Goal: Task Accomplishment & Management: Complete application form

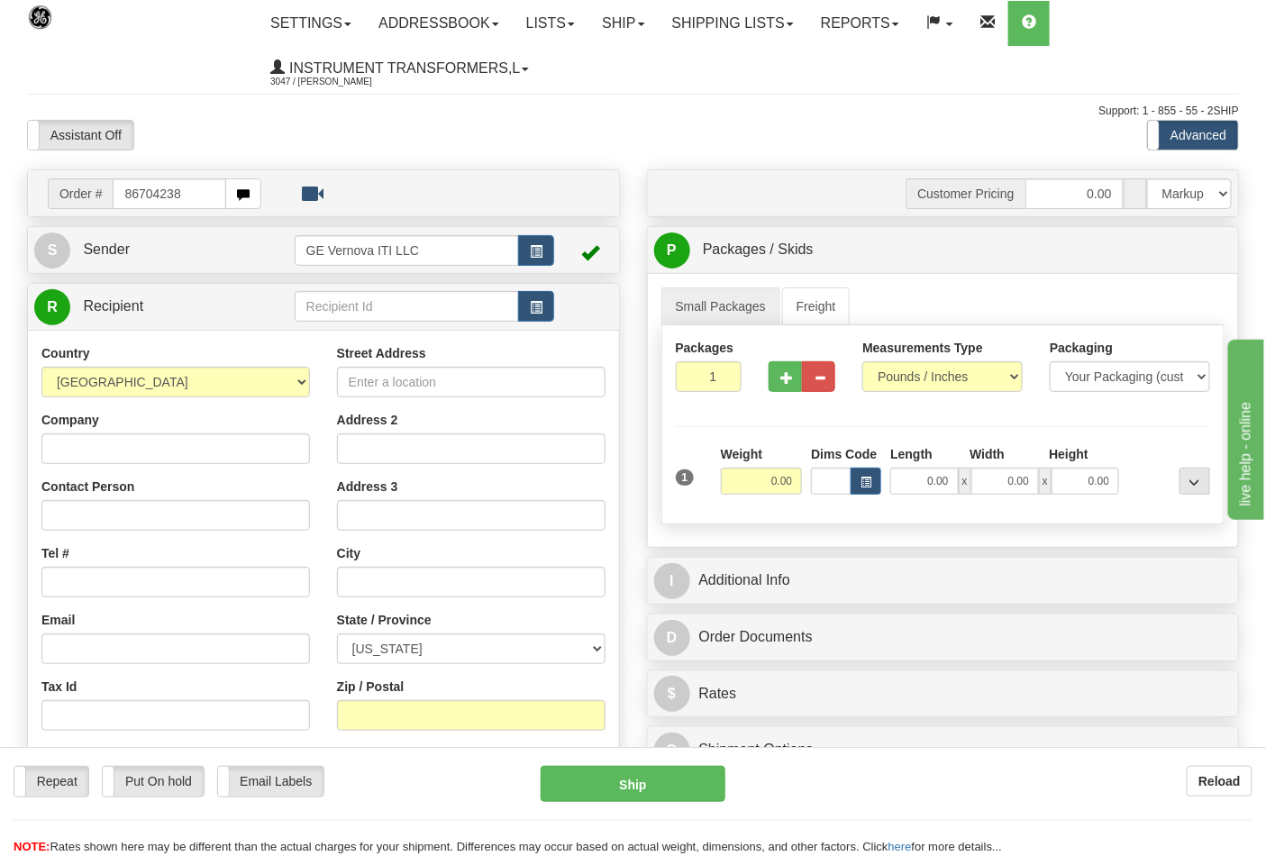
type input "86704238"
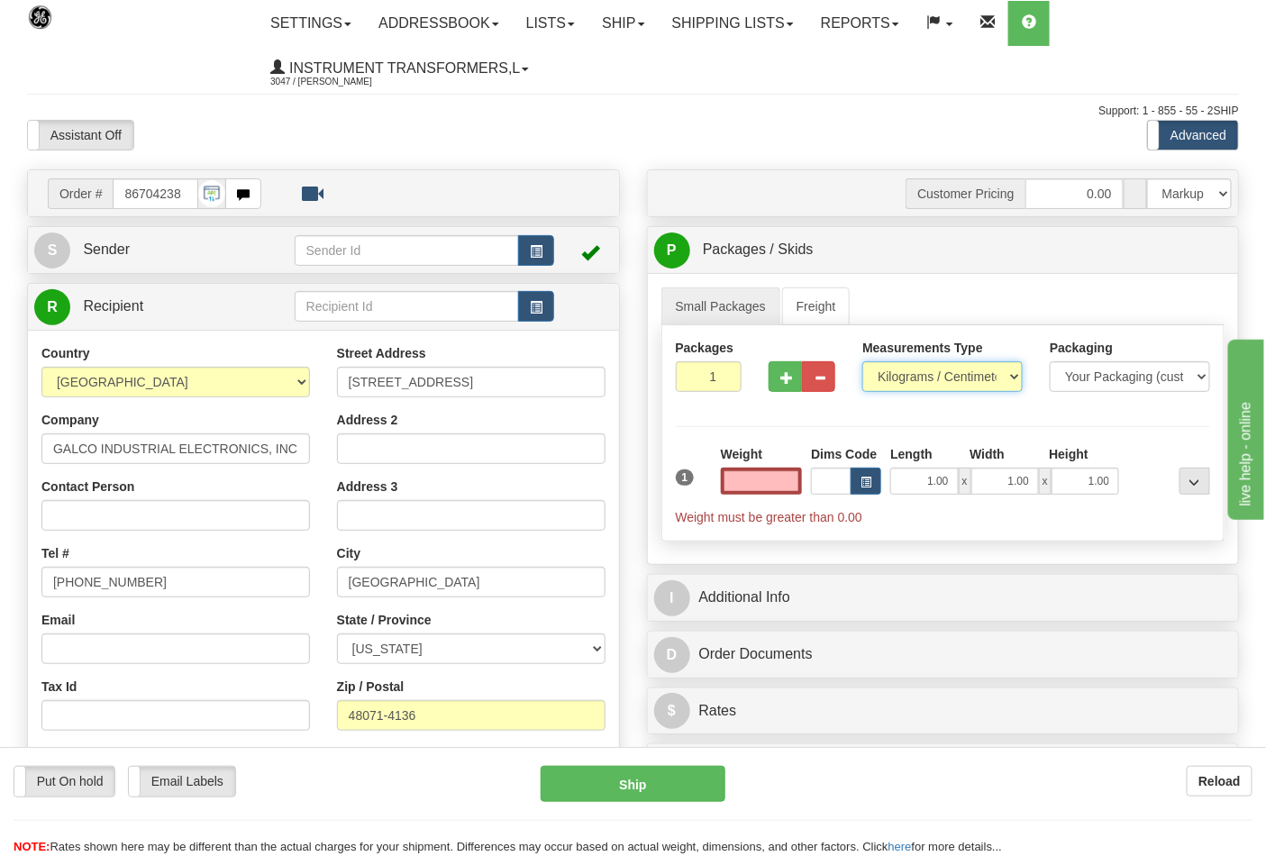
type input "0.00"
click at [922, 372] on select "Pounds / Inches Kilograms / Centimeters" at bounding box center [942, 376] width 160 height 31
select select "0"
click at [862, 362] on select "Pounds / Inches Kilograms / Centimeters" at bounding box center [942, 376] width 160 height 31
click at [767, 476] on input "0.00" at bounding box center [762, 481] width 82 height 27
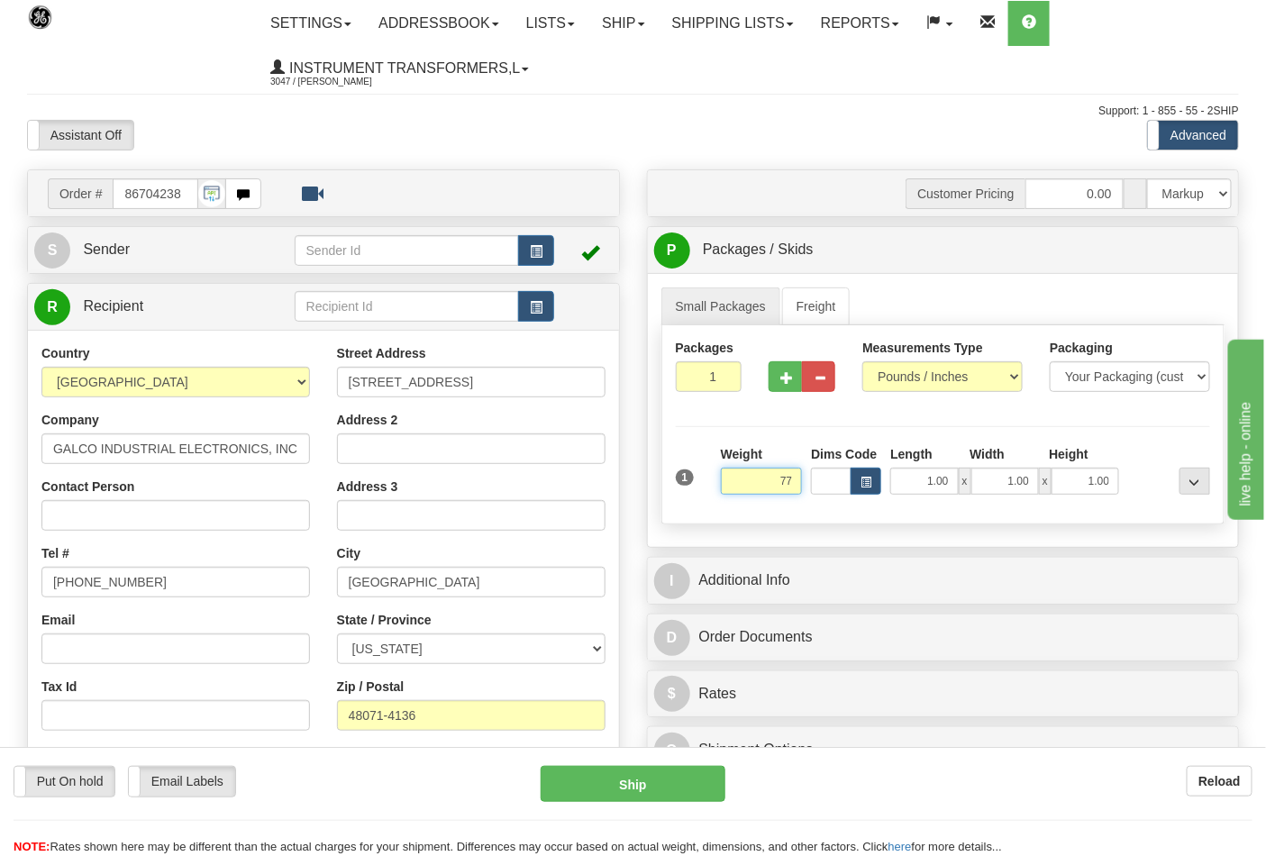
click button "Delete" at bounding box center [0, 0] width 0 height 0
type input "77.00"
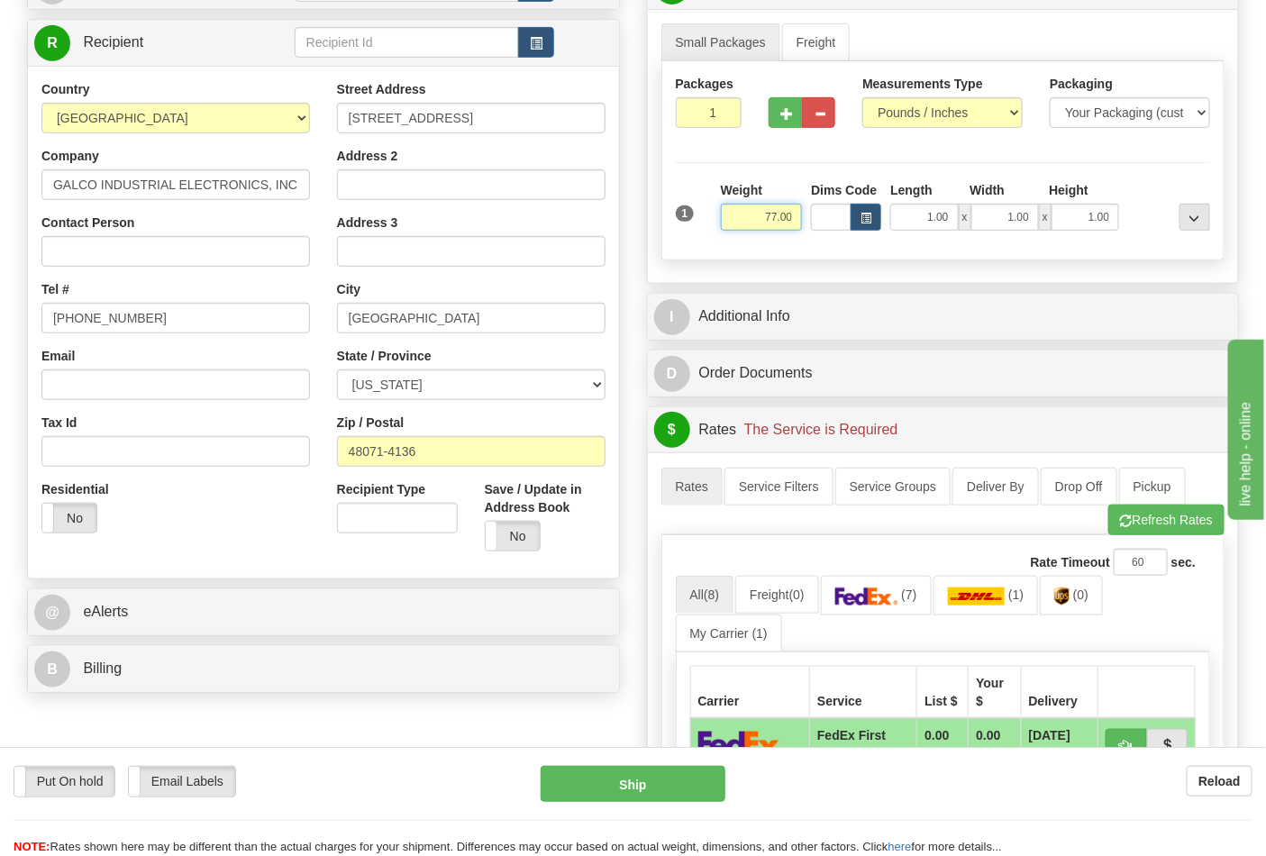
scroll to position [300, 0]
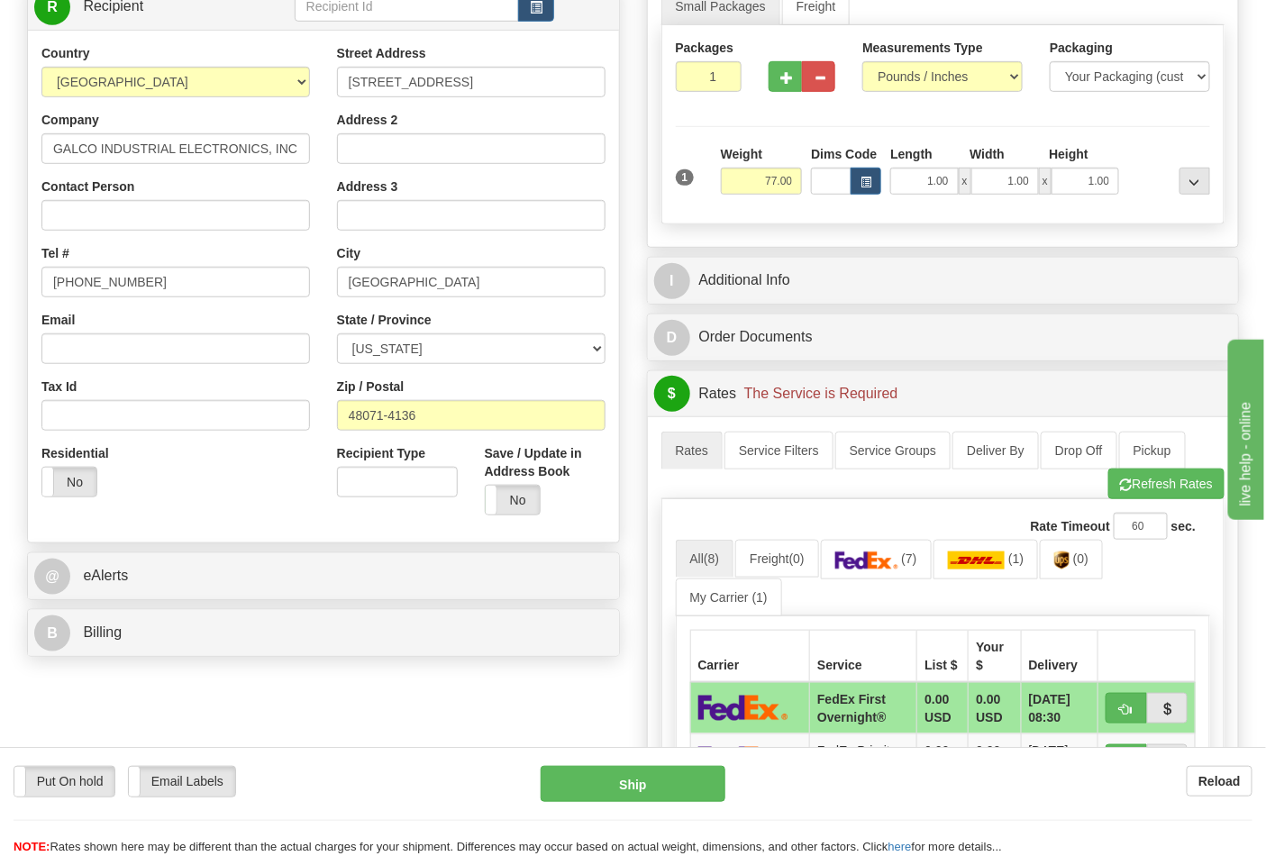
click at [289, 657] on div "B Billing Billing types cannot be changed when using Sendle. Freight Costs will…" at bounding box center [323, 633] width 593 height 48
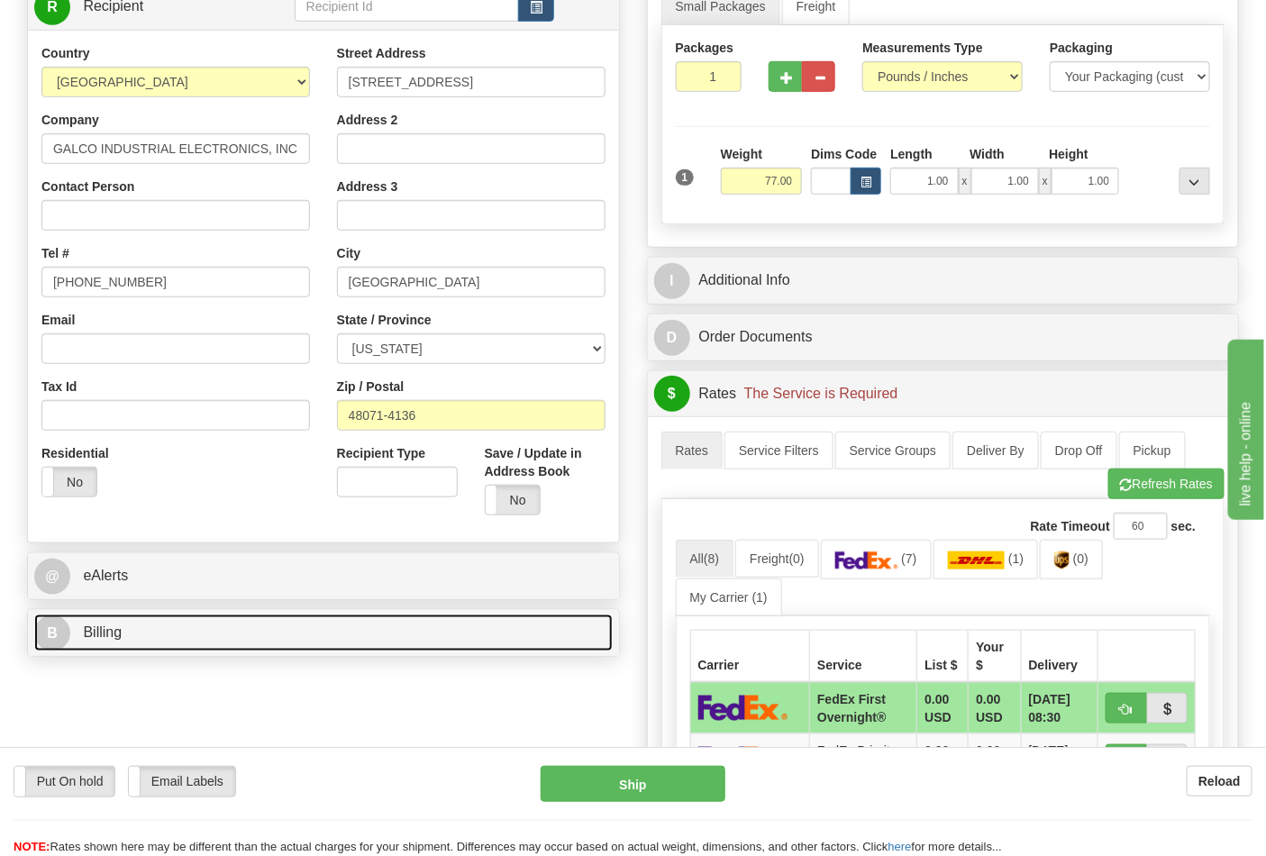
click at [287, 647] on link "B Billing" at bounding box center [323, 633] width 579 height 37
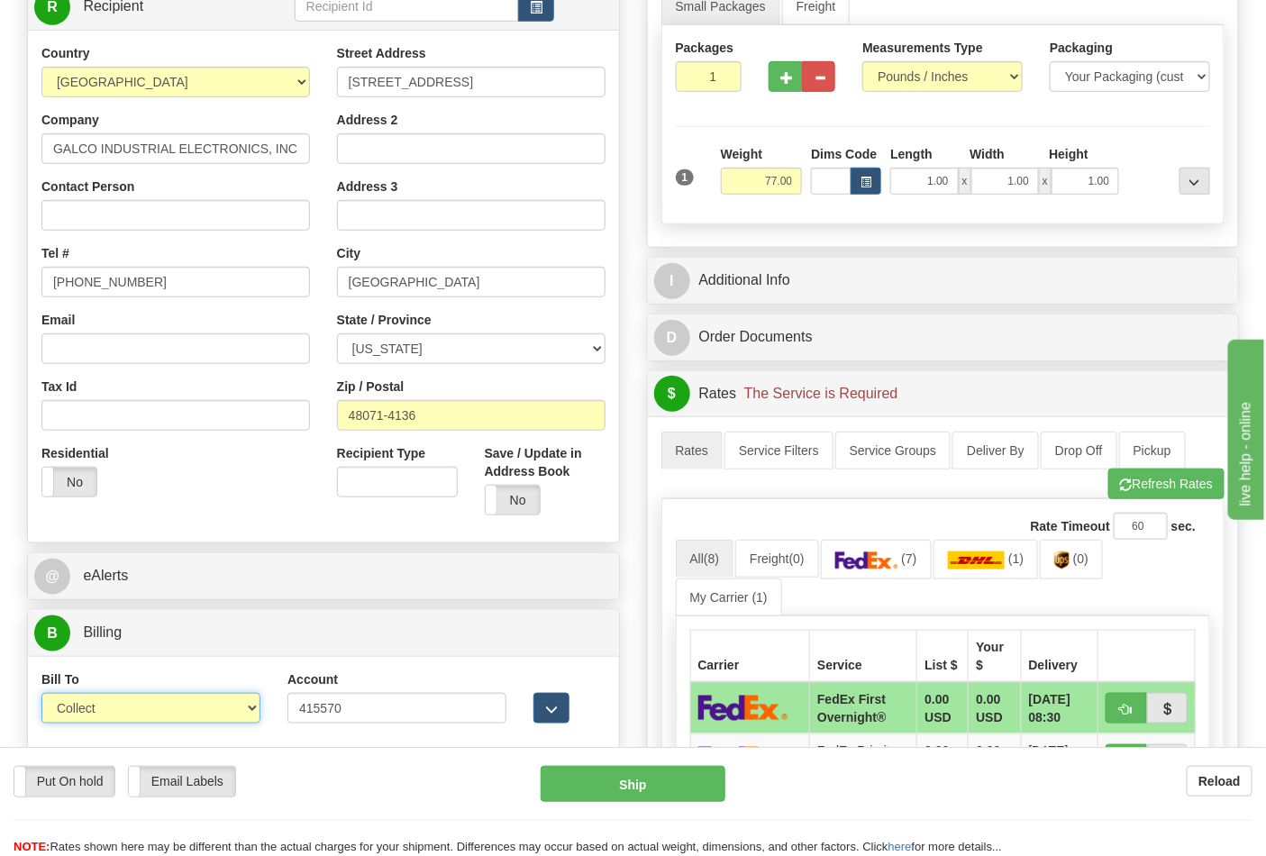
click at [223, 704] on select "Sender Recipient Third Party Collect" at bounding box center [150, 708] width 219 height 31
select select "2"
click at [41, 696] on select "Sender Recipient Third Party Collect" at bounding box center [150, 708] width 219 height 31
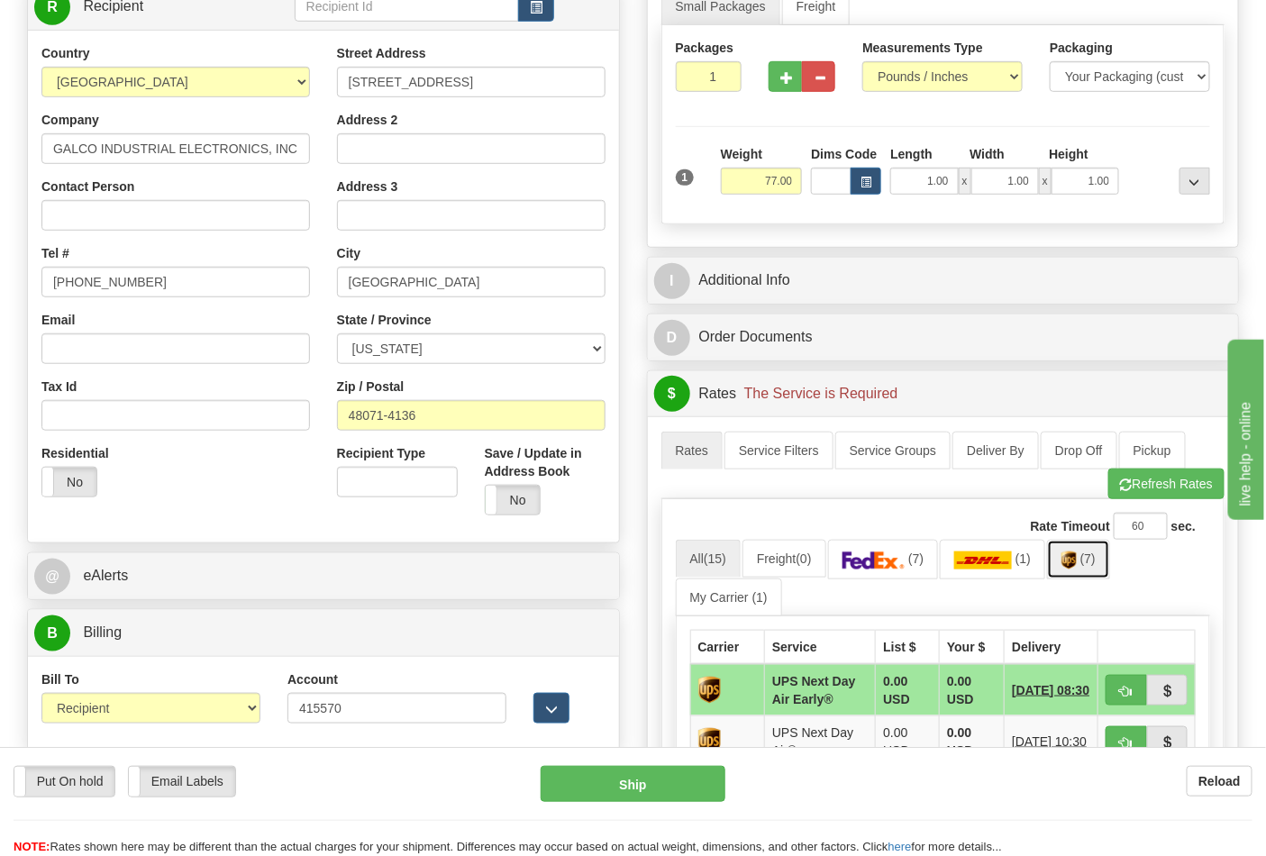
click at [1070, 556] on img at bounding box center [1069, 561] width 15 height 18
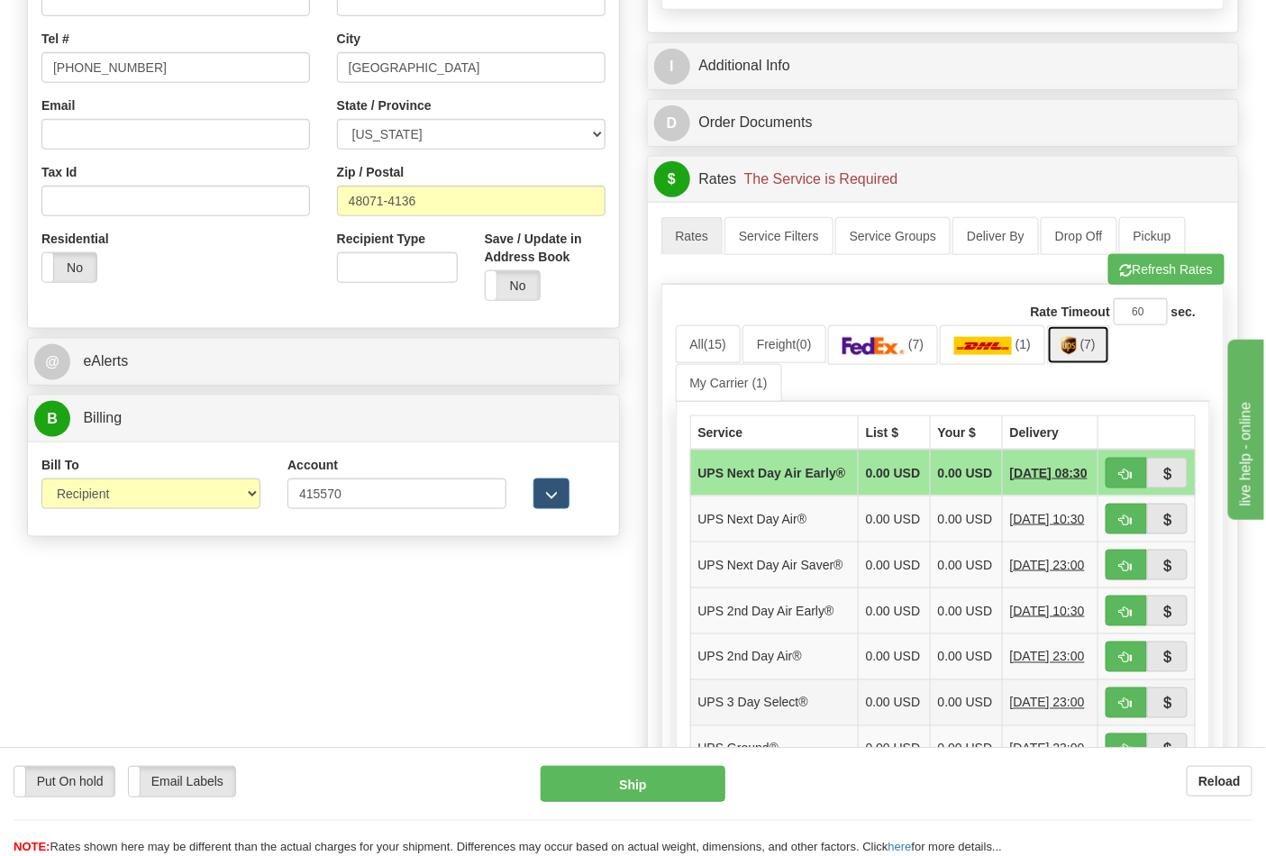
scroll to position [600, 0]
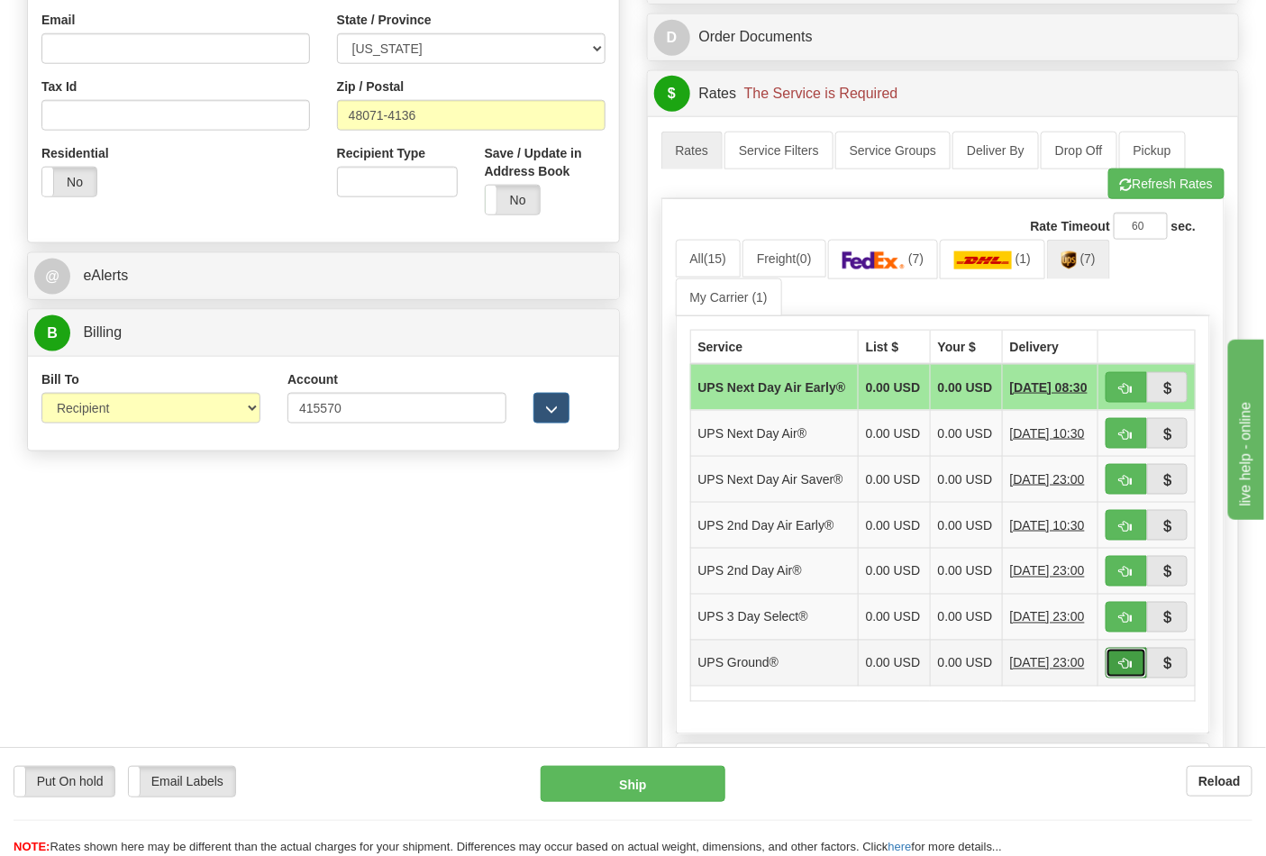
click at [1113, 679] on button "button" at bounding box center [1126, 663] width 41 height 31
type input "03"
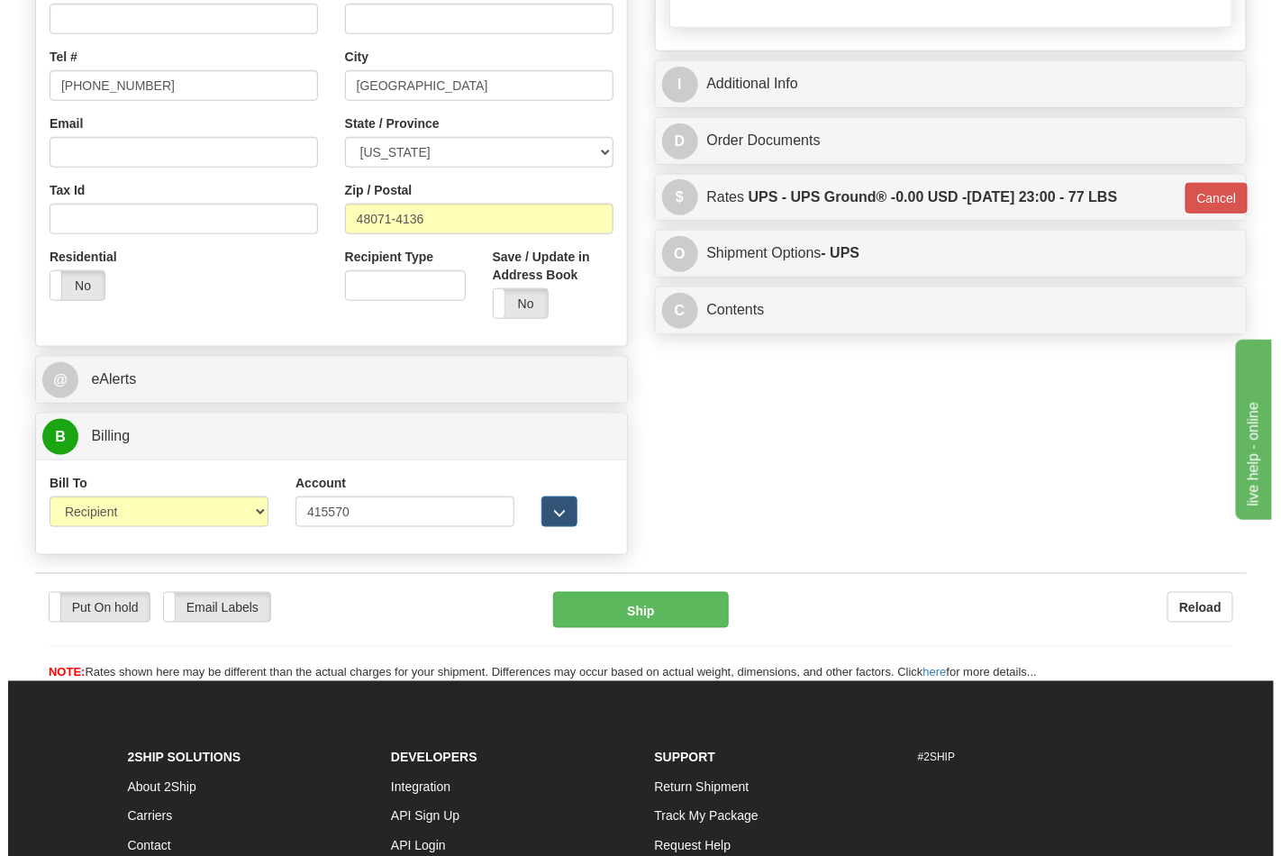
scroll to position [498, 0]
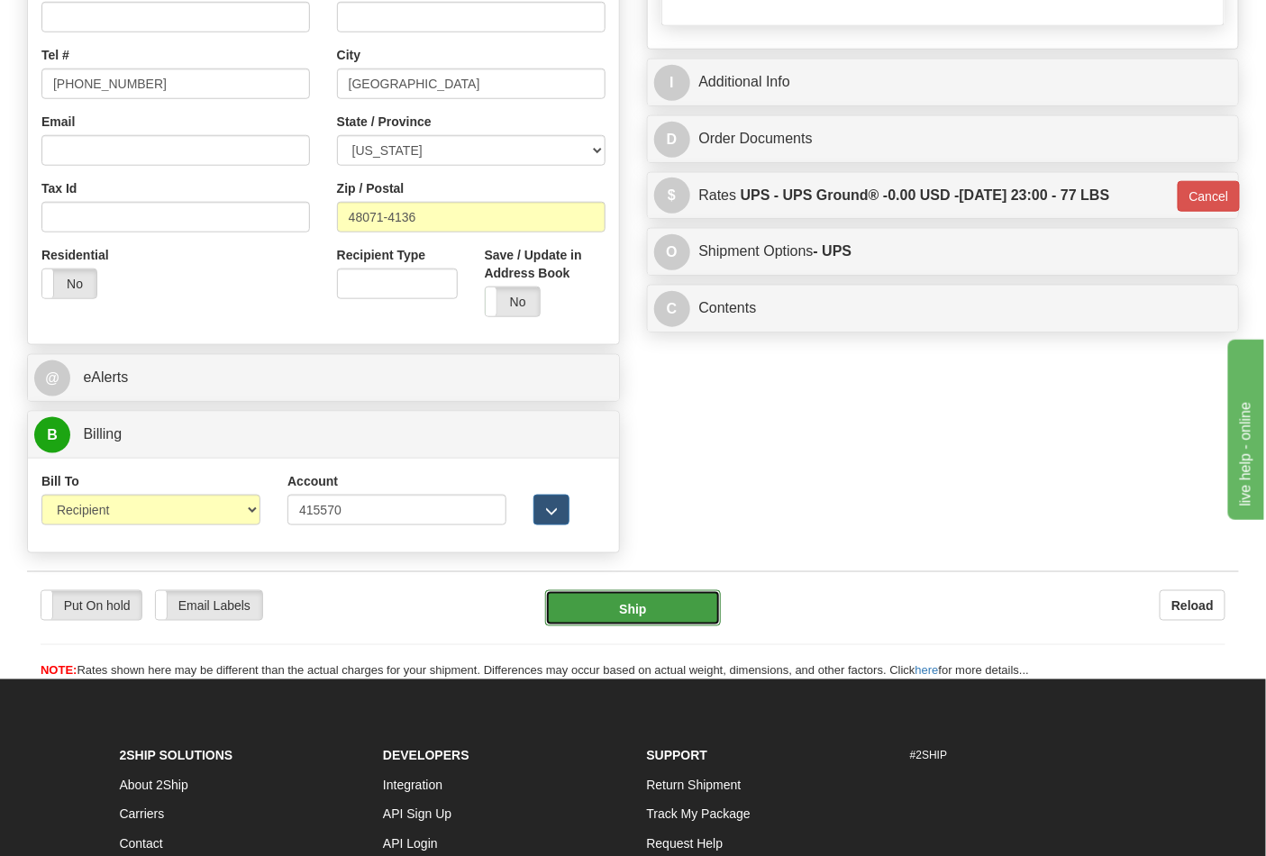
click at [588, 609] on button "Ship" at bounding box center [632, 608] width 175 height 36
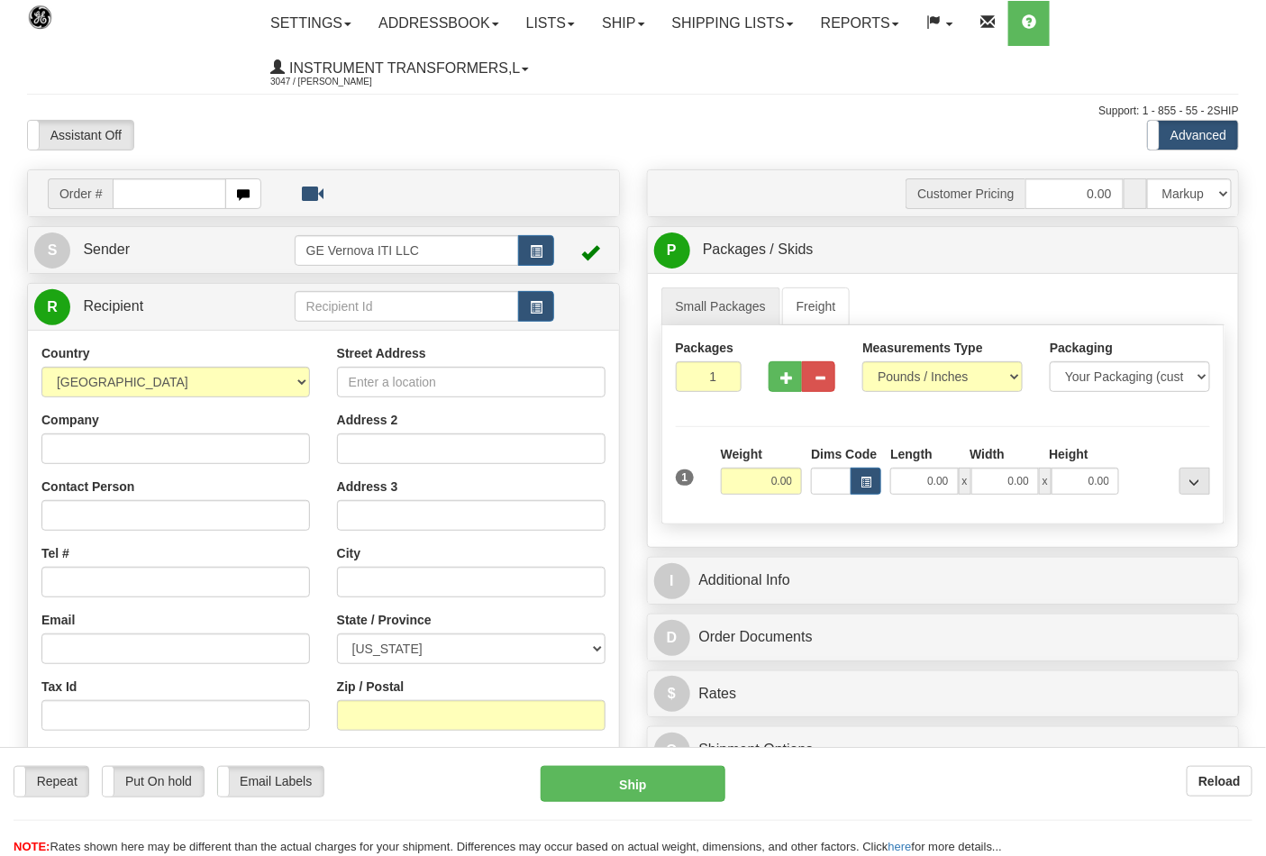
click at [132, 186] on input "text" at bounding box center [170, 193] width 114 height 31
type input "86704236"
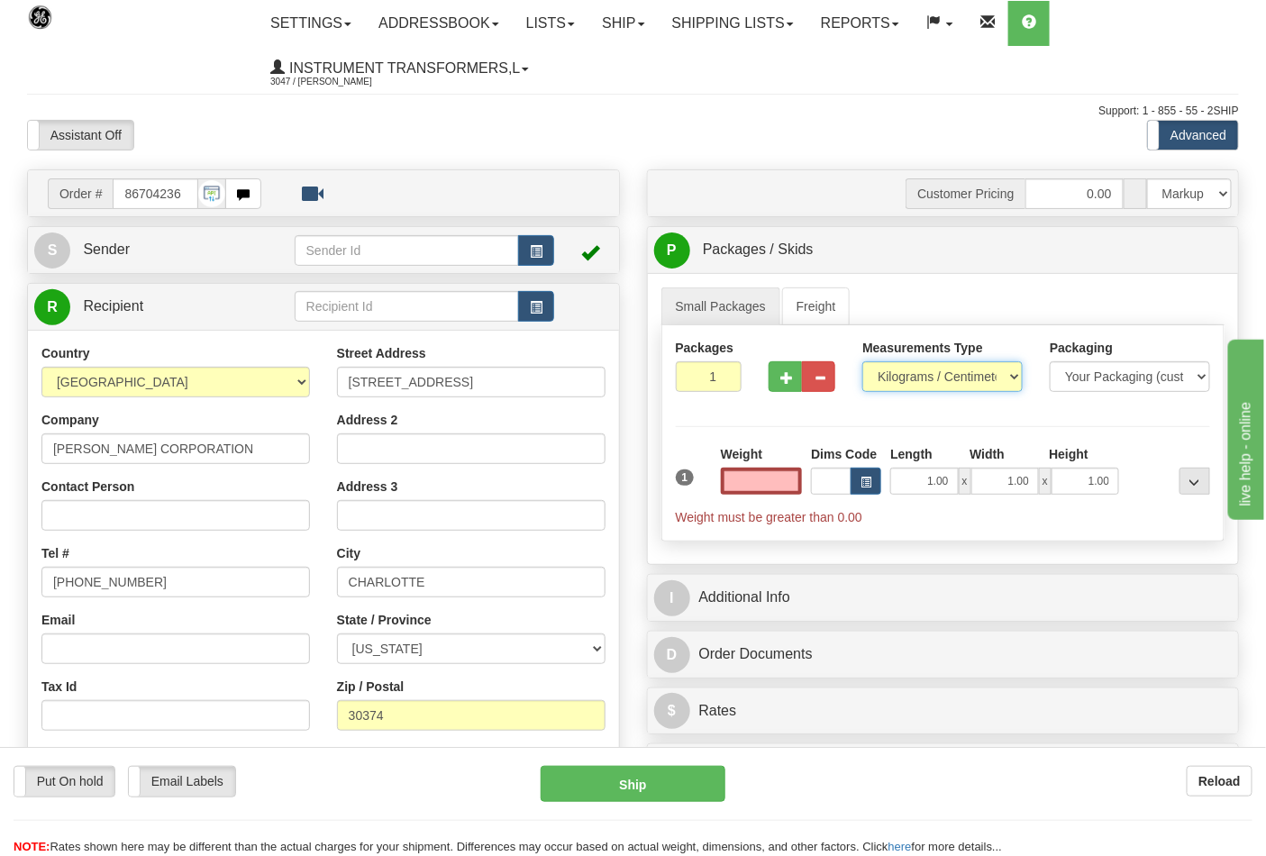
type input "0.00"
click at [914, 379] on select "Pounds / Inches Kilograms / Centimeters" at bounding box center [942, 376] width 160 height 31
select select "0"
click at [862, 362] on select "Pounds / Inches Kilograms / Centimeters" at bounding box center [942, 376] width 160 height 31
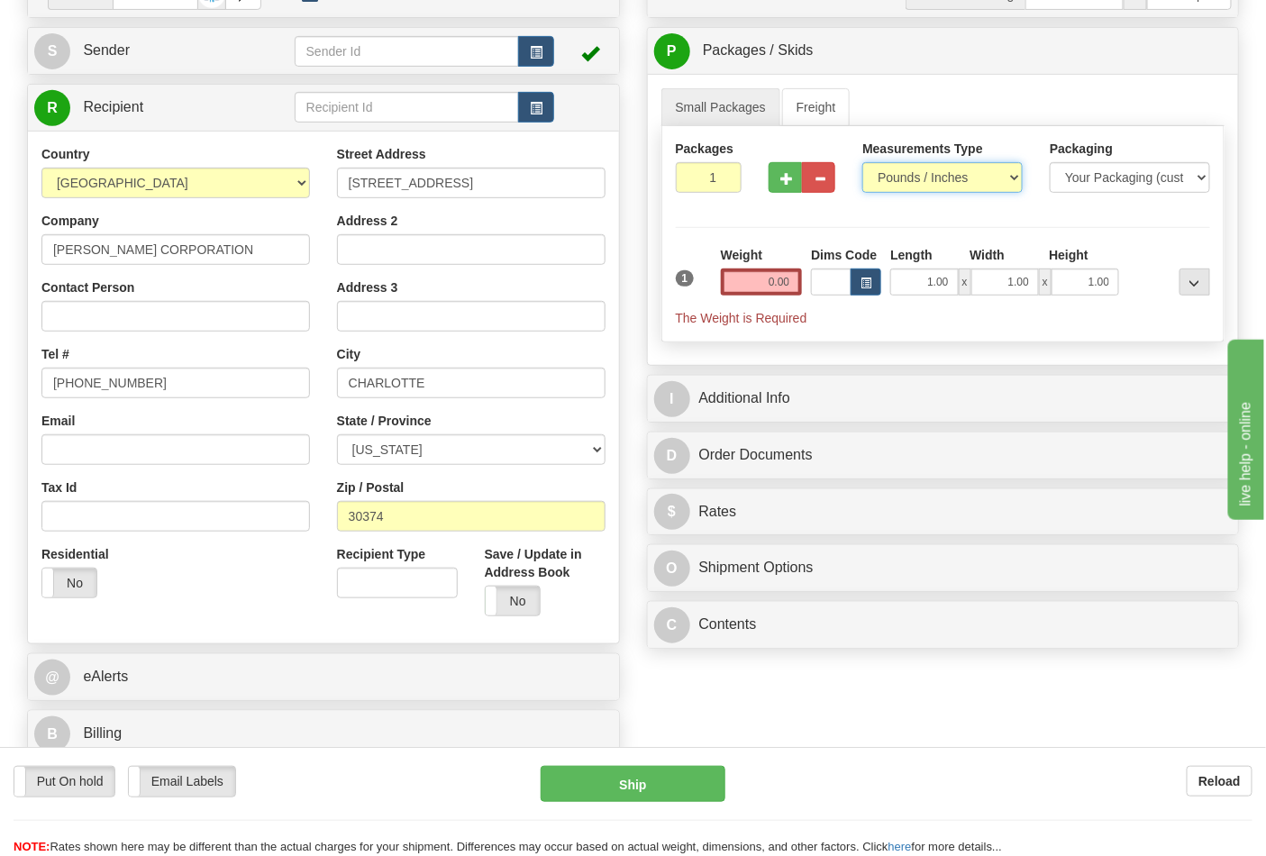
scroll to position [200, 0]
click at [770, 281] on input "0.00" at bounding box center [762, 281] width 82 height 27
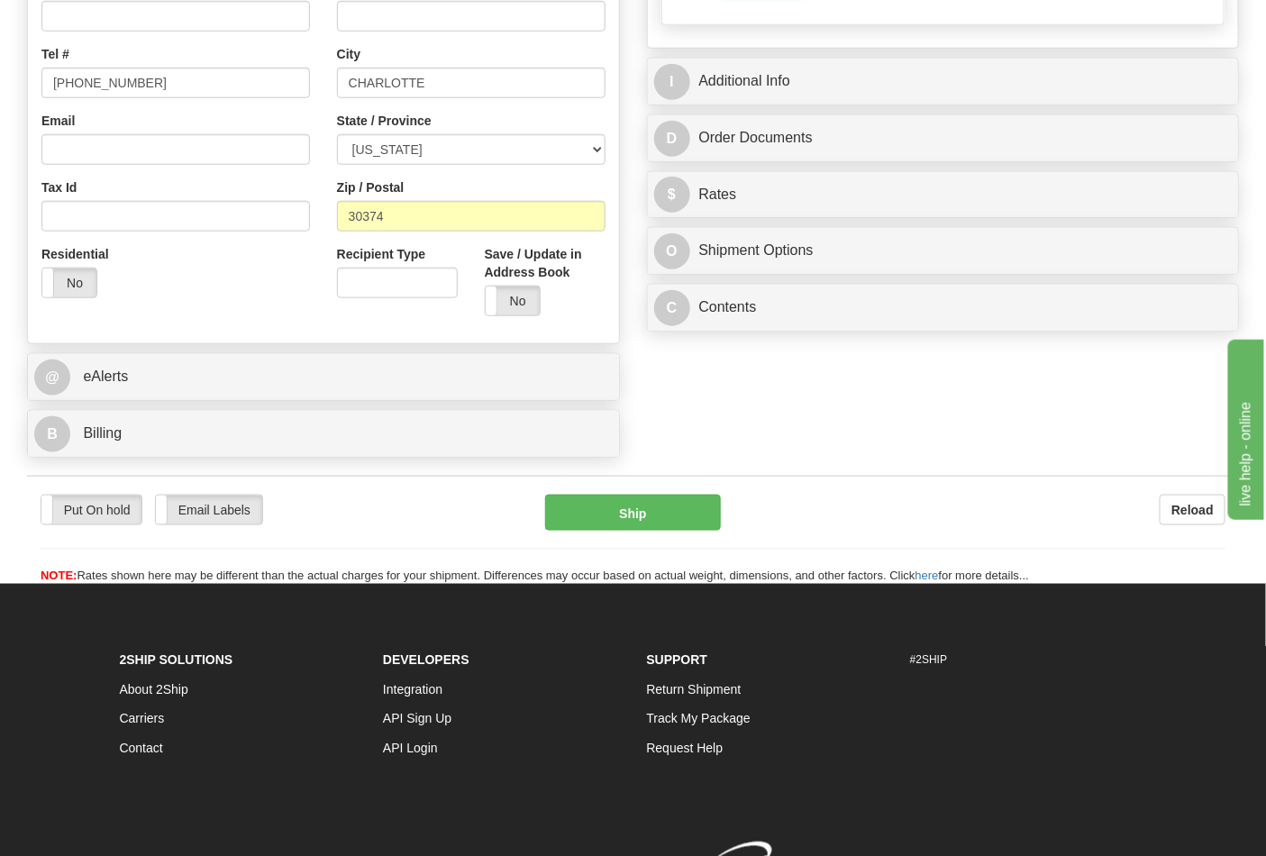
scroll to position [500, 0]
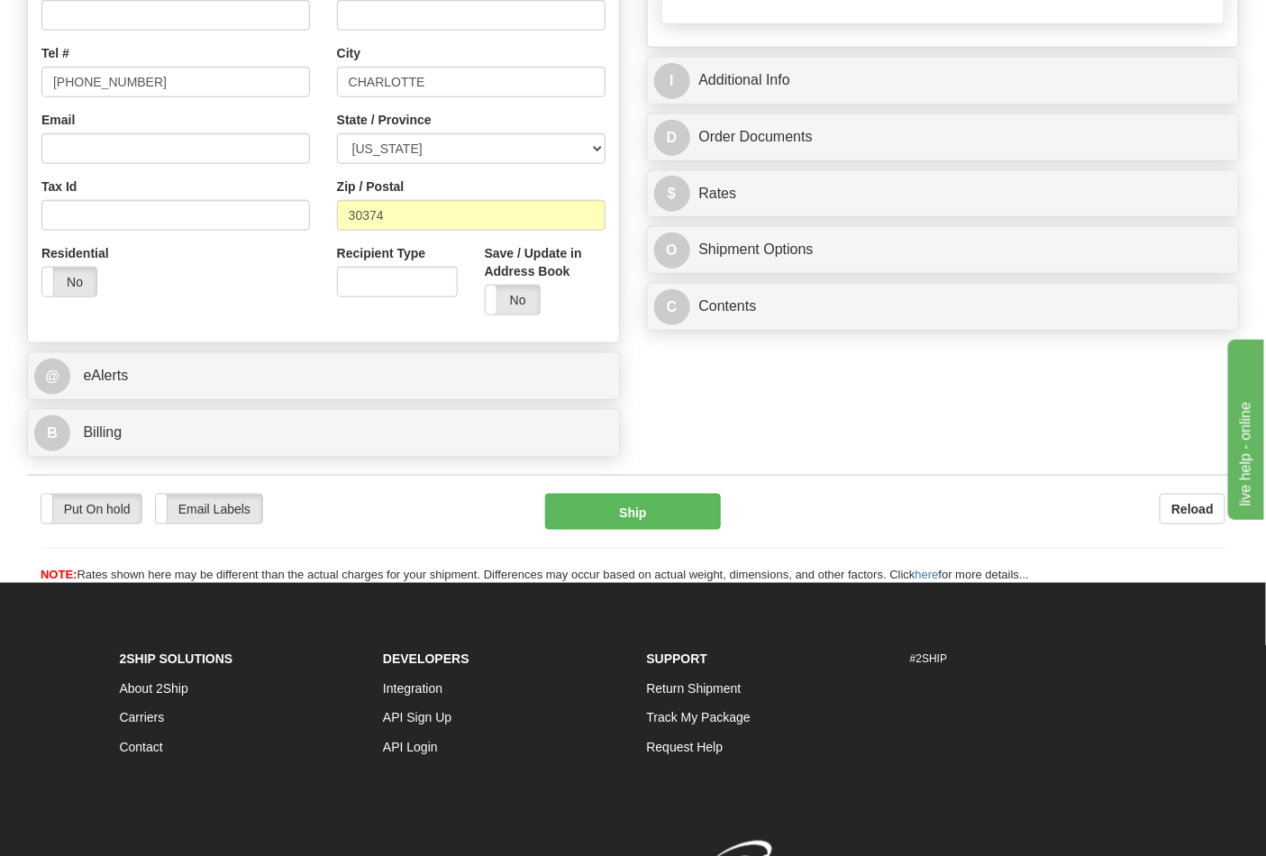
type input "77.00"
click at [393, 412] on div "B Billing" at bounding box center [323, 433] width 591 height 46
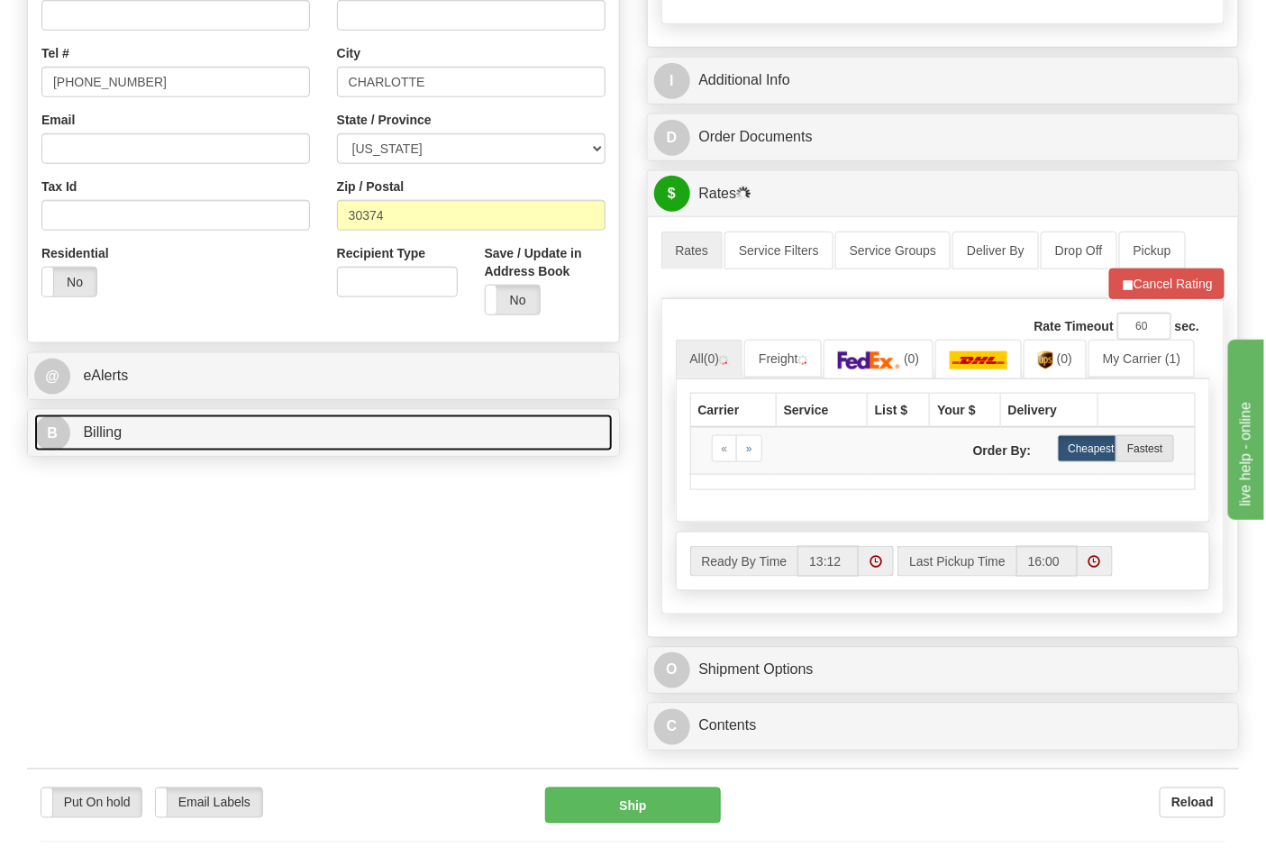
click at [286, 420] on link "B Billing" at bounding box center [323, 433] width 579 height 37
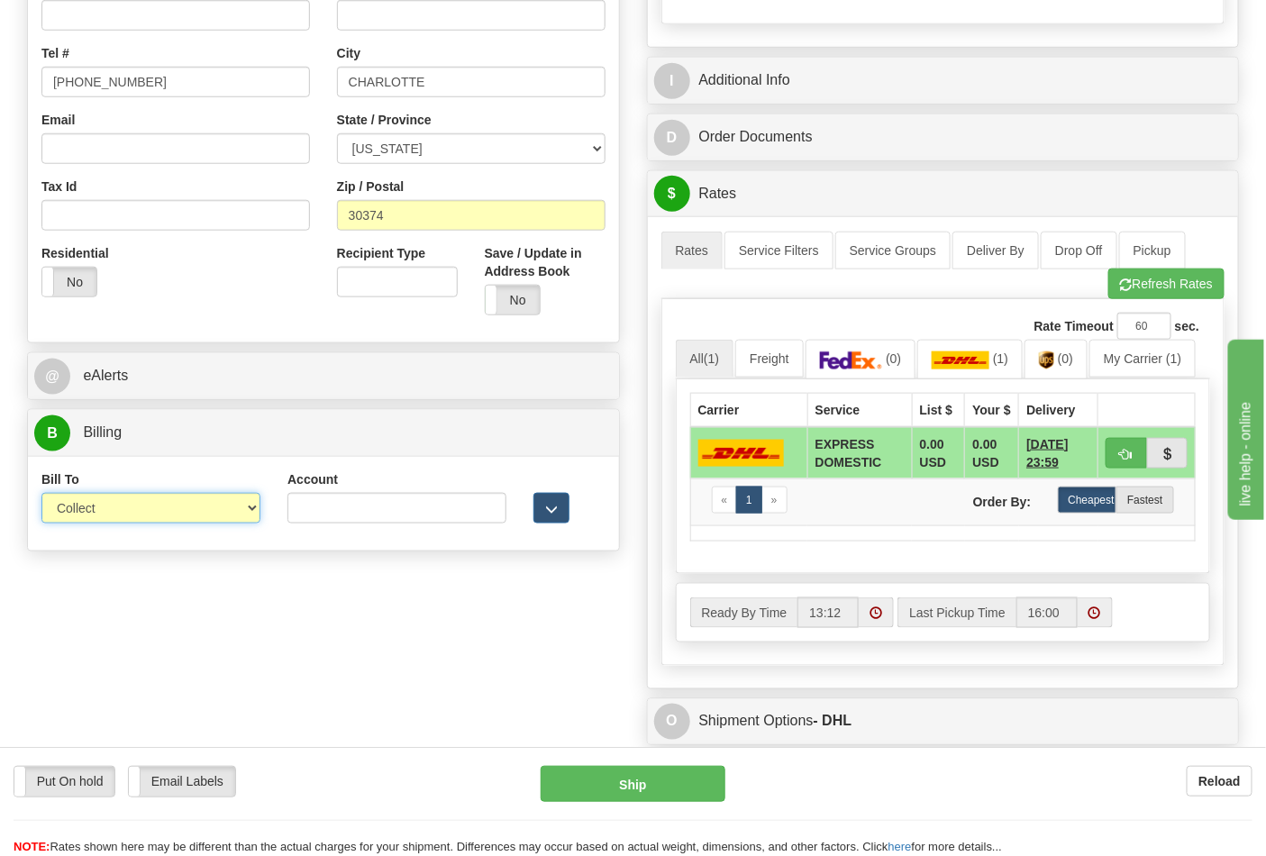
click at [252, 506] on select "Sender Recipient Third Party Collect" at bounding box center [150, 508] width 219 height 31
select select "2"
click at [41, 495] on select "Sender Recipient Third Party Collect" at bounding box center [150, 508] width 219 height 31
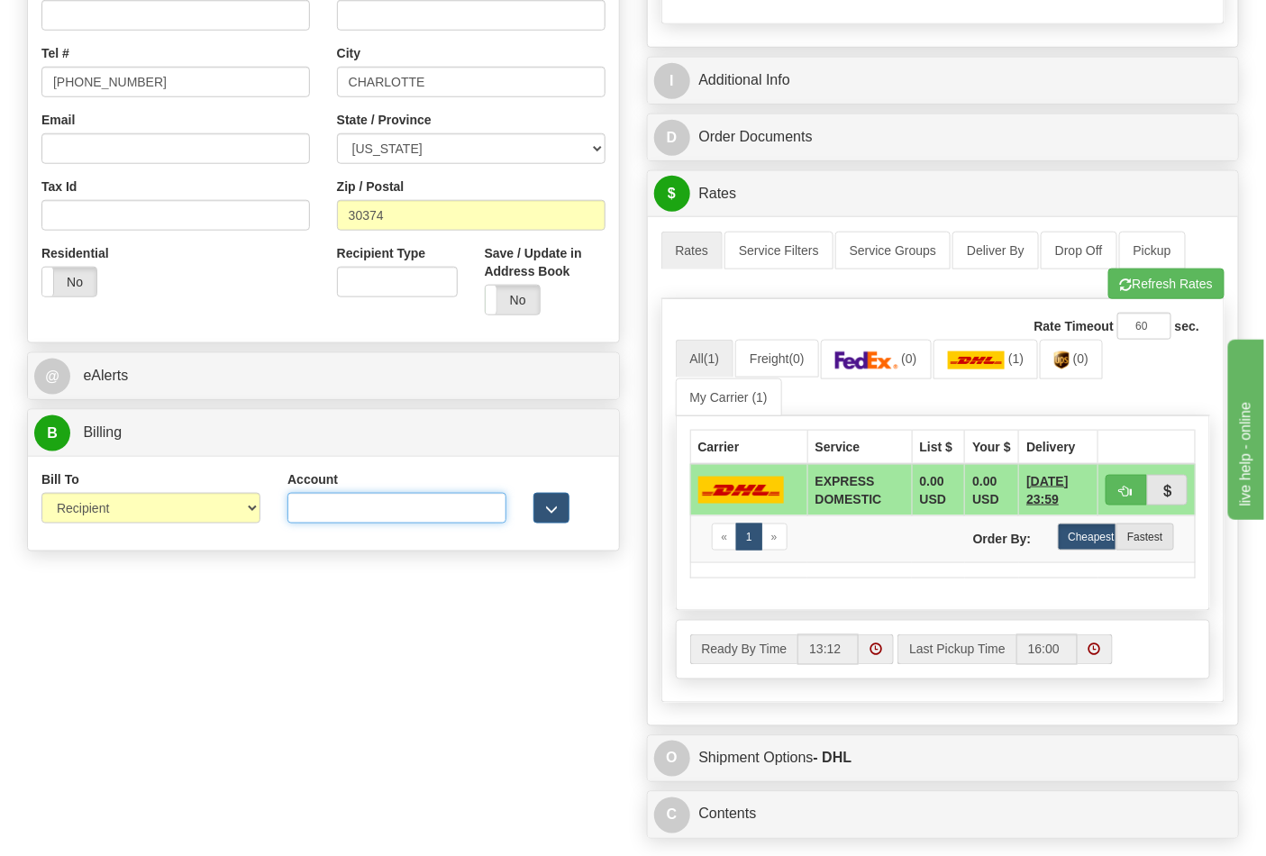
click at [433, 524] on input "Account" at bounding box center [396, 508] width 219 height 31
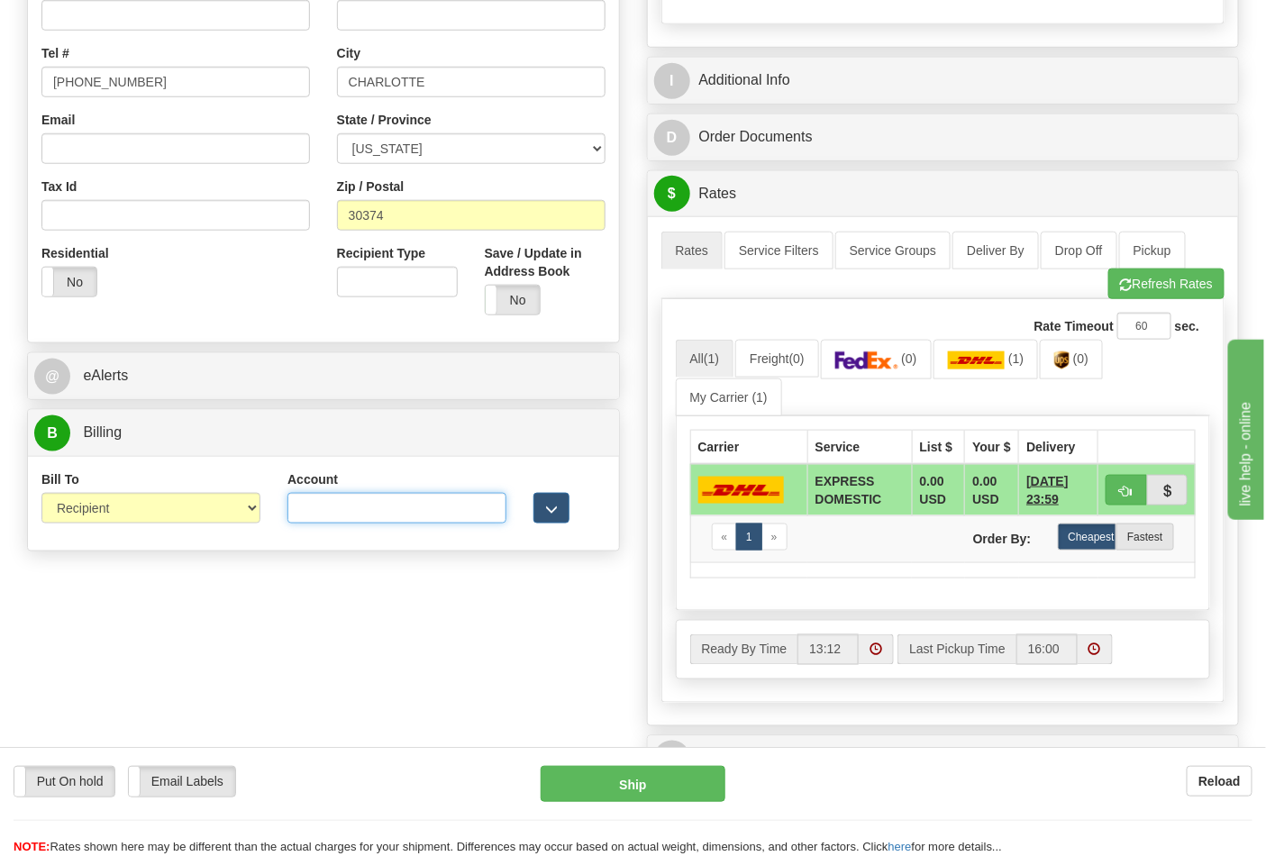
paste input "103538629"
click at [886, 367] on img at bounding box center [866, 360] width 63 height 18
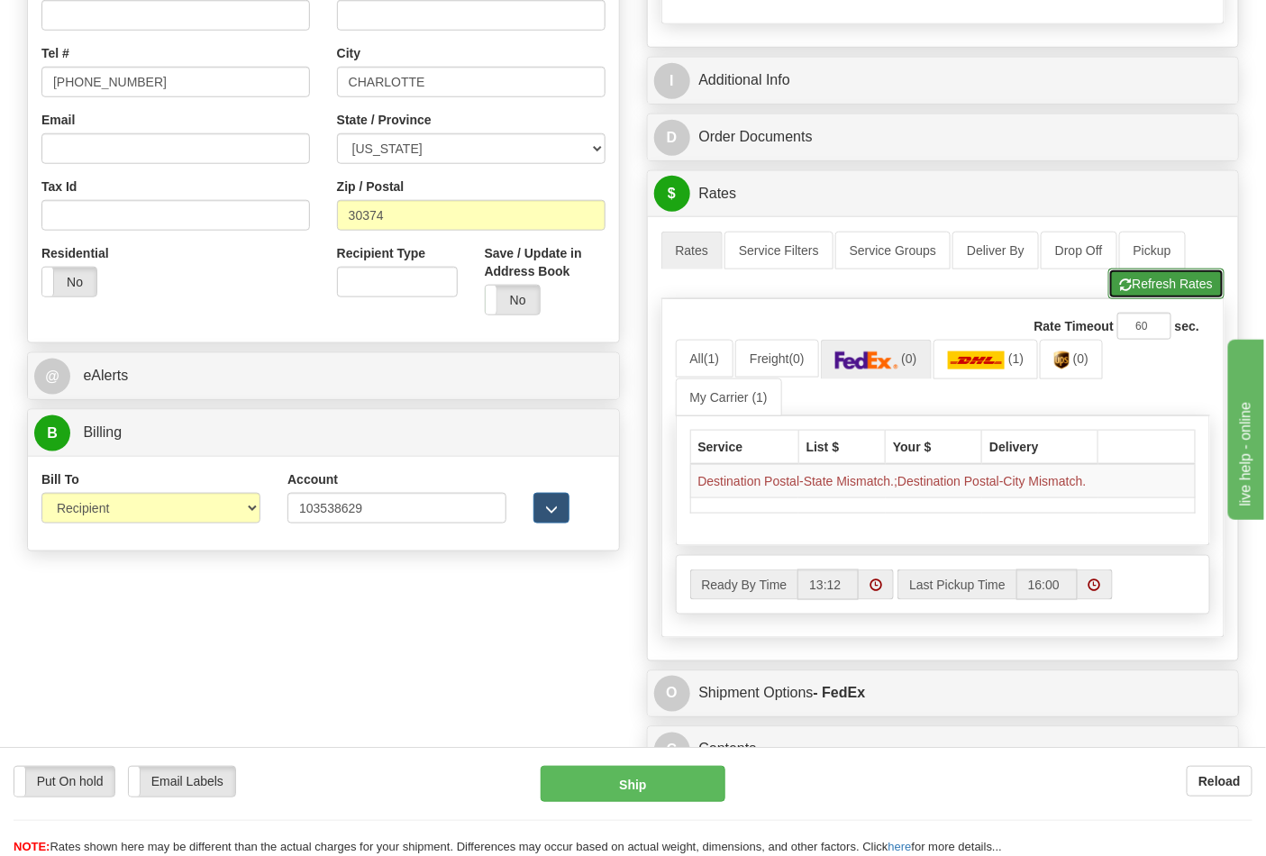
click at [1136, 286] on button "Refresh Rates" at bounding box center [1166, 284] width 116 height 31
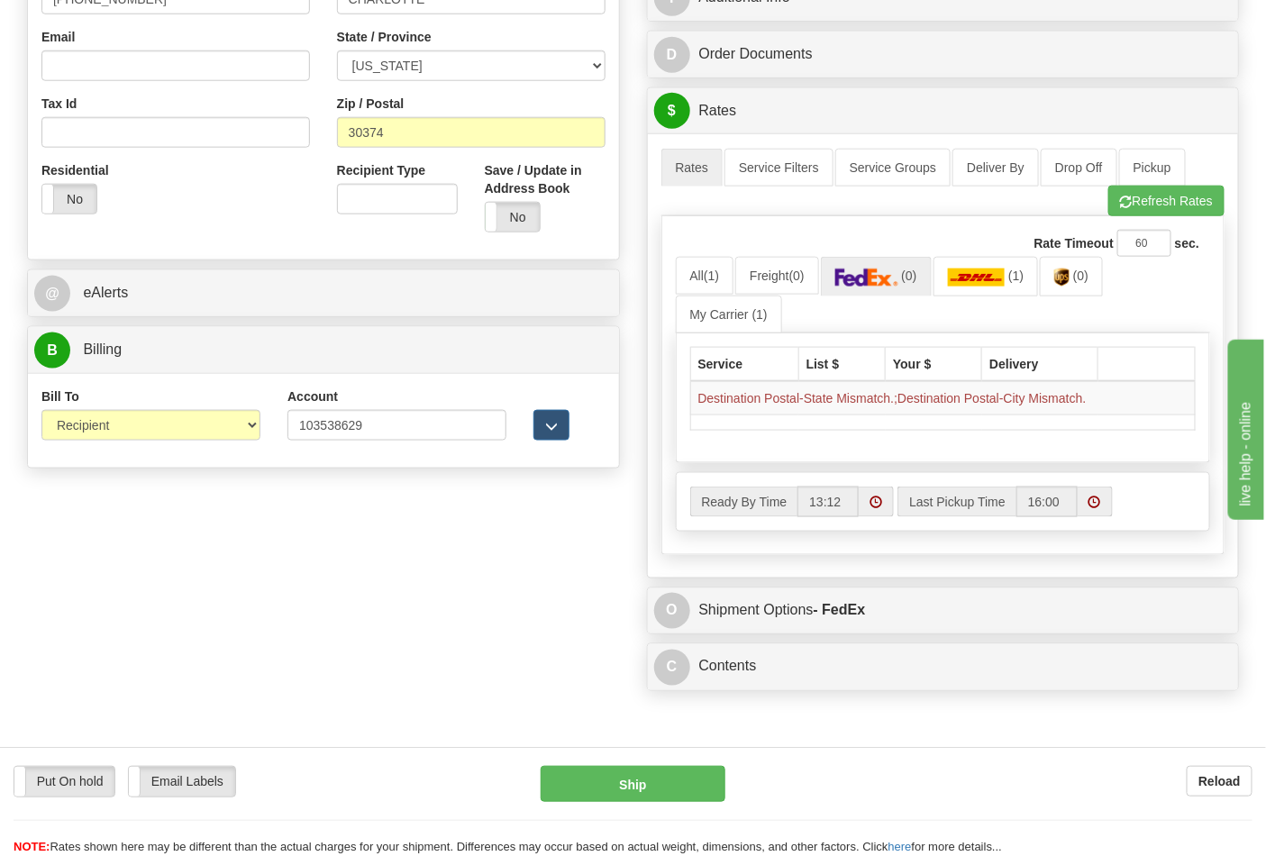
scroll to position [600, 0]
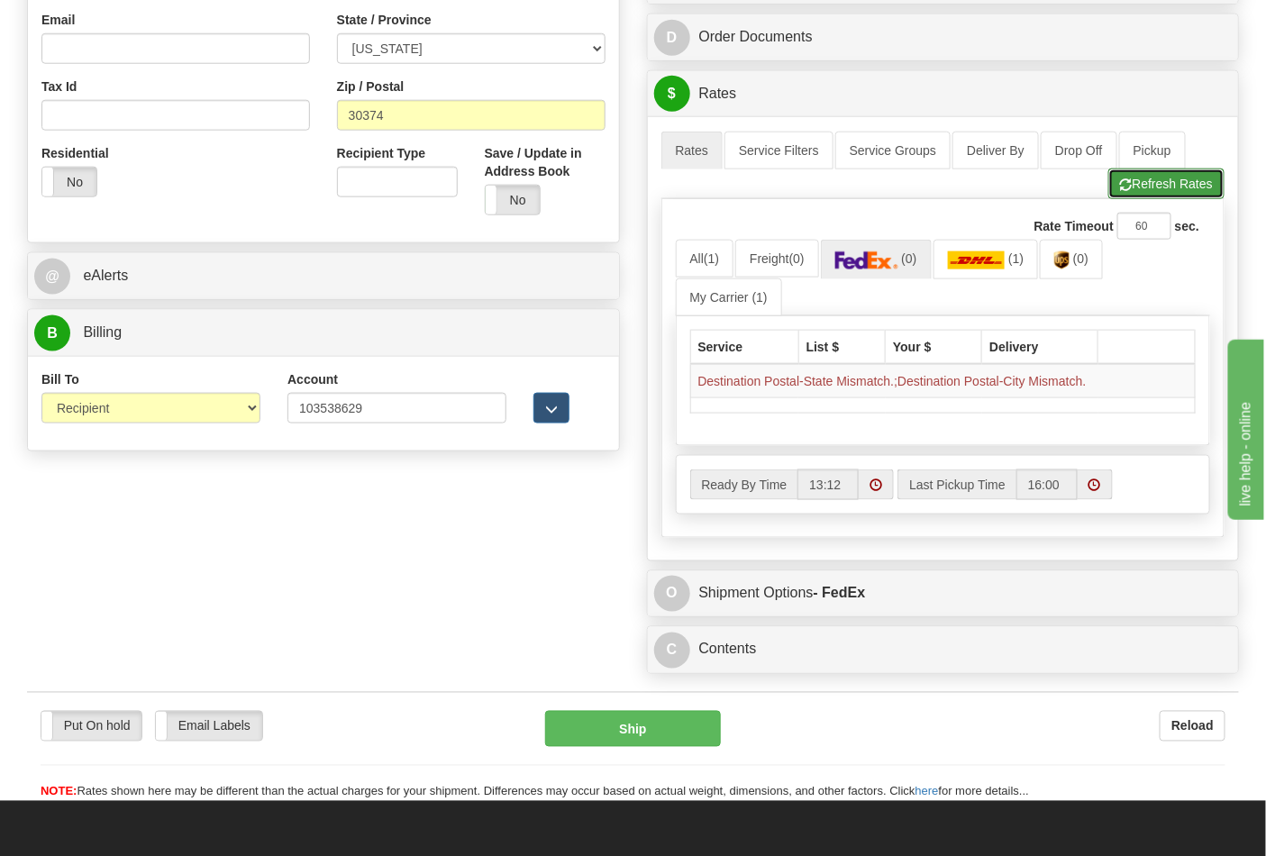
click at [1139, 178] on button "Refresh Rates" at bounding box center [1166, 184] width 116 height 31
drag, startPoint x: 406, startPoint y: 411, endPoint x: 289, endPoint y: 411, distance: 117.1
click at [289, 411] on input "103538629" at bounding box center [396, 408] width 219 height 31
paste input "210243"
click at [1134, 184] on button "Refresh Rates" at bounding box center [1166, 184] width 116 height 31
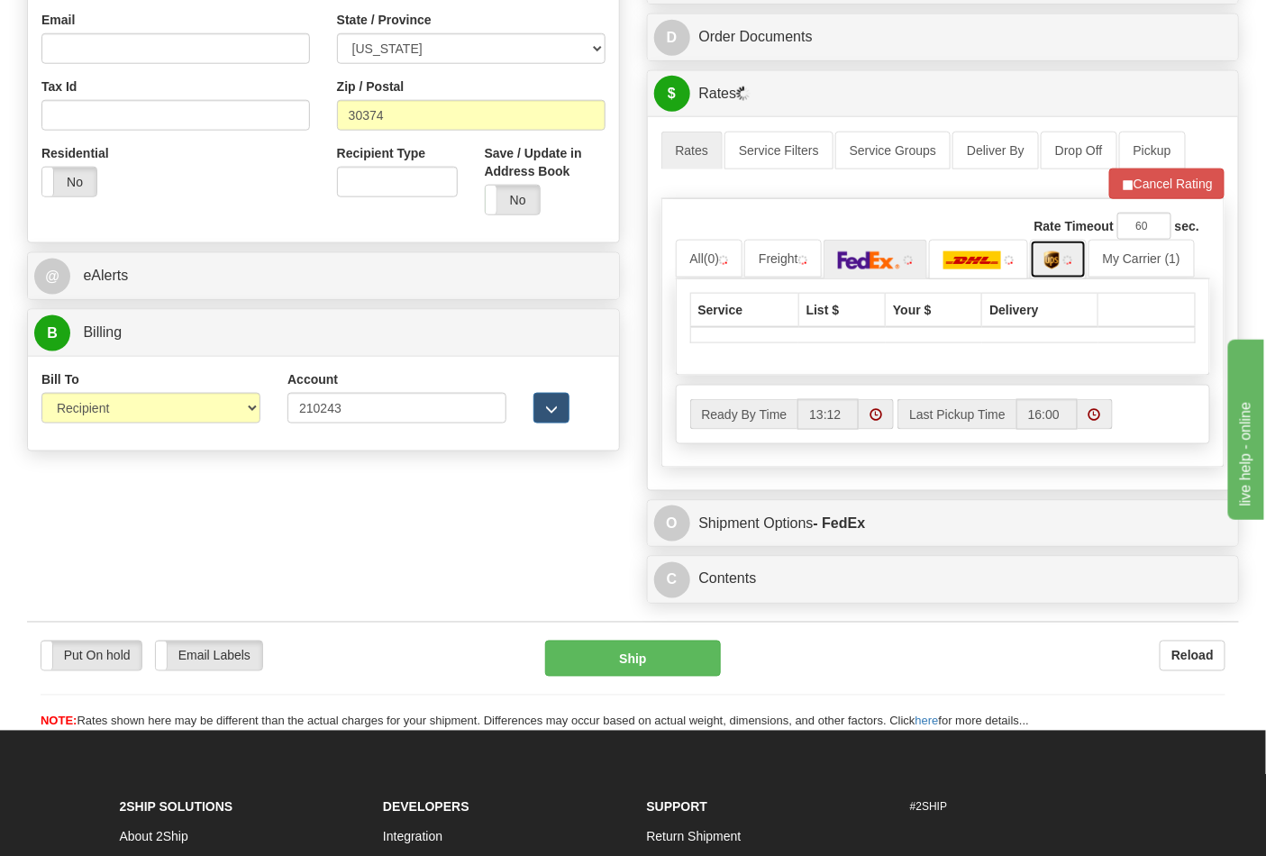
click at [1060, 255] on img at bounding box center [1051, 260] width 15 height 18
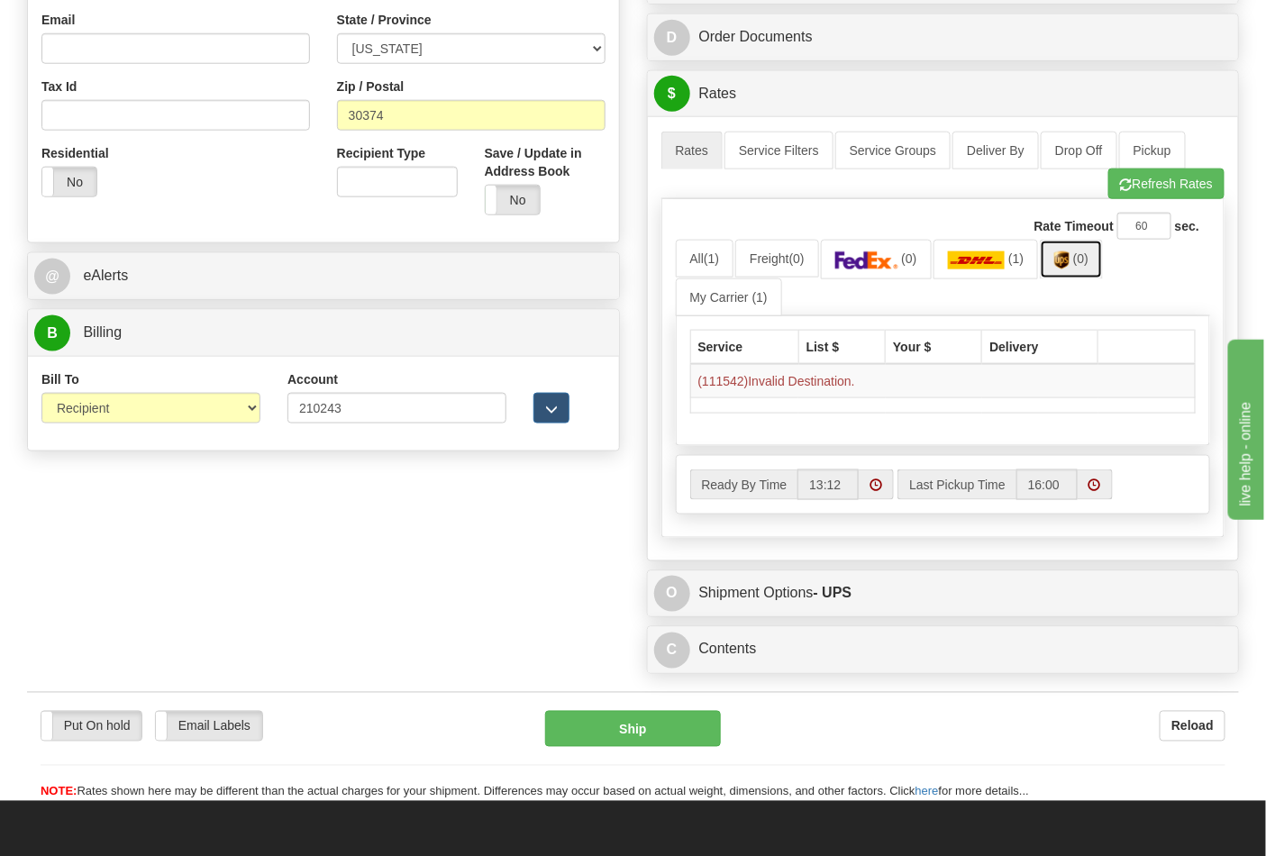
click at [1061, 255] on link "(0)" at bounding box center [1071, 259] width 63 height 39
click at [1143, 193] on button "Refresh Rates" at bounding box center [1166, 184] width 116 height 31
drag, startPoint x: 386, startPoint y: 408, endPoint x: 202, endPoint y: 419, distance: 184.2
click at [192, 415] on div "Bill To Sender Recipient Third Party Collect Account 210243 3rd Party Account L…" at bounding box center [323, 403] width 591 height 67
paste input "103538629"
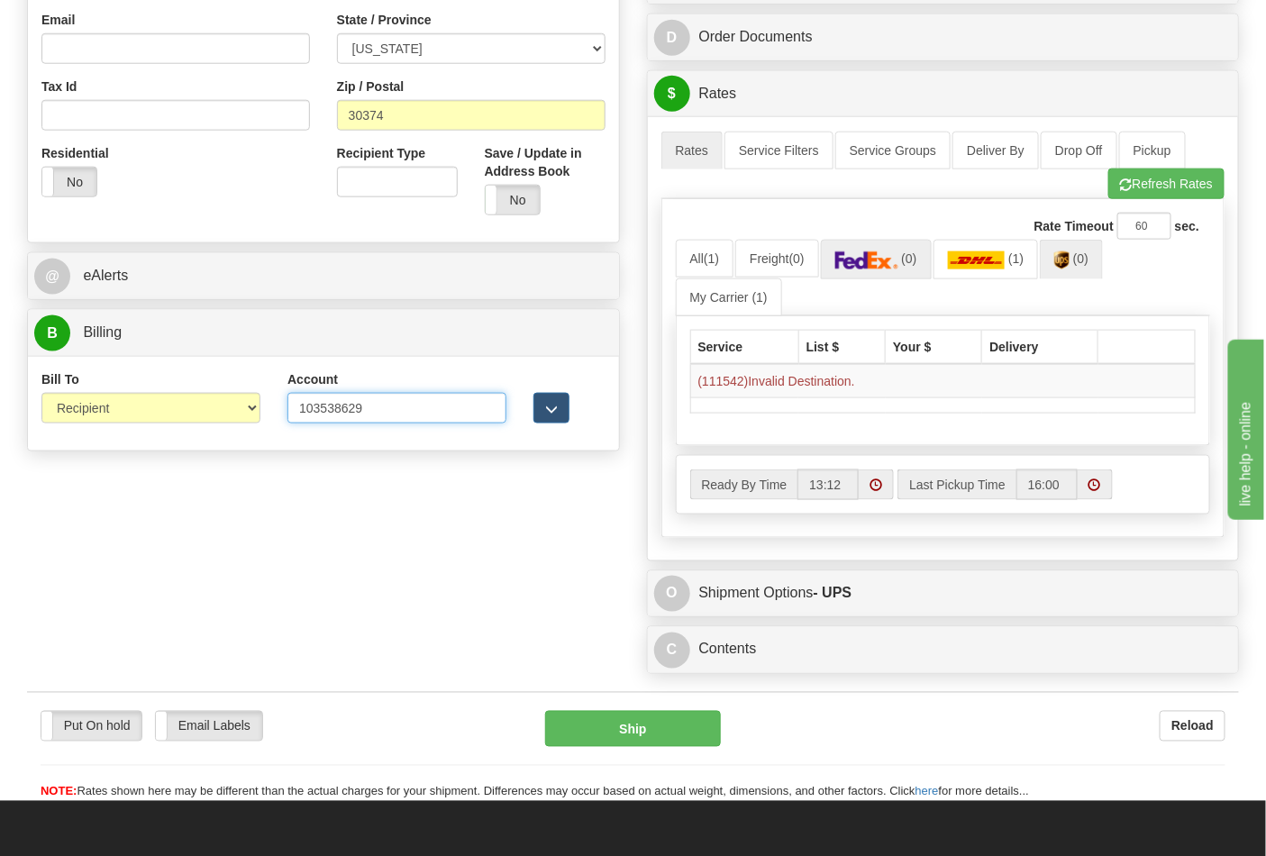
type input "103538629"
click at [886, 278] on link "(0)" at bounding box center [876, 259] width 111 height 39
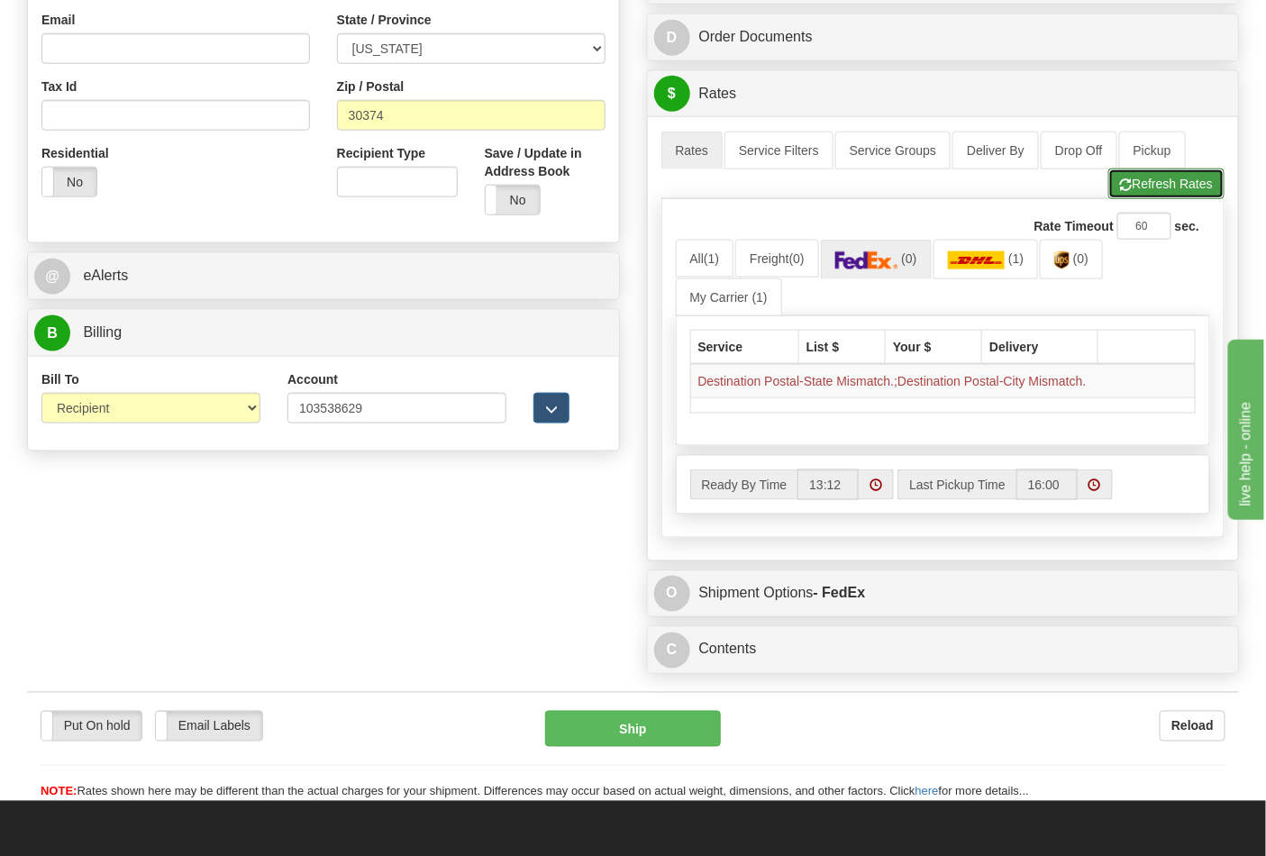
click at [1178, 191] on button "Refresh Rates" at bounding box center [1166, 184] width 116 height 31
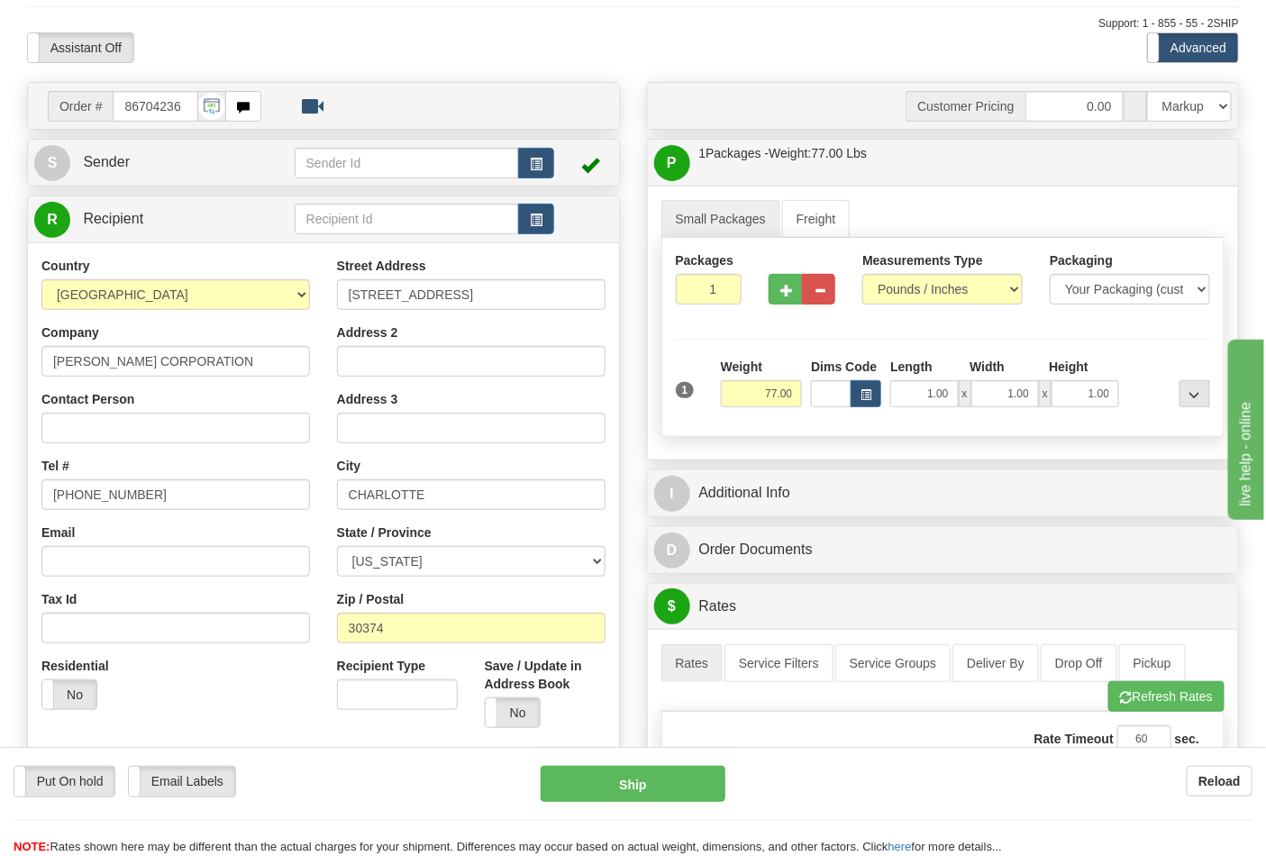
scroll to position [0, 0]
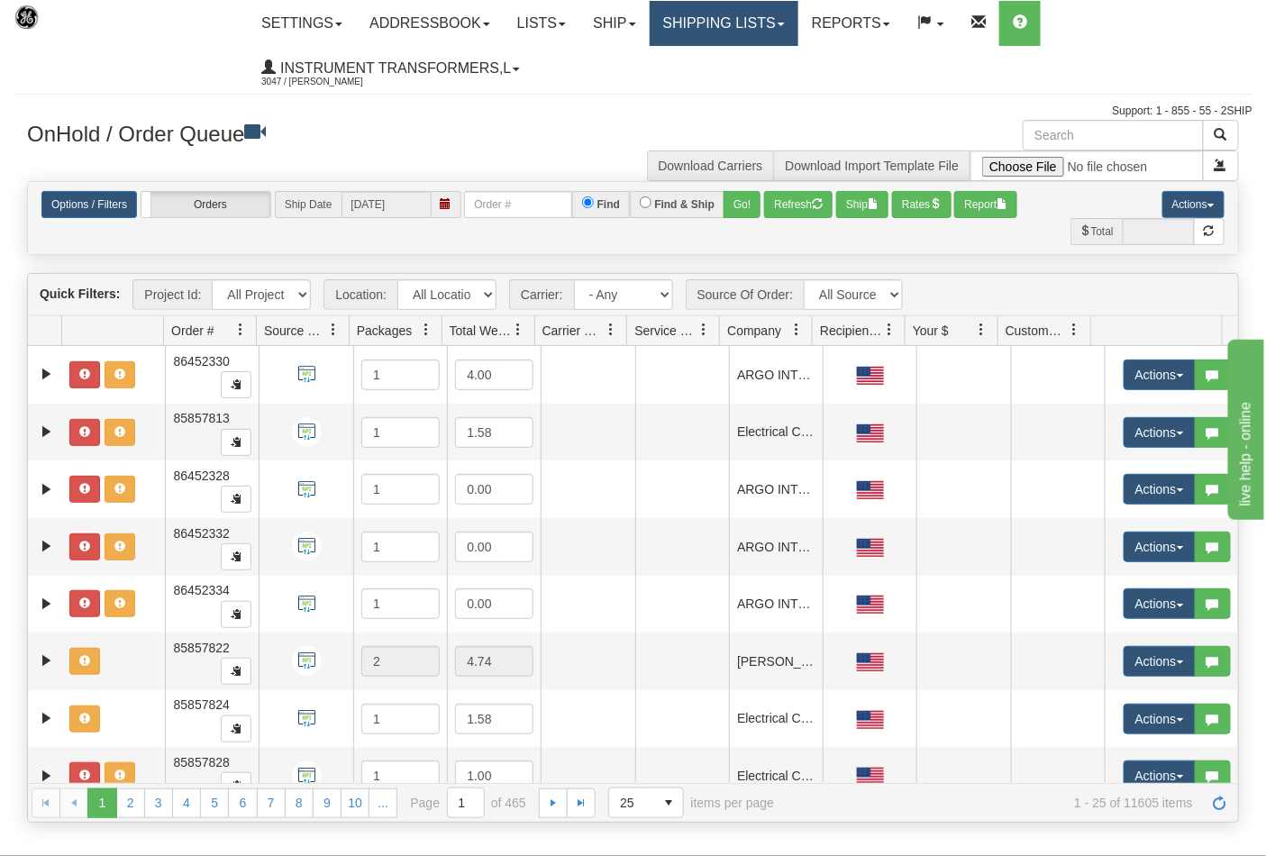
click at [741, 25] on link "Shipping lists" at bounding box center [724, 23] width 149 height 45
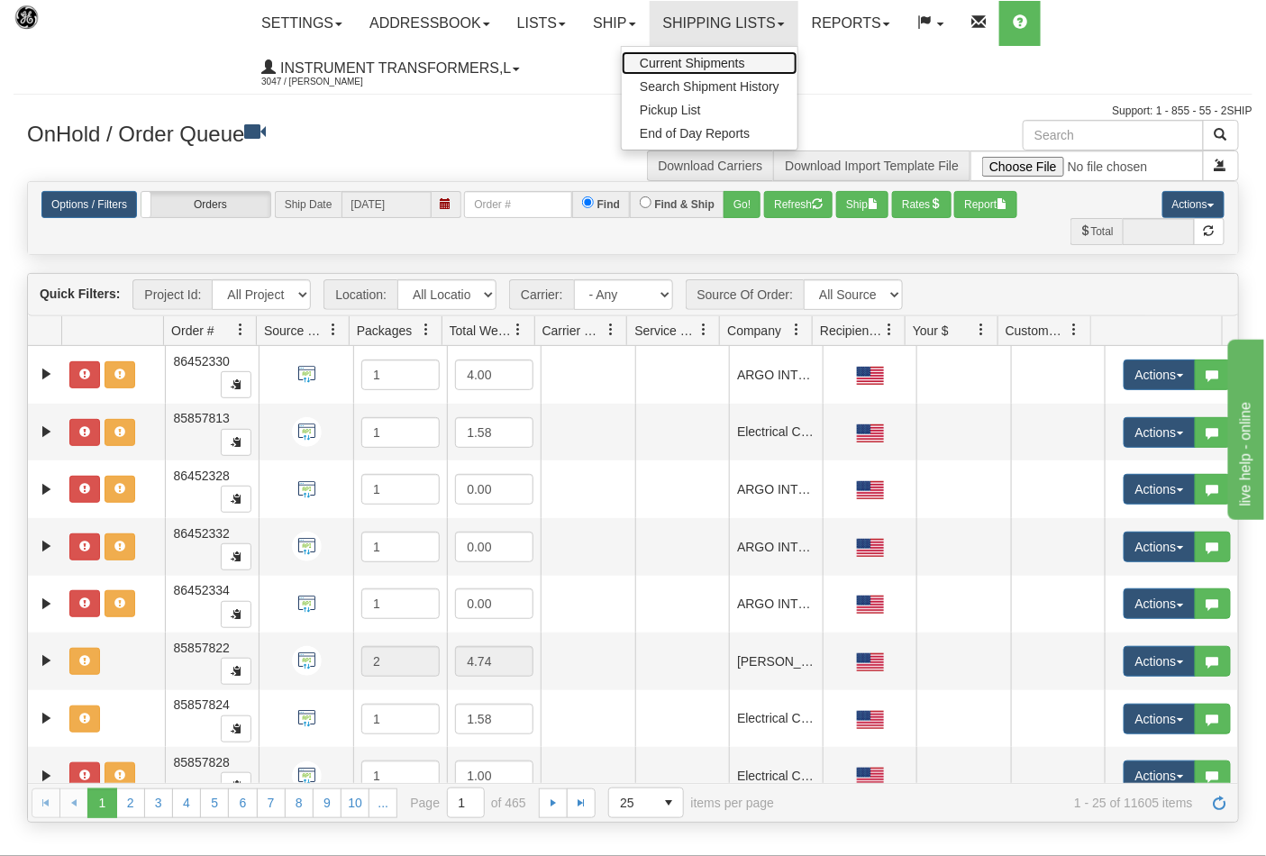
click at [737, 52] on link "Current Shipments" at bounding box center [710, 62] width 176 height 23
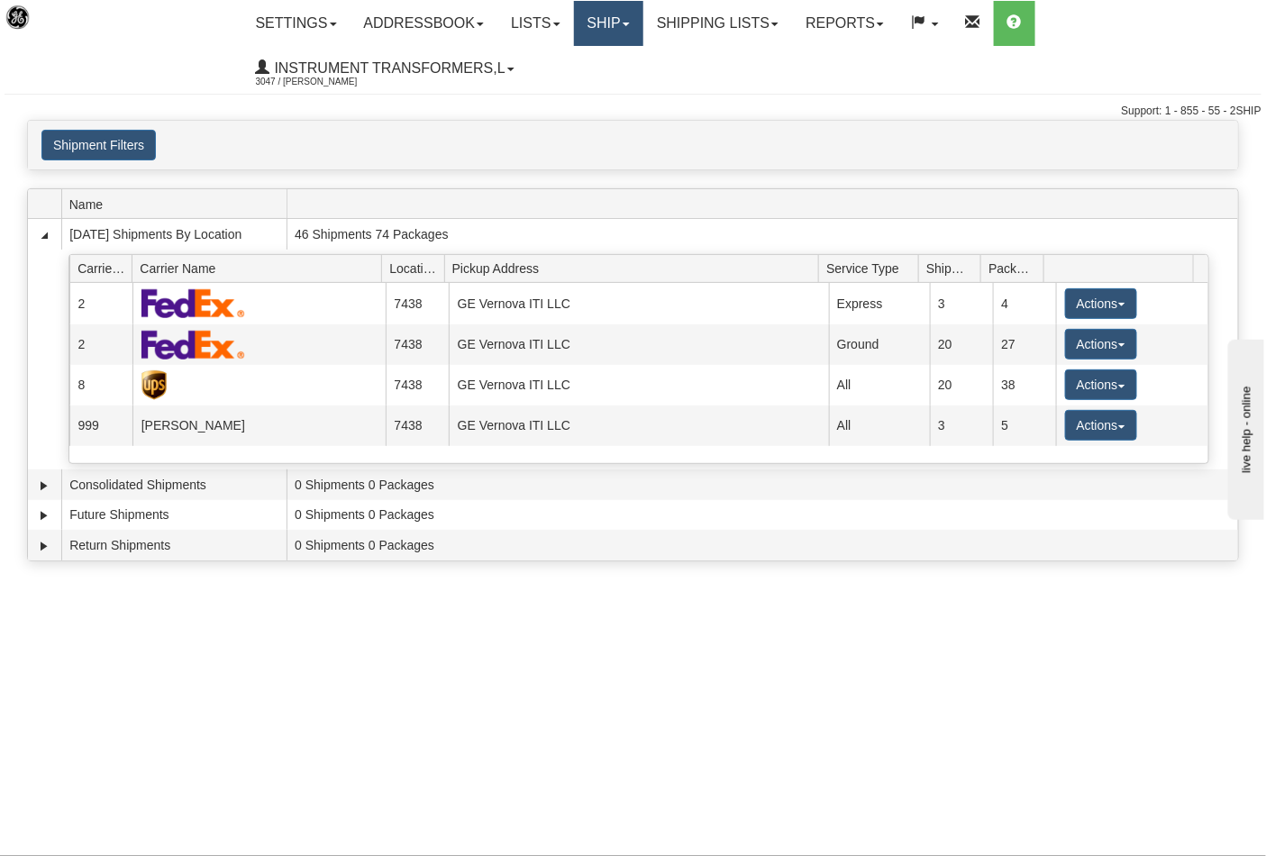
click at [628, 38] on link "Ship" at bounding box center [608, 23] width 69 height 45
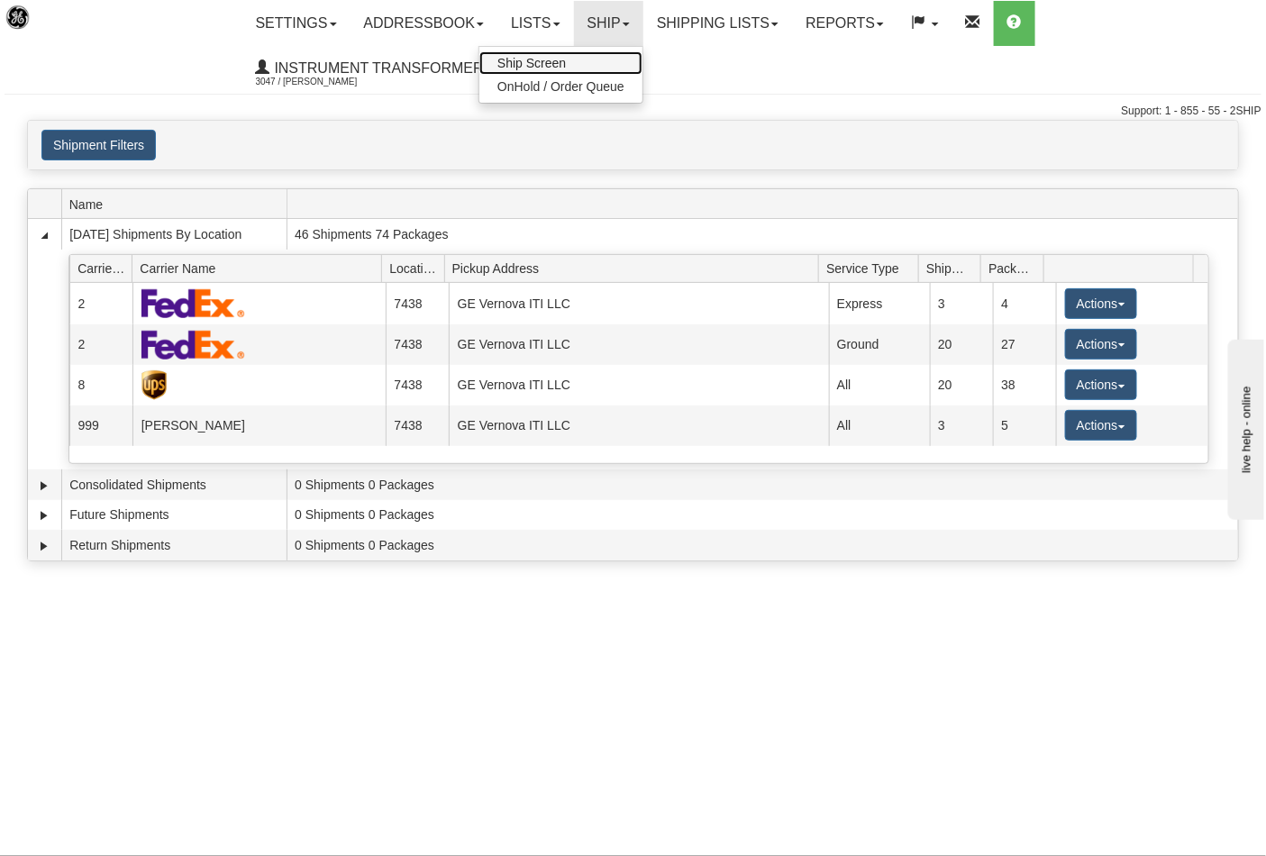
click at [566, 67] on span "Ship Screen" at bounding box center [531, 63] width 68 height 14
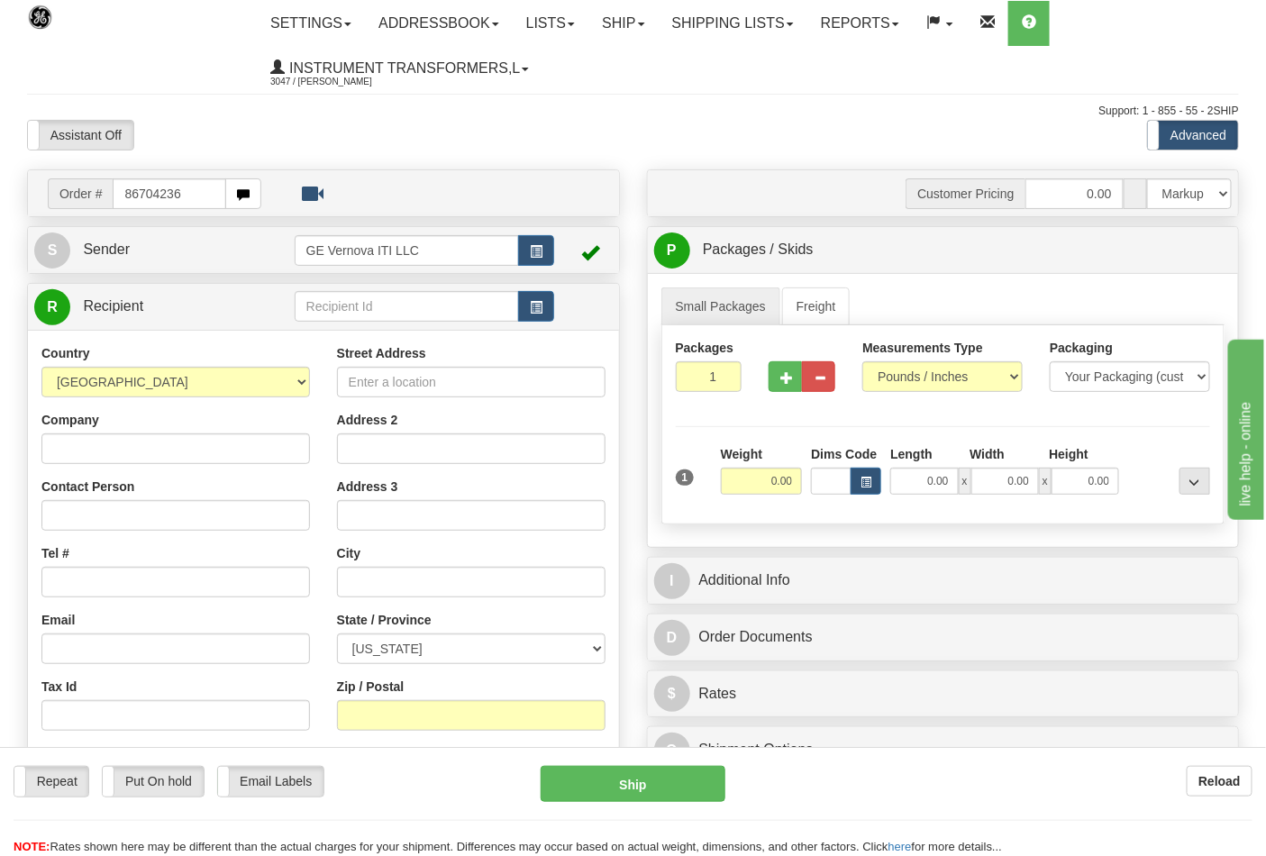
type input "86704236"
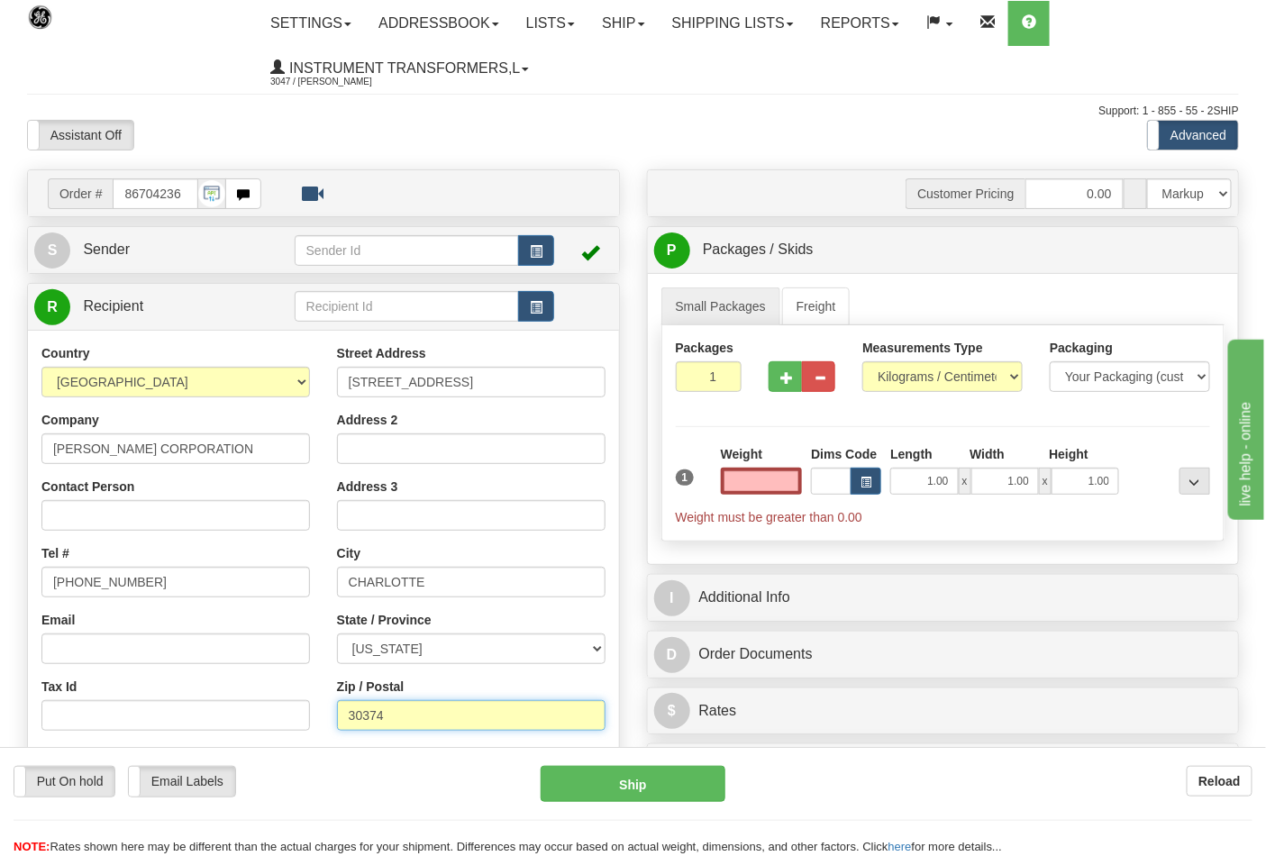
type input "0.00"
drag, startPoint x: 391, startPoint y: 713, endPoint x: 332, endPoint y: 708, distance: 59.6
click at [332, 708] on div "Street Address 5020 Meadow Oak Commerce Parkway Address 2 Address 3 City CHARLO…" at bounding box center [472, 586] width 296 height 485
type input "28208"
click at [932, 371] on select "Pounds / Inches Kilograms / Centimeters" at bounding box center [942, 376] width 160 height 31
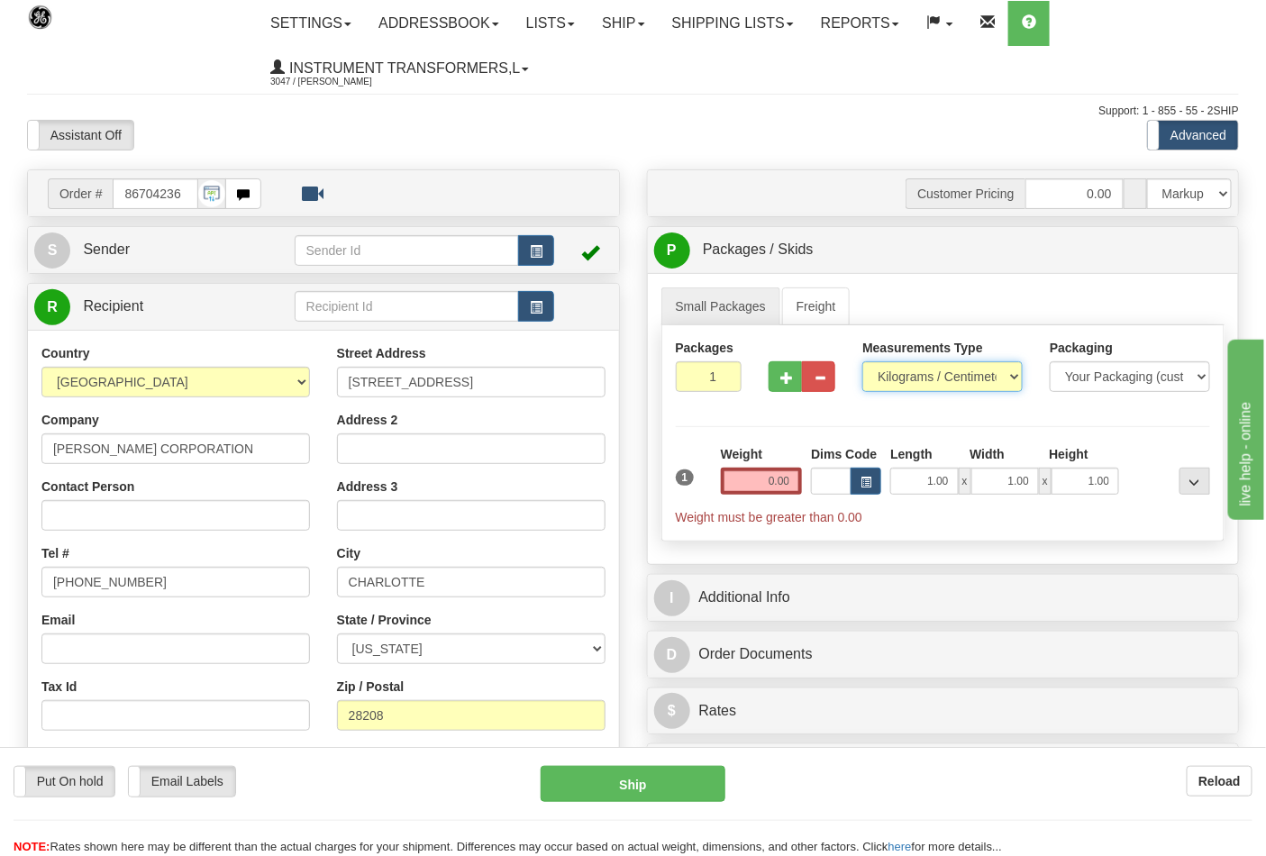
select select "0"
click at [862, 362] on select "Pounds / Inches Kilograms / Centimeters" at bounding box center [942, 376] width 160 height 31
drag, startPoint x: 769, startPoint y: 478, endPoint x: 797, endPoint y: 481, distance: 28.2
click at [797, 481] on input "0.00" at bounding box center [762, 481] width 82 height 27
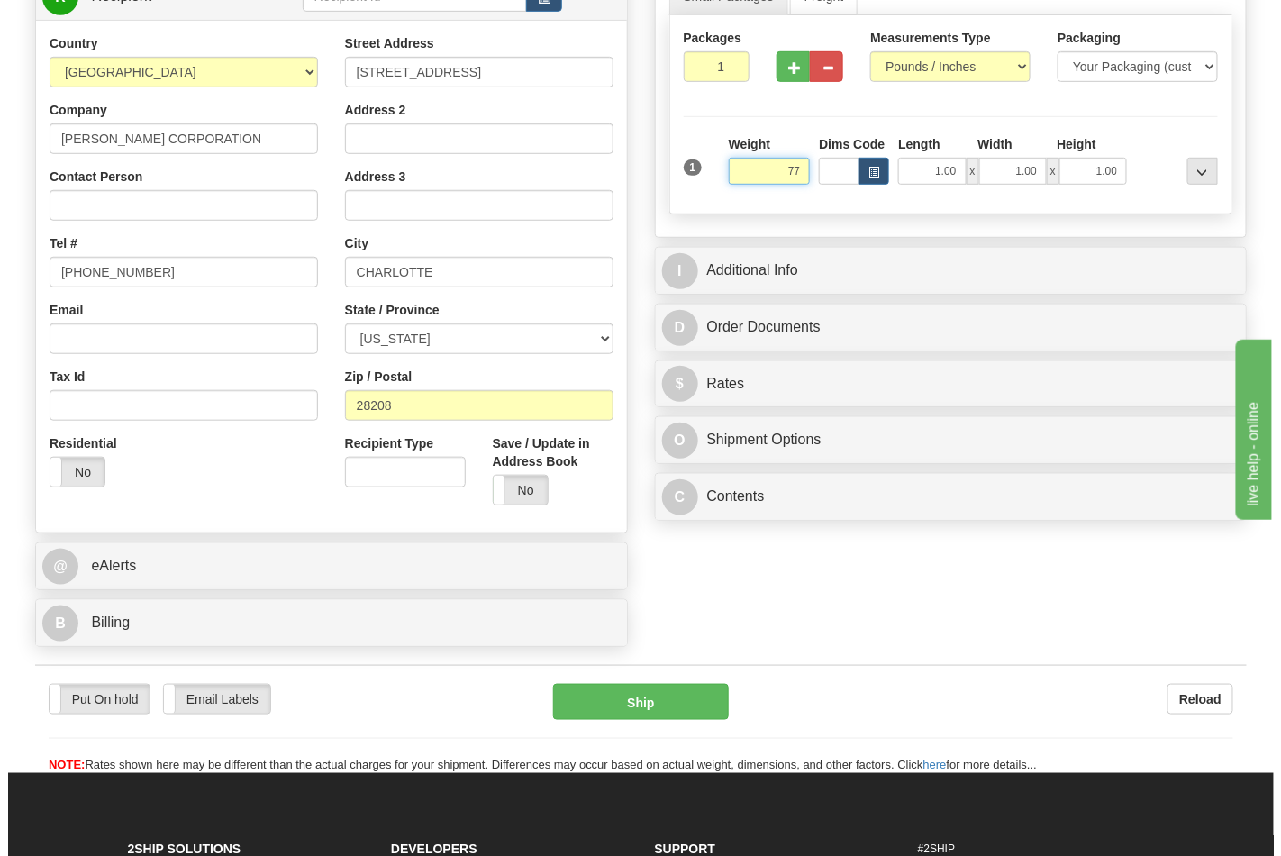
scroll to position [500, 0]
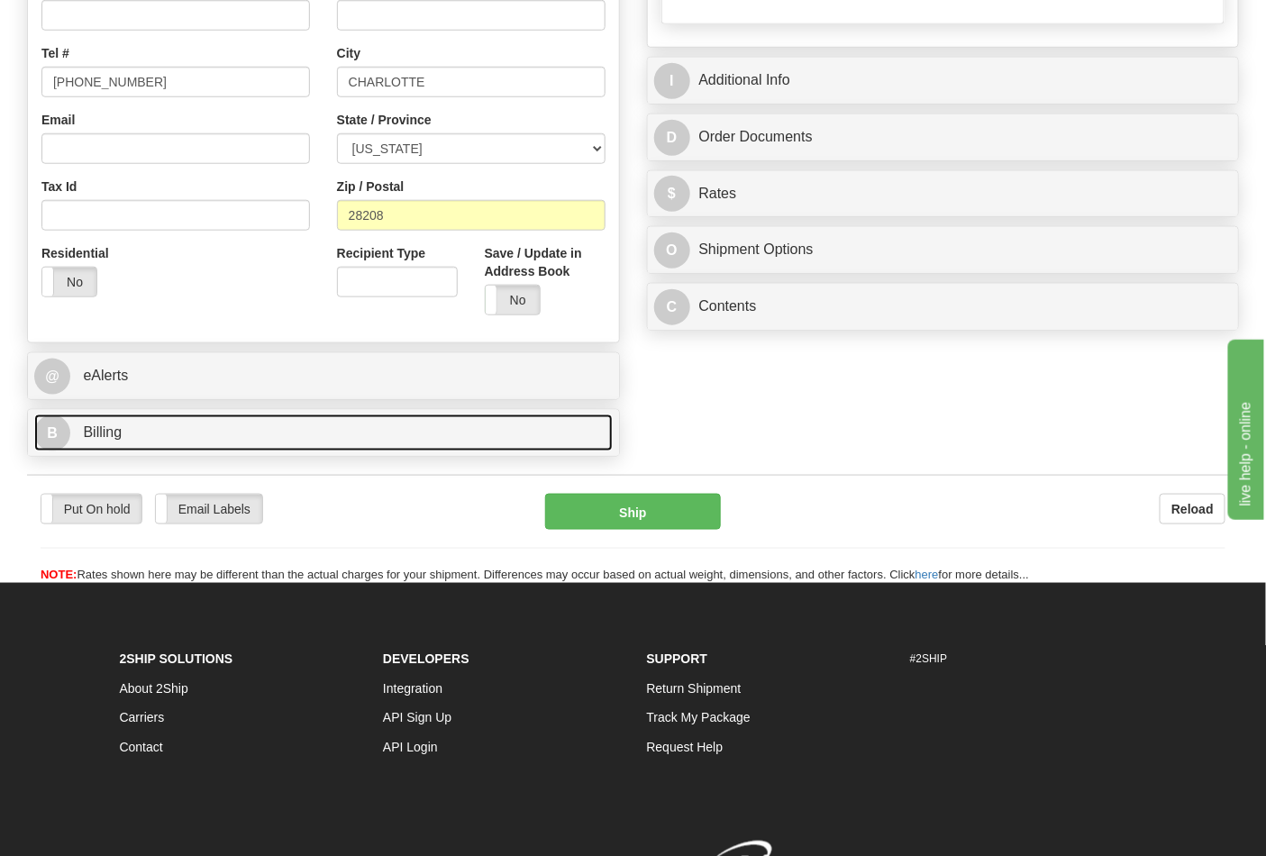
type input "77.00"
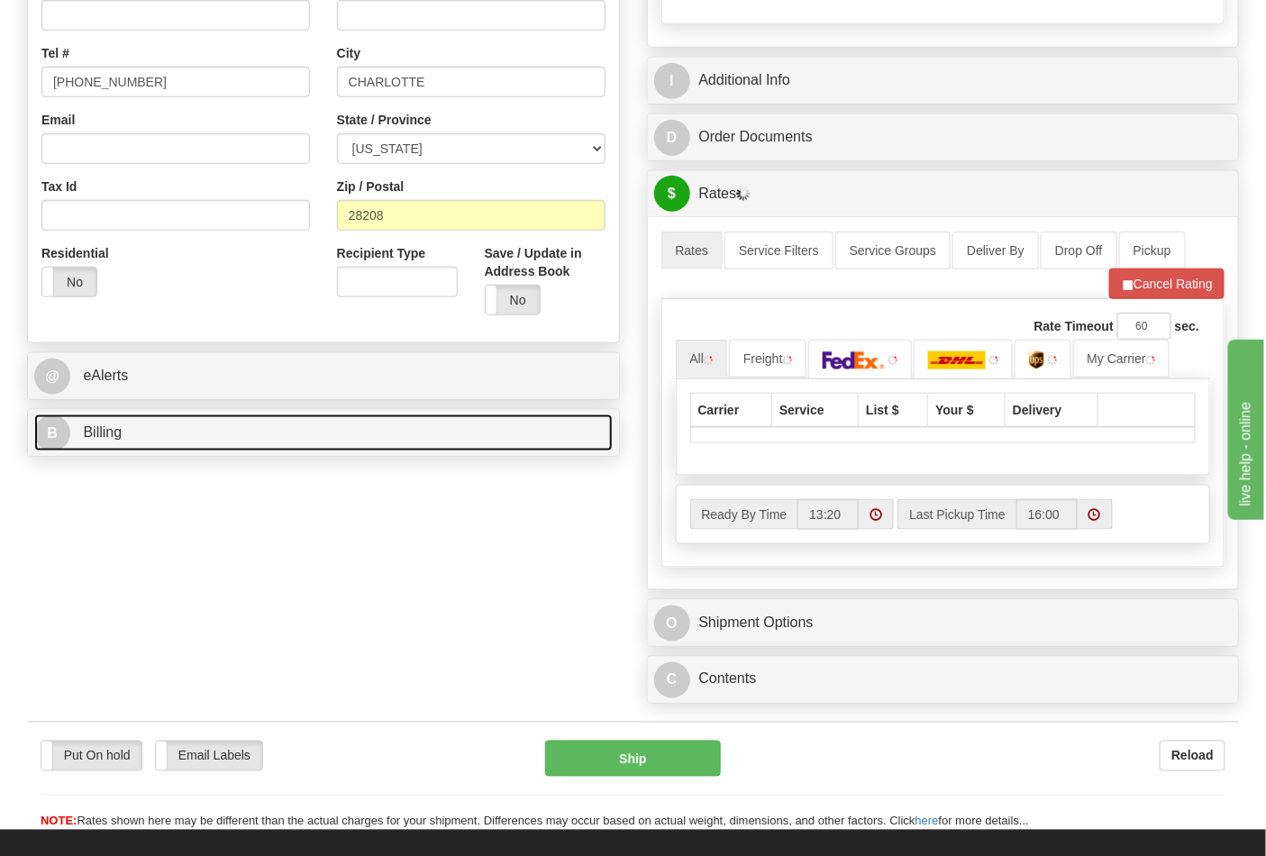
click at [574, 444] on link "B Billing" at bounding box center [323, 433] width 579 height 37
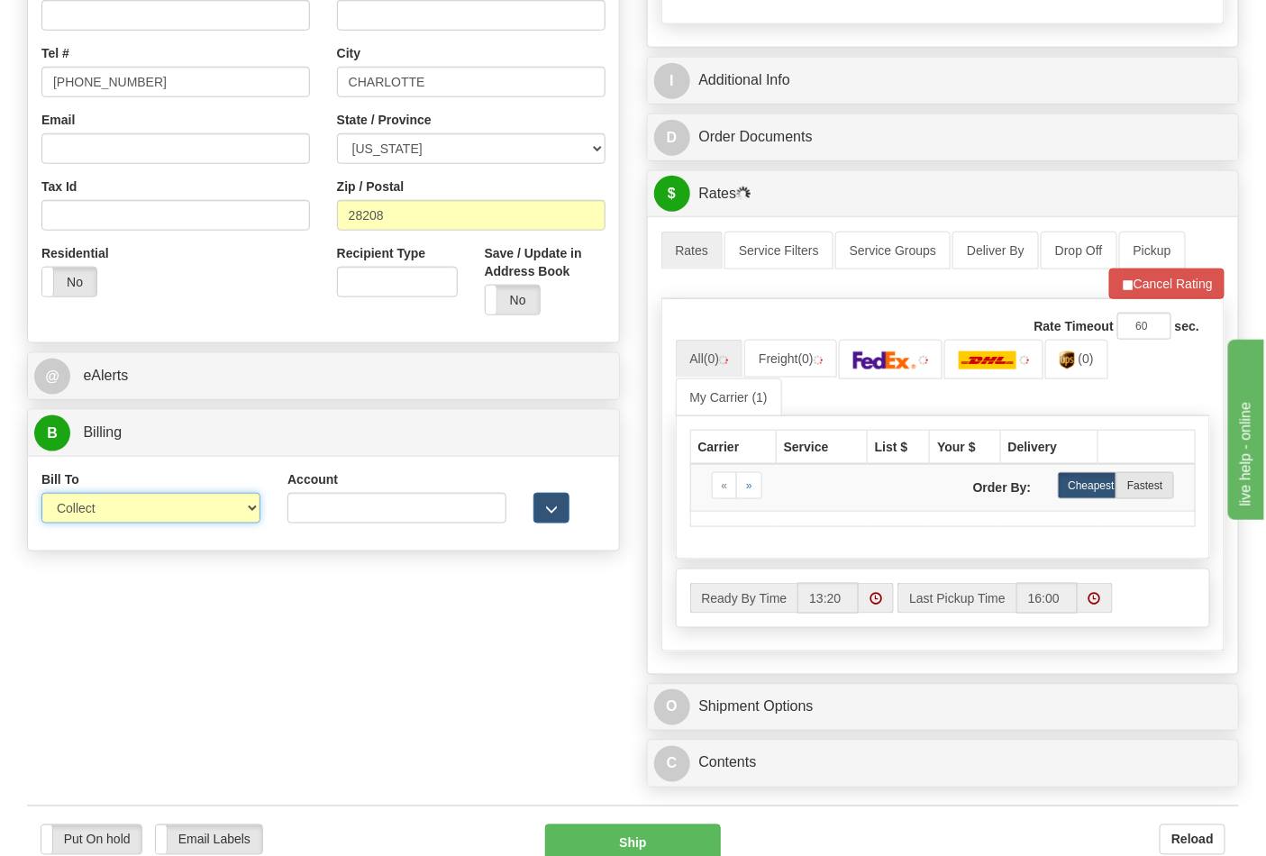
drag, startPoint x: 214, startPoint y: 511, endPoint x: 216, endPoint y: 524, distance: 13.6
click at [214, 511] on select "Sender Recipient Third Party Collect" at bounding box center [150, 508] width 219 height 31
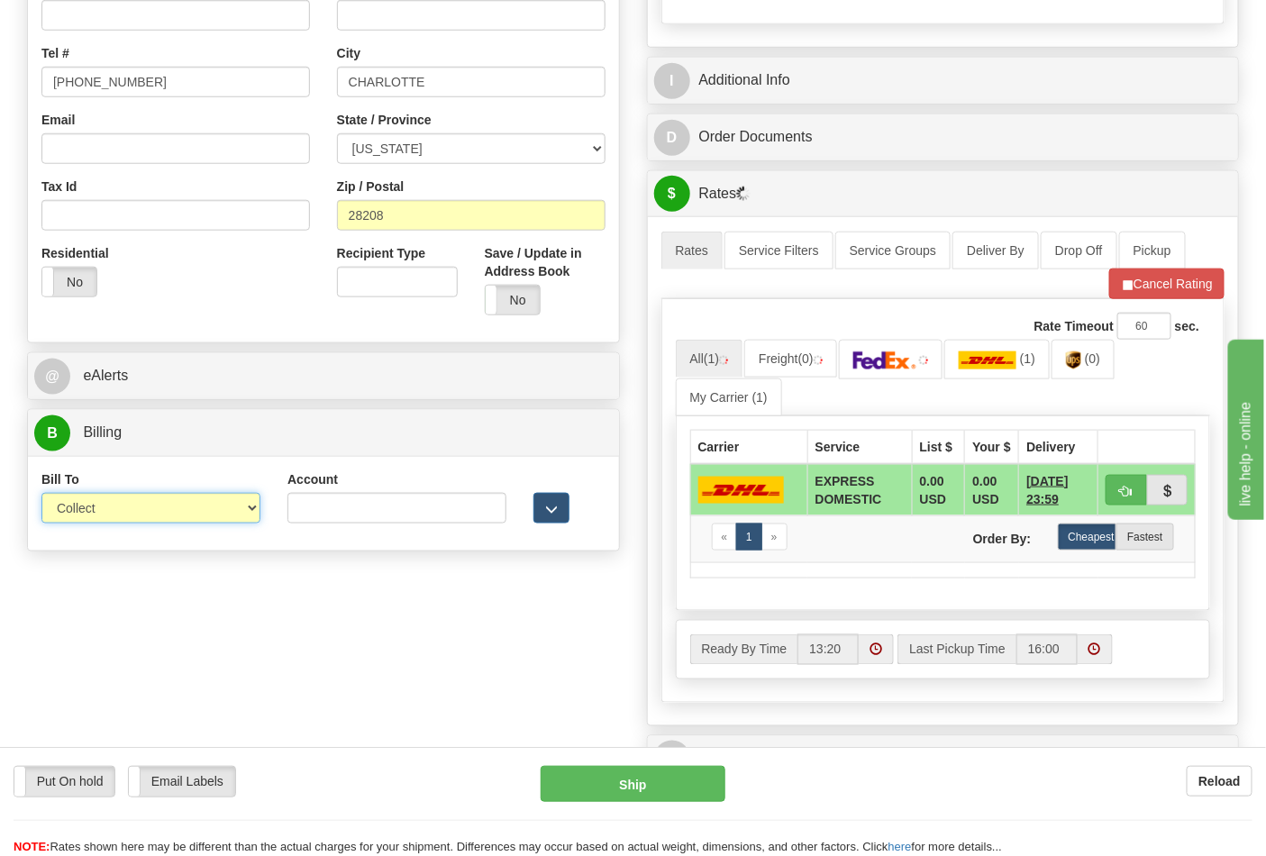
select select "2"
click at [41, 495] on select "Sender Recipient Third Party Collect" at bounding box center [150, 508] width 219 height 31
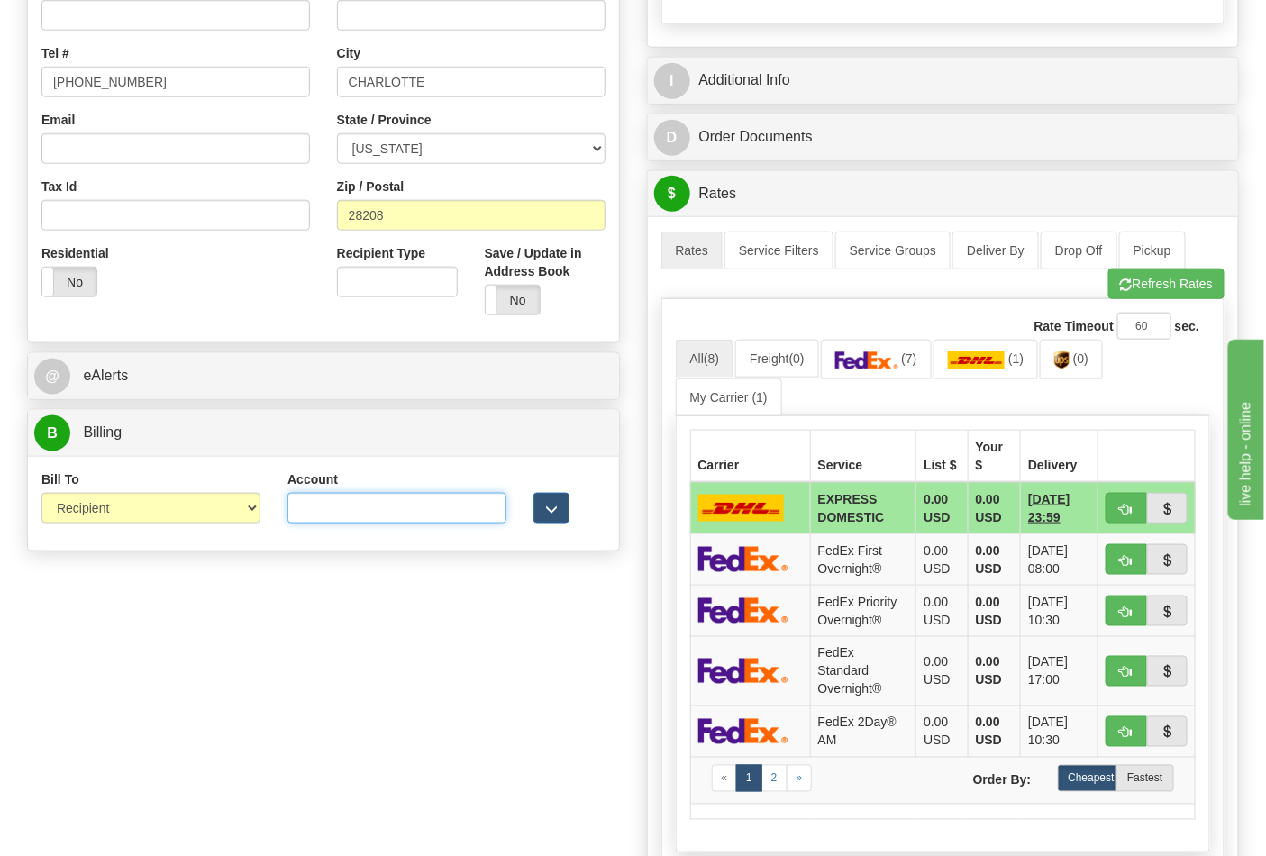
drag, startPoint x: 417, startPoint y: 516, endPoint x: 427, endPoint y: 515, distance: 10.1
click at [417, 516] on input "Account" at bounding box center [396, 508] width 219 height 31
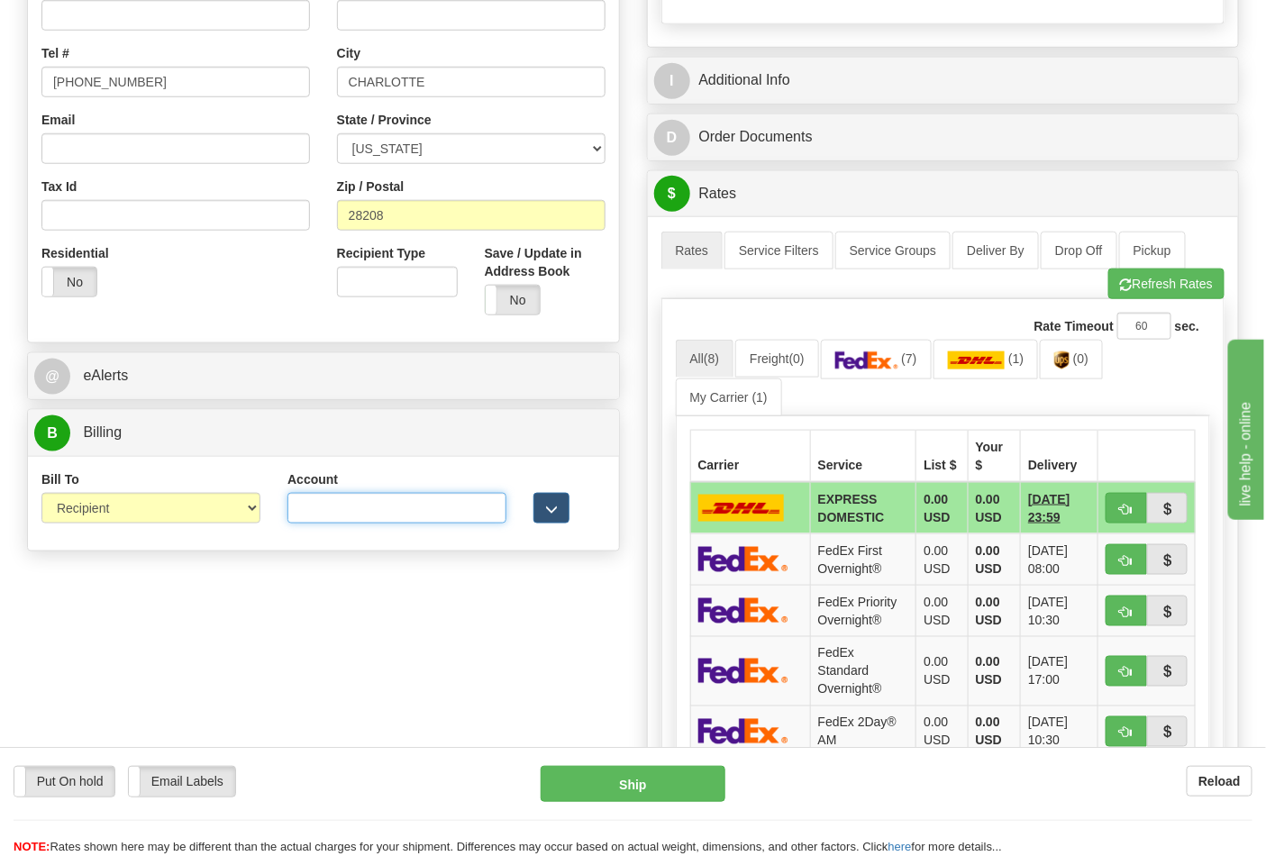
paste input "103538629"
type input "103538629"
click at [867, 373] on link "(7)" at bounding box center [876, 359] width 111 height 39
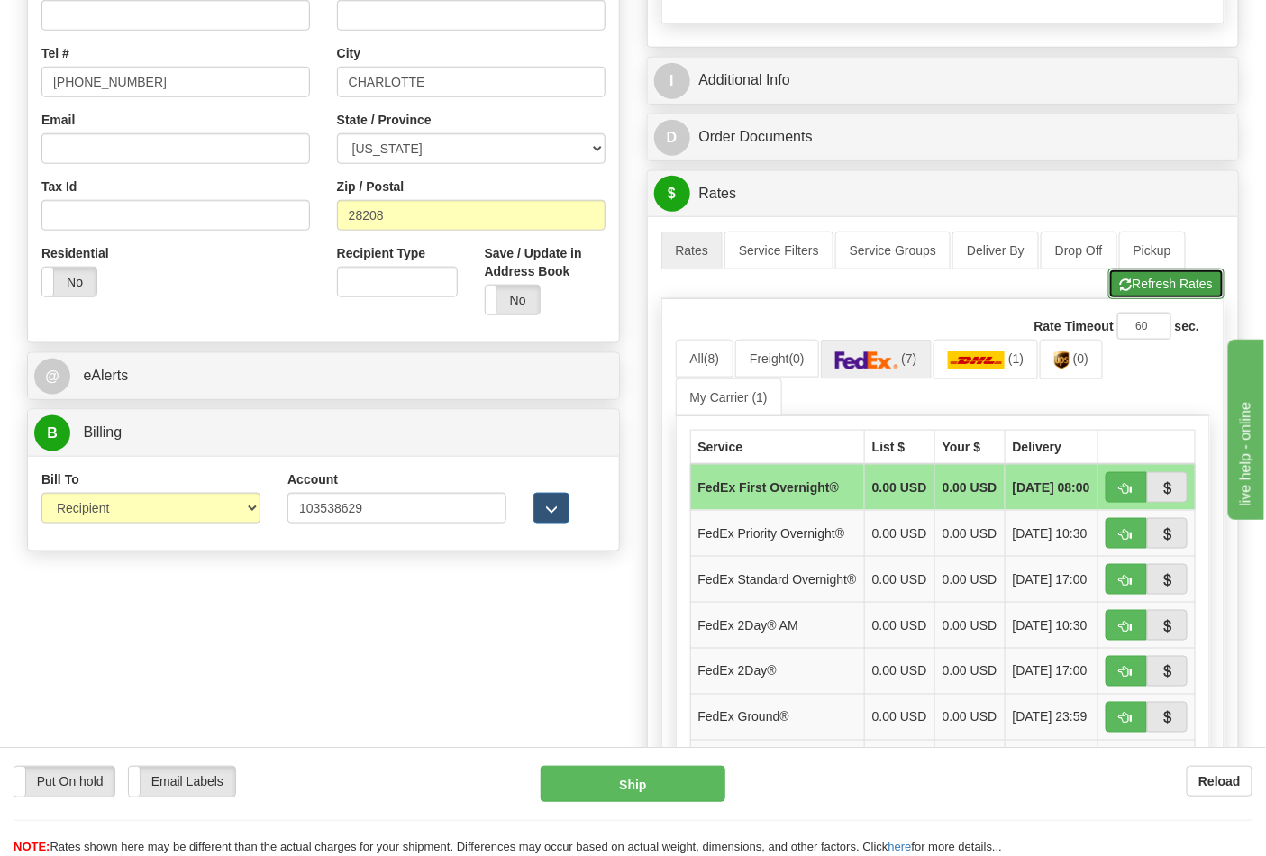
click at [1158, 289] on button "Refresh Rates" at bounding box center [1166, 284] width 116 height 31
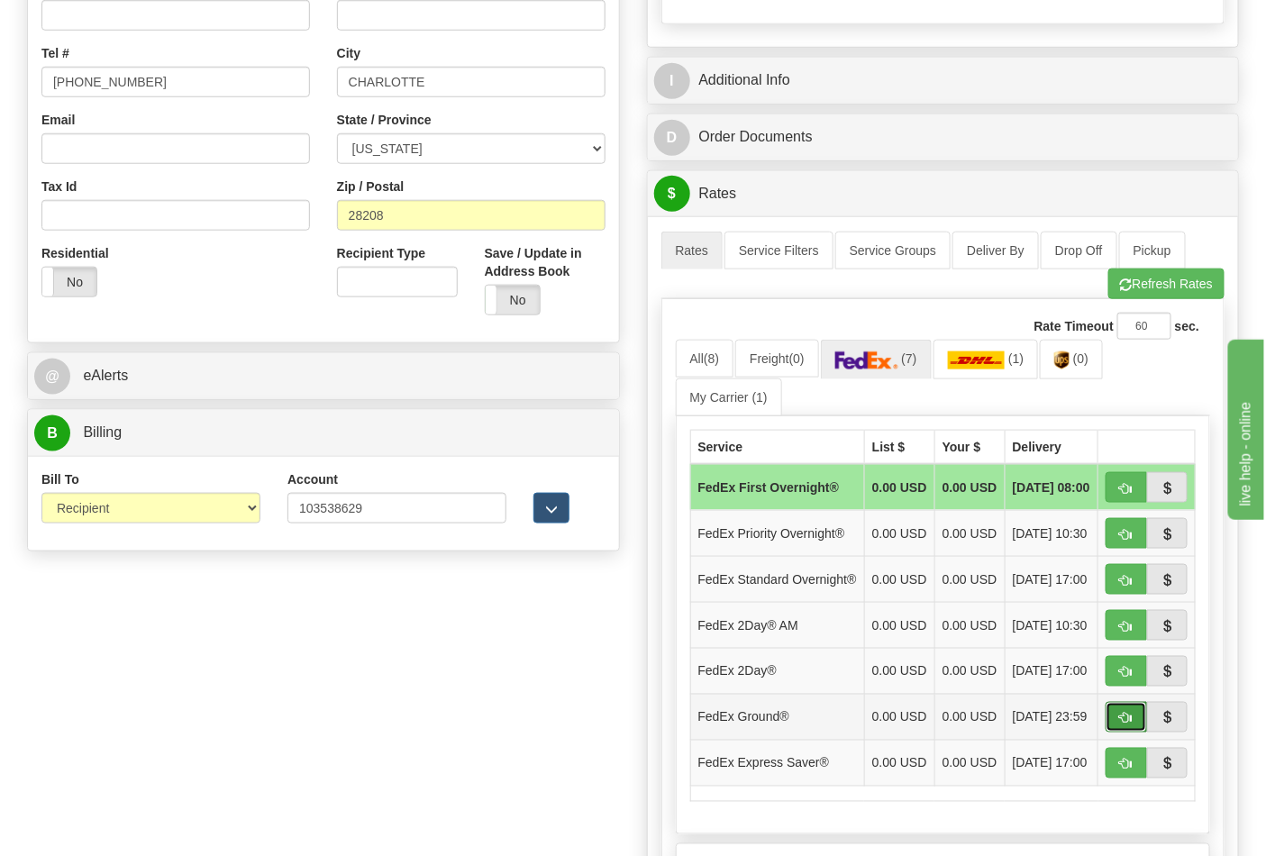
click at [1115, 733] on button "button" at bounding box center [1126, 717] width 41 height 31
type input "92"
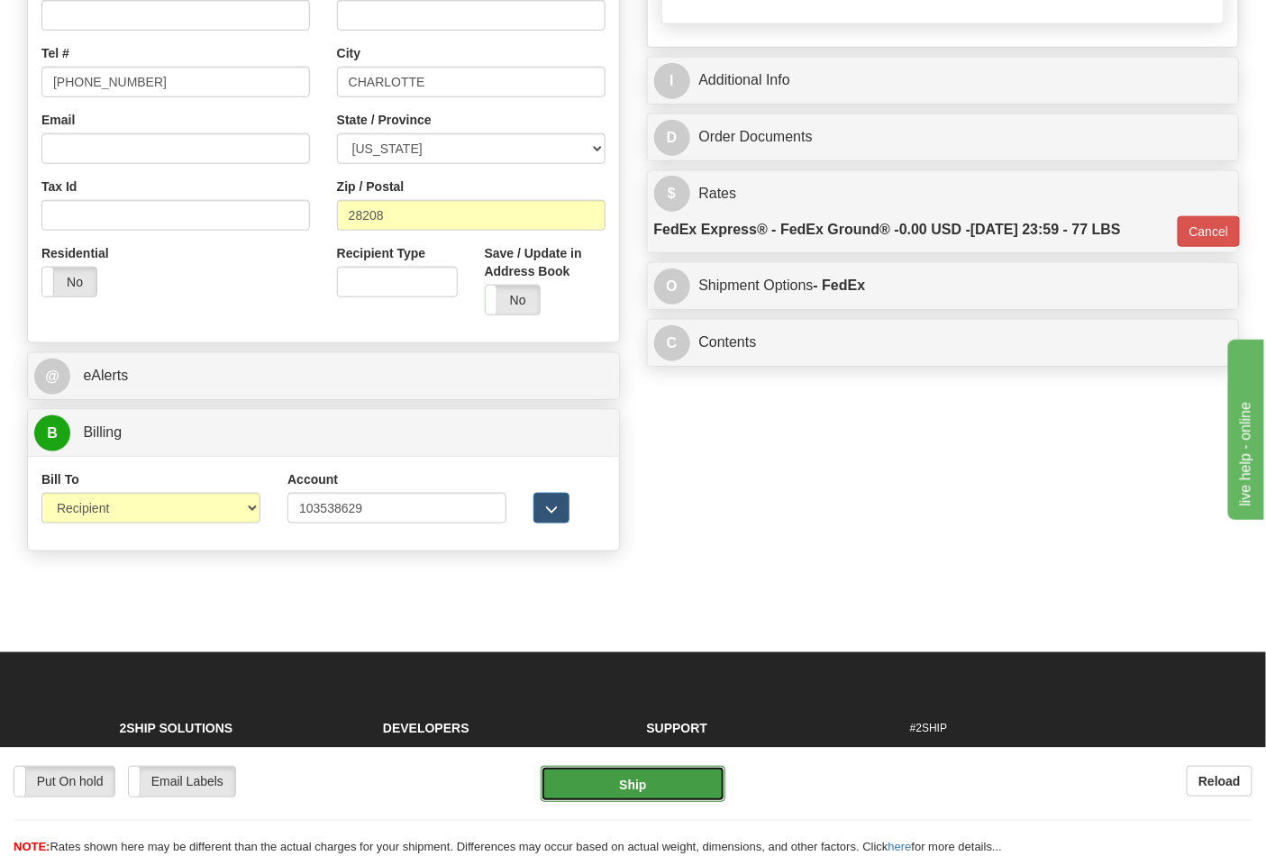
click at [646, 775] on button "Ship" at bounding box center [633, 784] width 184 height 36
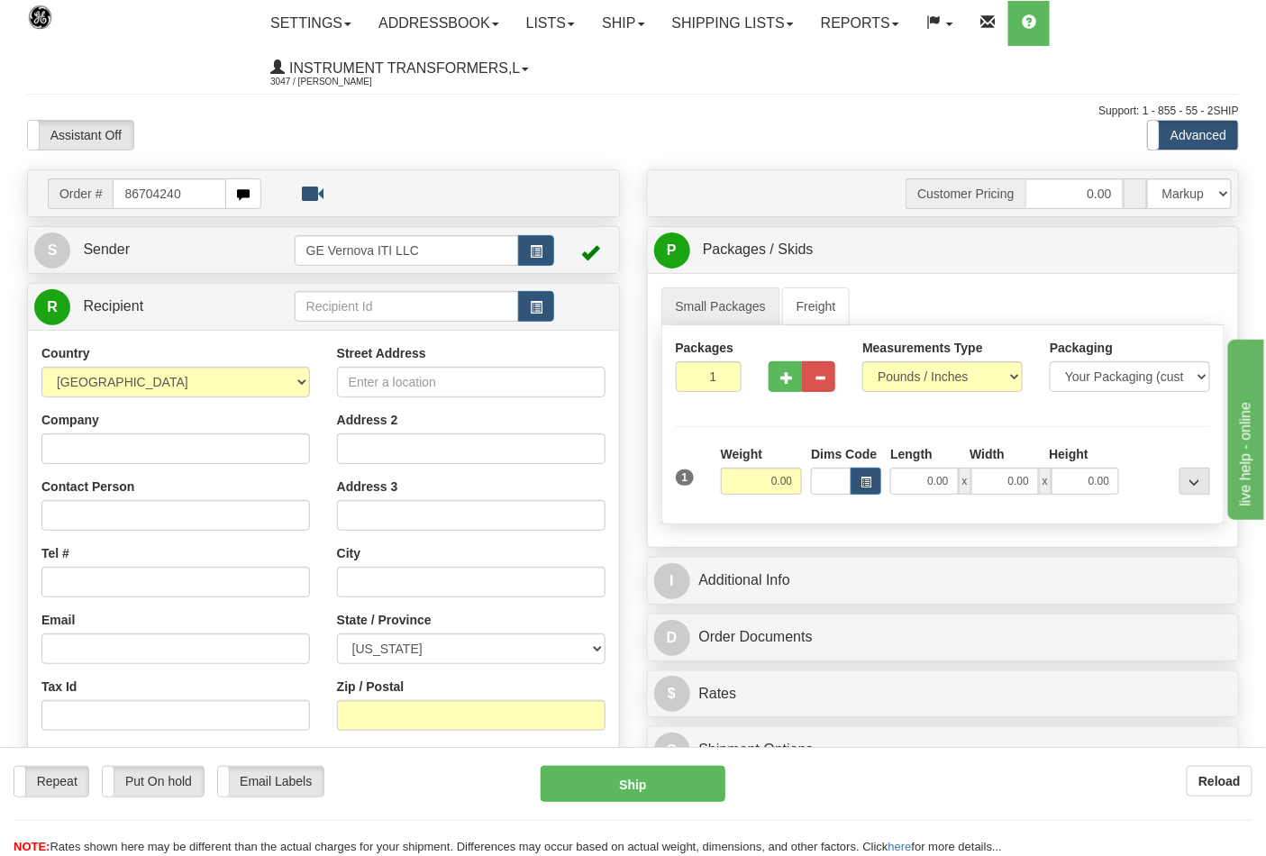
type input "86704240"
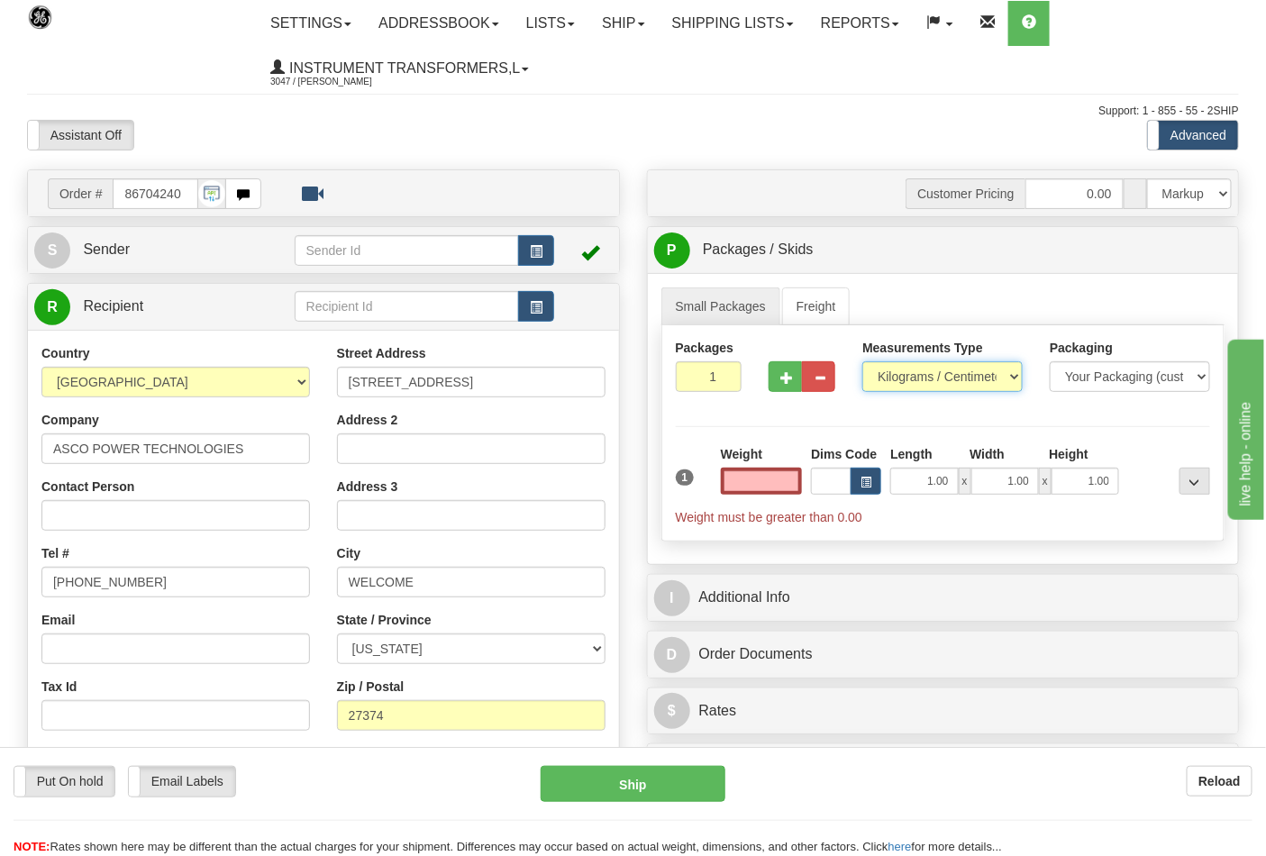
type input "0.00"
click at [957, 383] on select "Pounds / Inches Kilograms / Centimeters" at bounding box center [942, 376] width 160 height 31
select select "0"
click at [862, 362] on select "Pounds / Inches Kilograms / Centimeters" at bounding box center [942, 376] width 160 height 31
drag, startPoint x: 751, startPoint y: 476, endPoint x: 821, endPoint y: 481, distance: 70.5
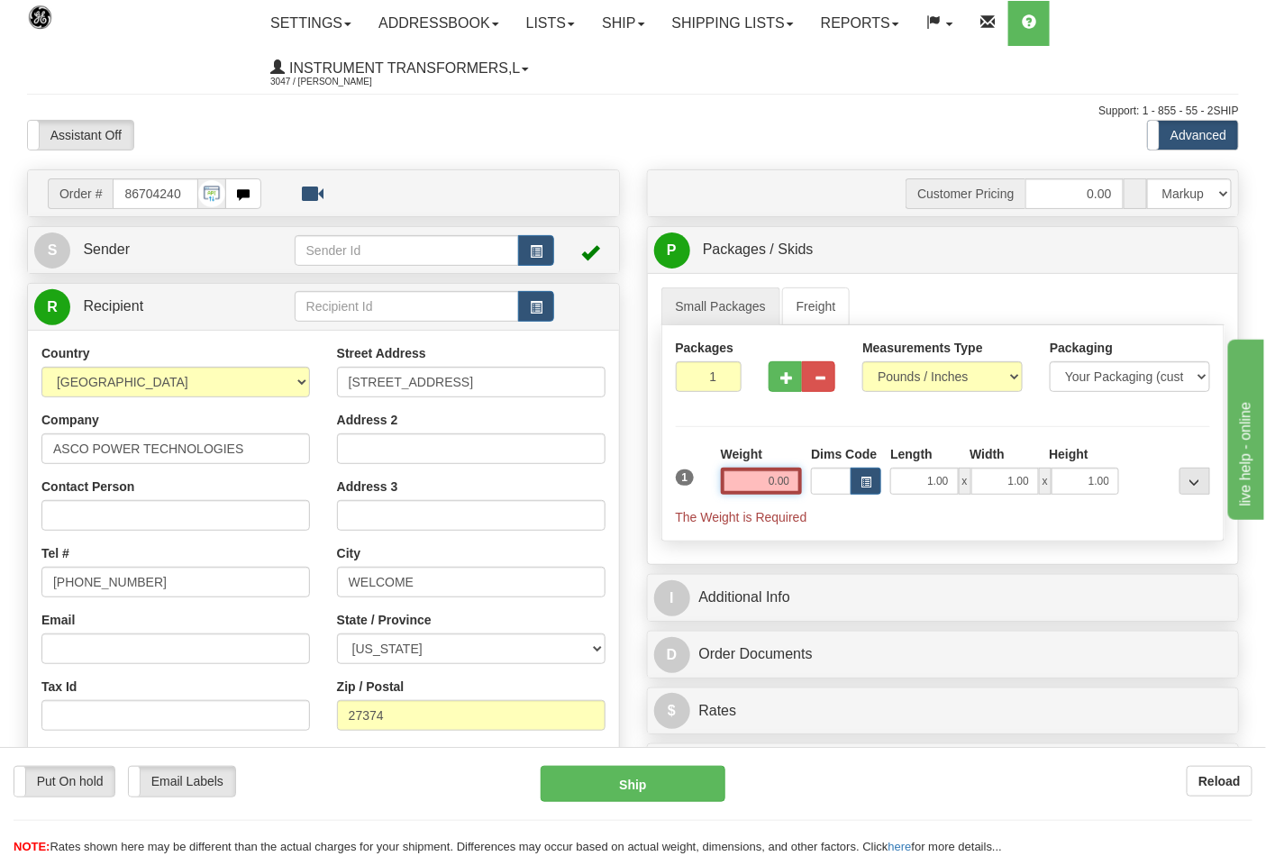
click at [821, 481] on div "1 Weight 0.00 Dims Code 1.00" at bounding box center [943, 485] width 544 height 81
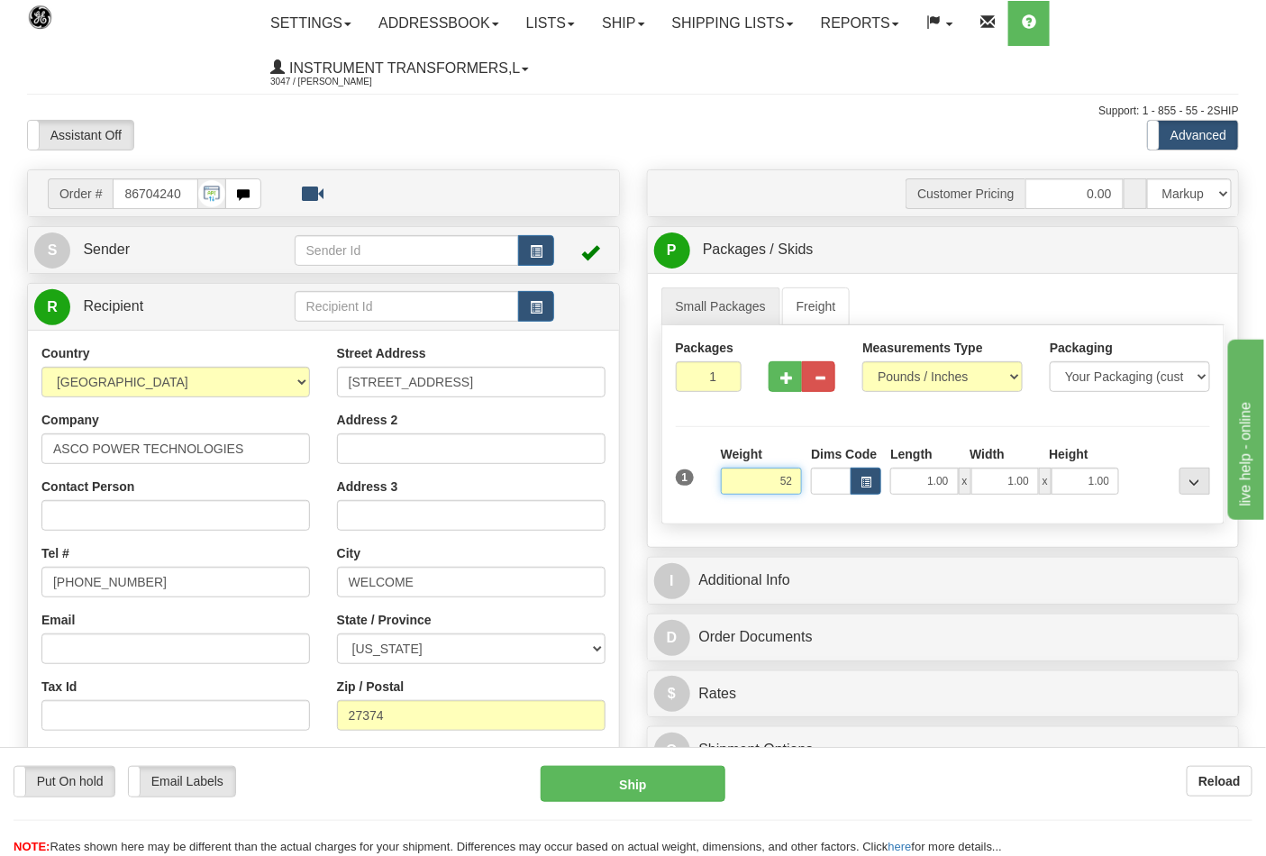
click button "Delete" at bounding box center [0, 0] width 0 height 0
type input "52.00"
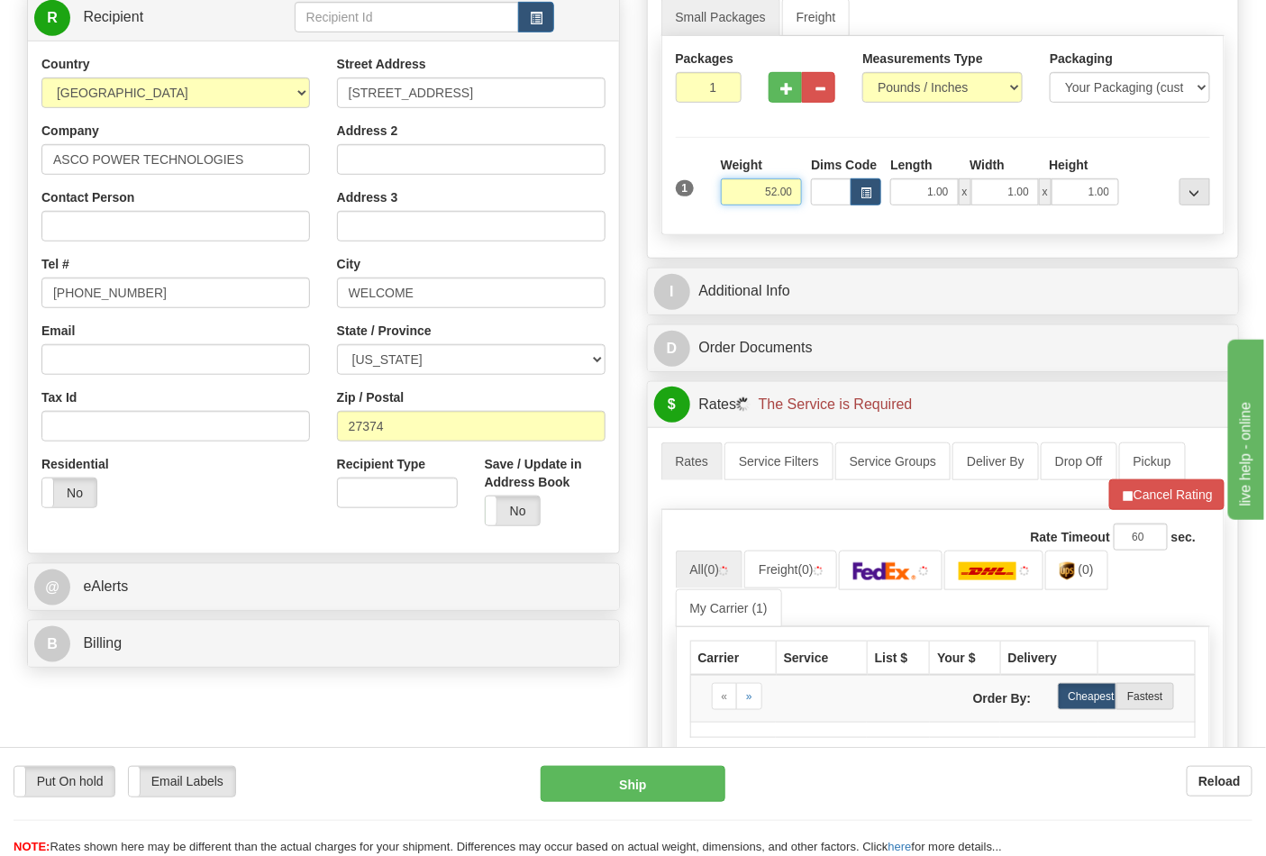
scroll to position [300, 0]
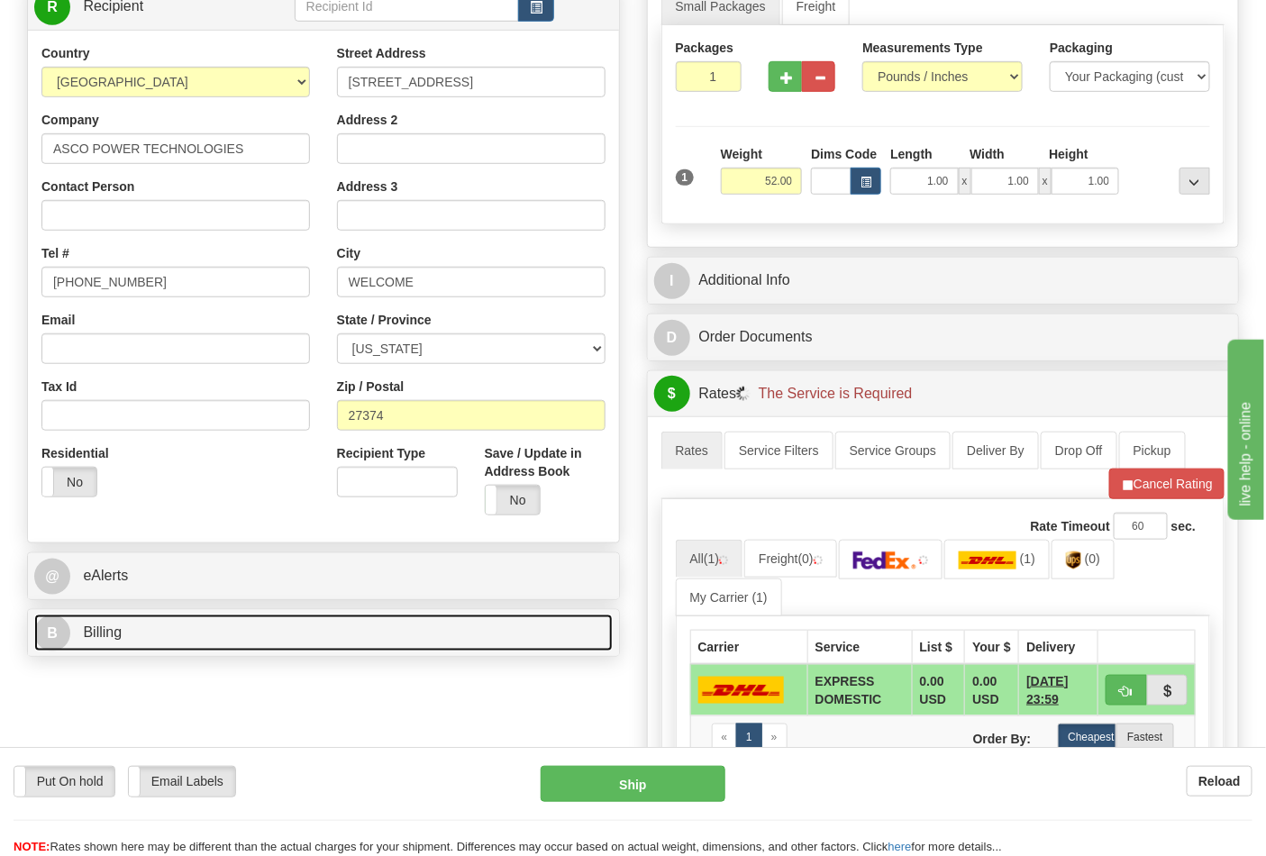
click at [193, 625] on link "B Billing" at bounding box center [323, 633] width 579 height 37
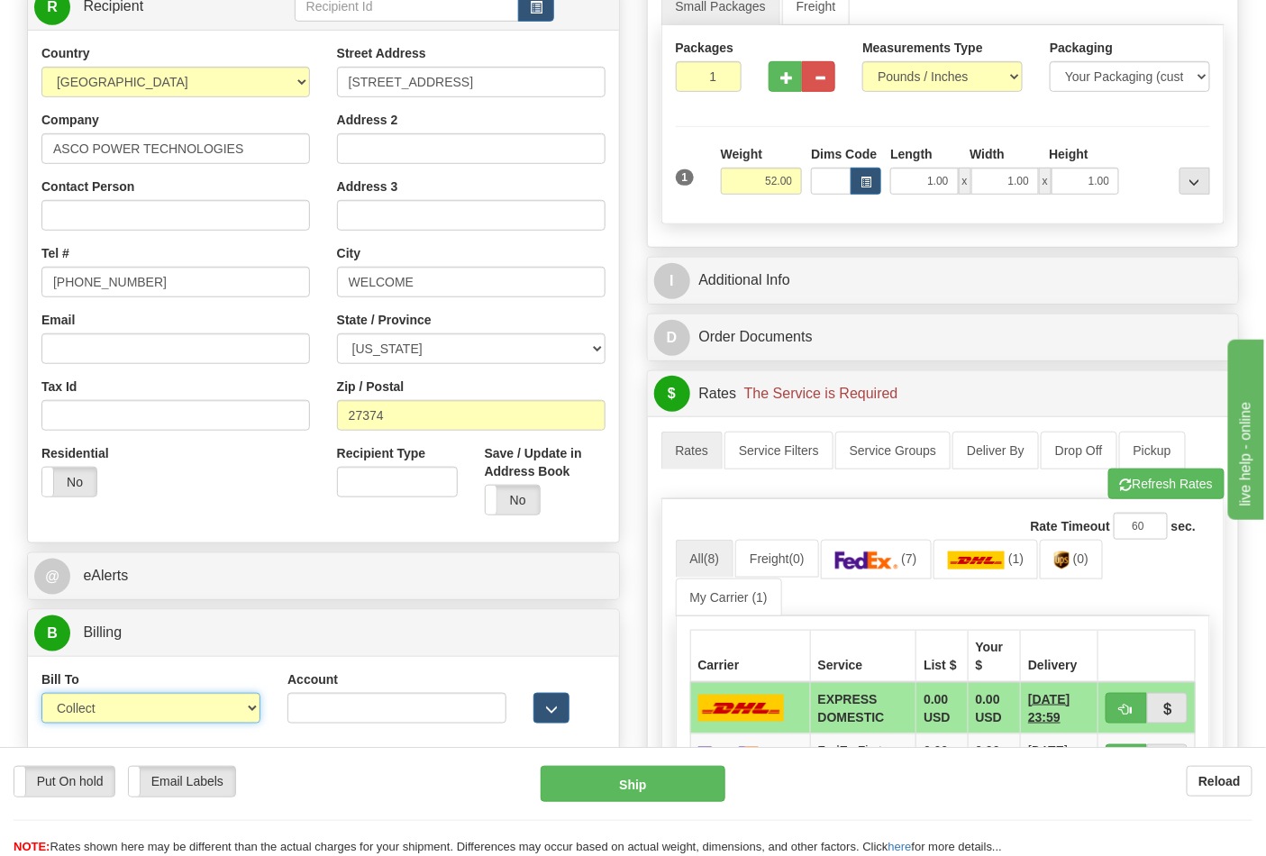
drag, startPoint x: 142, startPoint y: 709, endPoint x: 58, endPoint y: 716, distance: 85.0
click at [58, 716] on select "Sender Recipient Third Party Collect" at bounding box center [150, 708] width 219 height 31
select select "2"
click at [41, 696] on select "Sender Recipient Third Party Collect" at bounding box center [150, 708] width 219 height 31
click at [354, 709] on input "Account" at bounding box center [396, 708] width 219 height 31
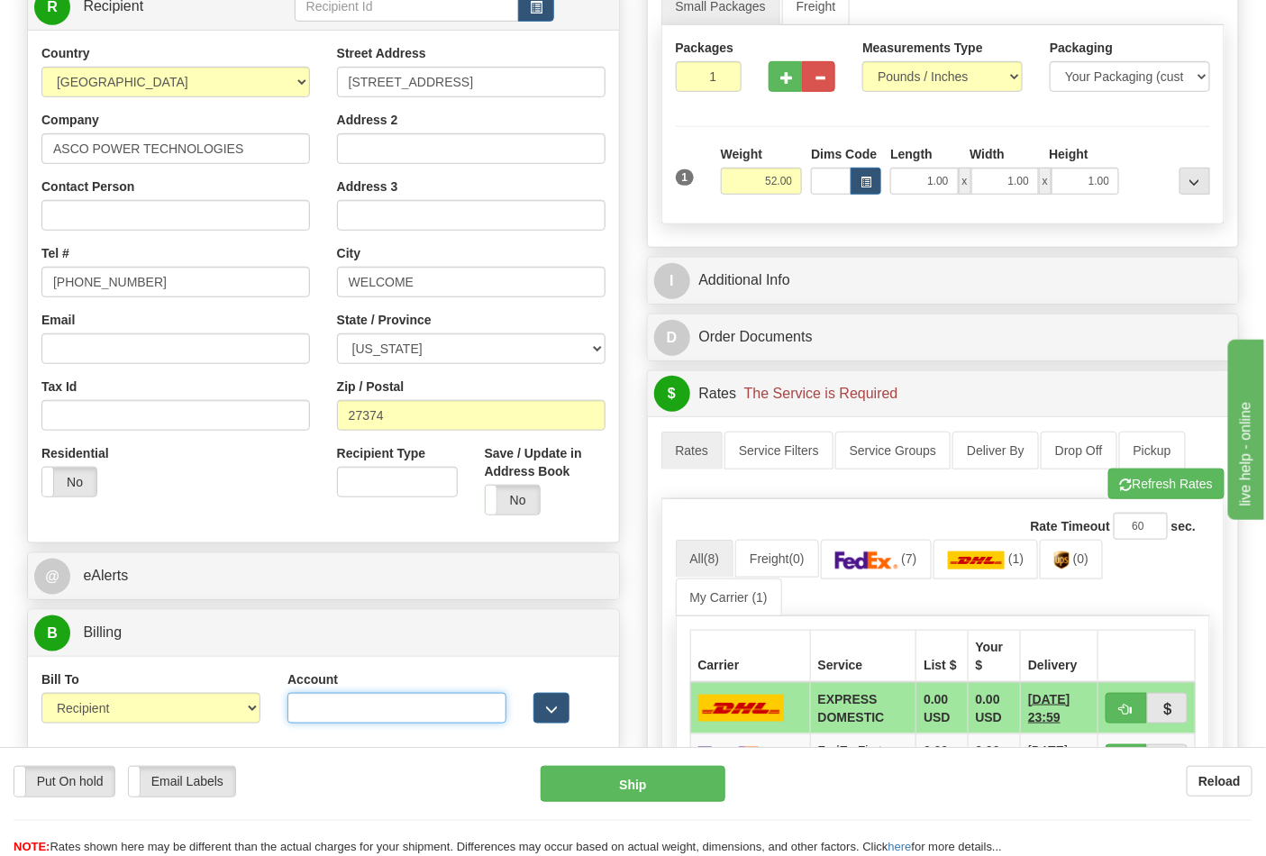
paste input "664421534"
type input "664421534"
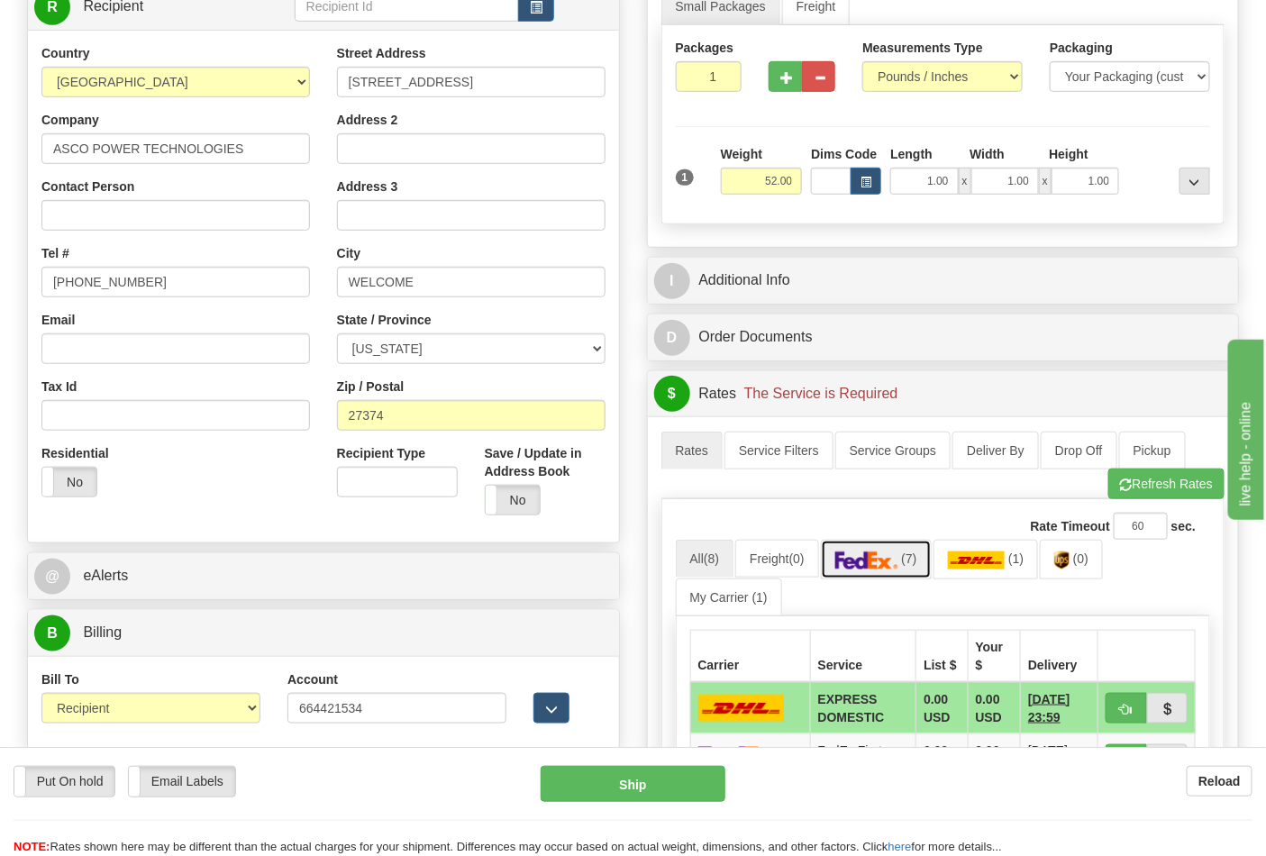
click at [868, 555] on img at bounding box center [866, 561] width 63 height 18
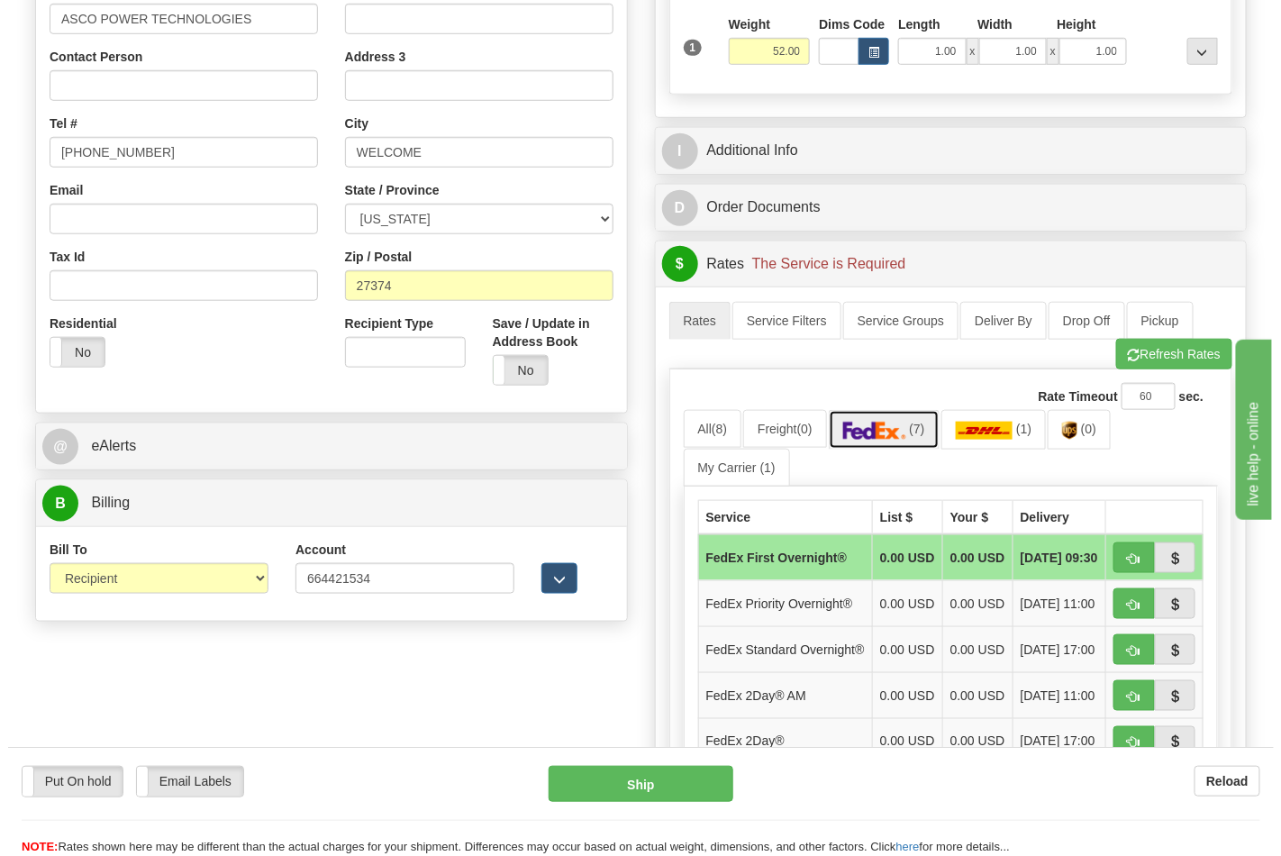
scroll to position [600, 0]
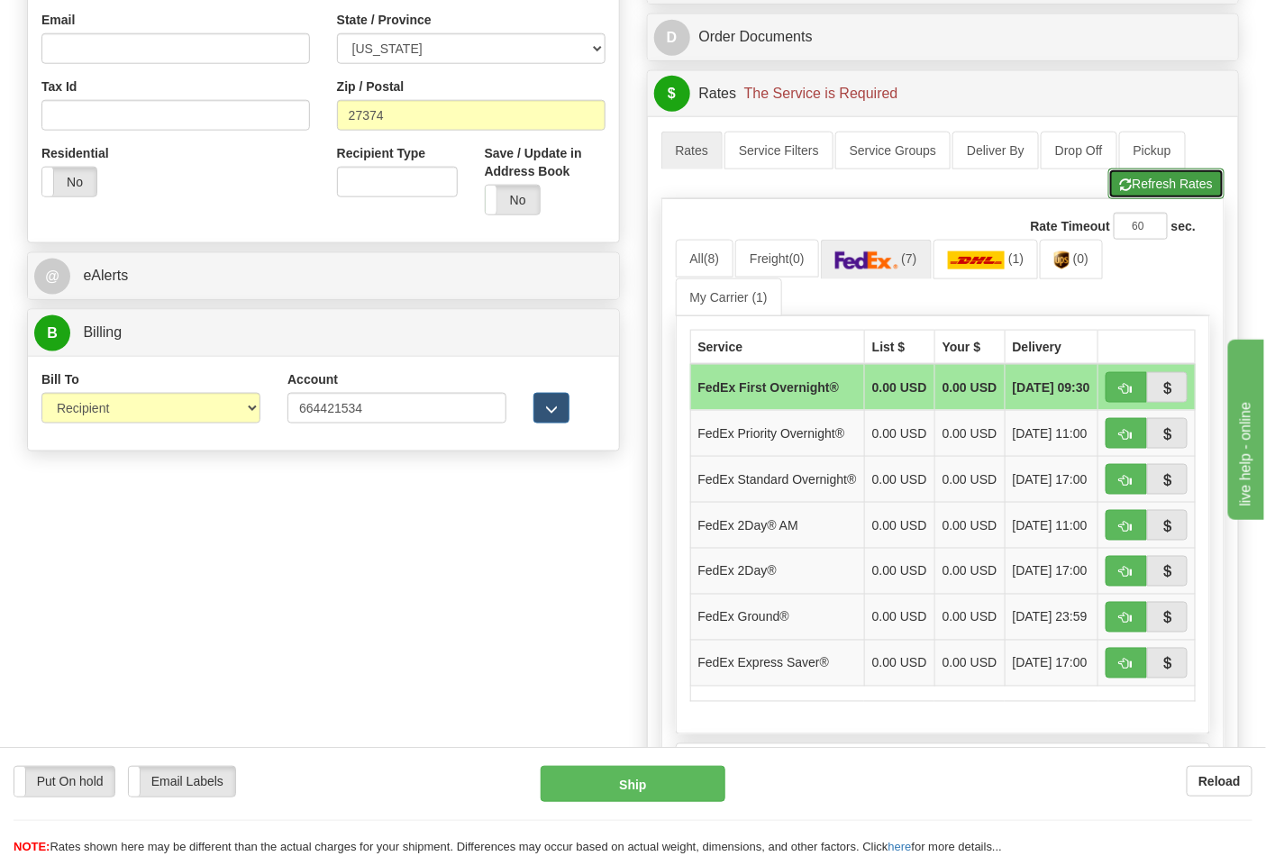
click at [1205, 191] on button "Refresh Rates" at bounding box center [1166, 184] width 116 height 31
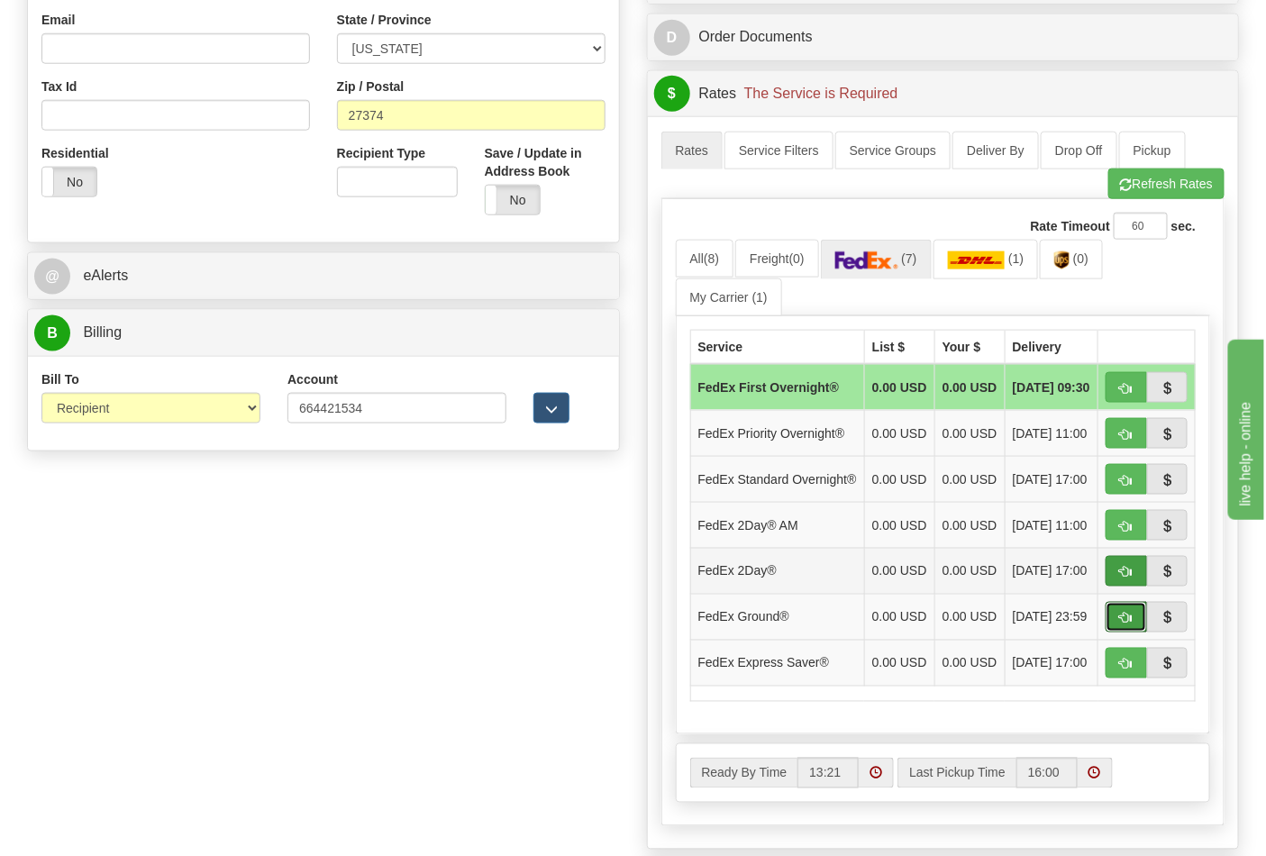
click at [1115, 633] on button "button" at bounding box center [1126, 617] width 41 height 31
type input "92"
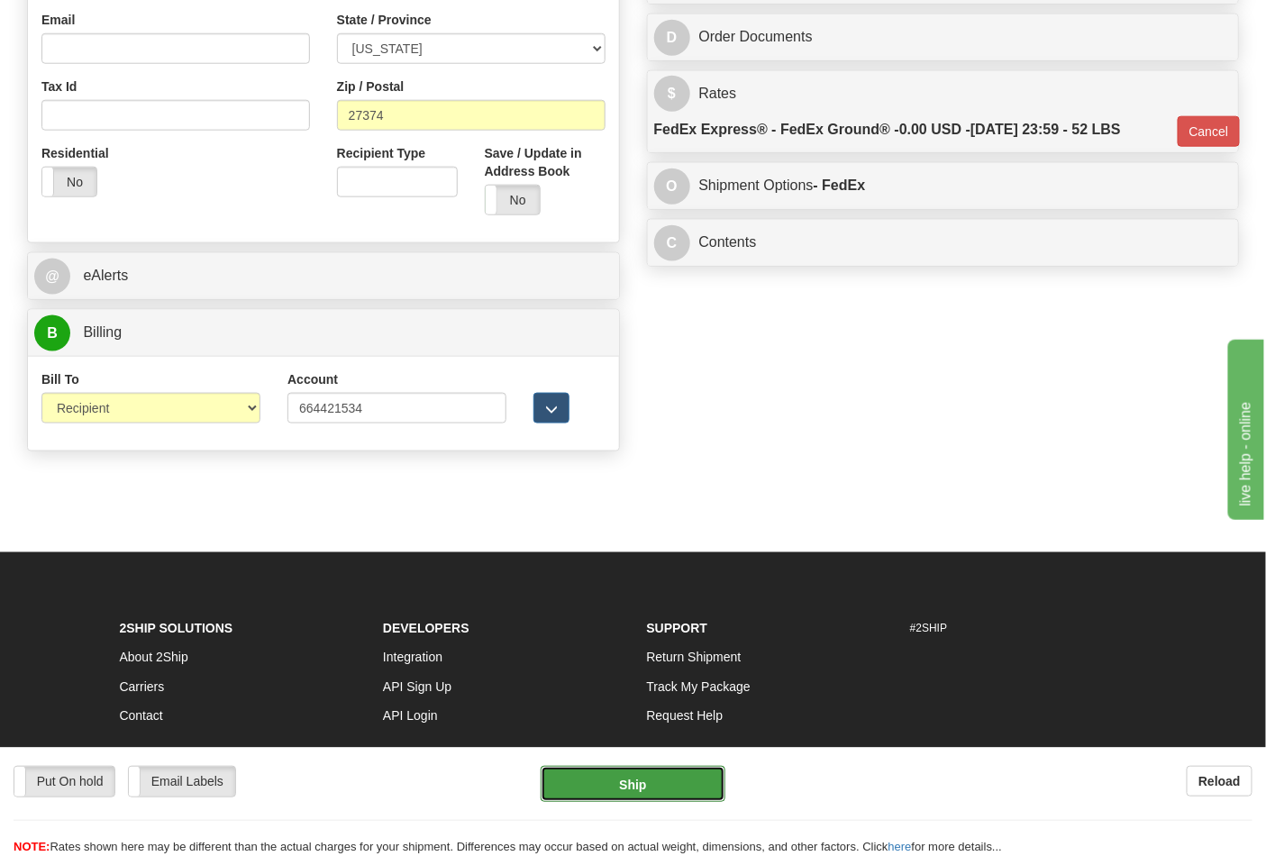
click at [656, 786] on button "Ship" at bounding box center [633, 784] width 184 height 36
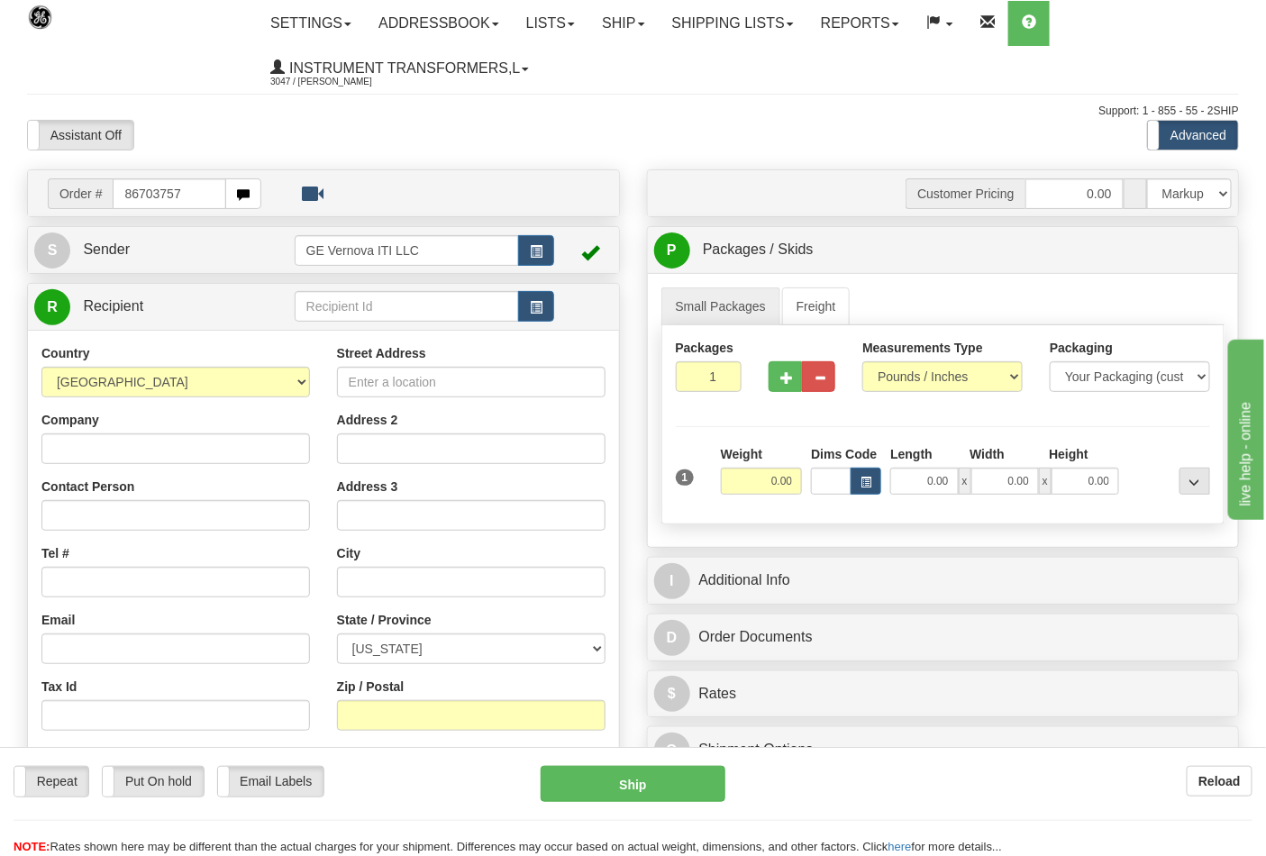
type input "86703757"
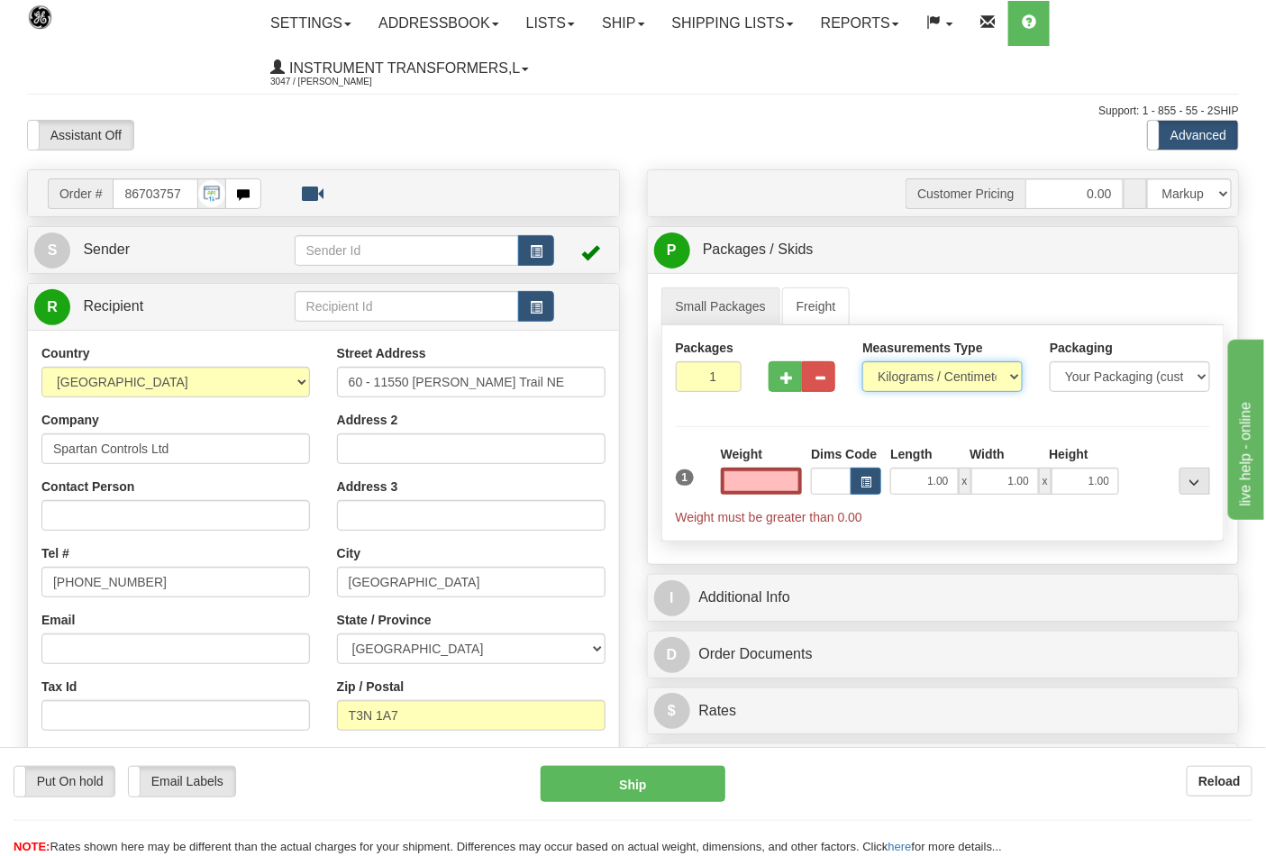
type input "0.00"
click at [1016, 373] on select "Pounds / Inches Kilograms / Centimeters" at bounding box center [942, 376] width 160 height 31
select select "0"
click at [862, 362] on select "Pounds / Inches Kilograms / Centimeters" at bounding box center [942, 376] width 160 height 31
type input "2"
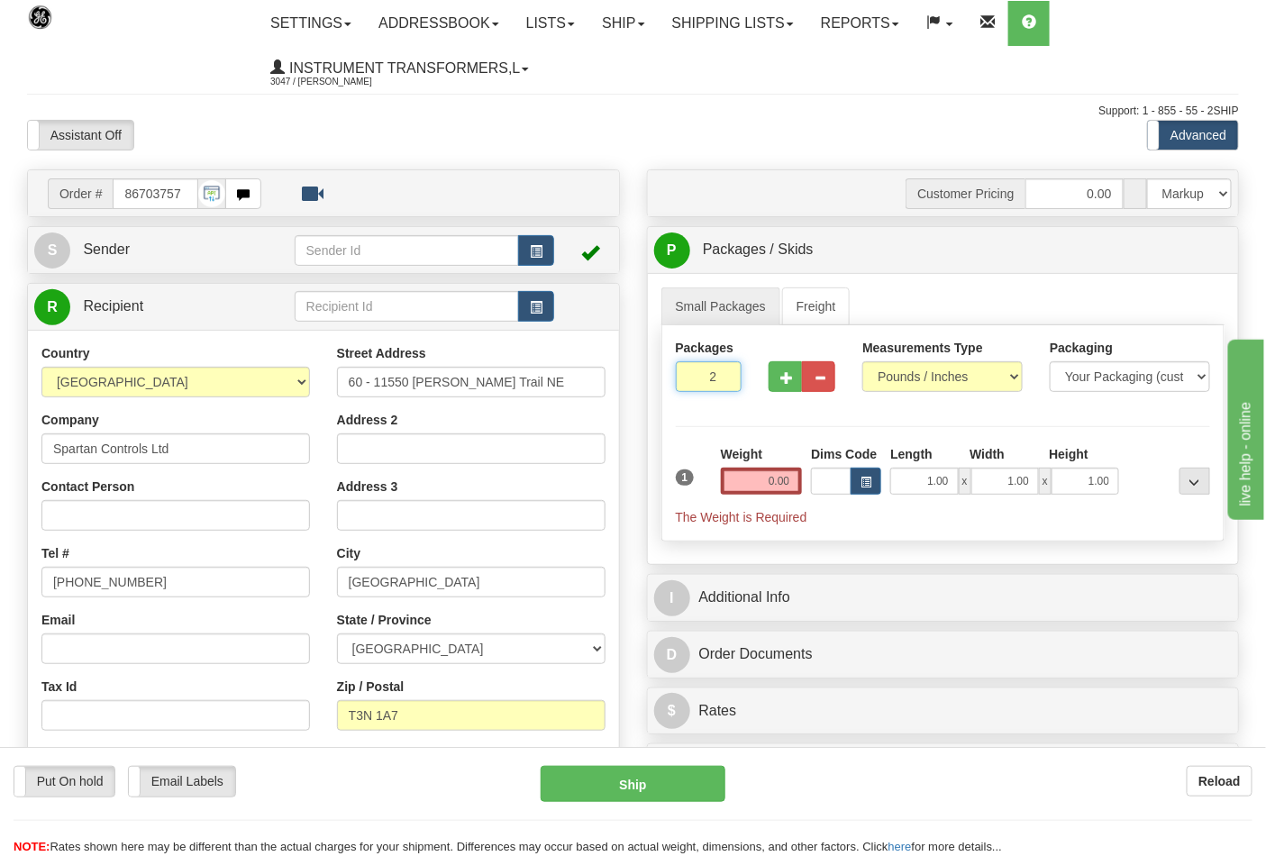
click at [726, 375] on input "2" at bounding box center [709, 376] width 67 height 31
drag, startPoint x: 767, startPoint y: 479, endPoint x: 807, endPoint y: 470, distance: 41.4
click at [807, 470] on div "1 Total Weight 0.00 Dims Code x" at bounding box center [943, 485] width 544 height 81
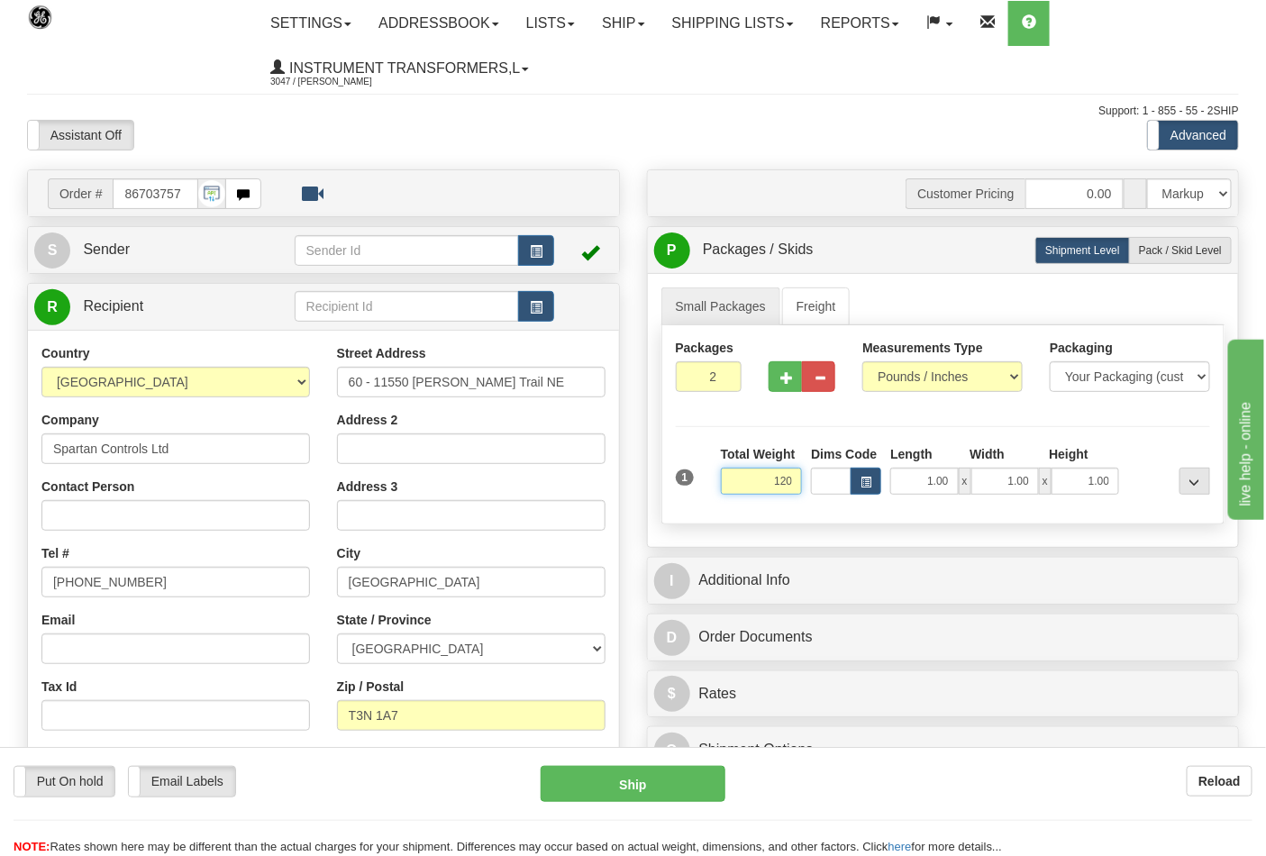
click button "Delete" at bounding box center [0, 0] width 0 height 0
type input "120.00"
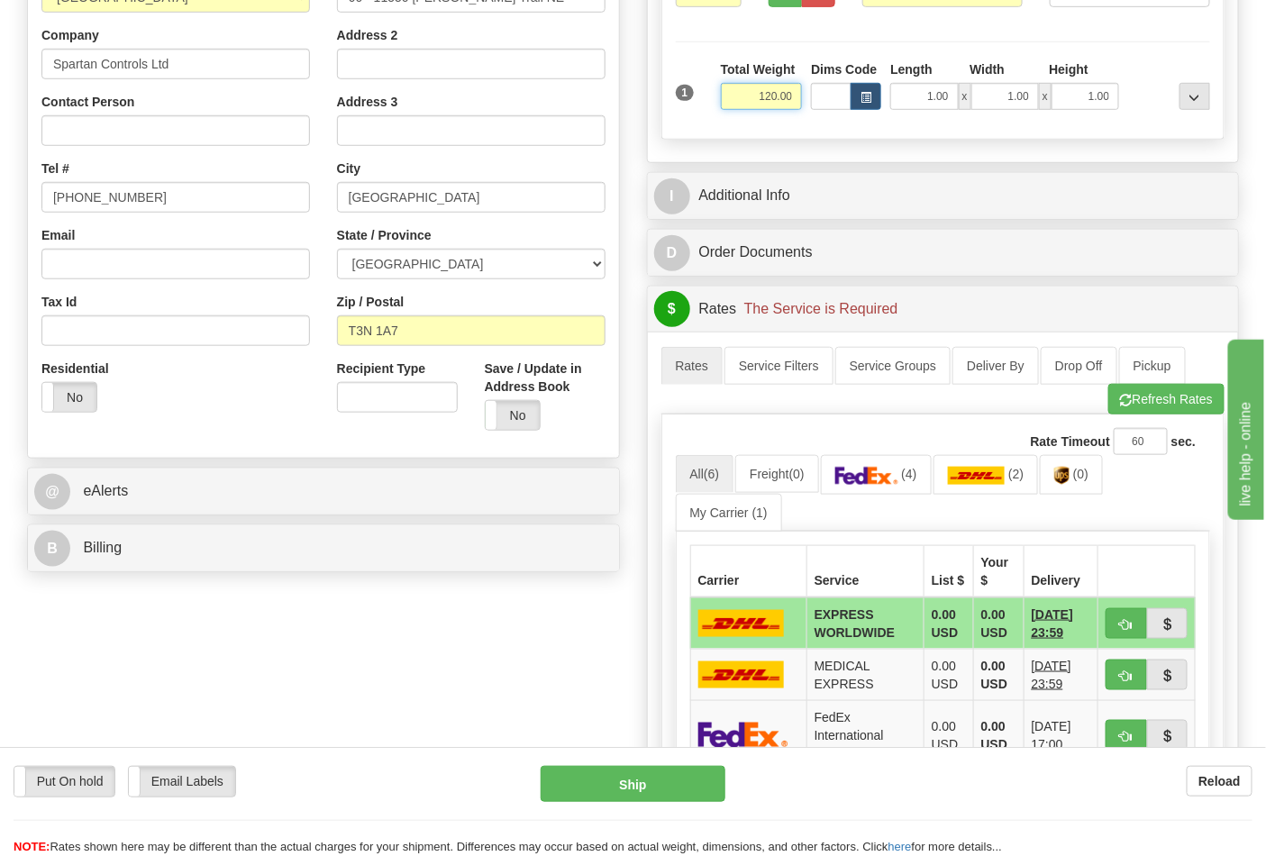
scroll to position [400, 0]
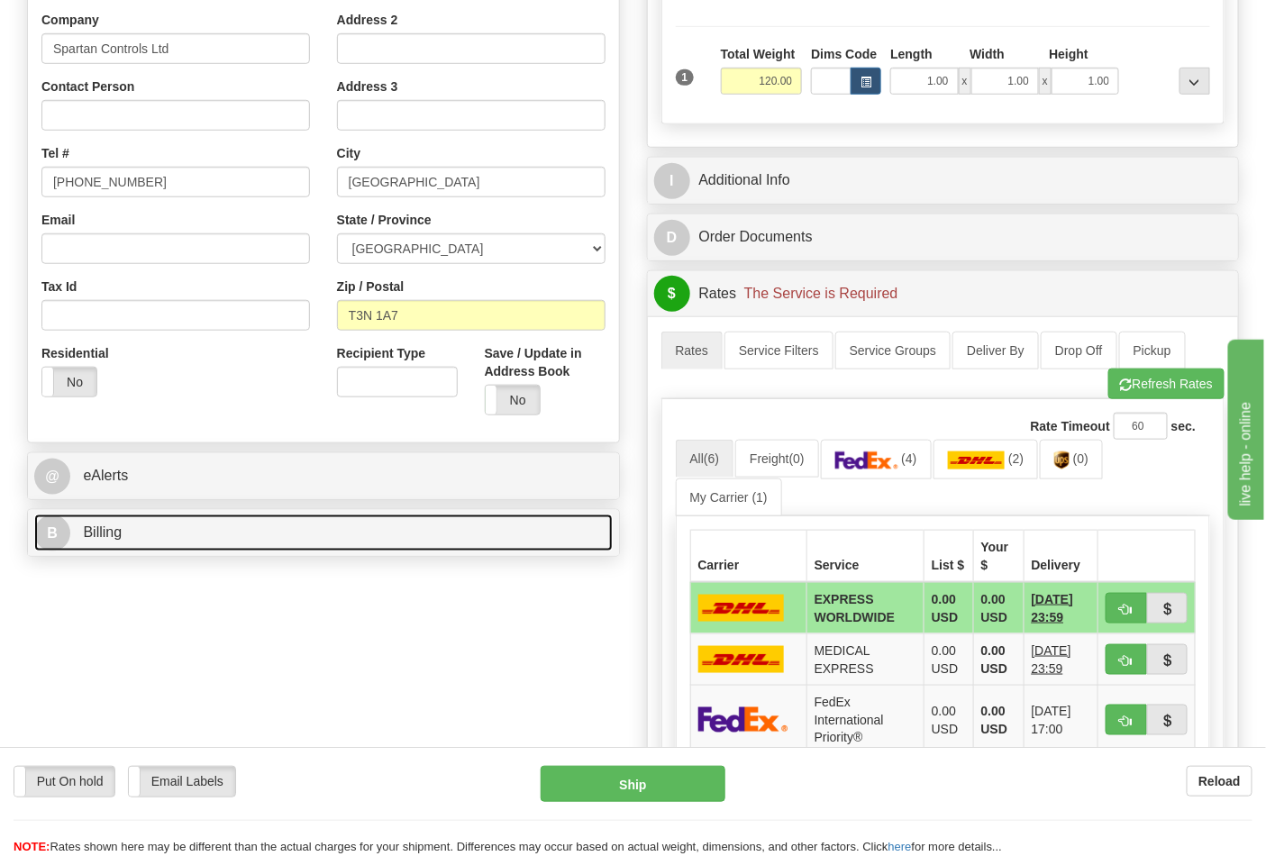
click at [295, 518] on link "B Billing" at bounding box center [323, 533] width 579 height 37
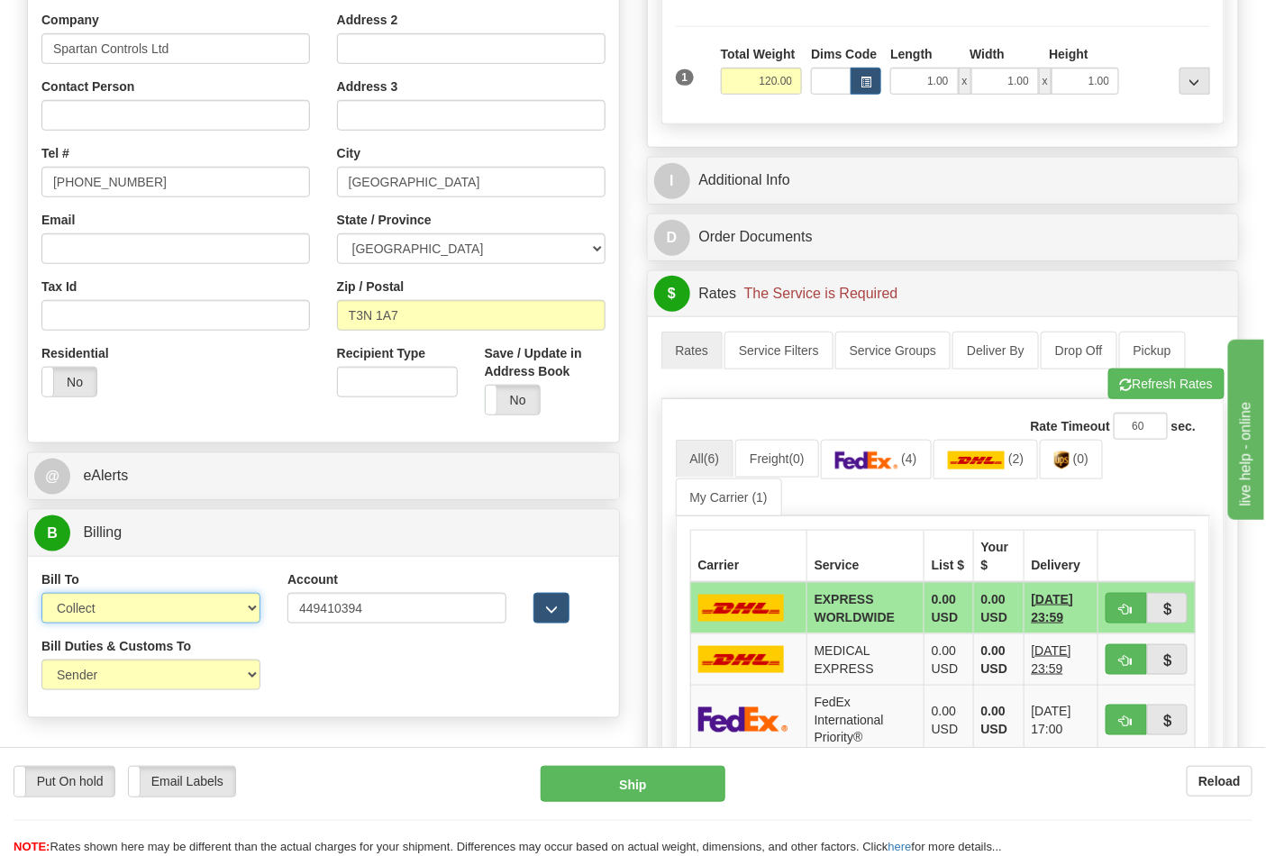
click at [257, 605] on select "Sender Recipient Third Party Collect" at bounding box center [150, 608] width 219 height 31
select select "2"
click at [41, 595] on select "Sender Recipient Third Party Collect" at bounding box center [150, 608] width 219 height 31
click at [893, 479] on link "(4)" at bounding box center [876, 459] width 111 height 39
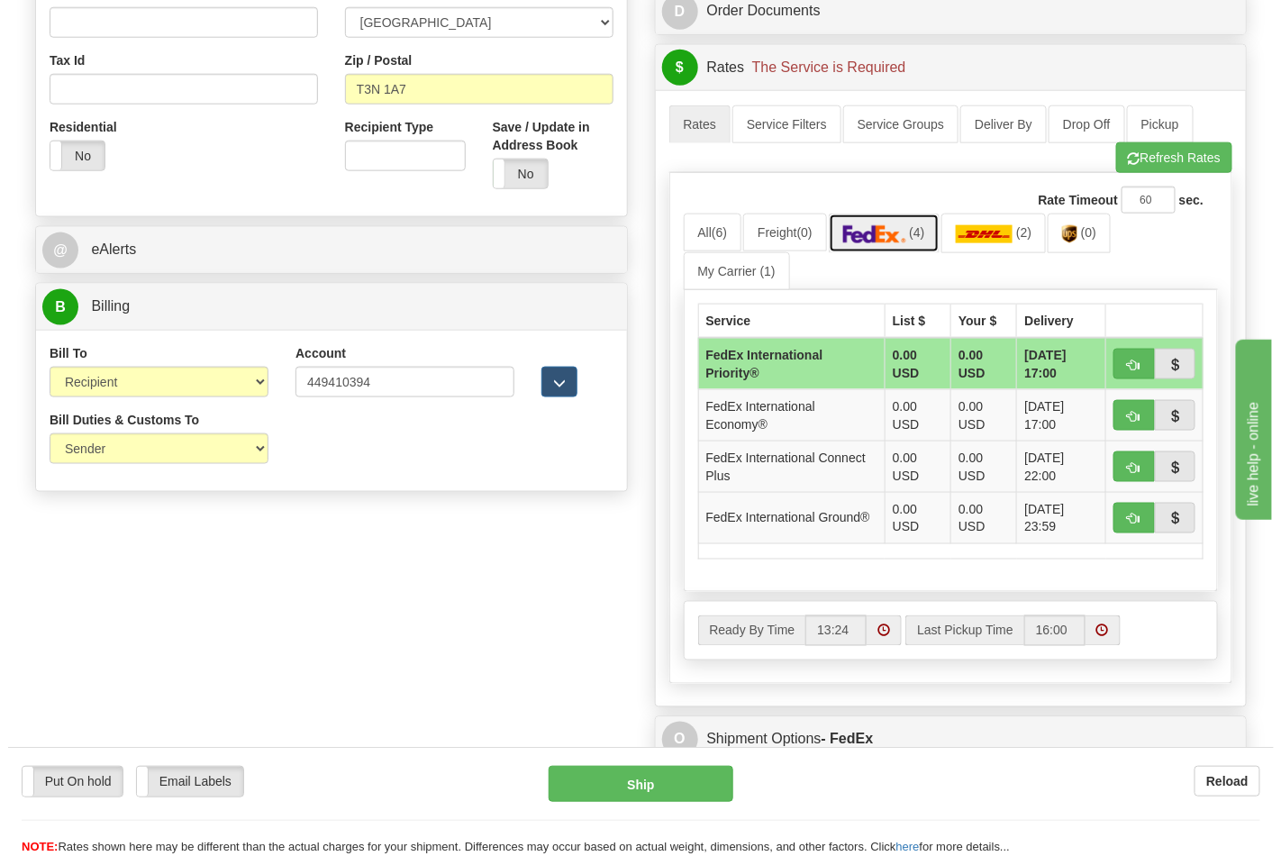
scroll to position [700, 0]
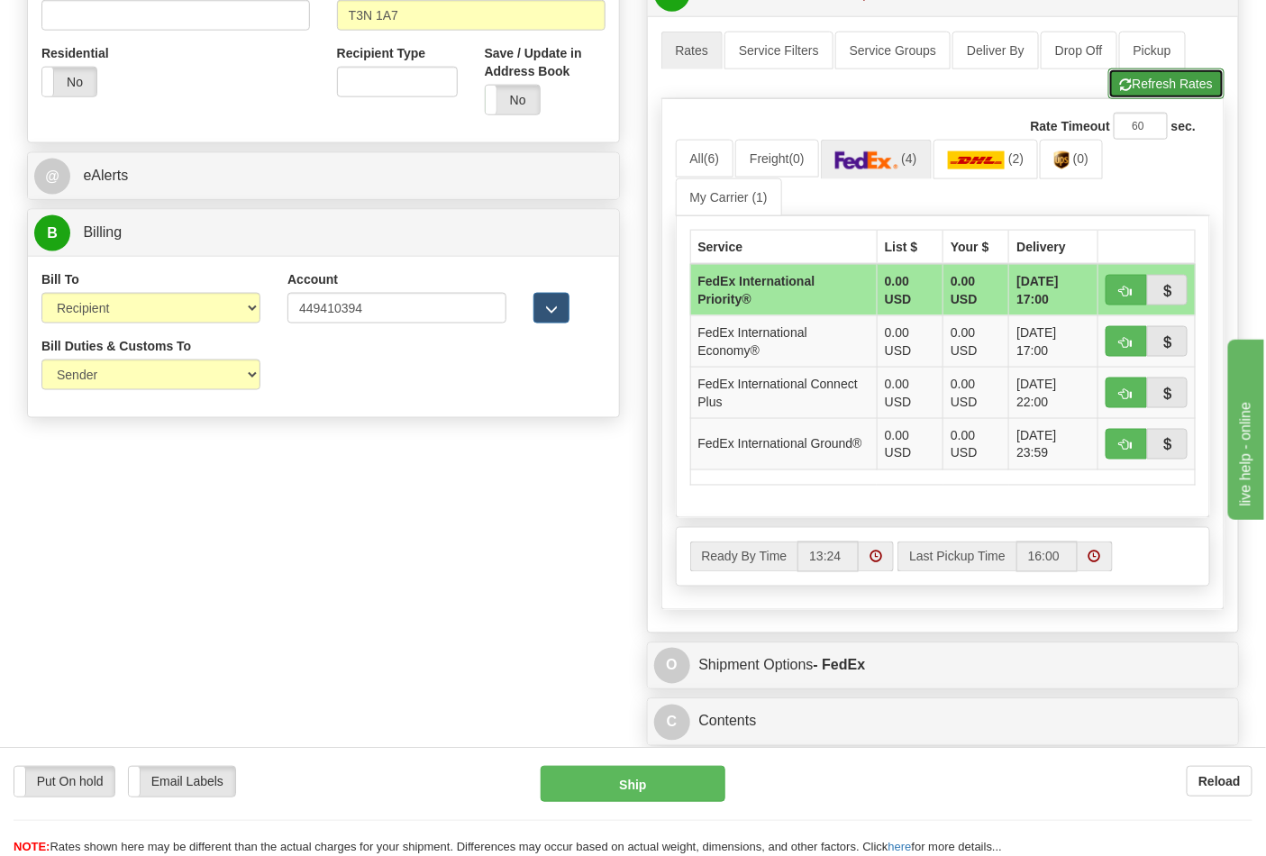
click at [1139, 91] on button "Refresh Rates" at bounding box center [1166, 83] width 116 height 31
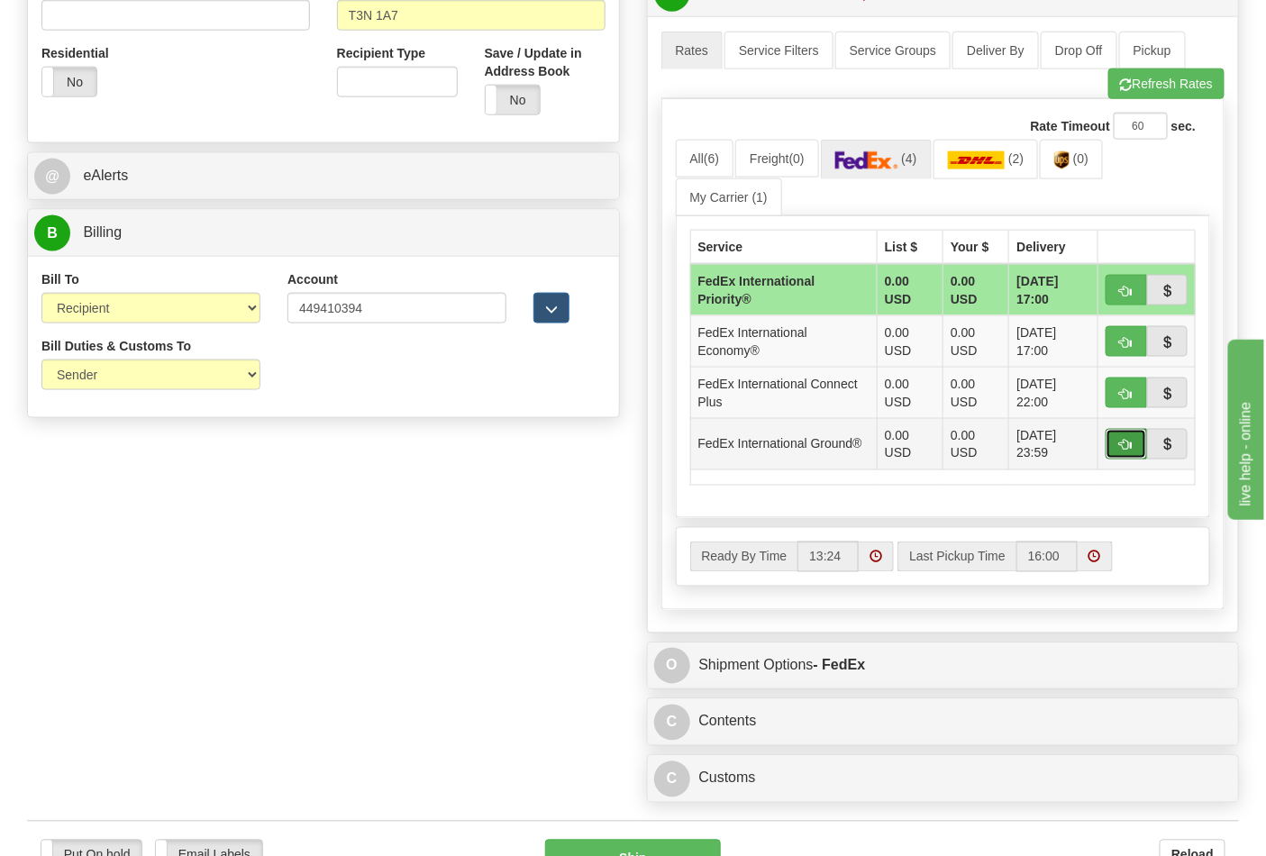
click at [1123, 440] on span "button" at bounding box center [1126, 446] width 13 height 12
type input "92"
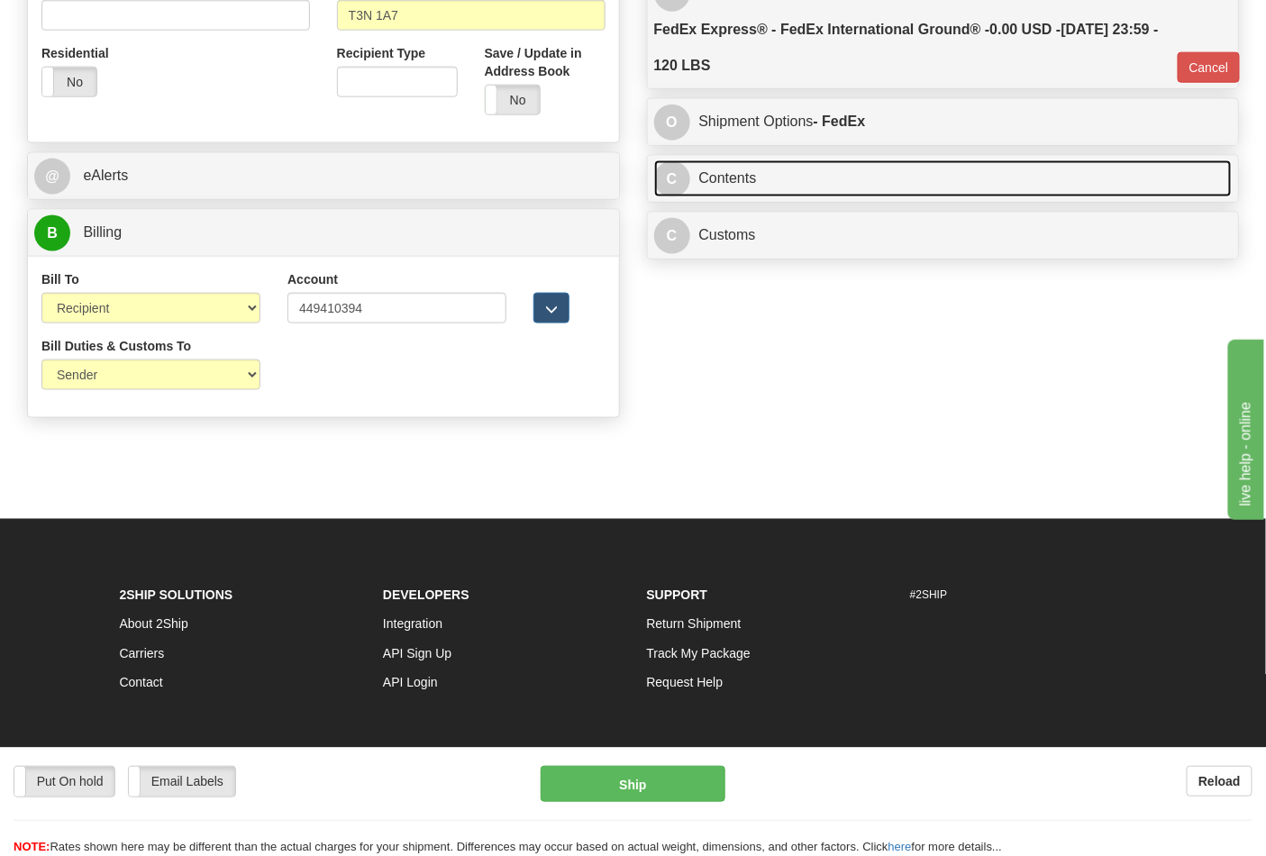
click at [813, 196] on link "C Contents" at bounding box center [943, 178] width 579 height 37
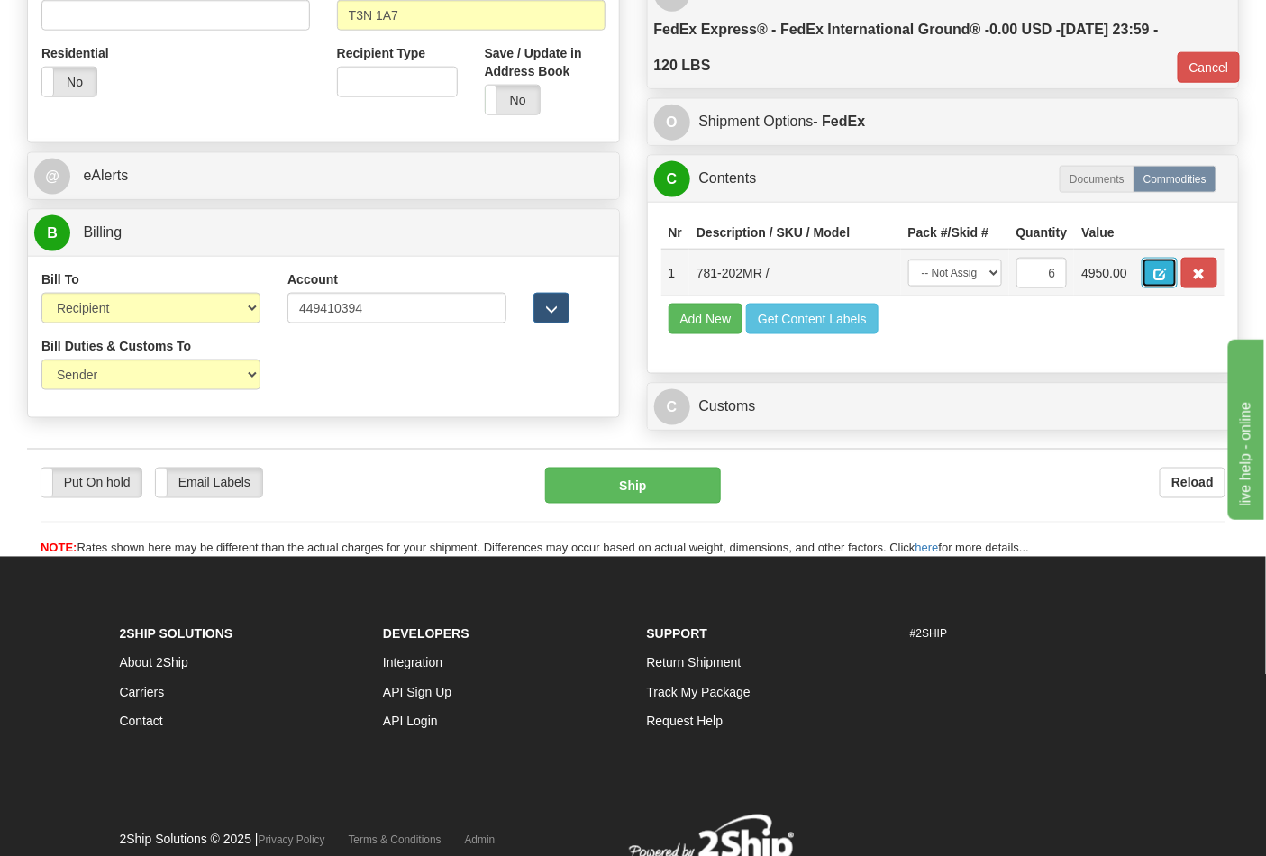
click at [1166, 274] on span "button" at bounding box center [1159, 275] width 13 height 12
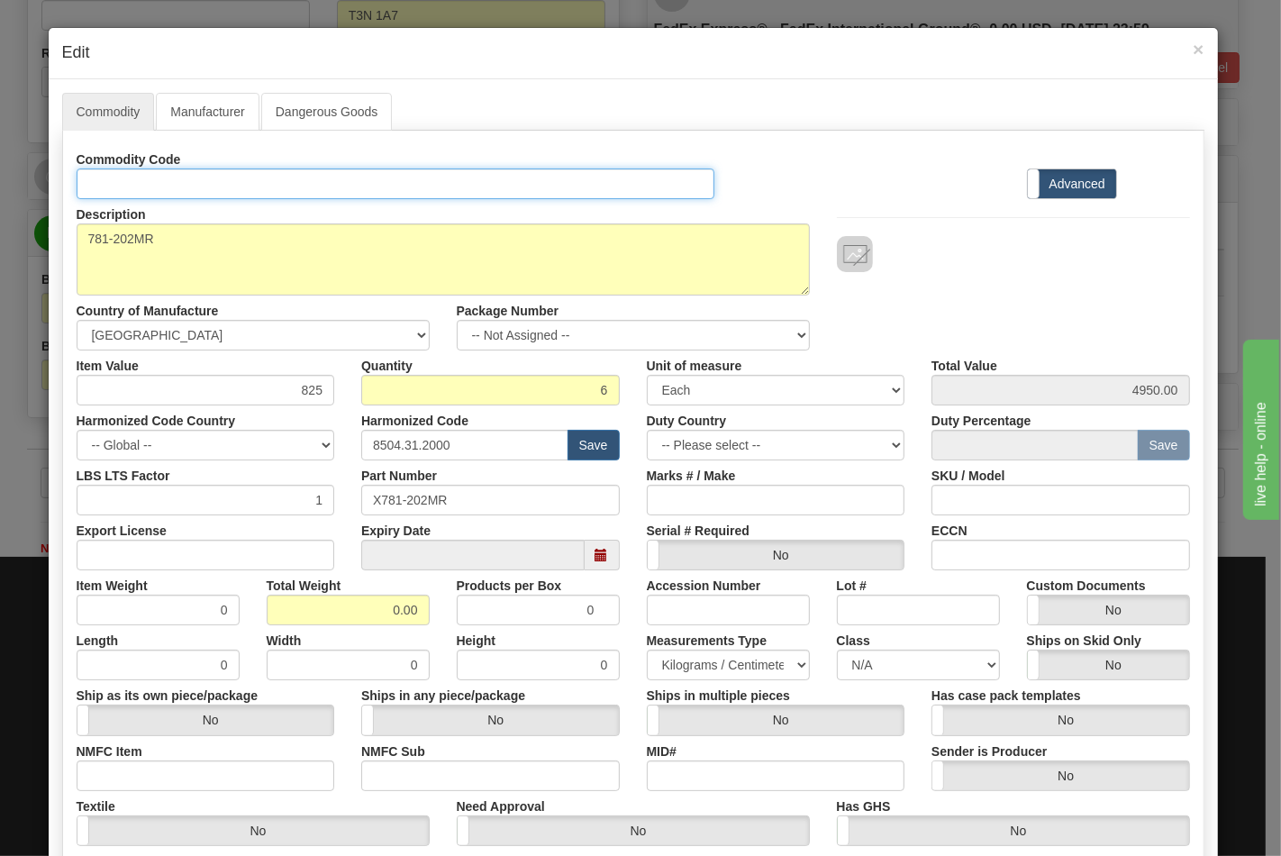
click at [150, 180] on input "Id" at bounding box center [396, 184] width 639 height 31
type input "TRANSFORMERS"
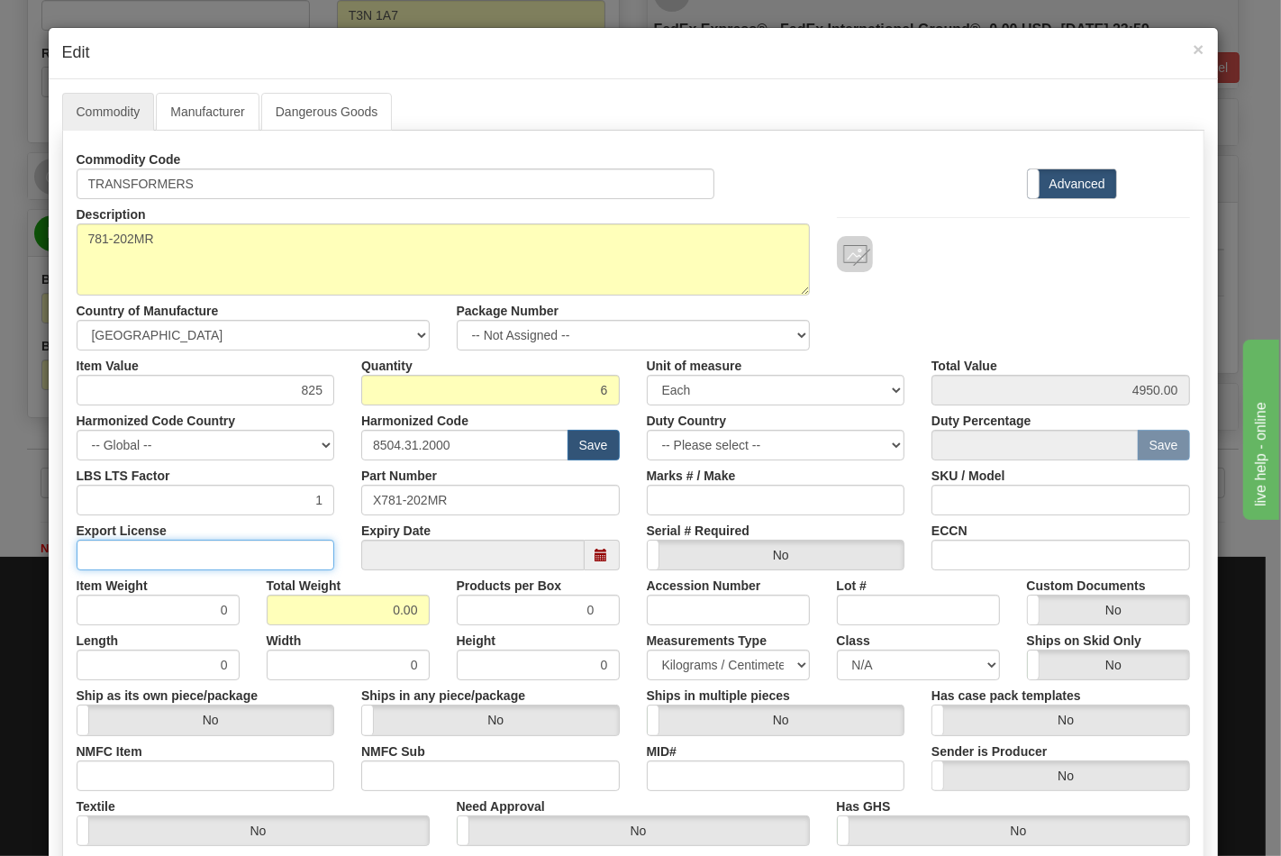
click at [108, 557] on input "Export License" at bounding box center [206, 555] width 259 height 31
type input "NLR"
drag, startPoint x: 340, startPoint y: 607, endPoint x: 619, endPoint y: 628, distance: 280.1
click at [619, 628] on div "Commodity Code TRANSFORMERS Standard Advanced Description 781-202MR Country of …" at bounding box center [634, 522] width 1114 height 757
type input "120"
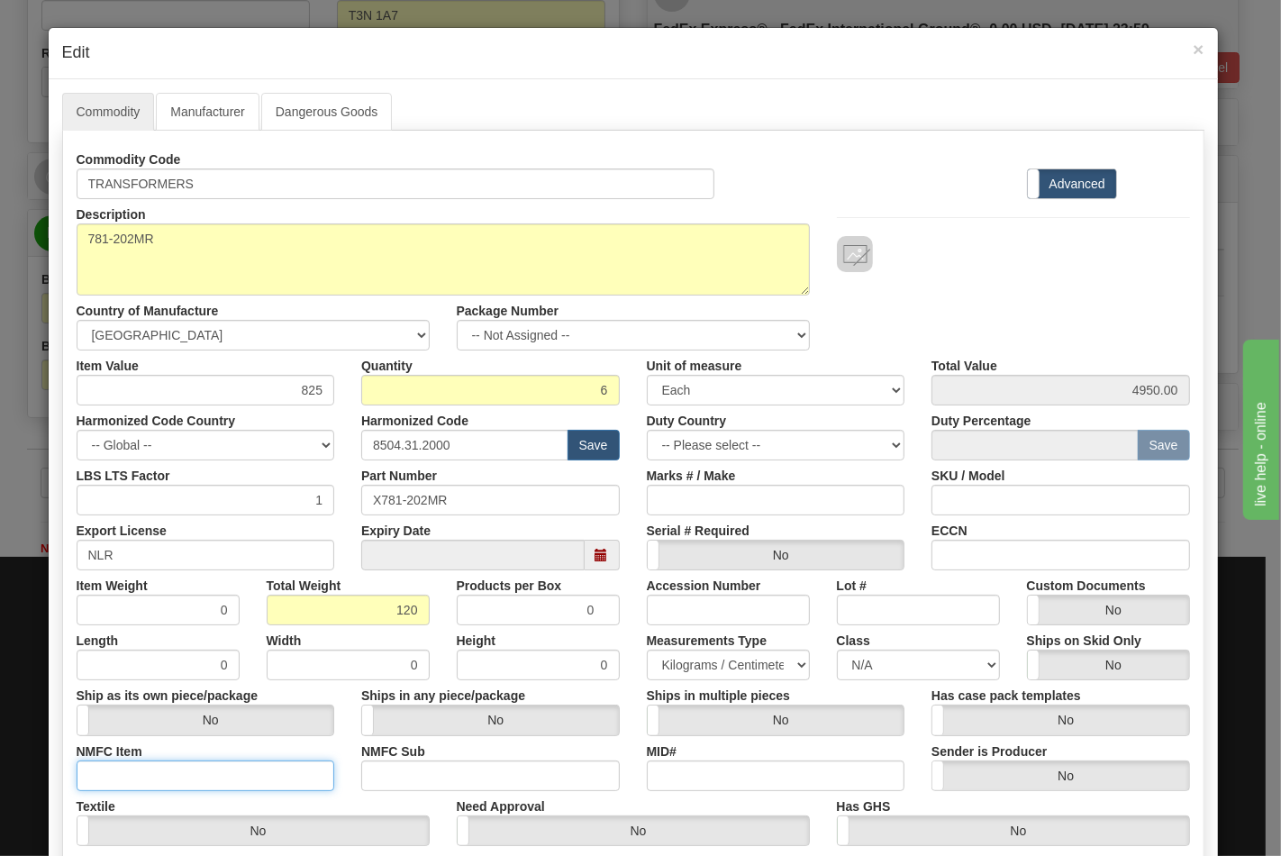
type input "20.0000"
click at [124, 772] on input "NMFC Item" at bounding box center [206, 776] width 259 height 31
type input "63170"
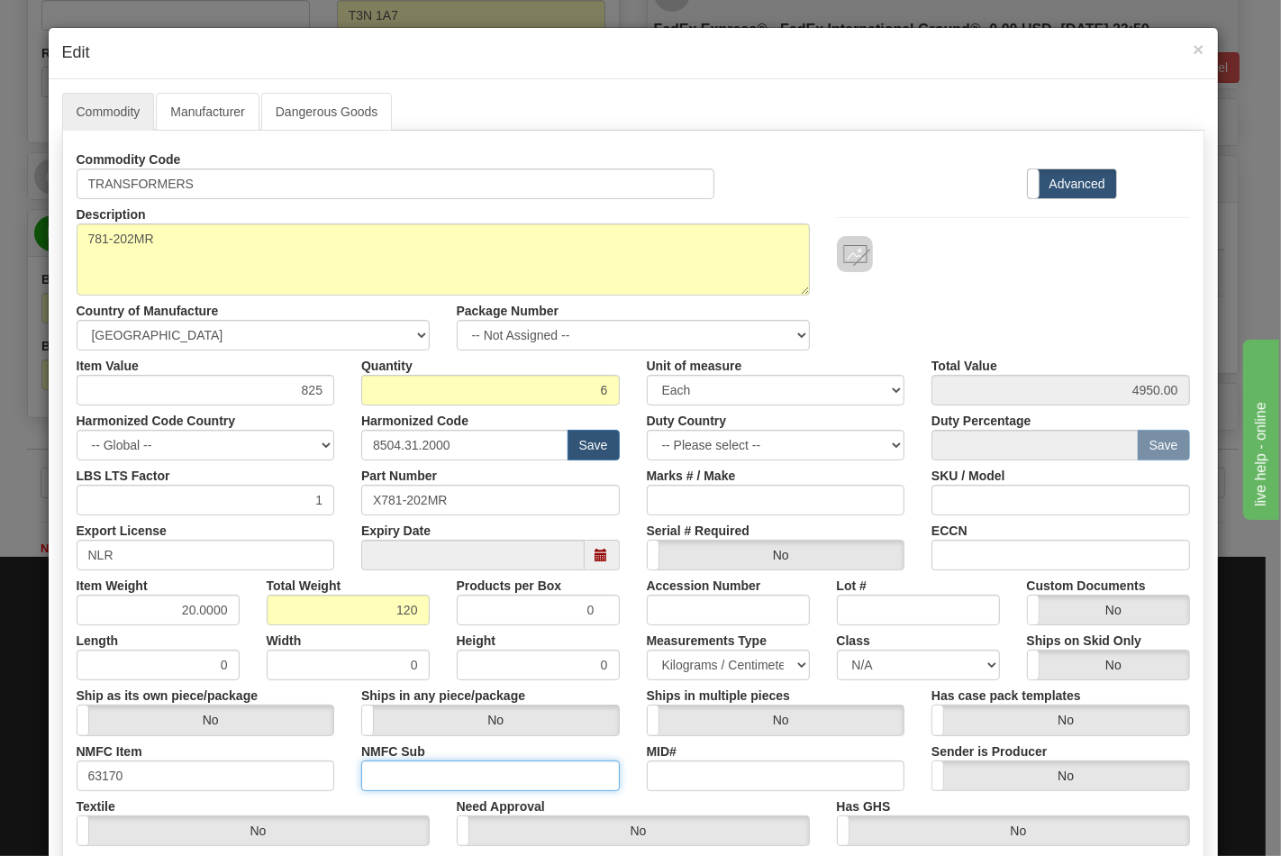
click at [390, 772] on input "NMFC Sub" at bounding box center [490, 776] width 259 height 31
type input "4"
click at [897, 665] on select "N/A 50.0 55.0 60.0 65.0 70.0 85.0 92.5 100.0 125.0 175.0 250.0 300.0 400.0" at bounding box center [918, 665] width 163 height 31
select select "70.0"
click at [837, 650] on select "N/A 50.0 55.0 60.0 65.0 70.0 85.0 92.5 100.0 125.0 175.0 250.0 300.0 400.0" at bounding box center [918, 665] width 163 height 31
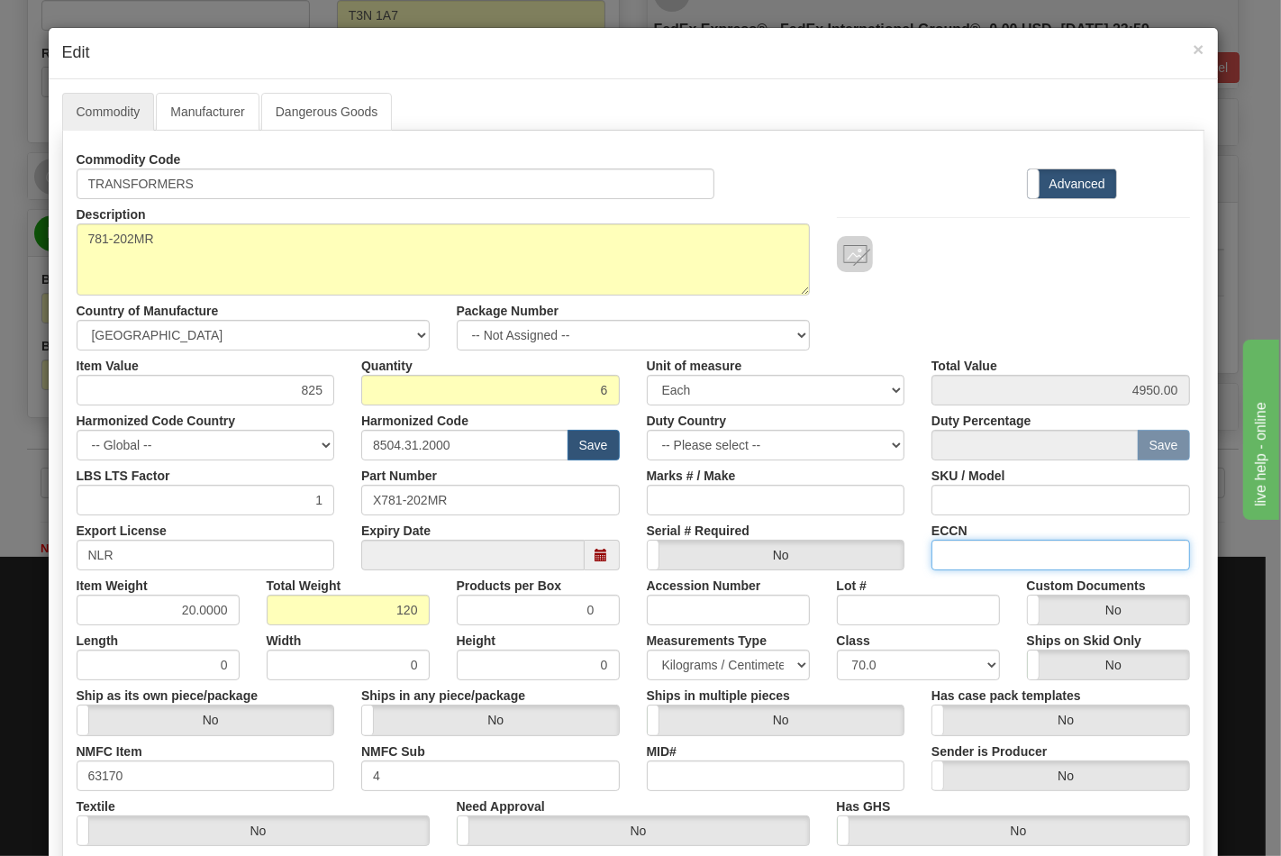
click at [1026, 554] on input "ECCN" at bounding box center [1061, 555] width 259 height 31
type input "EAR99"
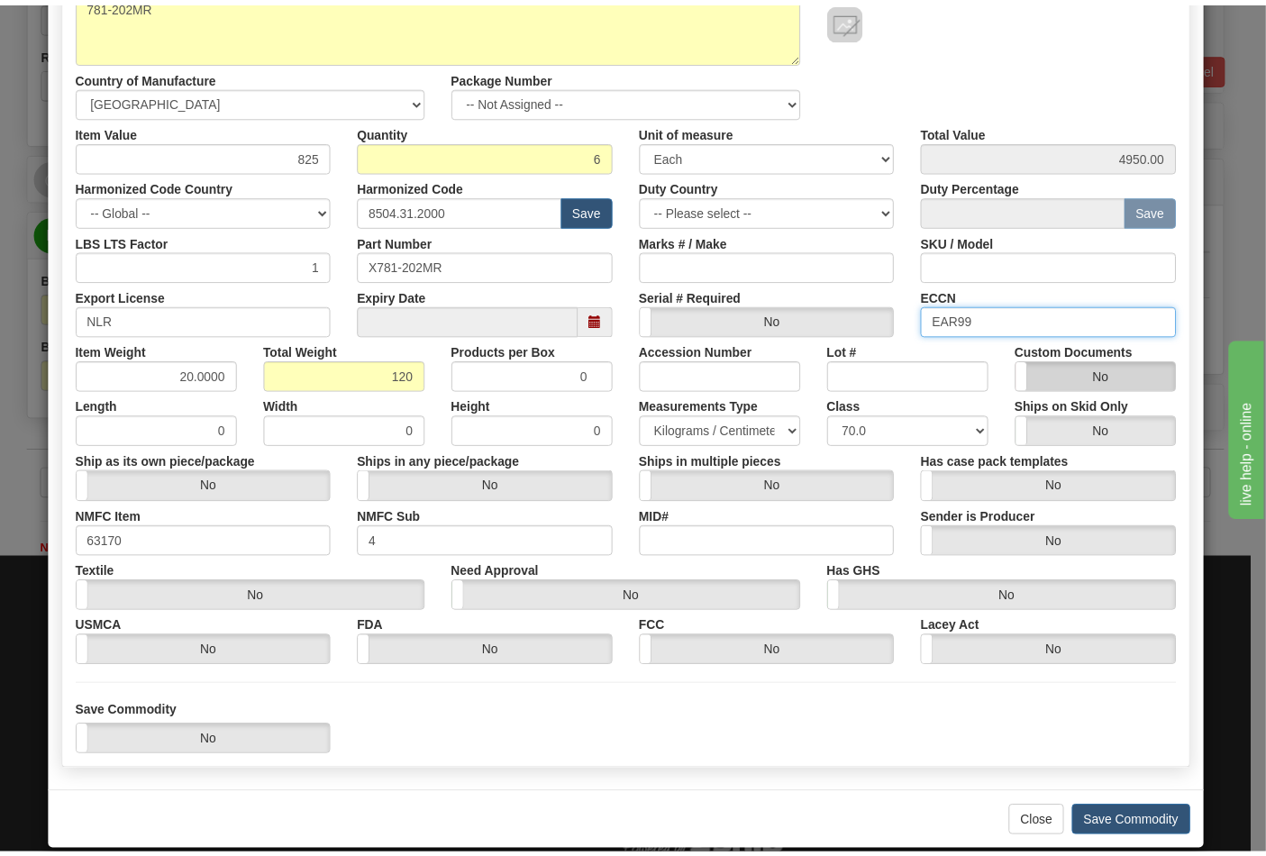
scroll to position [259, 0]
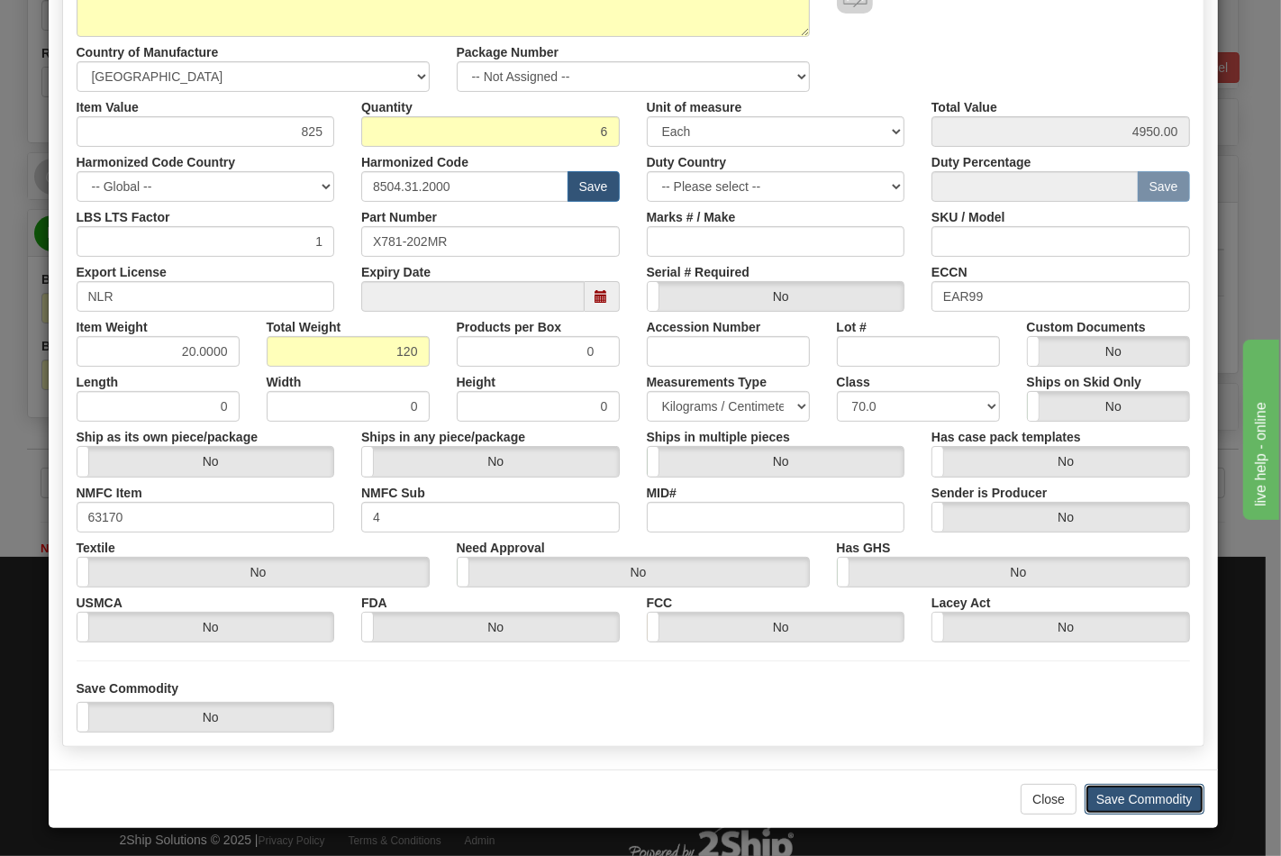
click at [1104, 795] on button "Save Commodity" at bounding box center [1145, 799] width 120 height 31
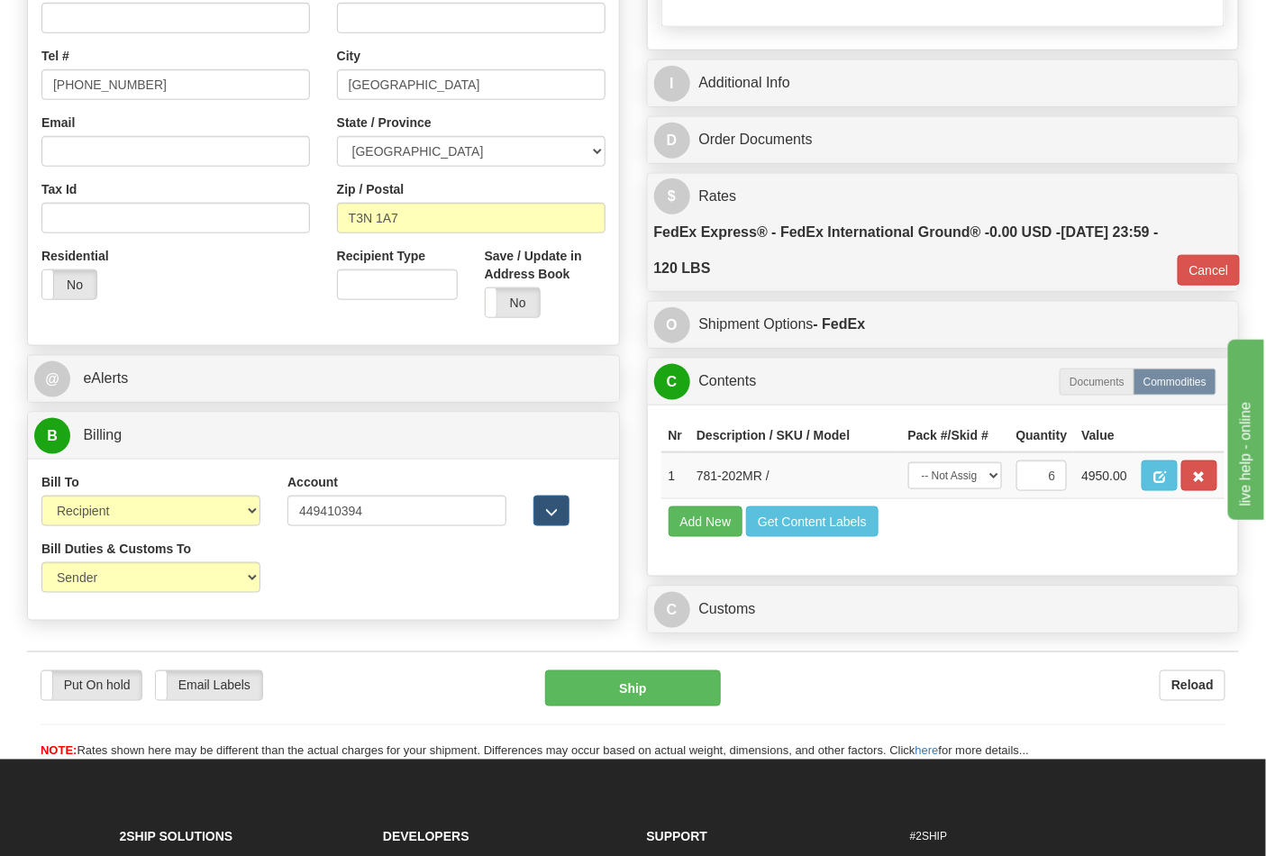
scroll to position [500, 0]
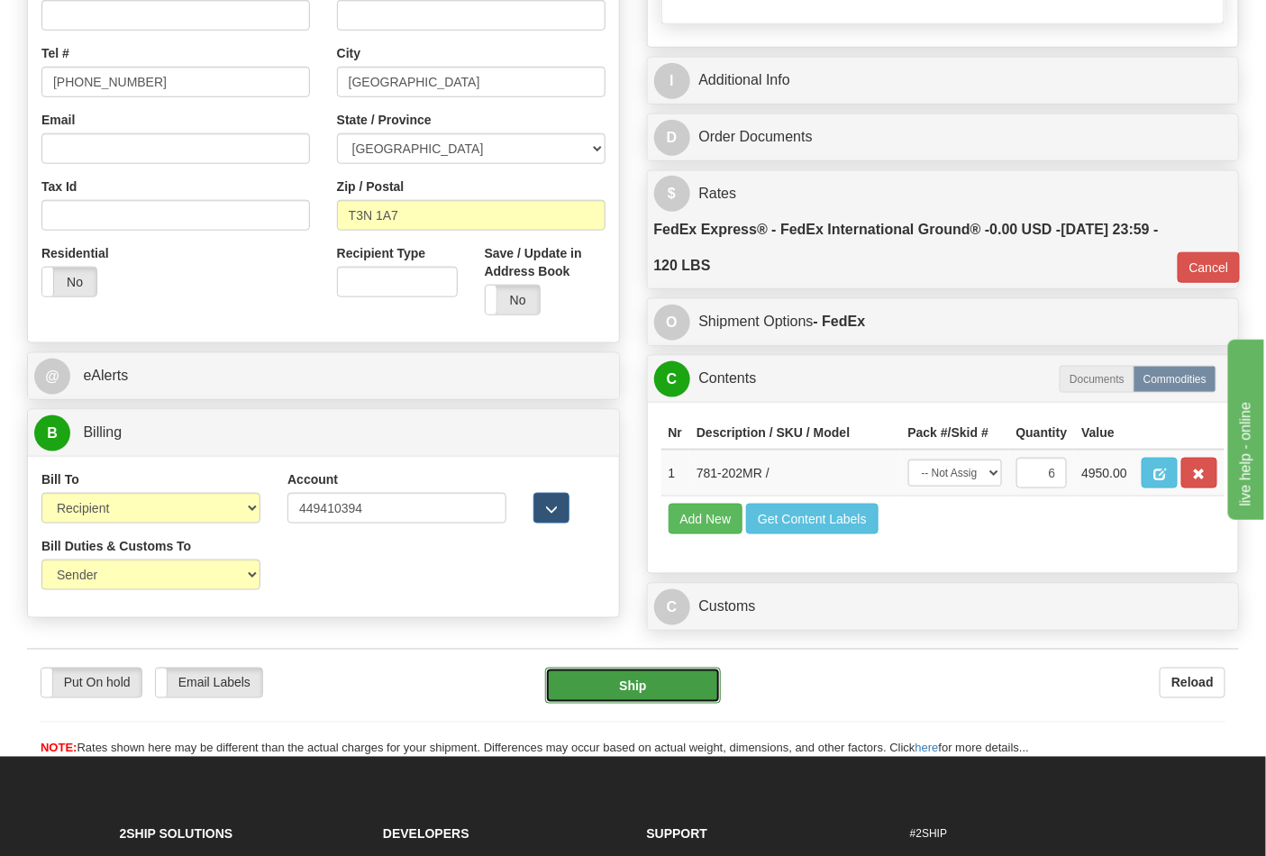
click at [632, 704] on button "Ship" at bounding box center [632, 686] width 175 height 36
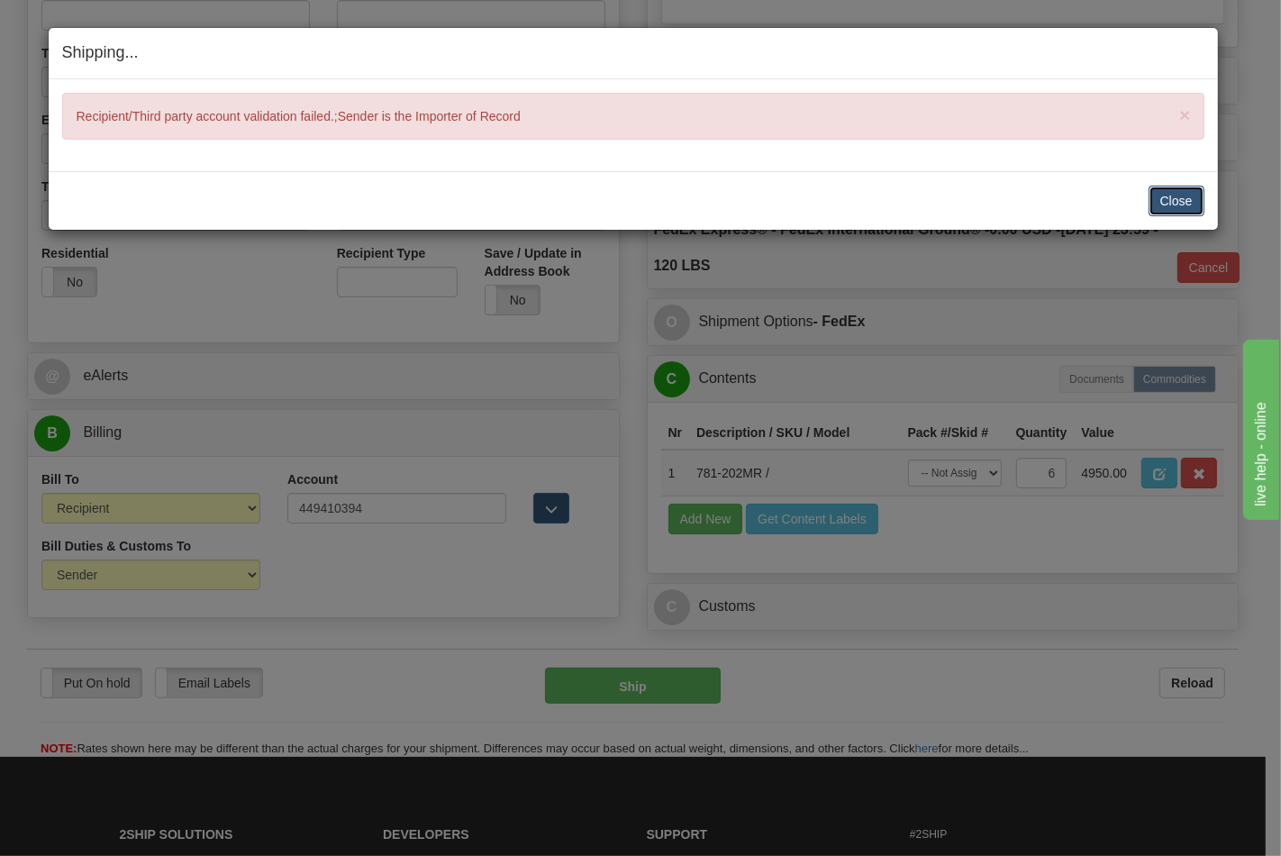
click at [1181, 194] on button "Close" at bounding box center [1177, 201] width 56 height 31
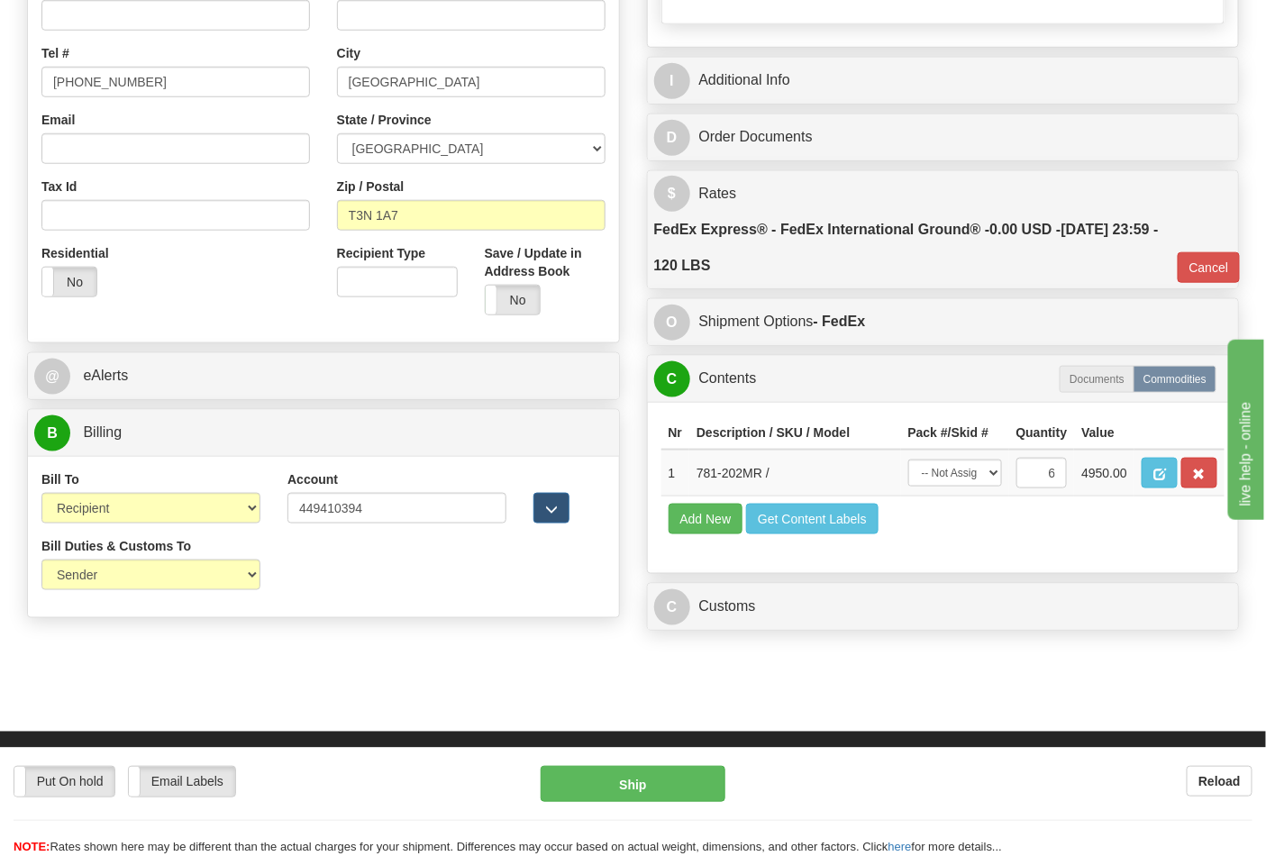
scroll to position [0, 0]
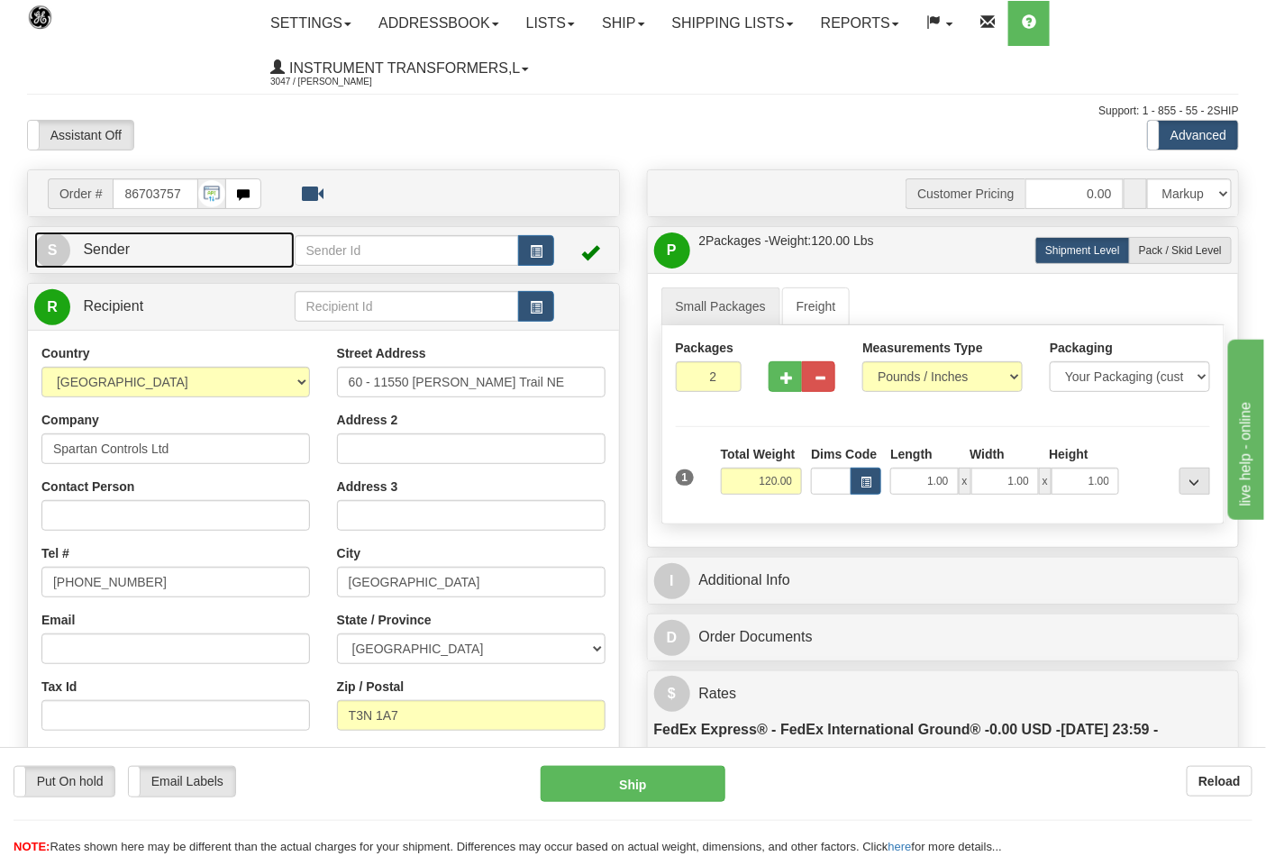
click at [193, 254] on link "S Sender" at bounding box center [164, 250] width 260 height 37
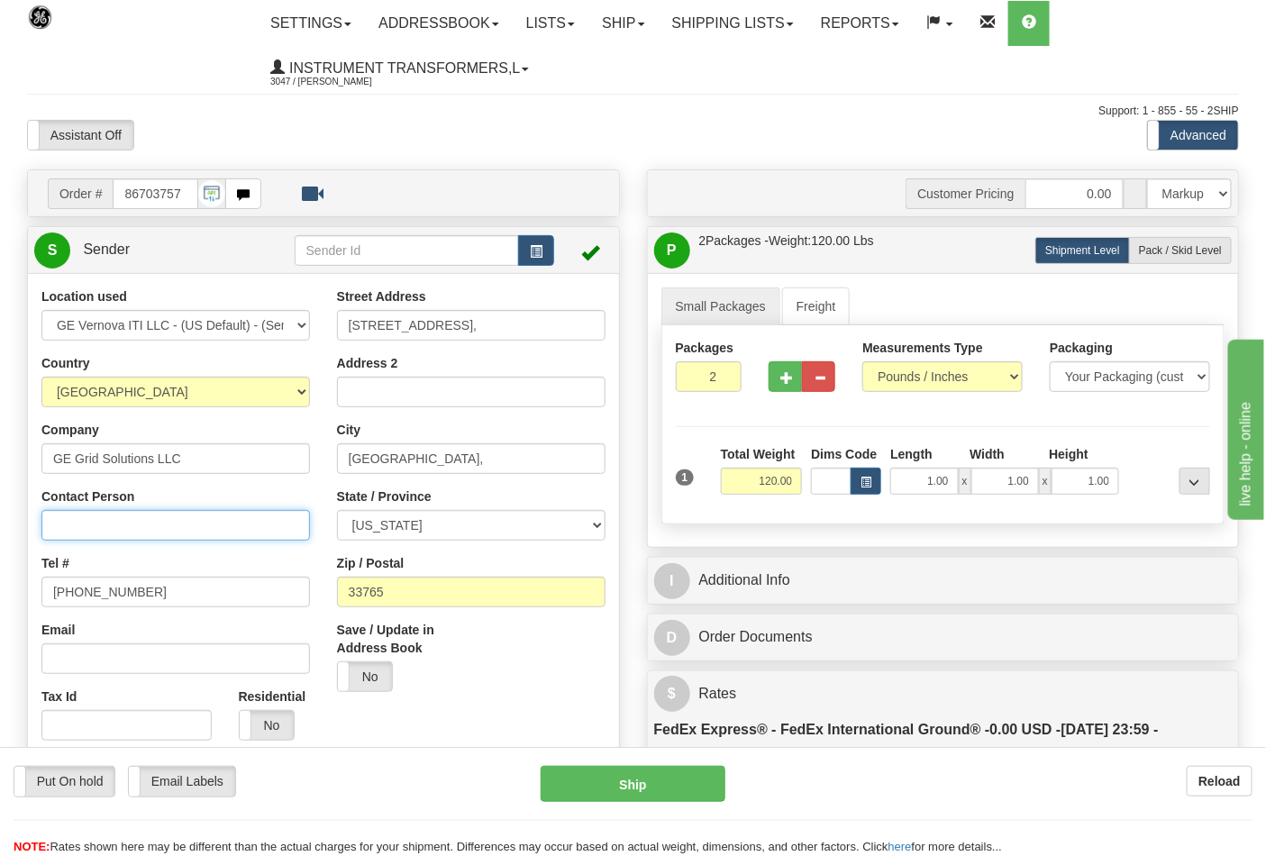
click at [141, 512] on input "Contact Person" at bounding box center [175, 525] width 269 height 31
type input "Nephtali Linares"
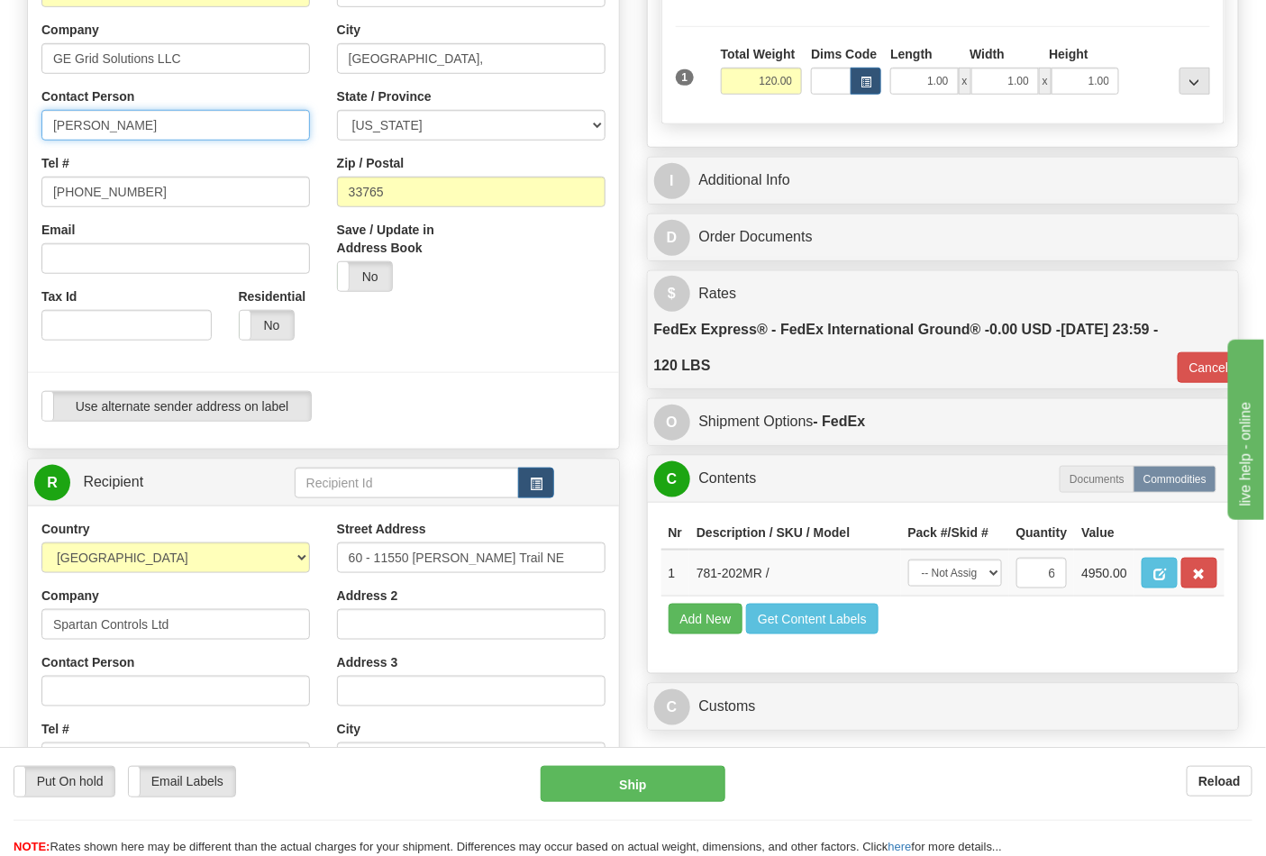
scroll to position [500, 0]
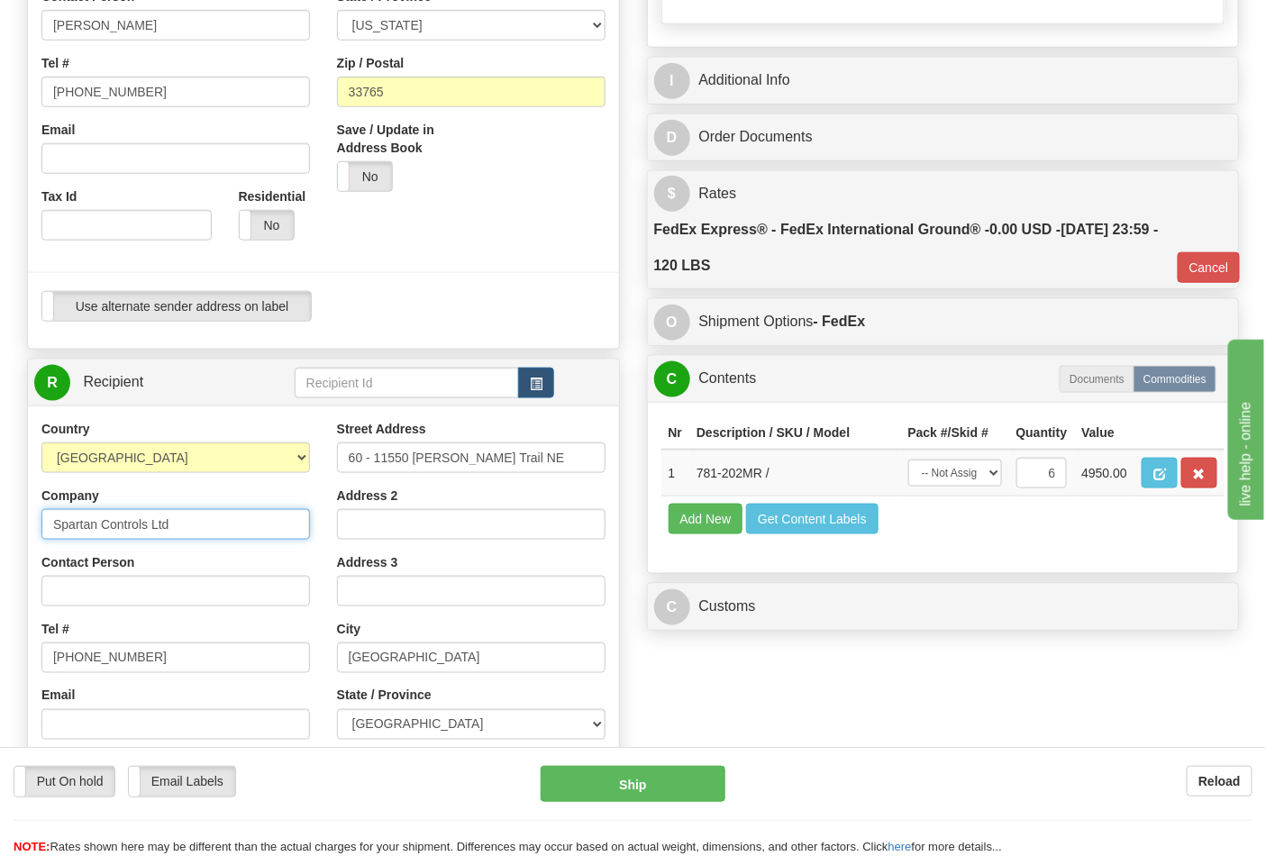
drag, startPoint x: 48, startPoint y: 528, endPoint x: 196, endPoint y: 528, distance: 147.8
click at [196, 528] on input "Spartan Controls Ltd" at bounding box center [175, 524] width 269 height 31
click at [144, 587] on input "Contact Person" at bounding box center [175, 591] width 269 height 31
paste input "Spartan Controls Ltd"
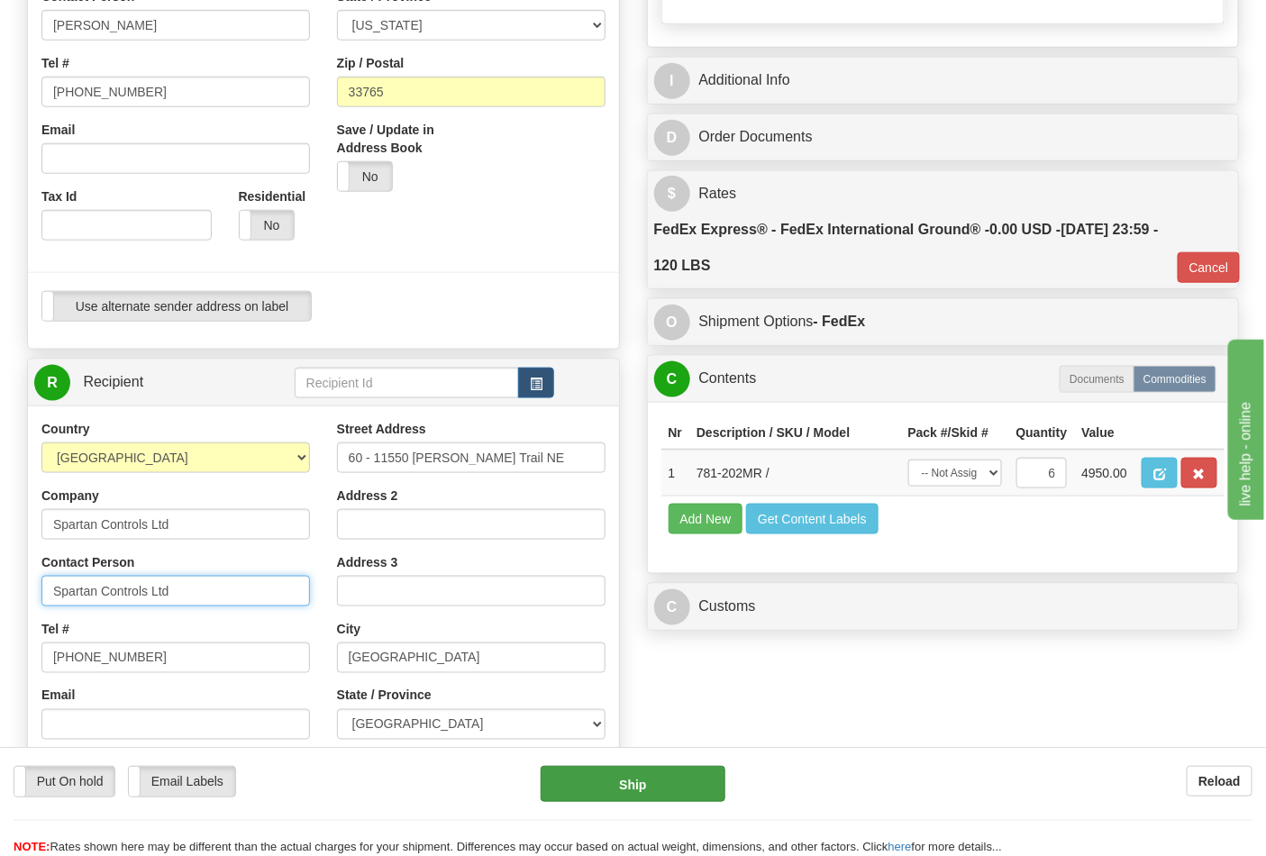
type input "Spartan Controls Ltd"
click at [588, 775] on button "Ship" at bounding box center [633, 784] width 184 height 36
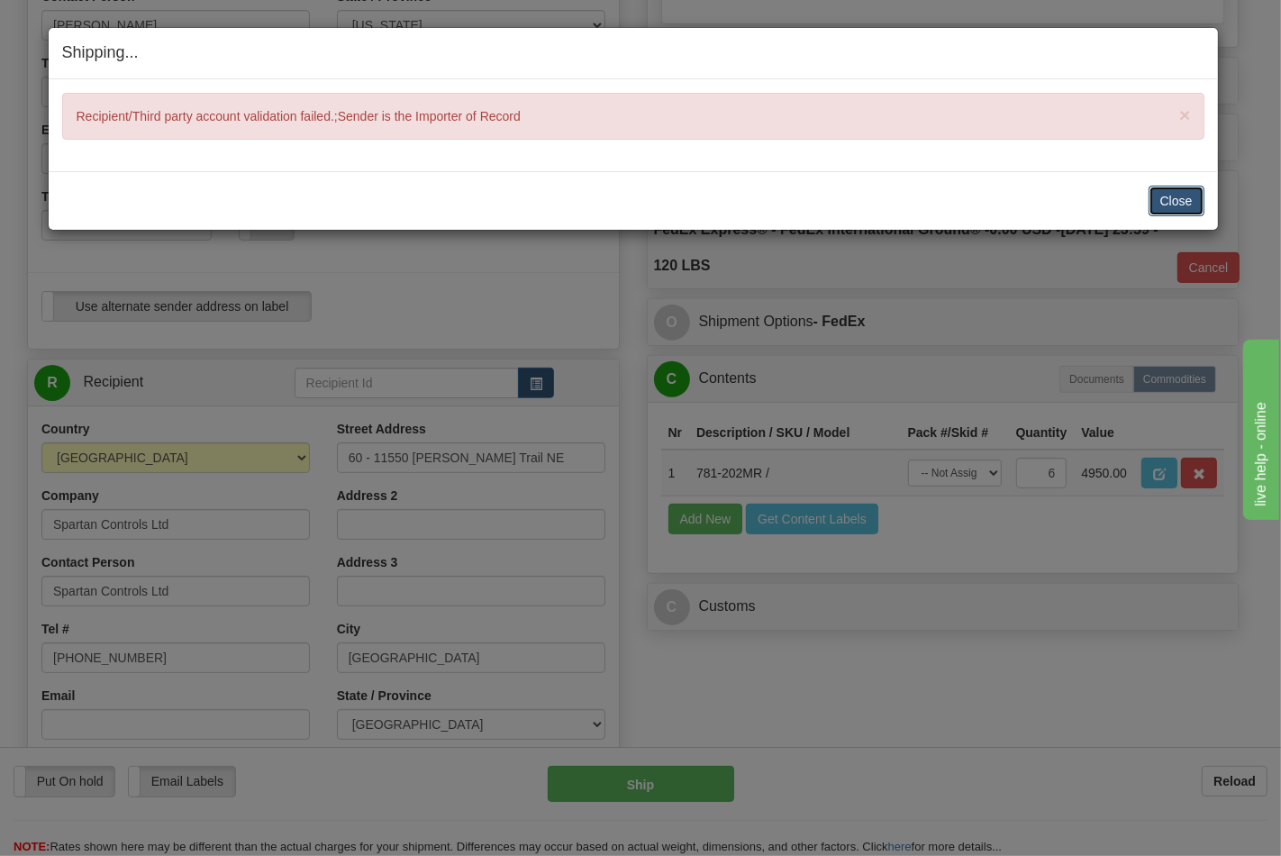
click at [1172, 187] on button "Close" at bounding box center [1177, 201] width 56 height 31
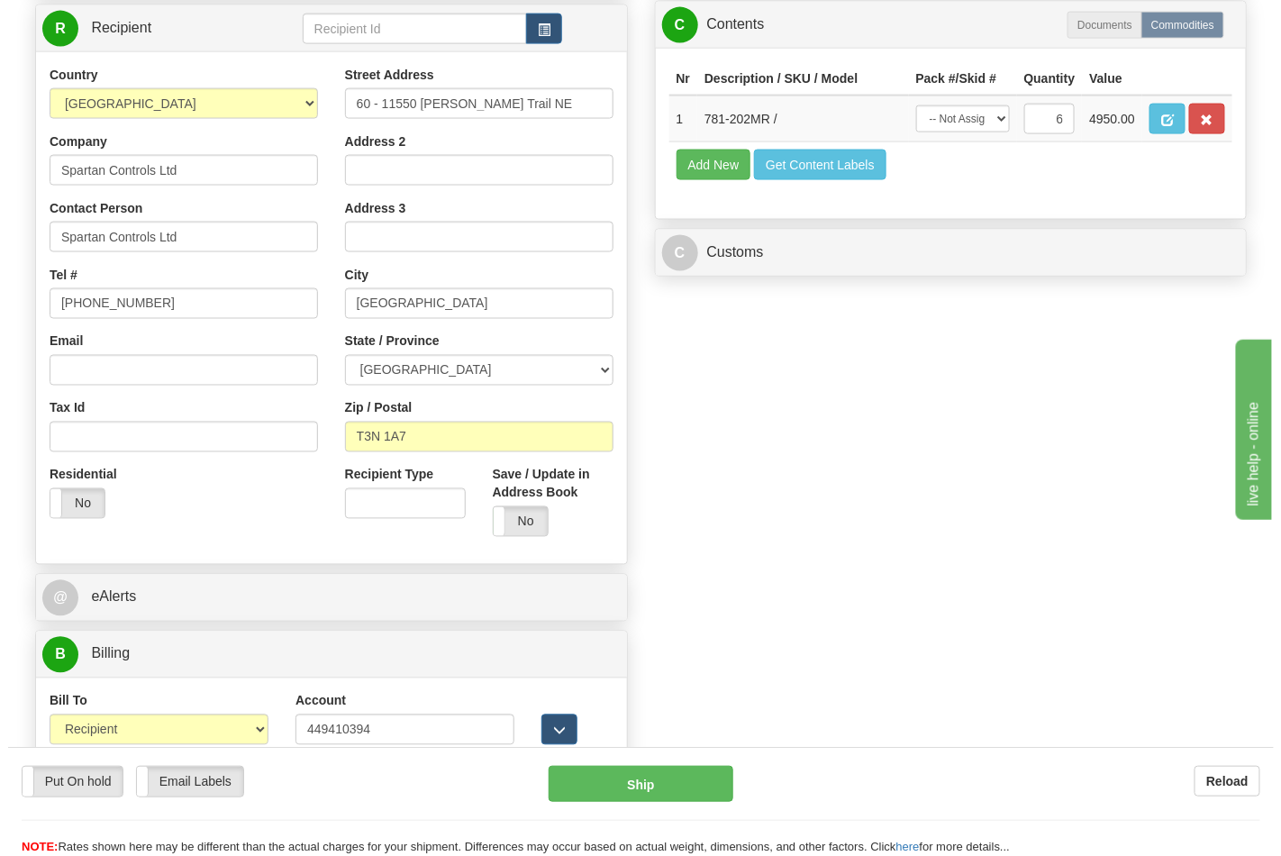
scroll to position [901, 0]
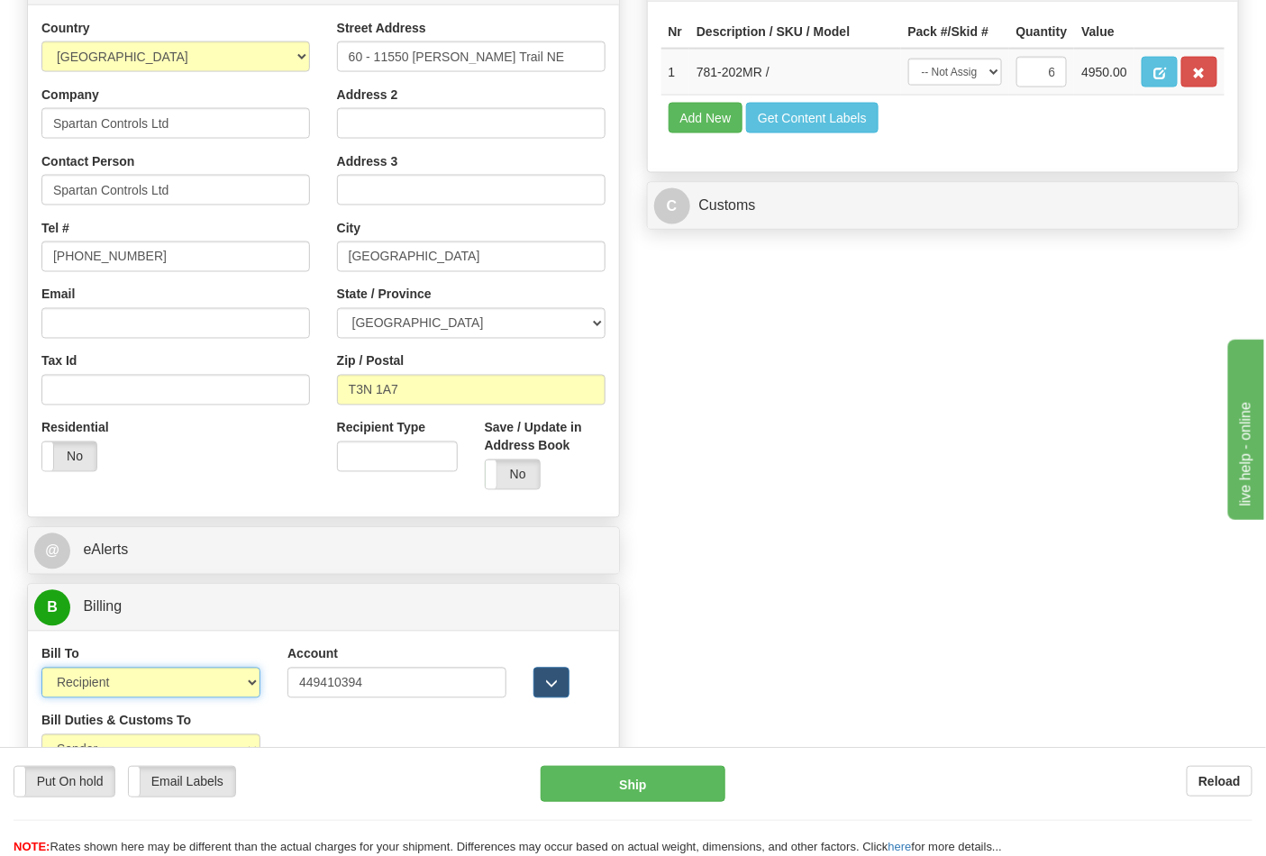
click at [187, 690] on select "Sender Recipient Third Party Collect" at bounding box center [150, 683] width 219 height 31
select select "4"
click at [41, 670] on select "Sender Recipient Third Party Collect" at bounding box center [150, 683] width 219 height 31
type input "92"
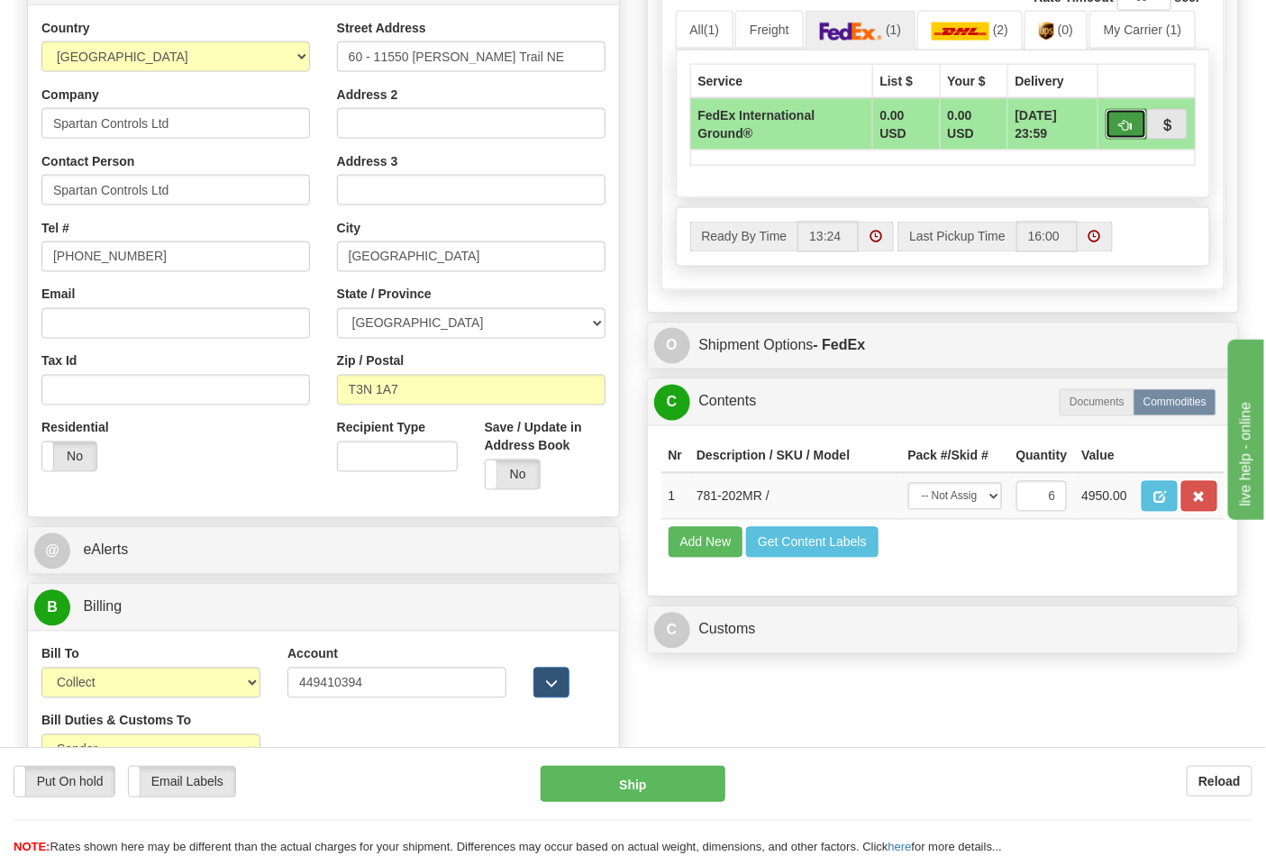
click at [1114, 120] on button "button" at bounding box center [1126, 124] width 41 height 31
click at [613, 777] on button "Ship" at bounding box center [633, 784] width 184 height 36
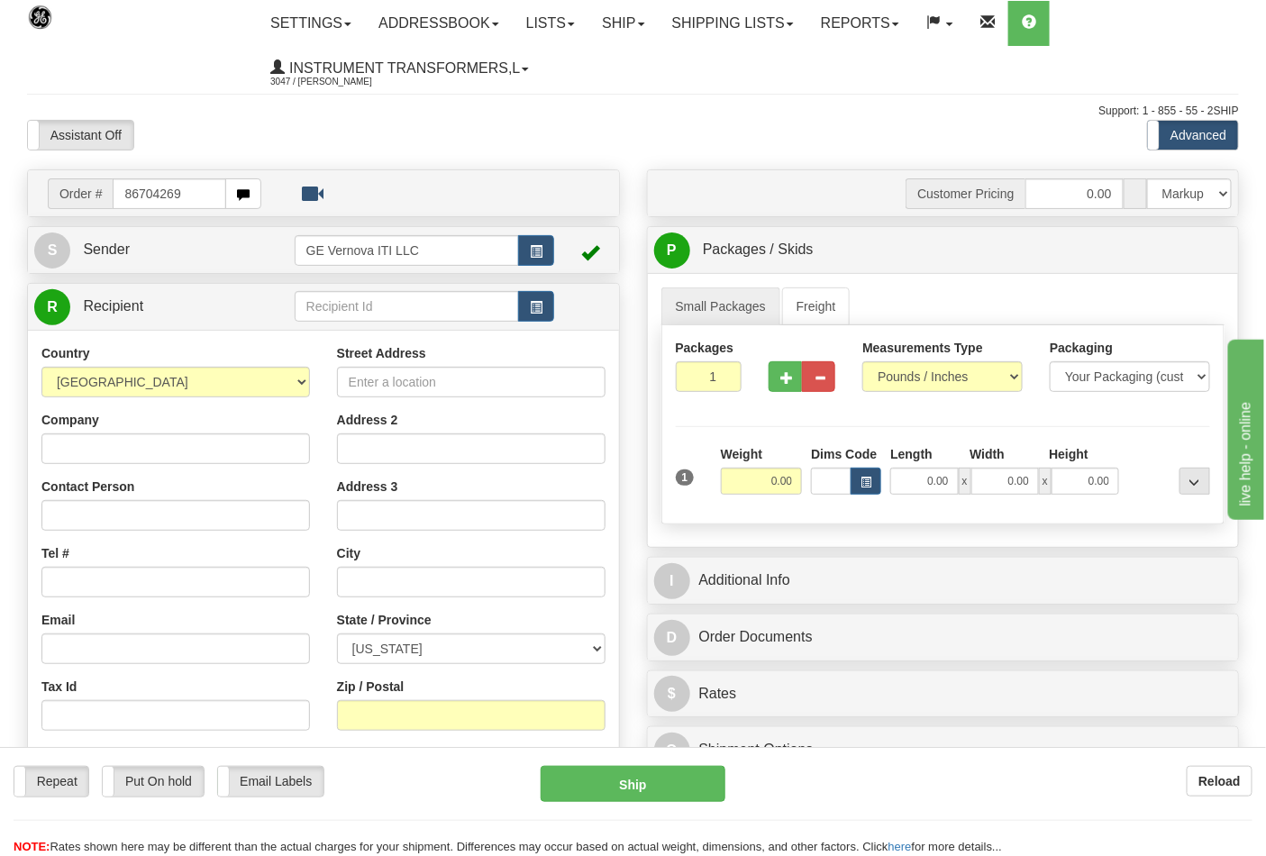
type input "86704269"
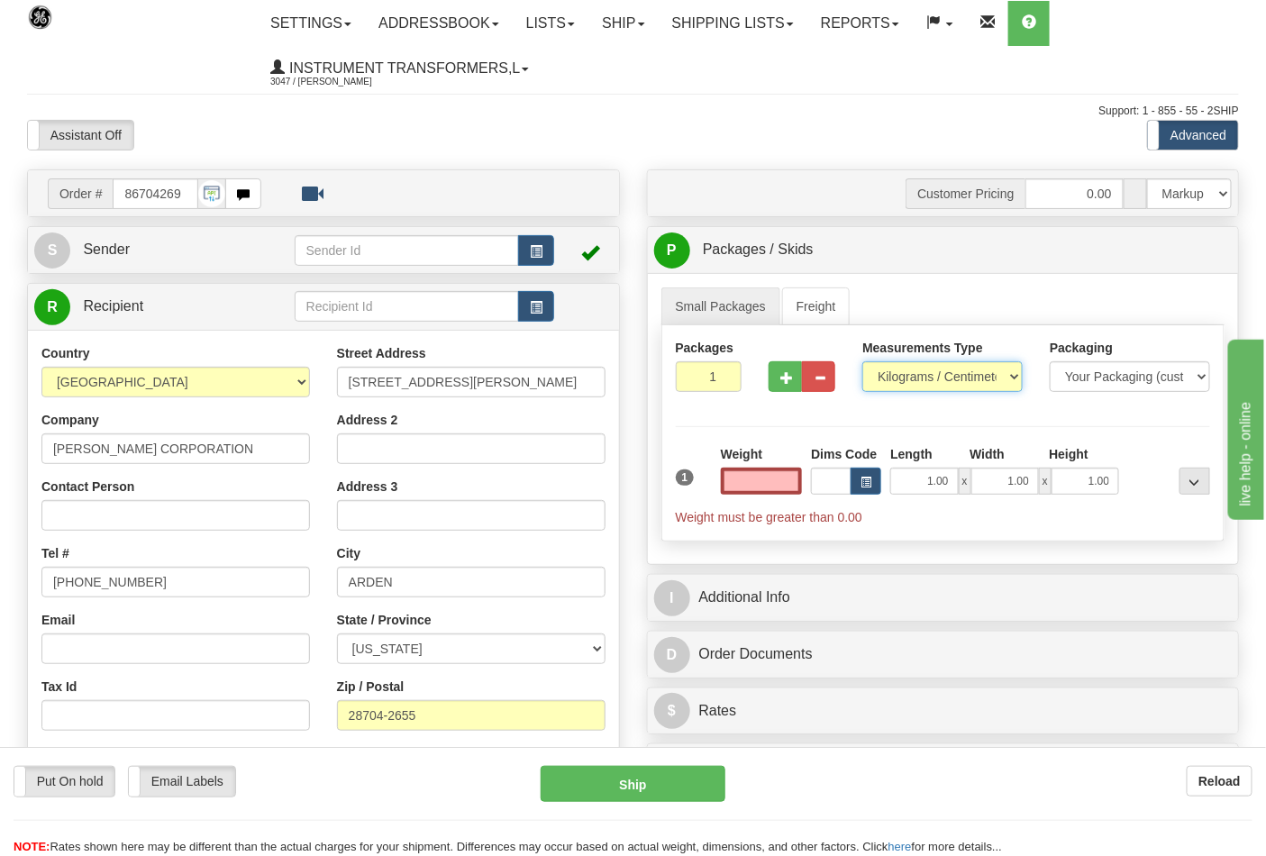
type input "0.00"
click at [906, 374] on select "Pounds / Inches Kilograms / Centimeters" at bounding box center [942, 376] width 160 height 31
select select "0"
click at [862, 362] on select "Pounds / Inches Kilograms / Centimeters" at bounding box center [942, 376] width 160 height 31
click at [768, 481] on input "0.00" at bounding box center [762, 481] width 82 height 27
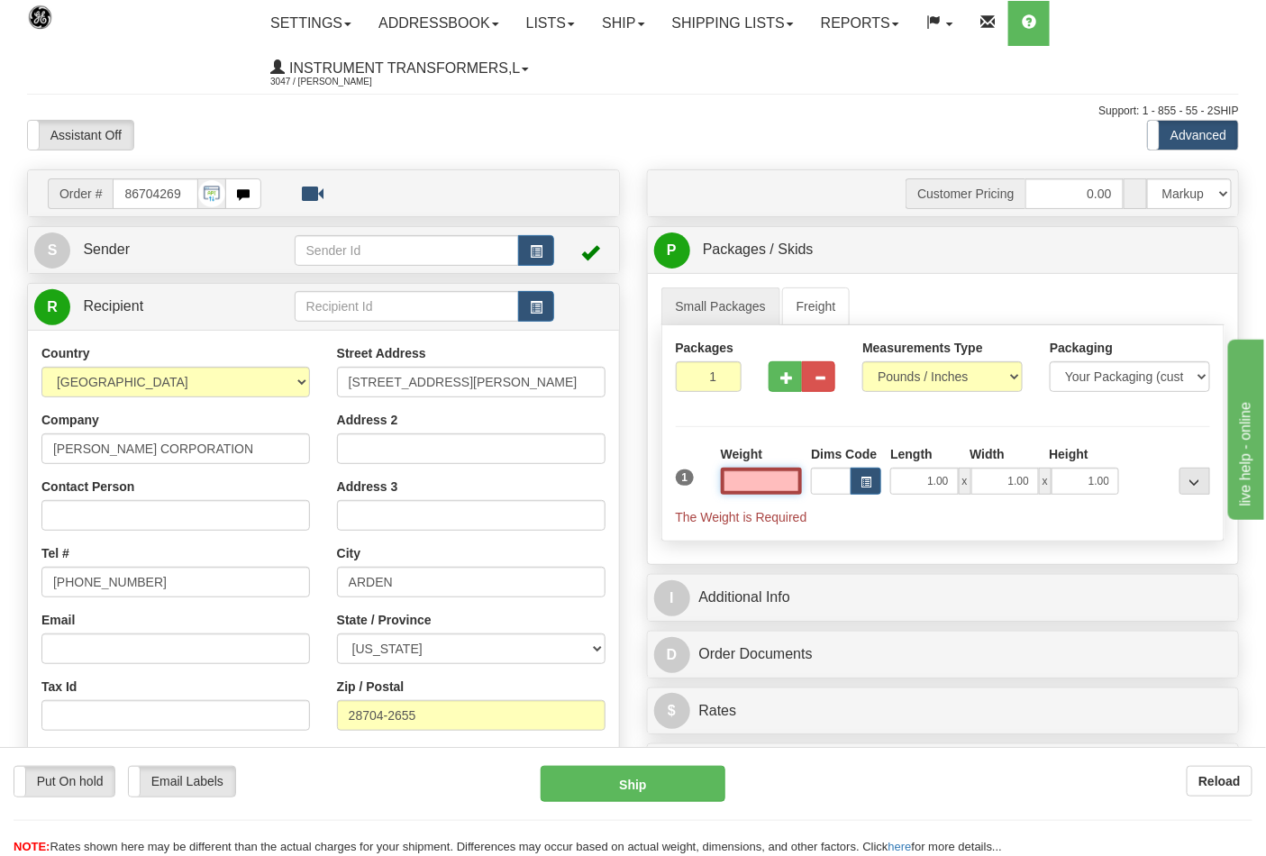
type input "5"
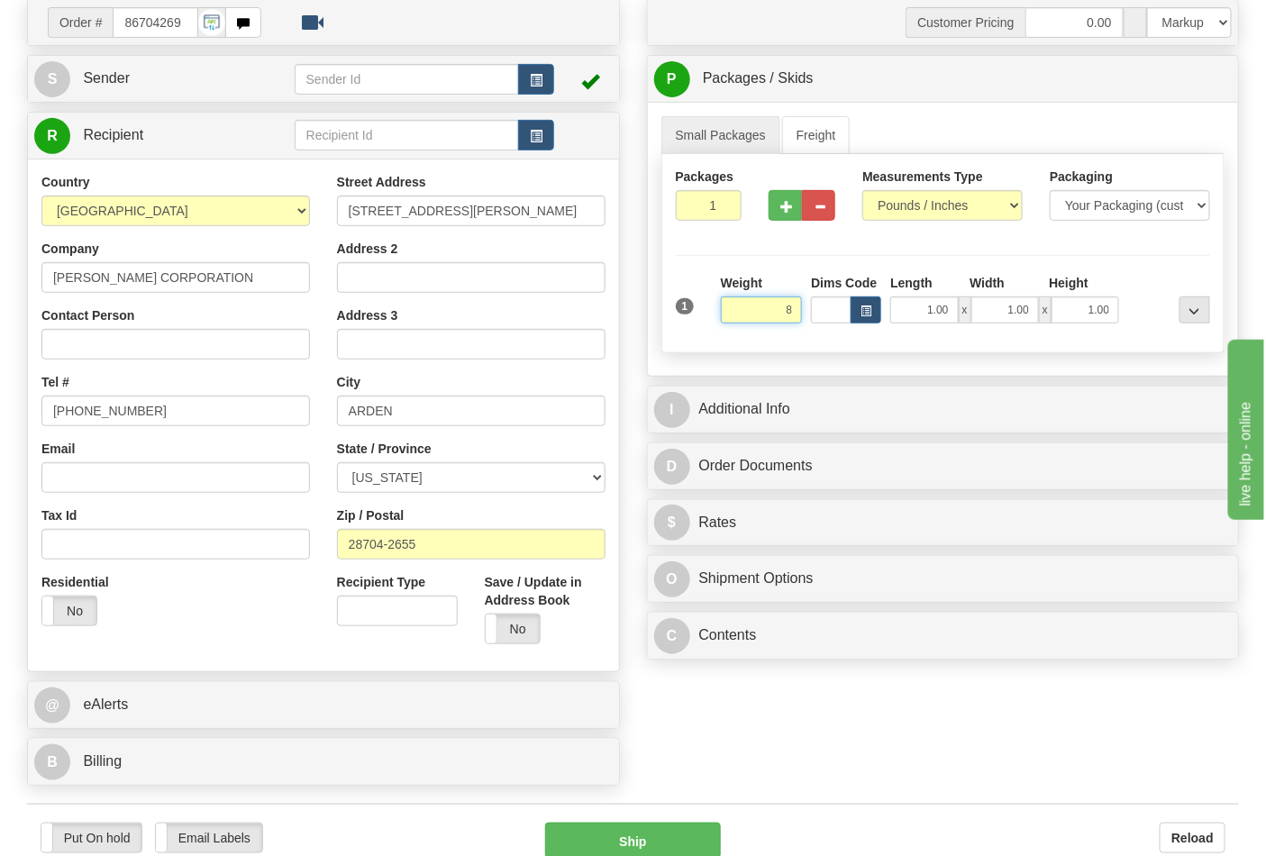
scroll to position [300, 0]
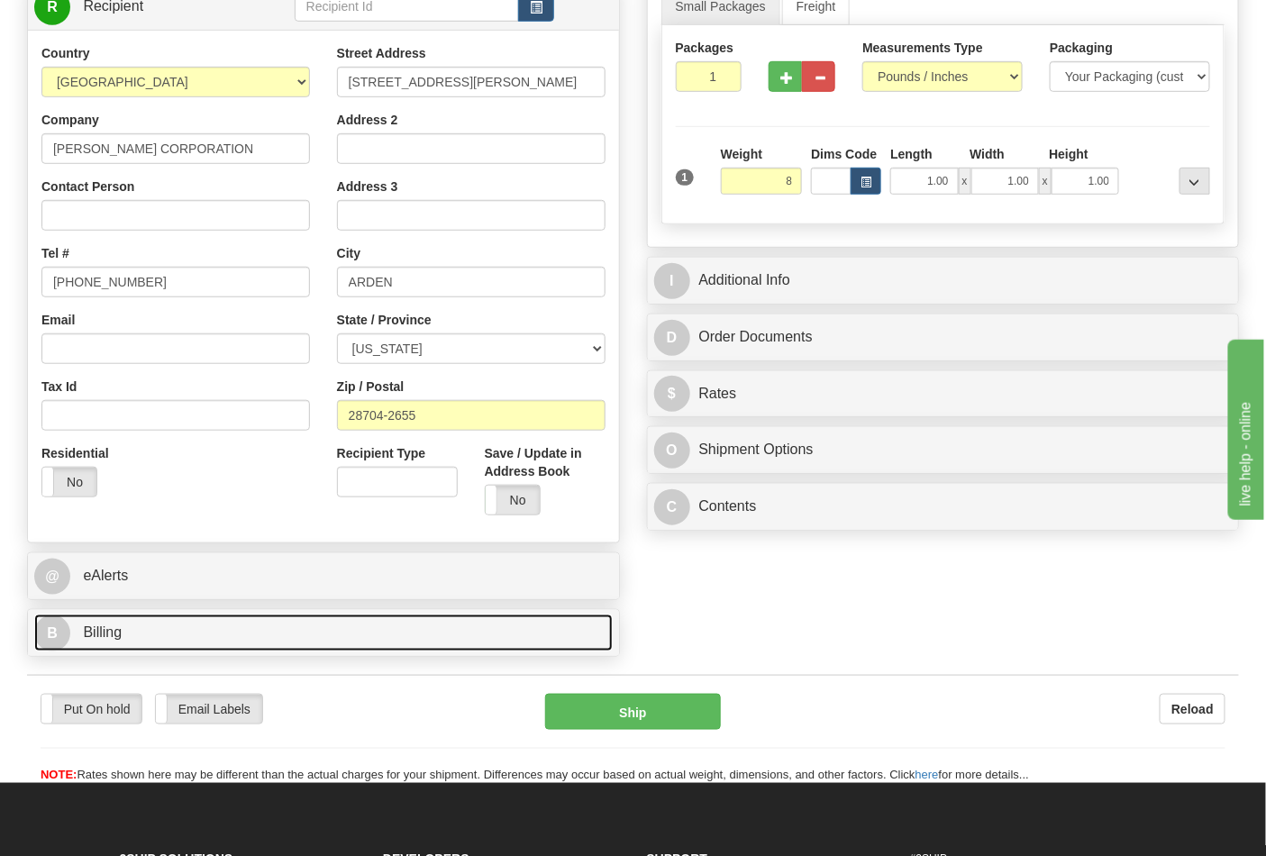
type input "8.00"
click at [434, 634] on link "B Billing" at bounding box center [323, 633] width 579 height 37
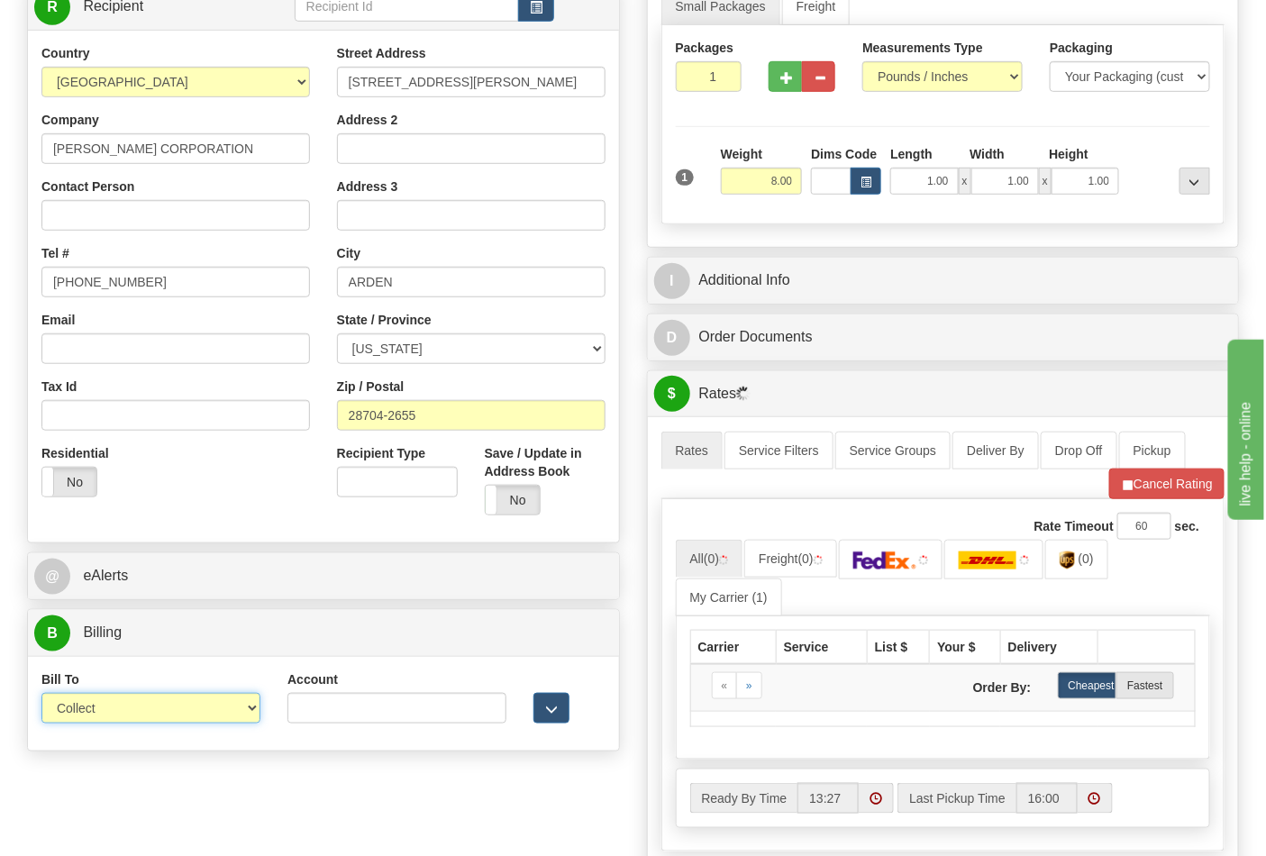
click at [190, 707] on select "Sender Recipient Third Party Collect" at bounding box center [150, 708] width 219 height 31
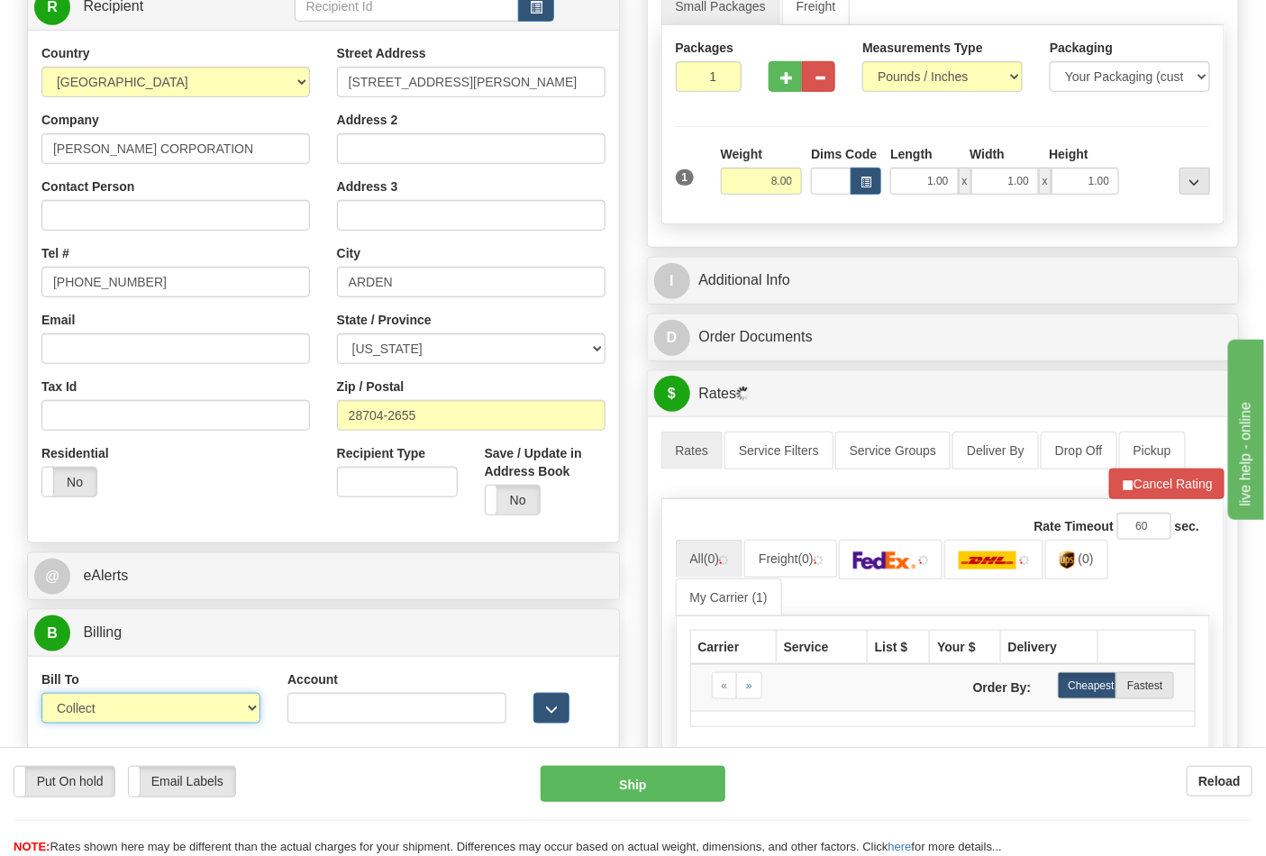
select select "2"
click at [41, 696] on select "Sender Recipient Third Party Collect" at bounding box center [150, 708] width 219 height 31
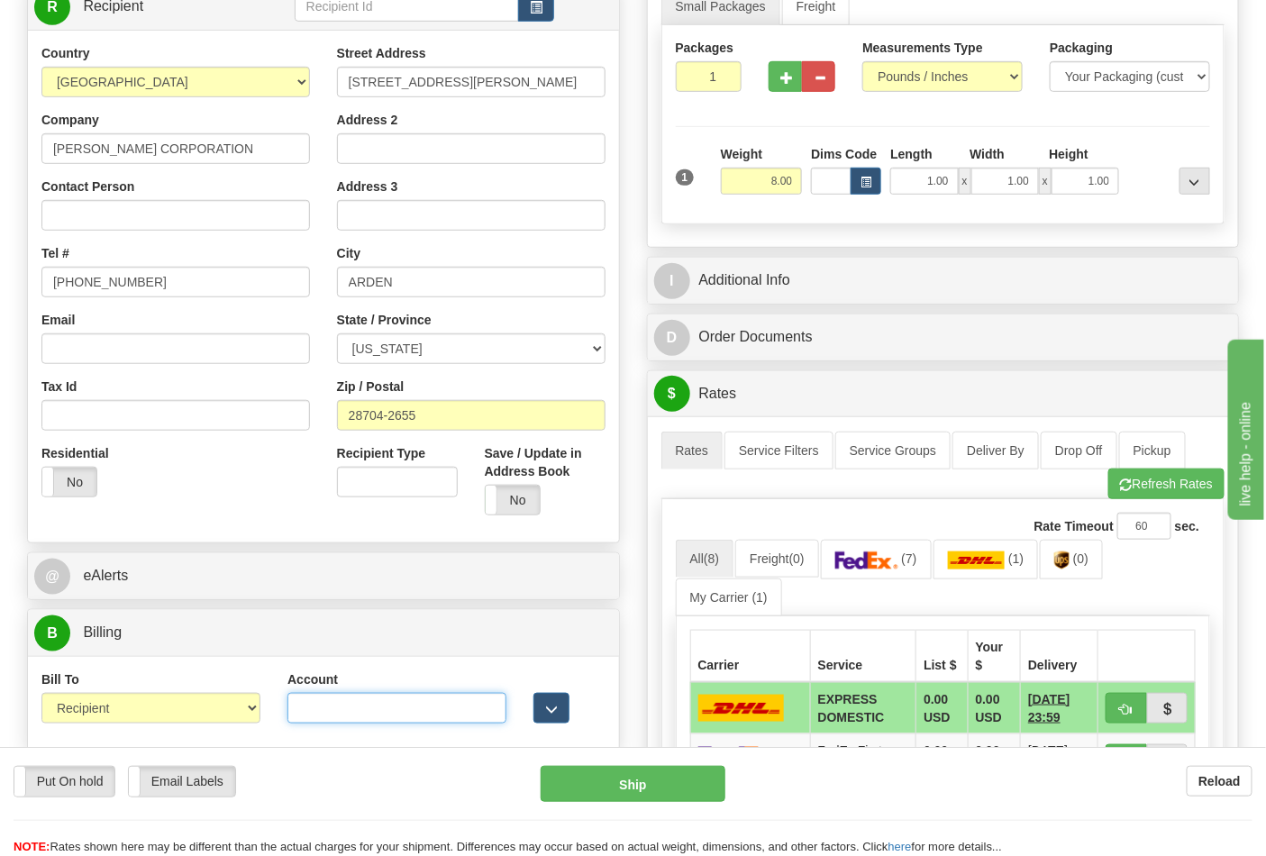
click at [337, 706] on input "Account" at bounding box center [396, 708] width 219 height 31
paste input "103014760"
type input "103014760"
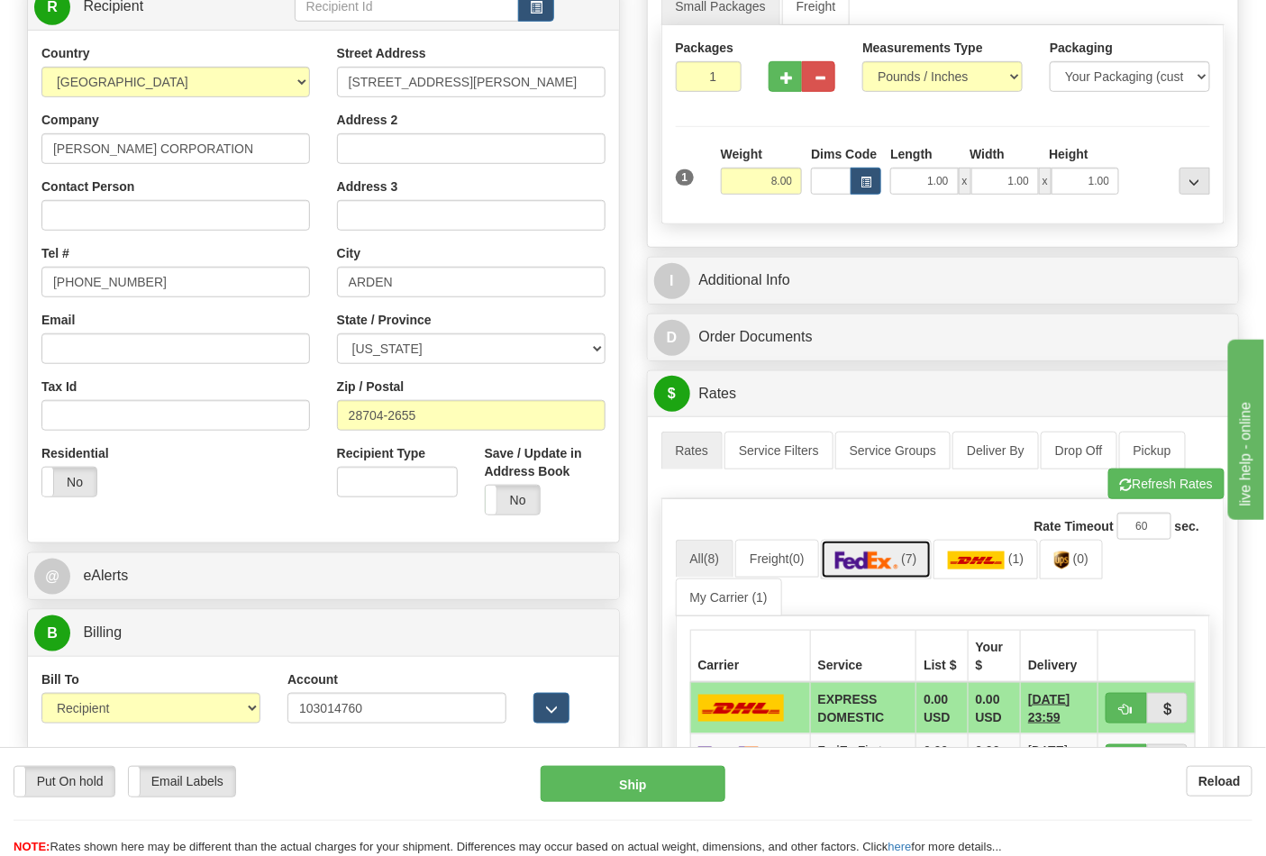
click at [888, 573] on link "(7)" at bounding box center [876, 559] width 111 height 39
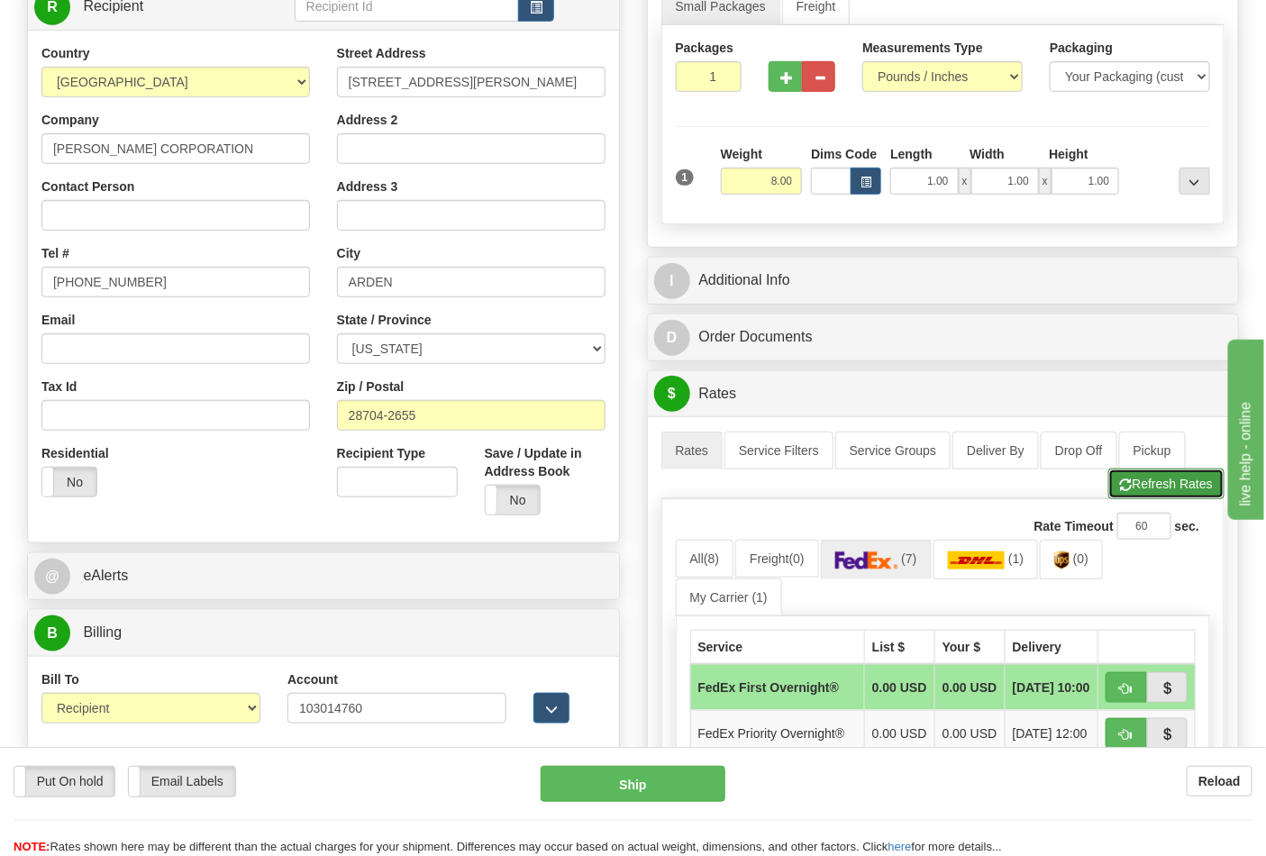
click at [1182, 475] on button "Refresh Rates" at bounding box center [1166, 484] width 116 height 31
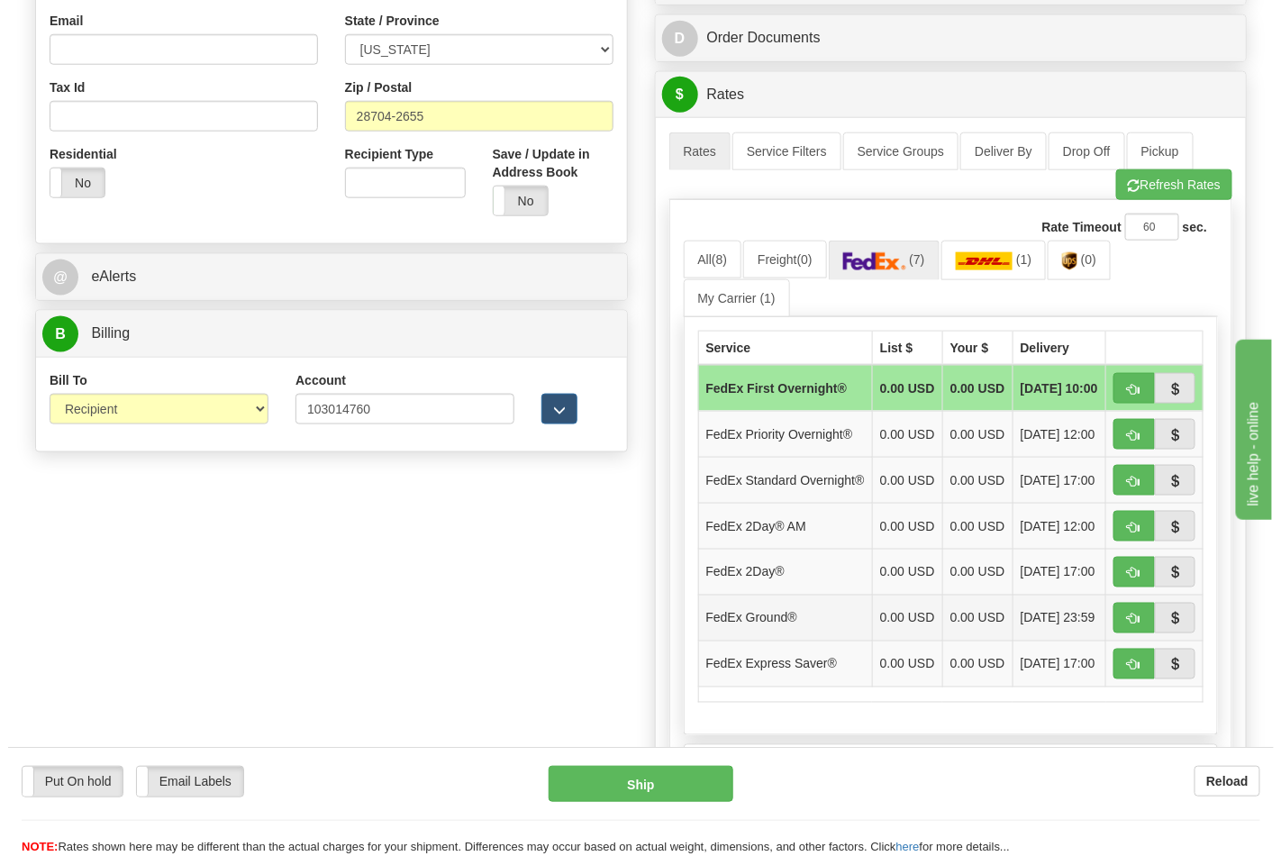
scroll to position [600, 0]
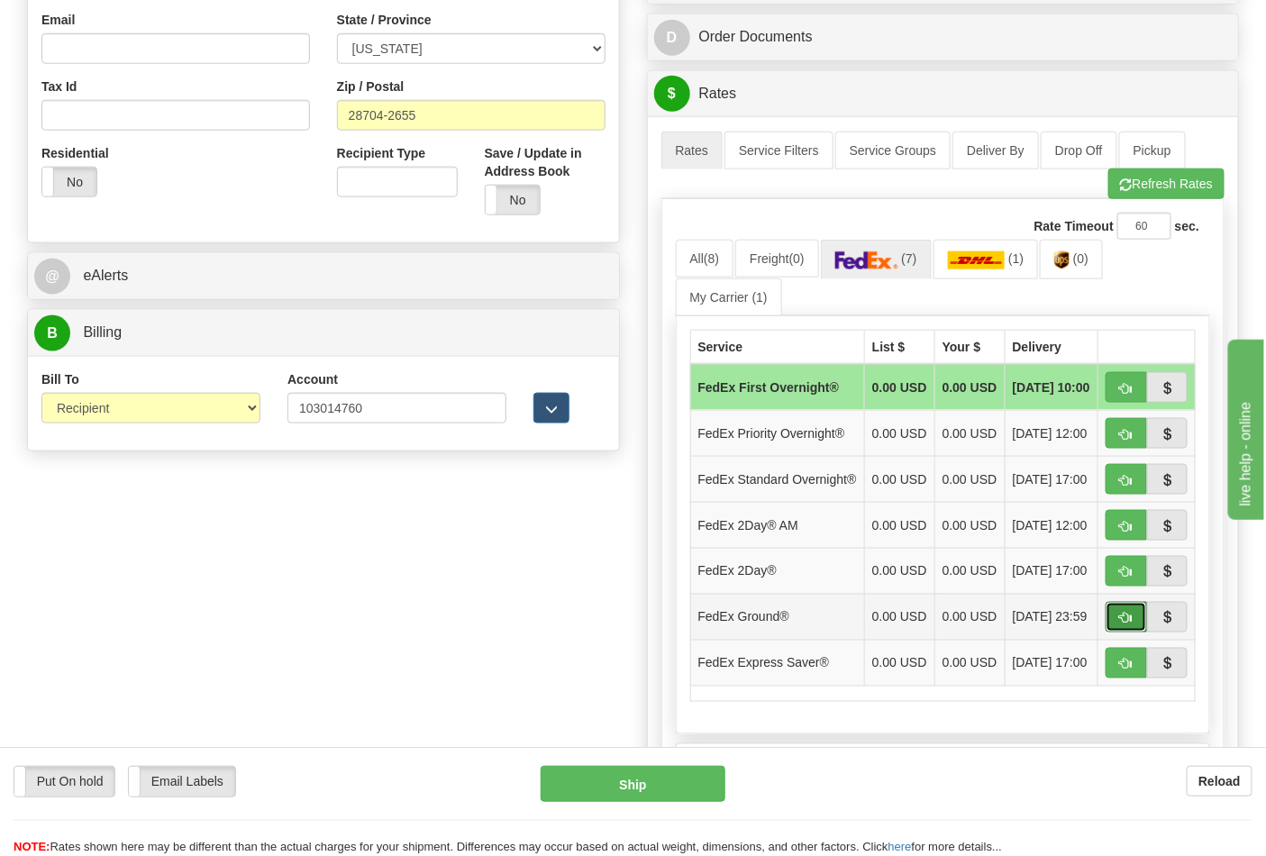
click at [1134, 633] on button "button" at bounding box center [1126, 617] width 41 height 31
type input "92"
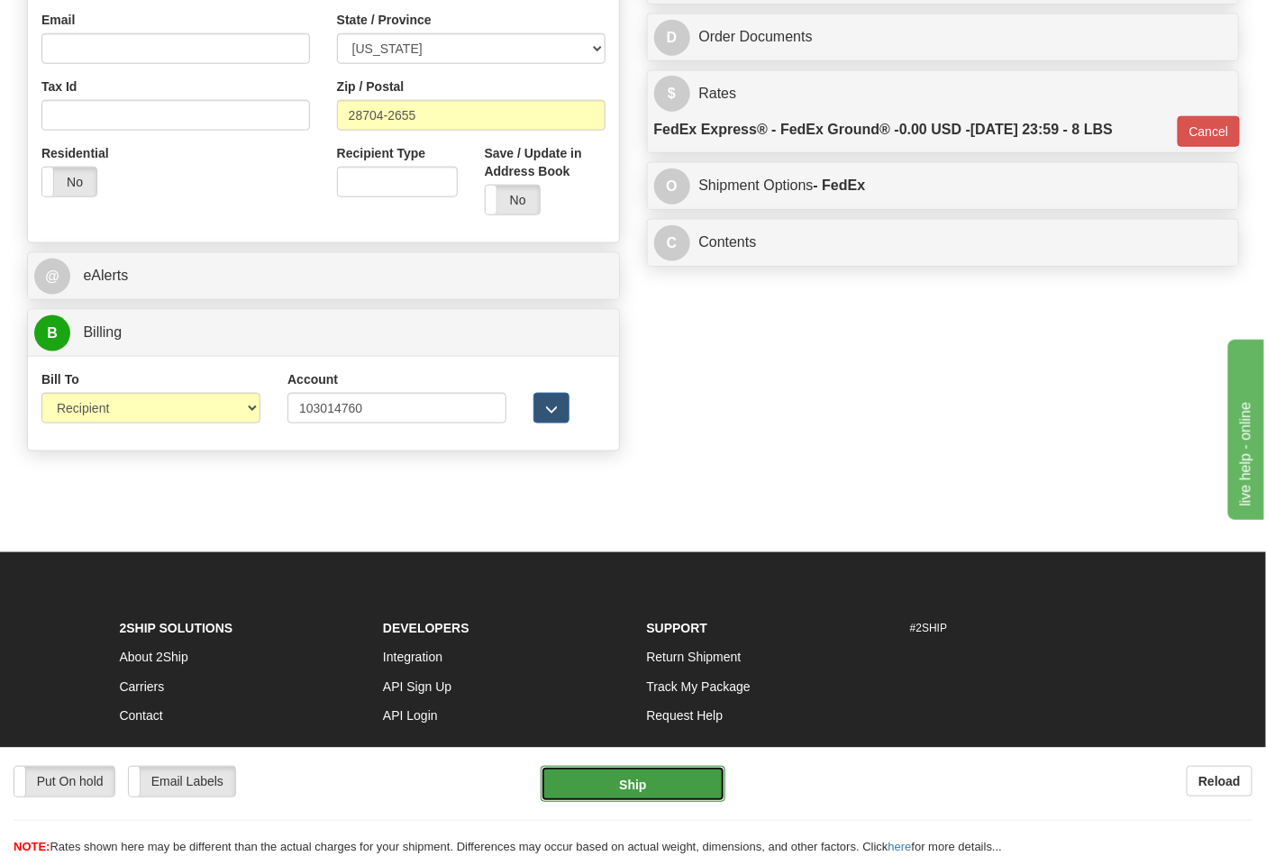
click at [588, 777] on button "Ship" at bounding box center [633, 784] width 184 height 36
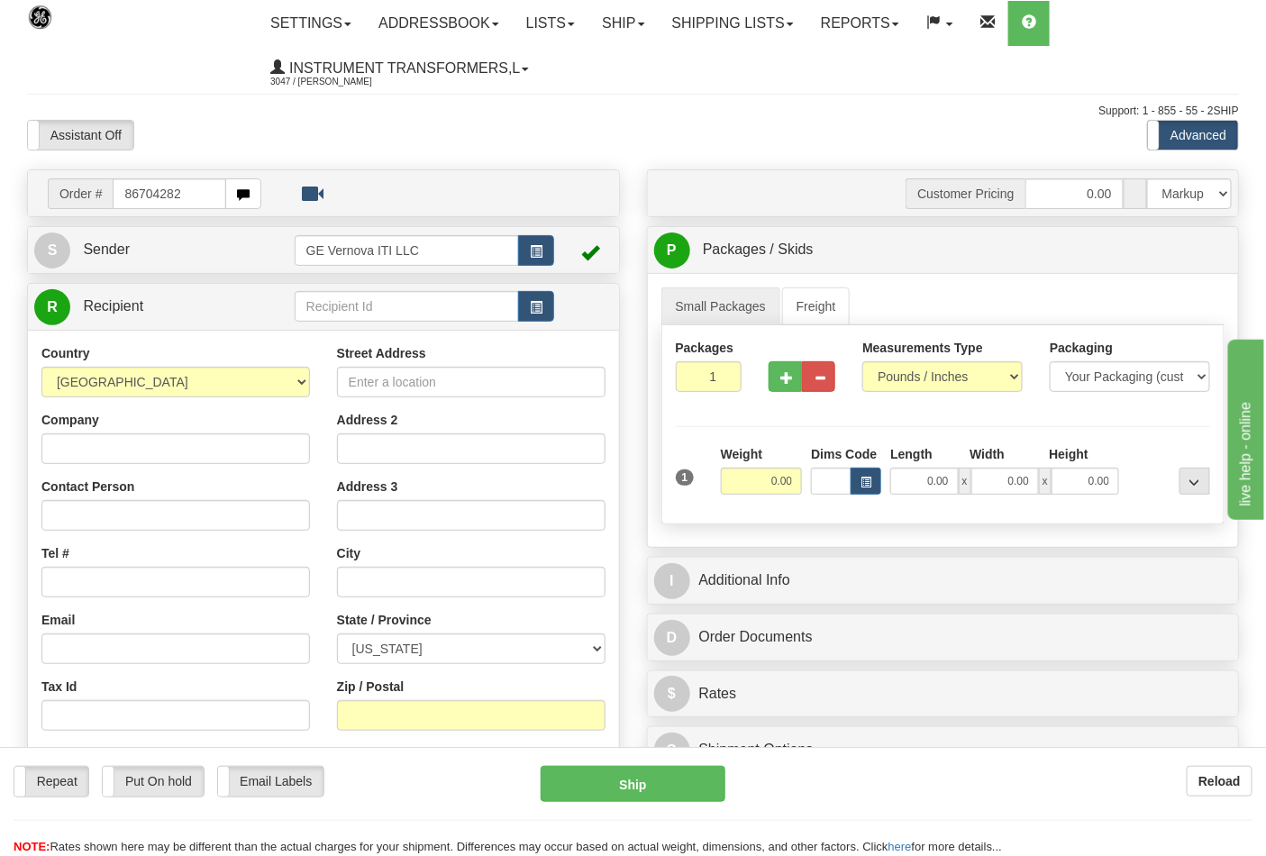
type input "86704282"
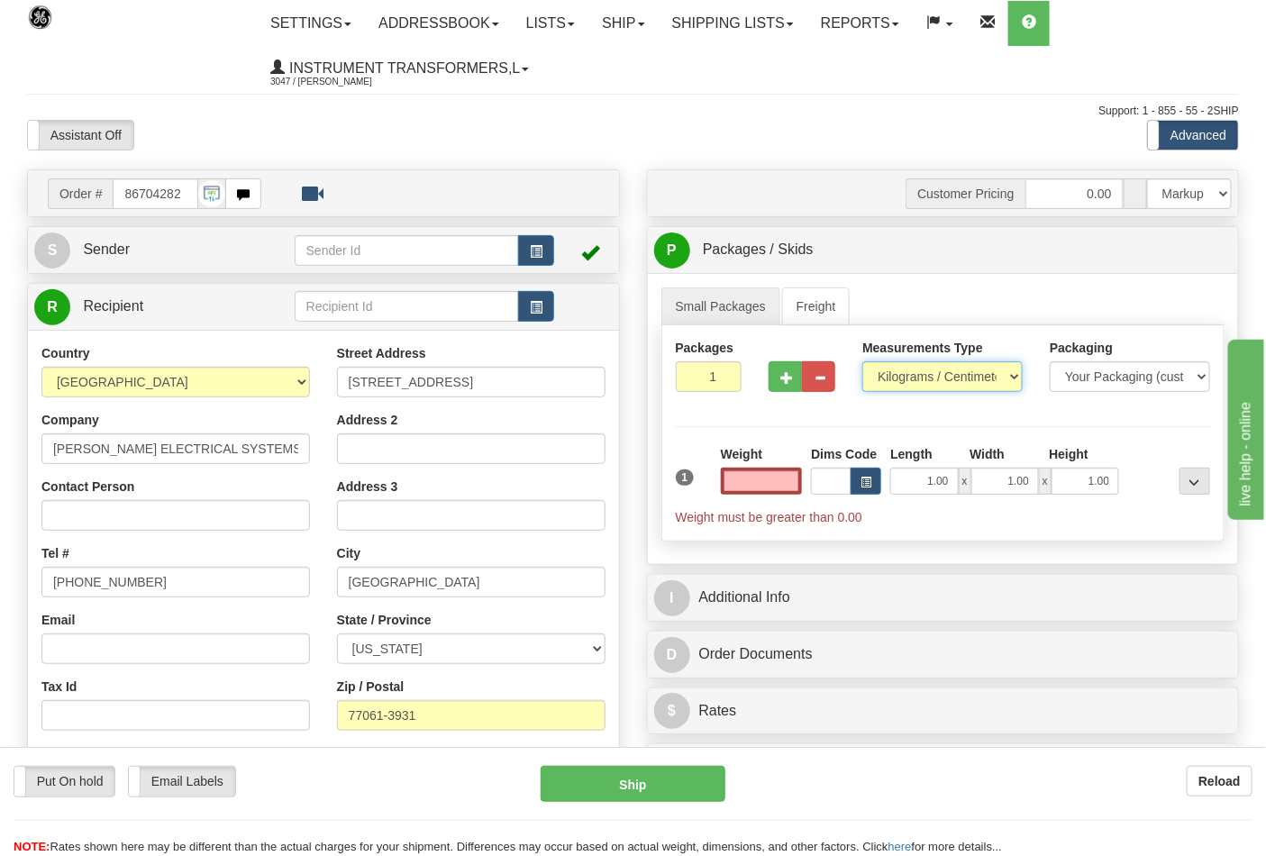
type input "0.00"
click at [943, 383] on select "Pounds / Inches Kilograms / Centimeters" at bounding box center [942, 376] width 160 height 31
select select "0"
click at [862, 362] on select "Pounds / Inches Kilograms / Centimeters" at bounding box center [942, 376] width 160 height 31
click at [724, 374] on input "2" at bounding box center [709, 376] width 67 height 31
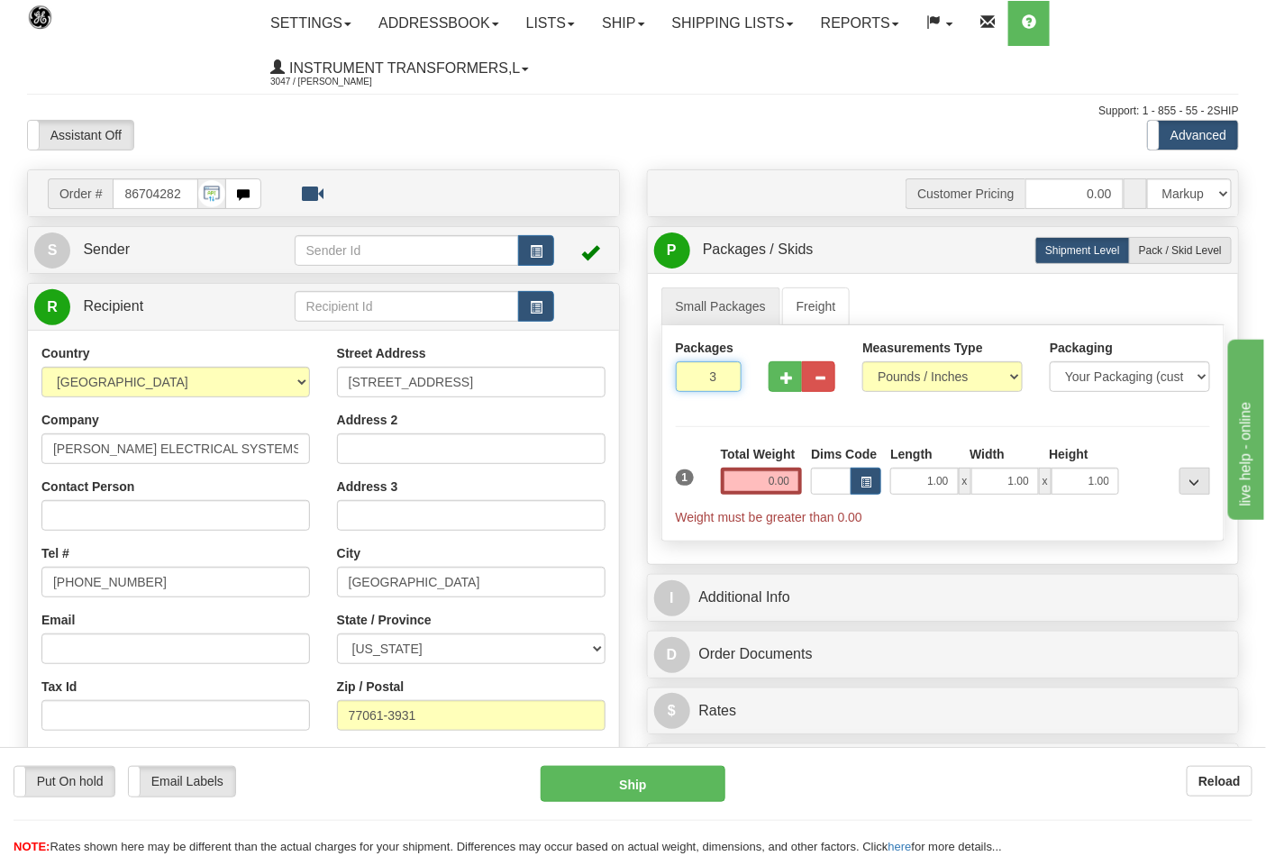
type input "3"
click at [724, 374] on input "3" at bounding box center [709, 376] width 67 height 31
click at [752, 473] on input "0.00" at bounding box center [762, 481] width 82 height 27
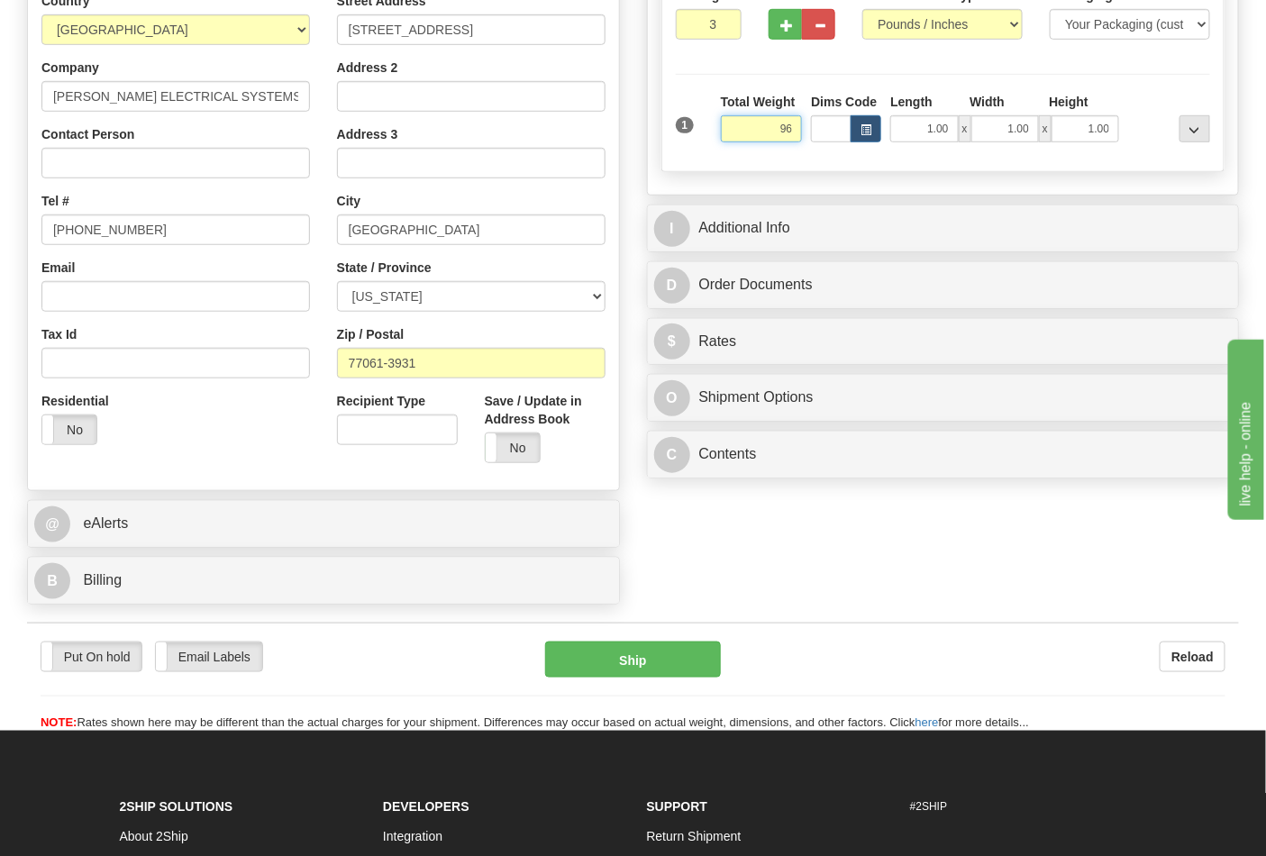
scroll to position [400, 0]
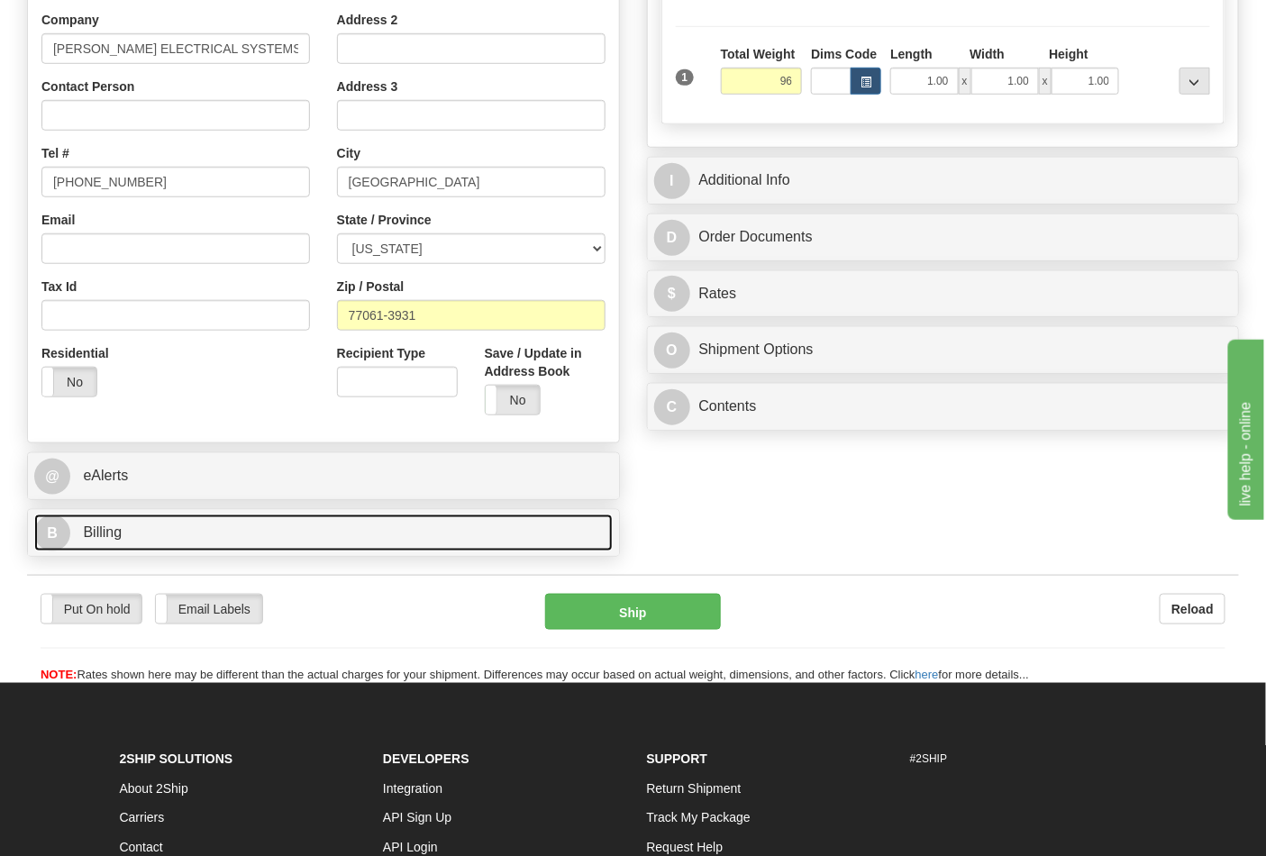
type input "96.00"
click at [223, 543] on link "B Billing" at bounding box center [323, 533] width 579 height 37
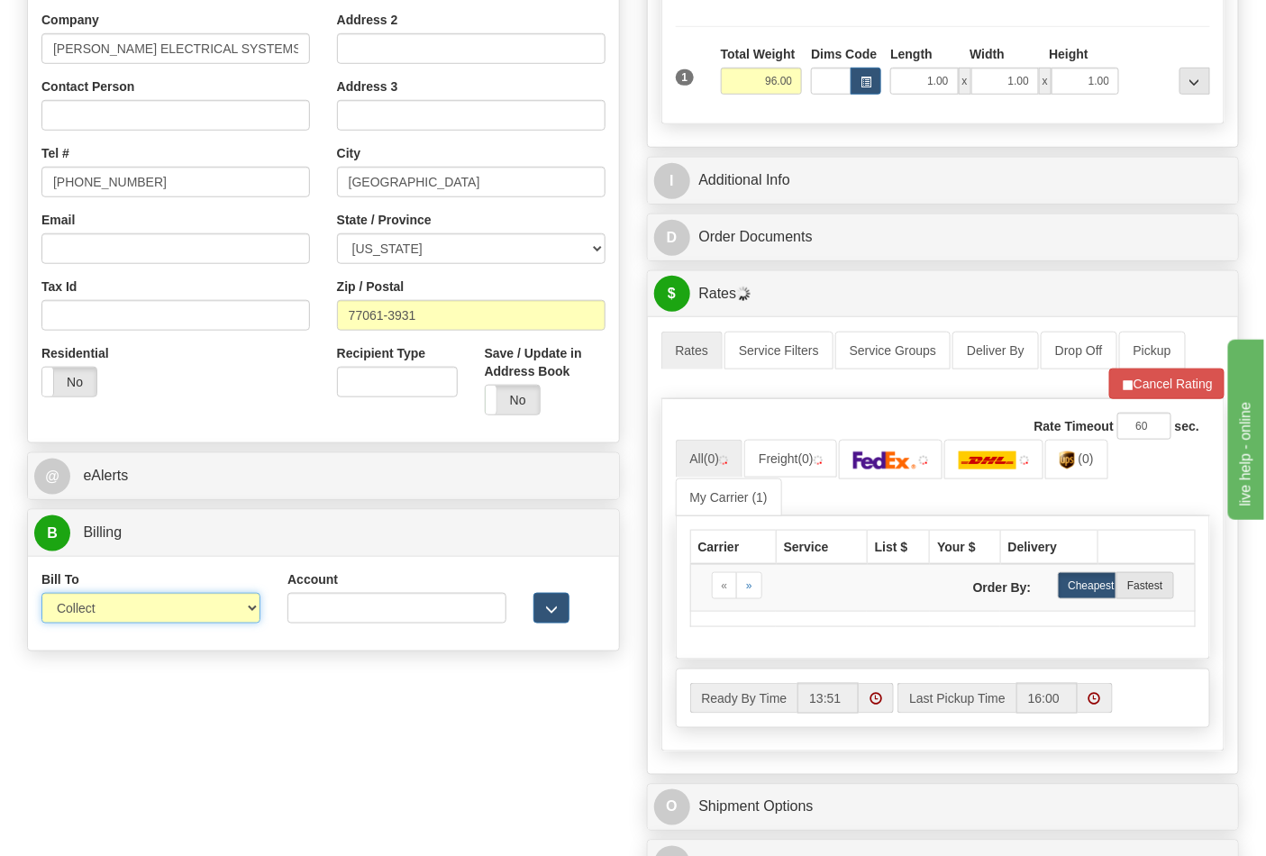
click at [223, 611] on select "Sender Recipient Third Party Collect" at bounding box center [150, 608] width 219 height 31
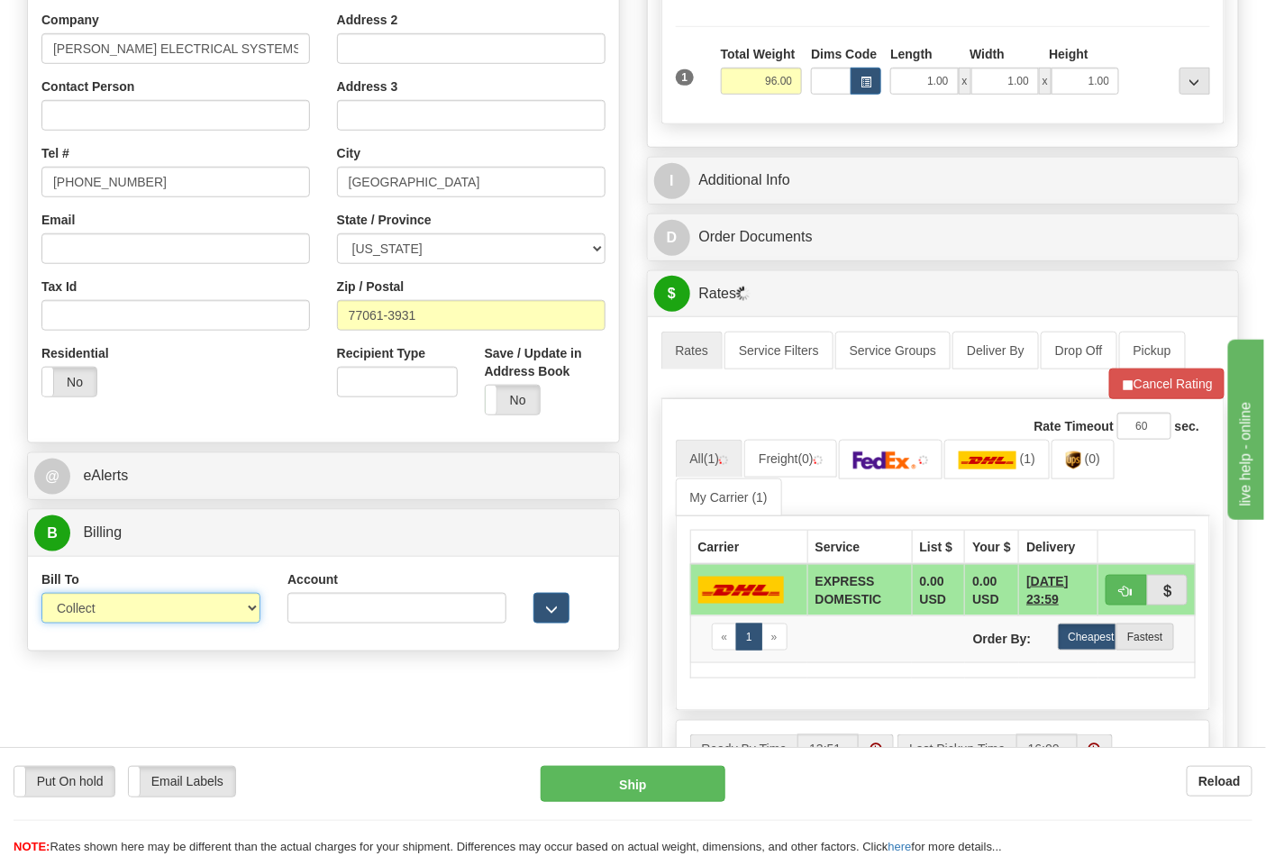
select select "2"
click at [41, 595] on select "Sender Recipient Third Party Collect" at bounding box center [150, 608] width 219 height 31
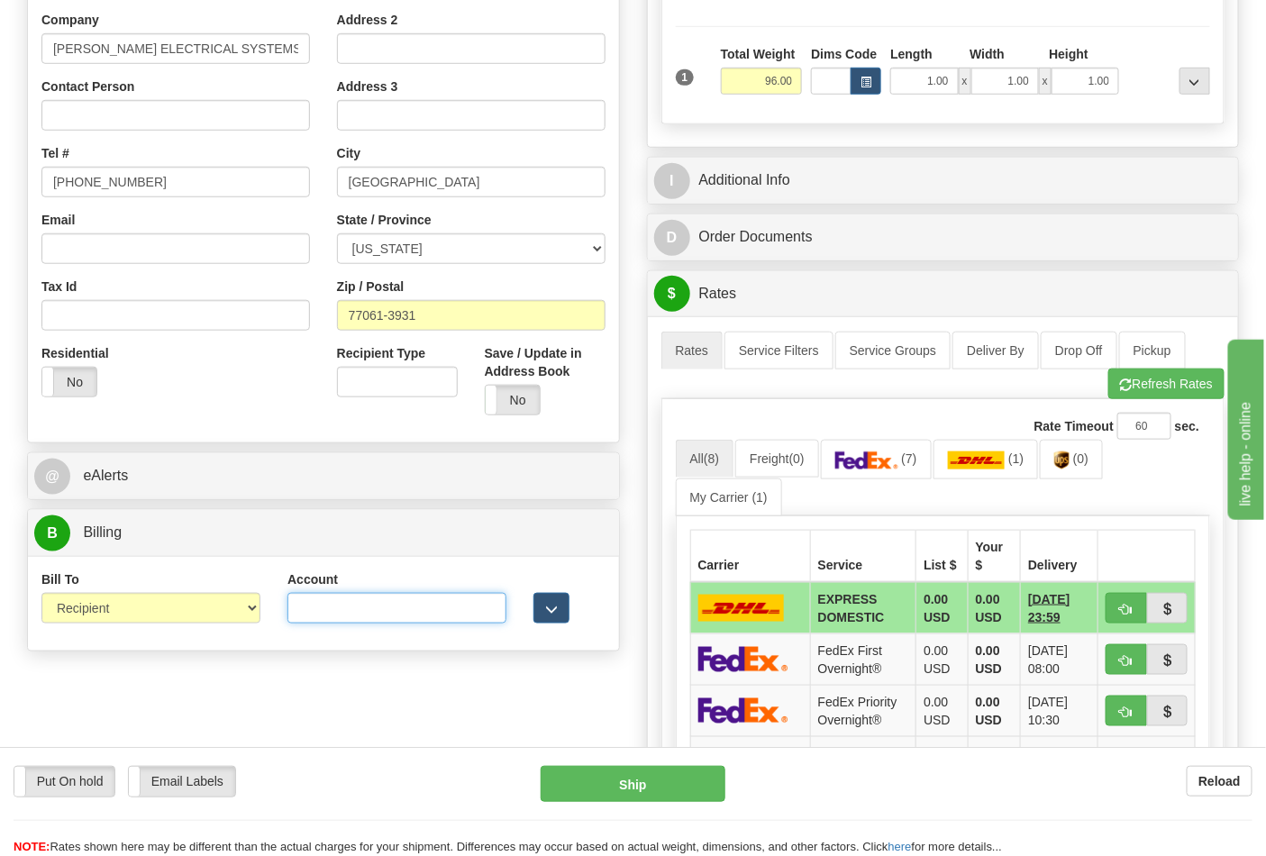
click at [355, 605] on input "Account" at bounding box center [396, 608] width 219 height 31
paste input "2292we"
click at [1056, 460] on link "(0)" at bounding box center [1071, 459] width 63 height 39
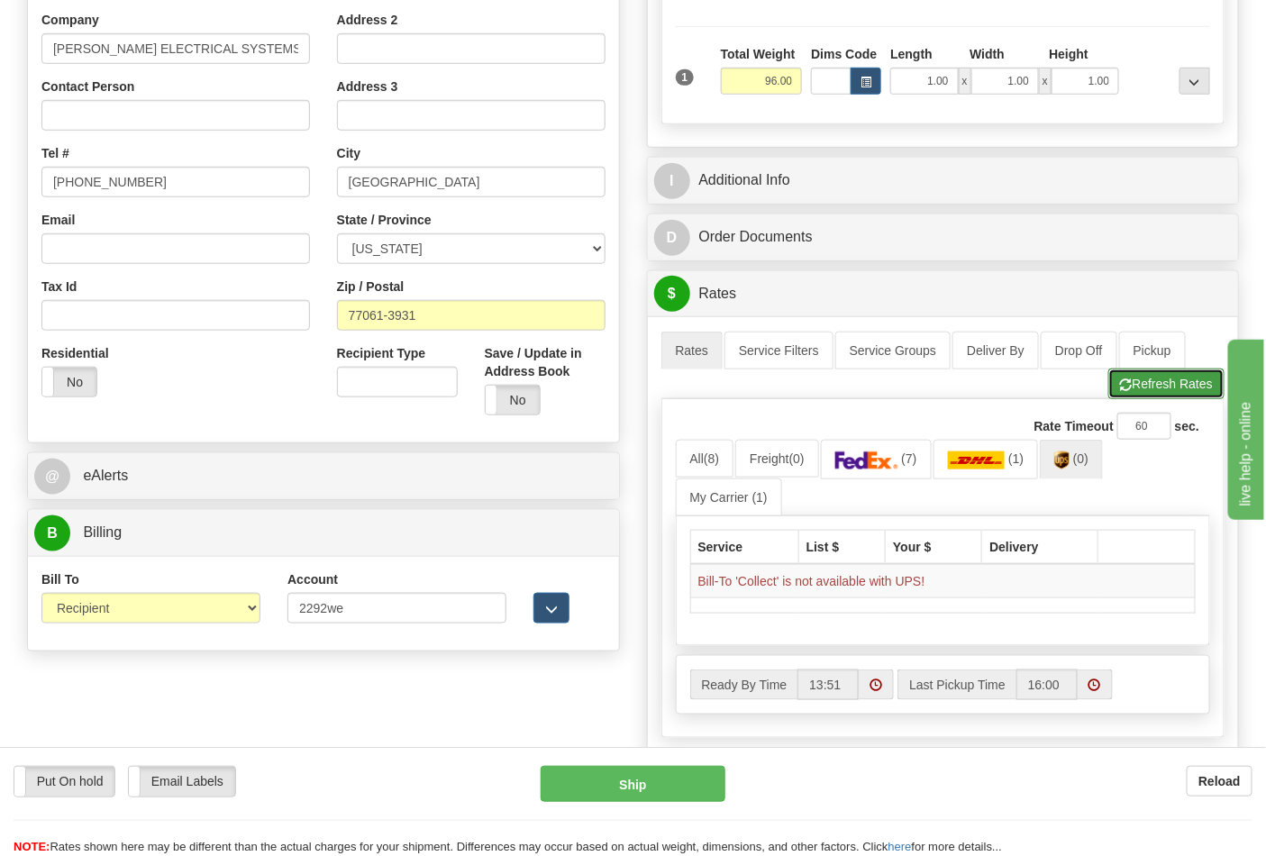
click at [1138, 386] on button "Refresh Rates" at bounding box center [1166, 384] width 116 height 31
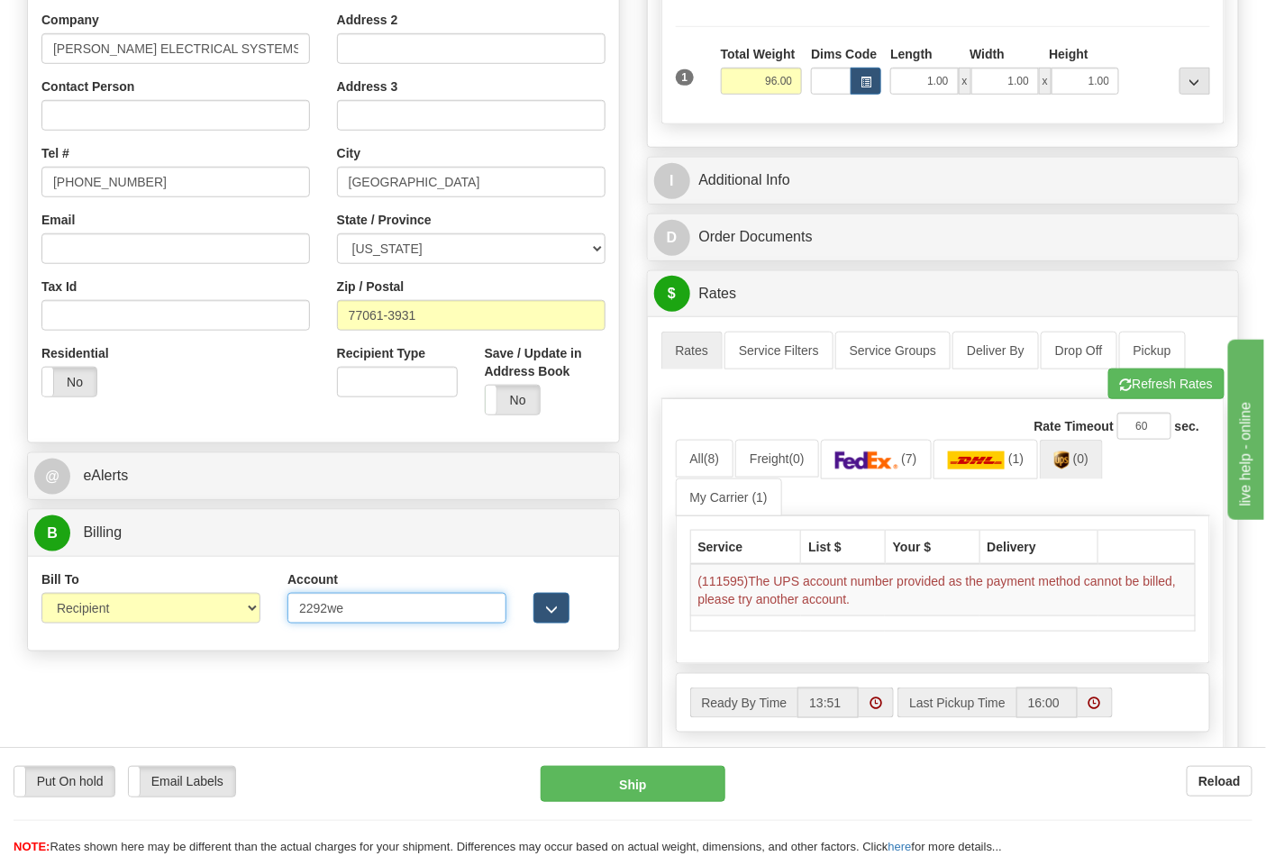
drag, startPoint x: 351, startPoint y: 609, endPoint x: 267, endPoint y: 606, distance: 84.8
click at [267, 606] on div "Bill To Sender Recipient Third Party Collect Account 2292we 3rd Party Account L…" at bounding box center [323, 603] width 591 height 67
paste input "661159723"
type input "661159723"
click at [896, 463] on img at bounding box center [866, 460] width 63 height 18
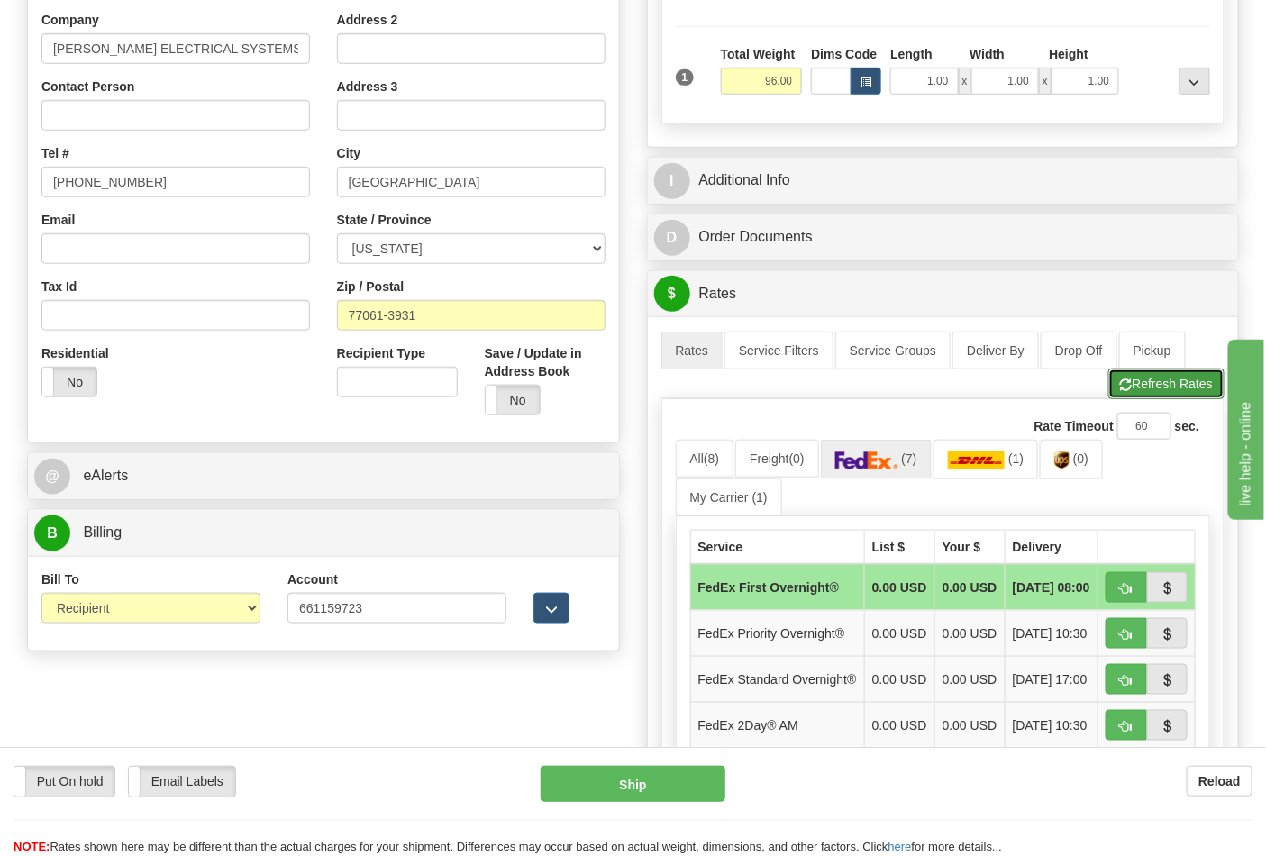
click at [1137, 382] on button "Refresh Rates" at bounding box center [1166, 384] width 116 height 31
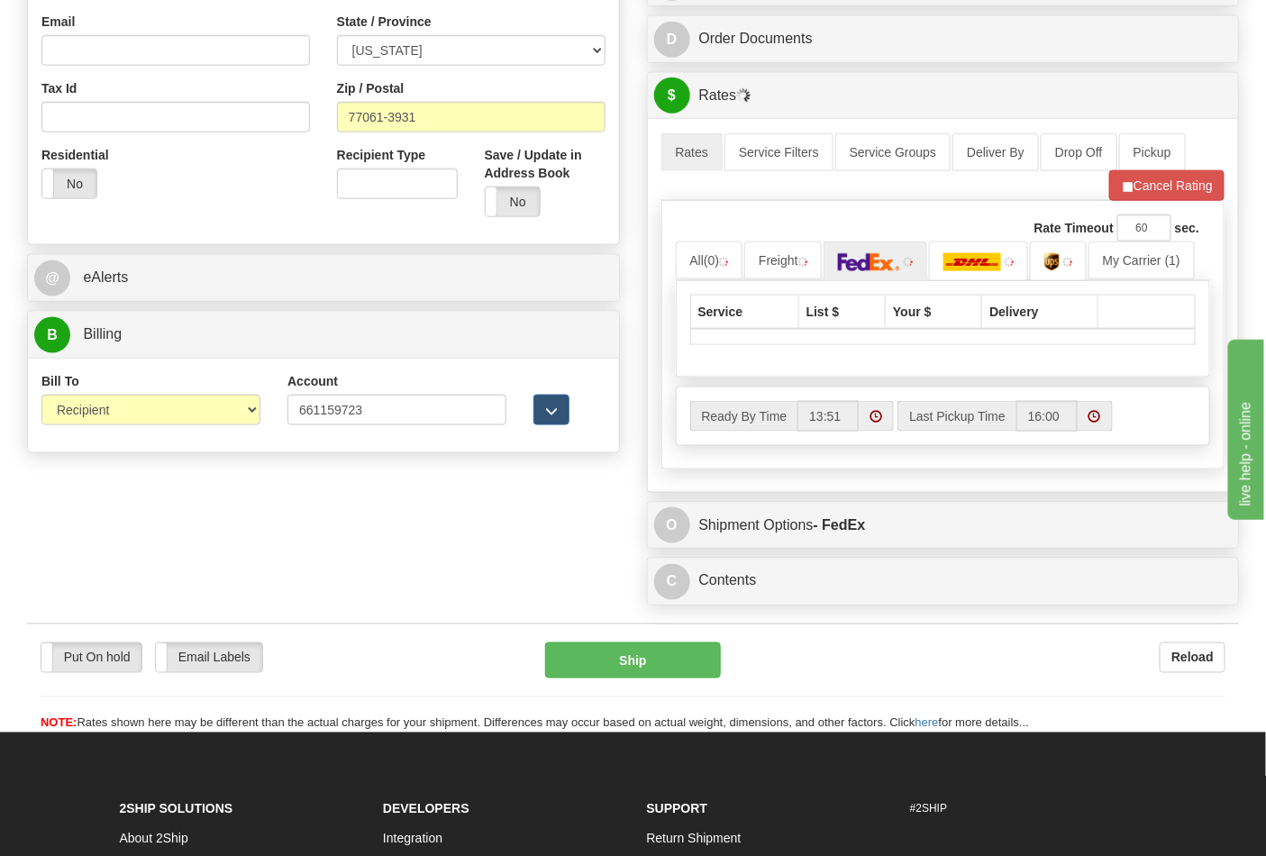
scroll to position [600, 0]
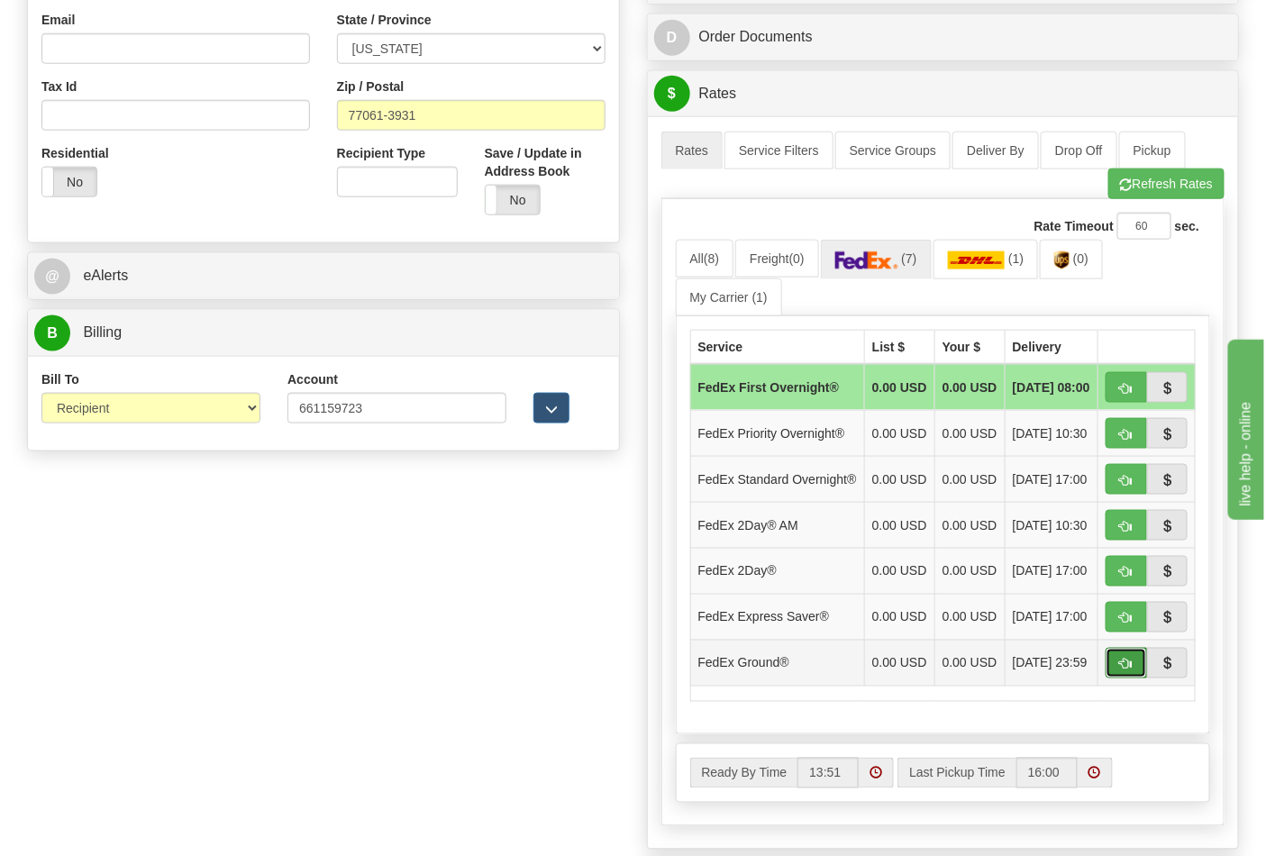
click at [1126, 670] on span "button" at bounding box center [1126, 665] width 13 height 12
type input "92"
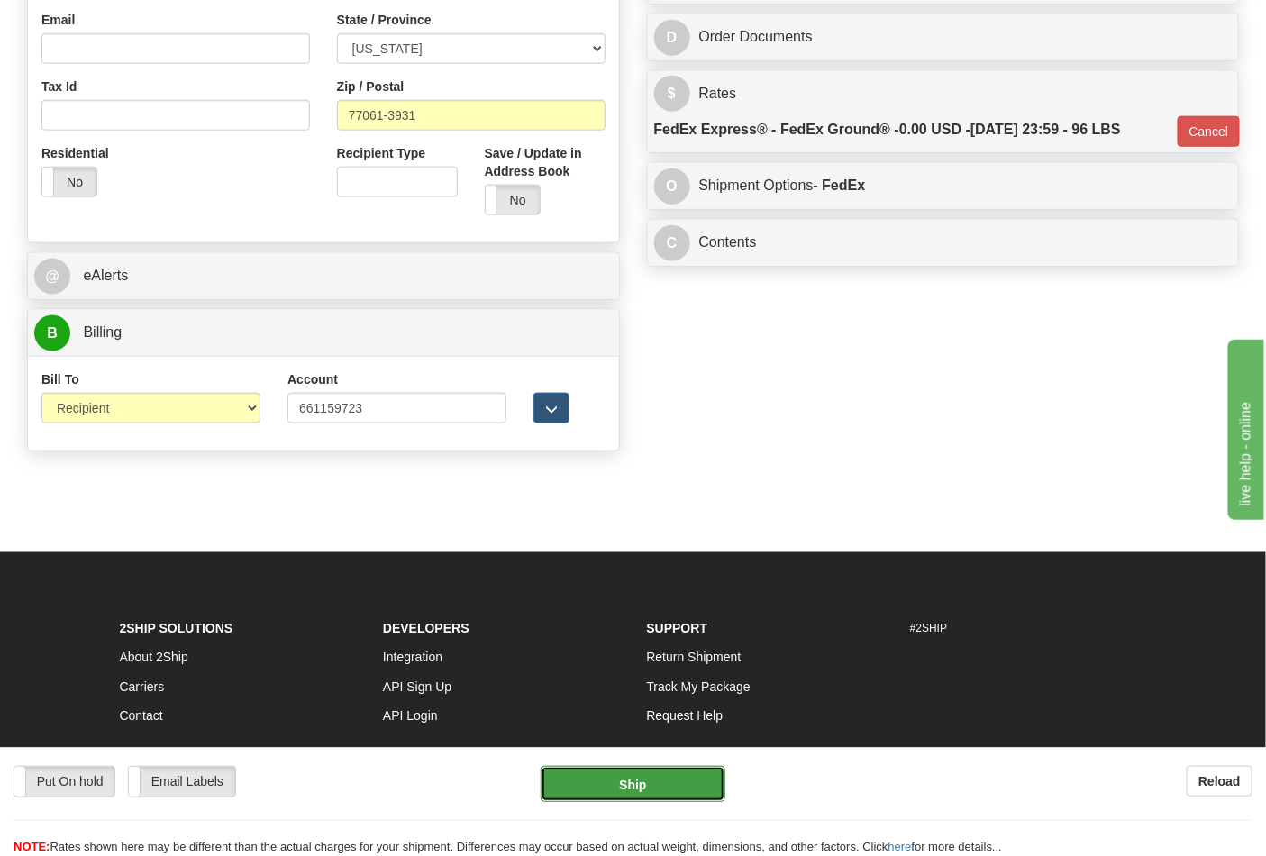
click at [658, 786] on button "Ship" at bounding box center [633, 784] width 184 height 36
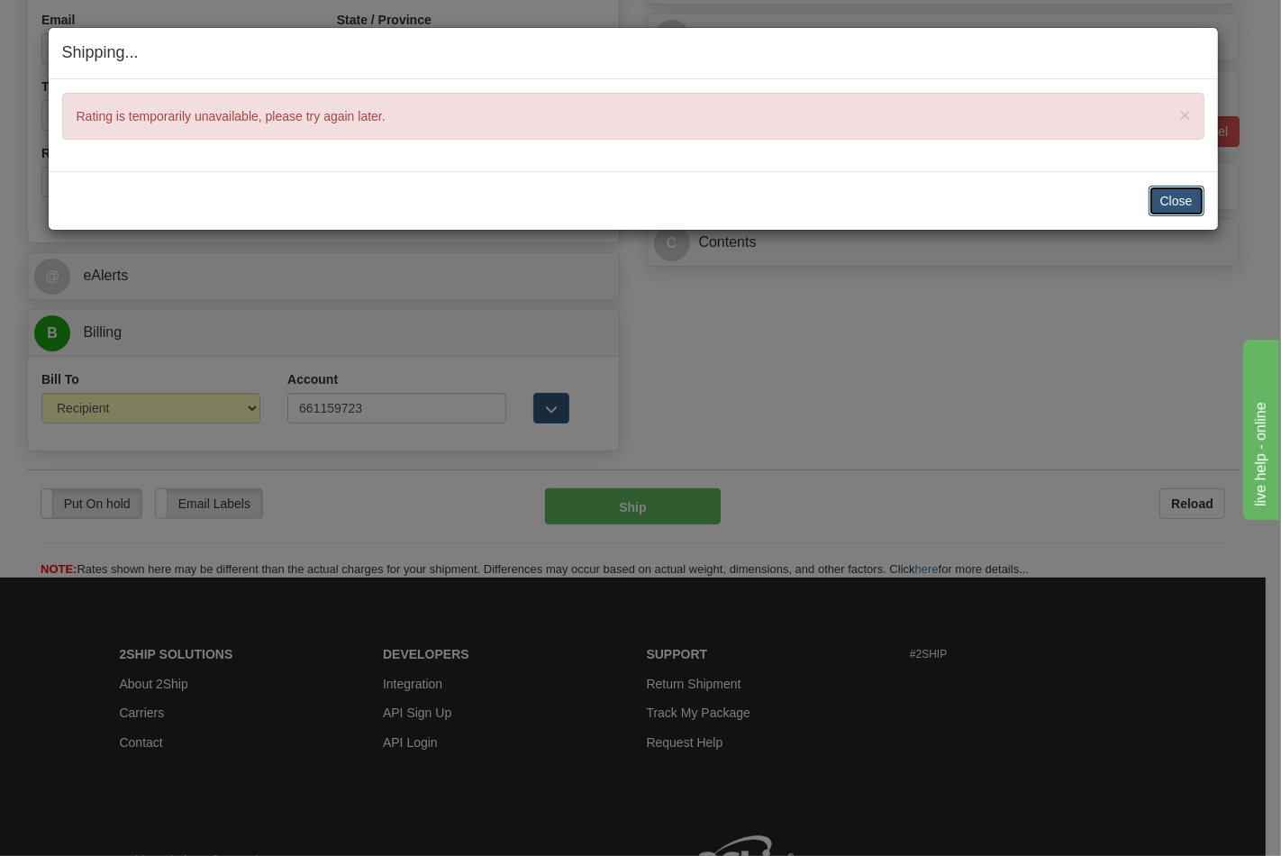
click at [1162, 202] on button "Close" at bounding box center [1177, 201] width 56 height 31
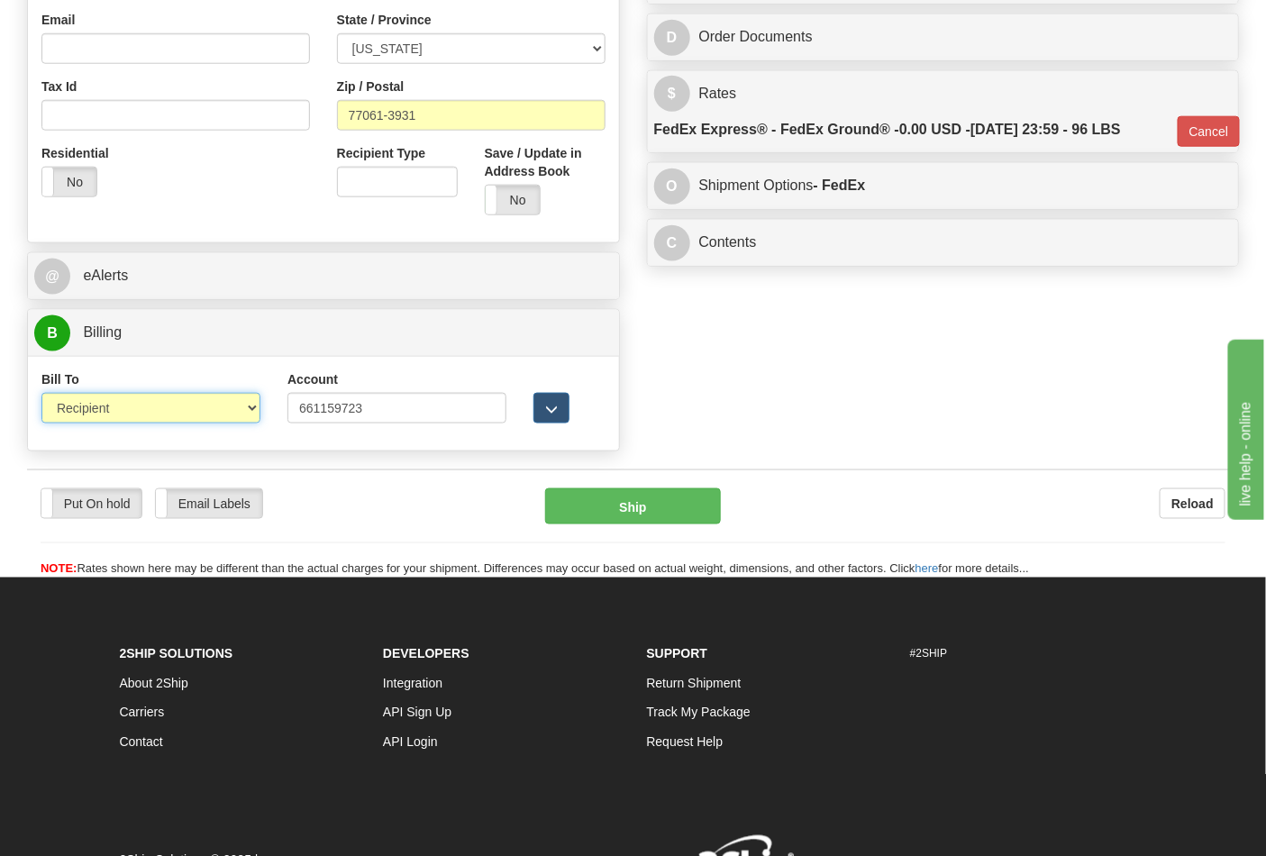
click at [228, 418] on select "Sender Recipient Third Party Collect" at bounding box center [150, 408] width 219 height 31
select select "4"
click at [41, 395] on select "Sender Recipient Third Party Collect" at bounding box center [150, 408] width 219 height 31
type input "92"
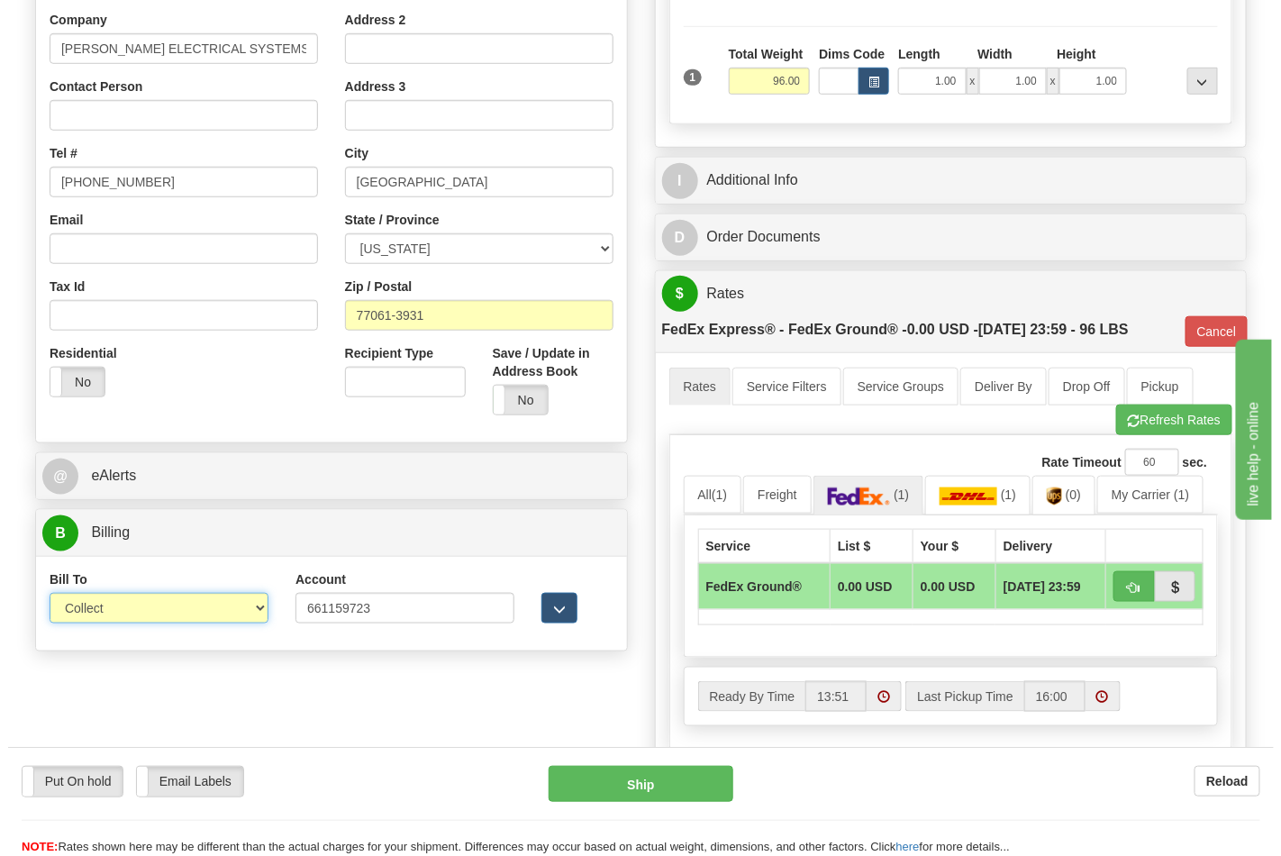
scroll to position [300, 0]
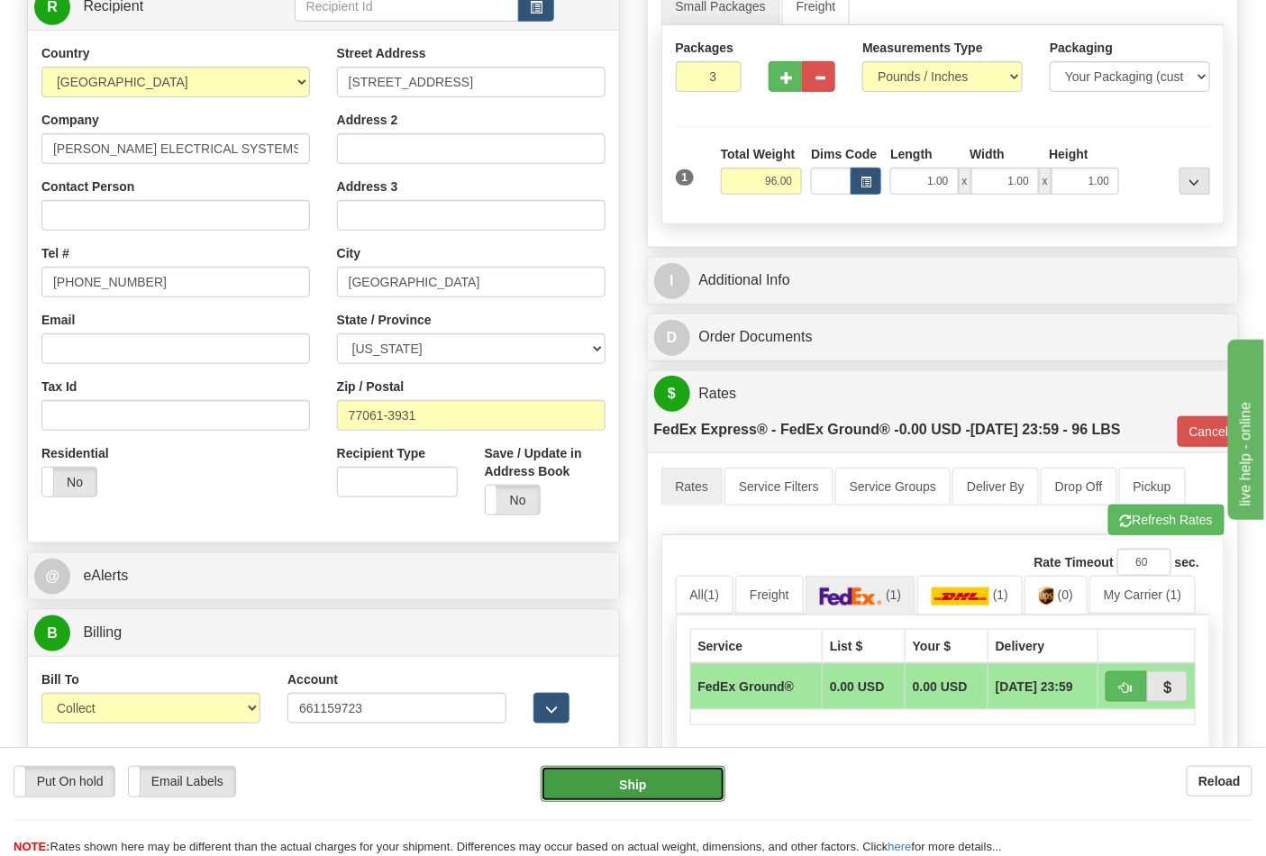
click at [660, 770] on button "Ship" at bounding box center [633, 784] width 184 height 36
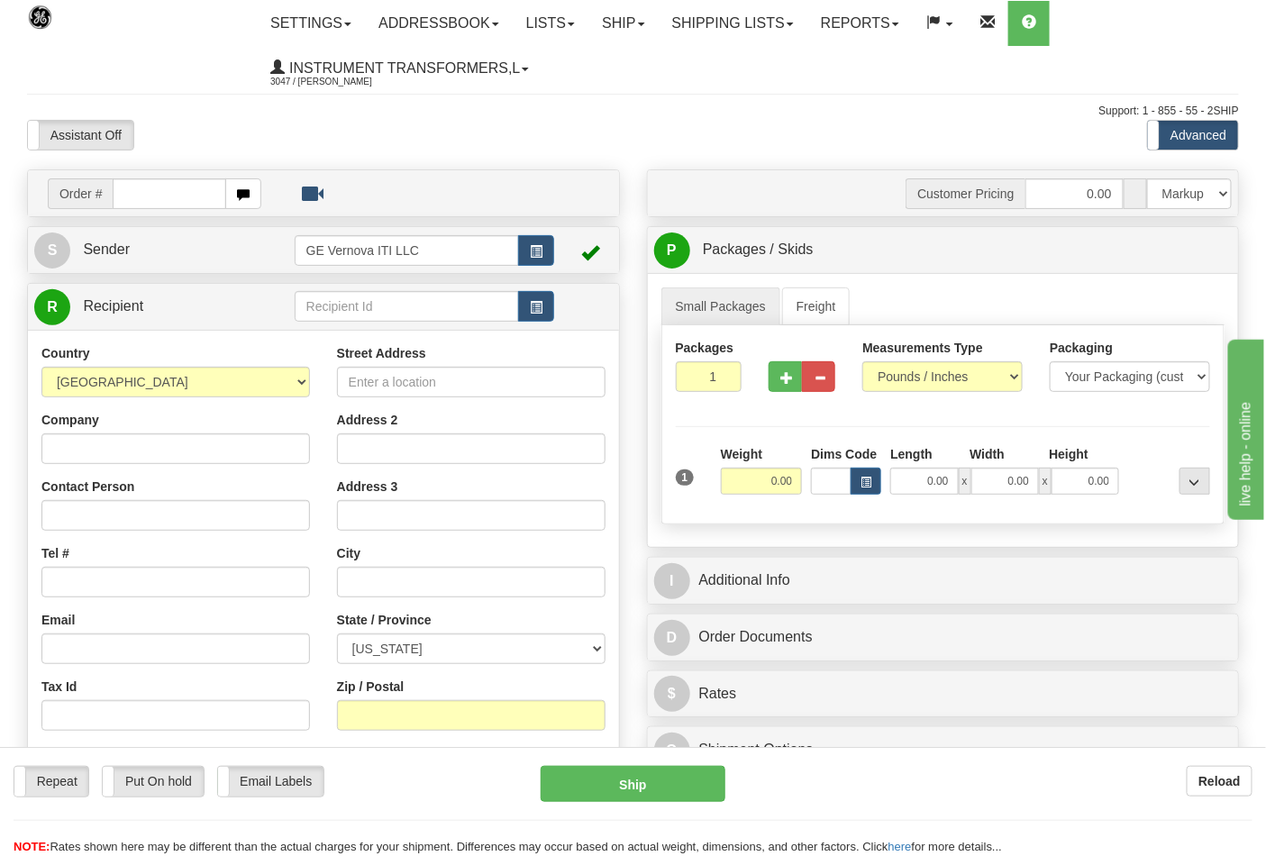
click at [127, 195] on input "text" at bounding box center [170, 193] width 114 height 31
type input "86704281"
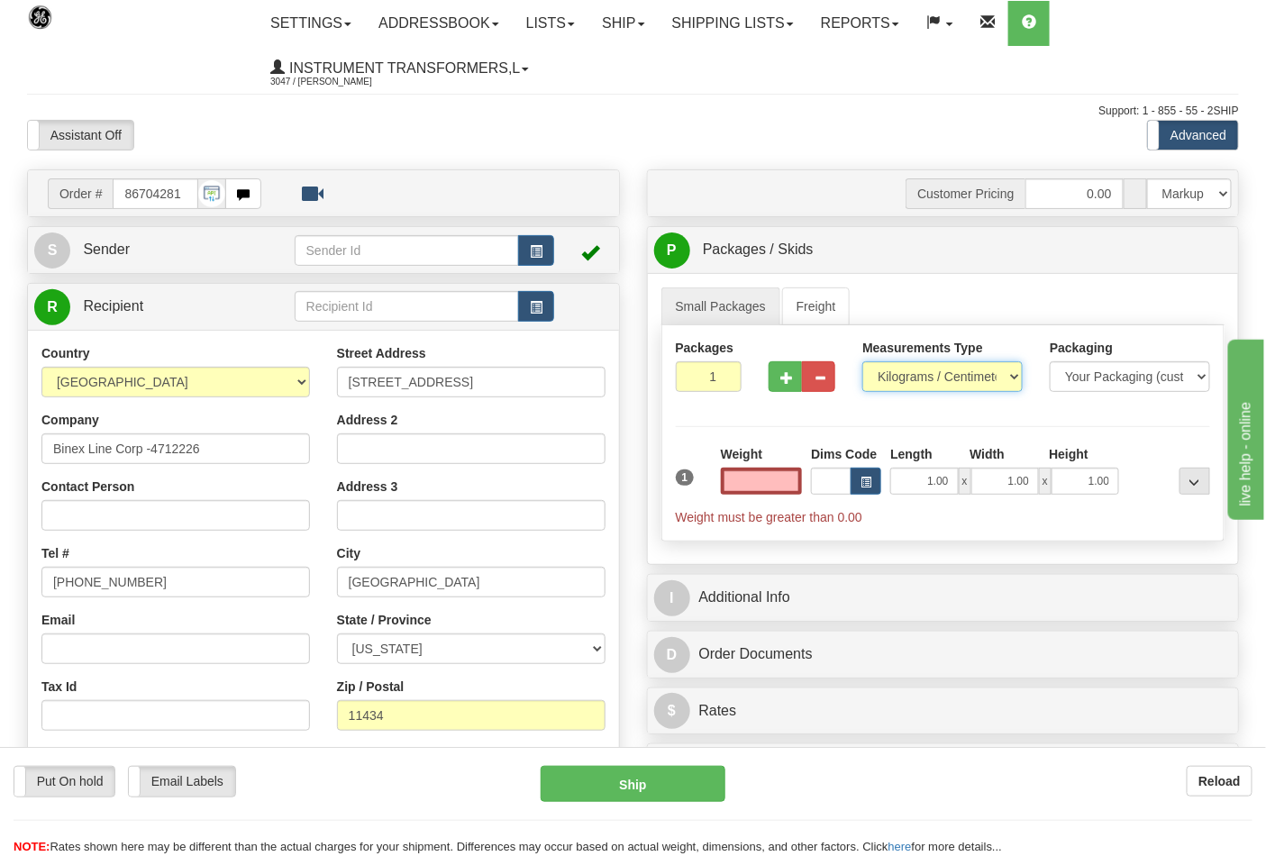
type input "0.00"
click at [904, 372] on select "Pounds / Inches Kilograms / Centimeters" at bounding box center [942, 376] width 160 height 31
select select "0"
click at [862, 362] on select "Pounds / Inches Kilograms / Centimeters" at bounding box center [942, 376] width 160 height 31
click at [722, 376] on input "2" at bounding box center [709, 376] width 67 height 31
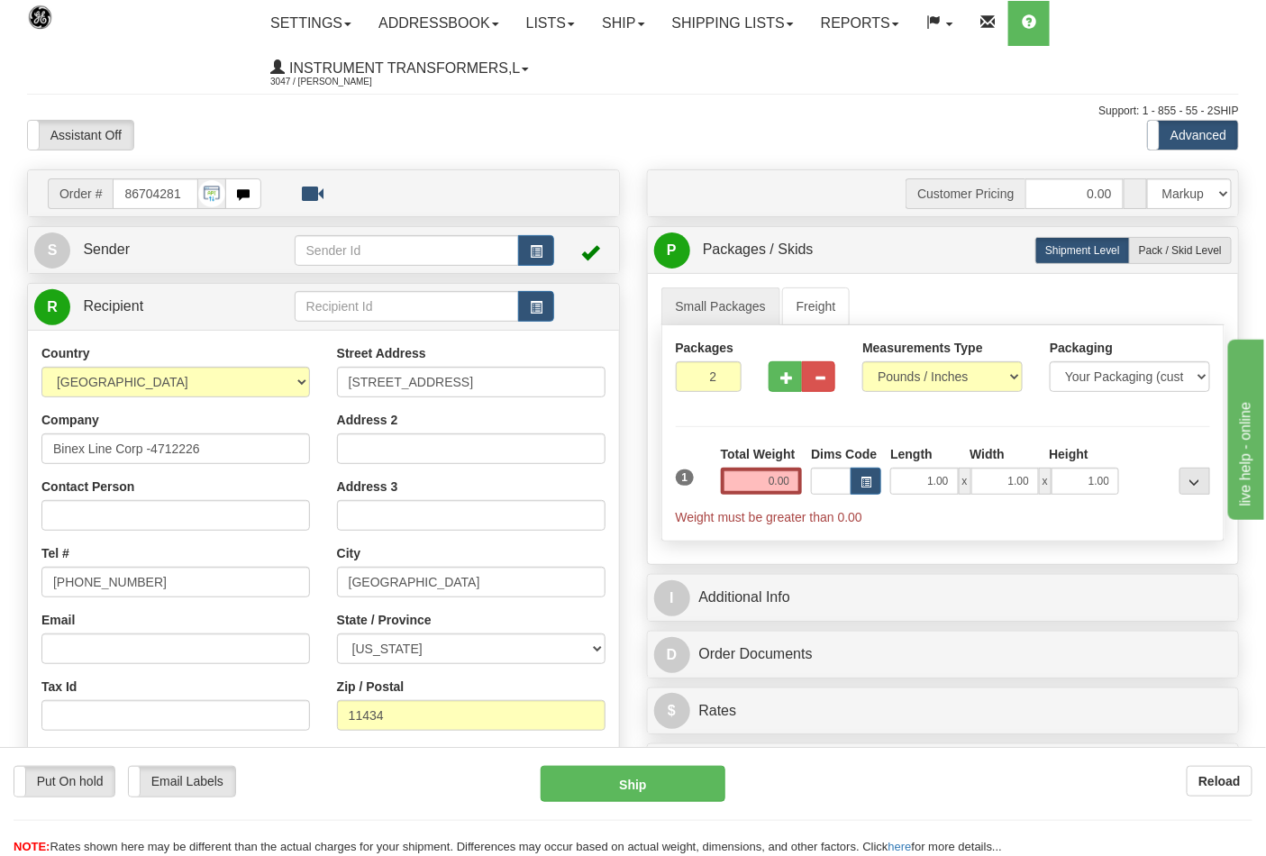
click at [722, 376] on div "Packages 2 1 Measurements Type" at bounding box center [943, 433] width 564 height 216
type input "3"
click at [722, 375] on input "3" at bounding box center [709, 376] width 67 height 31
click at [766, 489] on input "0.00" at bounding box center [762, 481] width 82 height 27
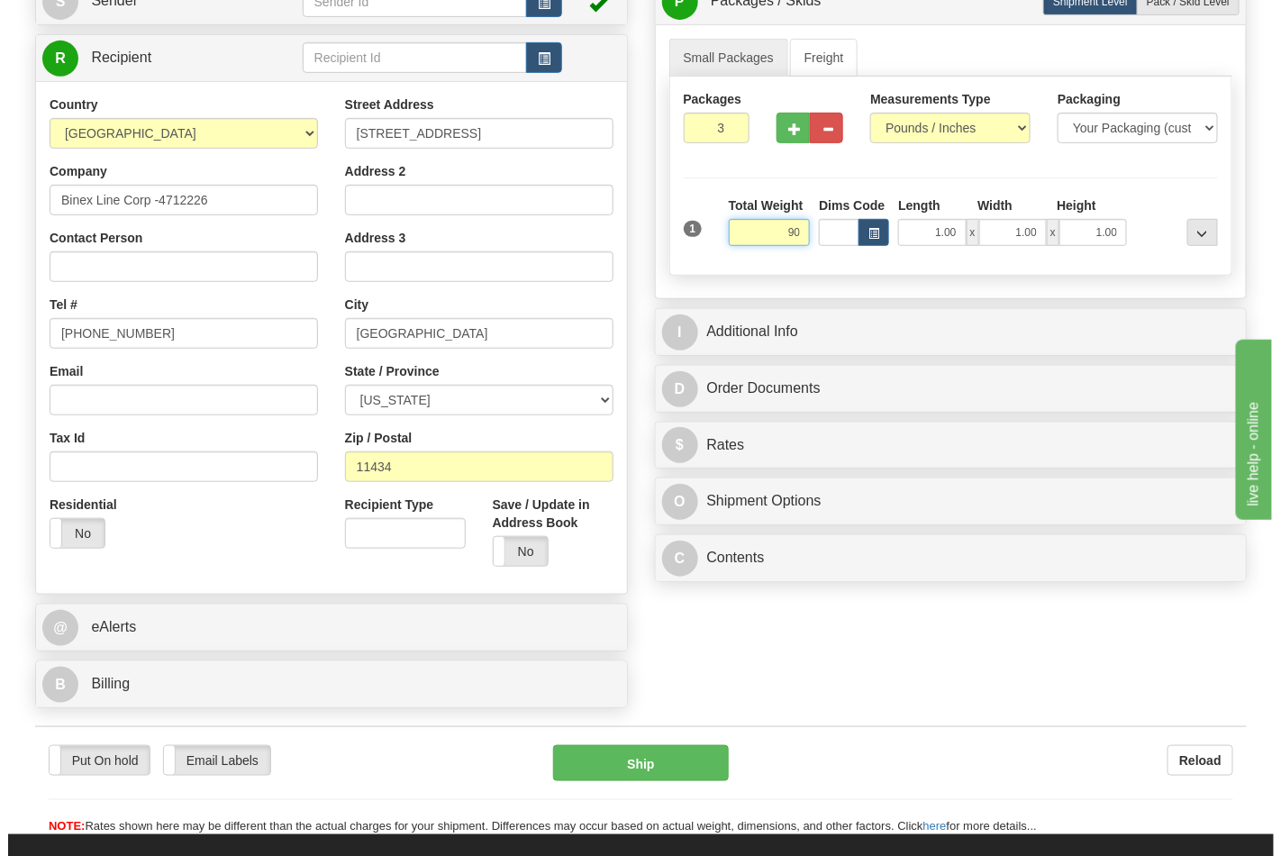
scroll to position [400, 0]
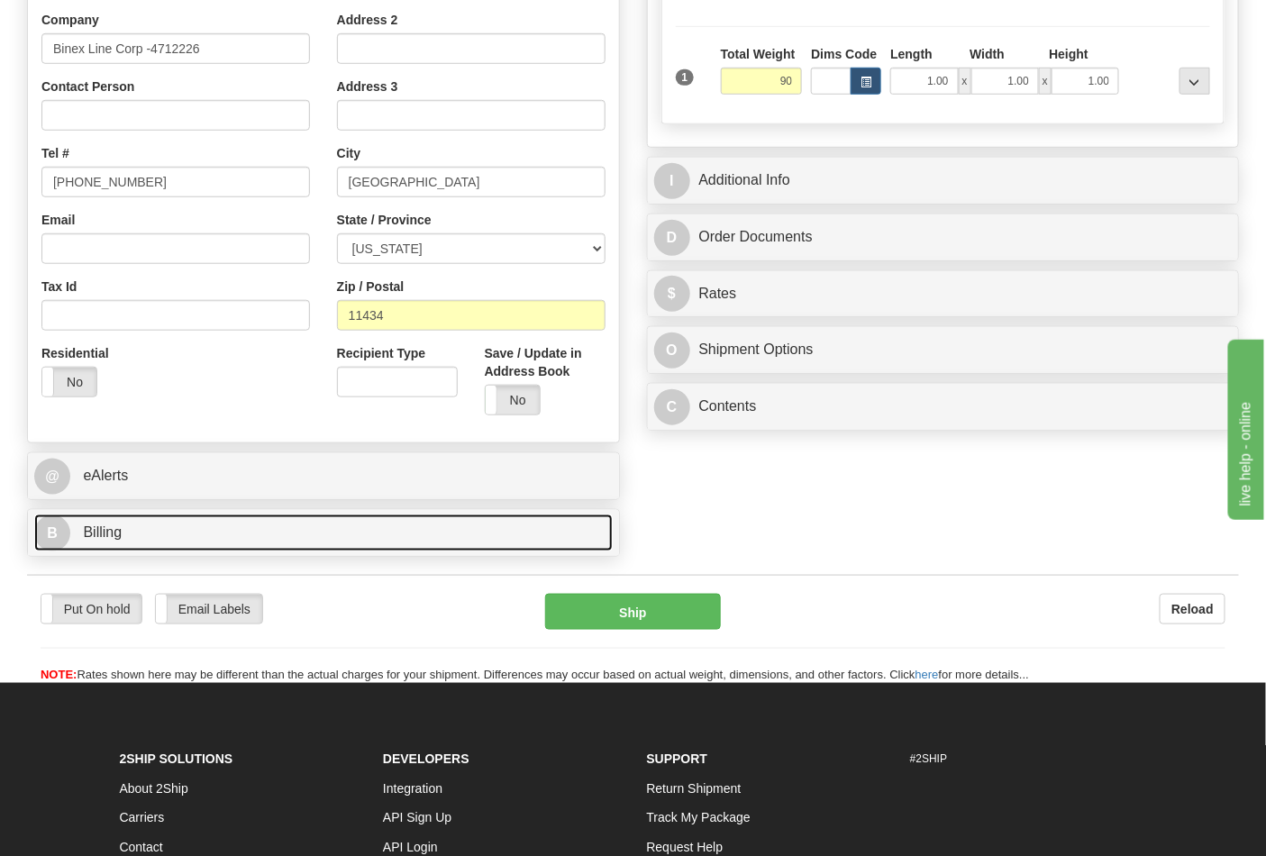
type input "90.00"
drag, startPoint x: 427, startPoint y: 546, endPoint x: 416, endPoint y: 553, distance: 13.0
click at [426, 546] on link "B Billing" at bounding box center [323, 533] width 579 height 37
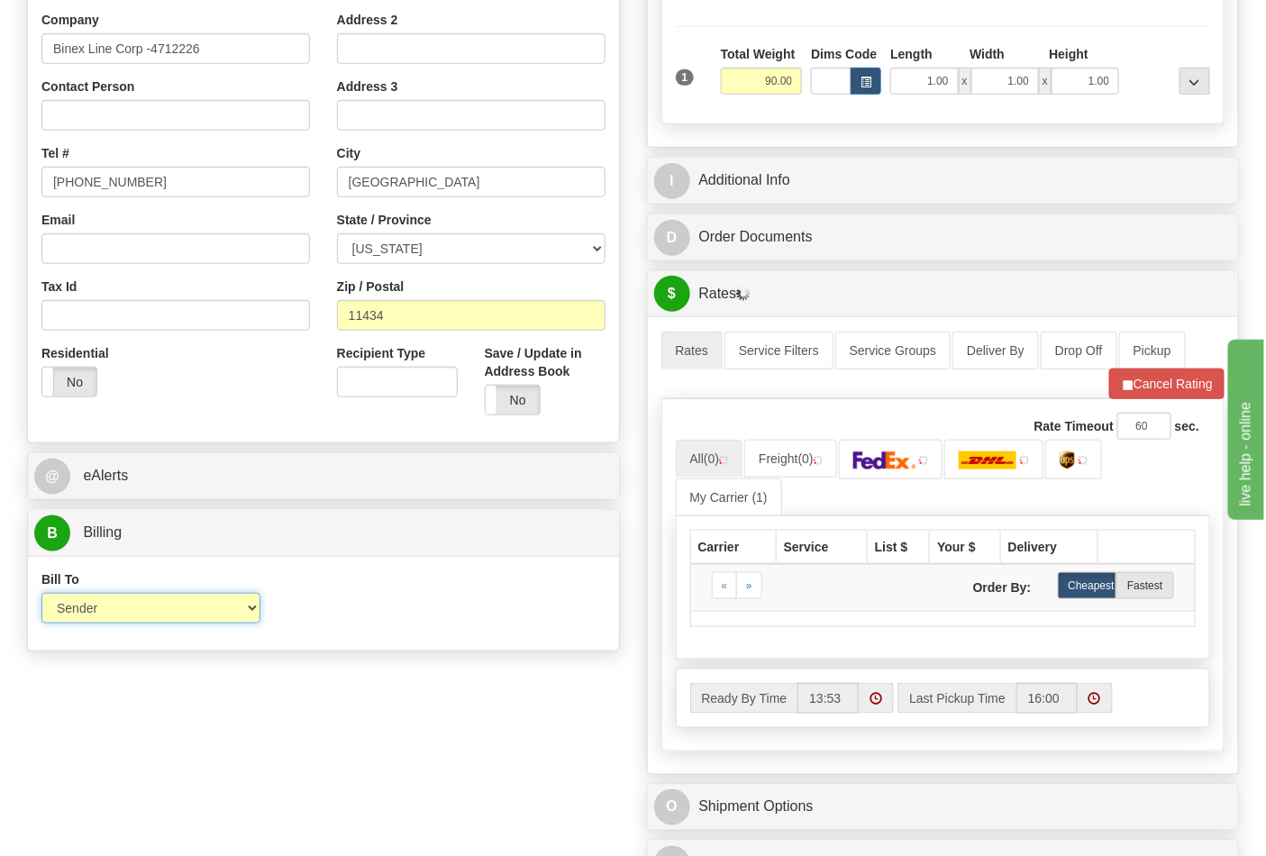
click at [235, 616] on select "Sender Recipient Third Party Collect" at bounding box center [150, 608] width 219 height 31
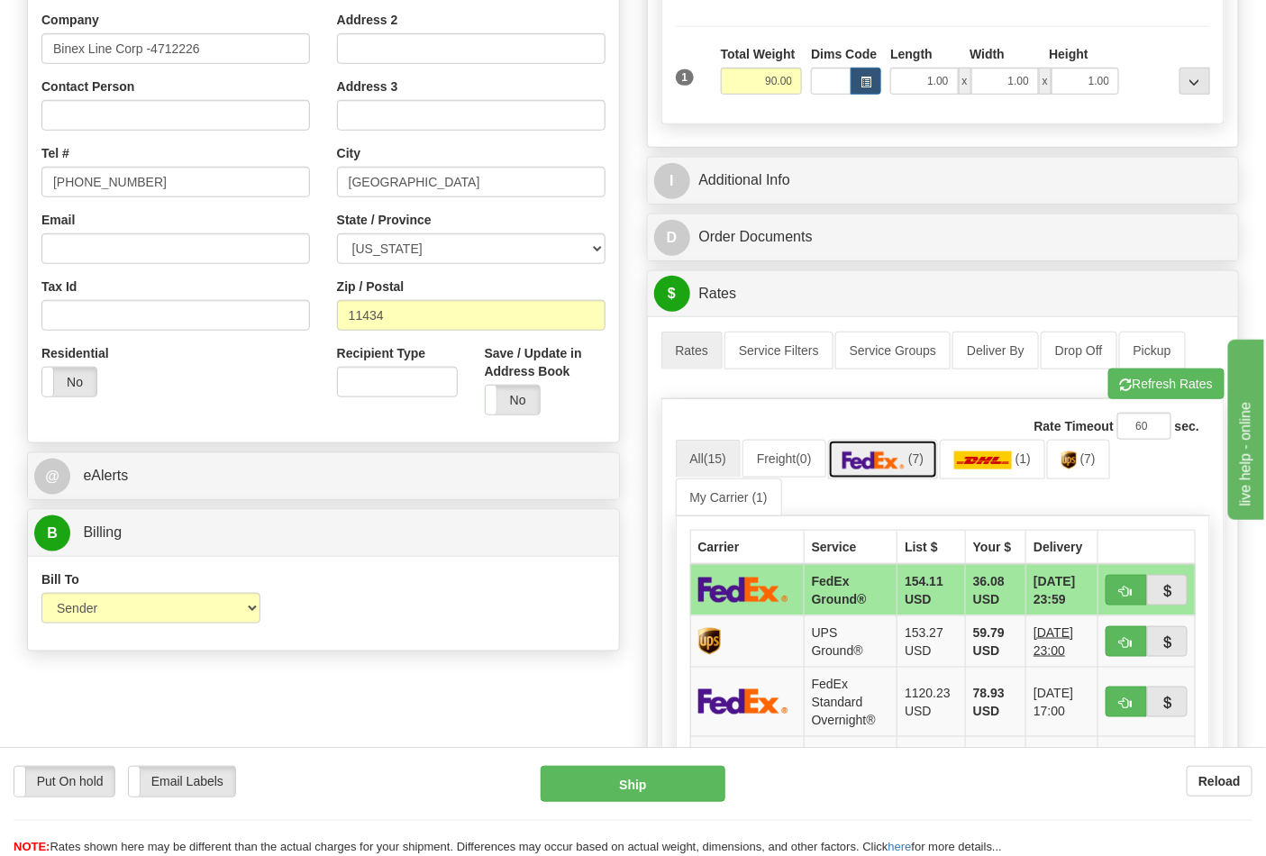
click at [892, 453] on img at bounding box center [874, 460] width 63 height 18
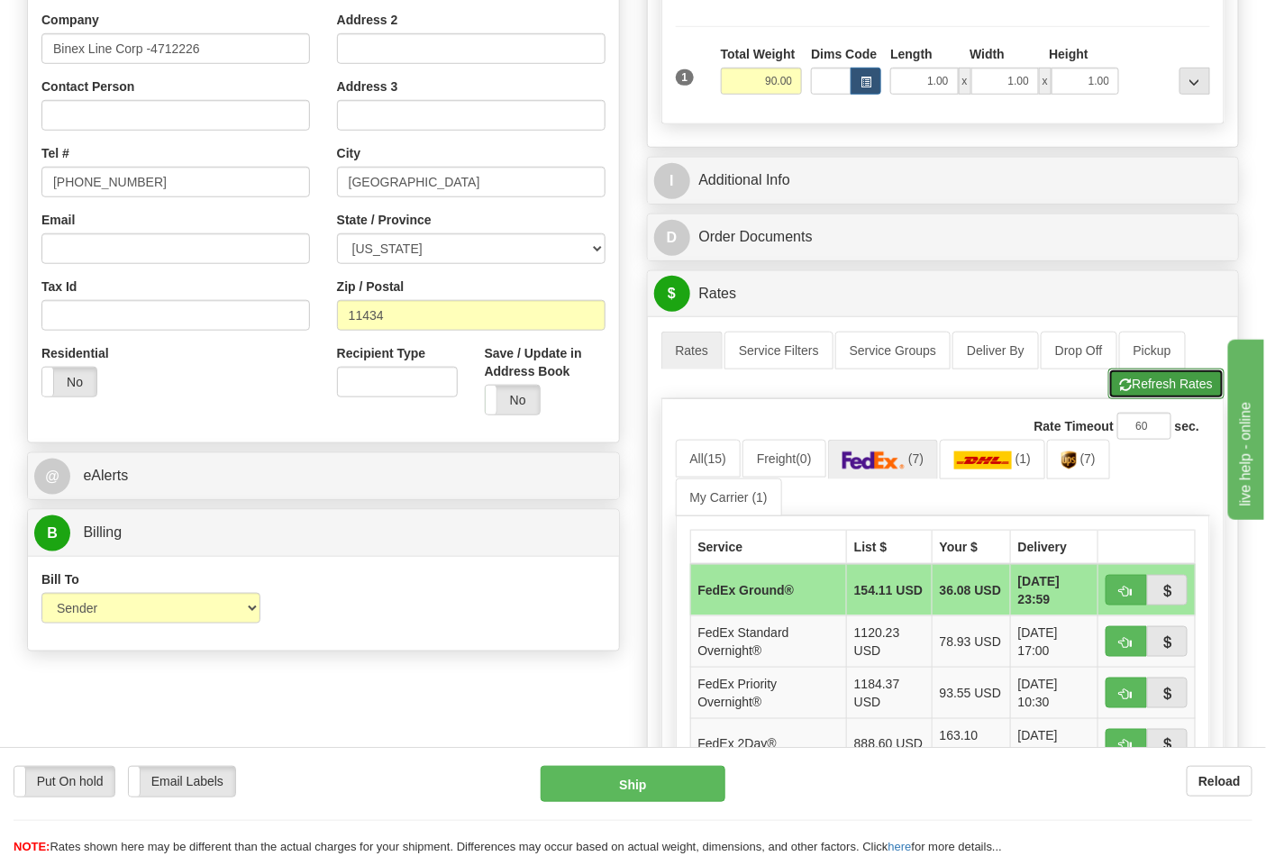
click at [1168, 392] on button "Refresh Rates" at bounding box center [1166, 384] width 116 height 31
click at [1117, 593] on button "button" at bounding box center [1126, 590] width 41 height 31
type input "92"
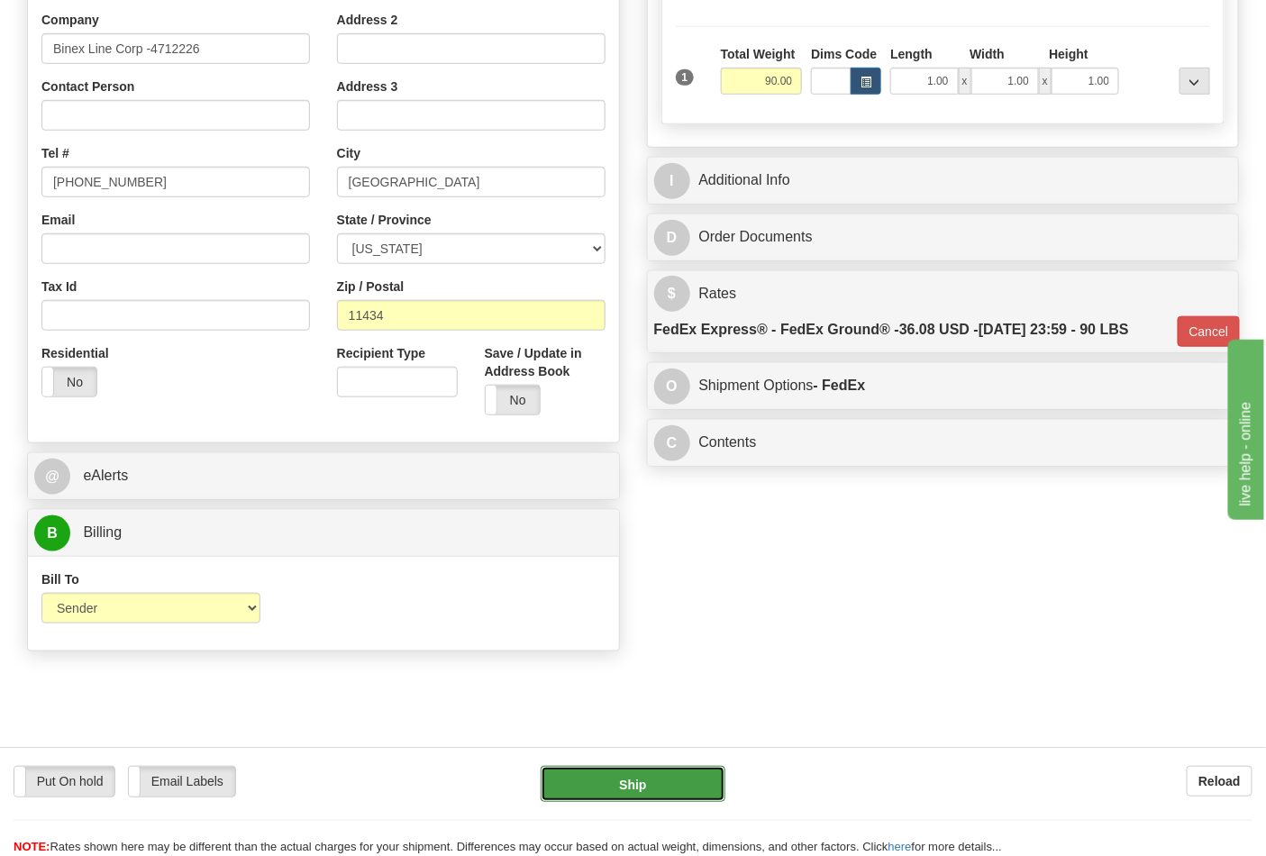
click at [679, 773] on button "Ship" at bounding box center [633, 784] width 184 height 36
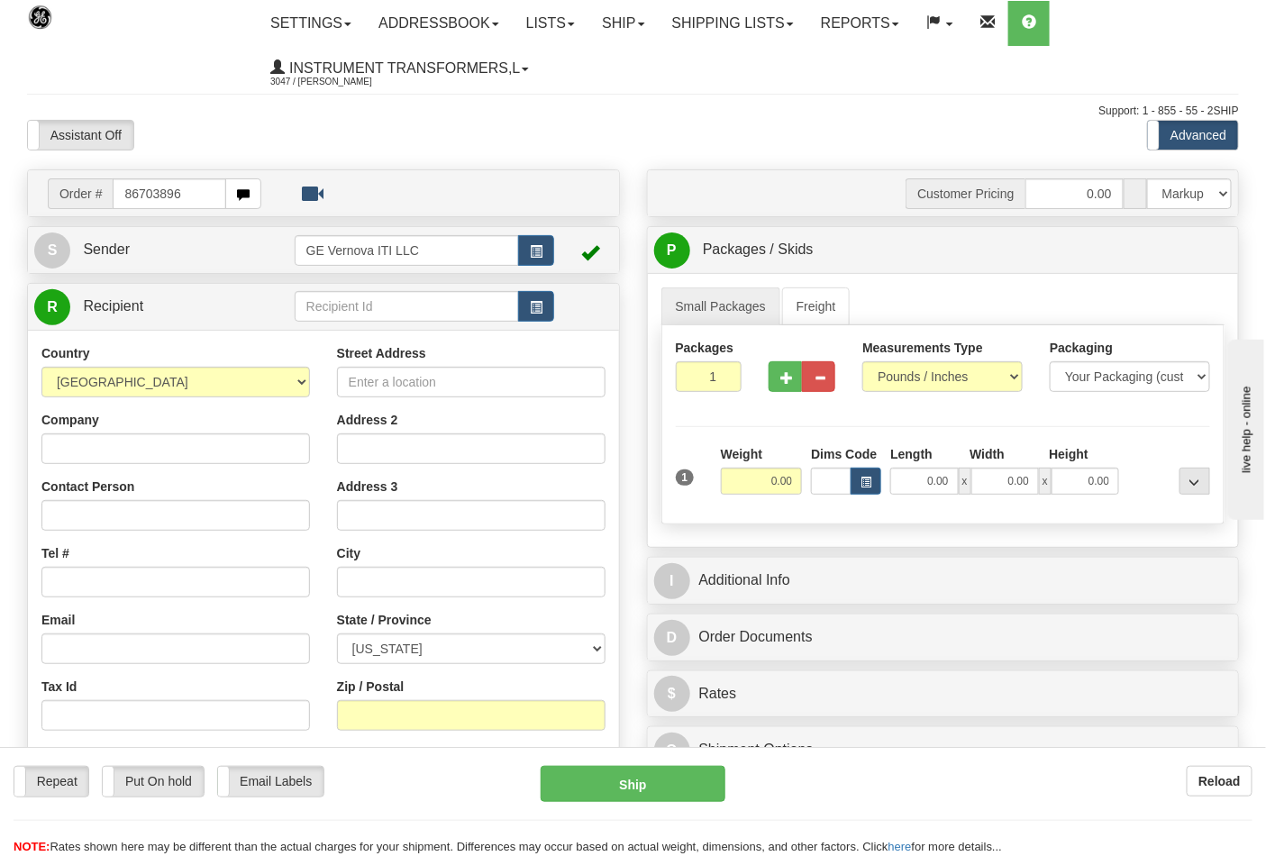
type input "86703896"
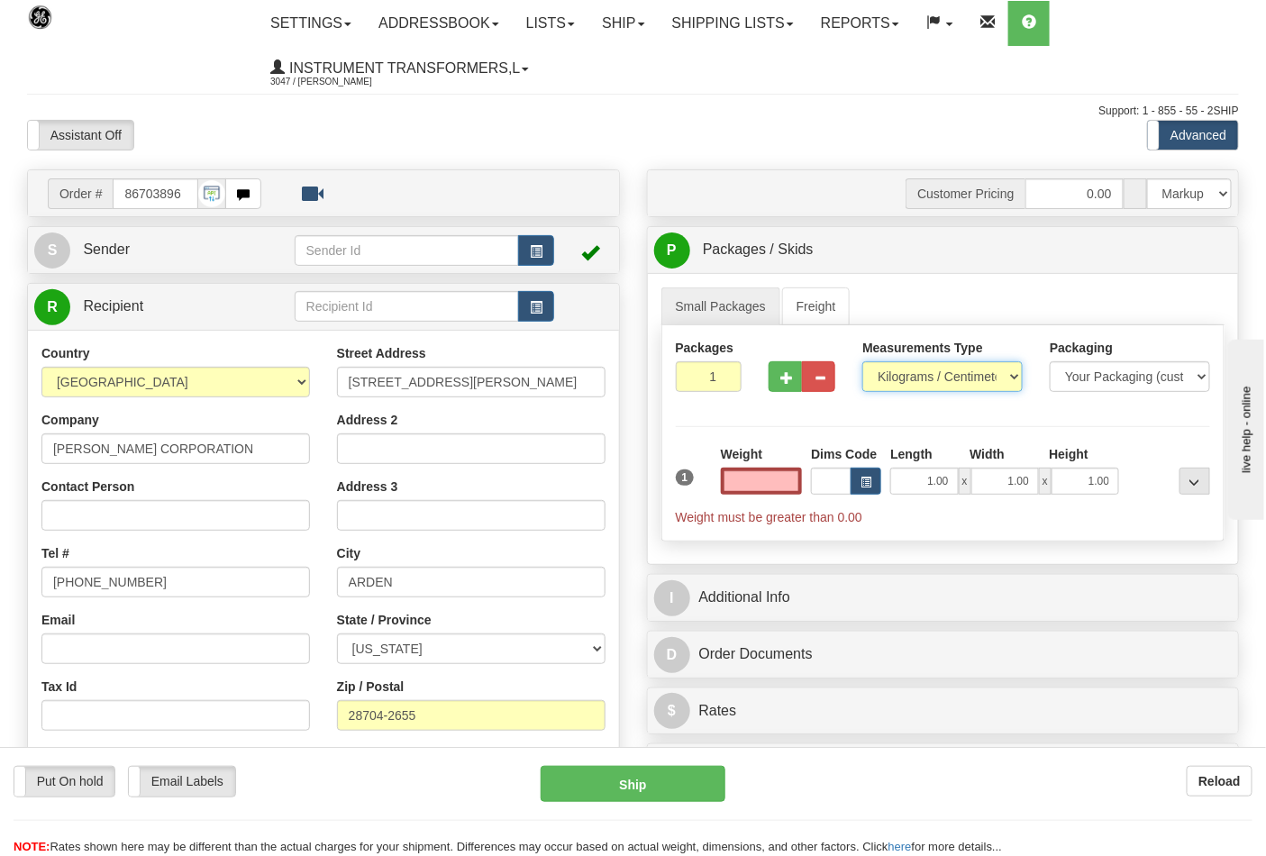
type input "0.00"
click at [902, 381] on select "Pounds / Inches Kilograms / Centimeters" at bounding box center [942, 376] width 160 height 31
select select "0"
click at [862, 362] on select "Pounds / Inches Kilograms / Centimeters" at bounding box center [942, 376] width 160 height 31
type input "2"
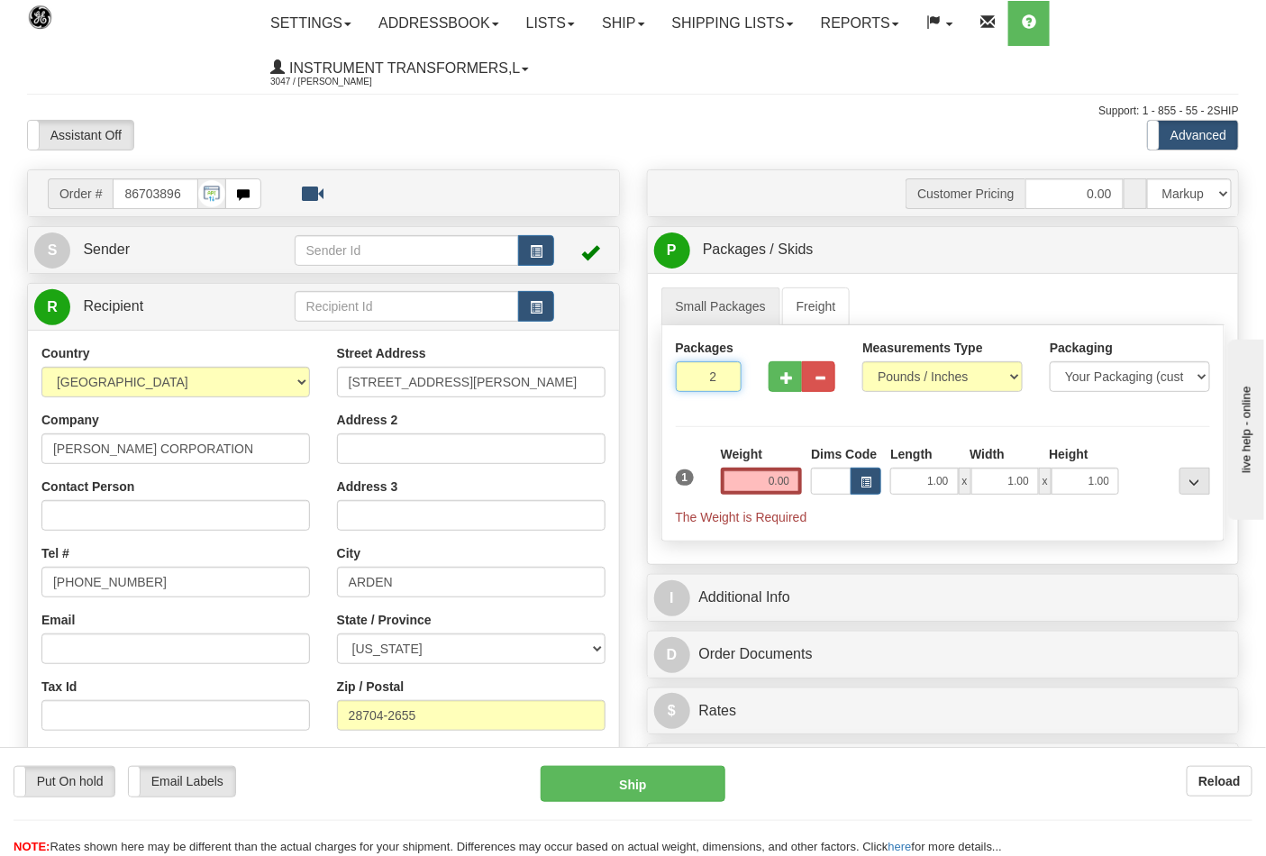
click at [725, 376] on input "2" at bounding box center [709, 376] width 67 height 31
click at [748, 480] on input "0.00" at bounding box center [762, 481] width 82 height 27
type input "0.00"
click at [1193, 240] on label "Pack / Skid Level Pack.." at bounding box center [1180, 250] width 103 height 27
radio input "true"
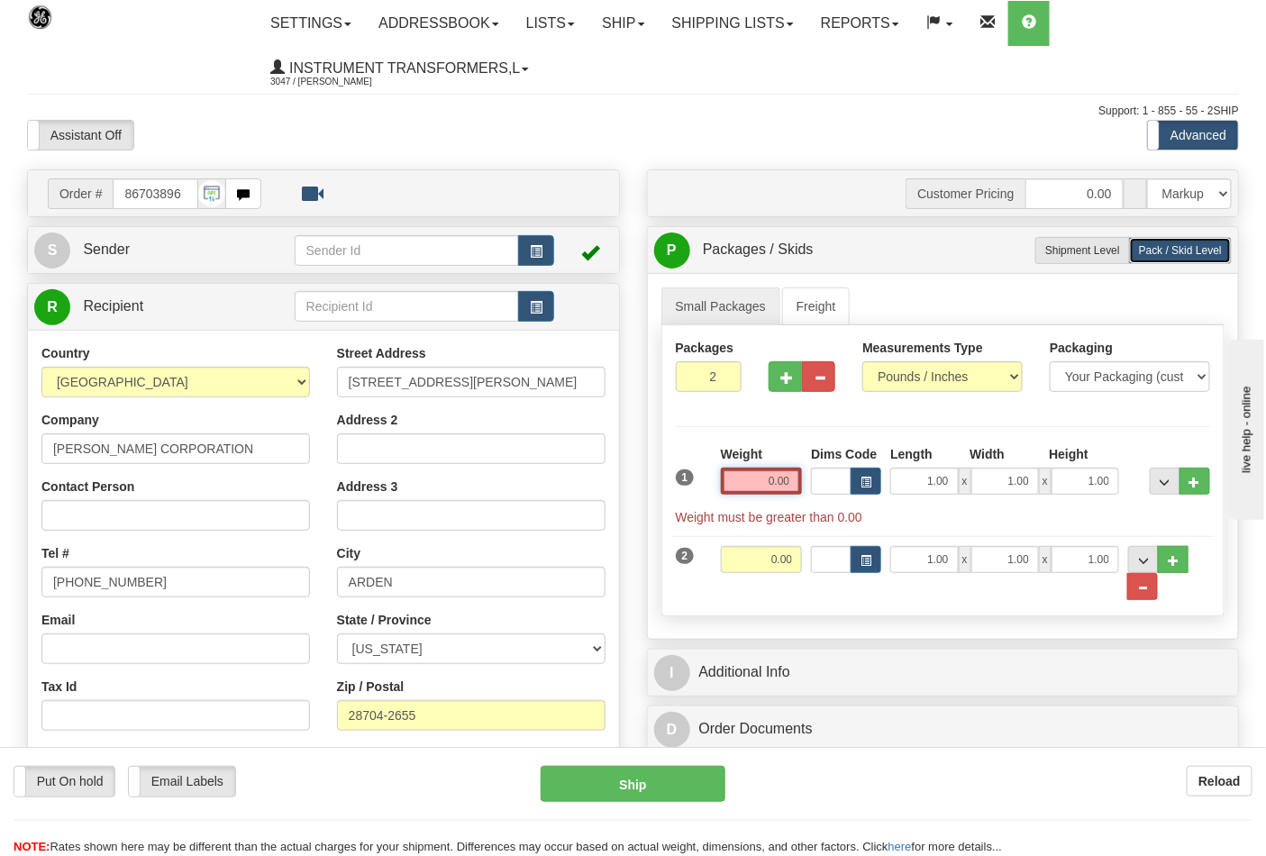
drag, startPoint x: 757, startPoint y: 485, endPoint x: 790, endPoint y: 469, distance: 36.7
click at [780, 478] on input "0.00" at bounding box center [762, 481] width 82 height 27
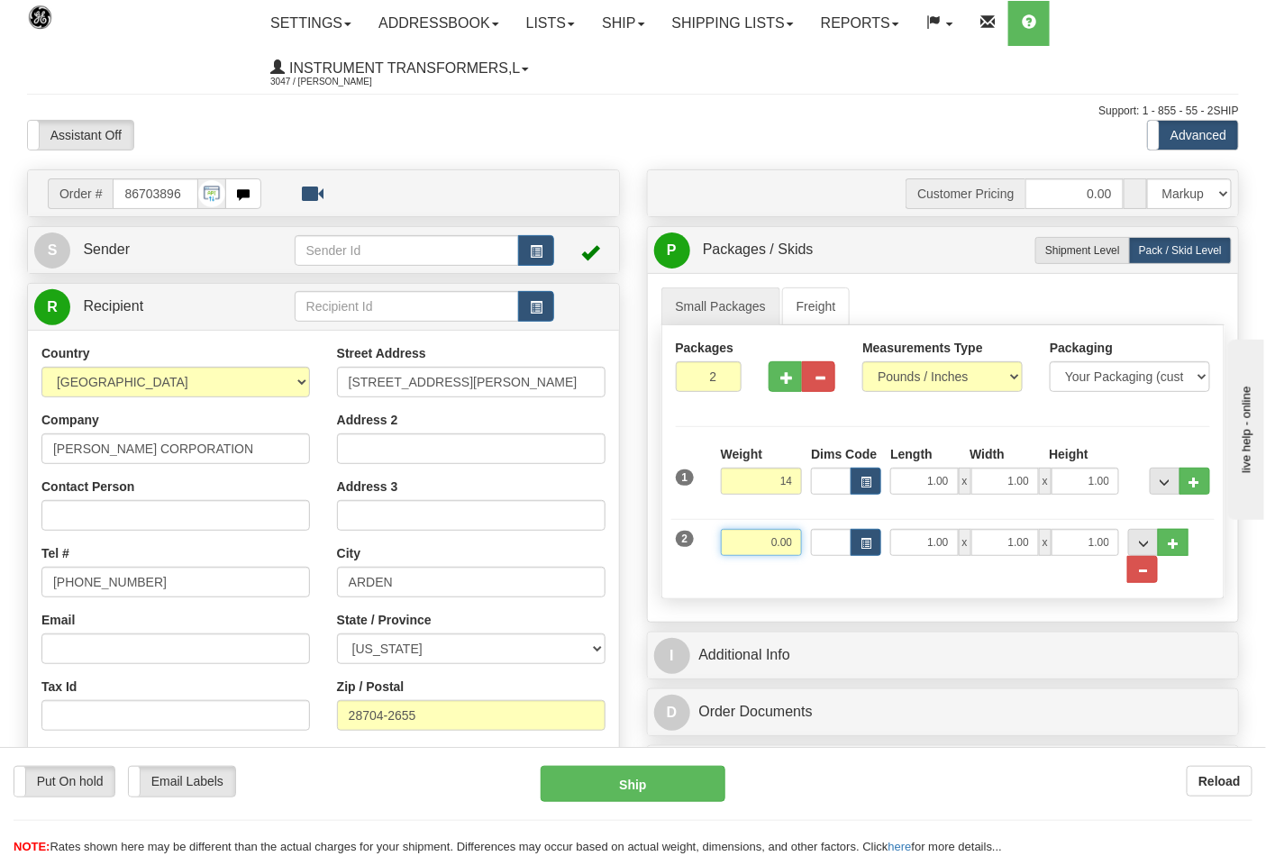
type input "14.00"
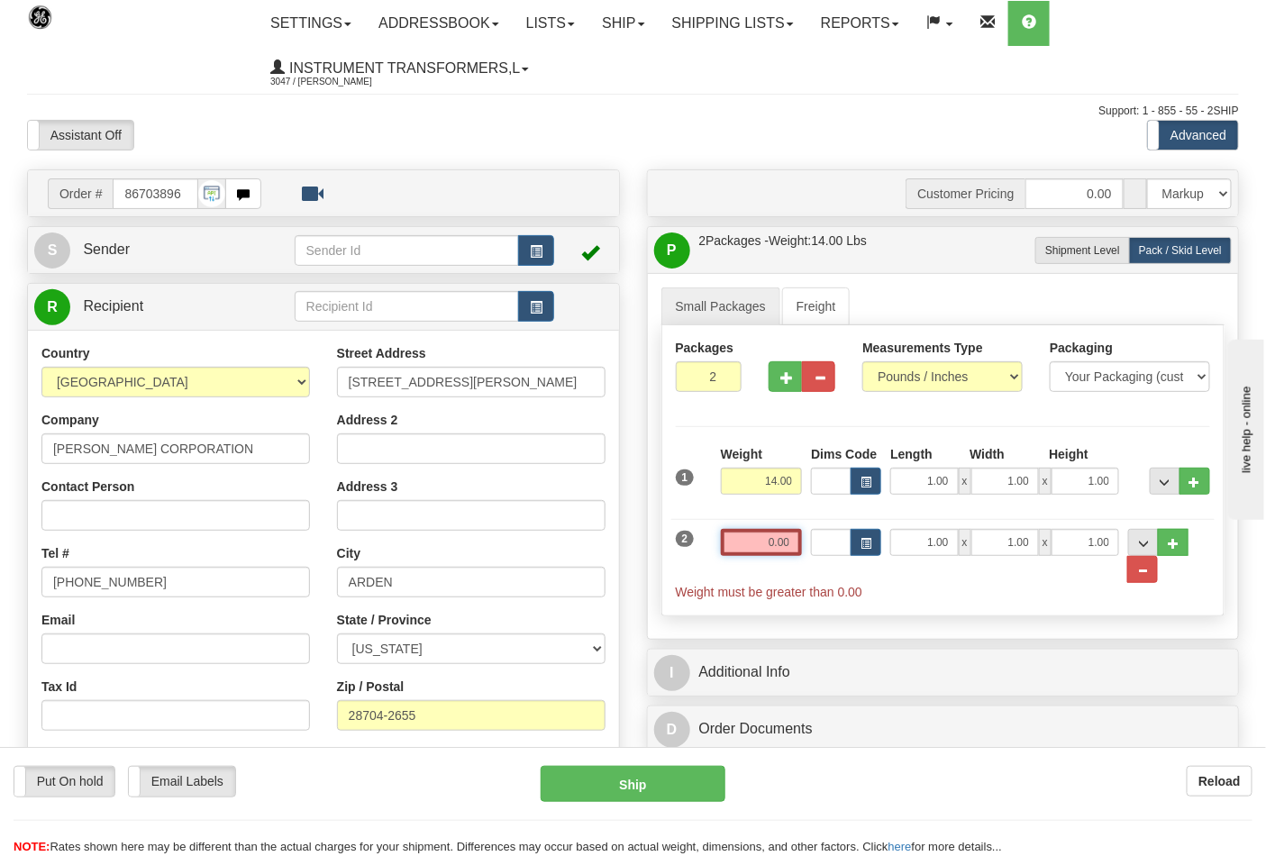
click at [798, 542] on input "0.00" at bounding box center [762, 542] width 82 height 27
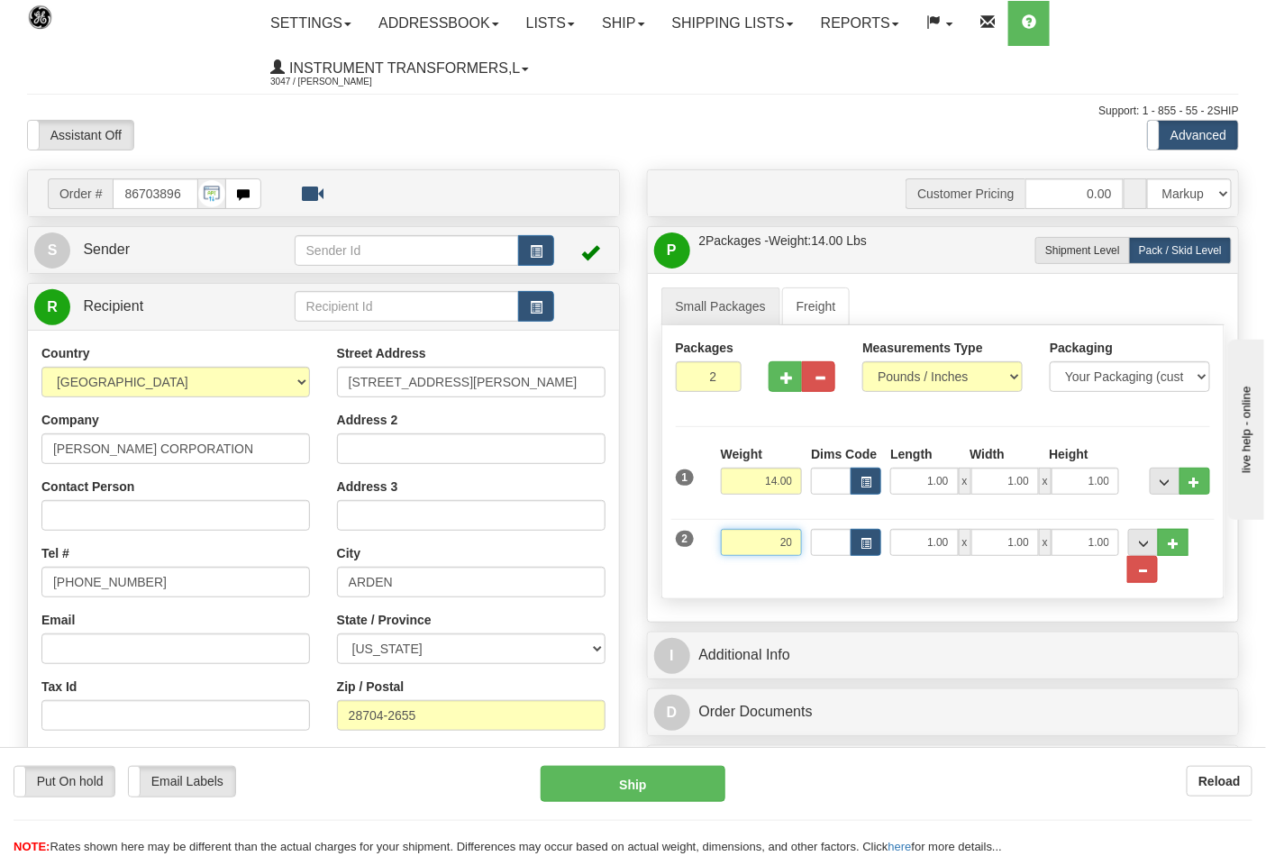
click button "Delete" at bounding box center [0, 0] width 0 height 0
type input "20.00"
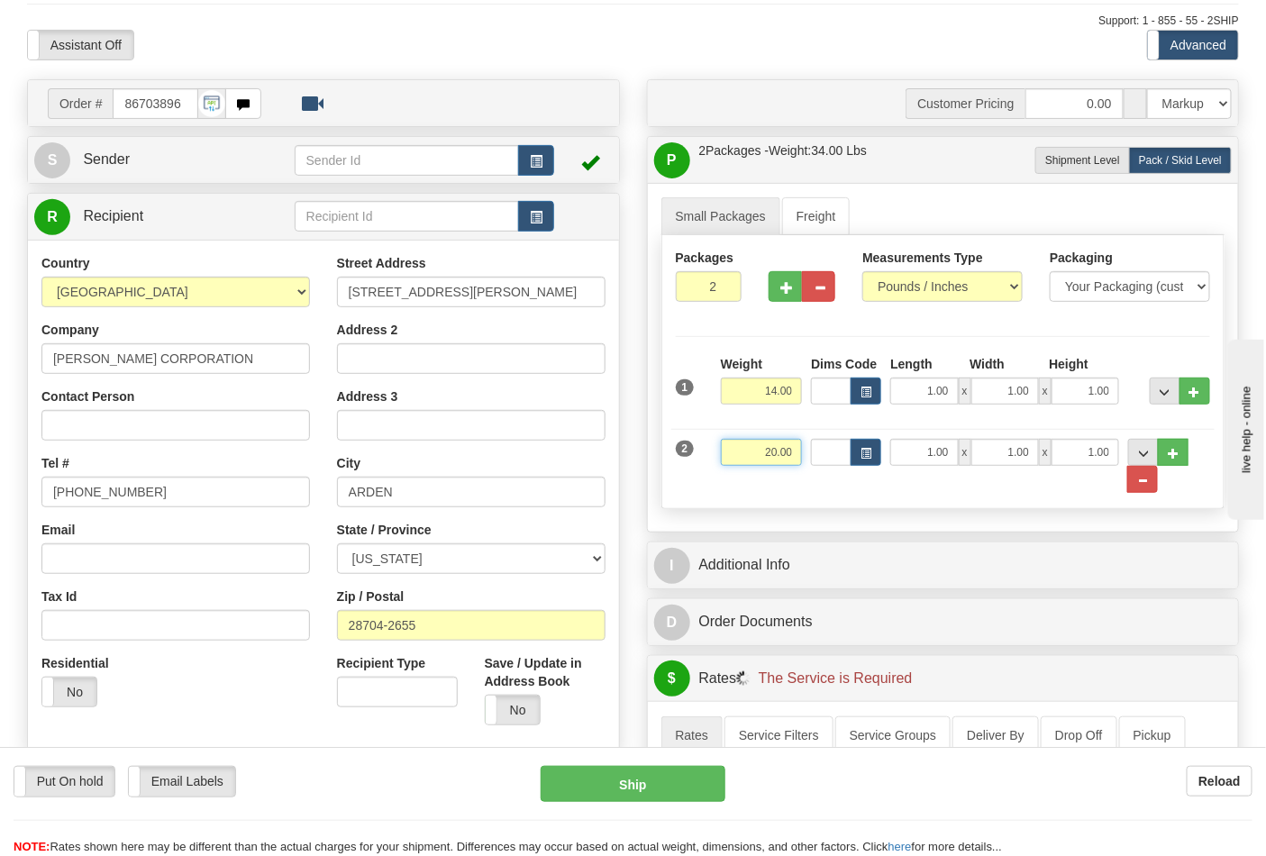
scroll to position [300, 0]
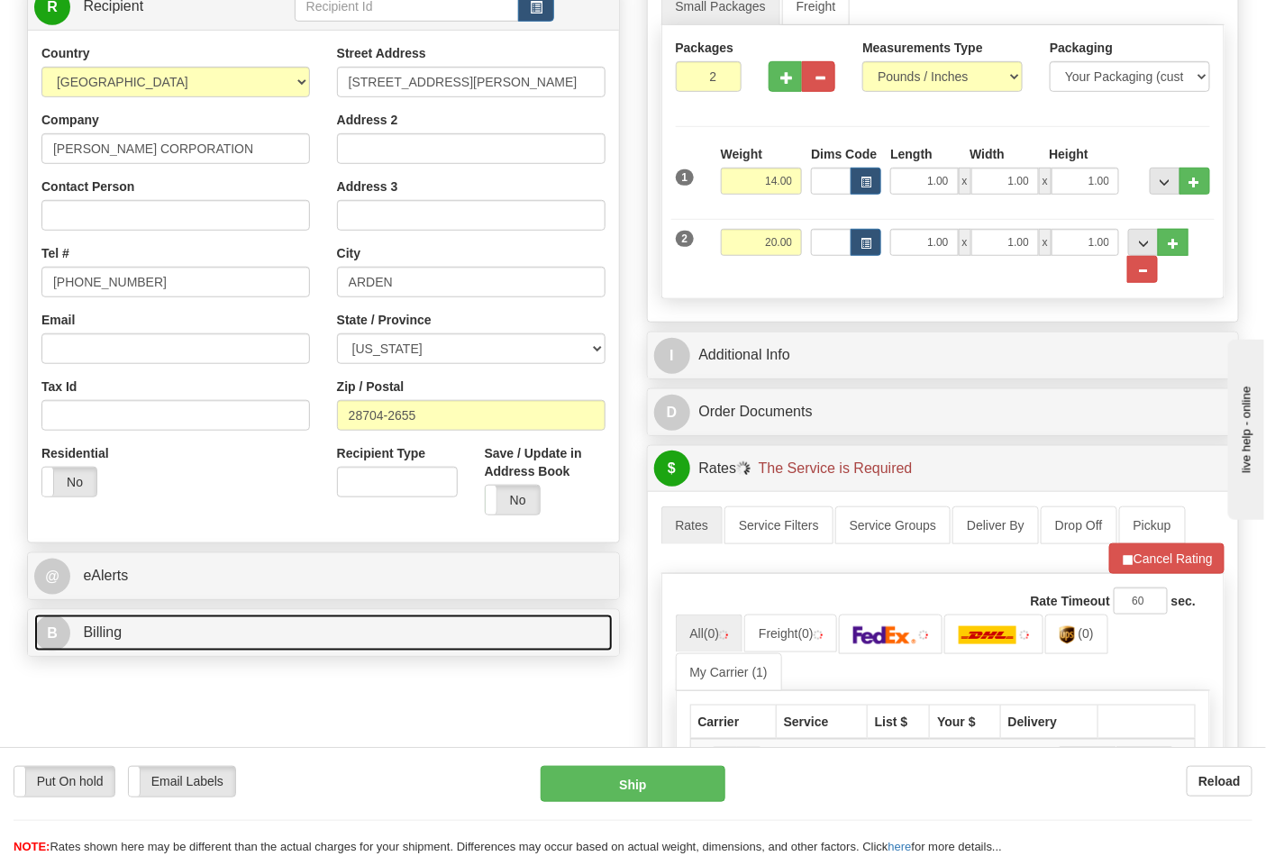
click at [244, 652] on link "B Billing" at bounding box center [323, 633] width 579 height 37
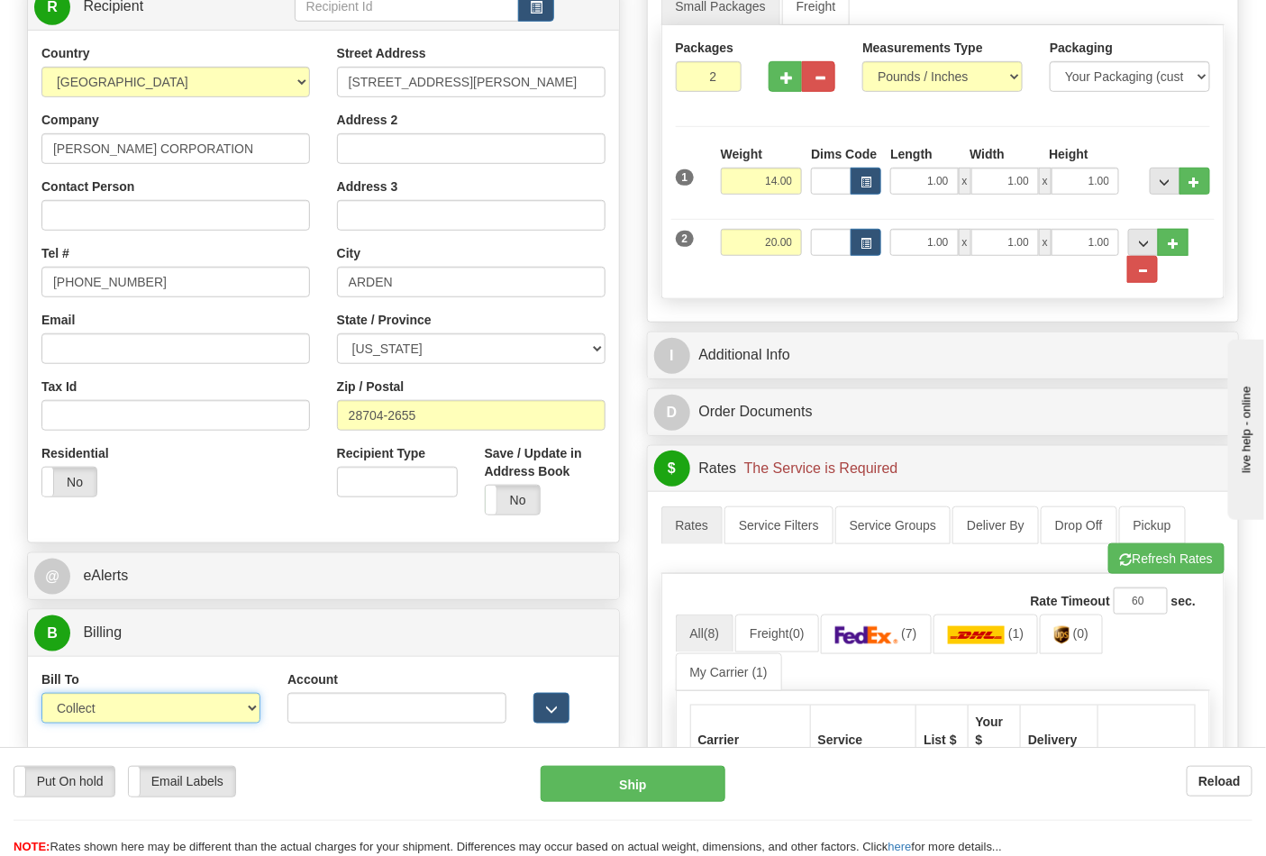
click at [227, 703] on select "Sender Recipient Third Party Collect" at bounding box center [150, 708] width 219 height 31
select select "2"
click at [41, 696] on select "Sender Recipient Third Party Collect" at bounding box center [150, 708] width 219 height 31
click at [456, 709] on input "Account" at bounding box center [396, 708] width 219 height 31
paste input "103014760"
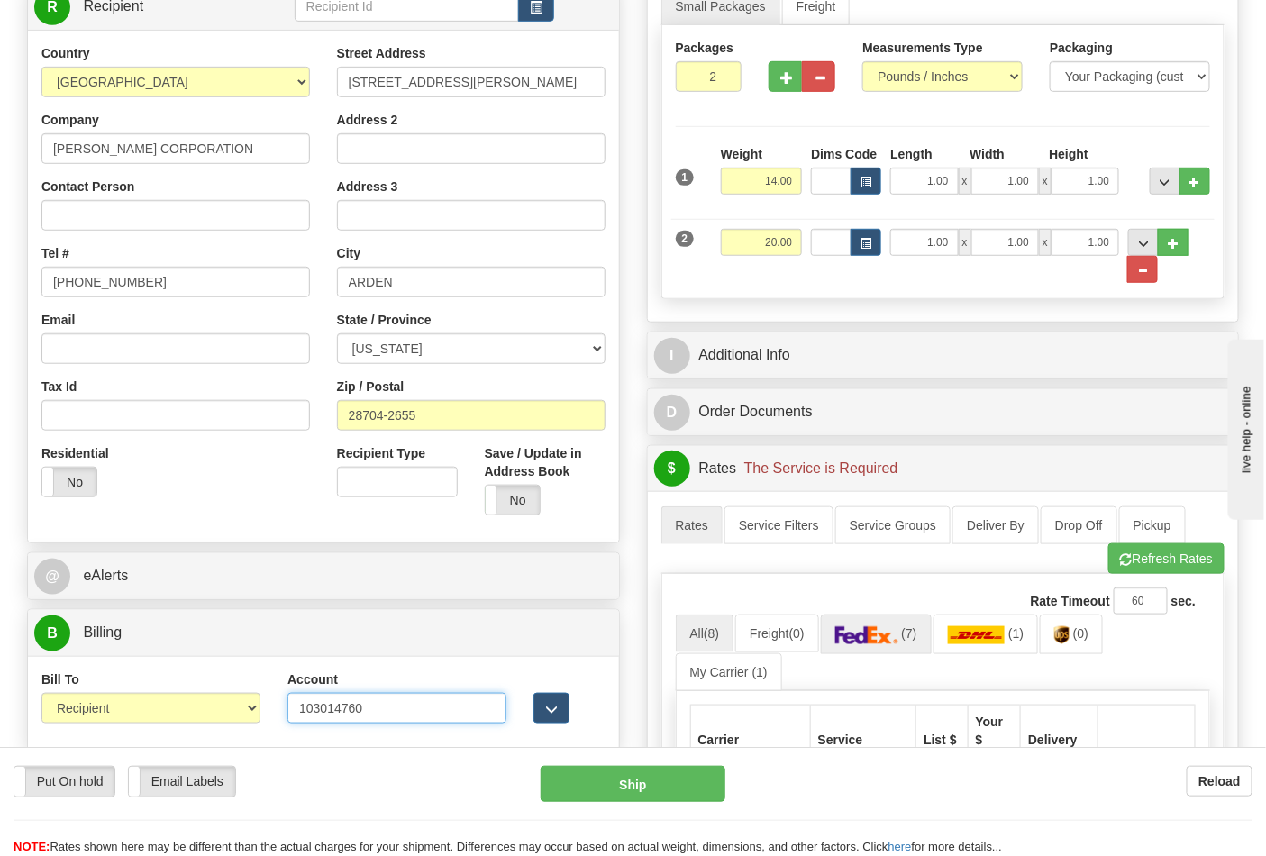
type input "103014760"
click at [899, 652] on link "(7)" at bounding box center [876, 634] width 111 height 39
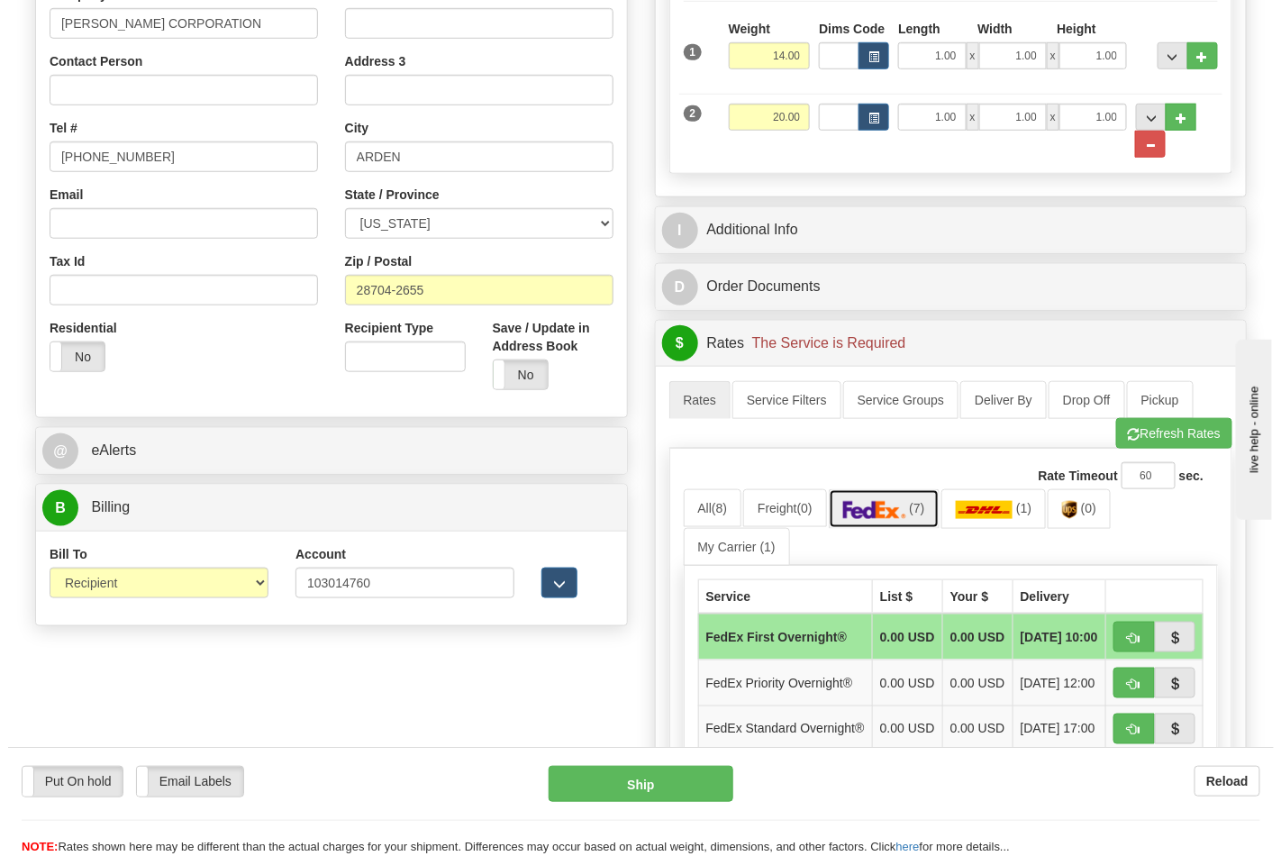
scroll to position [600, 0]
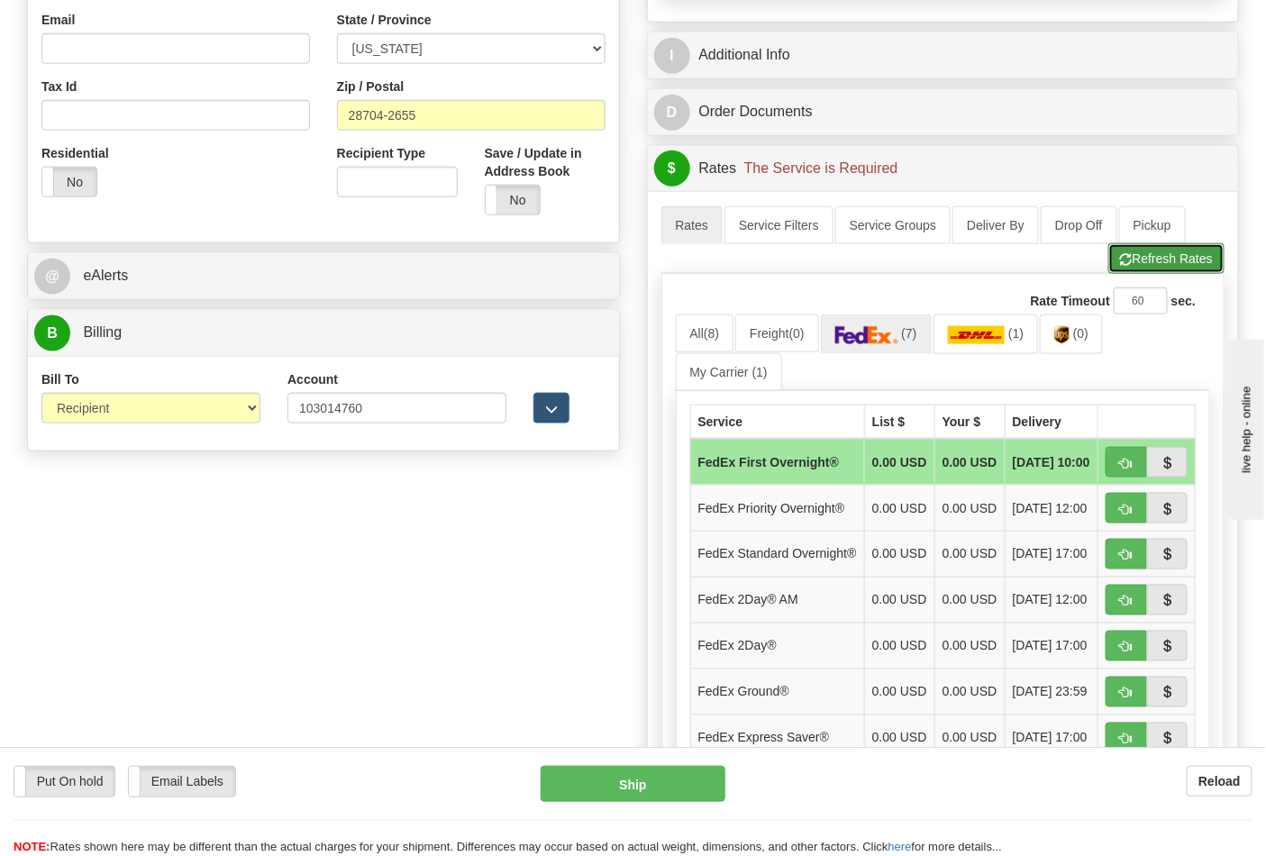
click at [1158, 259] on button "Refresh Rates" at bounding box center [1166, 258] width 116 height 31
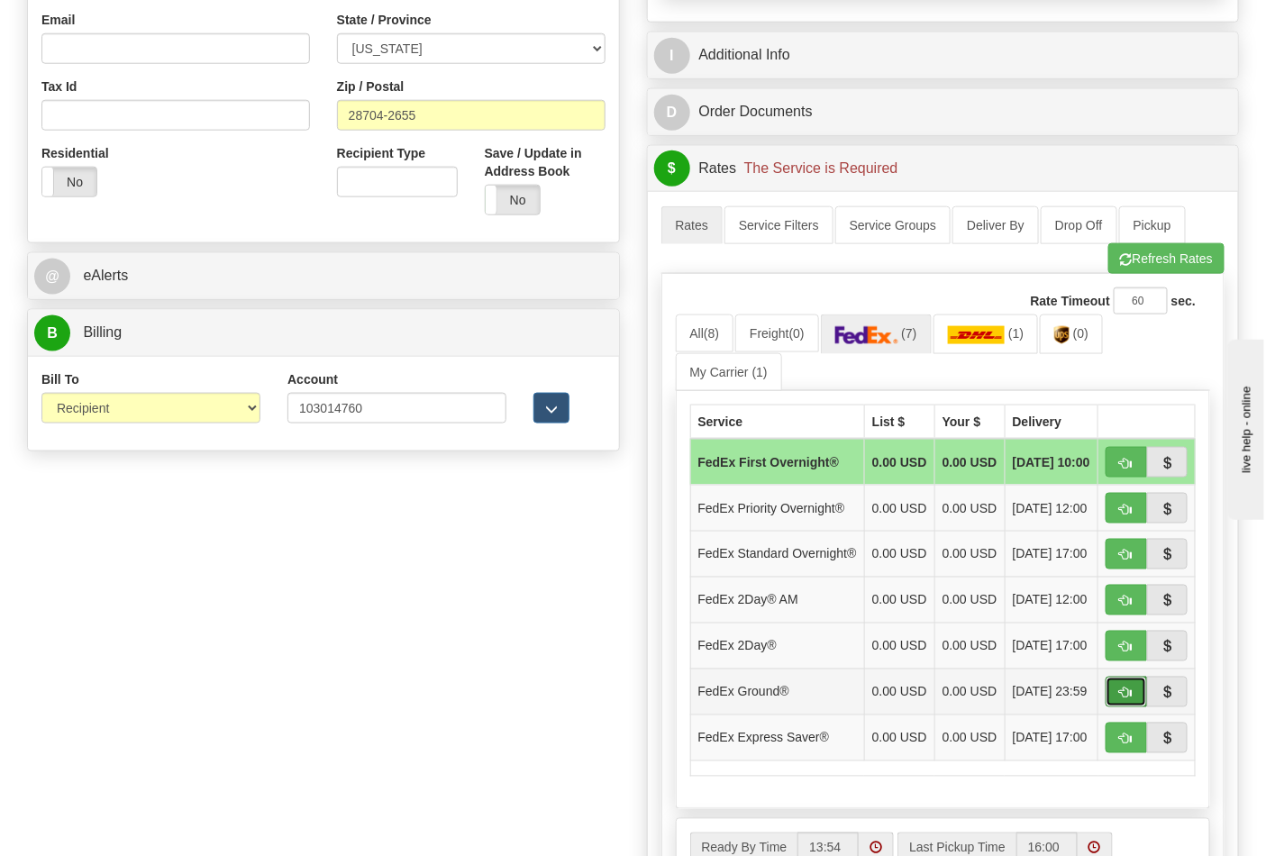
click at [1118, 707] on button "button" at bounding box center [1126, 692] width 41 height 31
type input "92"
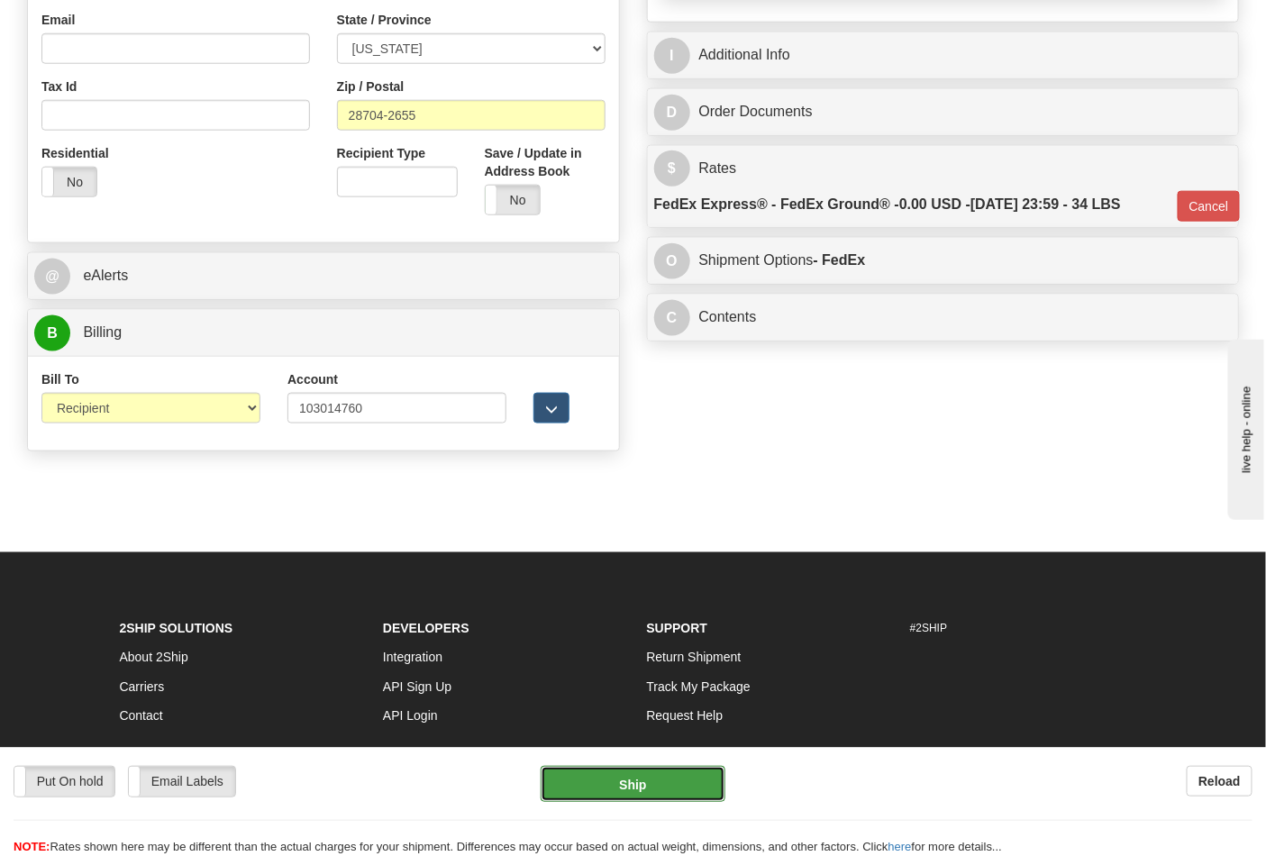
click at [670, 795] on button "Ship" at bounding box center [633, 784] width 184 height 36
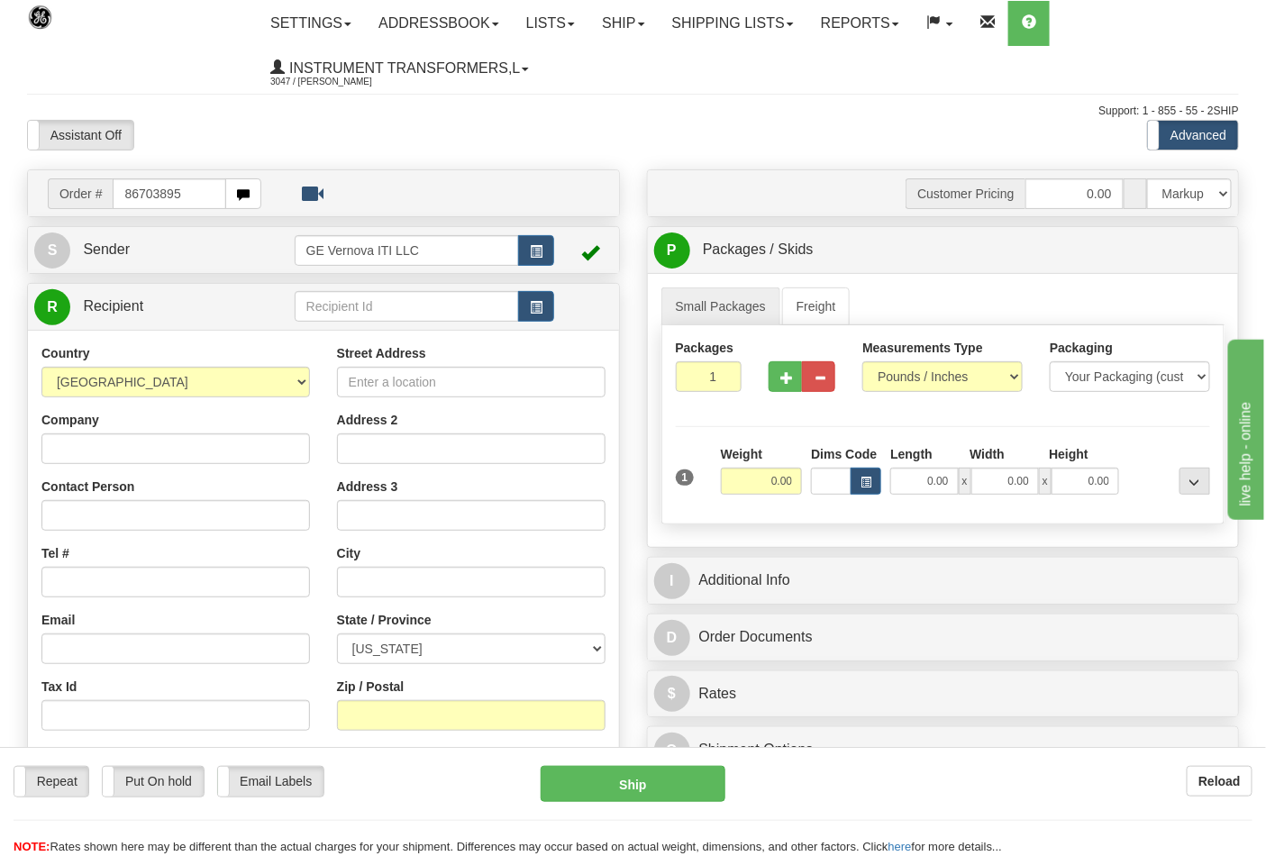
type input "86703895"
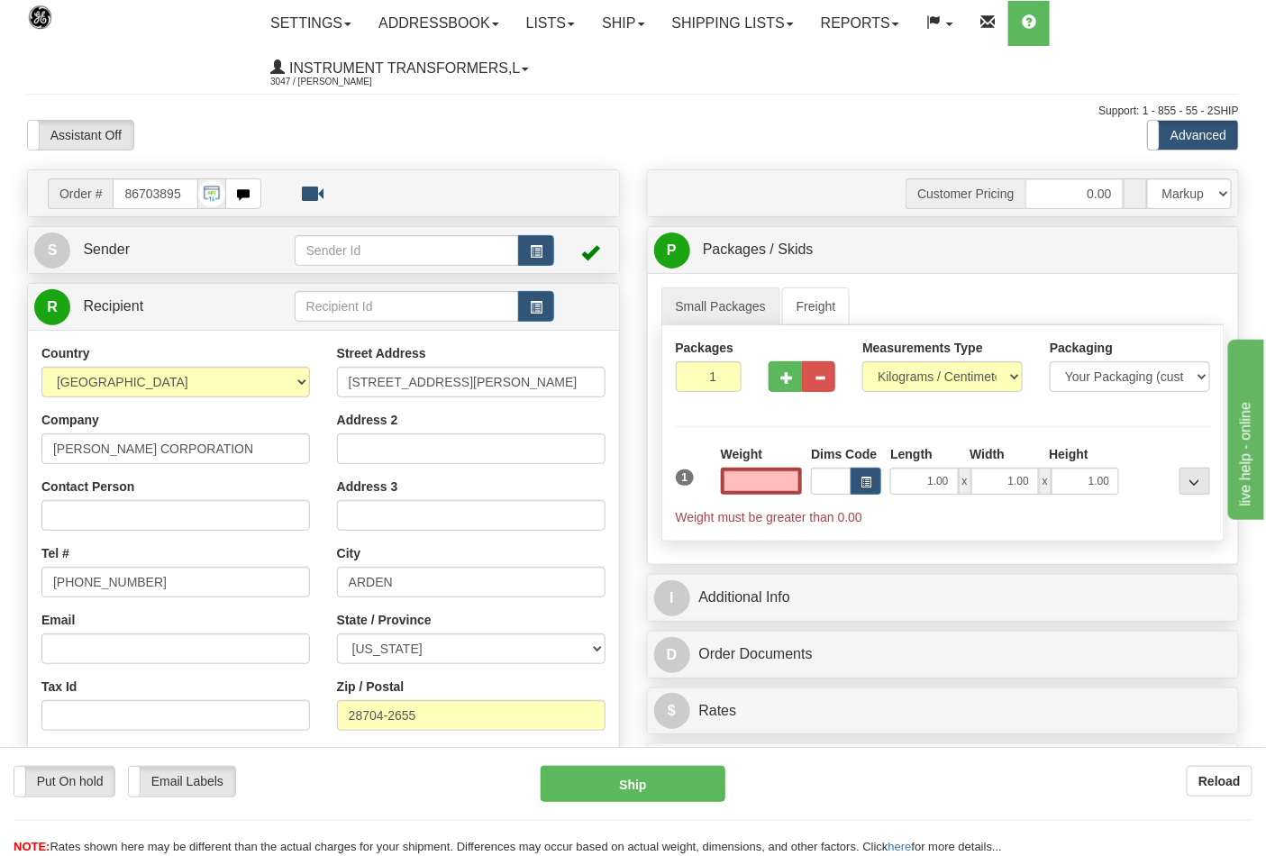
type input "0.00"
click at [915, 397] on div "Measurements Type Pounds / Inches Kilograms / Centimeters" at bounding box center [942, 372] width 187 height 67
click at [980, 374] on select "Pounds / Inches Kilograms / Centimeters" at bounding box center [942, 376] width 160 height 31
select select "0"
click at [862, 362] on select "Pounds / Inches Kilograms / Centimeters" at bounding box center [942, 376] width 160 height 31
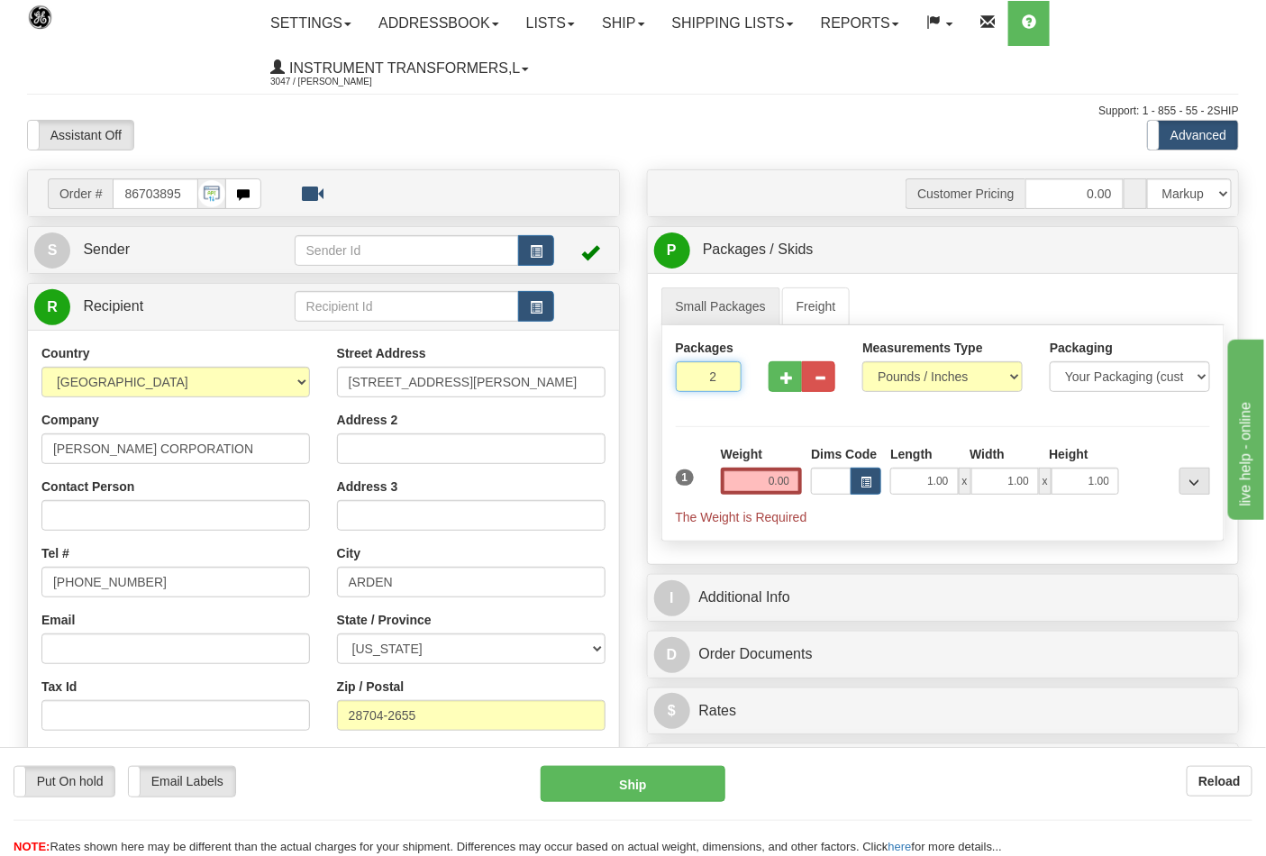
type input "2"
click at [725, 374] on input "2" at bounding box center [709, 376] width 67 height 31
click at [1181, 250] on span "Pack / Skid Level" at bounding box center [1180, 250] width 83 height 13
radio input "true"
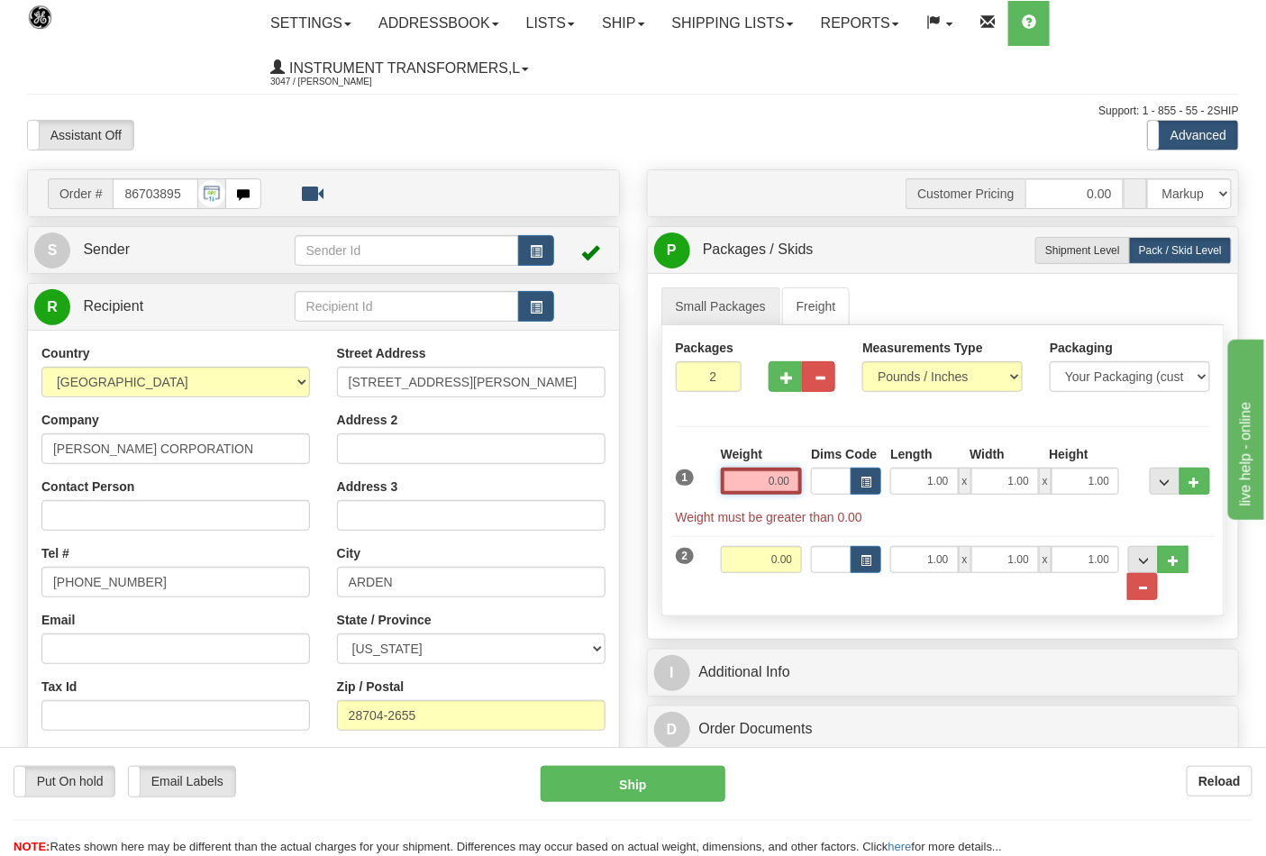
click at [757, 476] on input "0.00" at bounding box center [762, 481] width 82 height 27
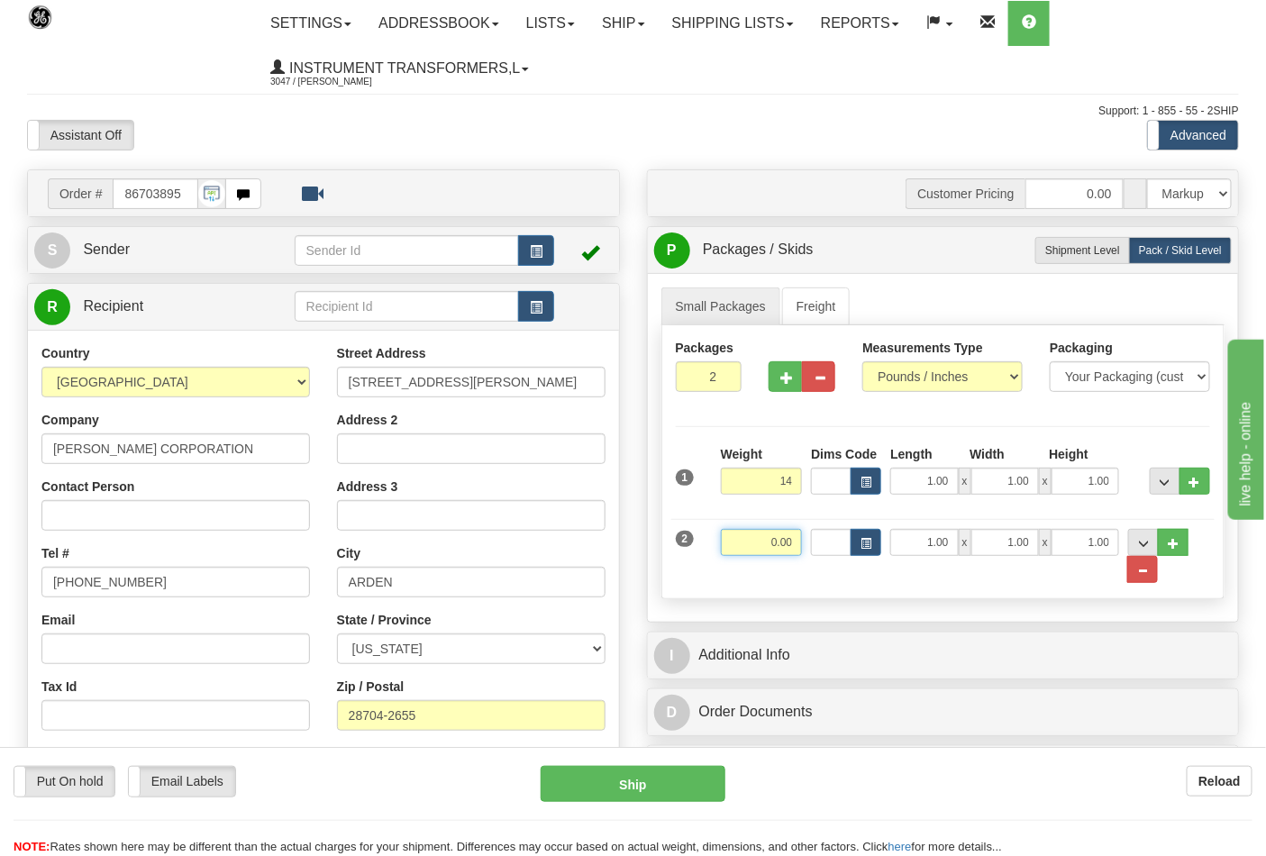
type input "14.00"
click at [793, 536] on input "0.00" at bounding box center [762, 542] width 82 height 27
click button "Delete" at bounding box center [0, 0] width 0 height 0
type input "20.00"
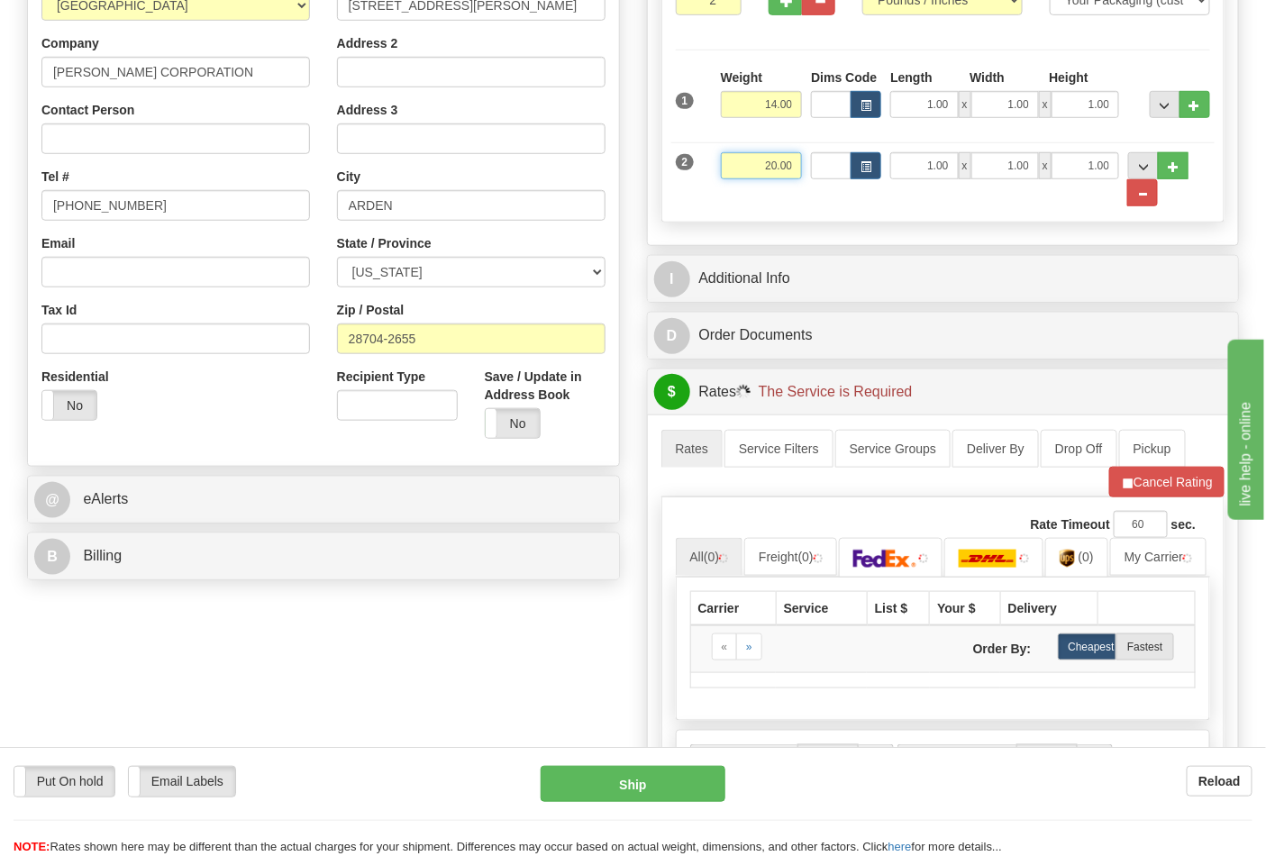
scroll to position [500, 0]
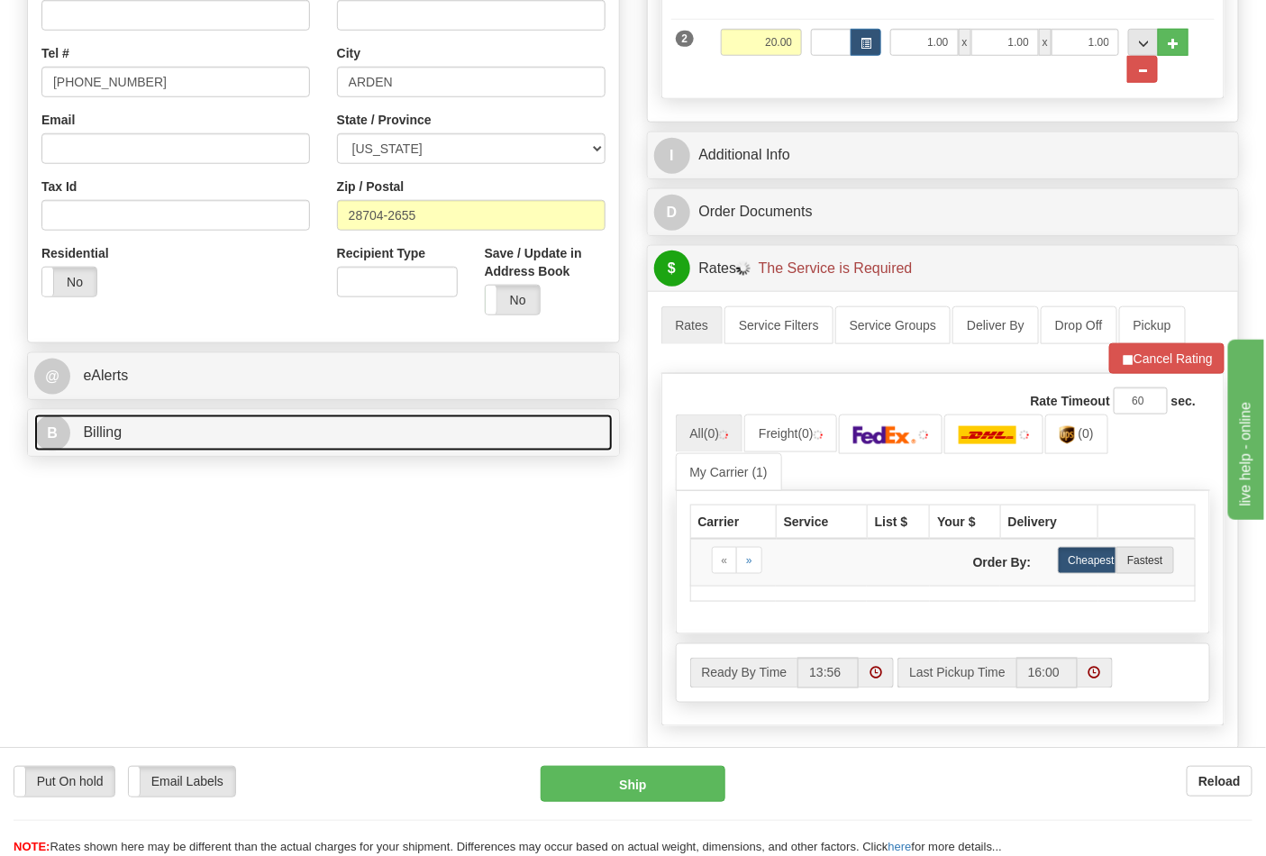
click at [228, 427] on link "B Billing" at bounding box center [323, 433] width 579 height 37
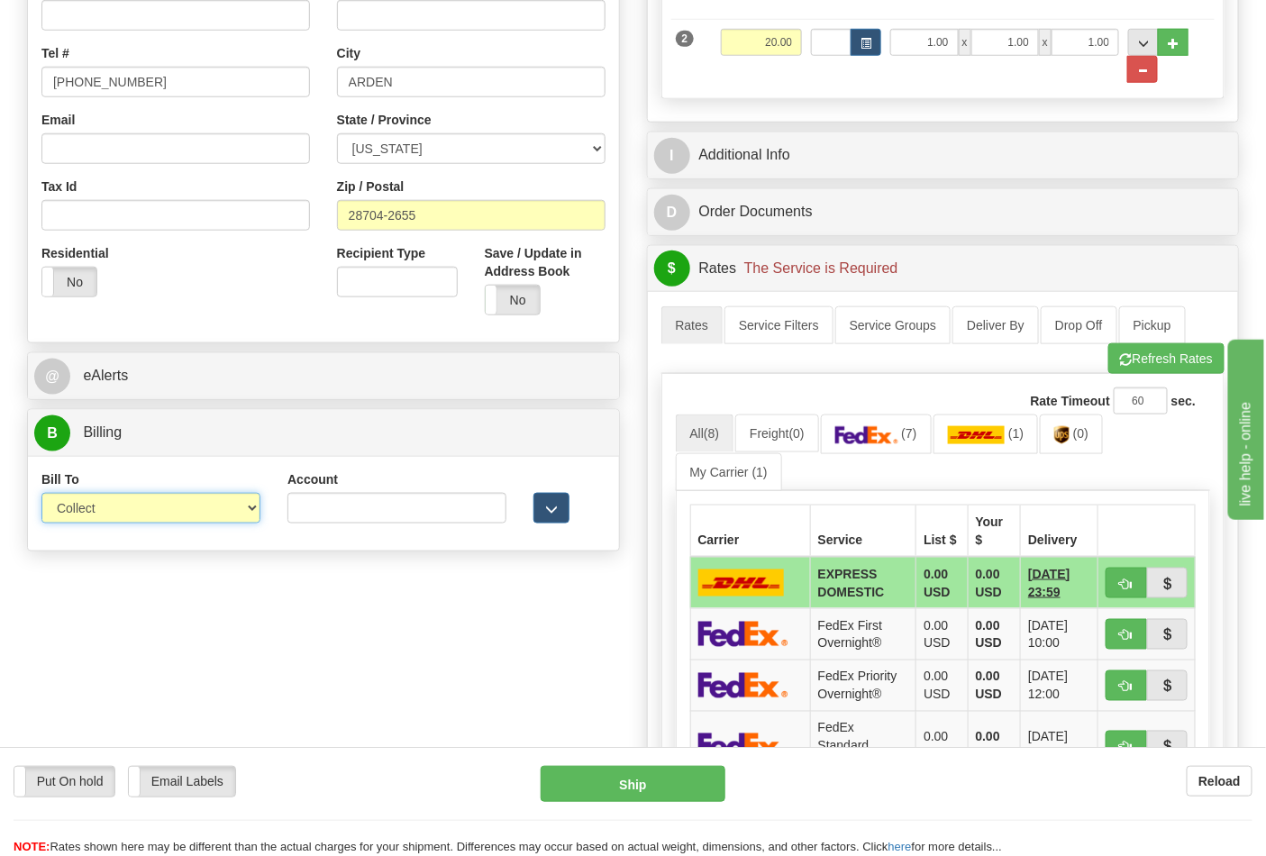
click at [241, 520] on select "Sender Recipient Third Party Collect" at bounding box center [150, 508] width 219 height 31
select select "2"
click at [41, 495] on select "Sender Recipient Third Party Collect" at bounding box center [150, 508] width 219 height 31
click at [411, 478] on div "Account" at bounding box center [396, 496] width 219 height 53
paste input "103014760"
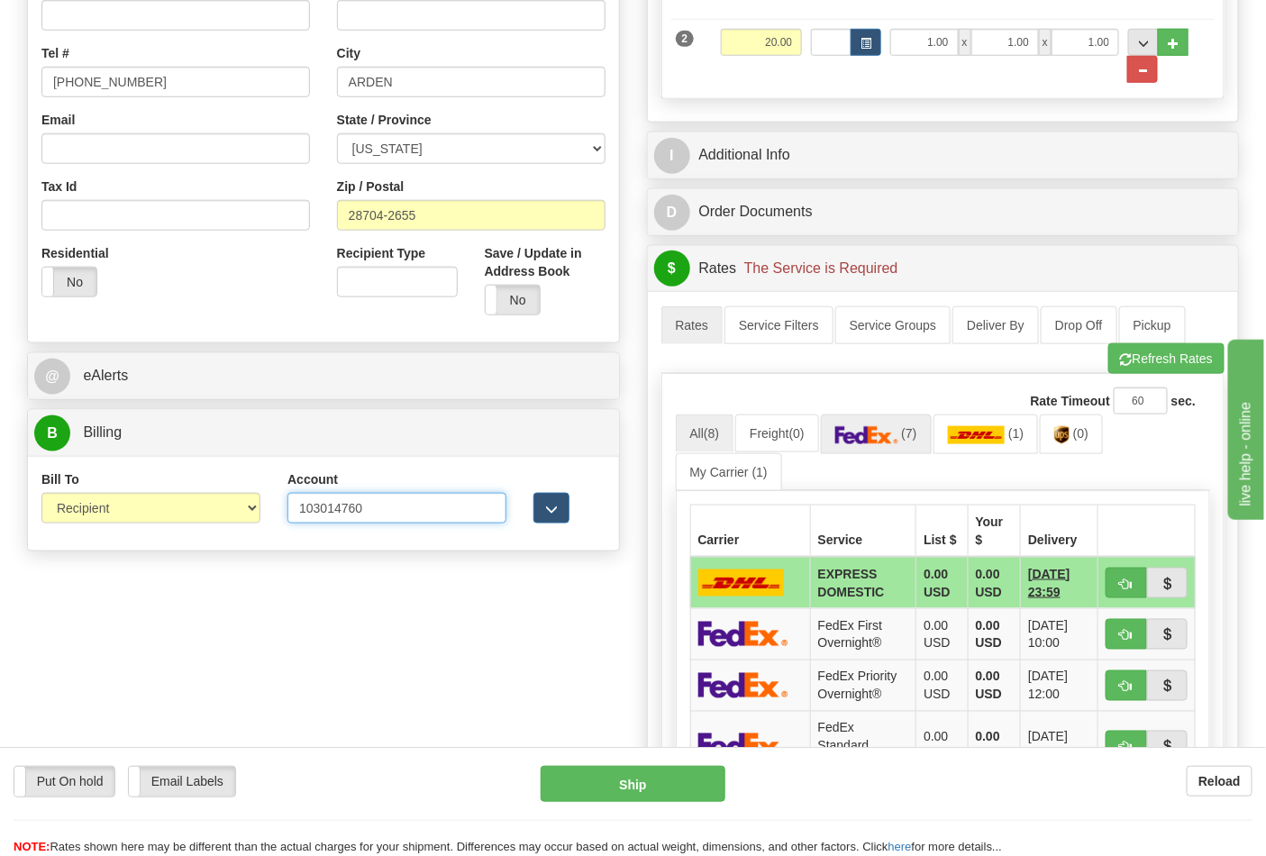
type input "103014760"
click at [894, 443] on img at bounding box center [866, 435] width 63 height 18
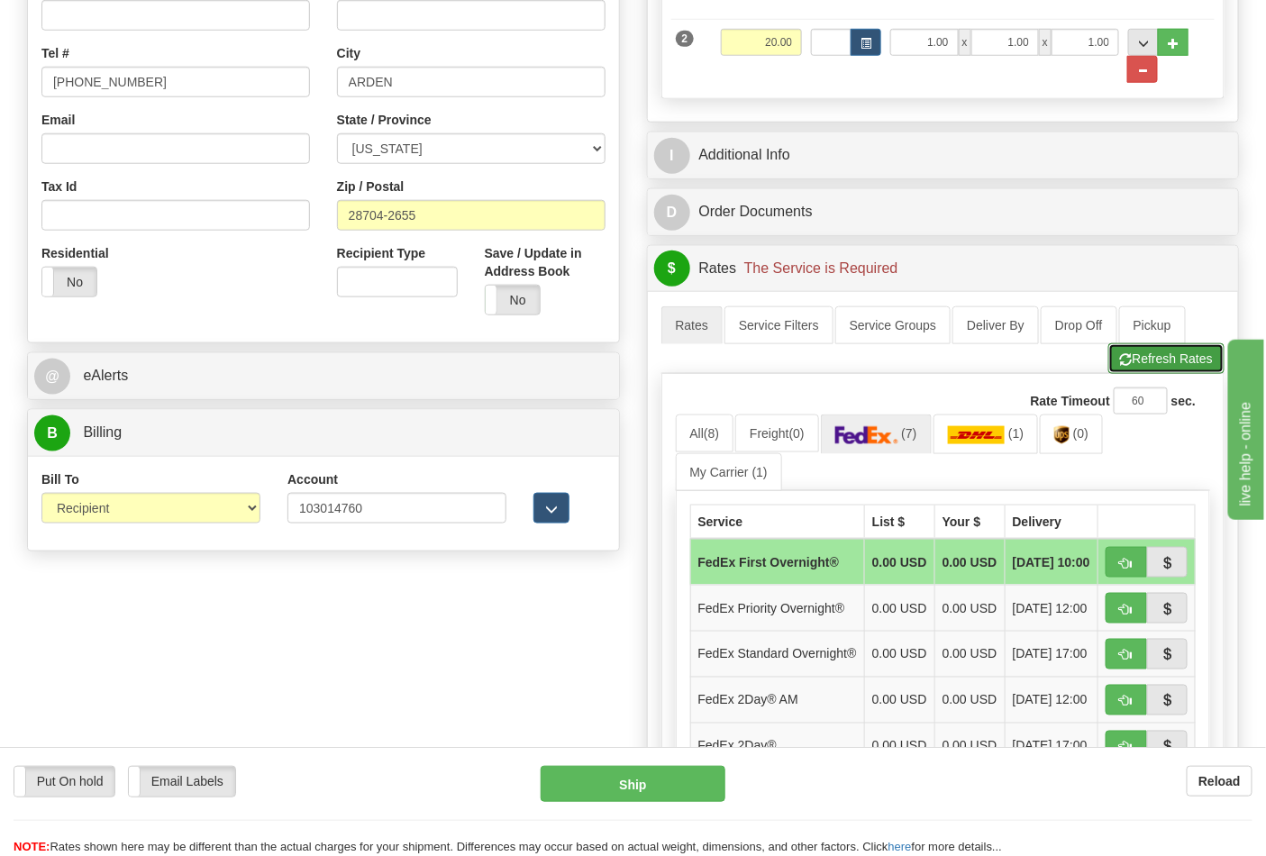
click at [1152, 368] on button "Refresh Rates" at bounding box center [1166, 358] width 116 height 31
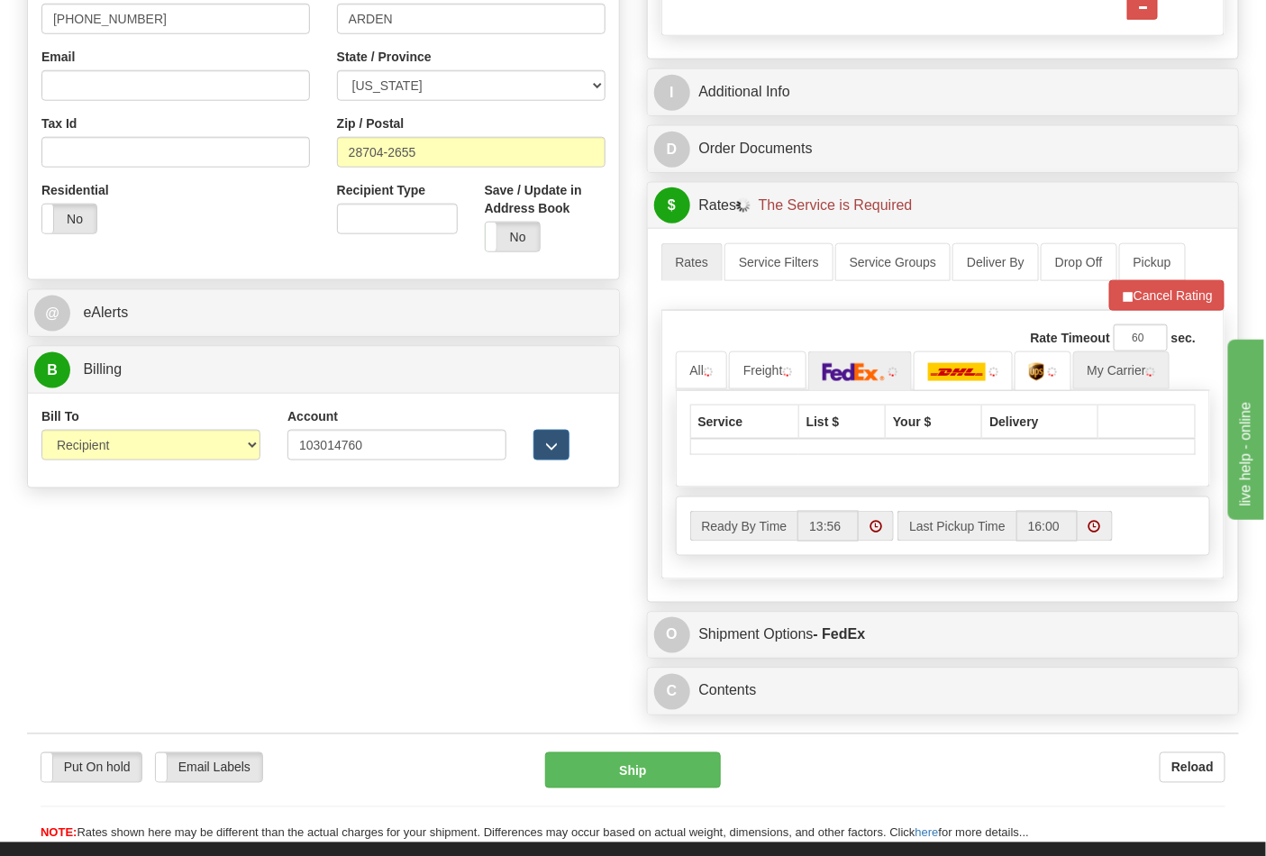
scroll to position [700, 0]
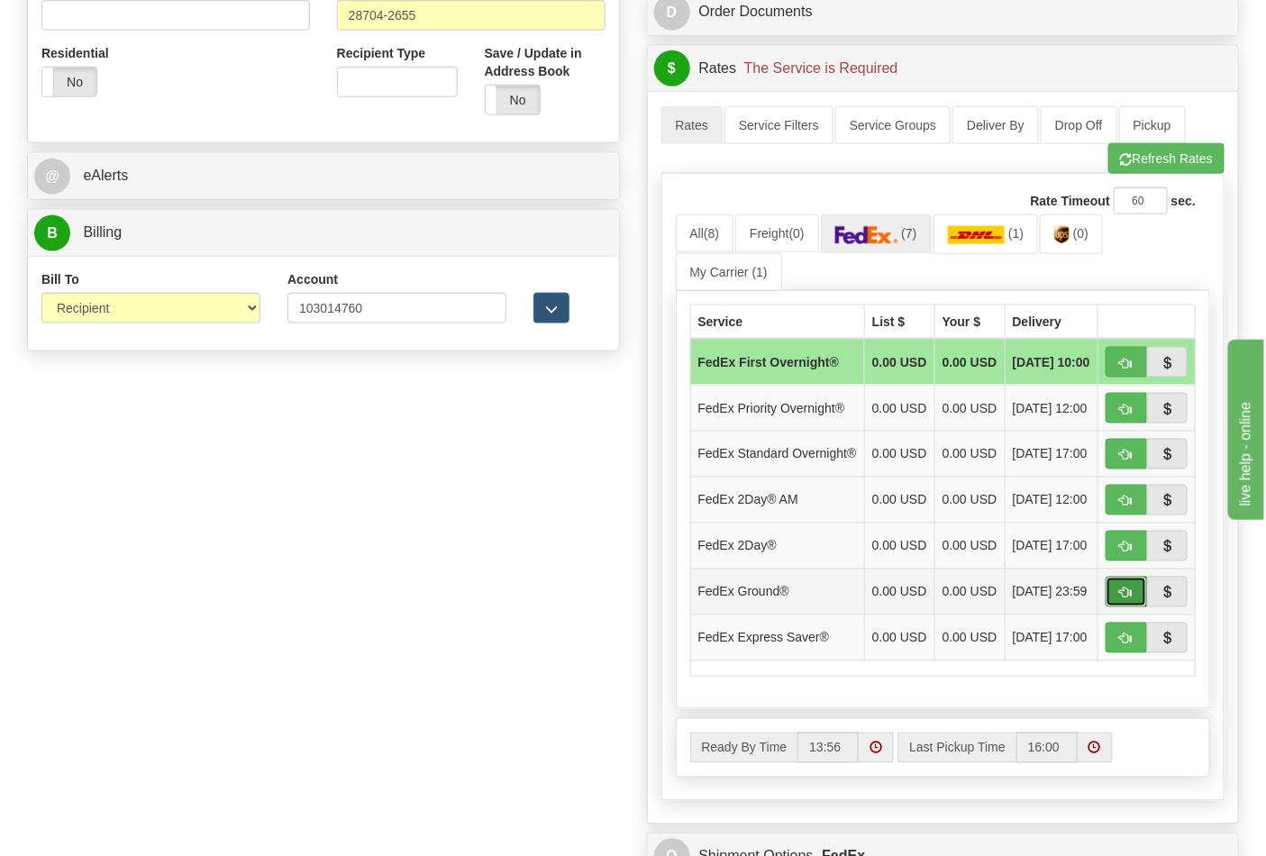
click at [1113, 607] on button "button" at bounding box center [1126, 592] width 41 height 31
type input "92"
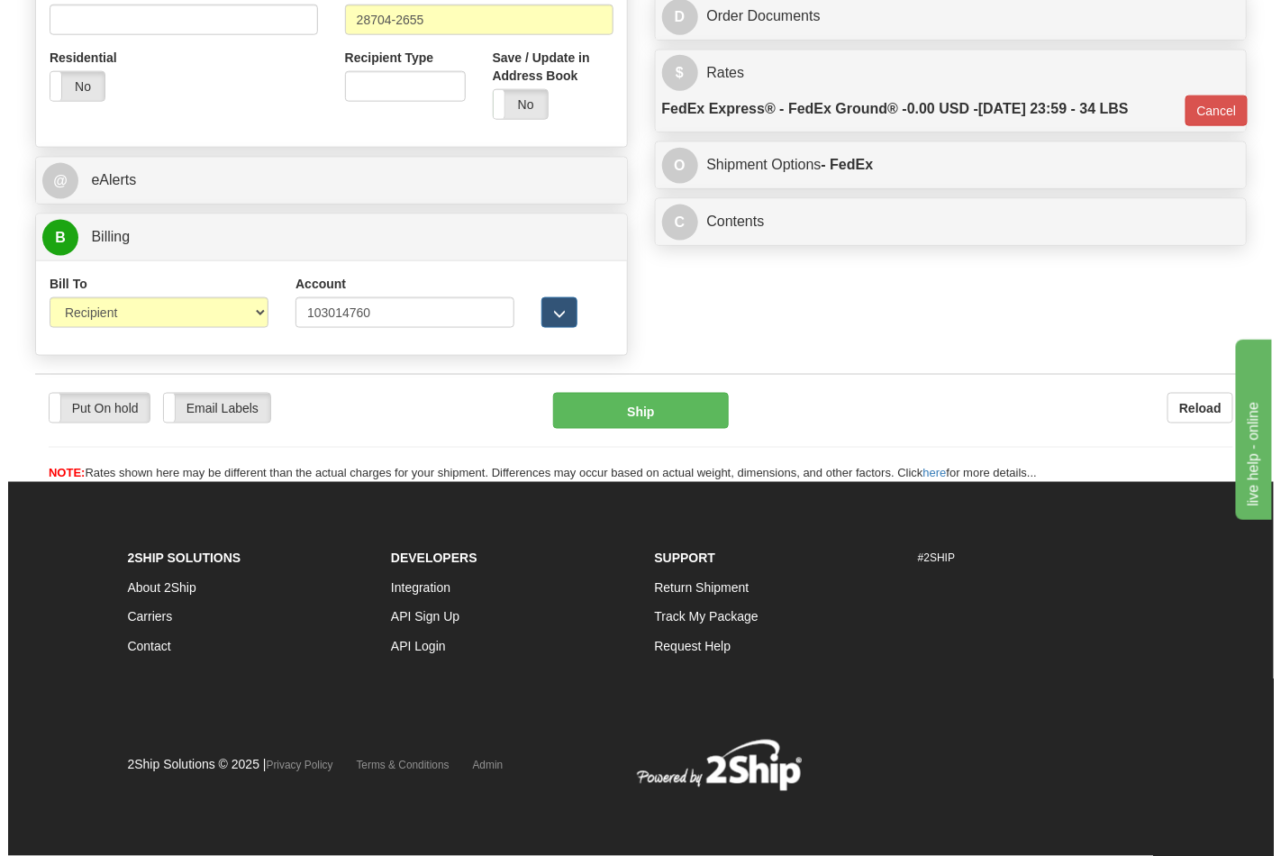
scroll to position [672, 0]
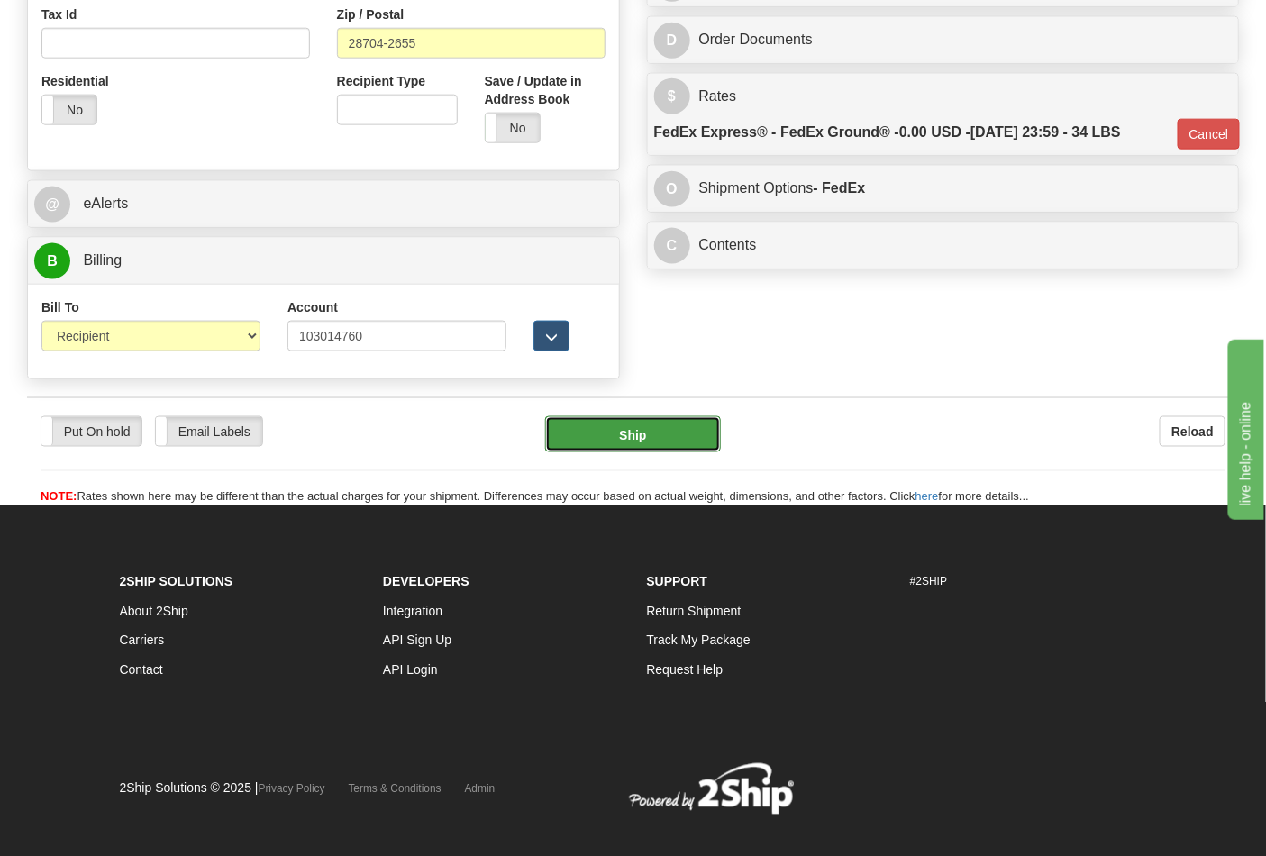
click at [682, 421] on button "Ship" at bounding box center [632, 434] width 175 height 36
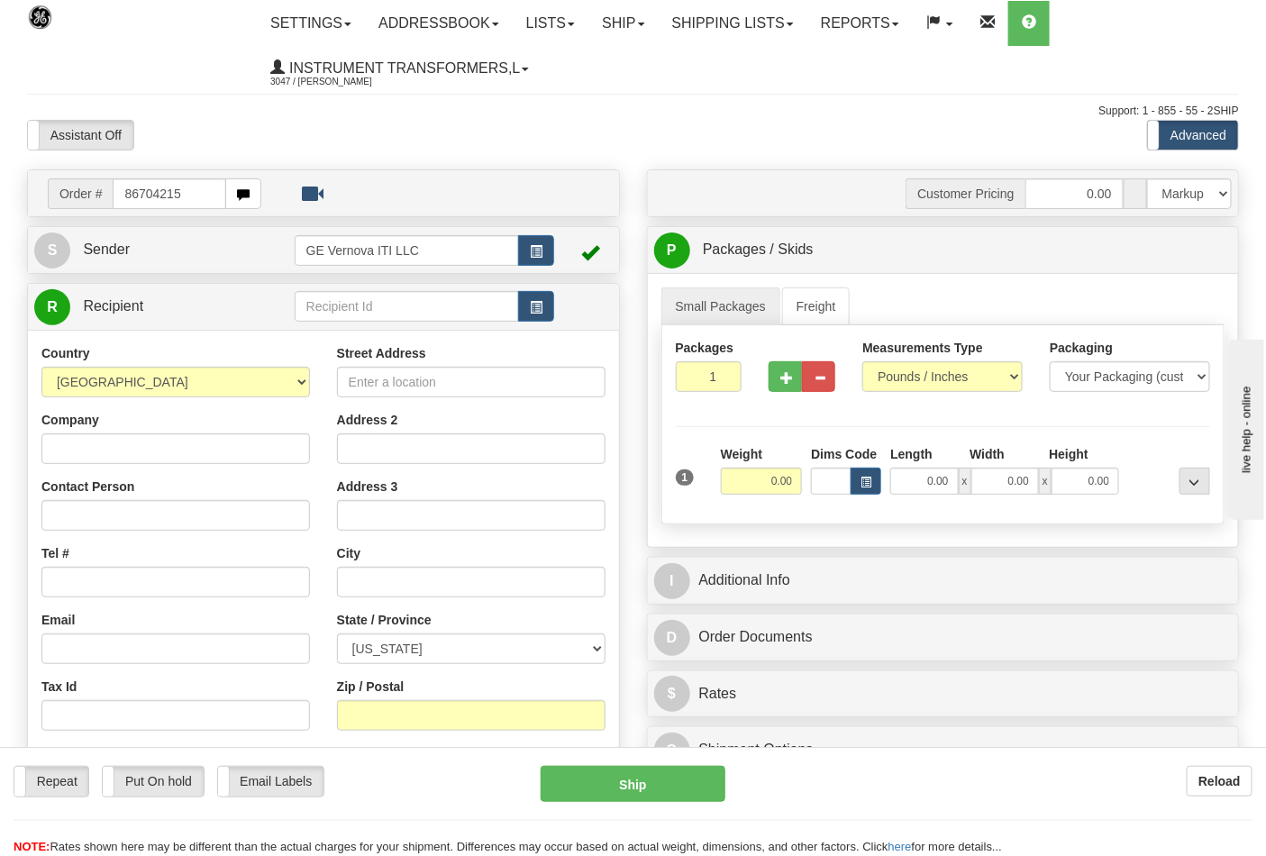
type input "86704215"
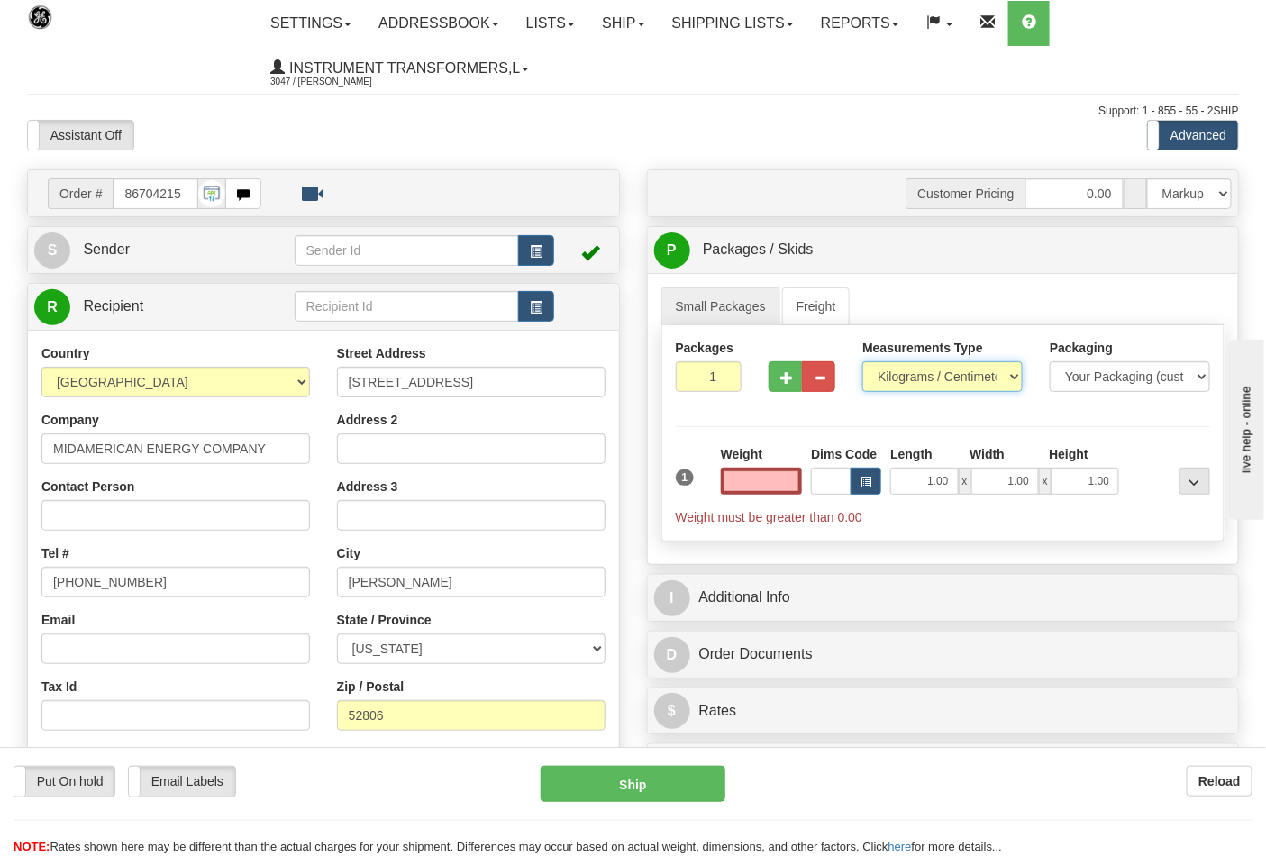
type input "0.00"
click at [901, 384] on select "Pounds / Inches Kilograms / Centimeters" at bounding box center [942, 376] width 160 height 31
select select "0"
click at [862, 362] on select "Pounds / Inches Kilograms / Centimeters" at bounding box center [942, 376] width 160 height 31
drag, startPoint x: 763, startPoint y: 479, endPoint x: 859, endPoint y: 479, distance: 95.5
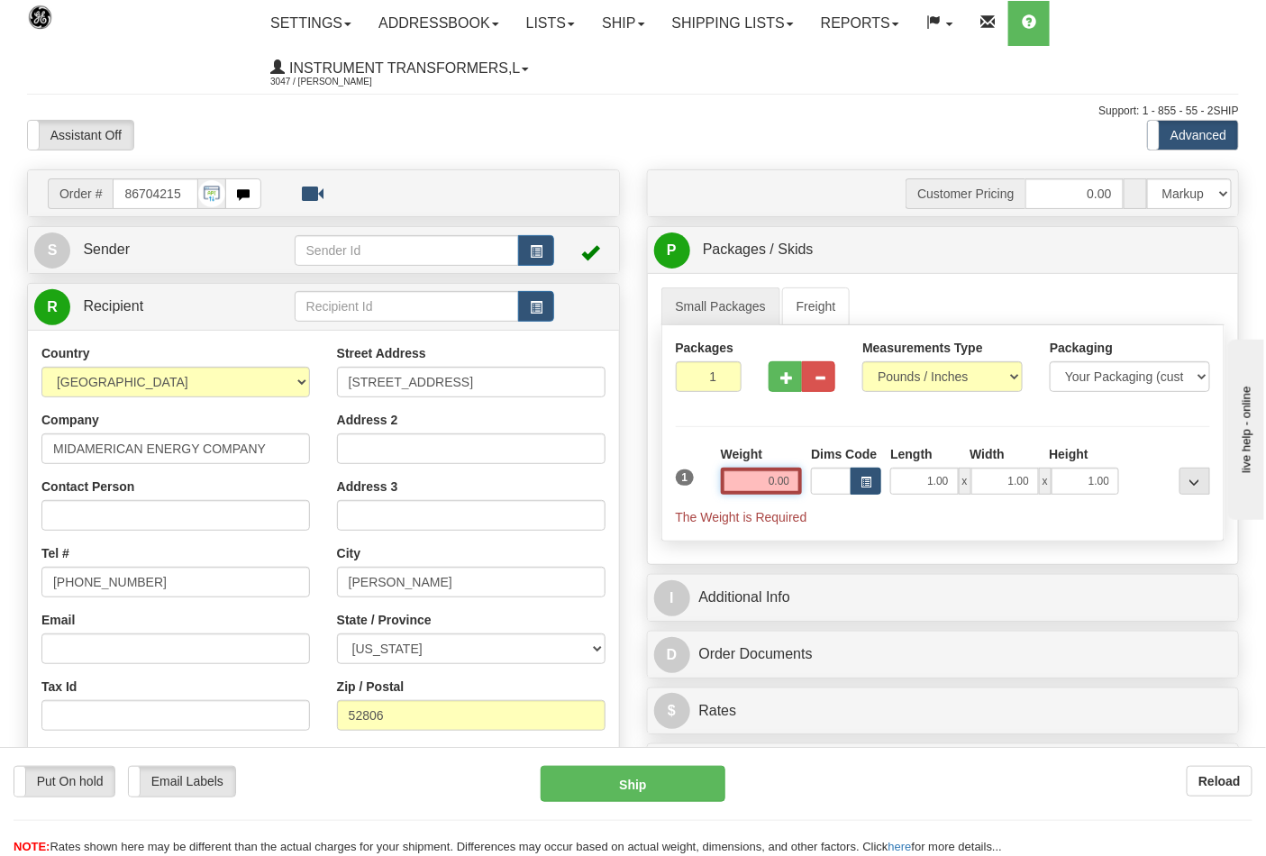
click at [859, 479] on div "1 Weight 0.00 Dims Code 1.00" at bounding box center [943, 485] width 544 height 81
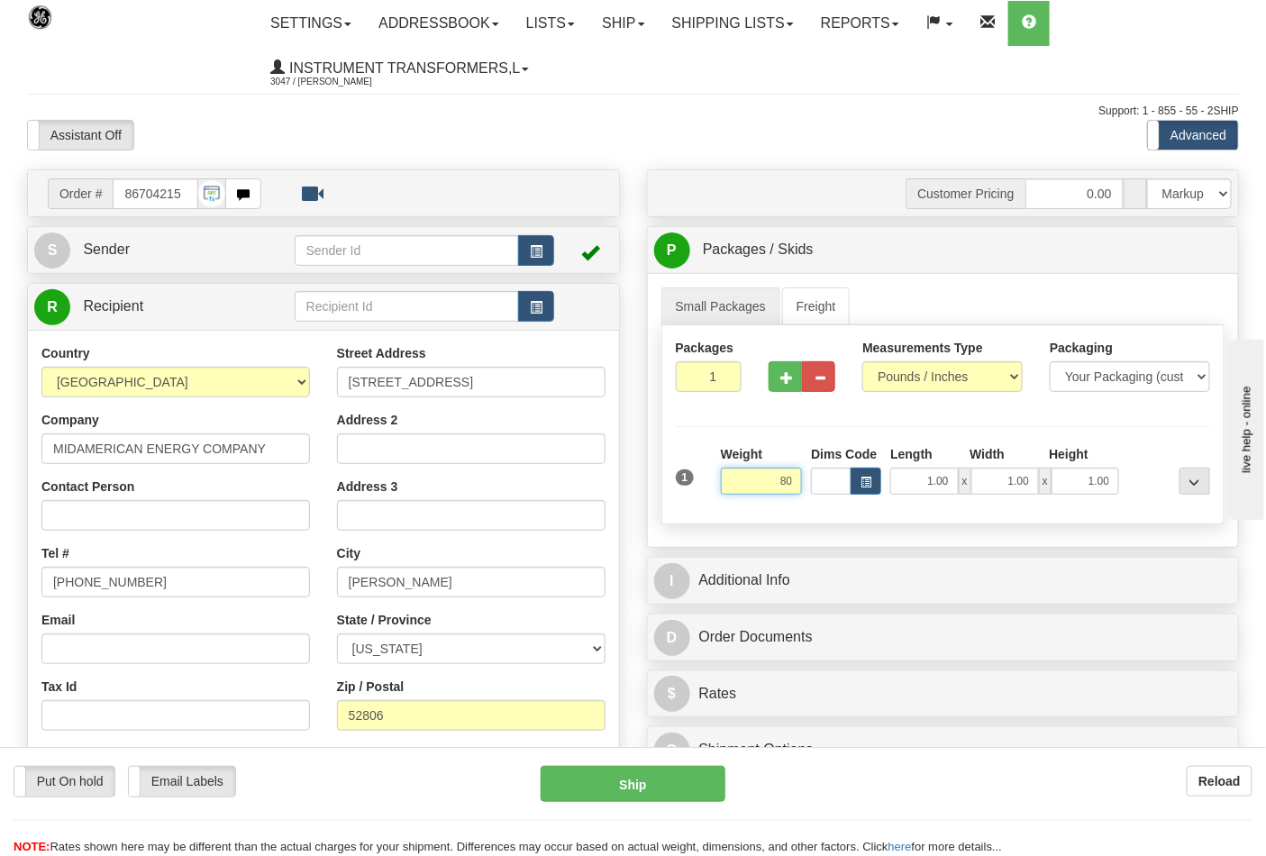
type input "80"
type input "2"
type input "80.00"
click at [719, 374] on input "2" at bounding box center [709, 376] width 67 height 31
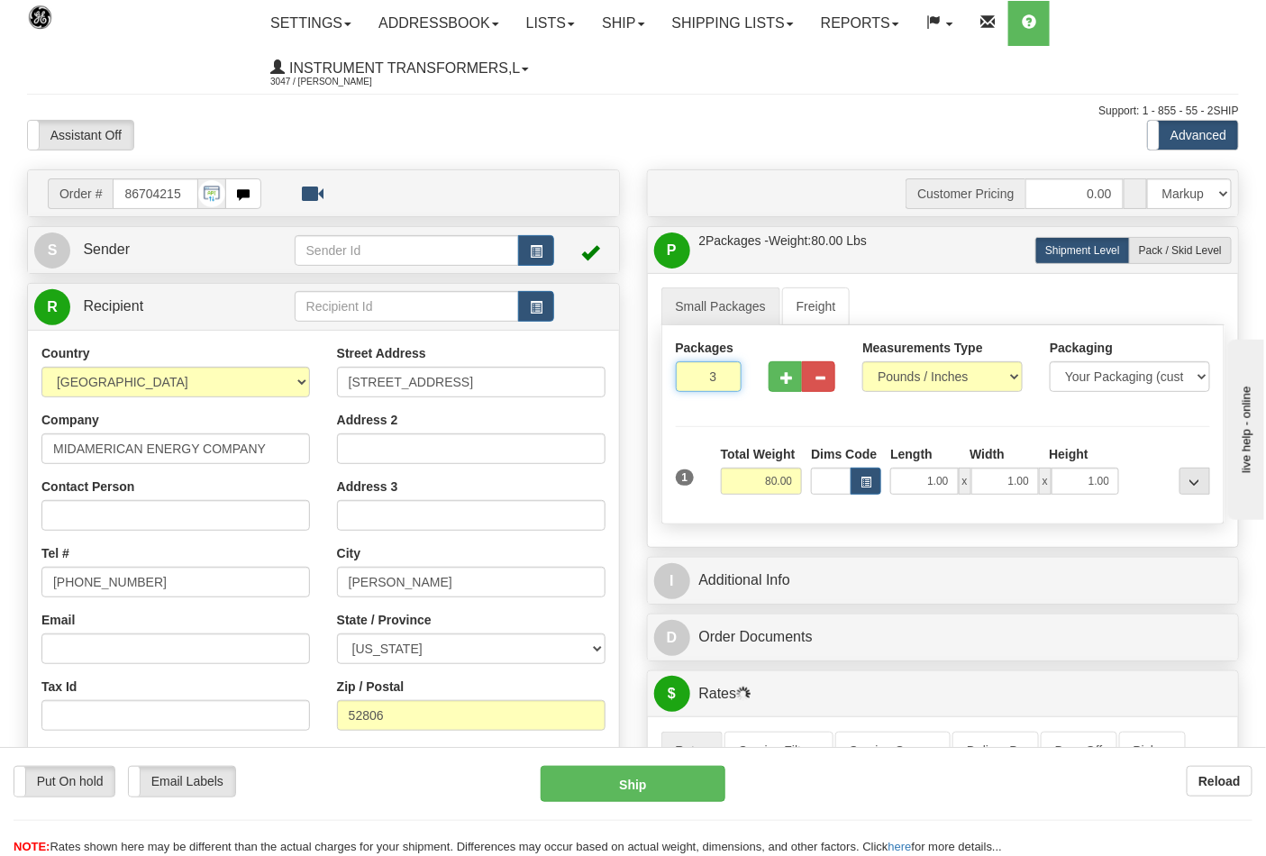
click at [724, 371] on input "3" at bounding box center [709, 376] width 67 height 31
click at [724, 371] on input "4" at bounding box center [709, 376] width 67 height 31
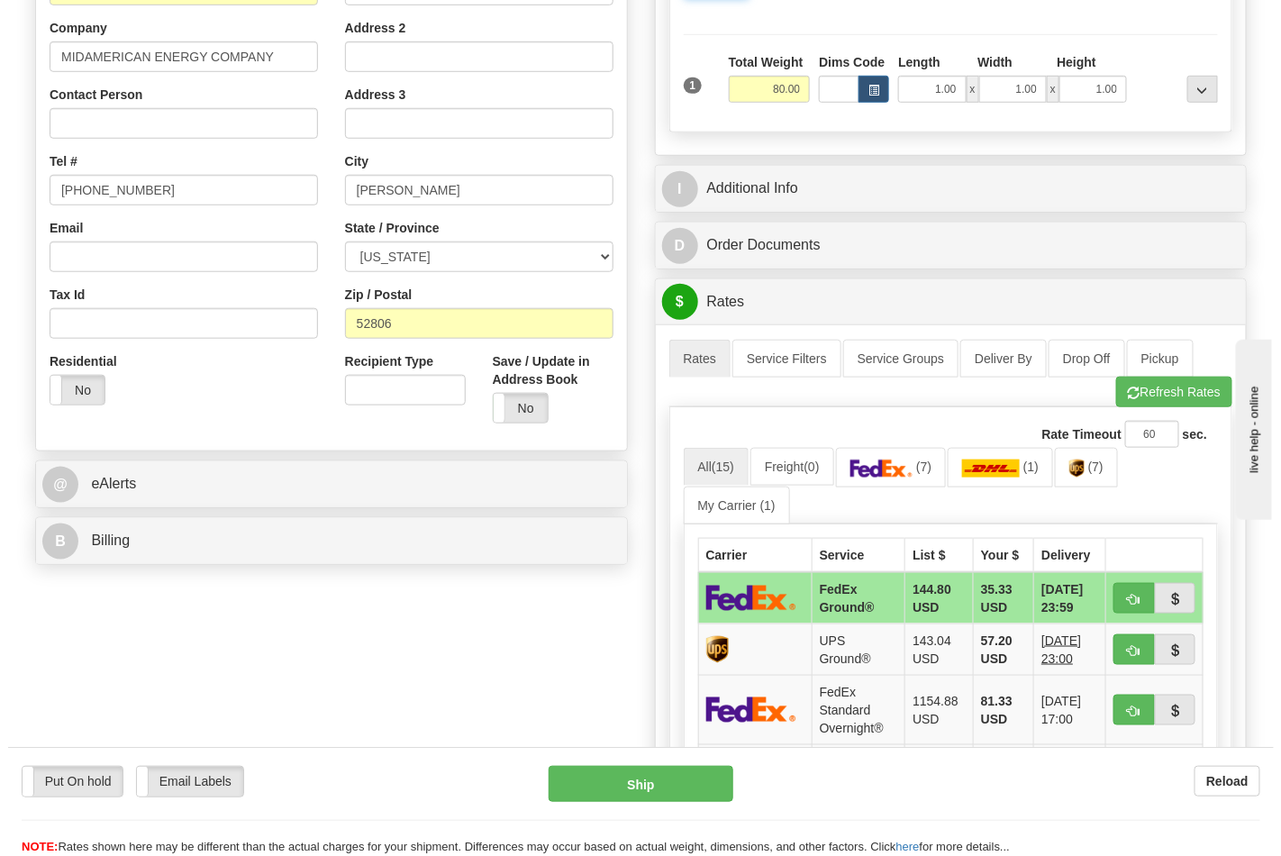
scroll to position [400, 0]
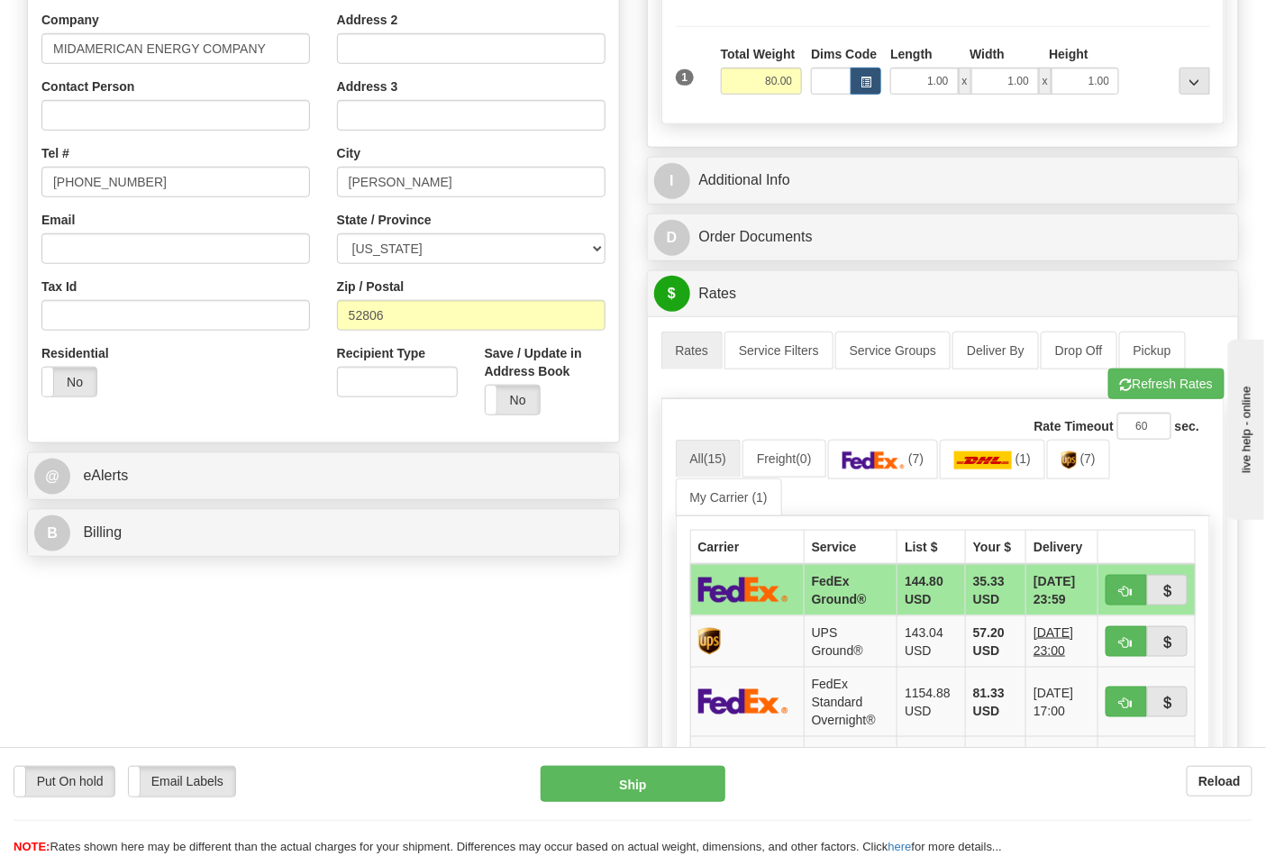
type input "3"
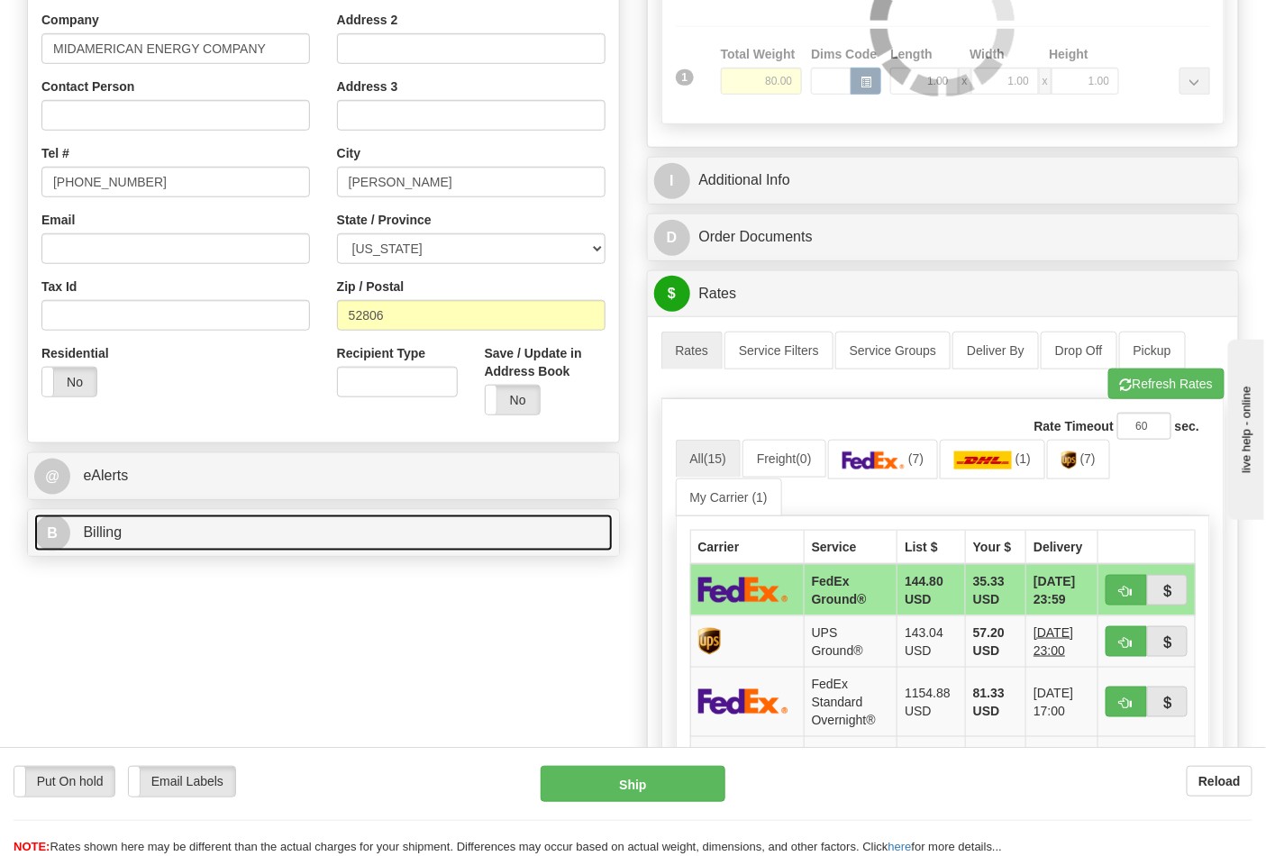
click at [353, 542] on link "B Billing" at bounding box center [323, 533] width 579 height 37
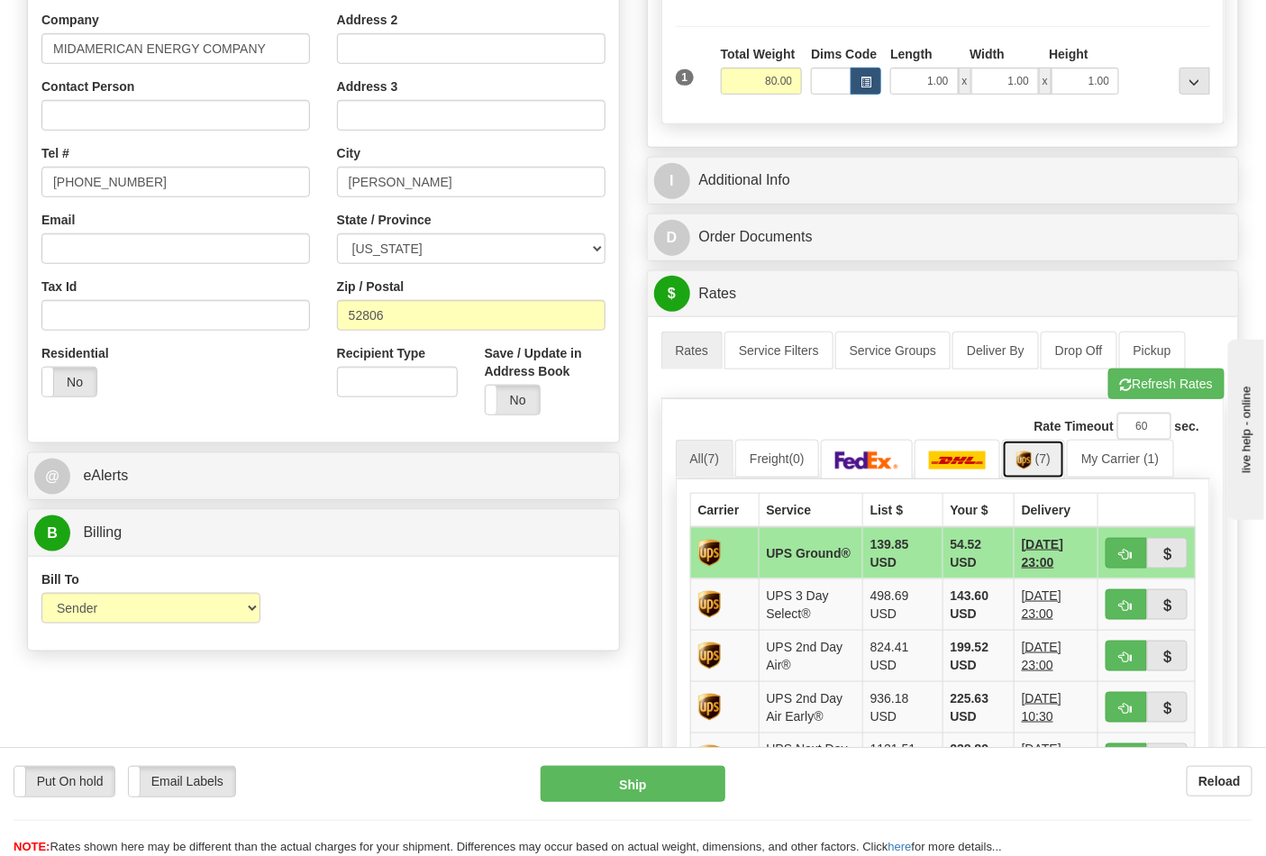
click at [1032, 457] on img at bounding box center [1023, 460] width 15 height 18
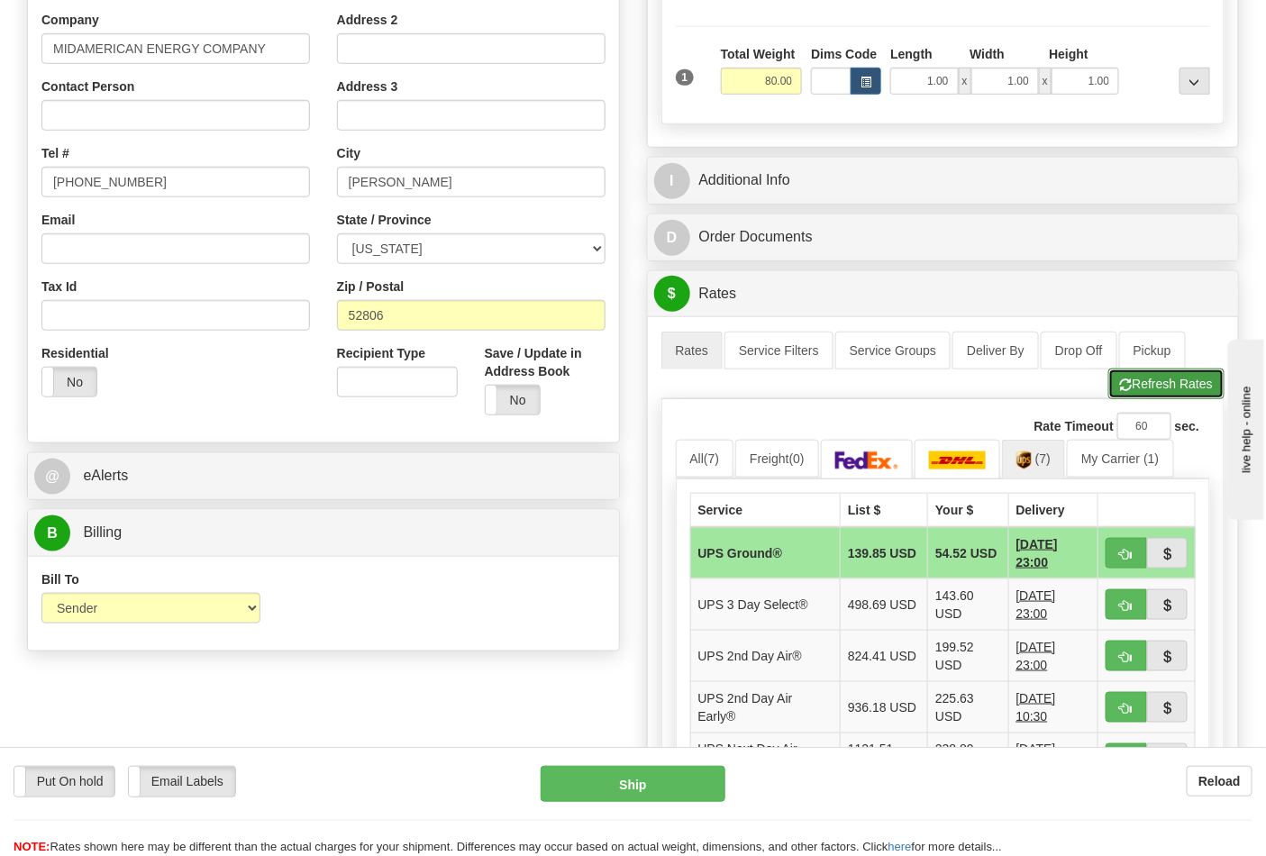
click at [1176, 390] on button "Refresh Rates" at bounding box center [1166, 384] width 116 height 31
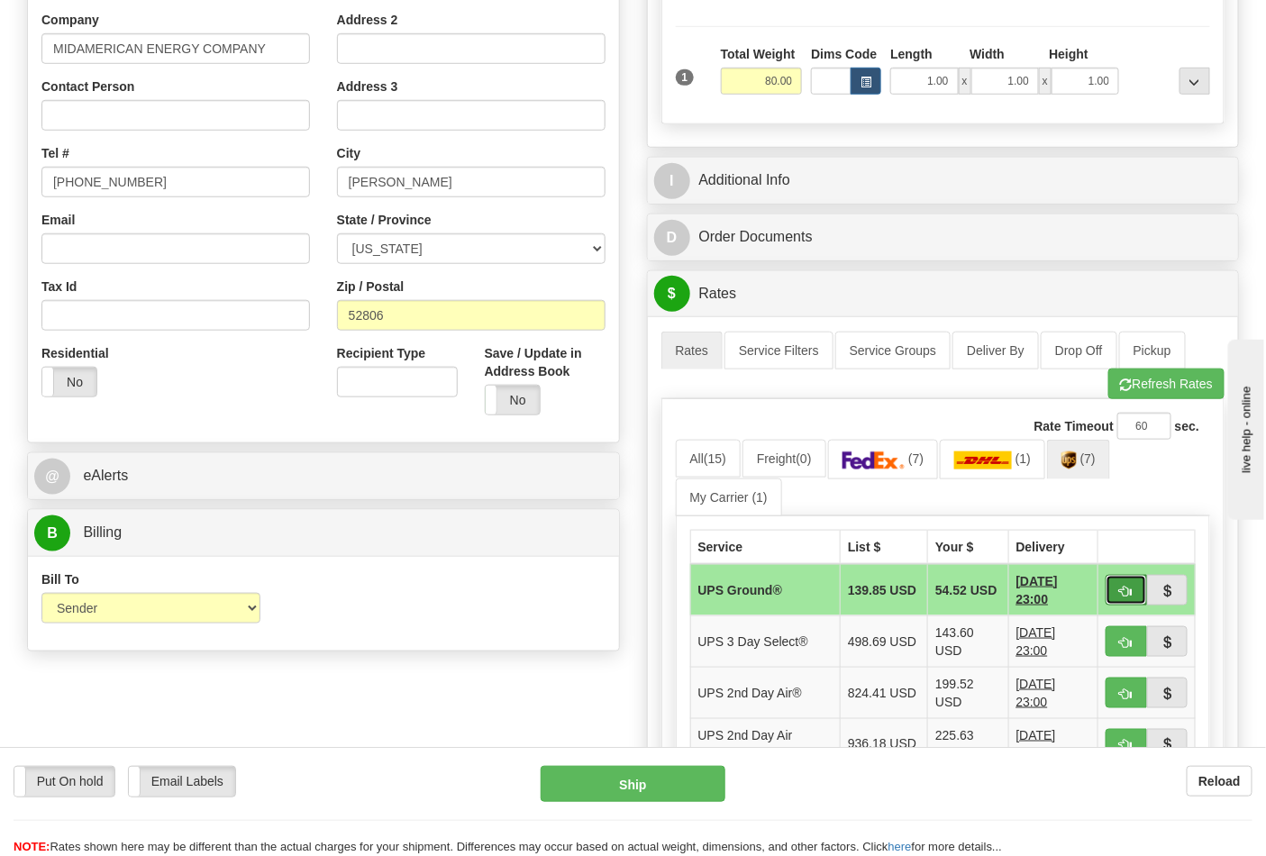
click at [1126, 580] on button "button" at bounding box center [1126, 590] width 41 height 31
type input "03"
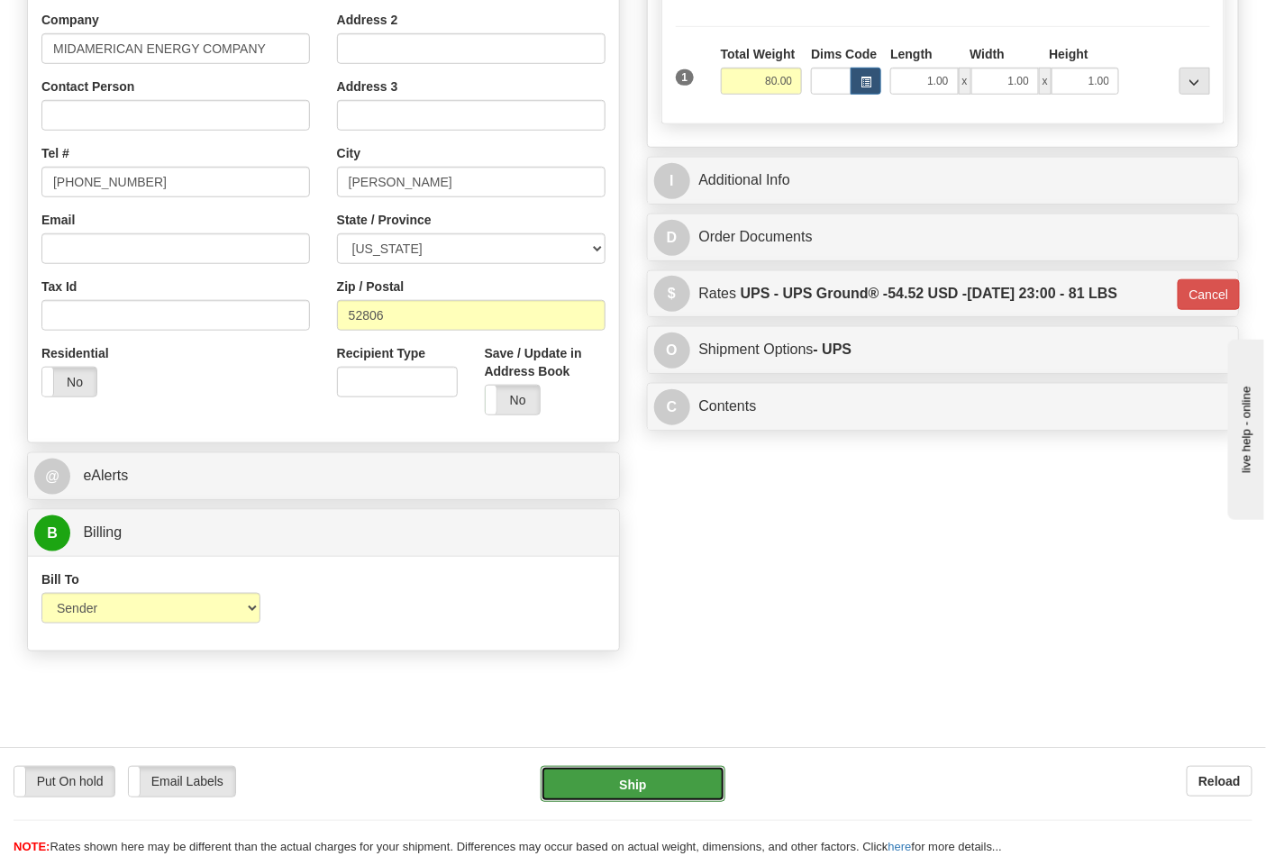
click at [670, 778] on button "Ship" at bounding box center [633, 784] width 184 height 36
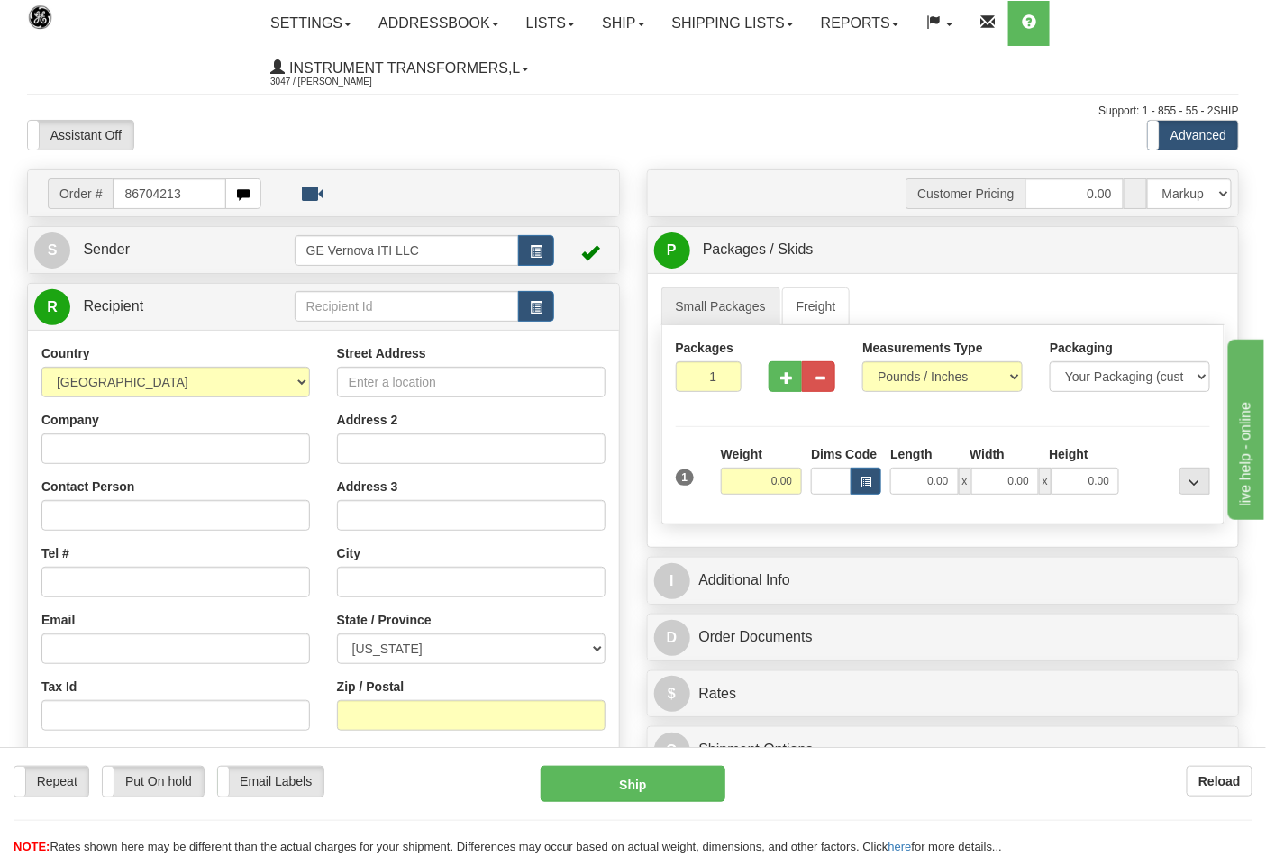
type input "86704213"
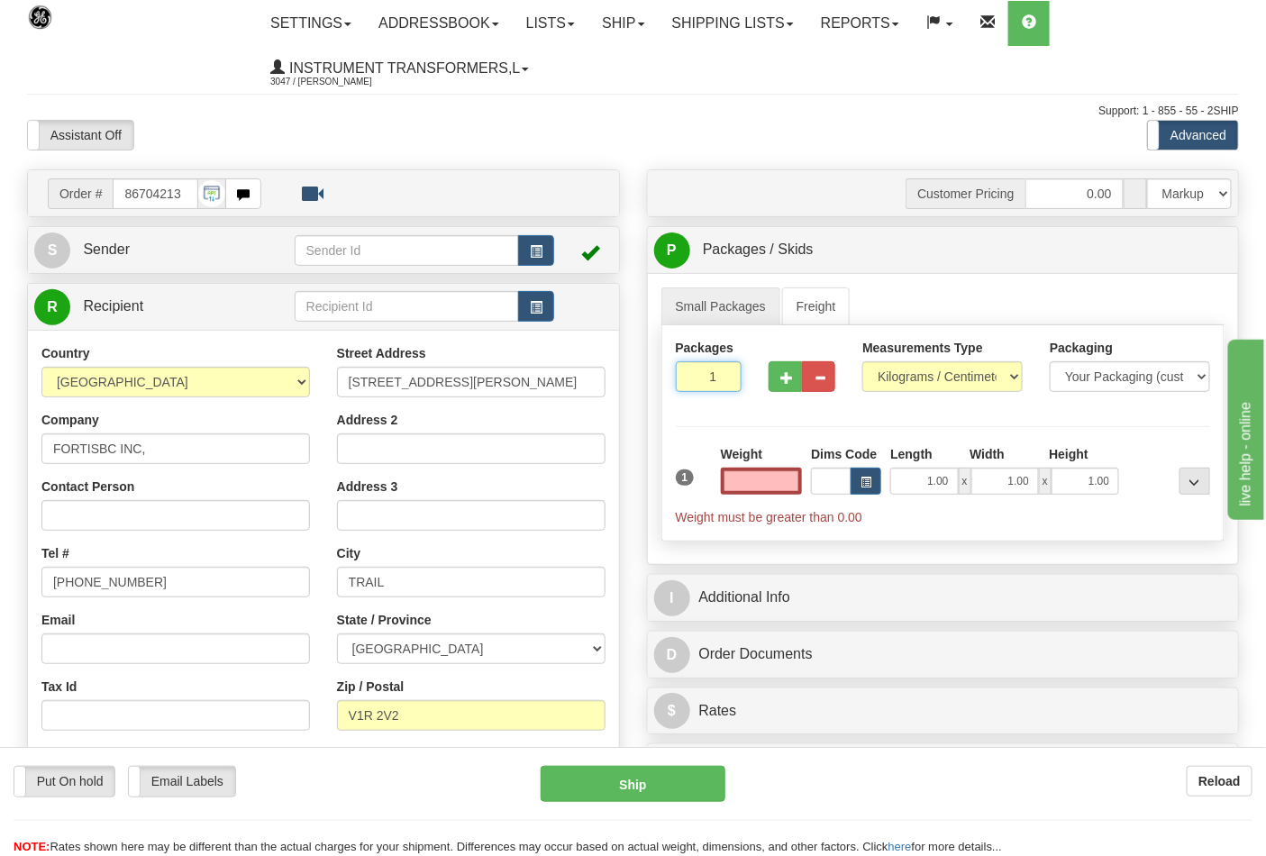
type input "2"
type input "0.00"
click at [724, 376] on input "2" at bounding box center [709, 376] width 67 height 31
type input "3"
click at [724, 376] on input "3" at bounding box center [709, 376] width 67 height 31
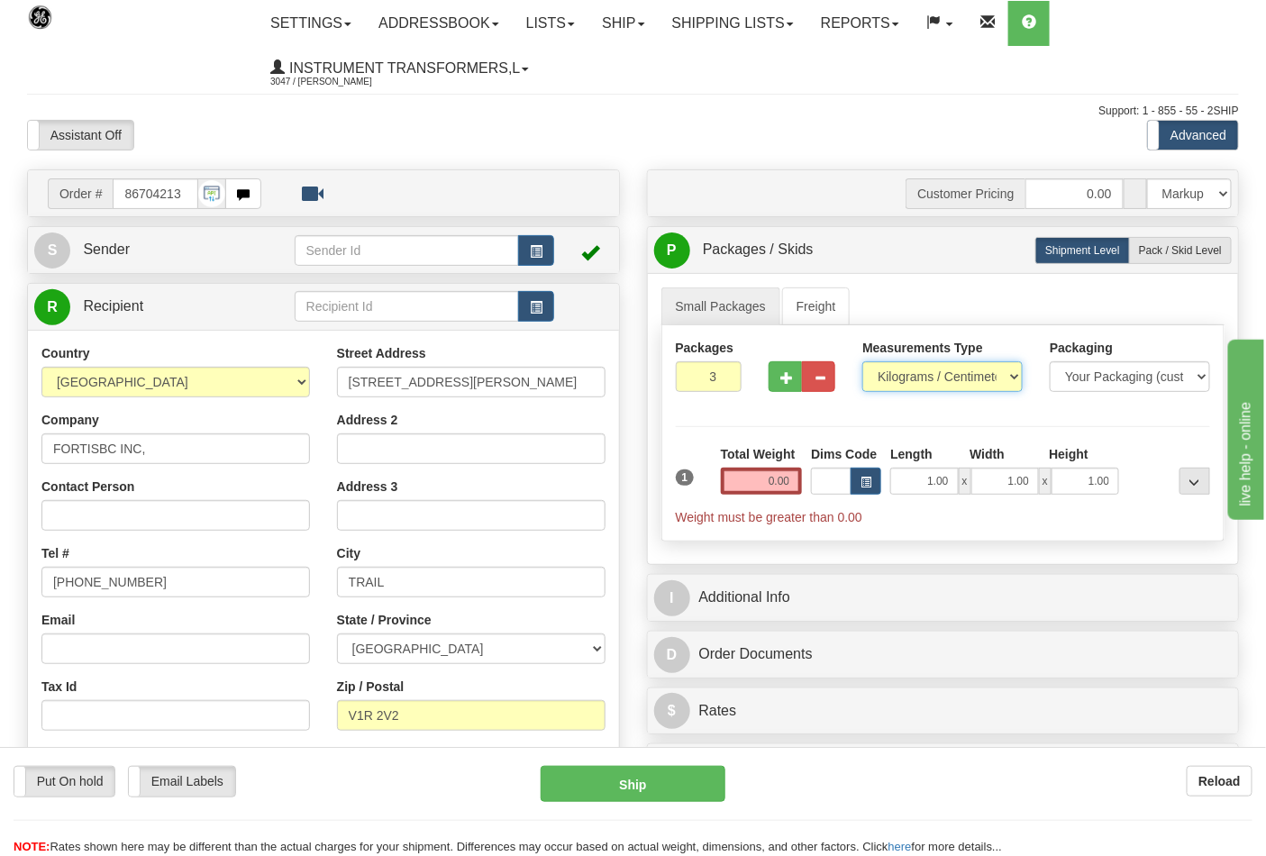
click at [885, 369] on select "Pounds / Inches Kilograms / Centimeters" at bounding box center [942, 376] width 160 height 31
select select "0"
click at [862, 362] on select "Pounds / Inches Kilograms / Centimeters" at bounding box center [942, 376] width 160 height 31
click at [766, 472] on input "0.00" at bounding box center [762, 481] width 82 height 27
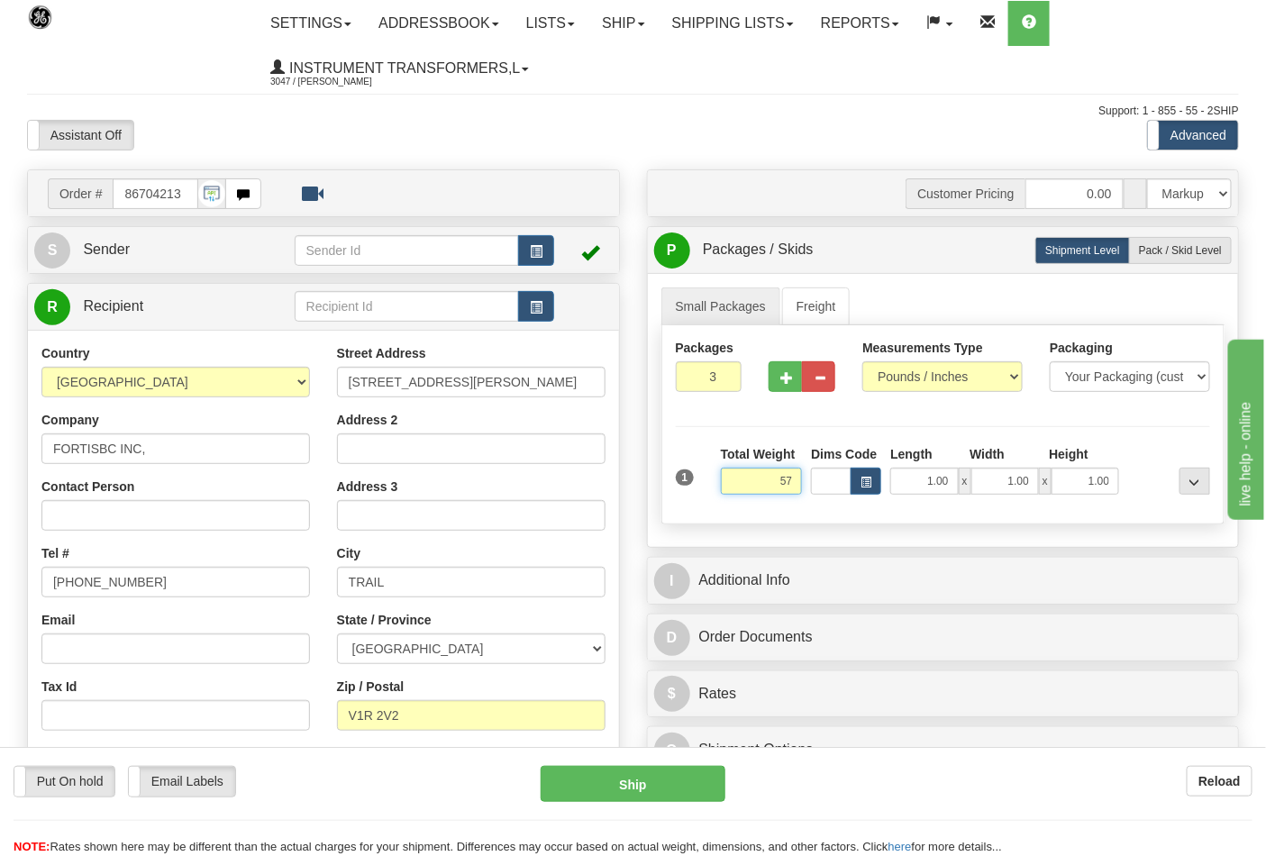
click button "Delete" at bounding box center [0, 0] width 0 height 0
type input "57.00"
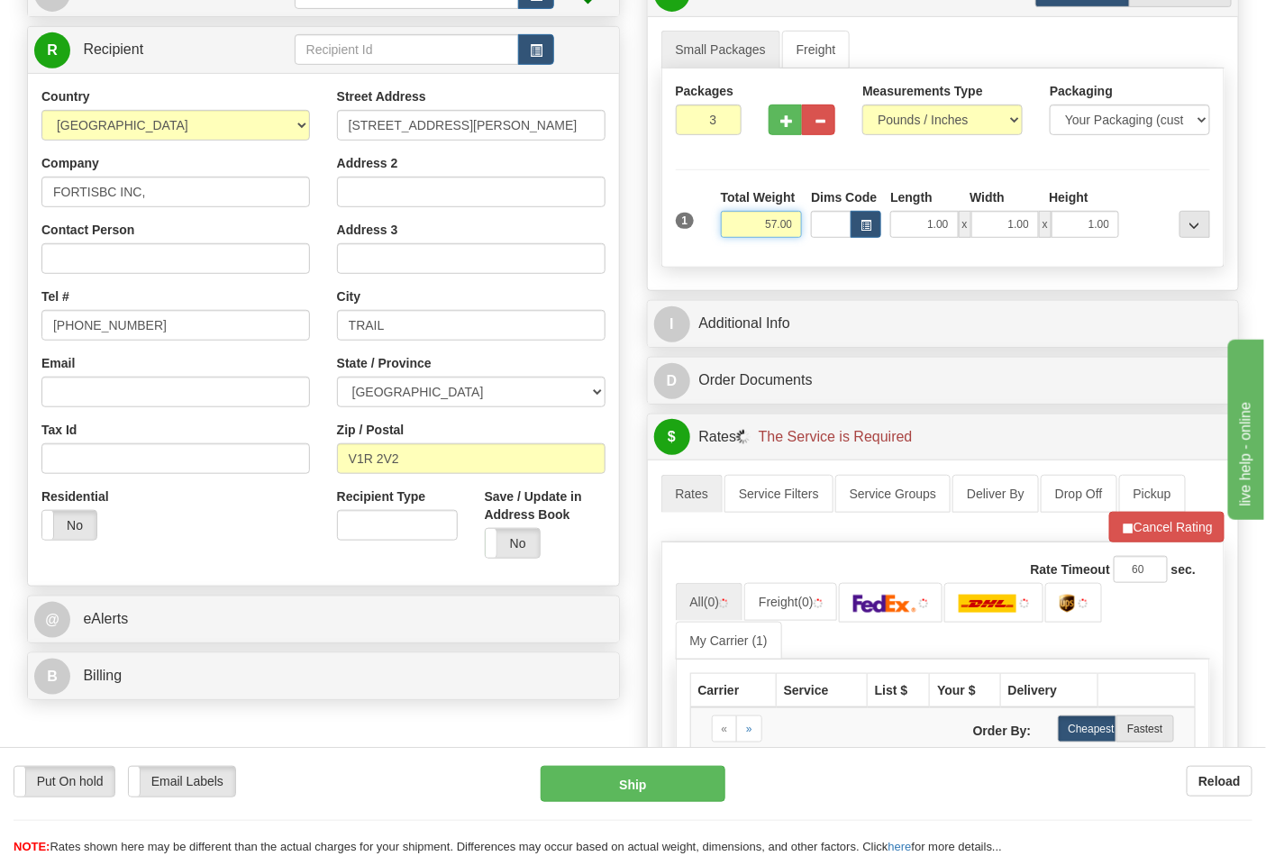
scroll to position [300, 0]
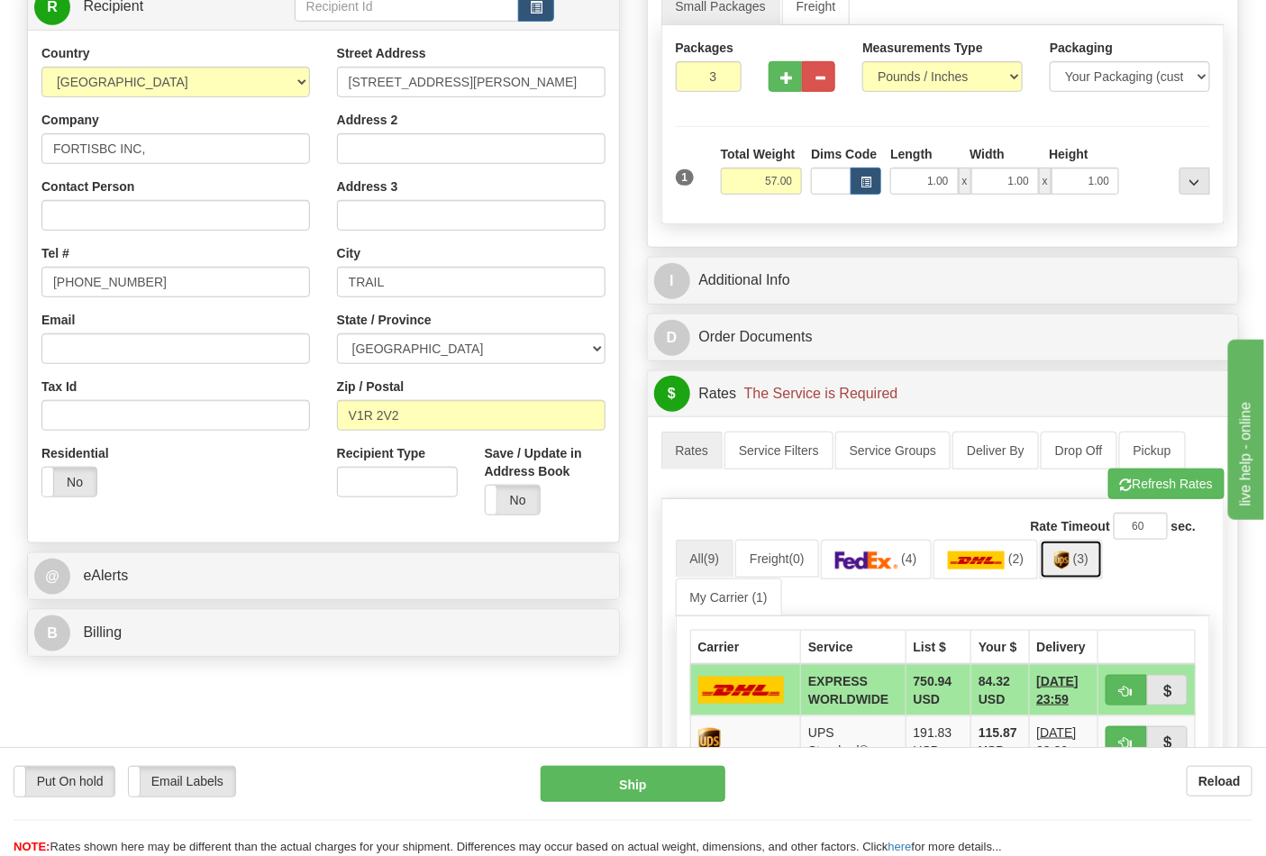
click at [1066, 559] on img at bounding box center [1061, 561] width 15 height 18
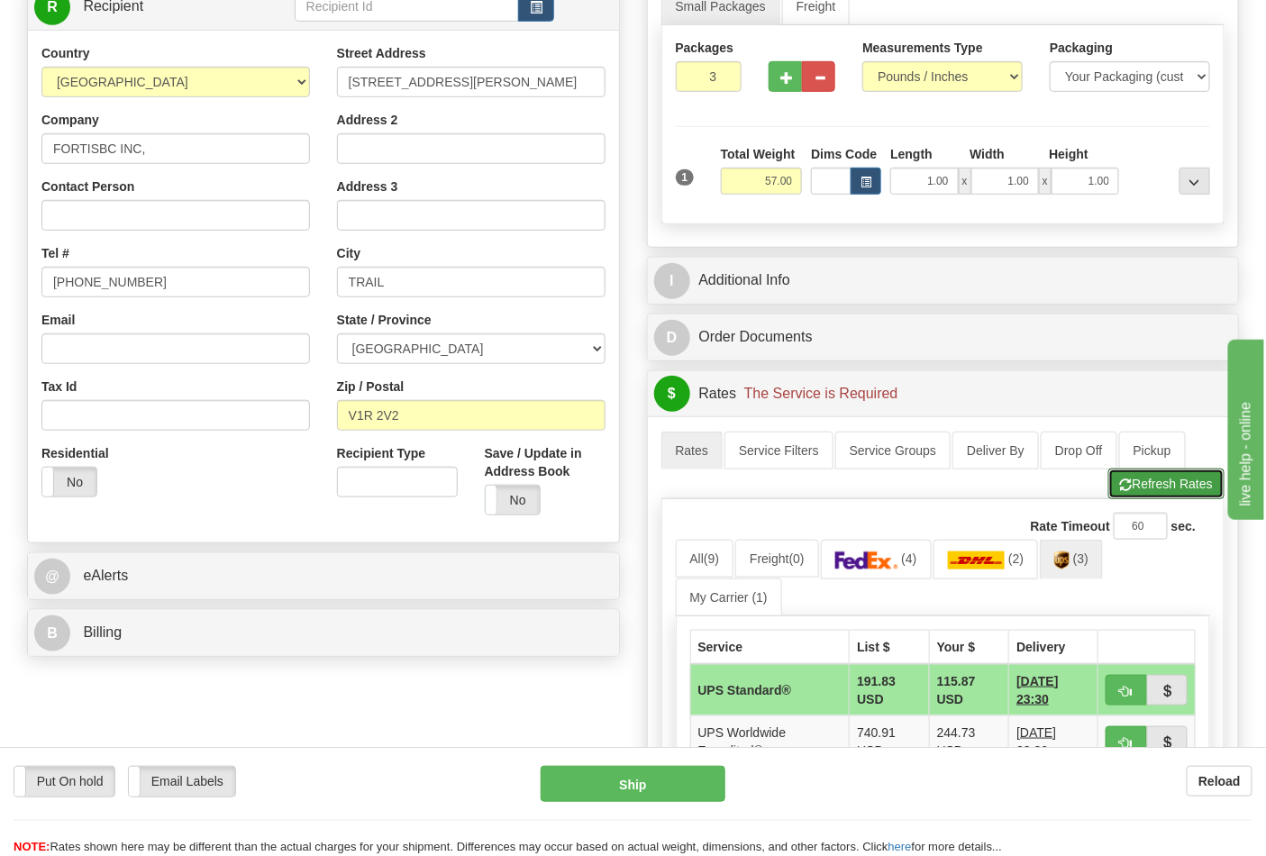
click at [1155, 492] on button "Refresh Rates" at bounding box center [1166, 484] width 116 height 31
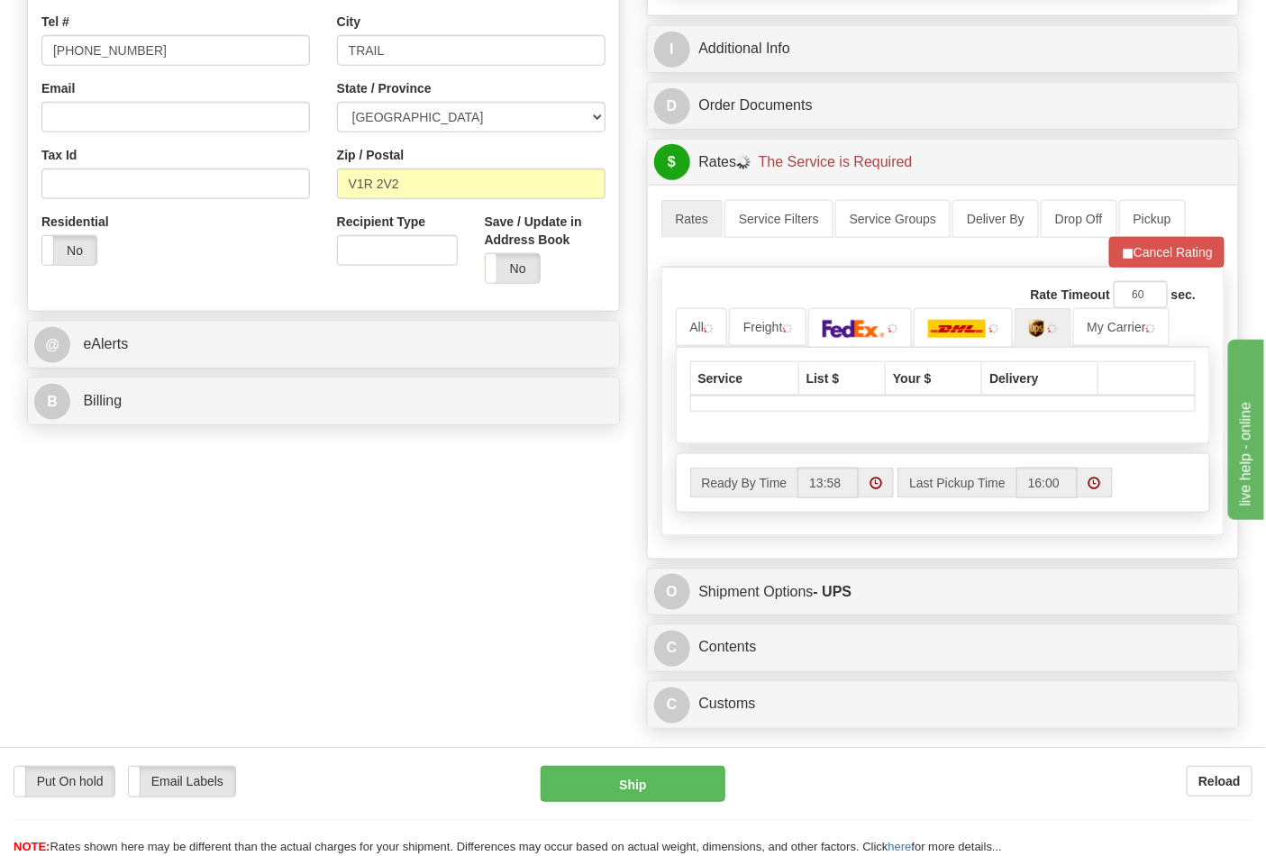
scroll to position [600, 0]
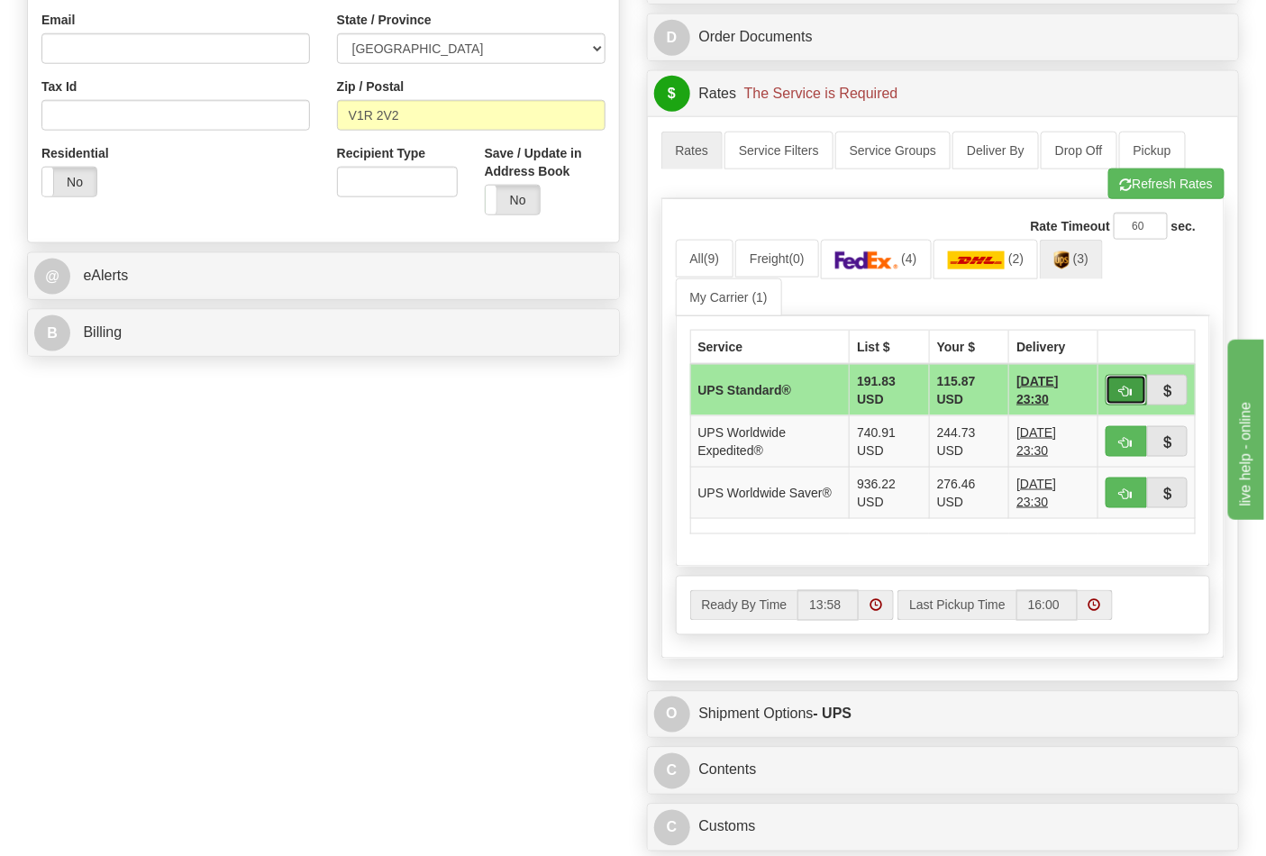
click at [1126, 386] on span "button" at bounding box center [1126, 392] width 13 height 12
type input "11"
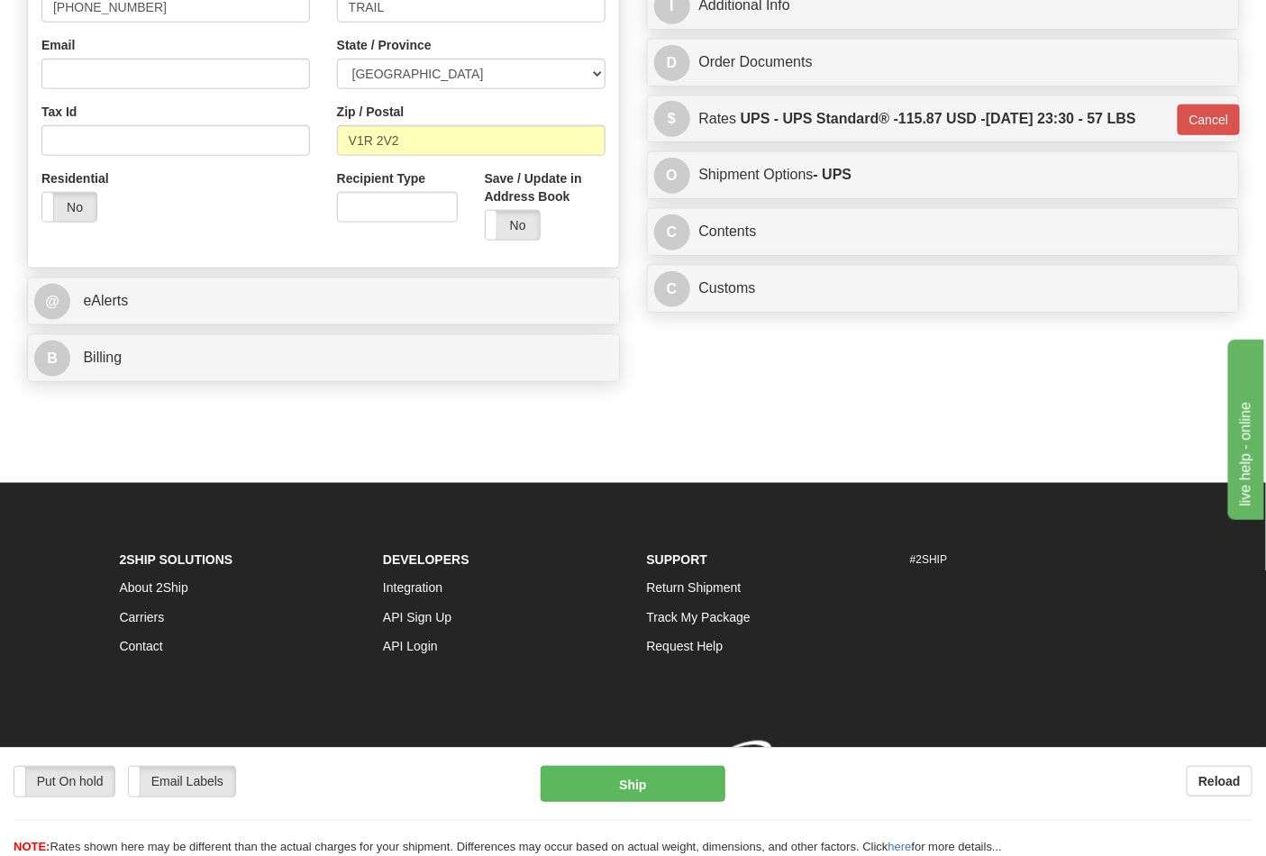
scroll to position [578, 0]
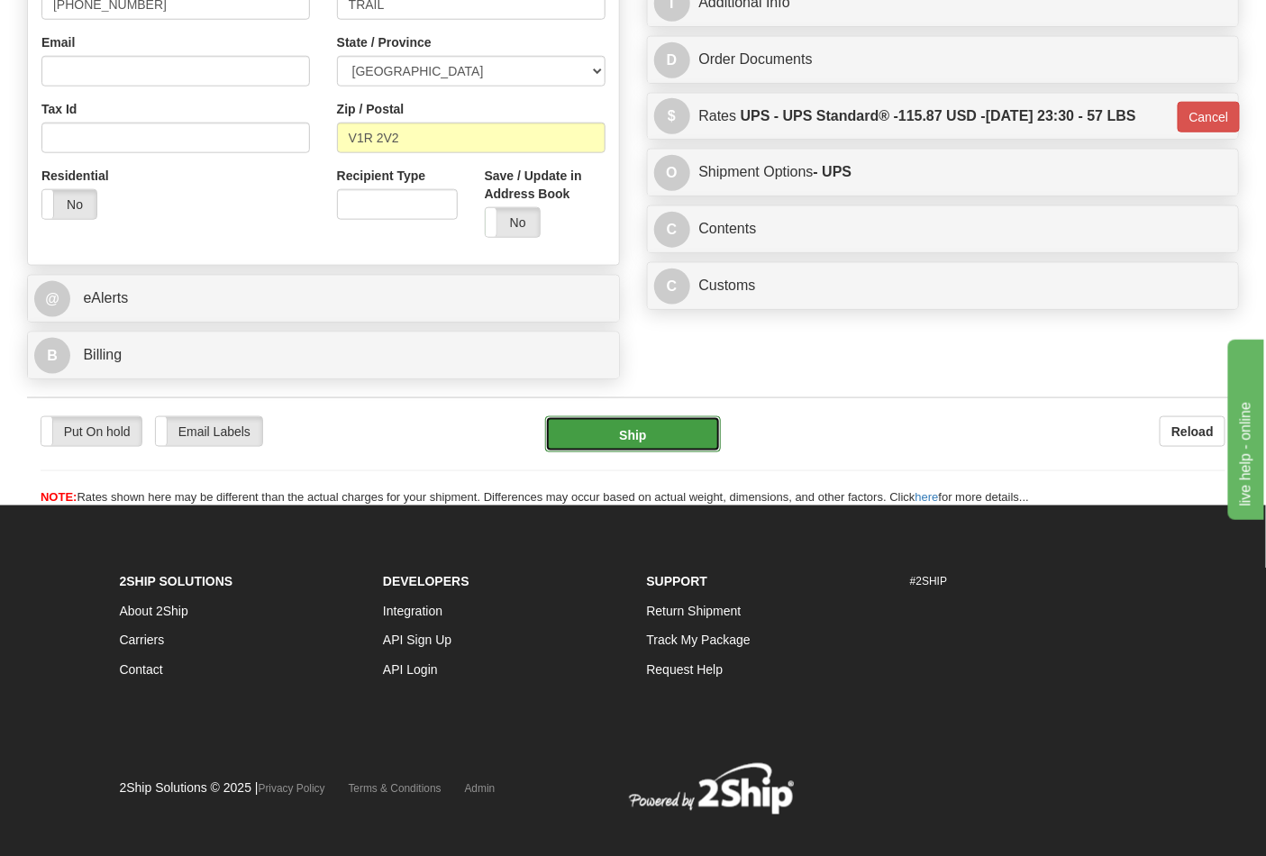
click at [637, 438] on button "Ship" at bounding box center [632, 434] width 175 height 36
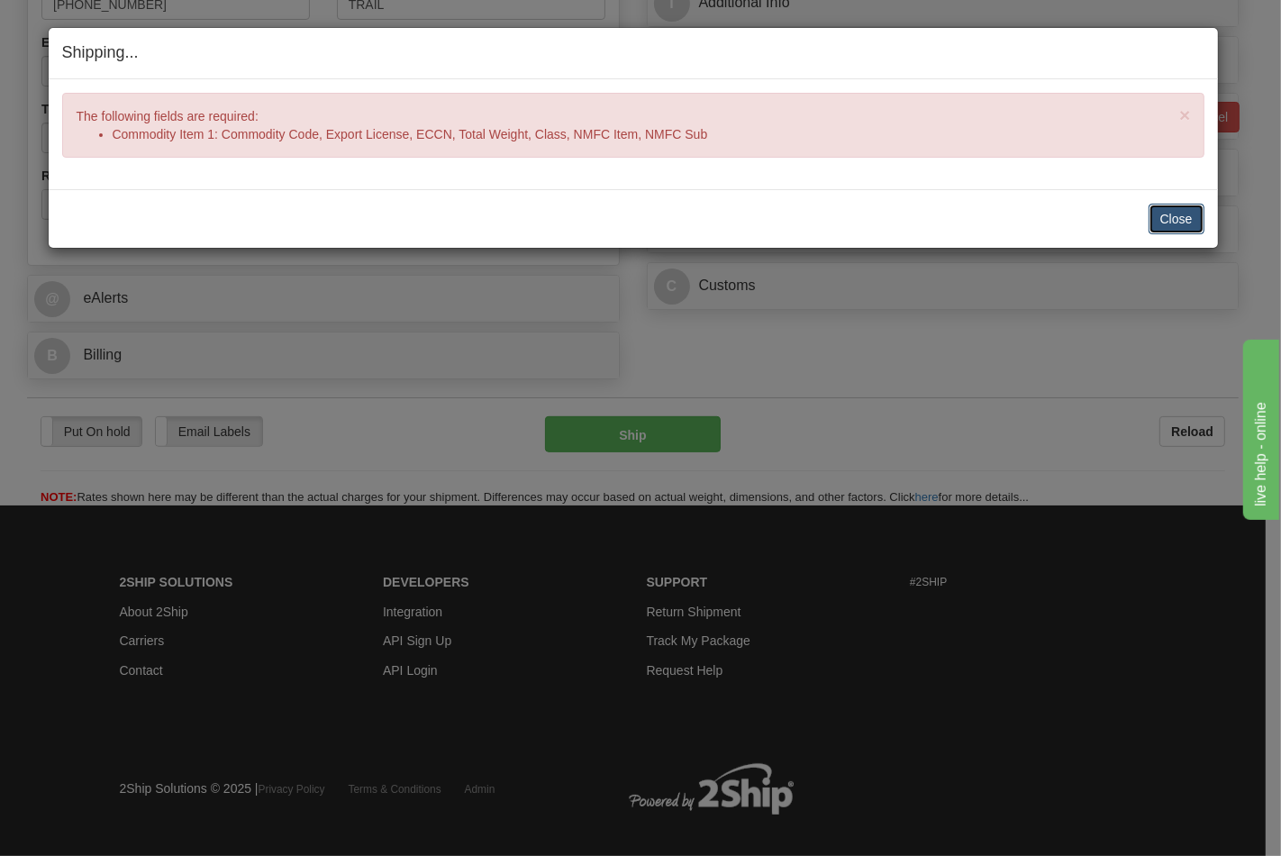
click at [1171, 213] on button "Close" at bounding box center [1177, 219] width 56 height 31
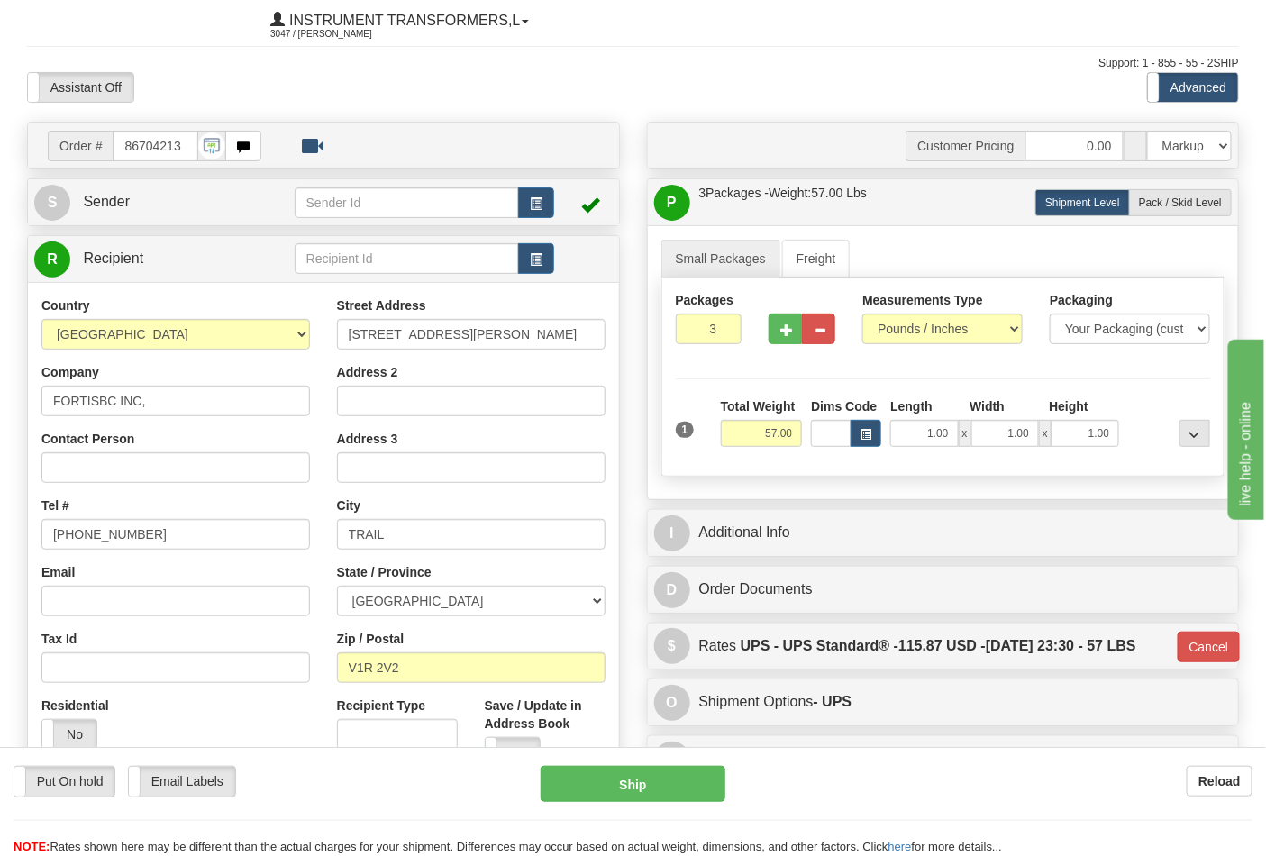
scroll to position [0, 0]
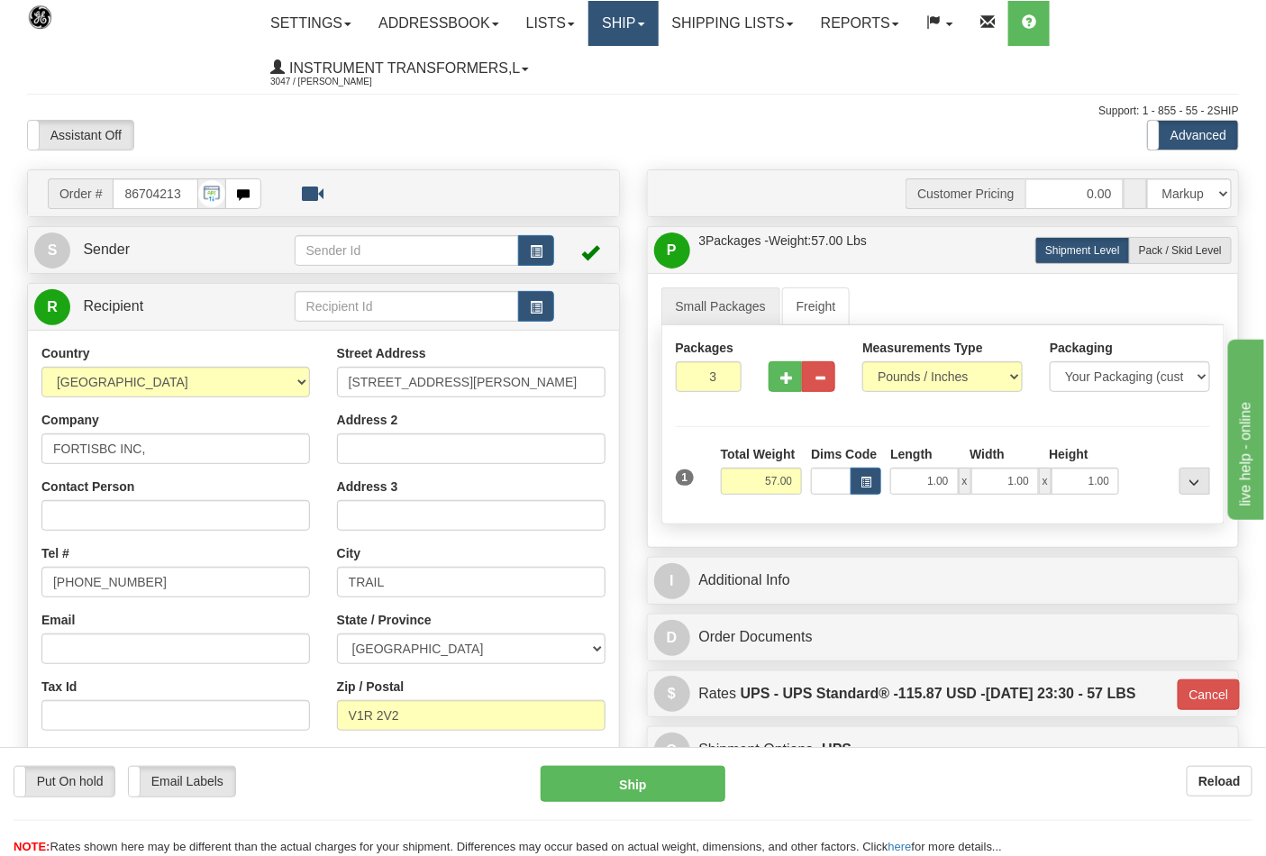
click at [655, 20] on link "Ship" at bounding box center [622, 23] width 69 height 45
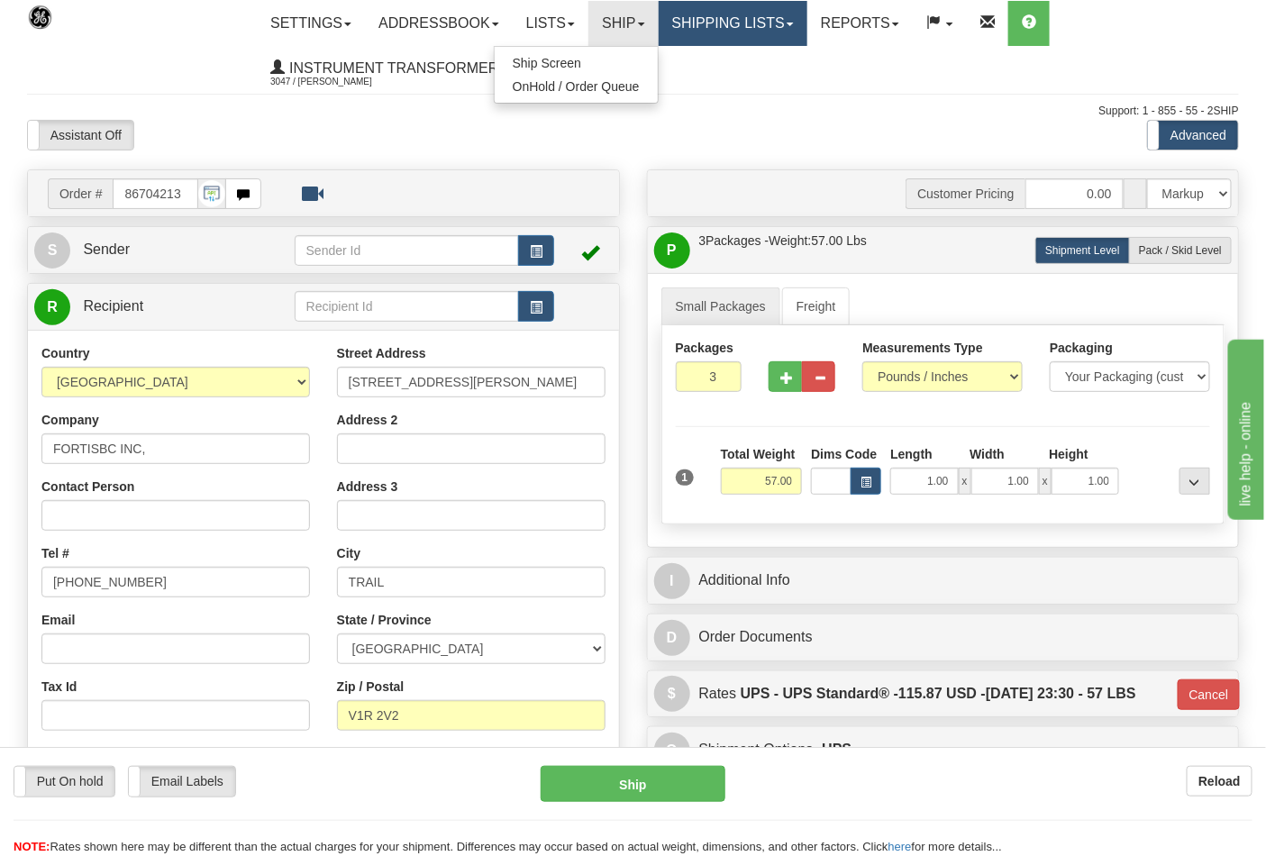
click at [696, 19] on link "Shipping lists" at bounding box center [733, 23] width 149 height 45
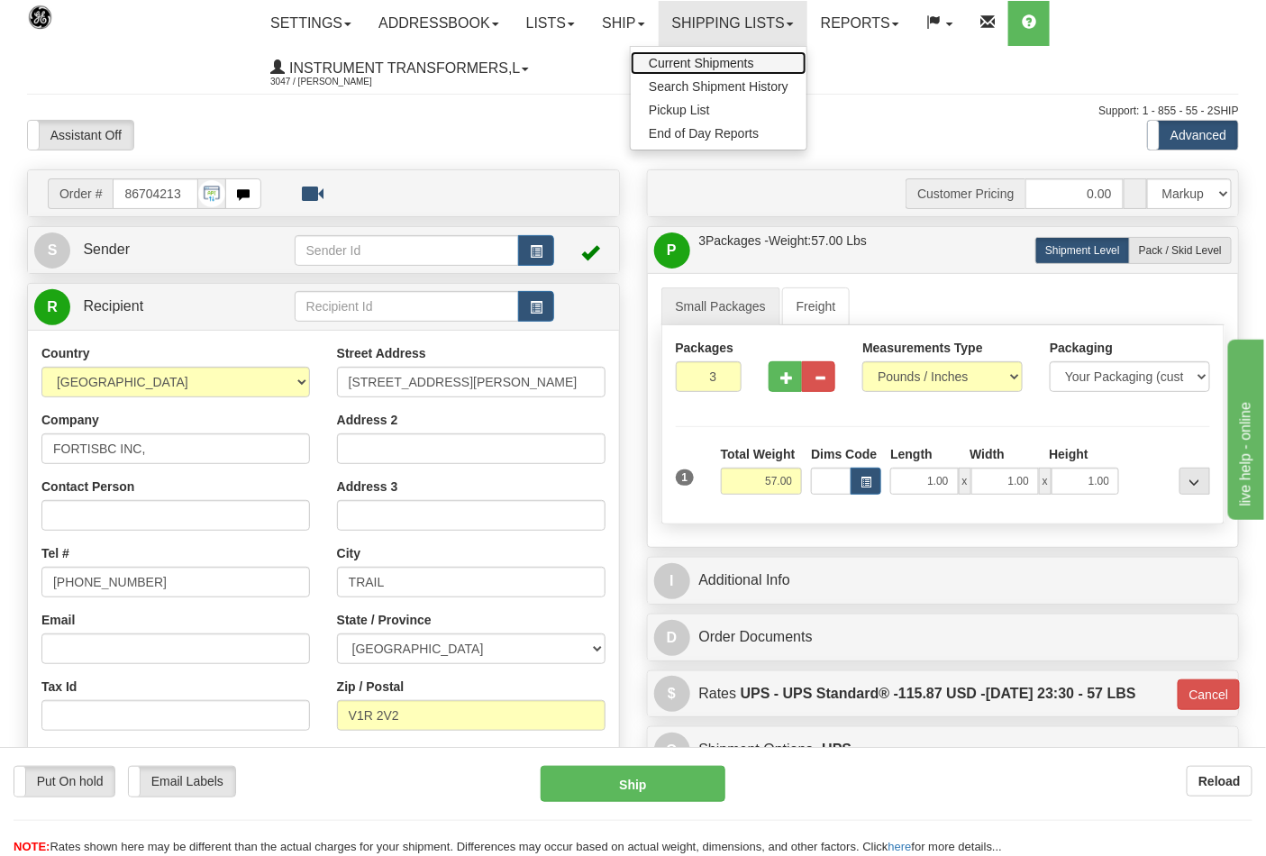
click at [735, 56] on span "Current Shipments" at bounding box center [701, 63] width 105 height 14
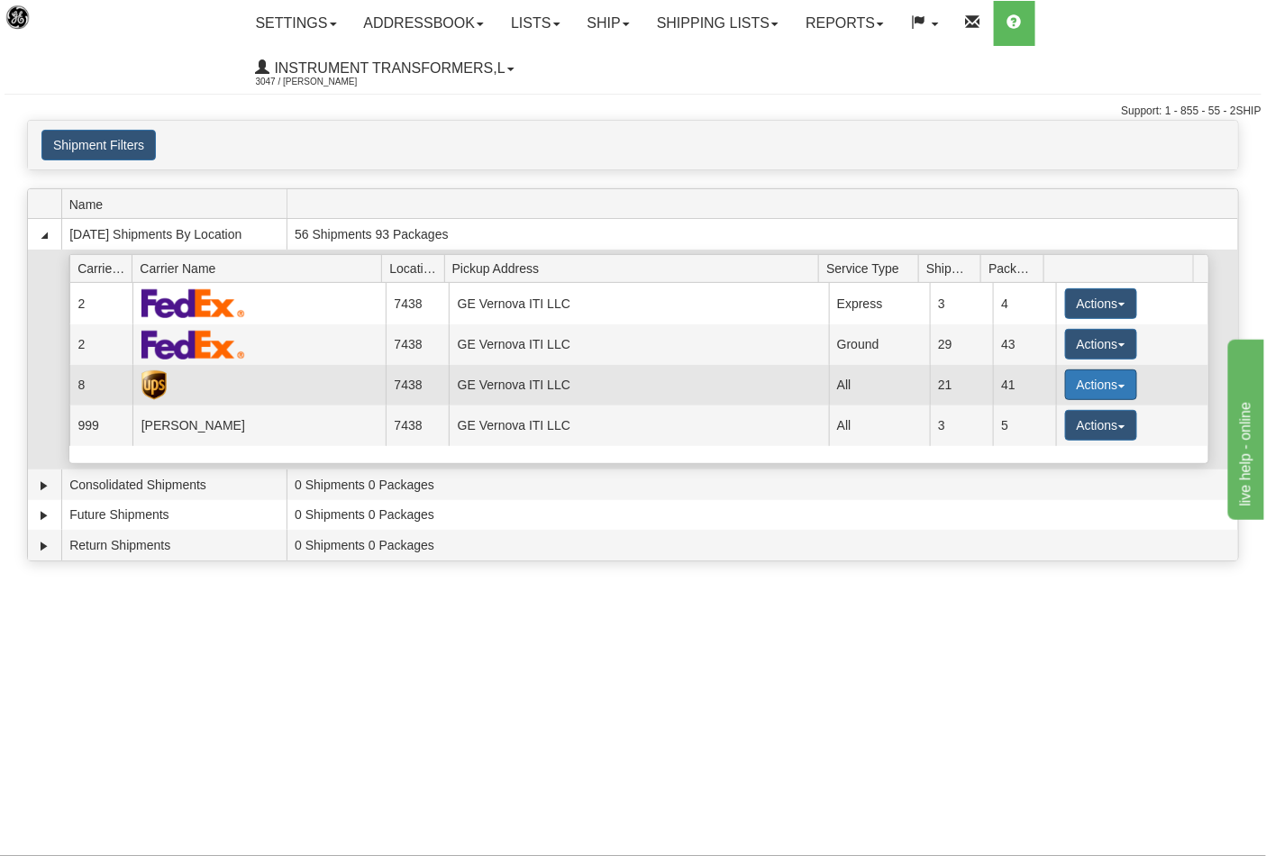
click at [1120, 388] on button "Actions" at bounding box center [1101, 384] width 72 height 31
click at [1058, 420] on span "Details" at bounding box center [1034, 418] width 49 height 13
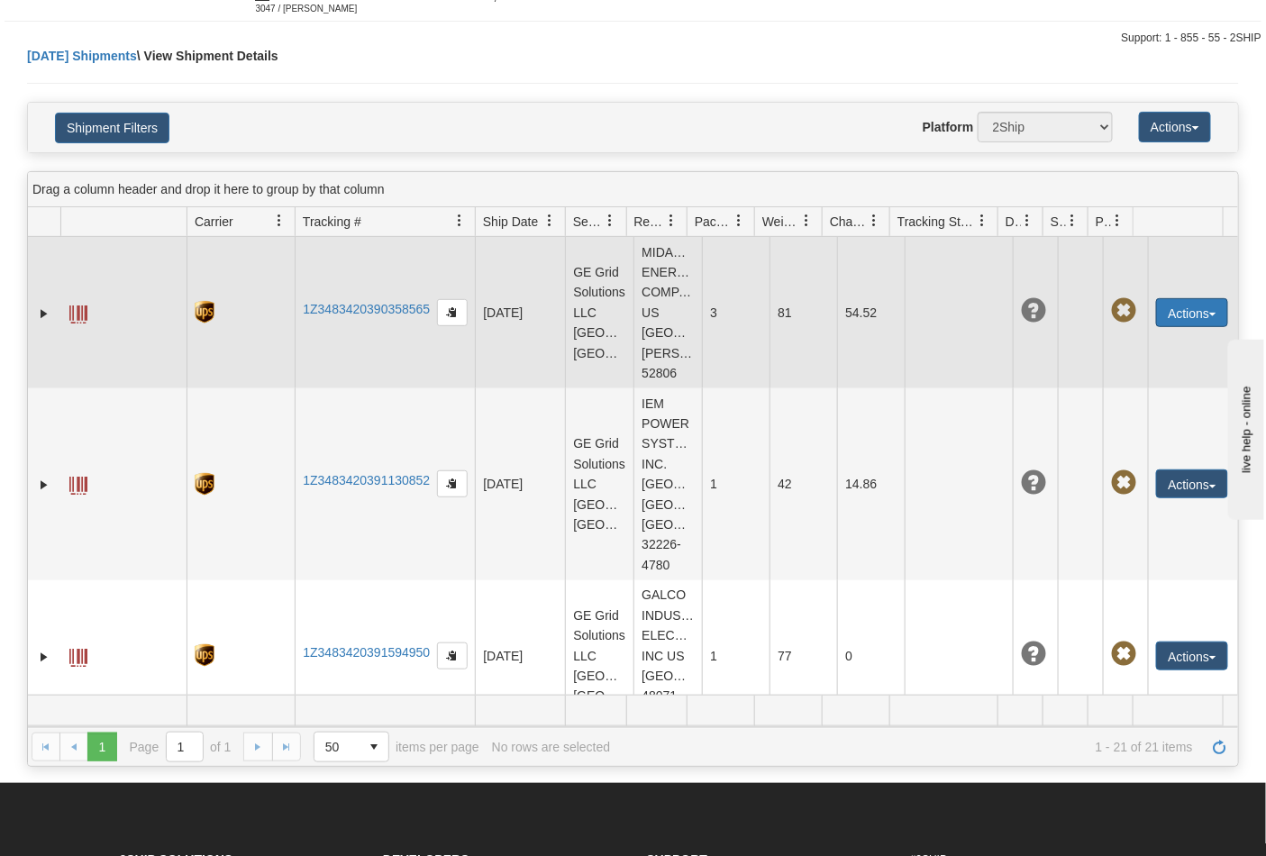
click at [1199, 316] on button "Actions" at bounding box center [1192, 312] width 72 height 29
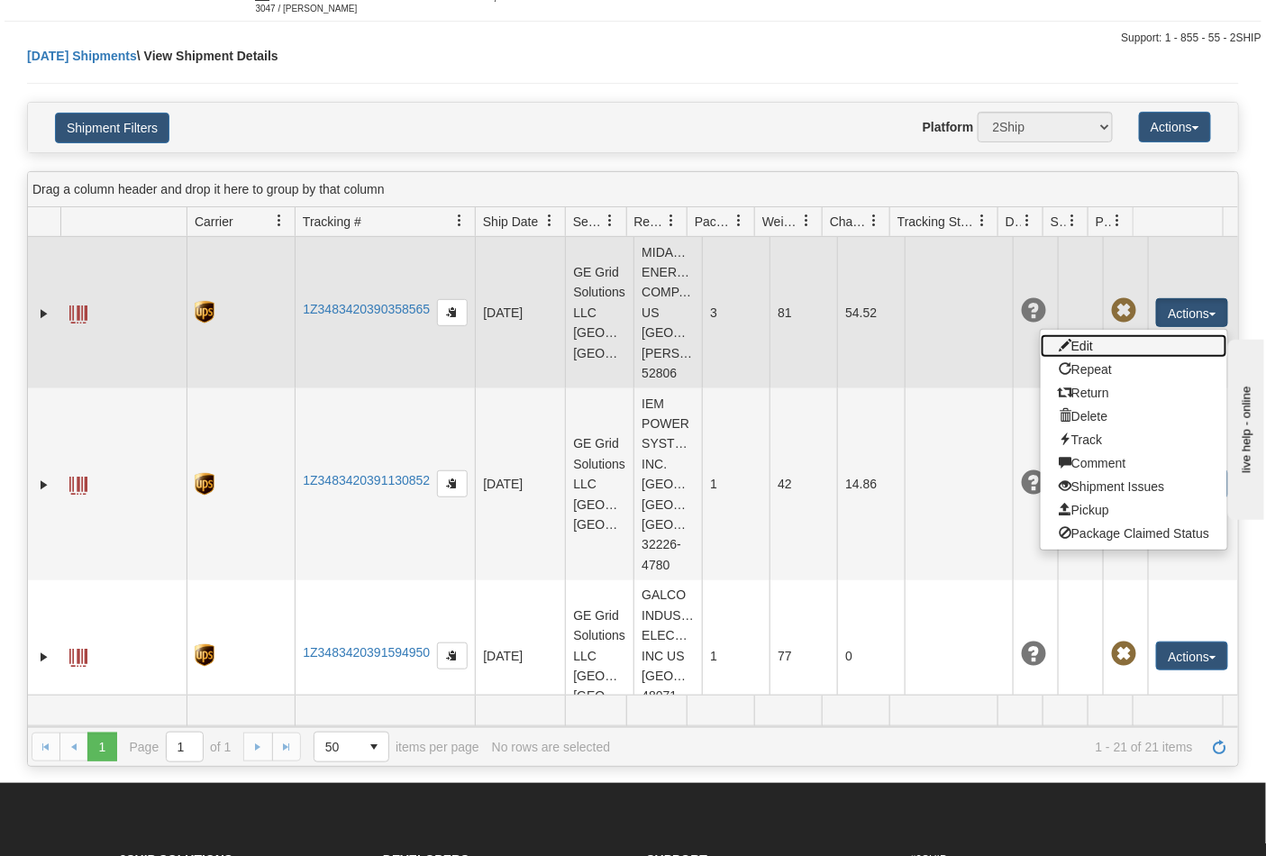
click at [1102, 346] on link "Edit" at bounding box center [1134, 345] width 187 height 23
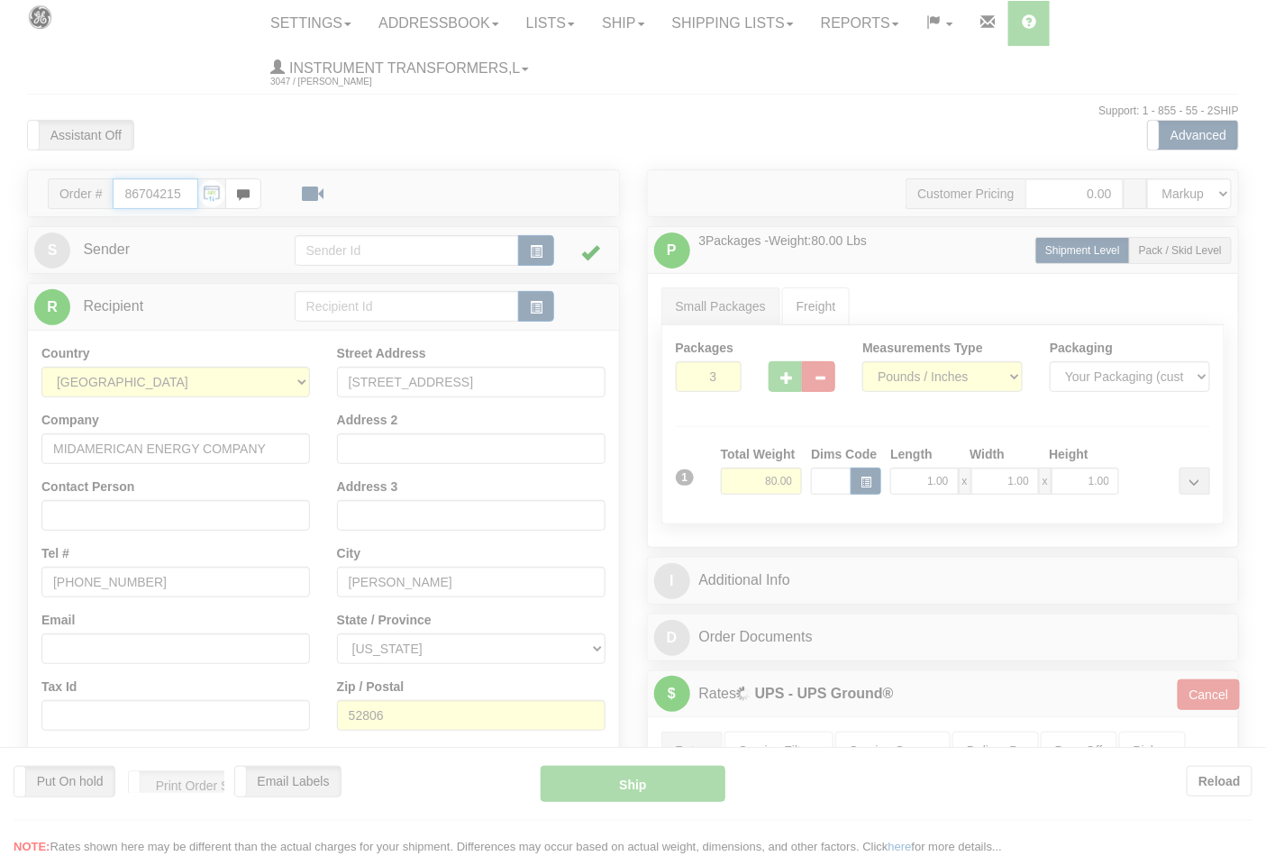
type input "03"
type input "13:57"
type input "16:00"
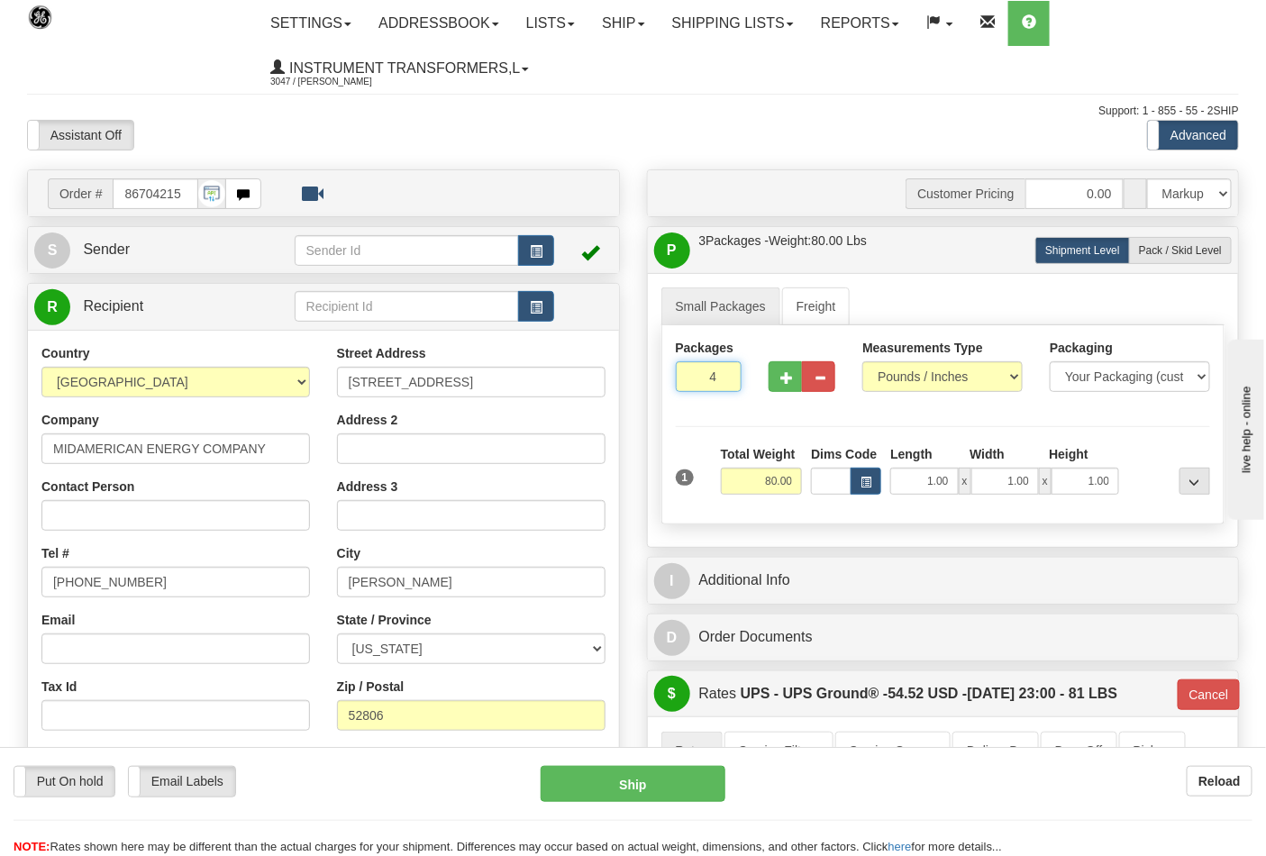
type input "4"
click at [725, 371] on input "4" at bounding box center [709, 376] width 67 height 31
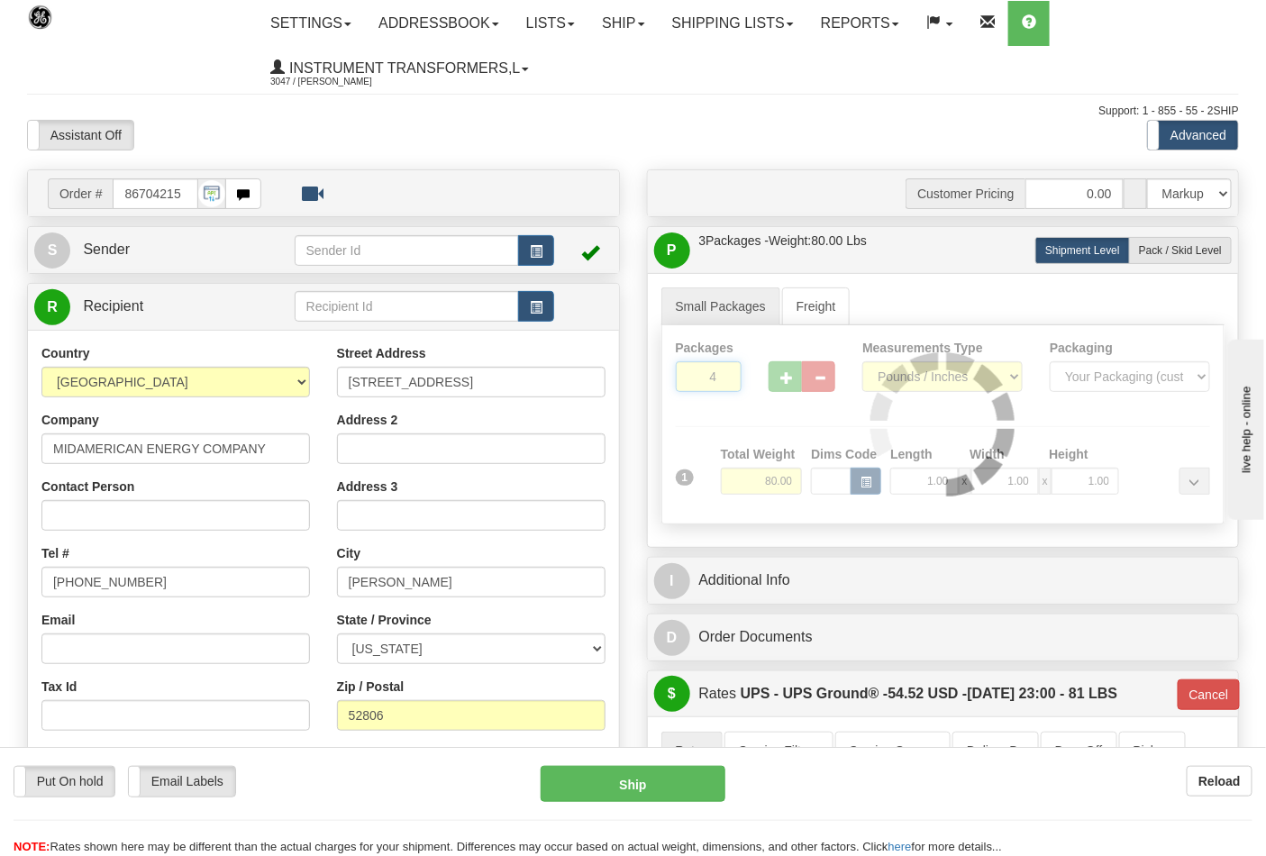
type input "03"
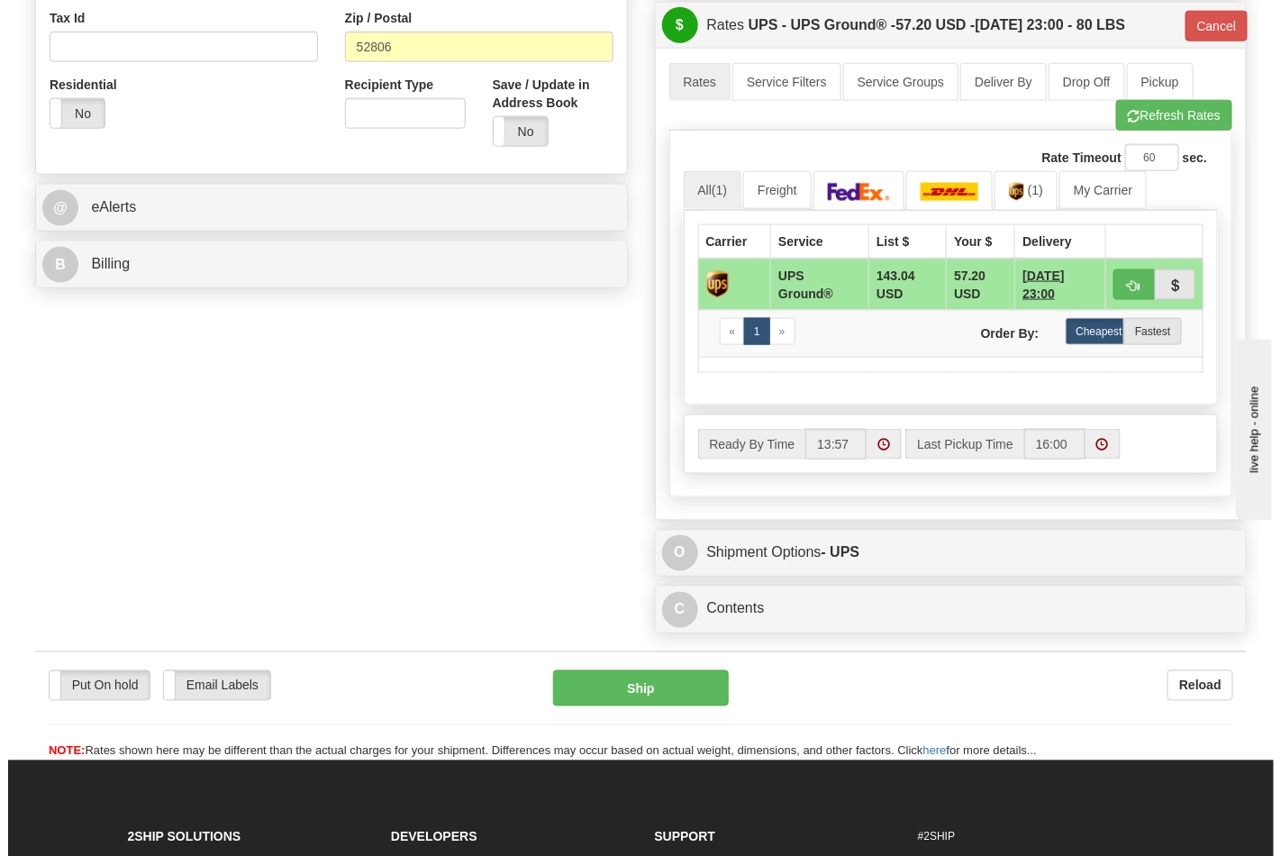
scroll to position [700, 0]
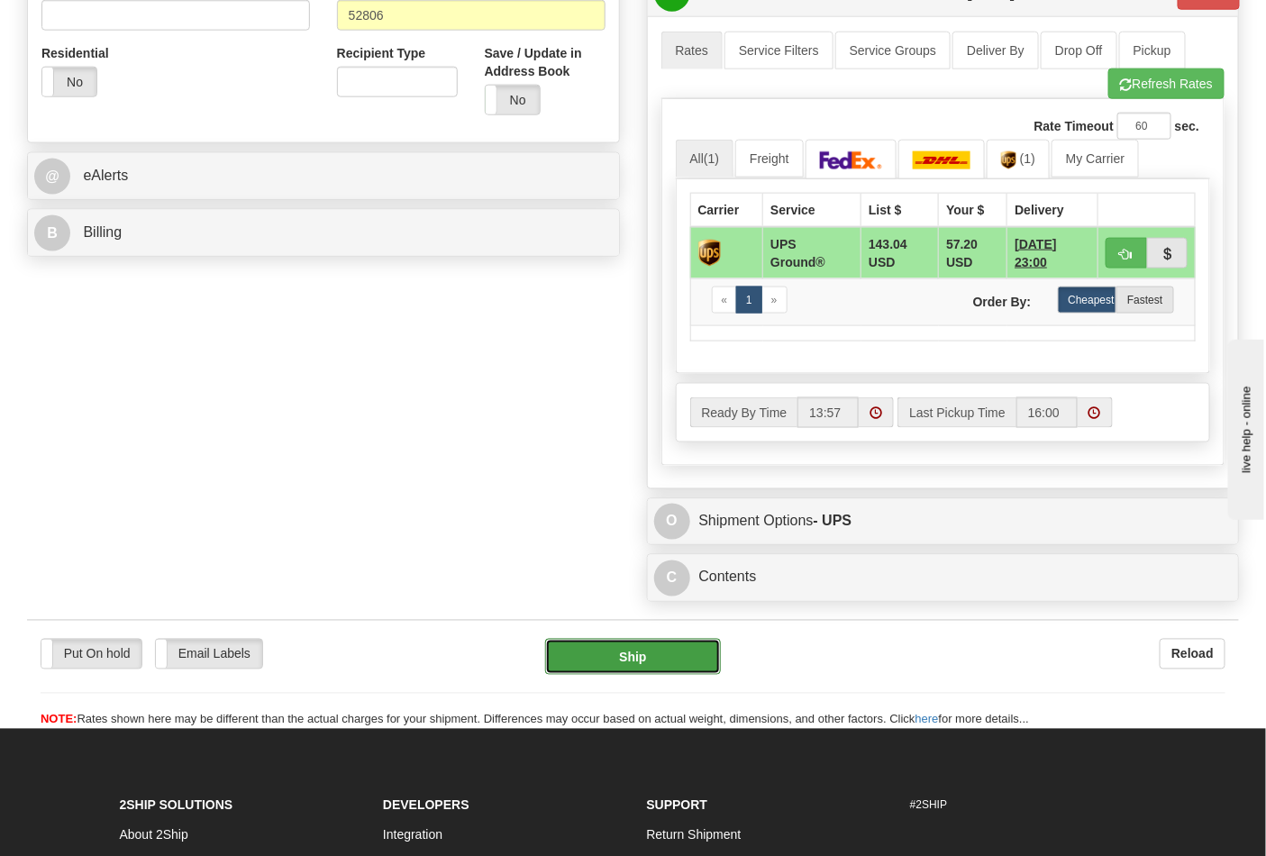
click at [627, 661] on button "Ship" at bounding box center [632, 657] width 175 height 36
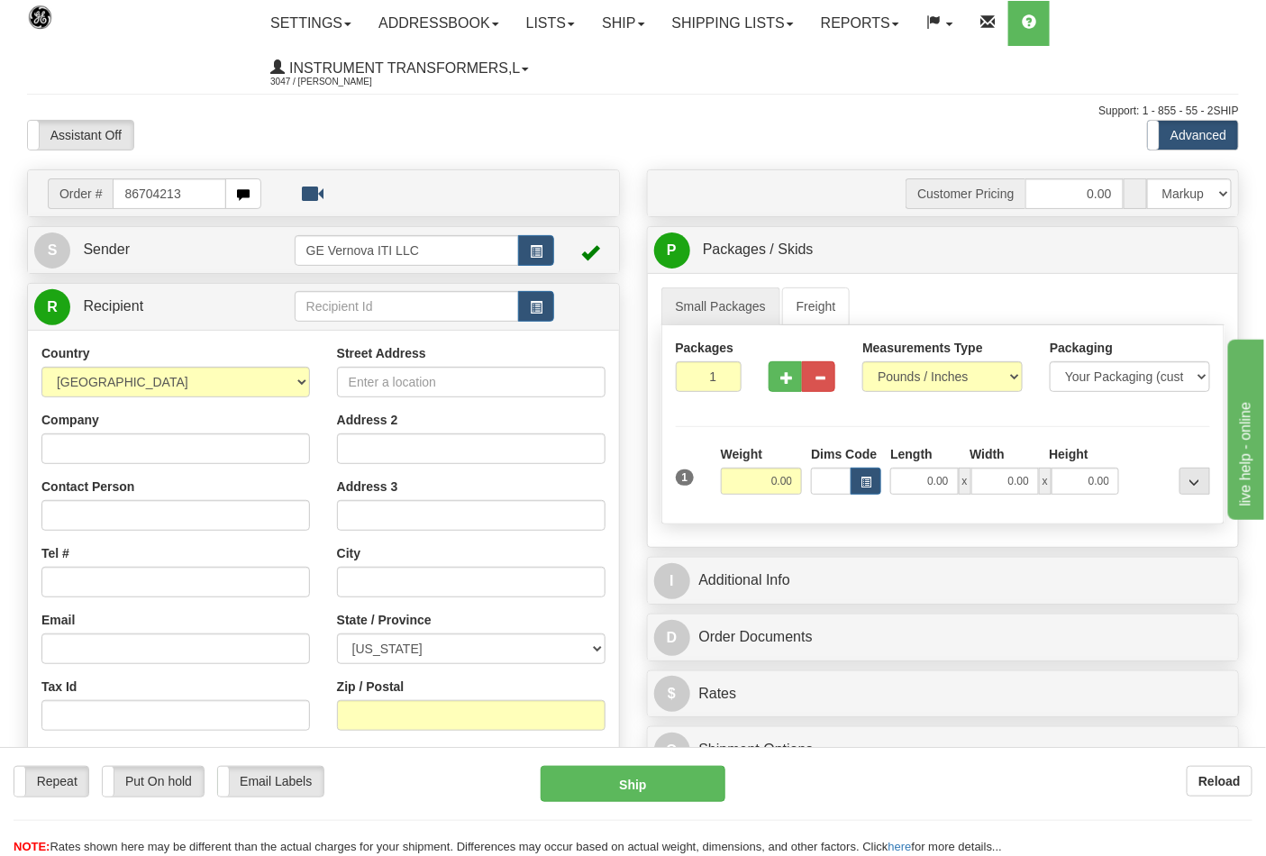
type input "86704213"
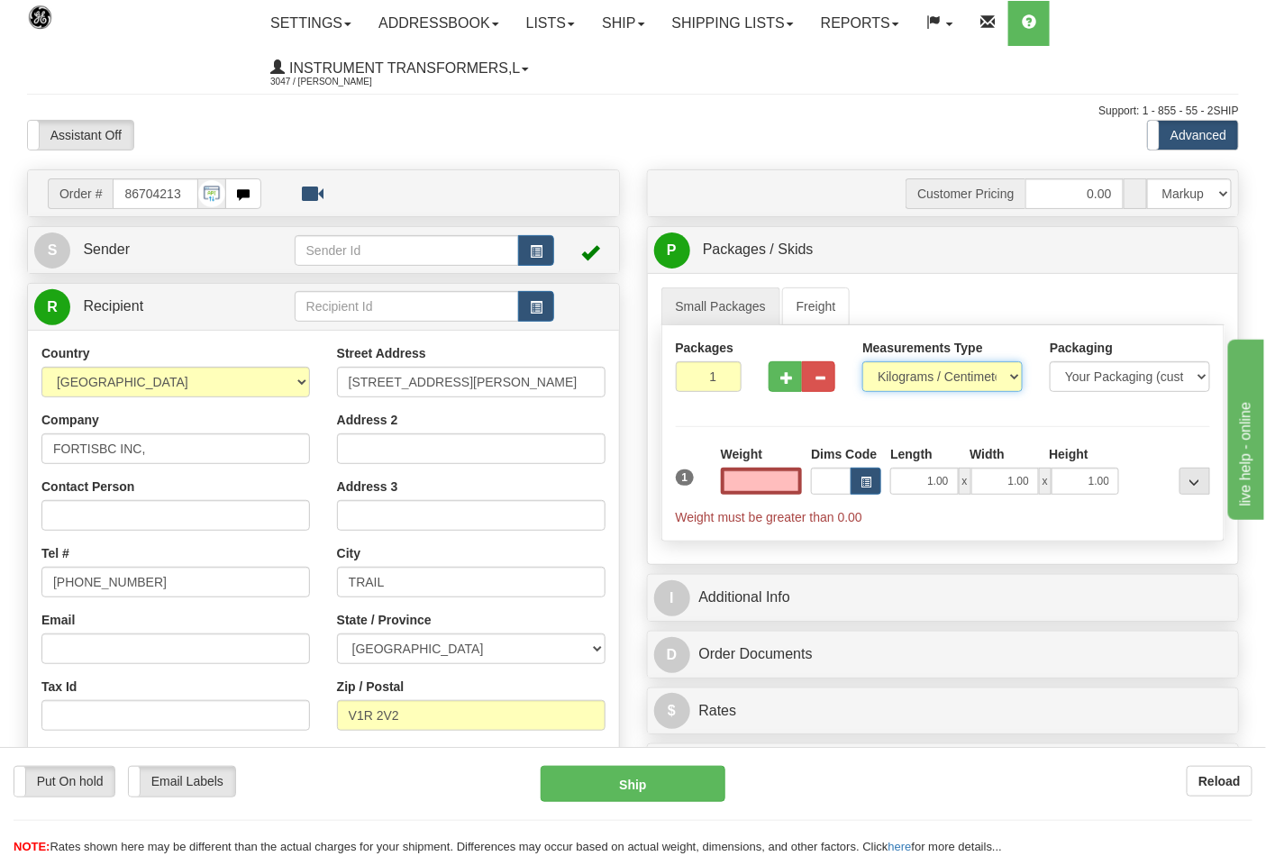
type input "0.00"
click at [935, 371] on select "Pounds / Inches Kilograms / Centimeters" at bounding box center [942, 376] width 160 height 31
select select "0"
click at [862, 362] on select "Pounds / Inches Kilograms / Centimeters" at bounding box center [942, 376] width 160 height 31
click at [724, 378] on input "0" at bounding box center [709, 376] width 67 height 31
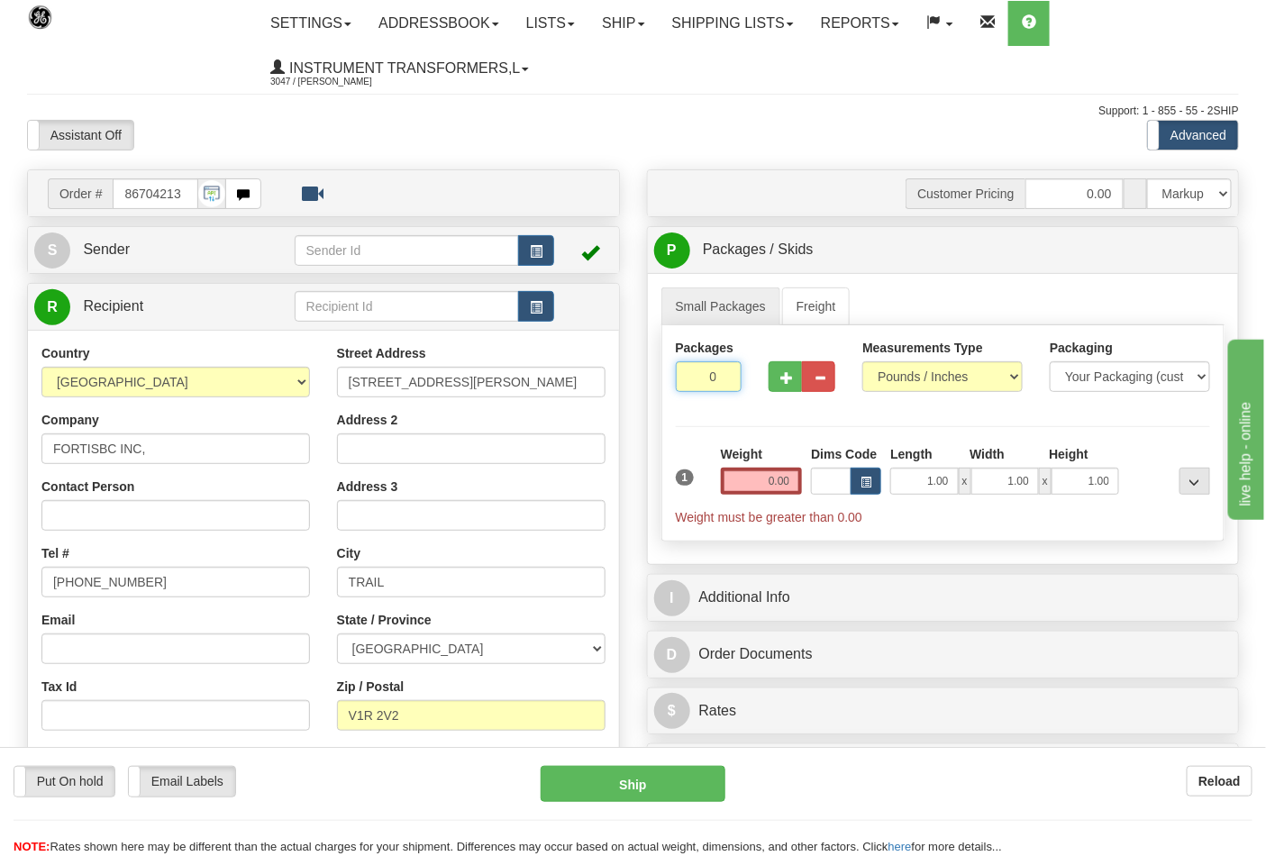
click at [724, 378] on input "0" at bounding box center [709, 376] width 67 height 31
click at [722, 370] on input "2" at bounding box center [709, 376] width 67 height 31
type input "3"
click at [722, 370] on input "3" at bounding box center [709, 376] width 67 height 31
click at [752, 490] on input "0.00" at bounding box center [762, 481] width 82 height 27
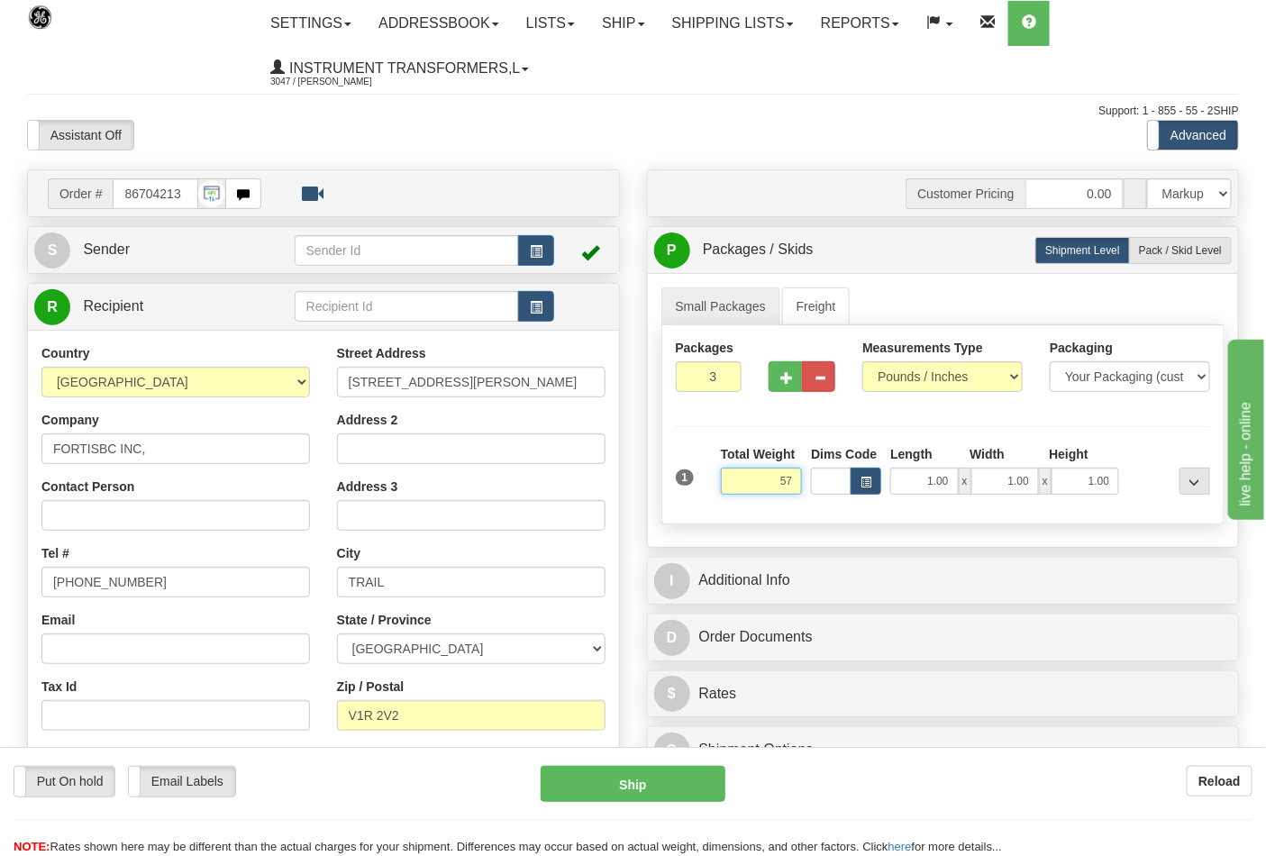
click button "Delete" at bounding box center [0, 0] width 0 height 0
type input "57.00"
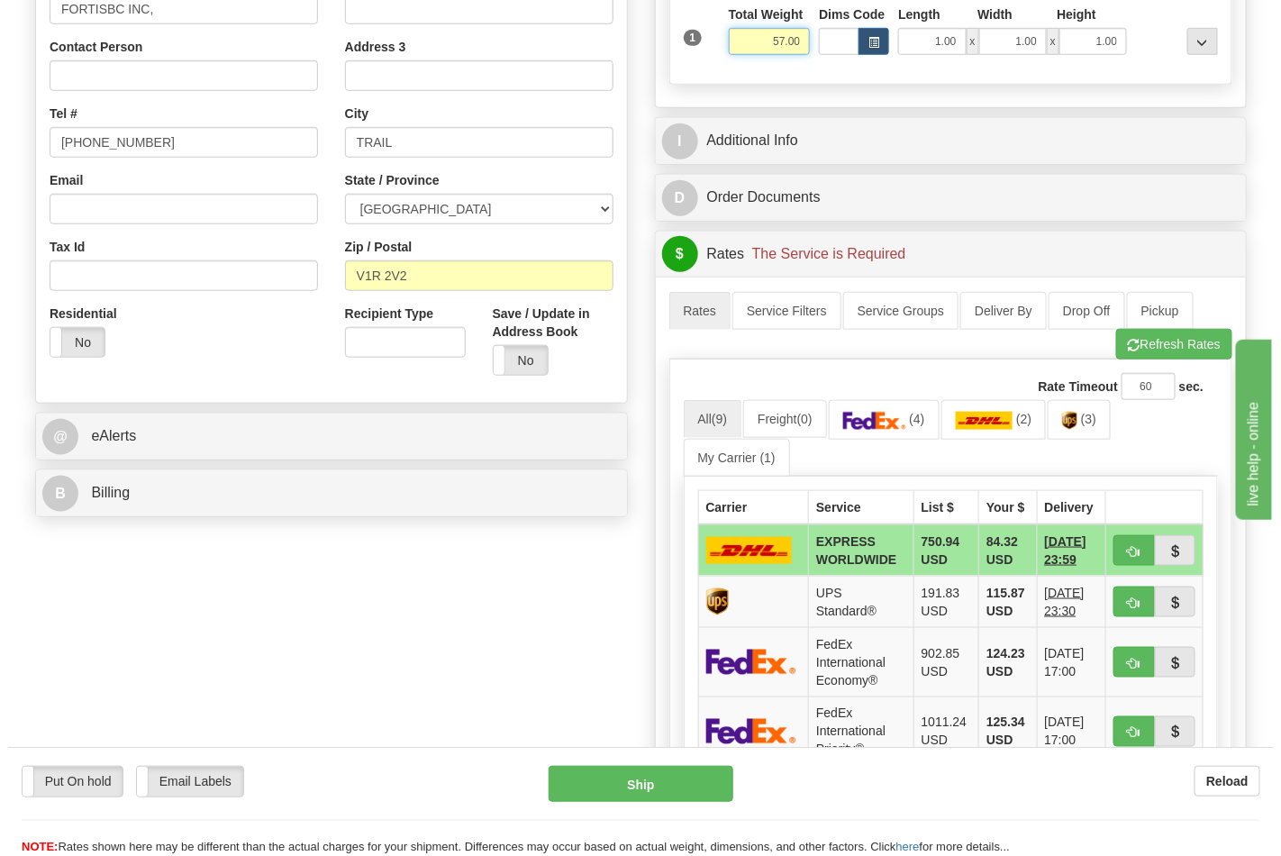
scroll to position [500, 0]
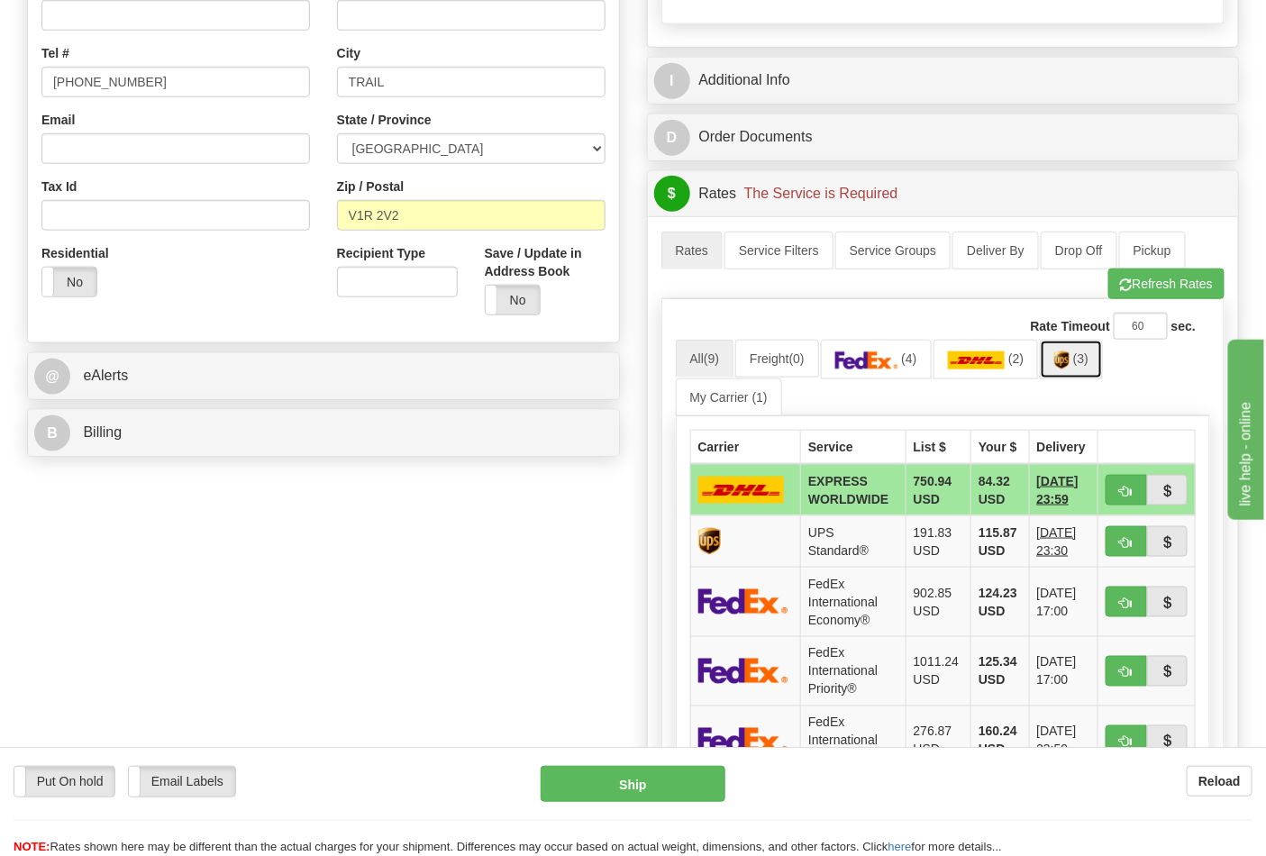
click at [1070, 362] on img at bounding box center [1061, 360] width 15 height 18
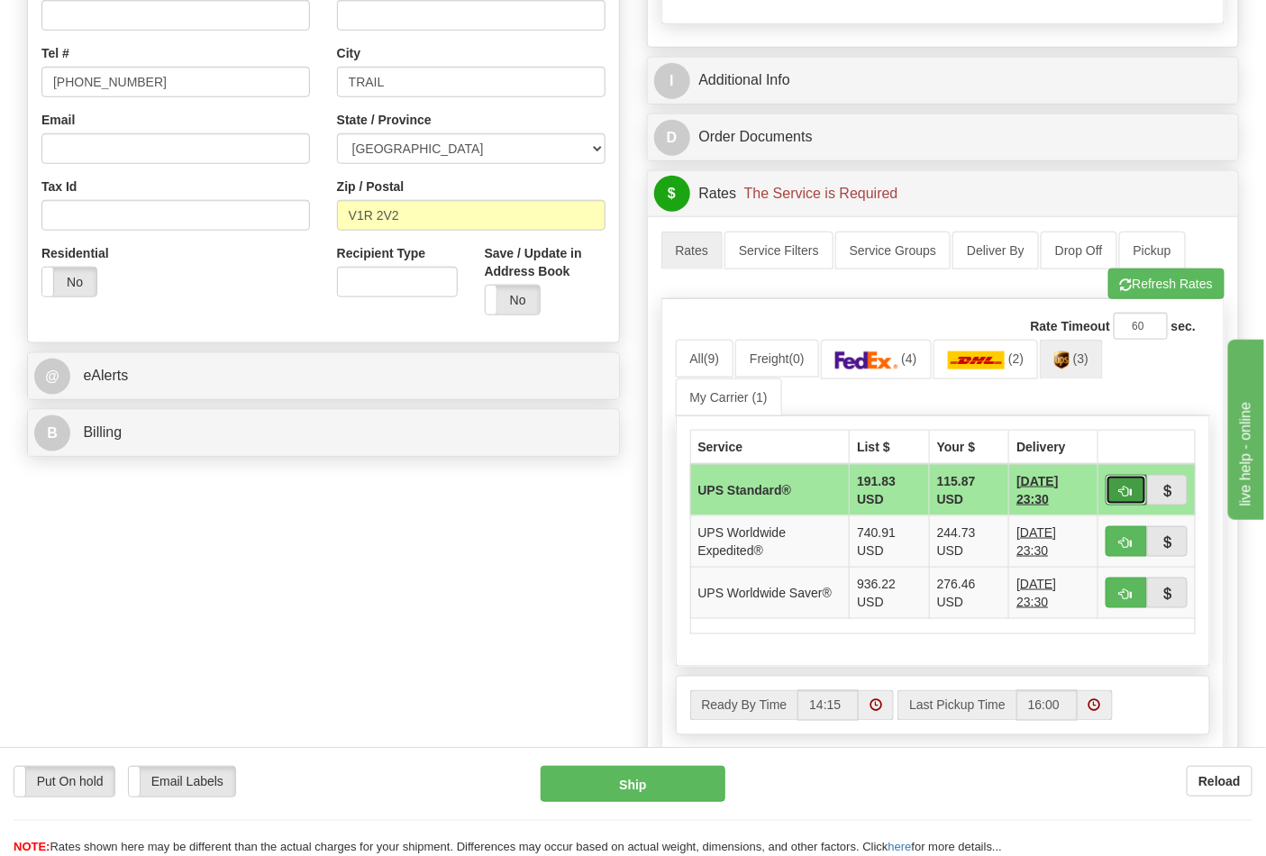
click at [1122, 488] on span "button" at bounding box center [1126, 492] width 13 height 12
type input "11"
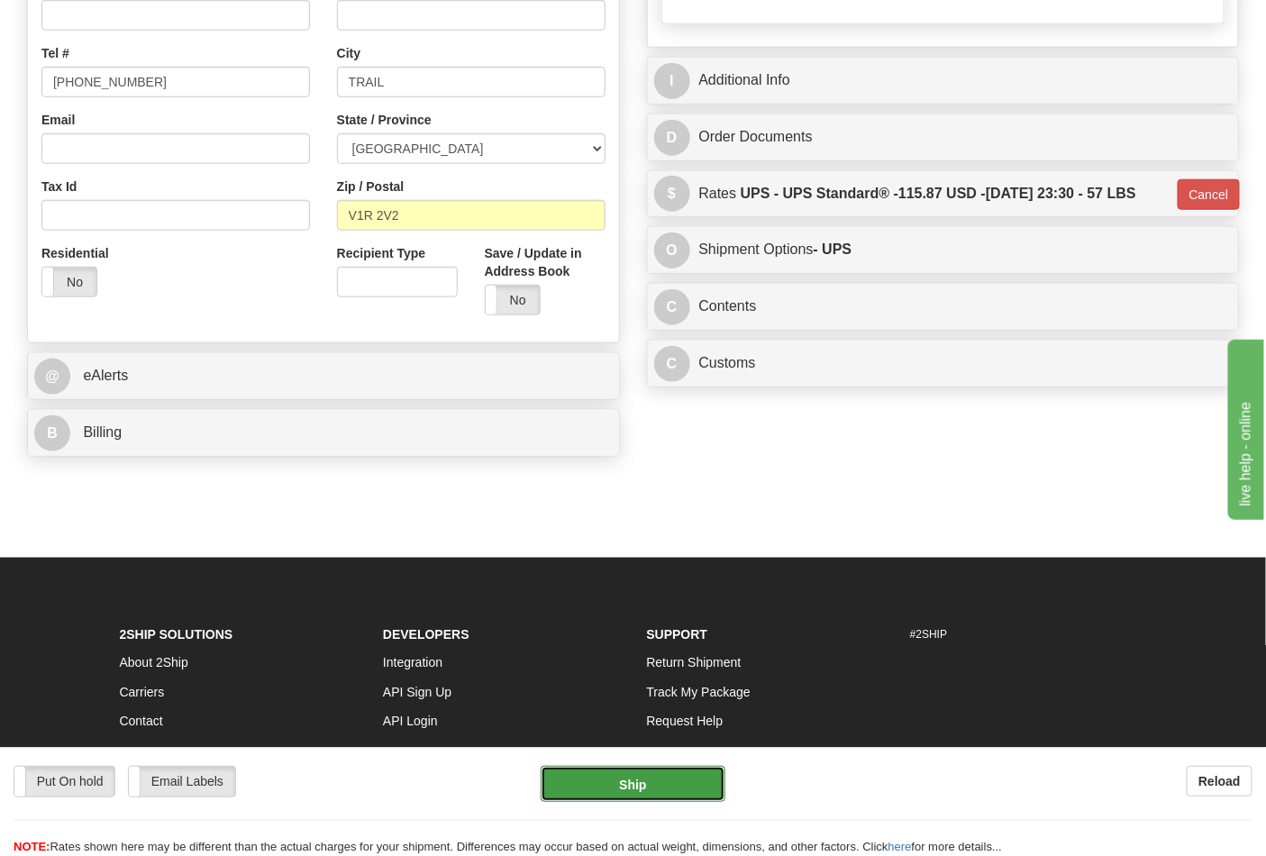
click at [658, 779] on button "Ship" at bounding box center [633, 784] width 184 height 36
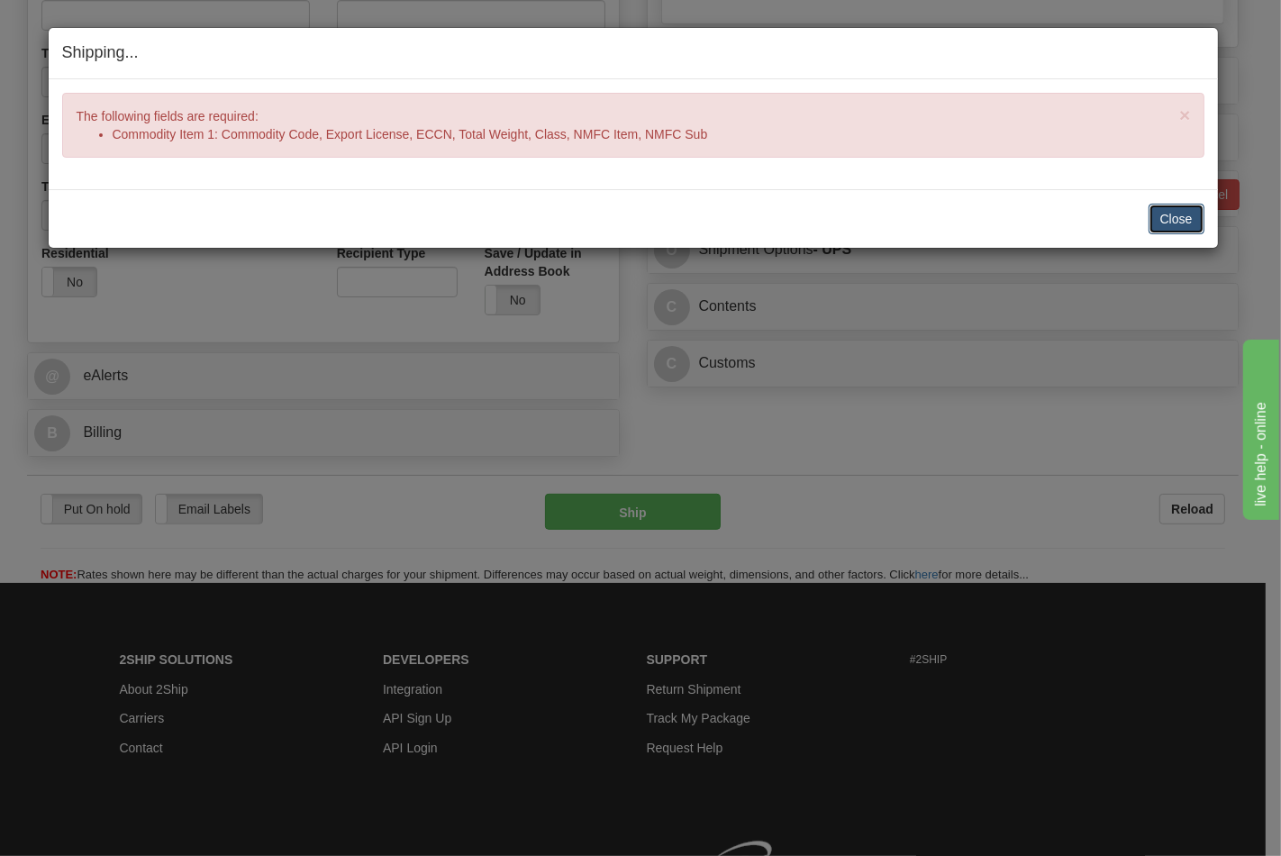
click at [1168, 214] on button "Close" at bounding box center [1177, 219] width 56 height 31
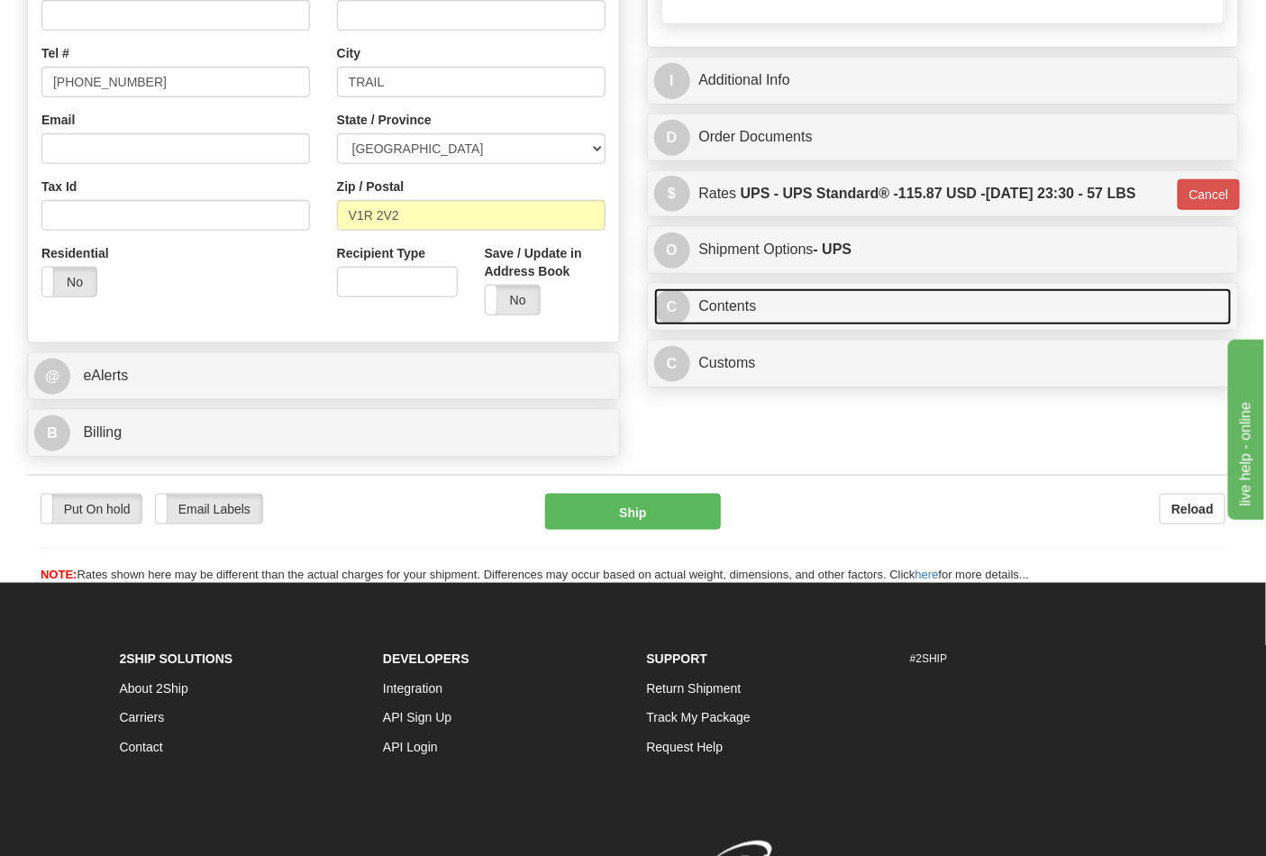
click at [856, 309] on link "C Contents" at bounding box center [943, 306] width 579 height 37
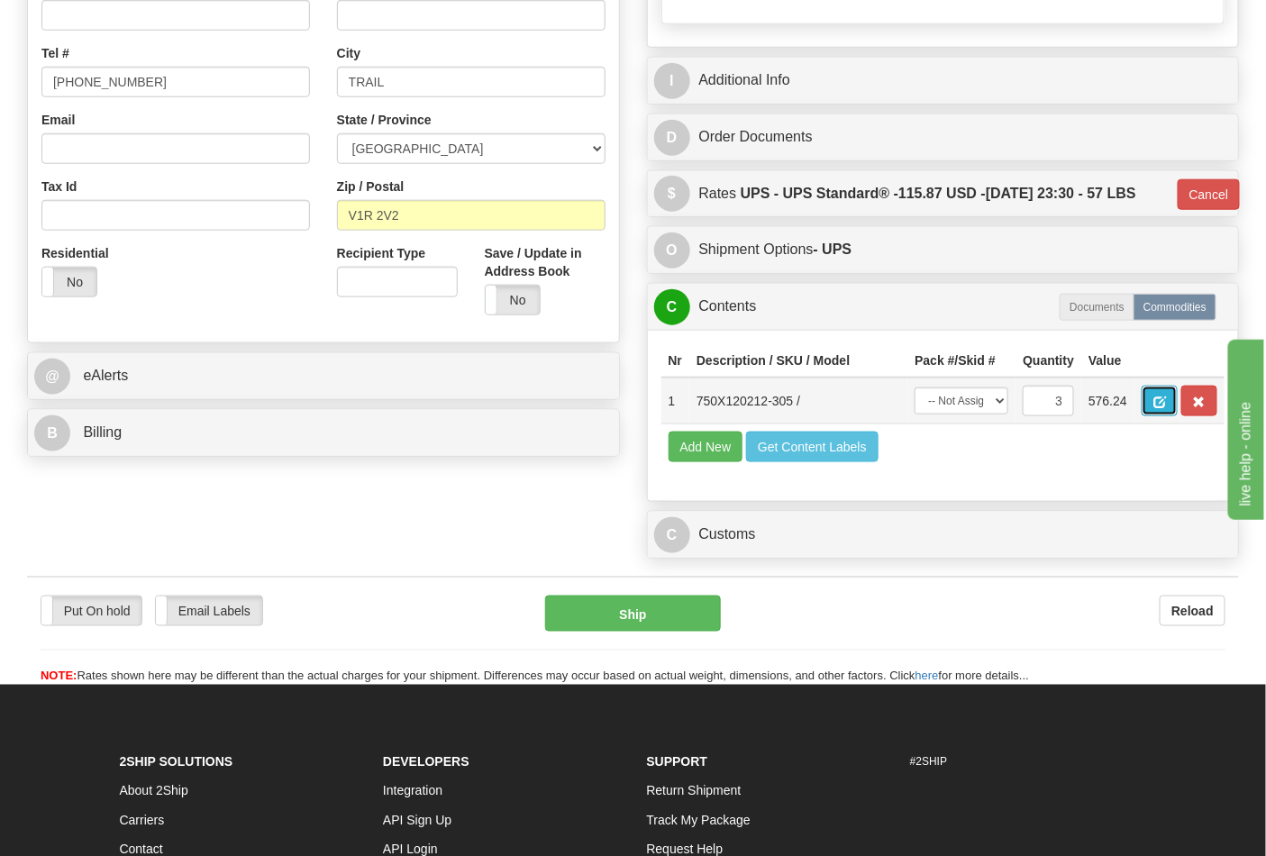
click at [1166, 403] on span "button" at bounding box center [1159, 403] width 13 height 12
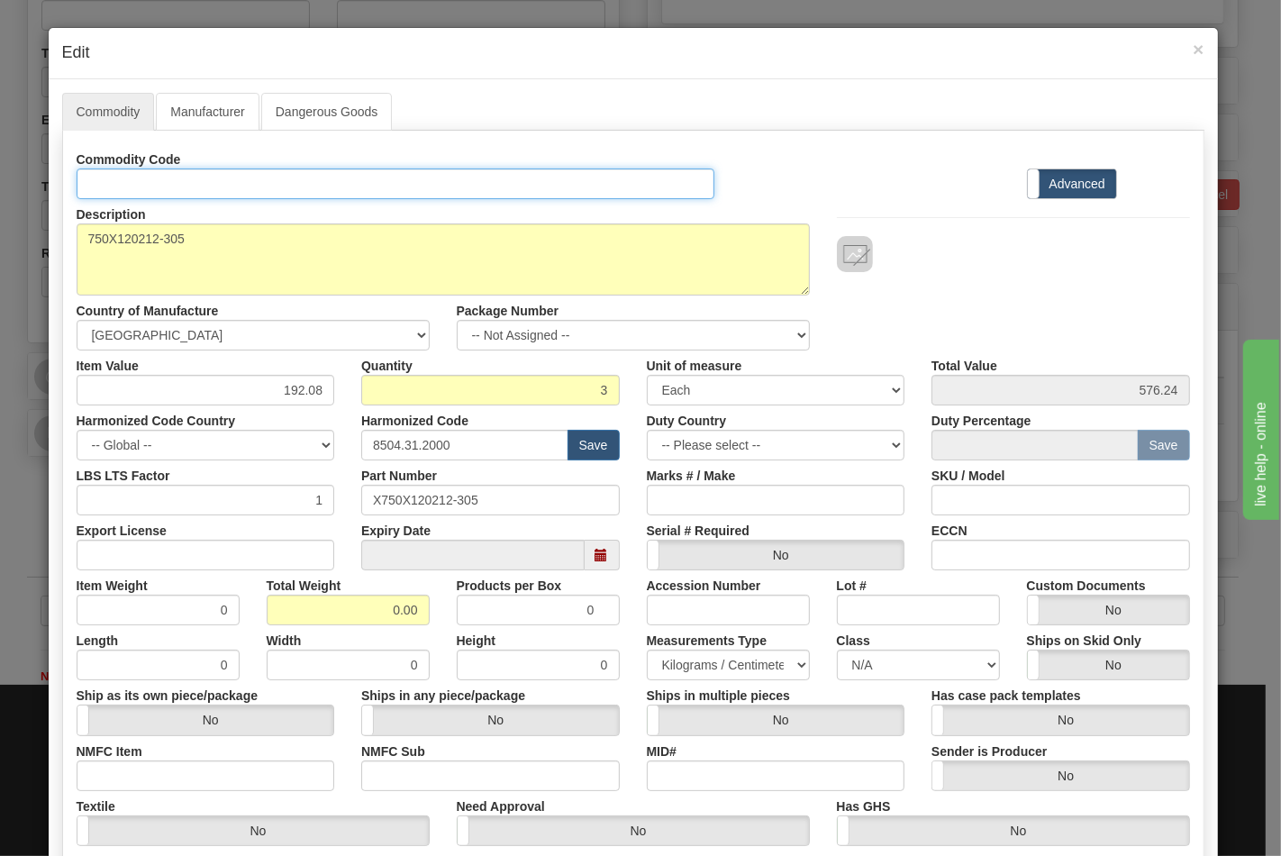
click at [244, 187] on input "Id" at bounding box center [396, 184] width 639 height 31
type input "TRANSFORMERS"
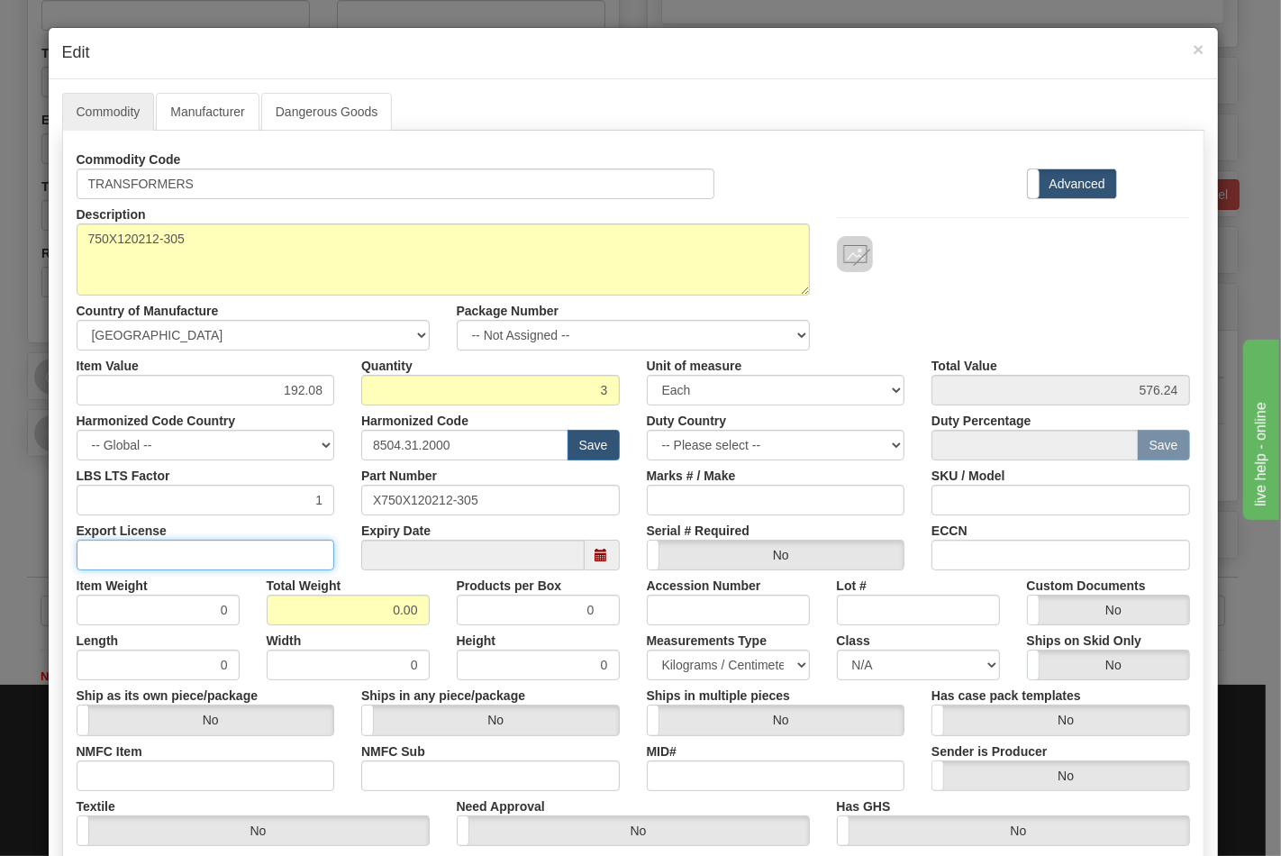
click at [162, 553] on input "Export License" at bounding box center [206, 555] width 259 height 31
type input "NLR"
click at [221, 780] on input "NMFC Item" at bounding box center [206, 776] width 259 height 31
type input "63170"
click at [436, 778] on input "NMFC Sub" at bounding box center [490, 776] width 259 height 31
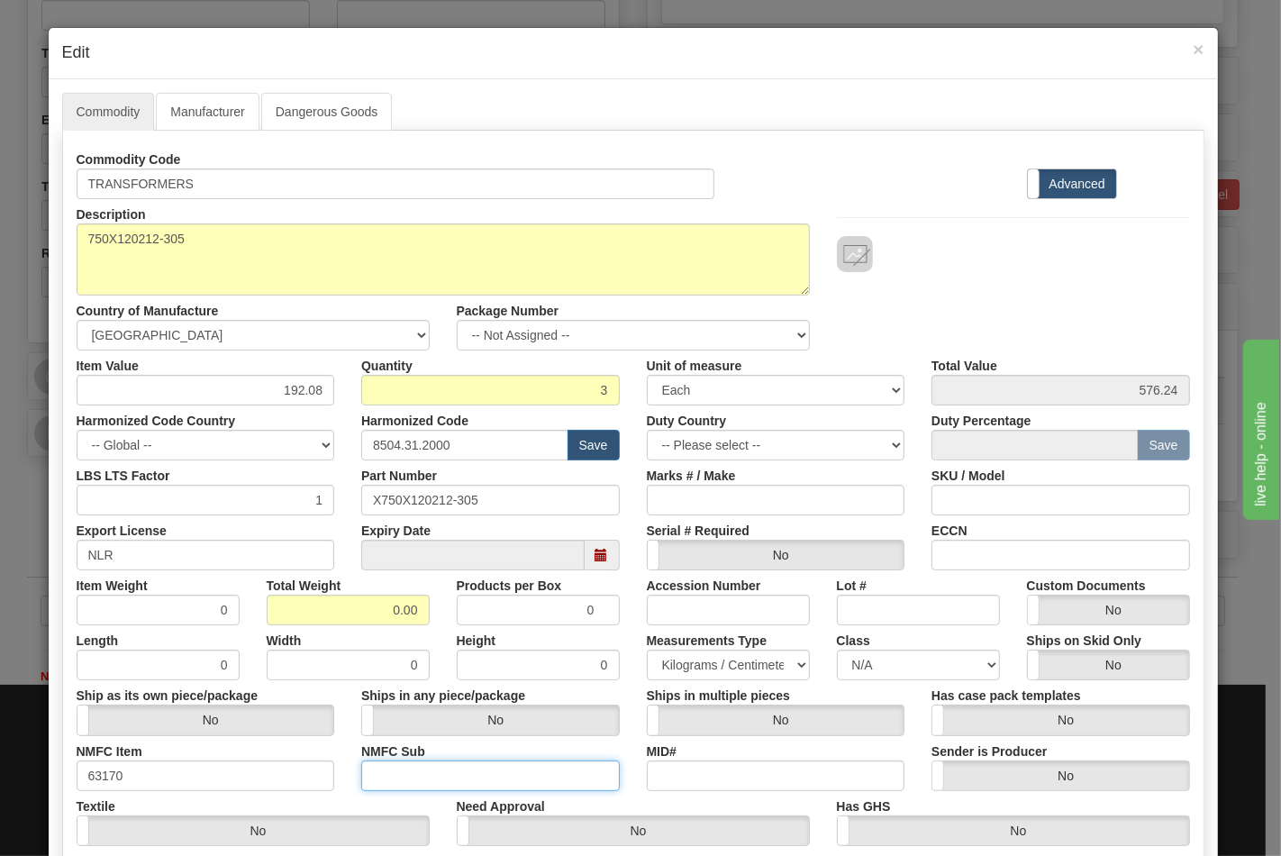
type input "4"
drag, startPoint x: 343, startPoint y: 608, endPoint x: 424, endPoint y: 609, distance: 80.2
click at [424, 609] on div "Total Weight 0.00" at bounding box center [348, 597] width 190 height 55
type input "57"
type input "19.0000"
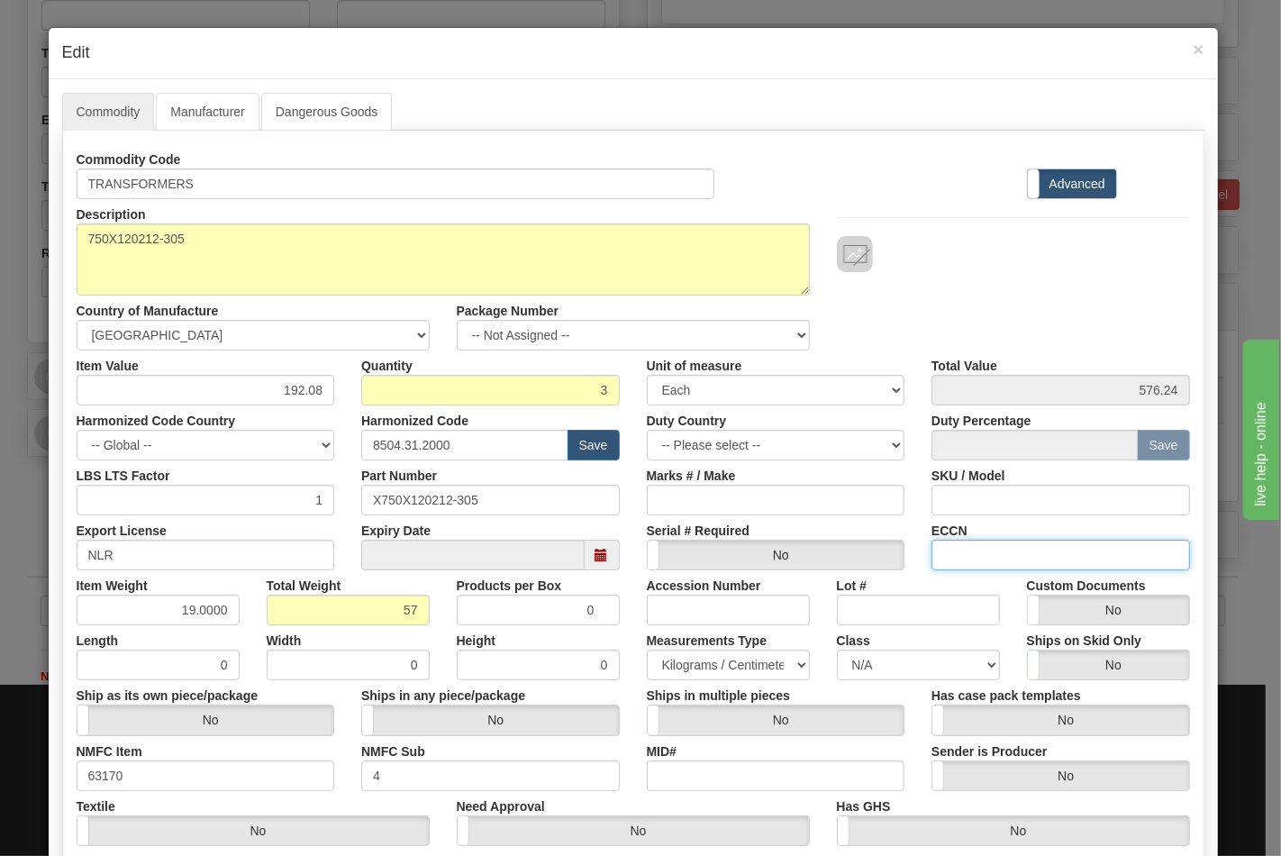
click at [986, 552] on input "ECCN" at bounding box center [1061, 555] width 259 height 31
type input "EAR99"
click at [899, 661] on select "N/A 50.0 55.0 60.0 65.0 70.0 85.0 92.5 100.0 125.0 175.0 250.0 300.0 400.0" at bounding box center [918, 665] width 163 height 31
select select "70.0"
click at [837, 650] on select "N/A 50.0 55.0 60.0 65.0 70.0 85.0 92.5 100.0 125.0 175.0 250.0 300.0 400.0" at bounding box center [918, 665] width 163 height 31
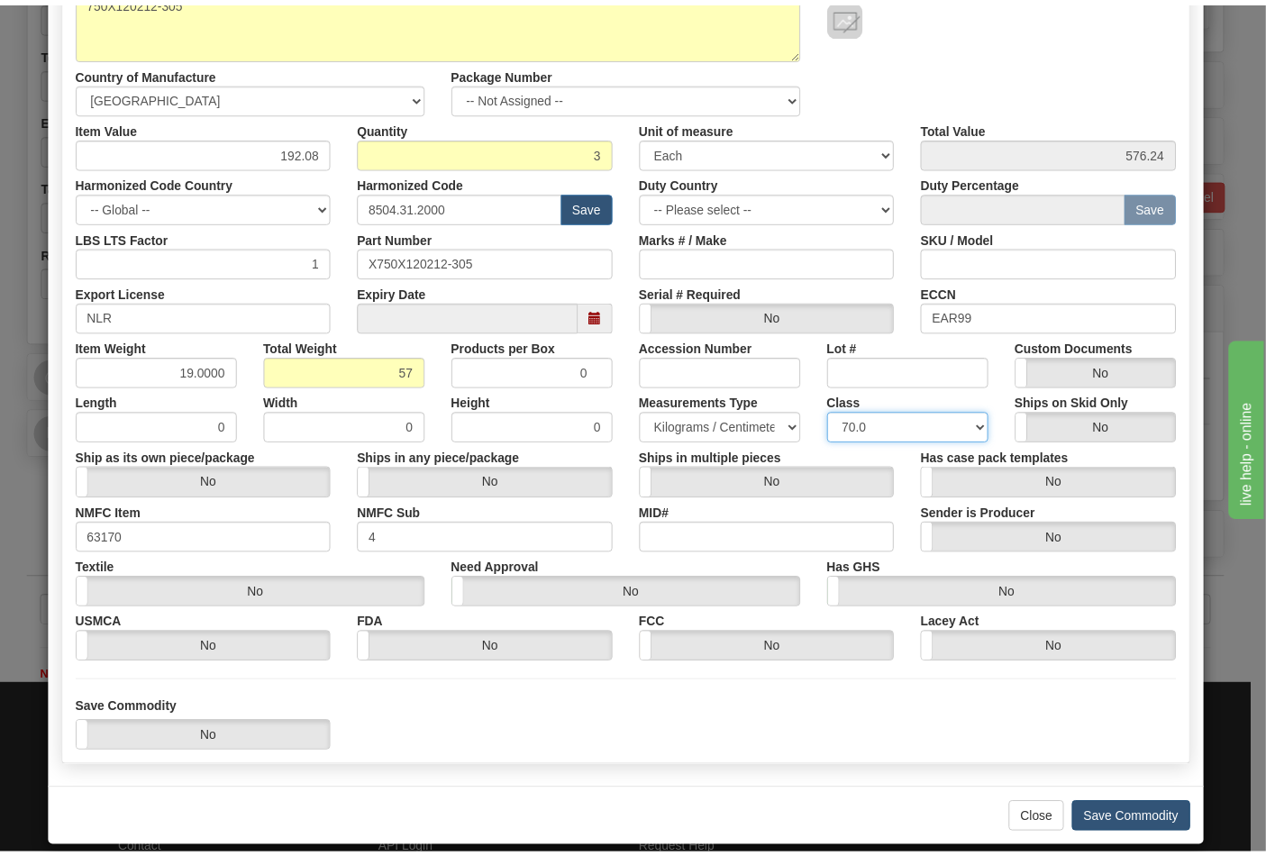
scroll to position [259, 0]
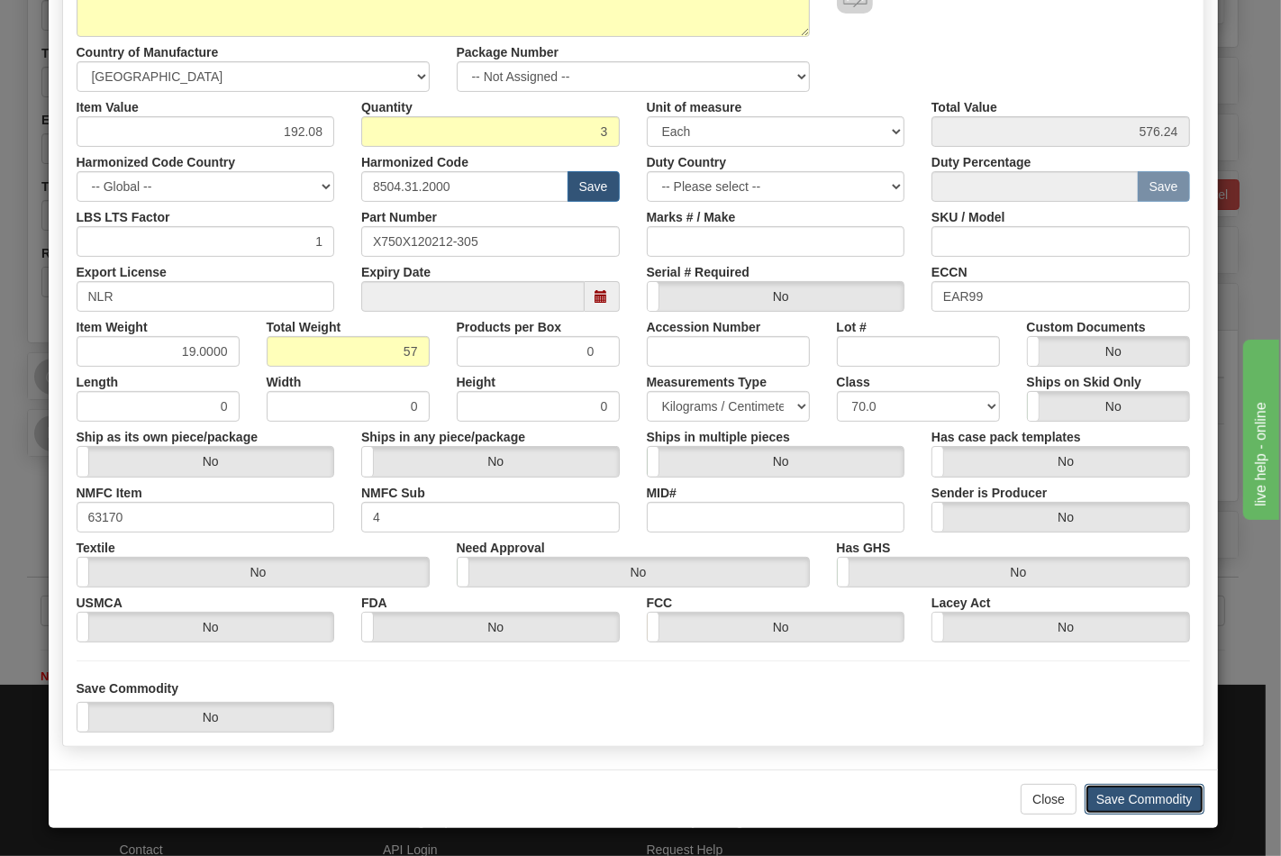
click at [1142, 797] on button "Save Commodity" at bounding box center [1145, 799] width 120 height 31
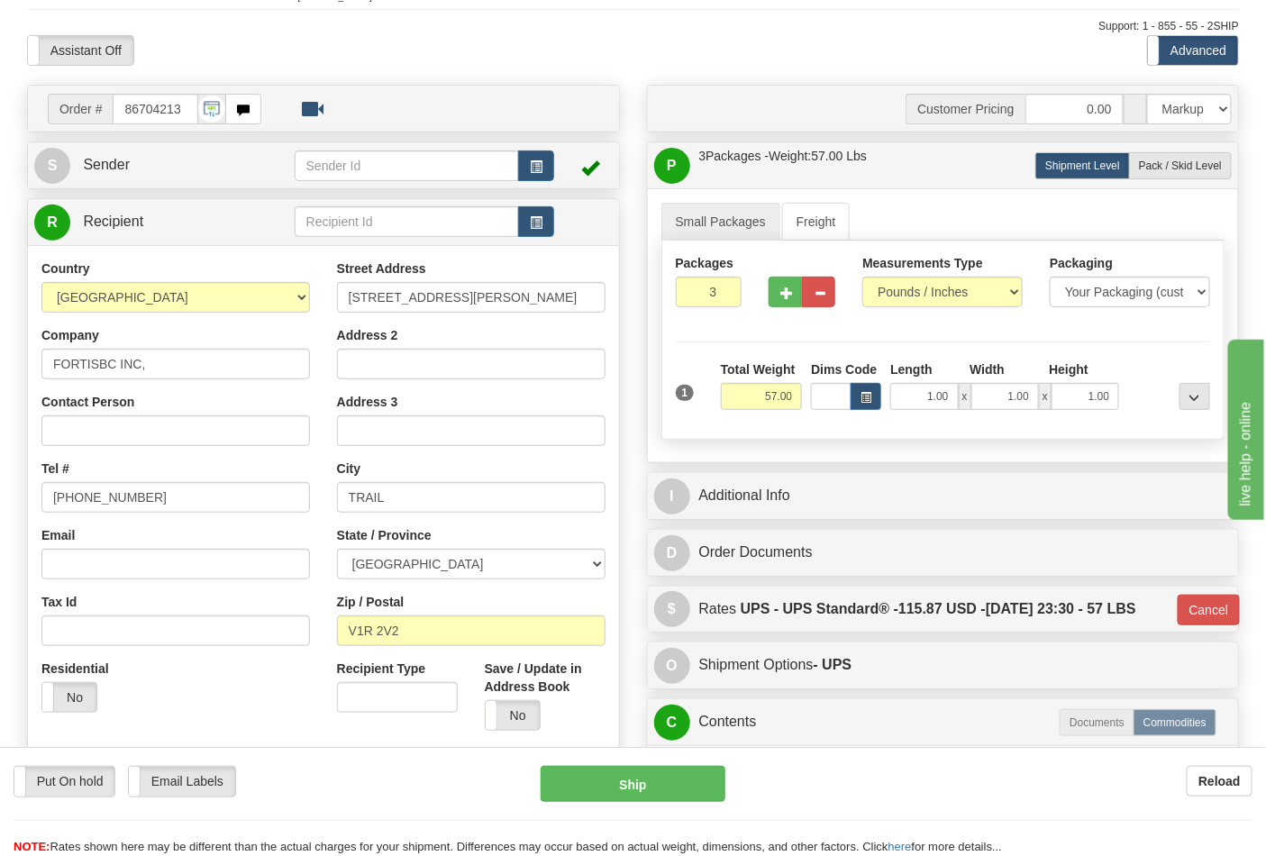
scroll to position [0, 0]
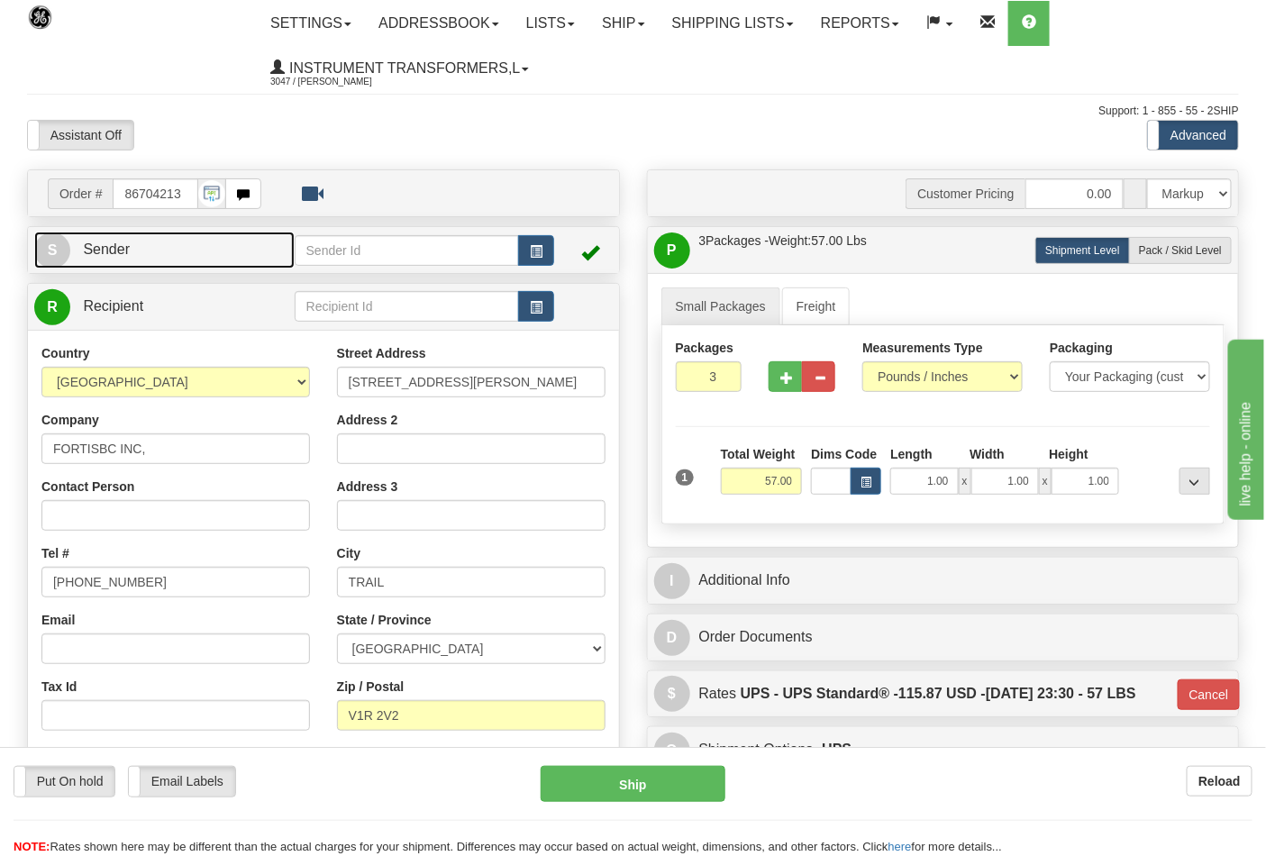
click at [218, 255] on link "S Sender" at bounding box center [164, 250] width 260 height 37
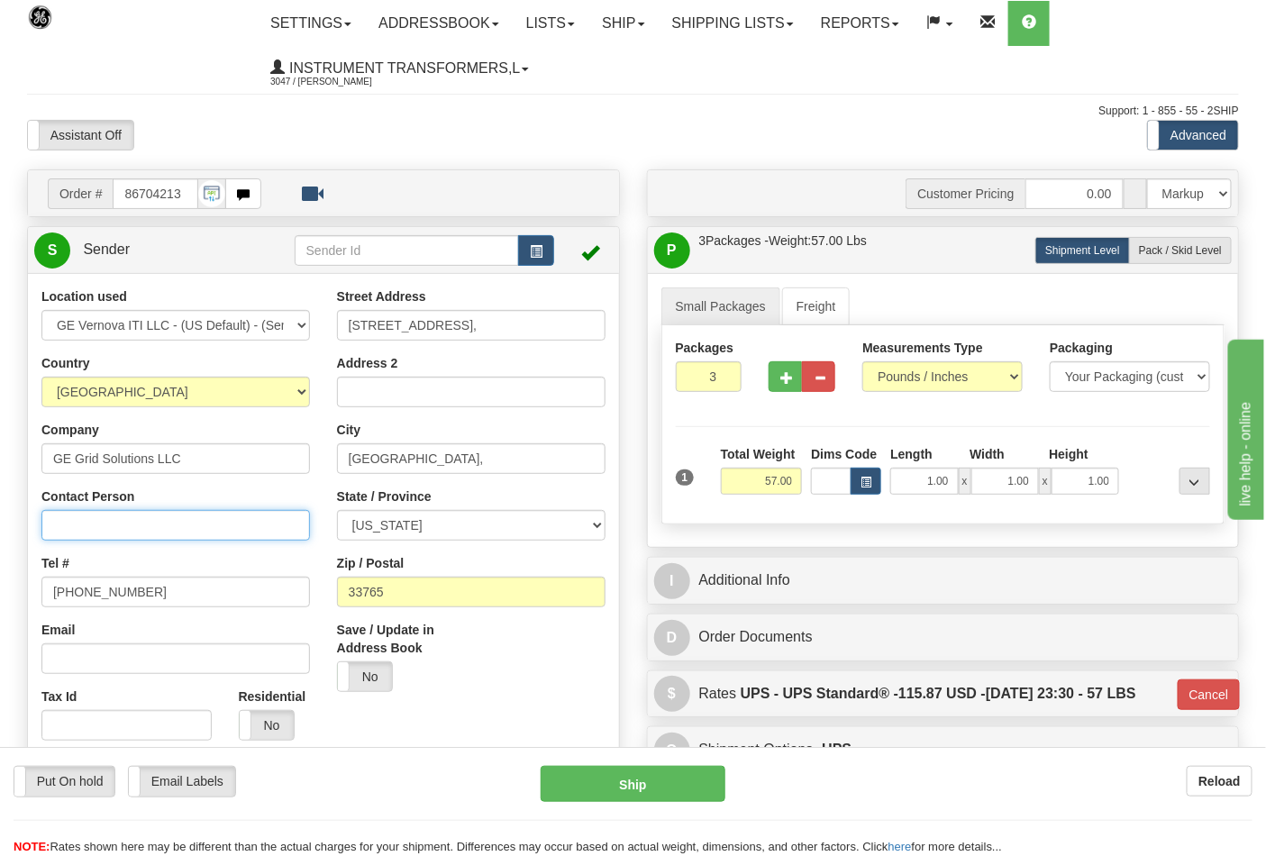
click at [118, 519] on input "Contact Person" at bounding box center [175, 525] width 269 height 31
type input "[PERSON_NAME]"
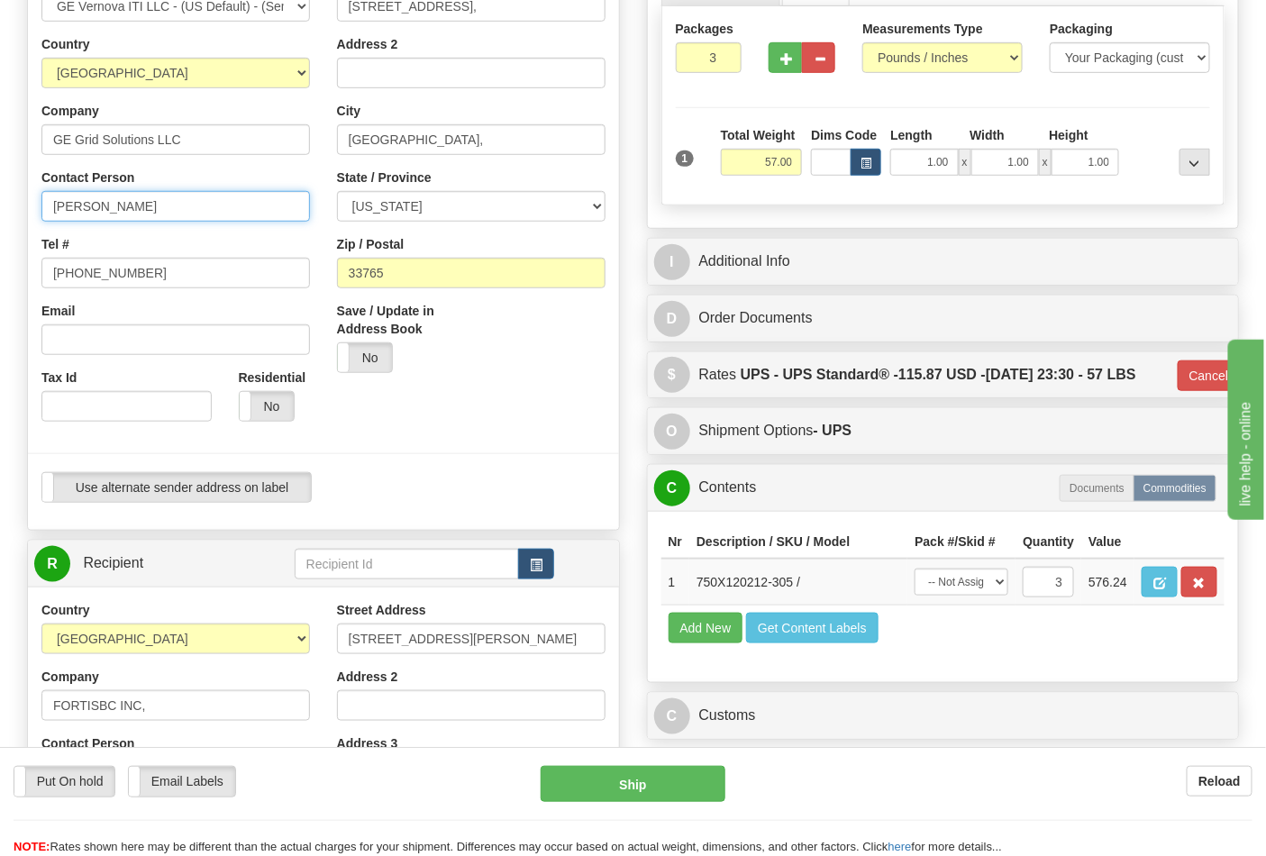
scroll to position [400, 0]
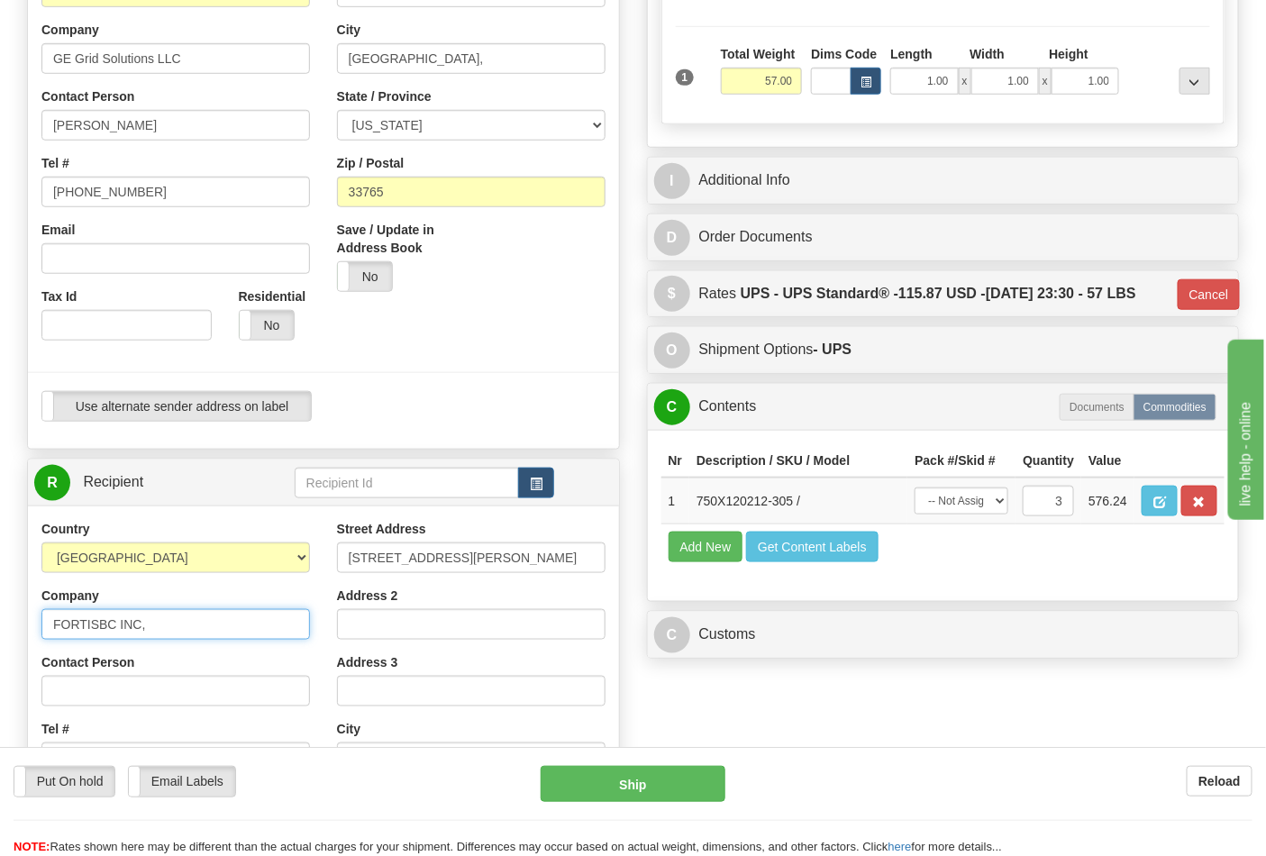
drag, startPoint x: 50, startPoint y: 624, endPoint x: 163, endPoint y: 629, distance: 112.7
click at [163, 629] on input "FORTISBC INC," at bounding box center [175, 624] width 269 height 31
click at [115, 691] on input "Contact Person" at bounding box center [175, 691] width 269 height 31
paste input "FORTISBC INC,"
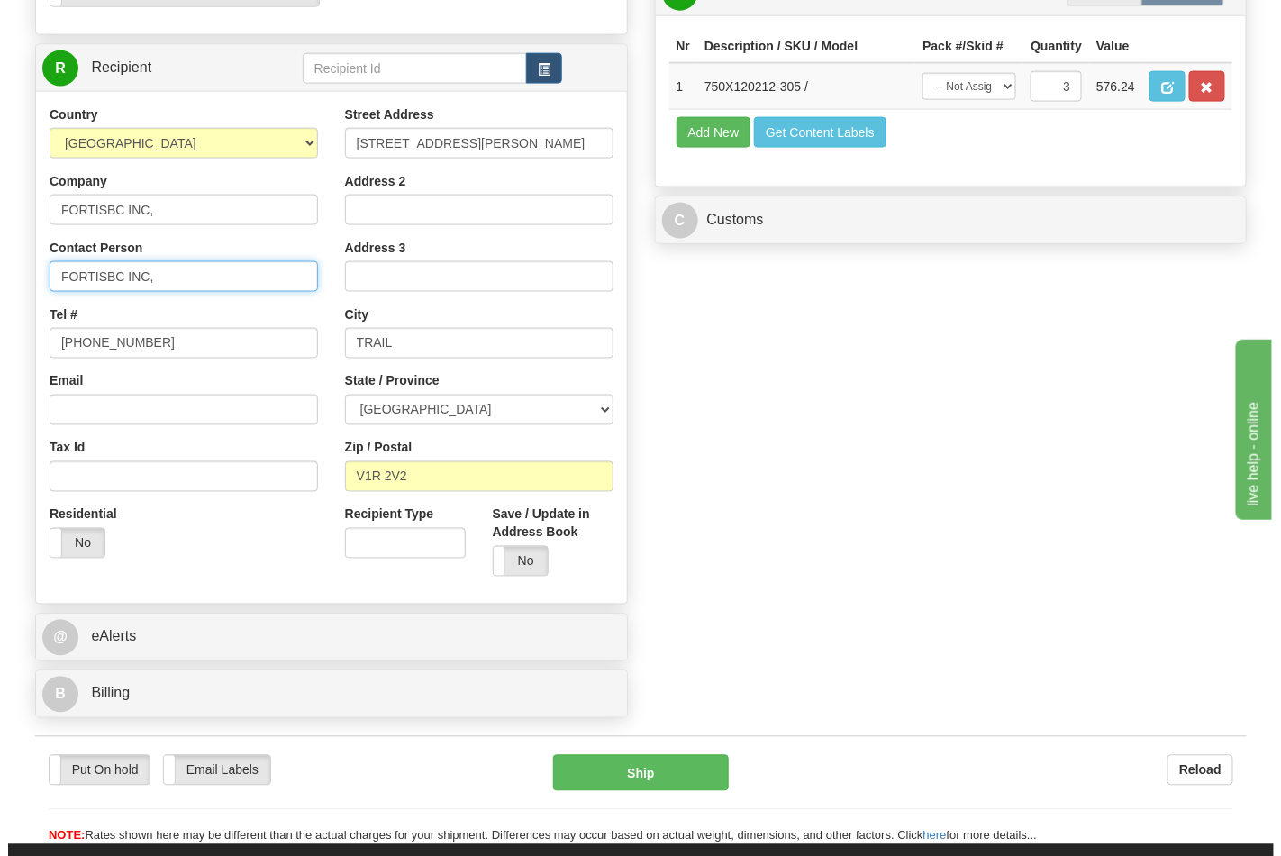
scroll to position [1101, 0]
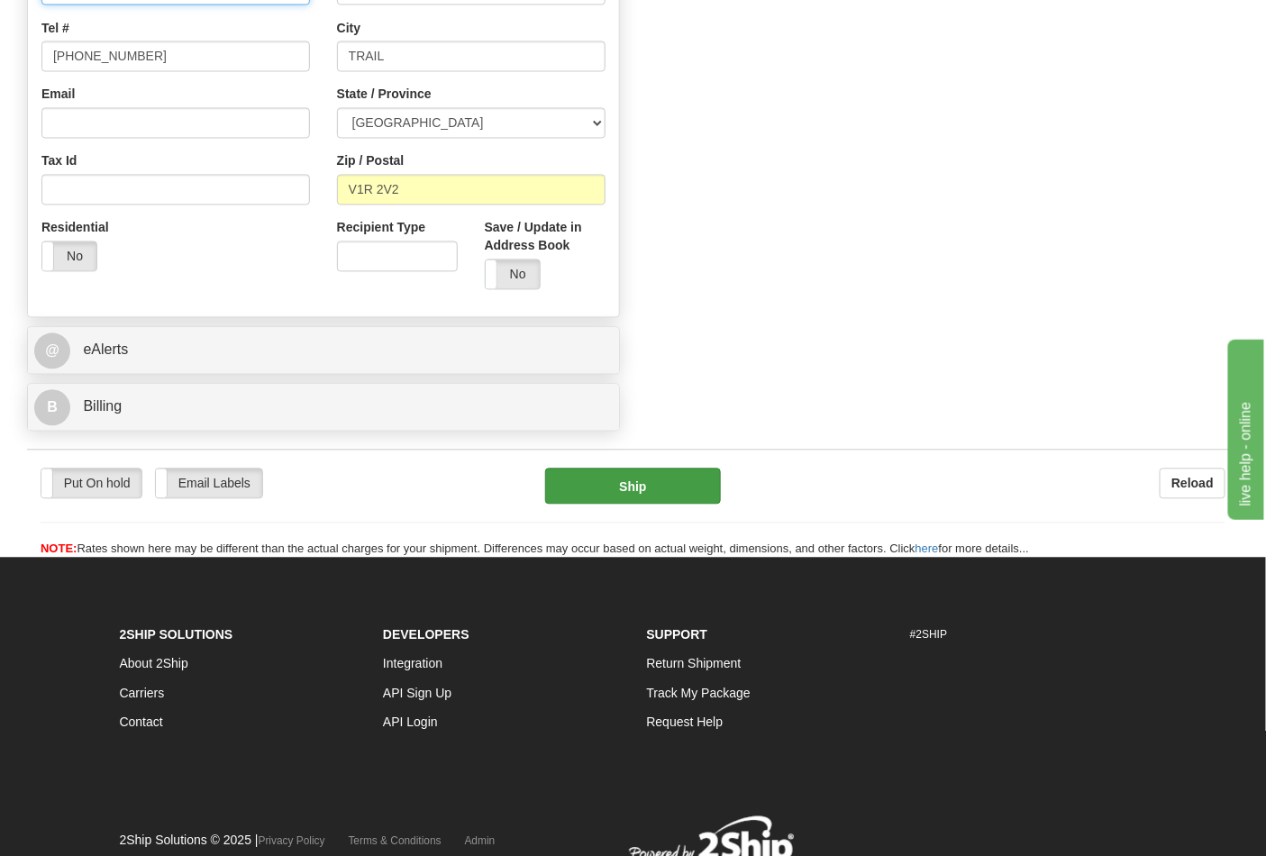
type input "FORTISBC INC,"
click at [654, 497] on button "Ship" at bounding box center [632, 487] width 175 height 36
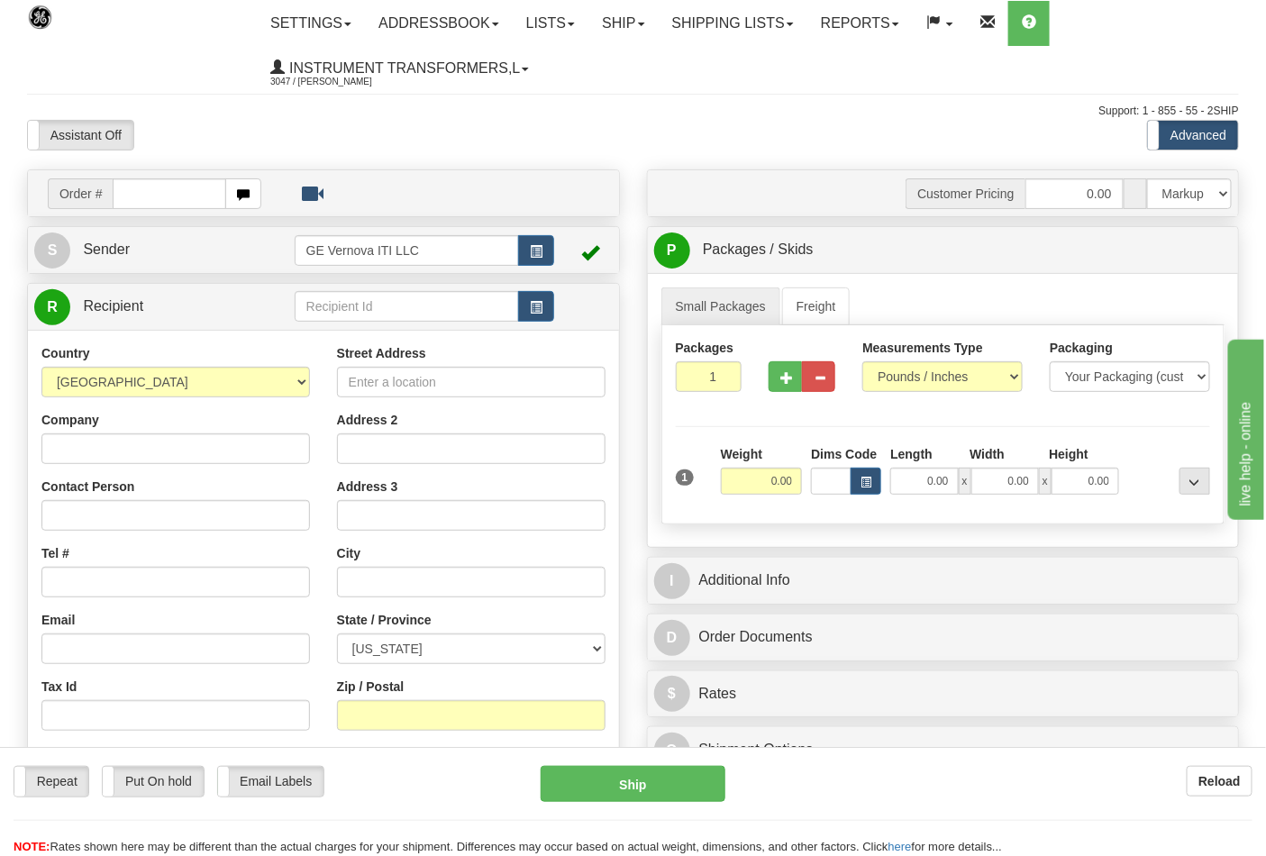
click at [180, 202] on input "text" at bounding box center [170, 193] width 114 height 31
type input "86704302"
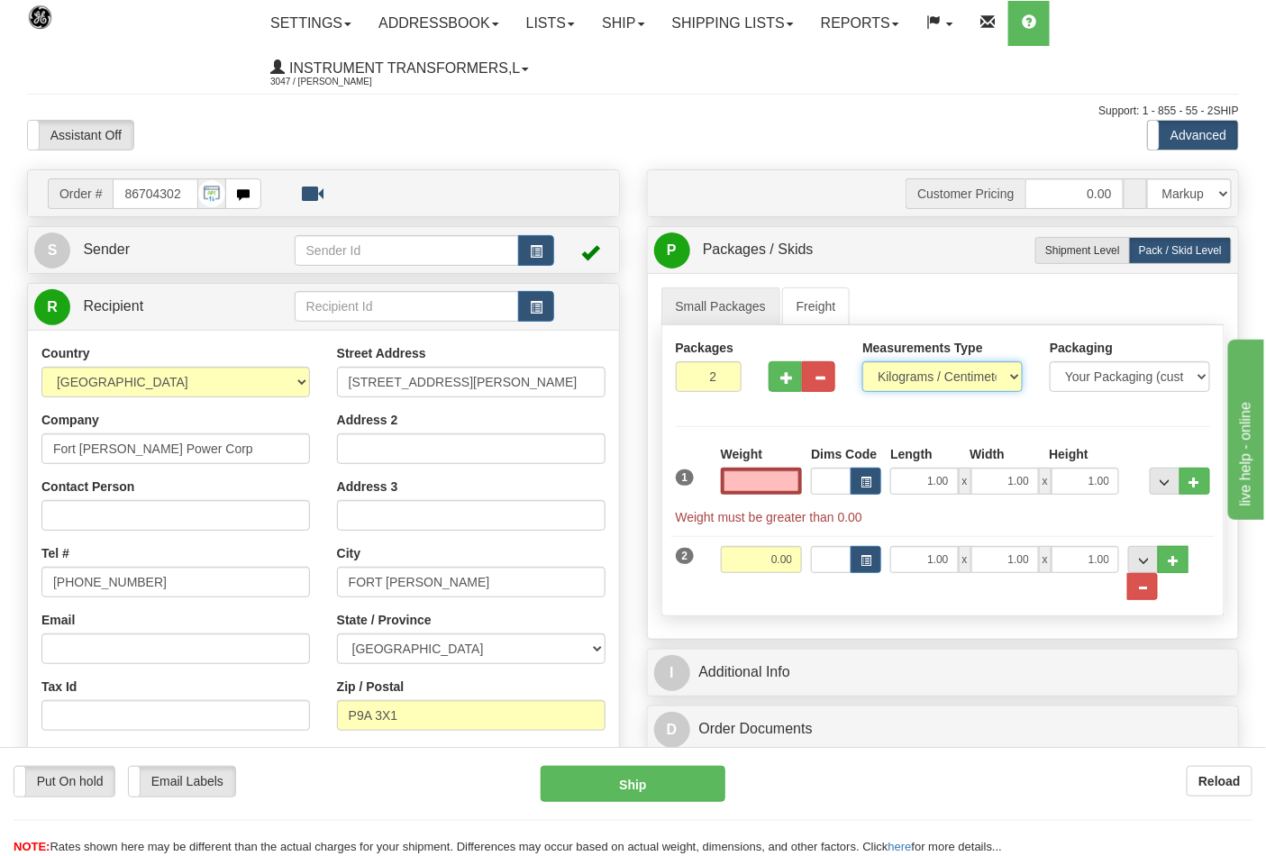
type input "0.00"
click at [931, 375] on select "Pounds / Inches Kilograms / Centimeters" at bounding box center [942, 376] width 160 height 31
select select "0"
click at [862, 362] on select "Pounds / Inches Kilograms / Centimeters" at bounding box center [942, 376] width 160 height 31
click at [725, 373] on input "3" at bounding box center [709, 376] width 67 height 31
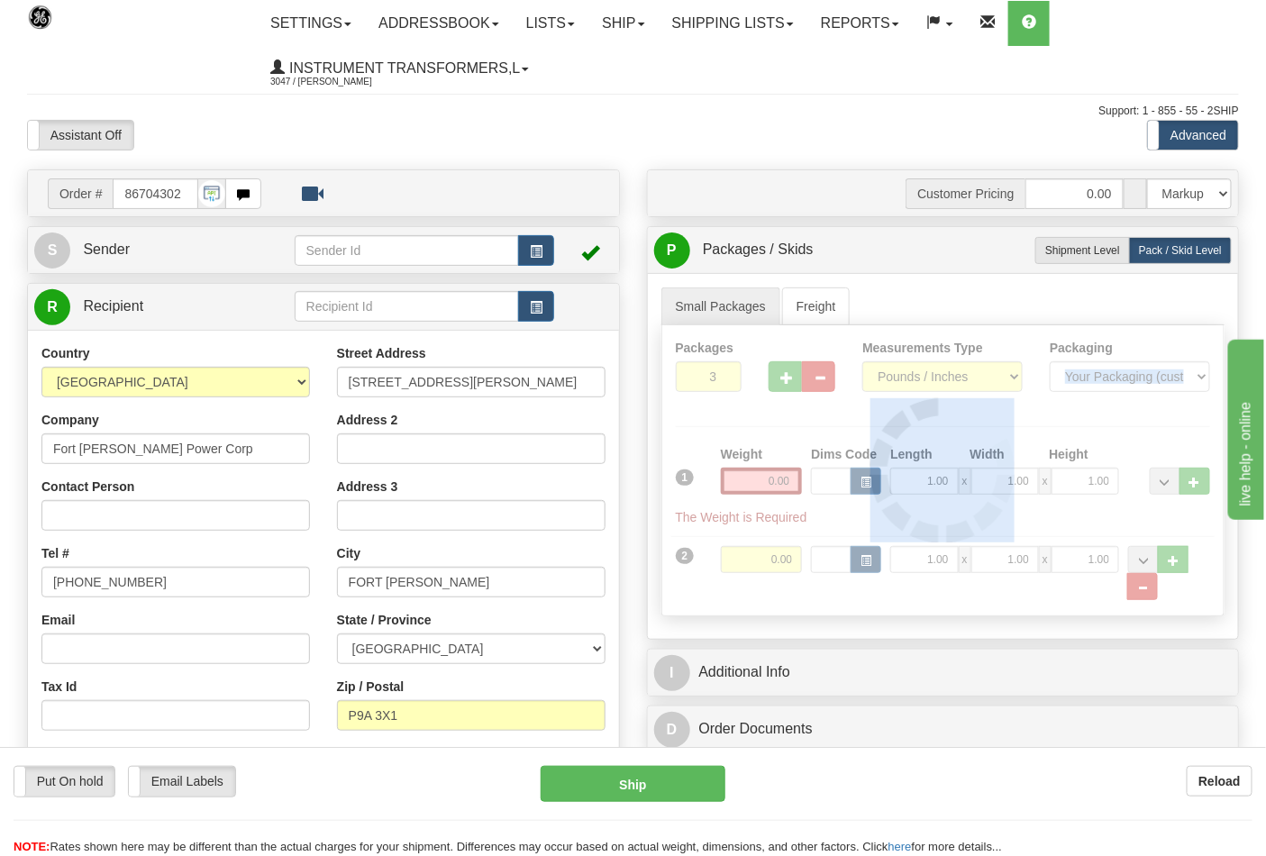
click at [725, 373] on div at bounding box center [943, 470] width 562 height 290
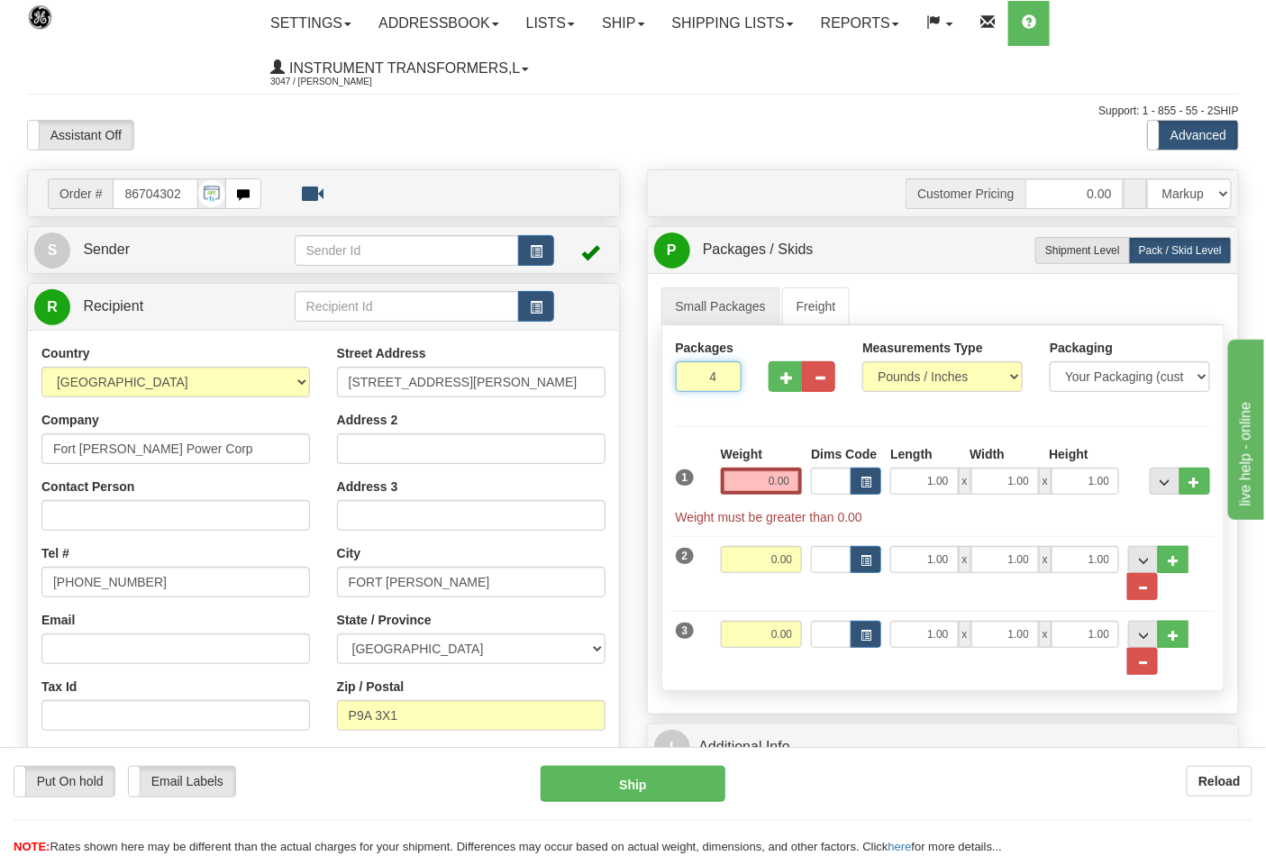
click at [724, 377] on input "4" at bounding box center [709, 376] width 67 height 31
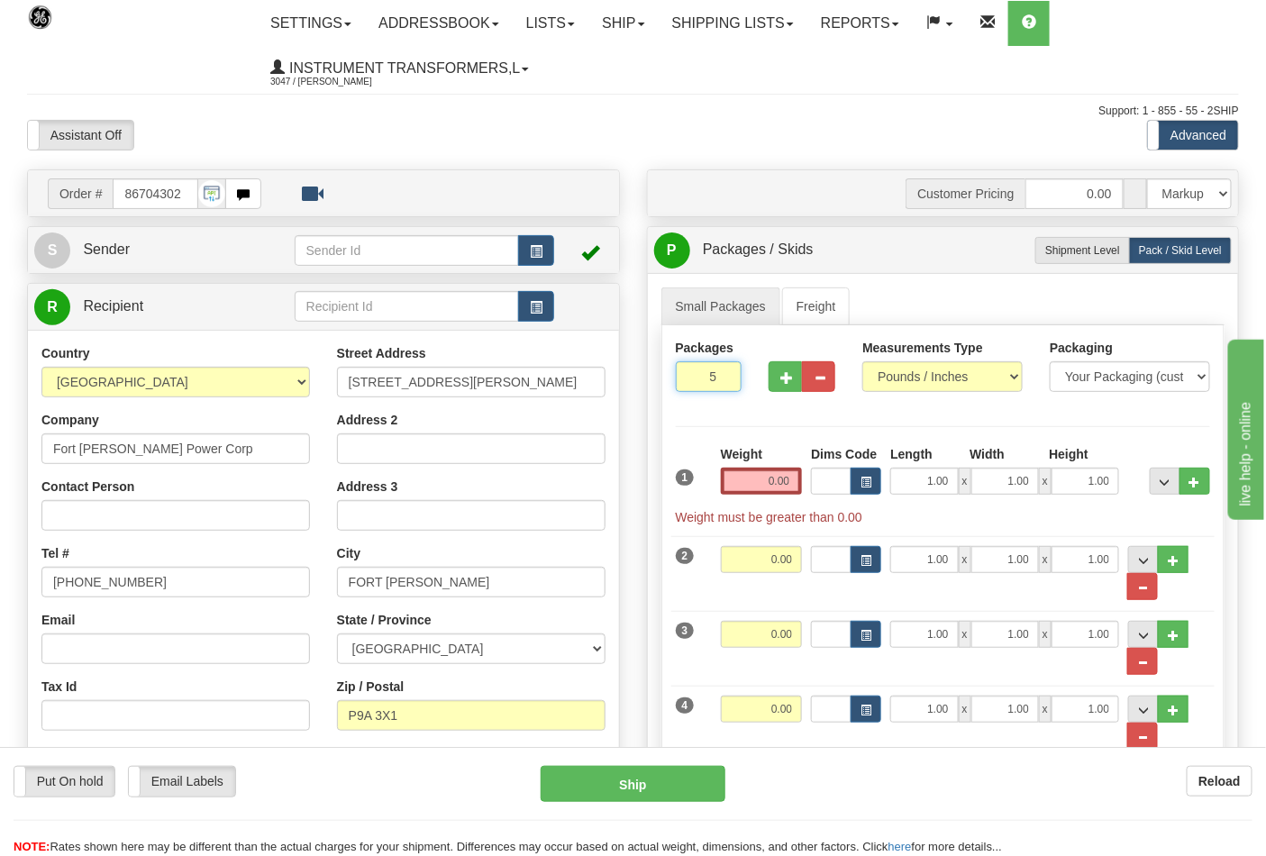
click at [723, 375] on input "5" at bounding box center [709, 376] width 67 height 31
type input "6"
click at [723, 375] on input "6" at bounding box center [709, 376] width 67 height 31
click at [746, 475] on input "0.00" at bounding box center [762, 481] width 82 height 27
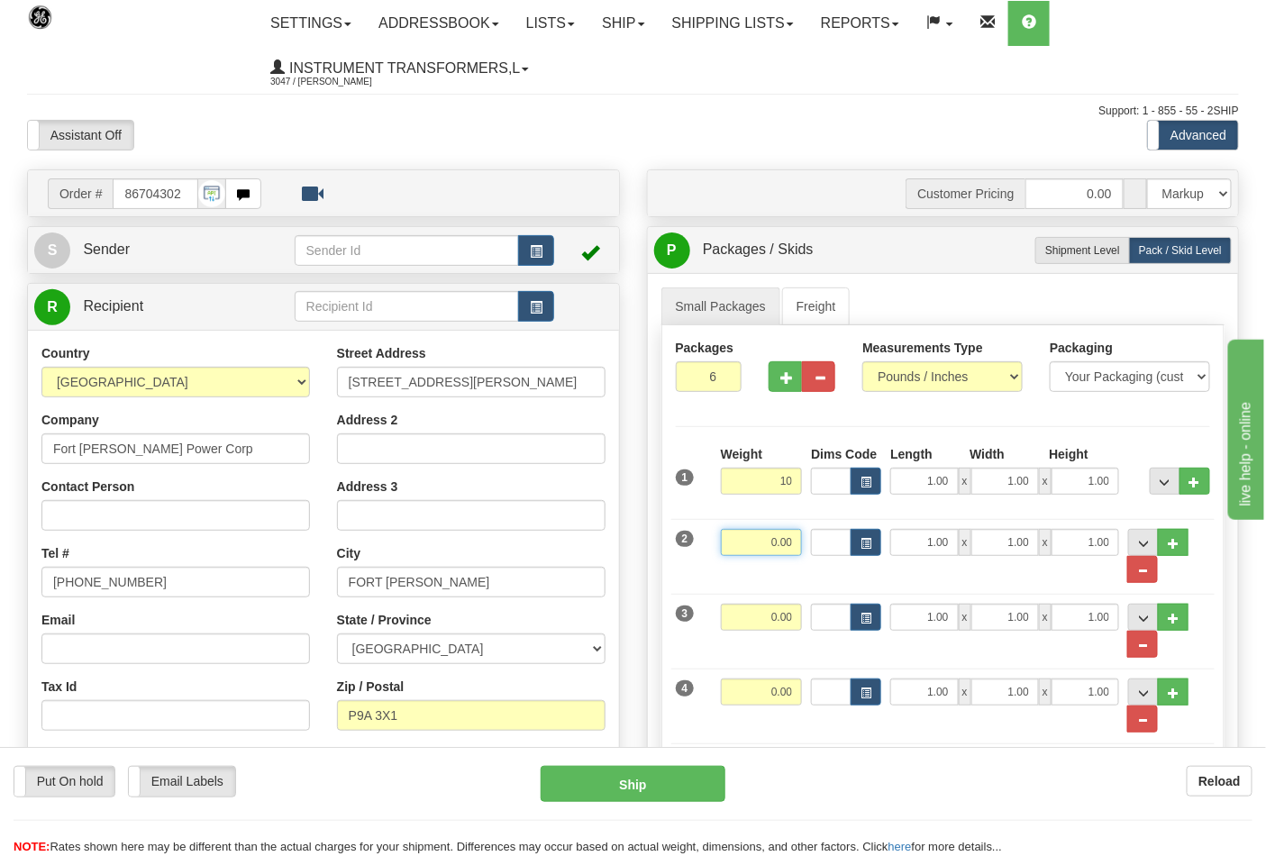
type input "10.00"
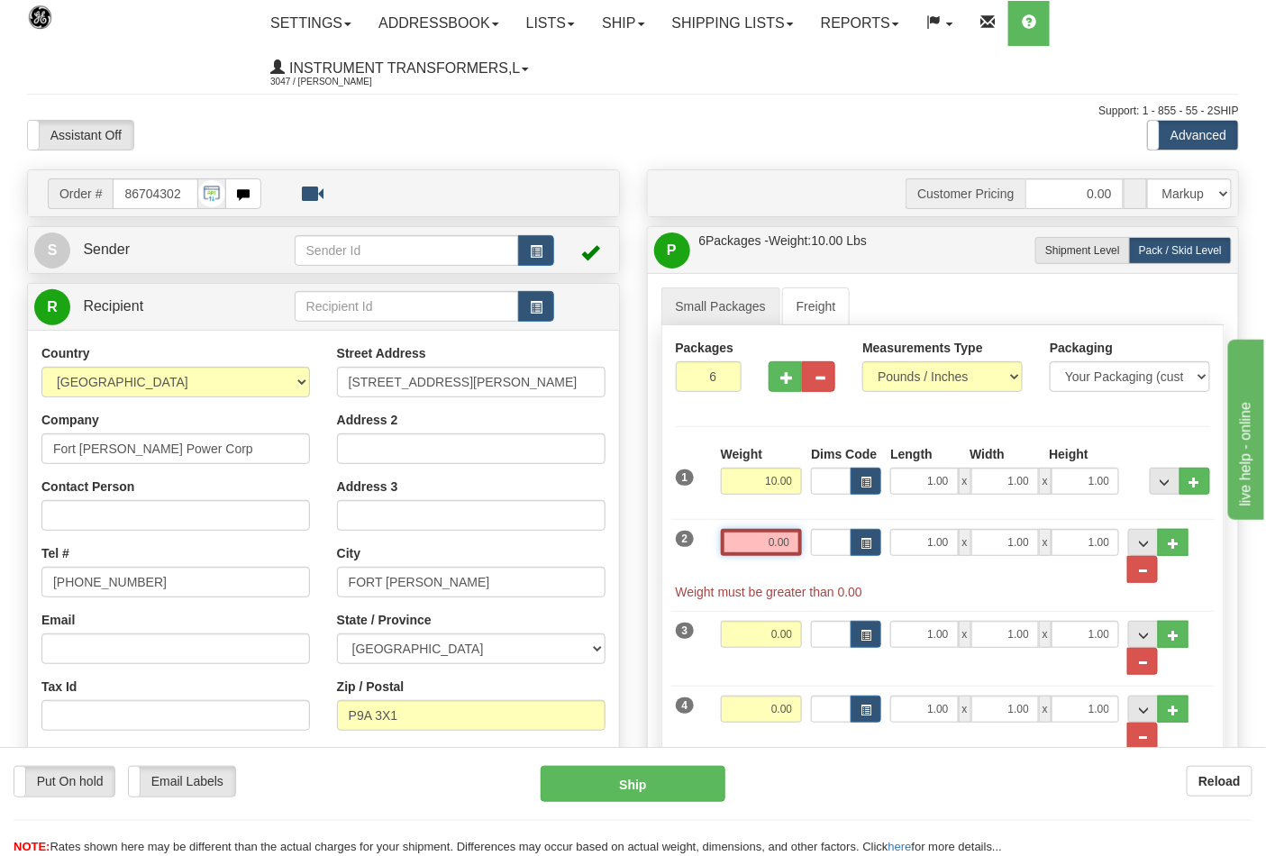
click at [800, 544] on input "0.00" at bounding box center [762, 542] width 82 height 27
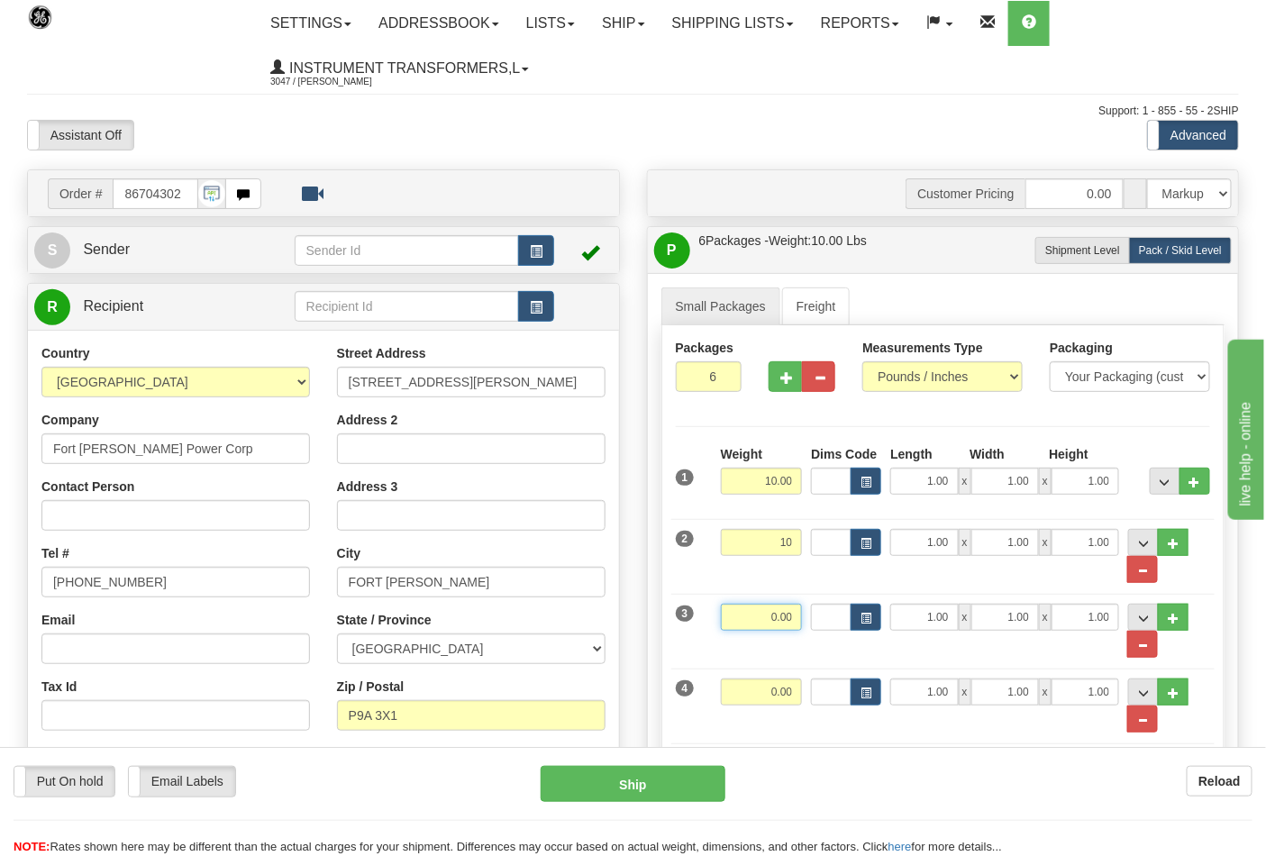
type input "10.00"
click at [789, 620] on input "0.00" at bounding box center [762, 617] width 82 height 27
type input "10.00"
click at [779, 692] on input "0.00" at bounding box center [762, 692] width 82 height 27
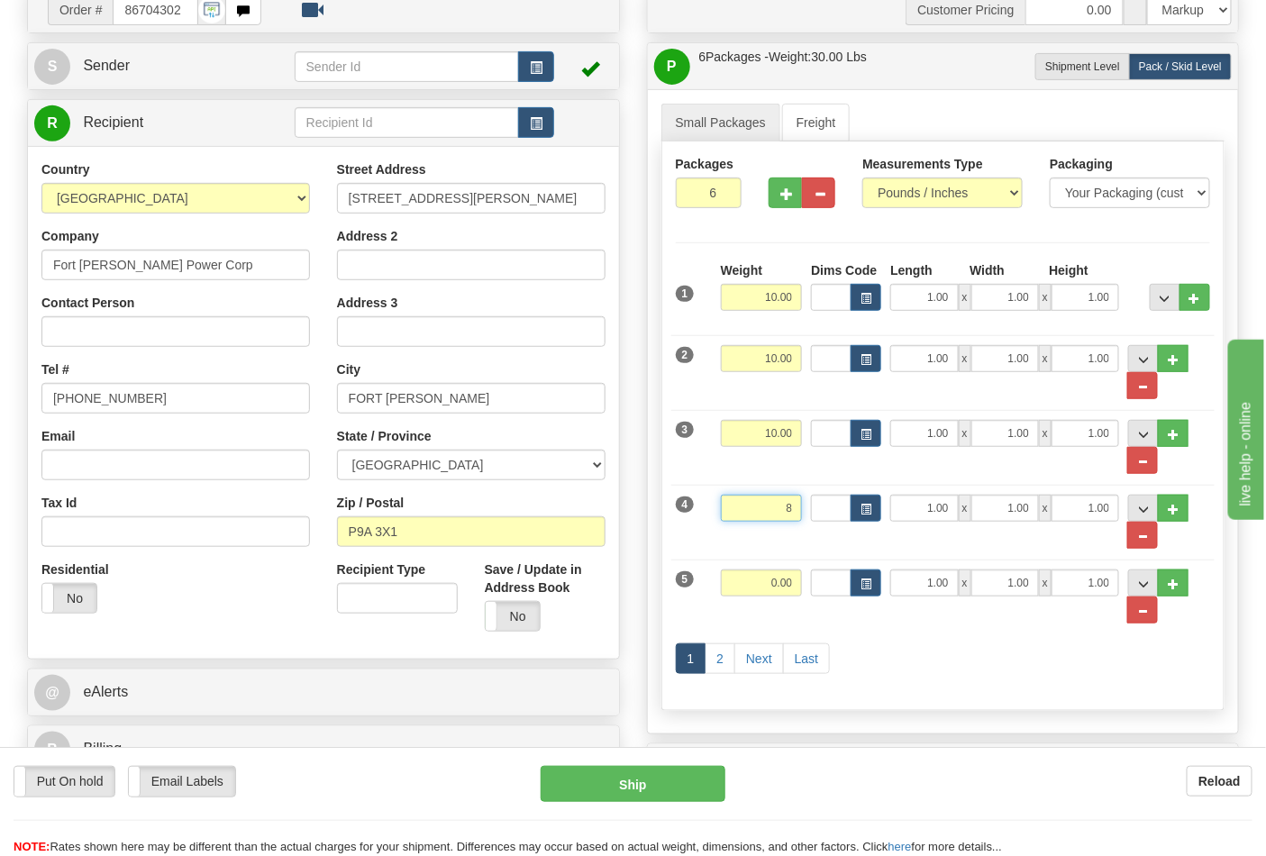
scroll to position [300, 0]
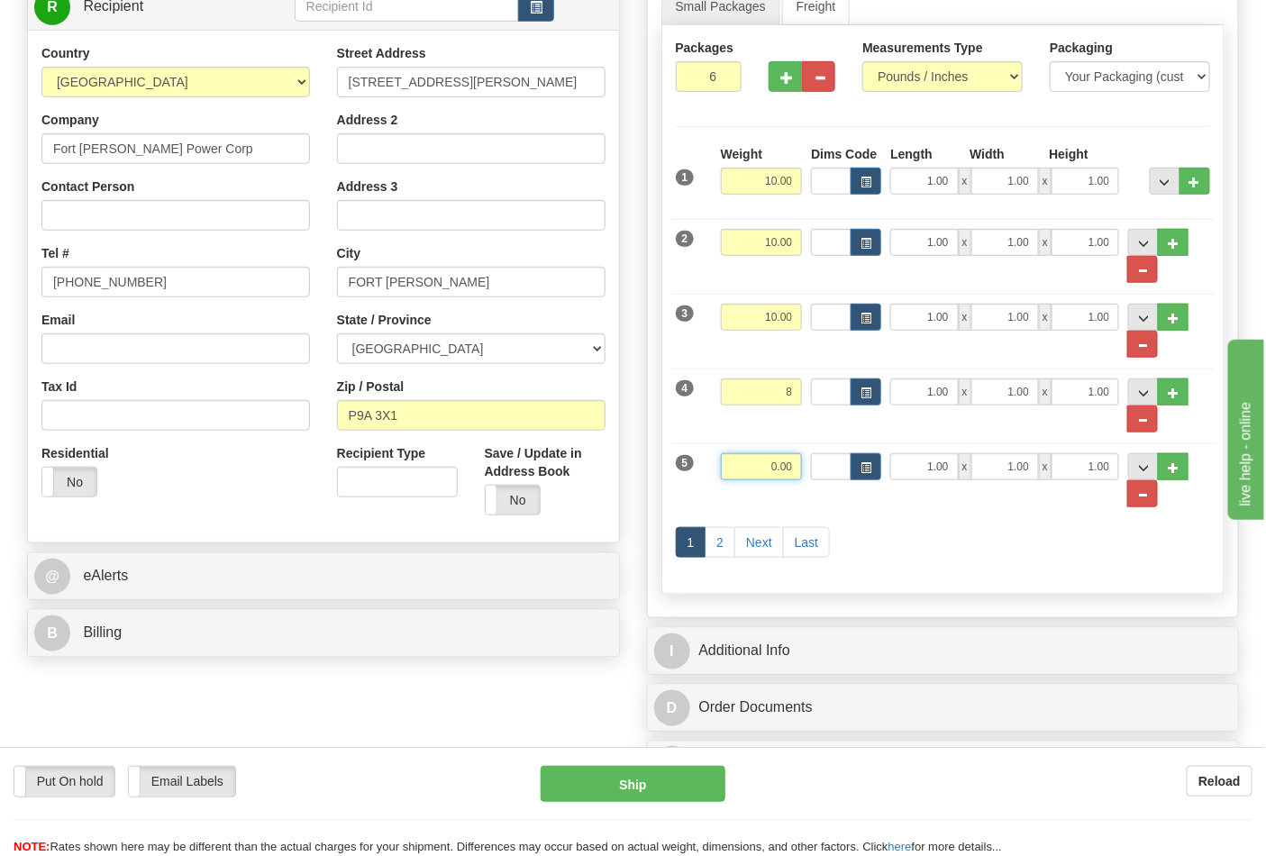
type input "8.00"
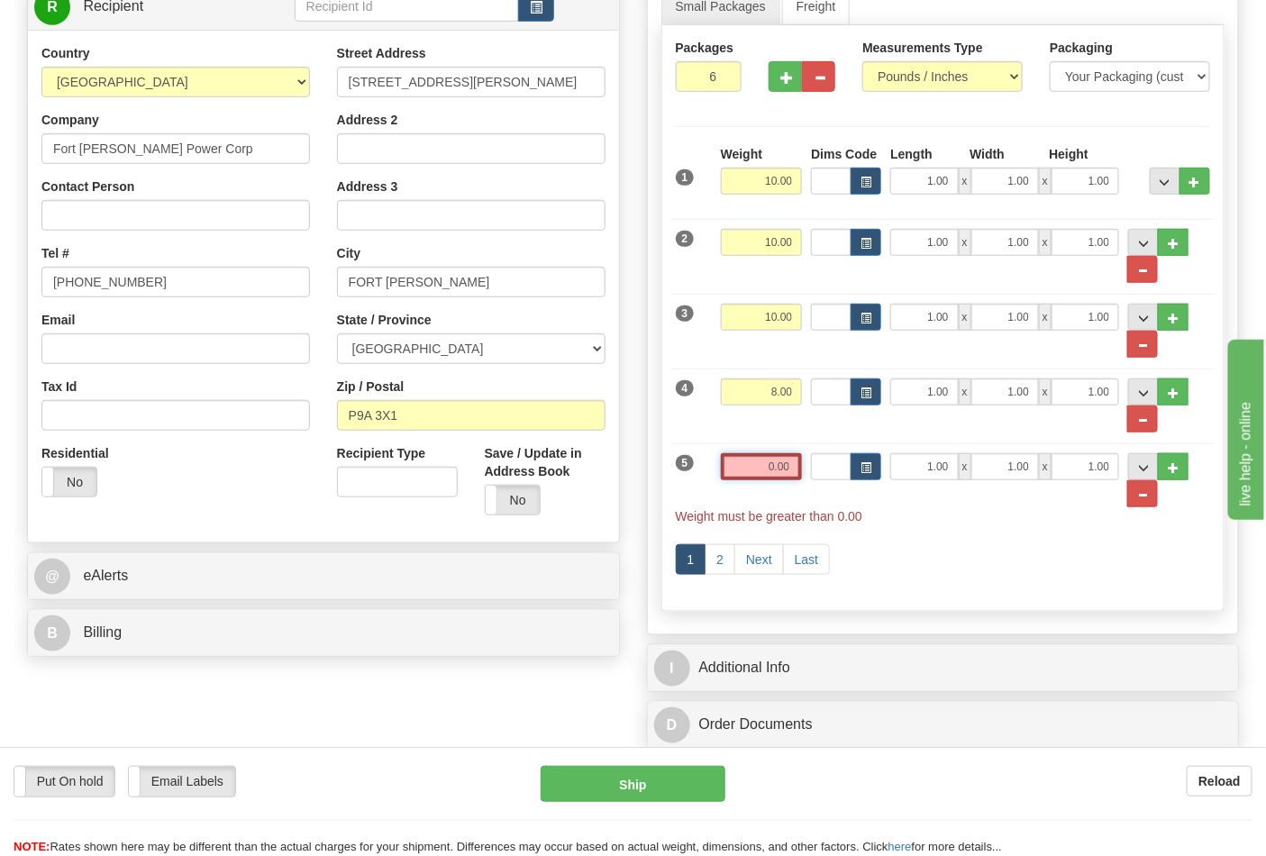
click at [776, 464] on input "0.00" at bounding box center [762, 466] width 82 height 27
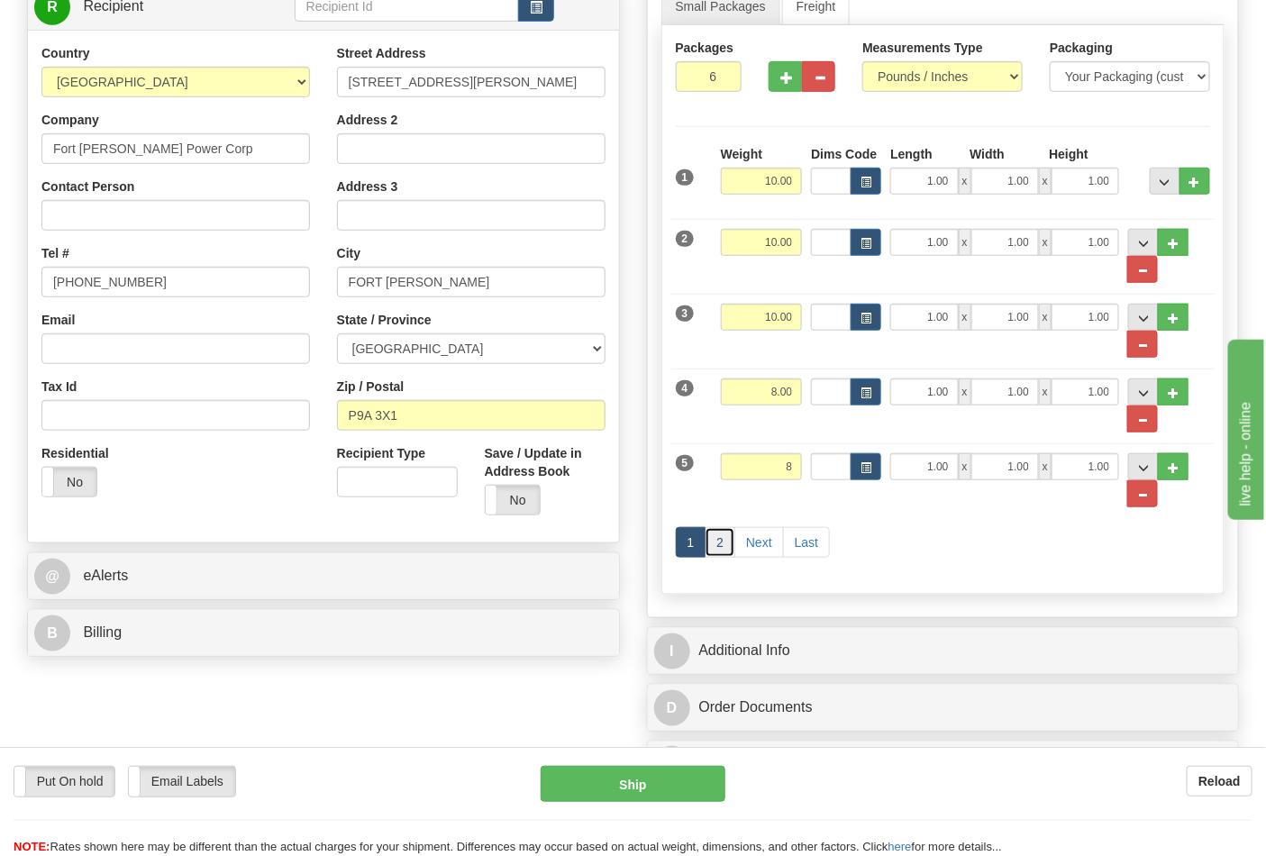
type input "8.00"
click at [722, 556] on link "2" at bounding box center [720, 542] width 31 height 31
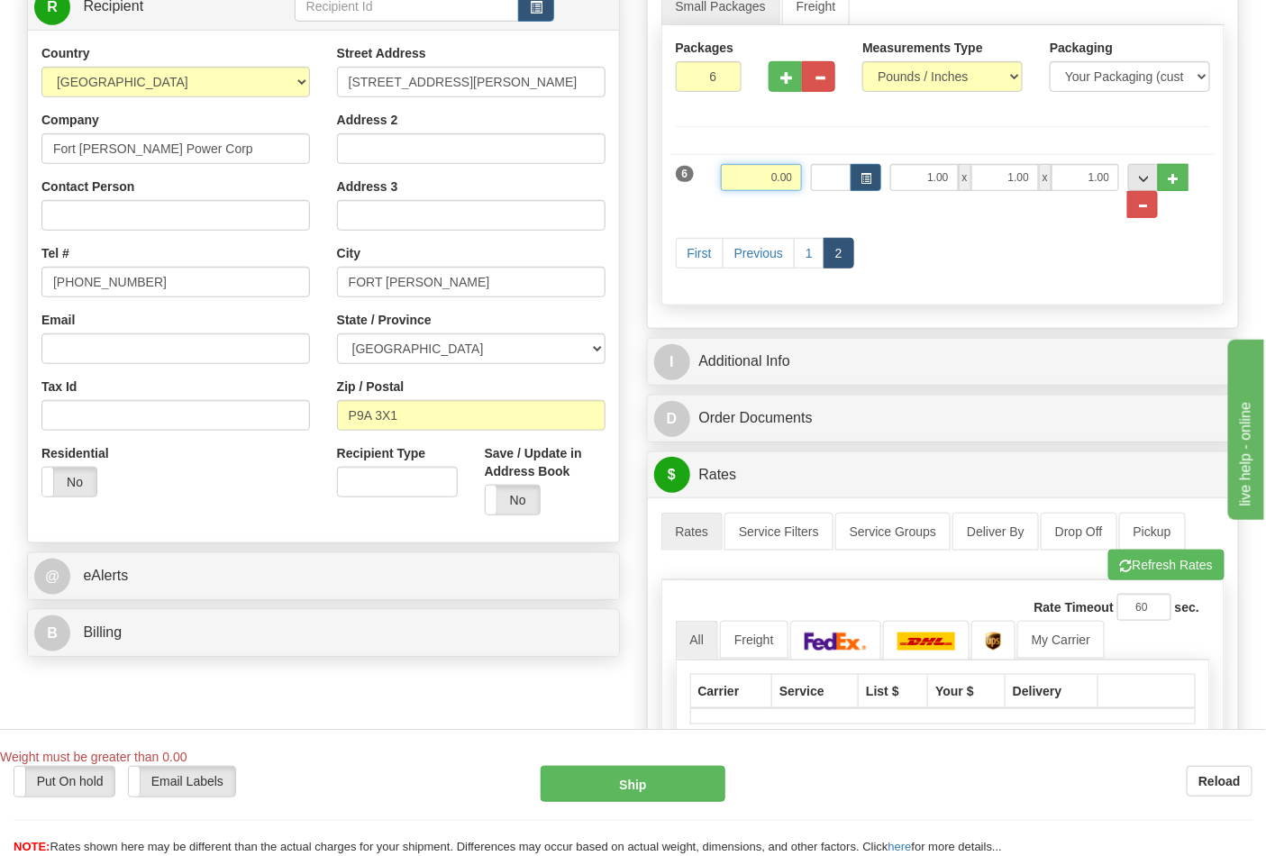
click at [753, 185] on input "0.00" at bounding box center [762, 177] width 82 height 27
click button "Delete" at bounding box center [0, 0] width 0 height 0
type input "8.00"
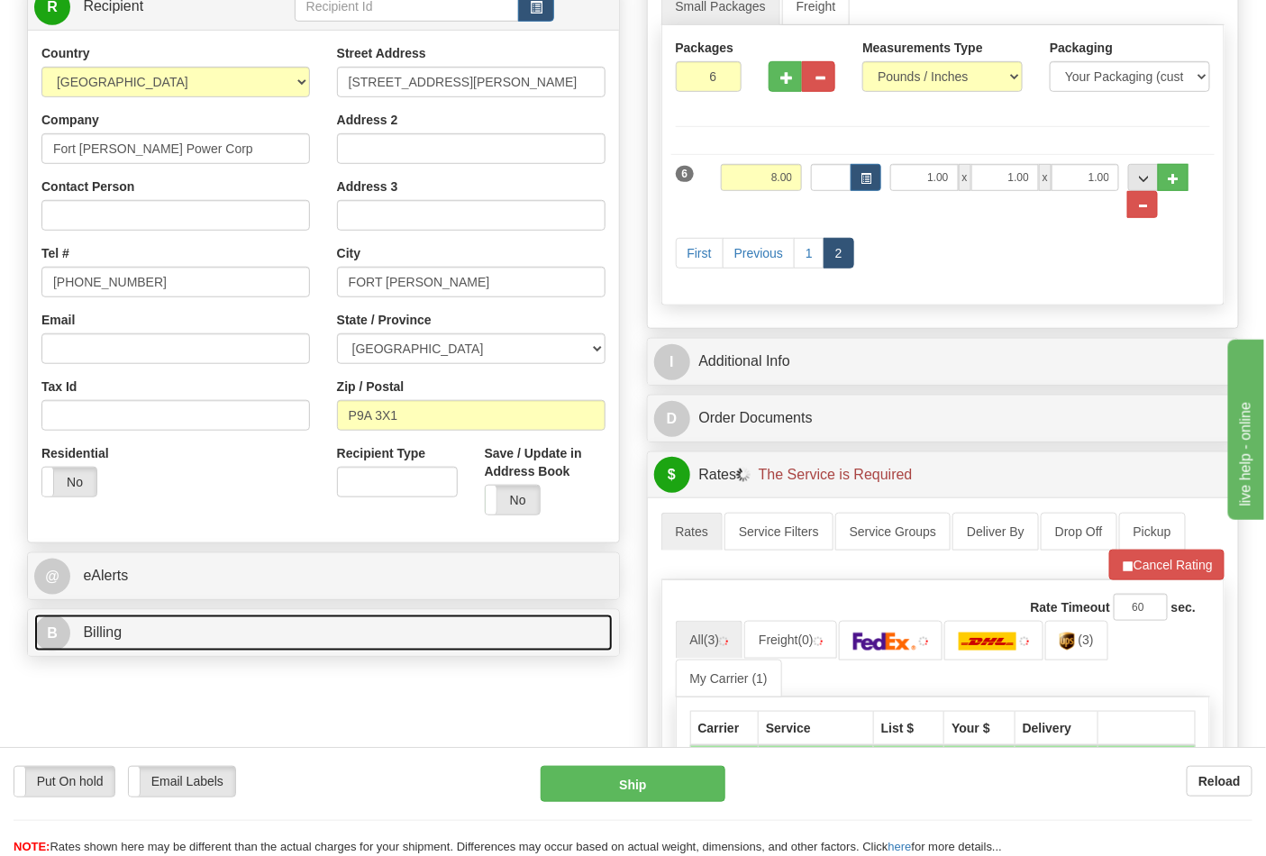
click at [238, 644] on link "B Billing" at bounding box center [323, 633] width 579 height 37
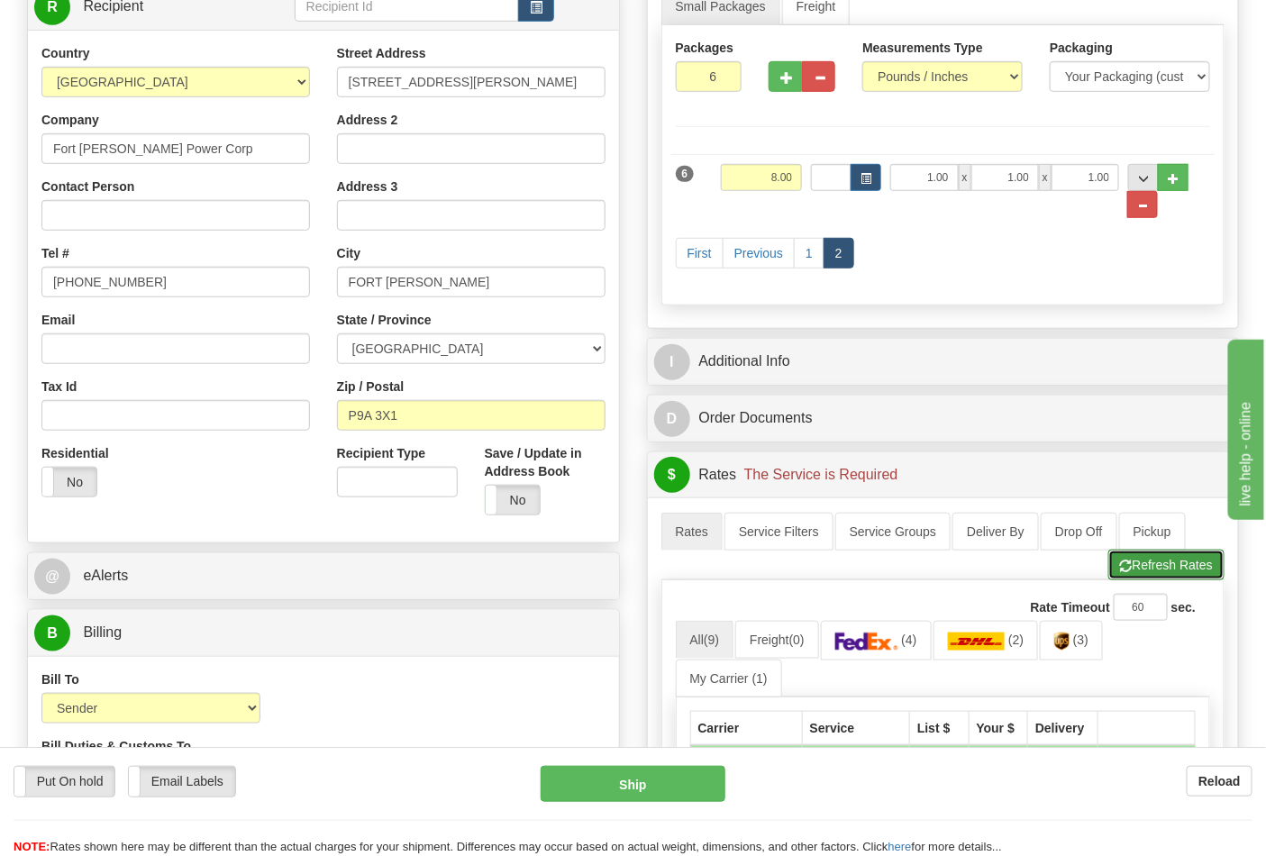
click at [1157, 572] on button "Refresh Rates" at bounding box center [1166, 565] width 116 height 31
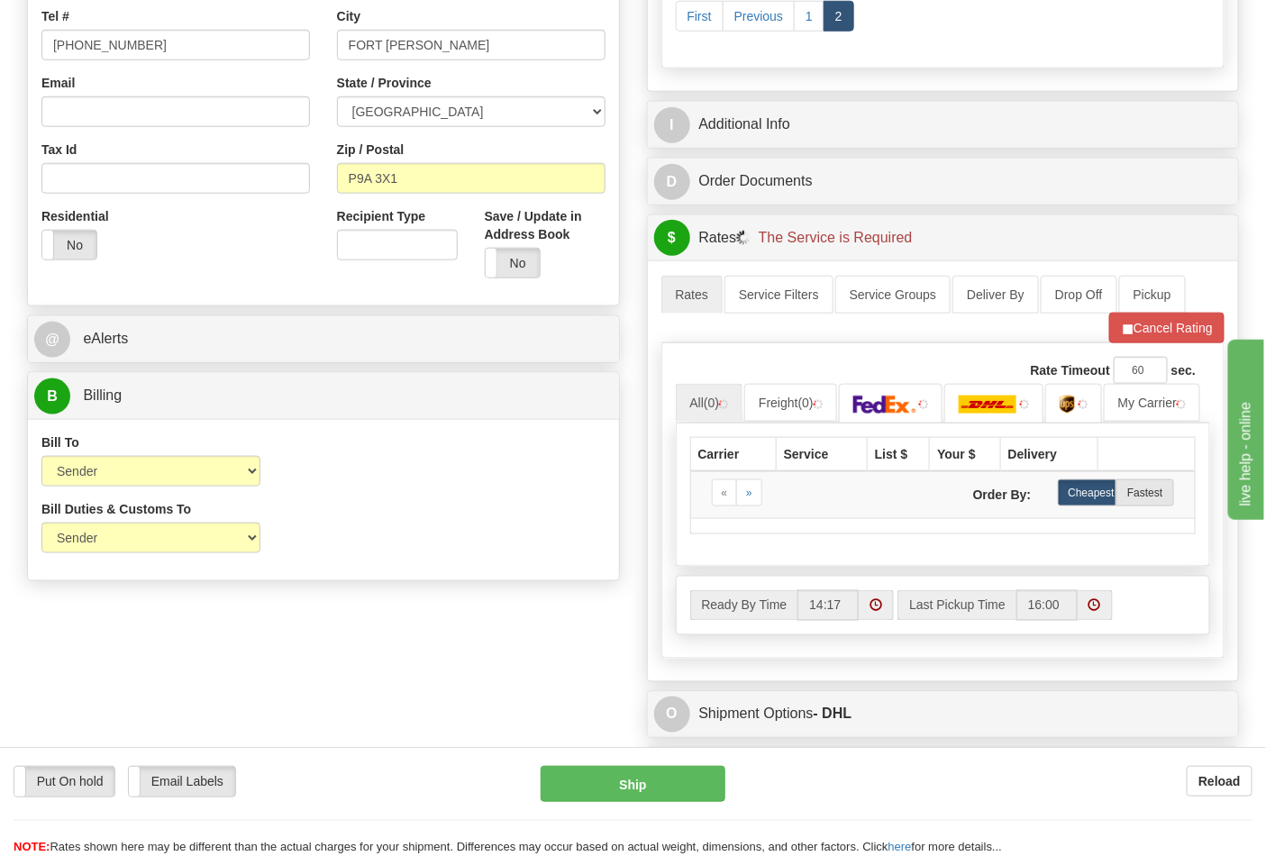
scroll to position [600, 0]
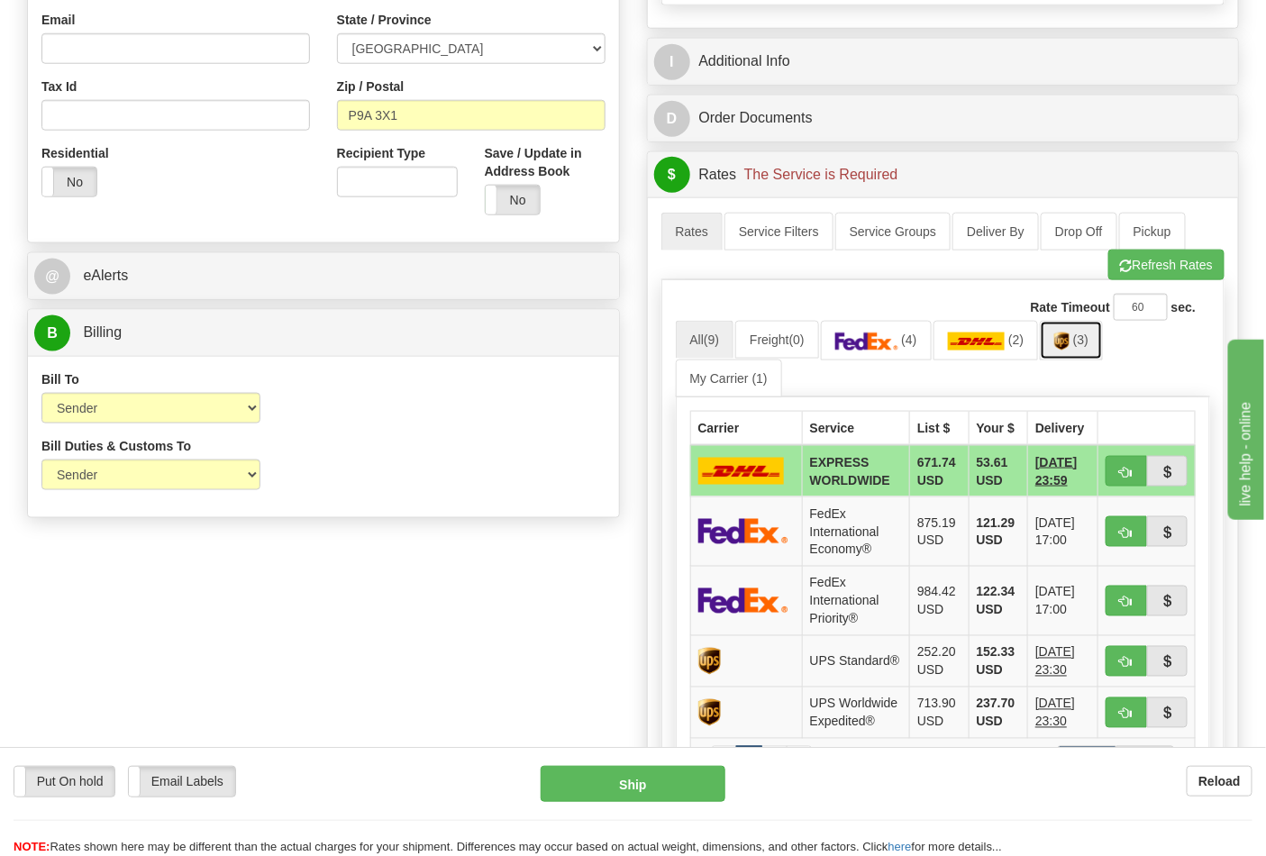
click at [1055, 342] on link "(3)" at bounding box center [1071, 340] width 63 height 39
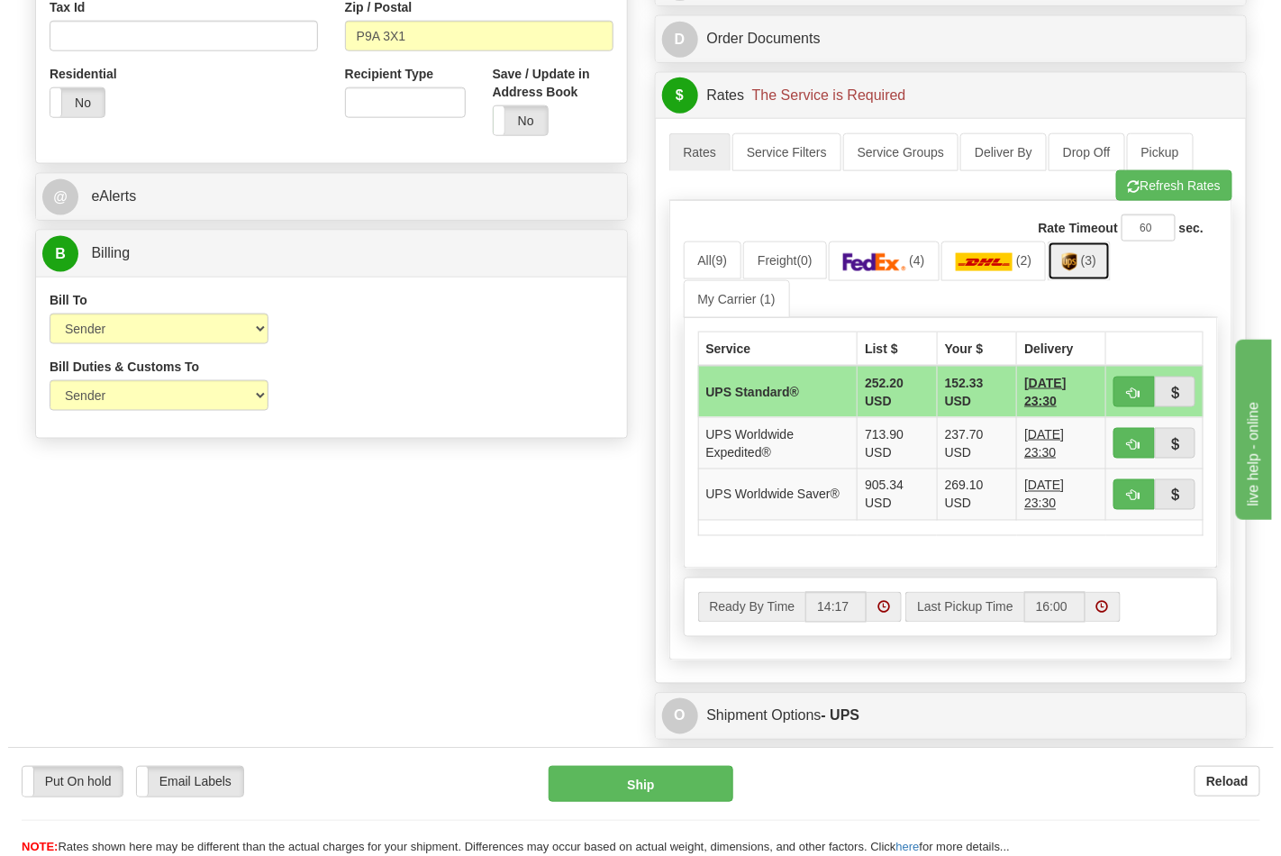
scroll to position [700, 0]
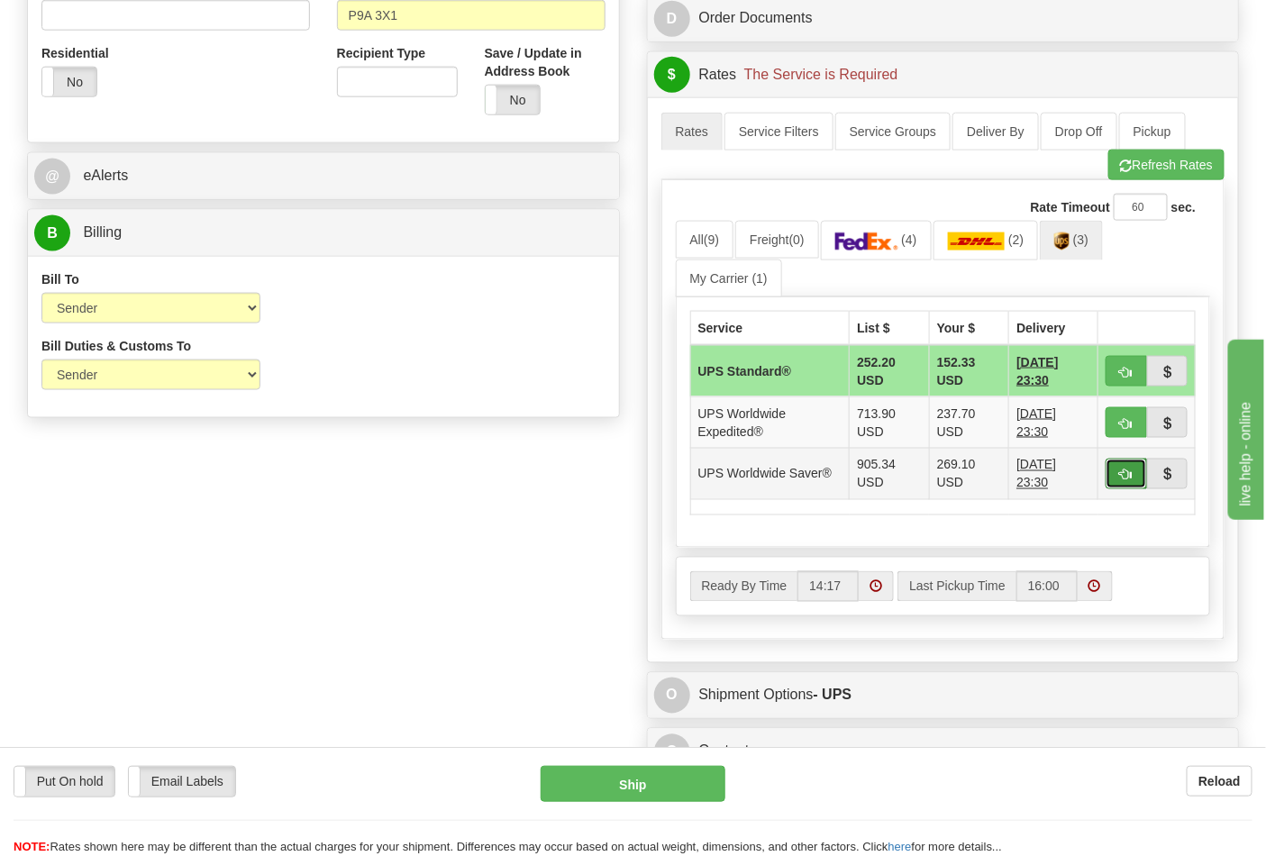
click at [1137, 471] on button "button" at bounding box center [1126, 474] width 41 height 31
type input "65"
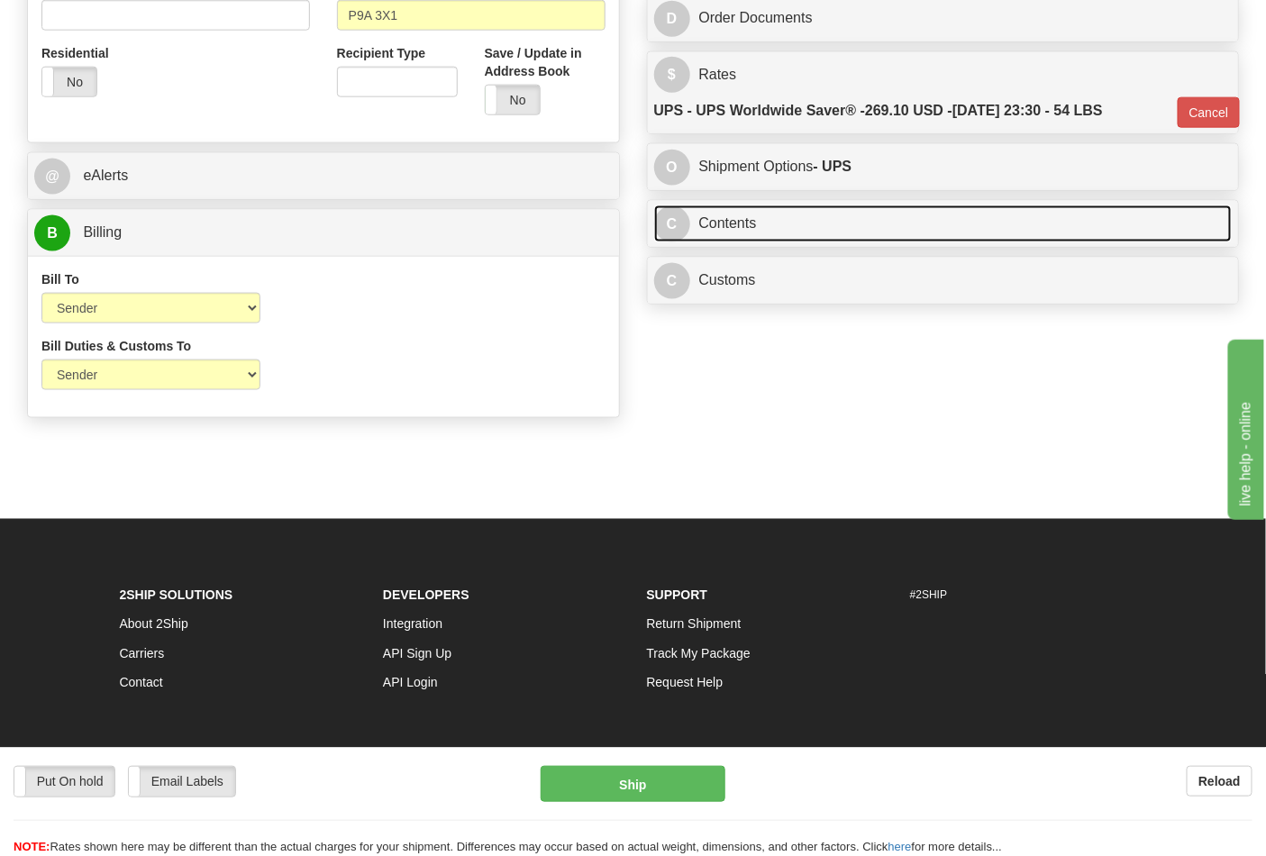
click at [766, 220] on link "C Contents" at bounding box center [943, 223] width 579 height 37
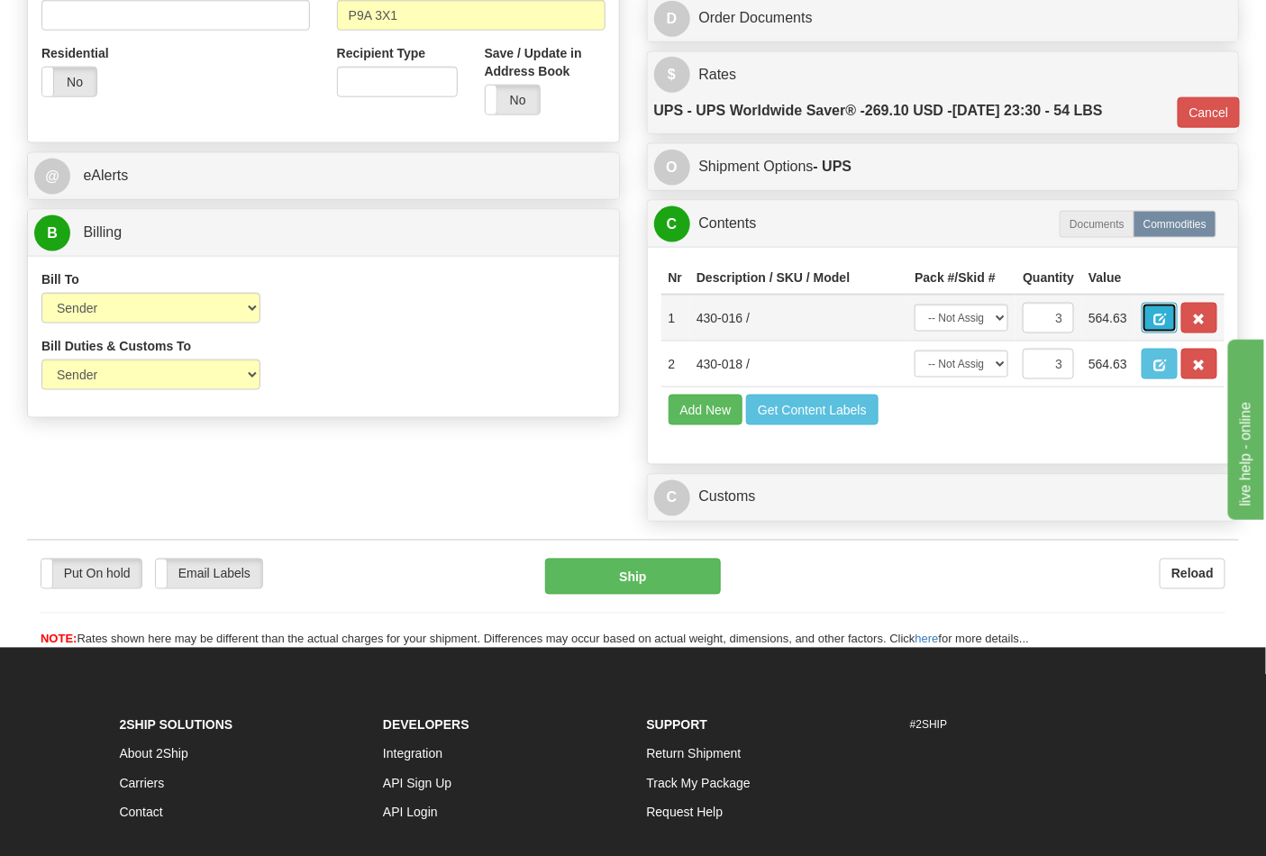
click at [1166, 321] on span "button" at bounding box center [1159, 320] width 13 height 12
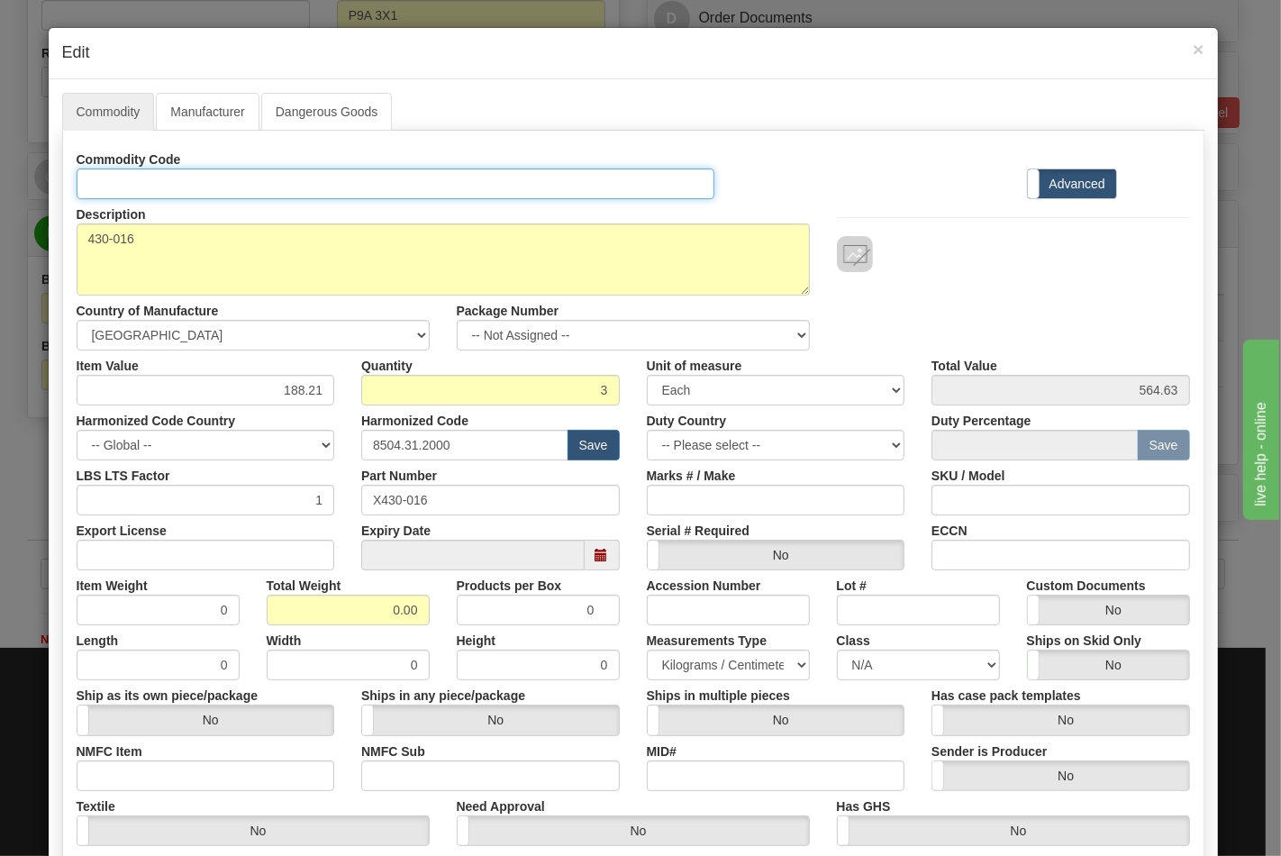
click at [168, 194] on input "Id" at bounding box center [396, 184] width 639 height 31
type input "TRANSFORMERS"
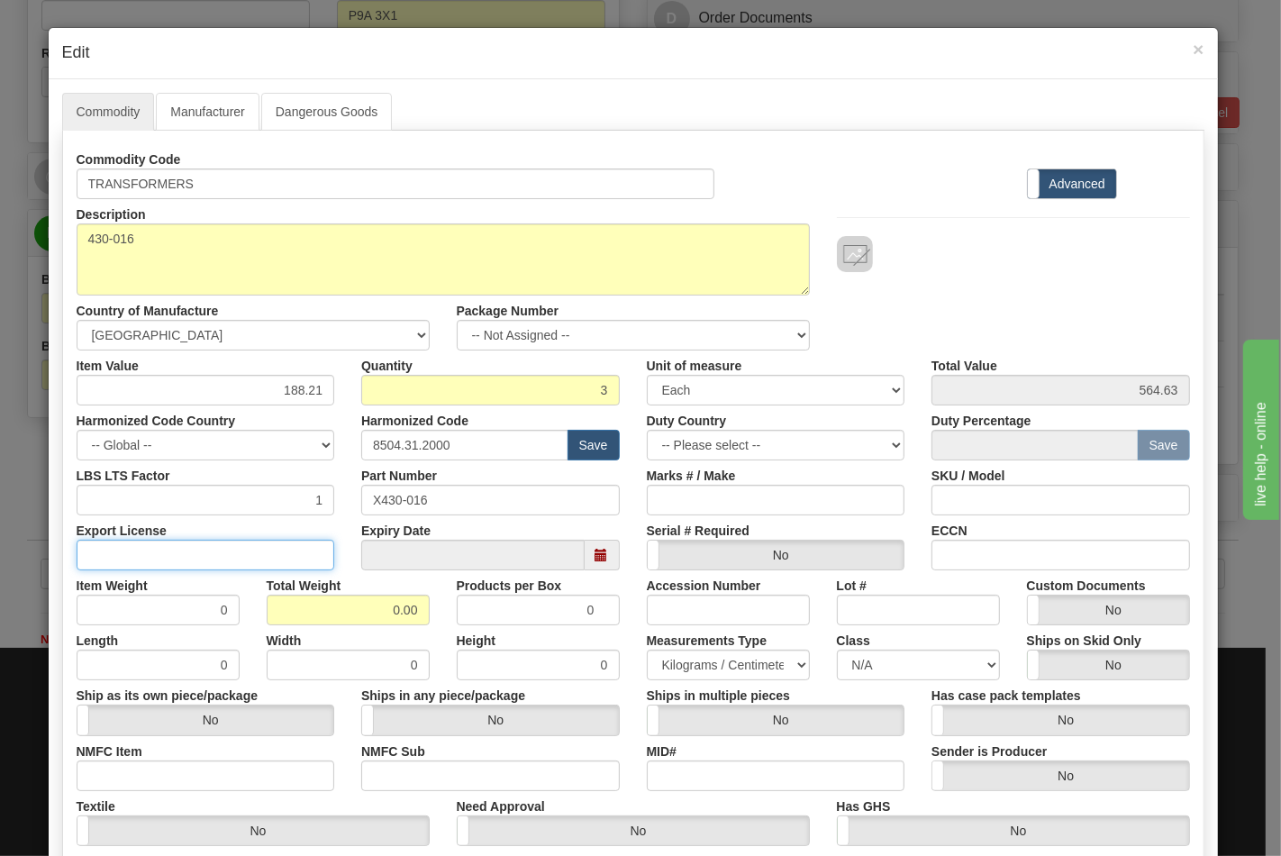
click at [142, 557] on input "Export License" at bounding box center [206, 555] width 259 height 31
type input "NLR"
click at [160, 782] on input "NMFC Item" at bounding box center [206, 776] width 259 height 31
type input "63170"
drag, startPoint x: 408, startPoint y: 763, endPoint x: 411, endPoint y: 773, distance: 10.3
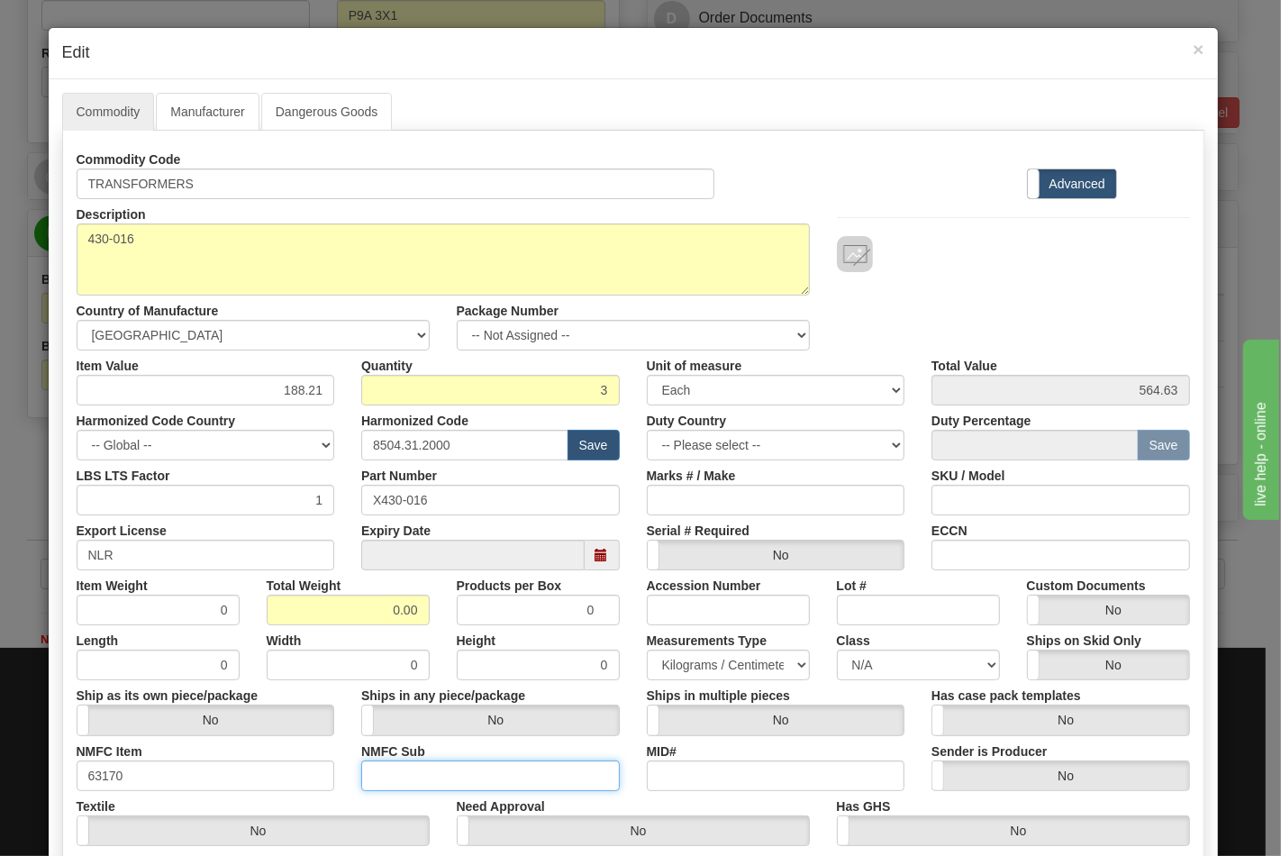
click at [408, 764] on input "NMFC Sub" at bounding box center [490, 776] width 259 height 31
type input "4"
drag, startPoint x: 361, startPoint y: 608, endPoint x: 419, endPoint y: 611, distance: 57.7
click at [419, 611] on input "0.00" at bounding box center [348, 610] width 163 height 31
type input "30"
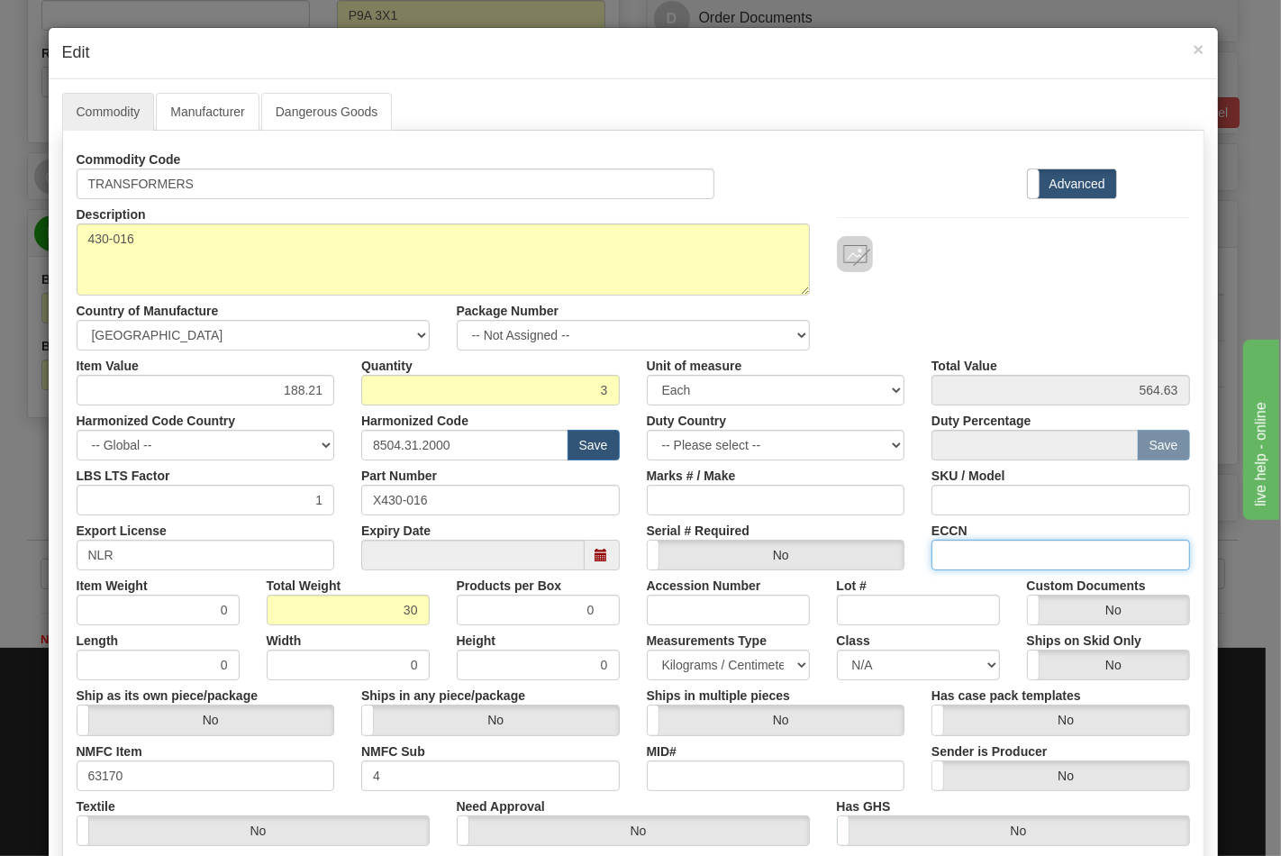
type input "10.0000"
click at [964, 546] on input "ECCN" at bounding box center [1061, 555] width 259 height 31
type input "EAR99"
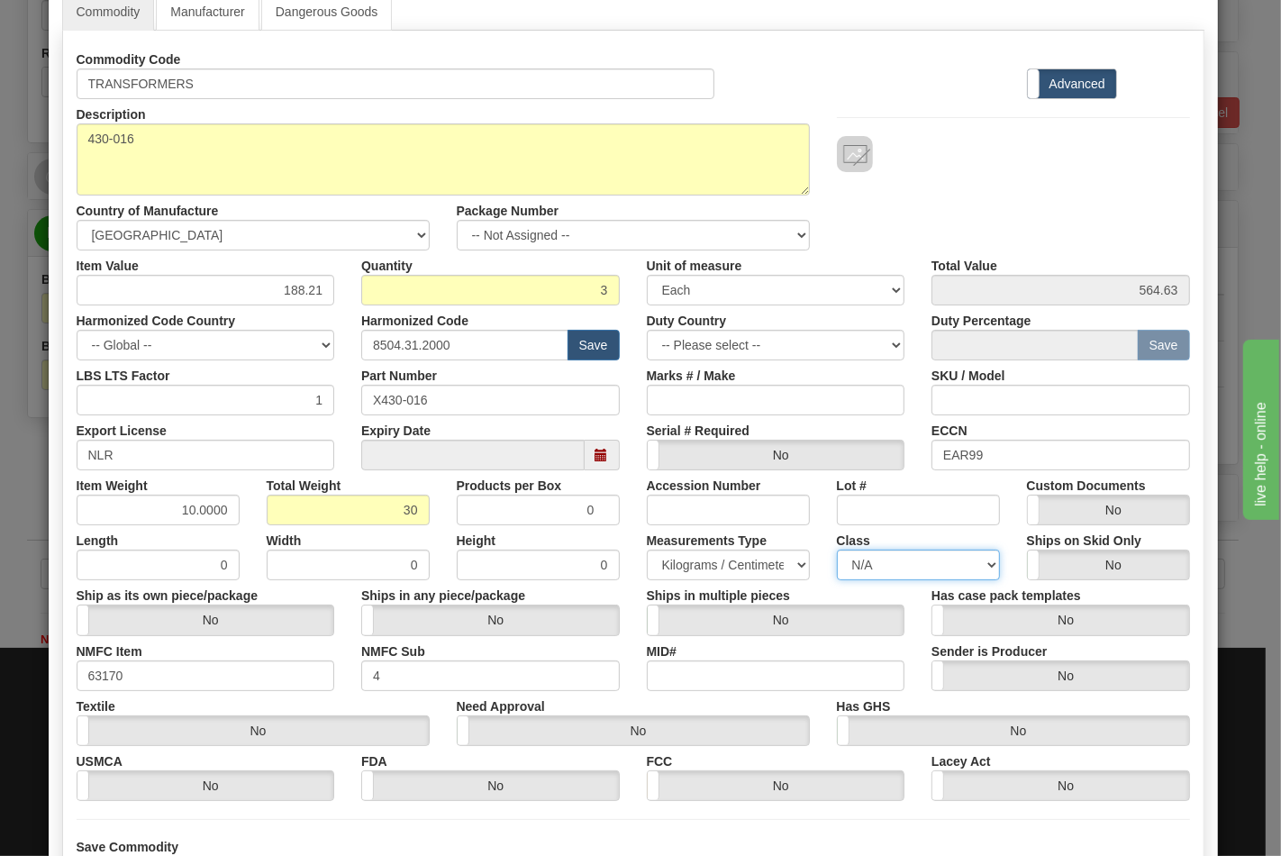
click at [931, 563] on select "N/A 50.0 55.0 60.0 65.0 70.0 85.0 92.5 100.0 125.0 175.0 250.0 300.0 400.0" at bounding box center [918, 565] width 163 height 31
select select "70.0"
click at [837, 550] on select "N/A 50.0 55.0 60.0 65.0 70.0 85.0 92.5 100.0 125.0 175.0 250.0 300.0 400.0" at bounding box center [918, 565] width 163 height 31
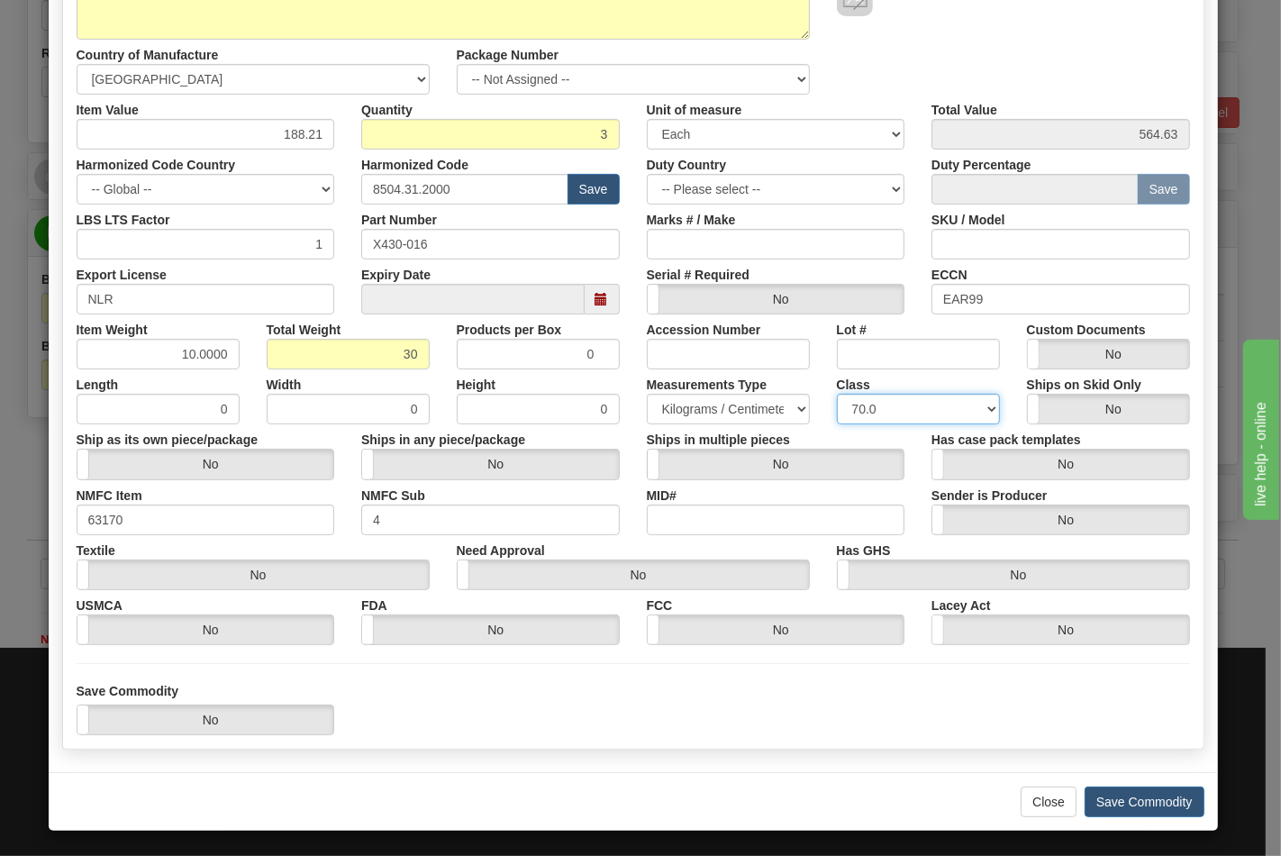
scroll to position [259, 0]
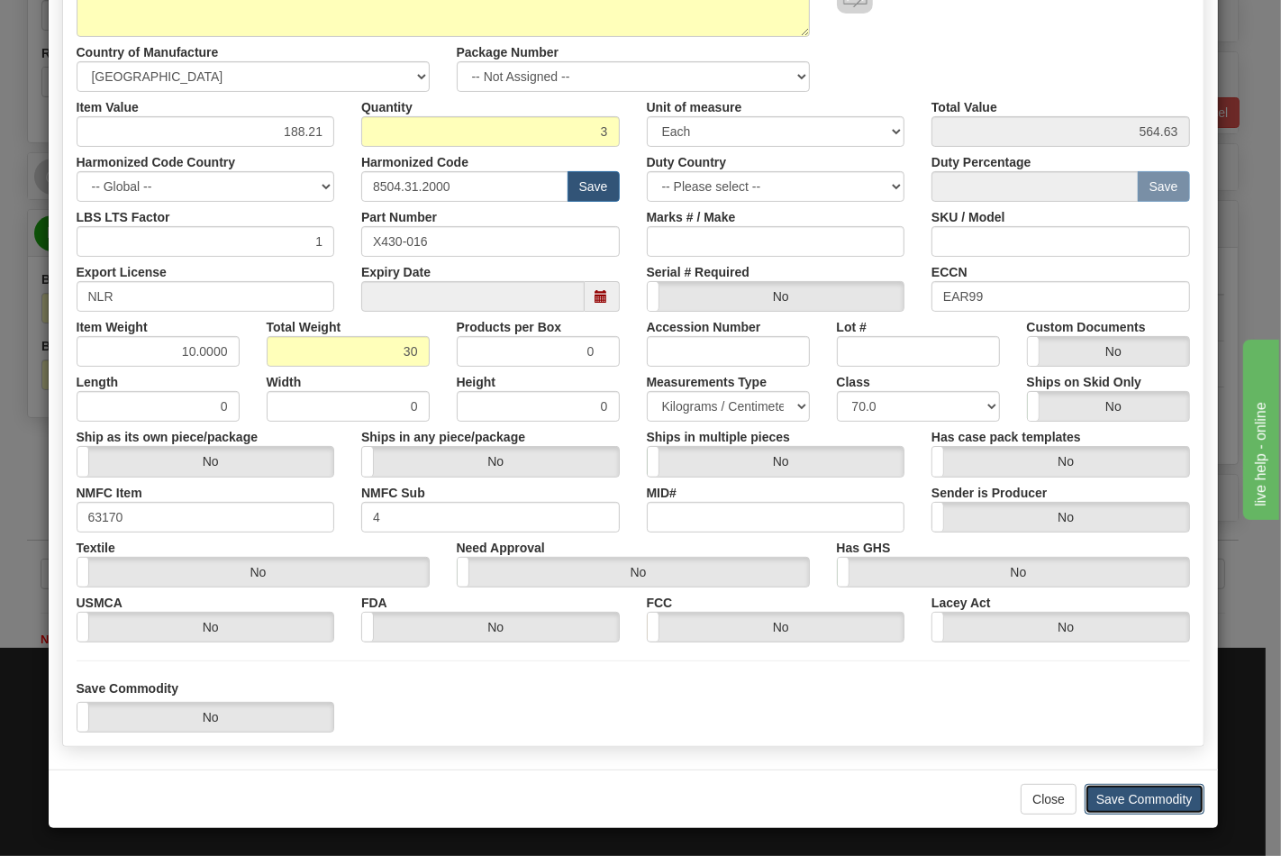
click at [1127, 788] on button "Save Commodity" at bounding box center [1145, 799] width 120 height 31
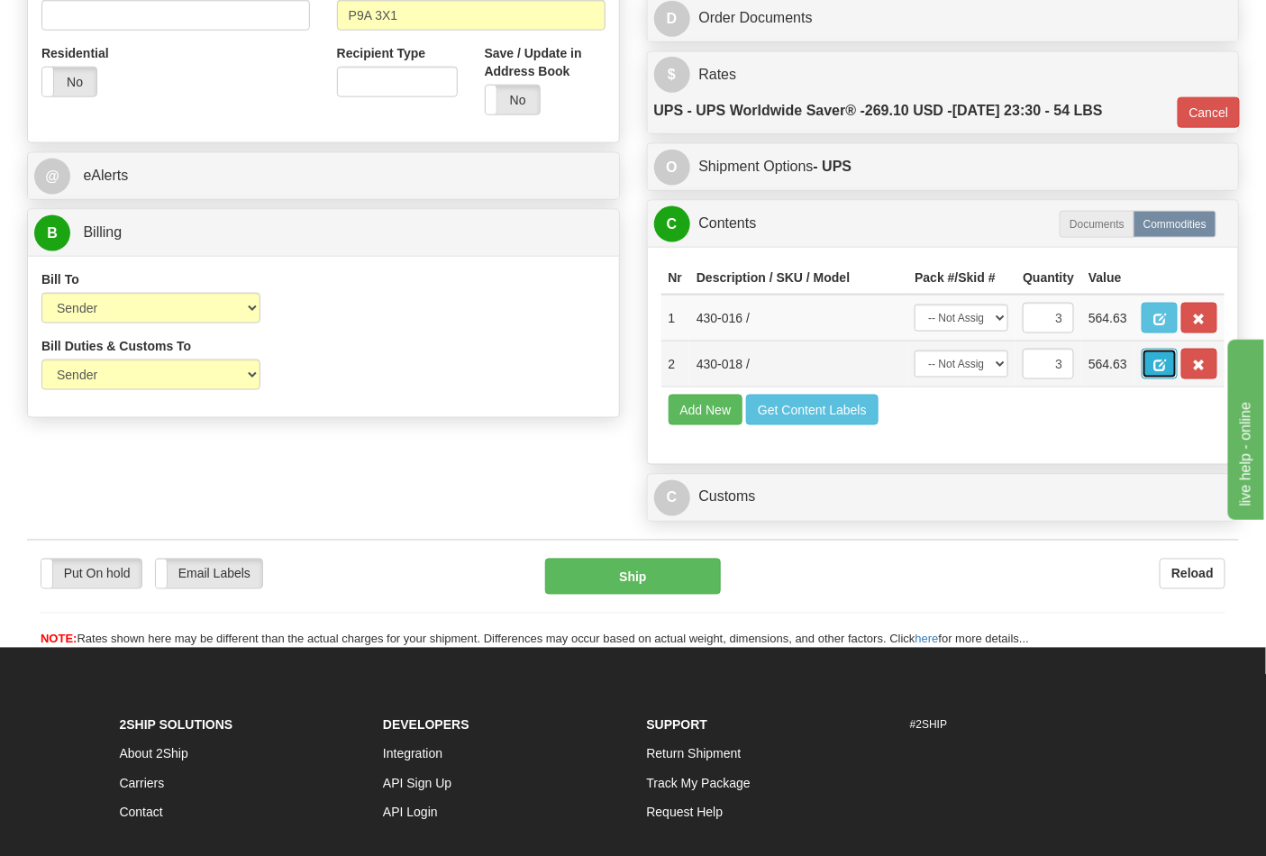
click at [1178, 379] on button "button" at bounding box center [1160, 364] width 36 height 31
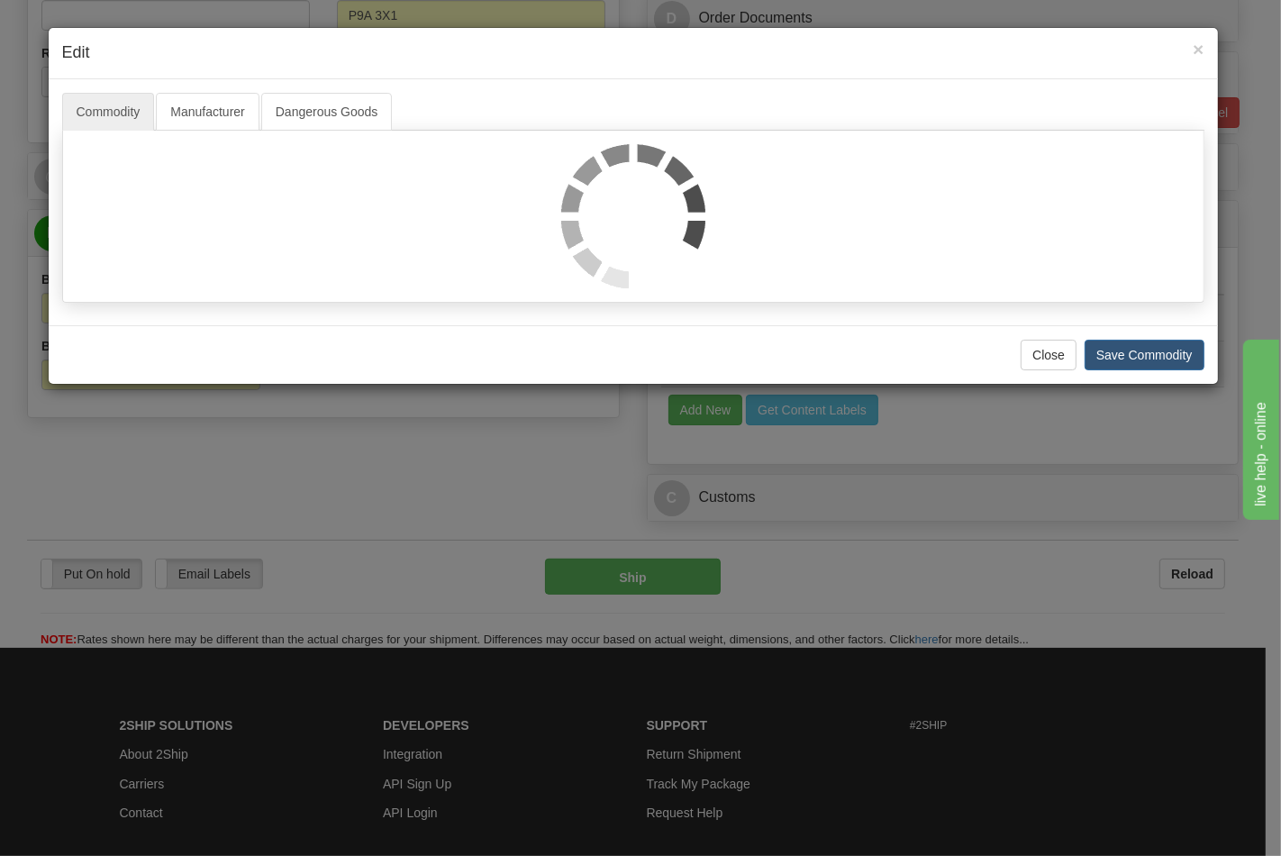
scroll to position [0, 0]
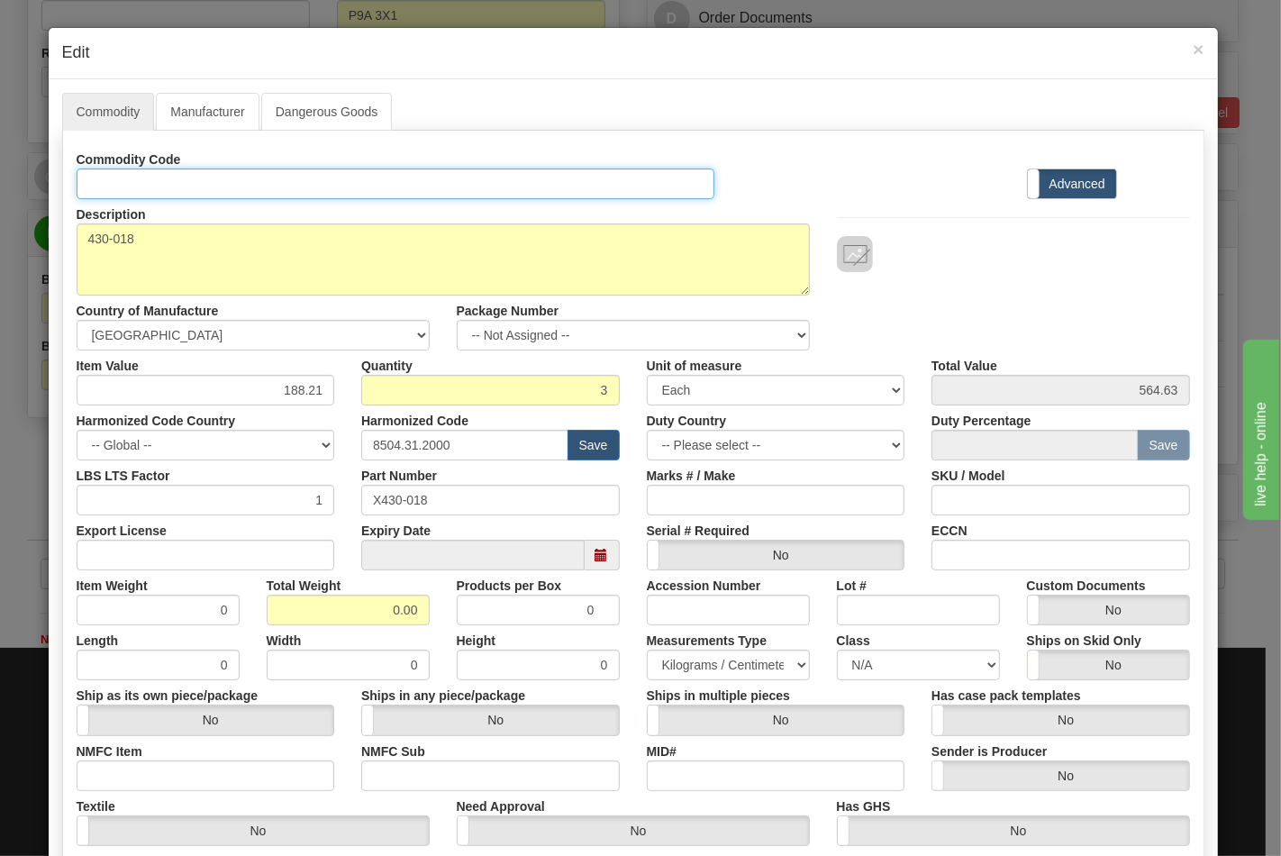
click at [169, 185] on input "Id" at bounding box center [396, 184] width 639 height 31
type input "TRANSFORMERS"
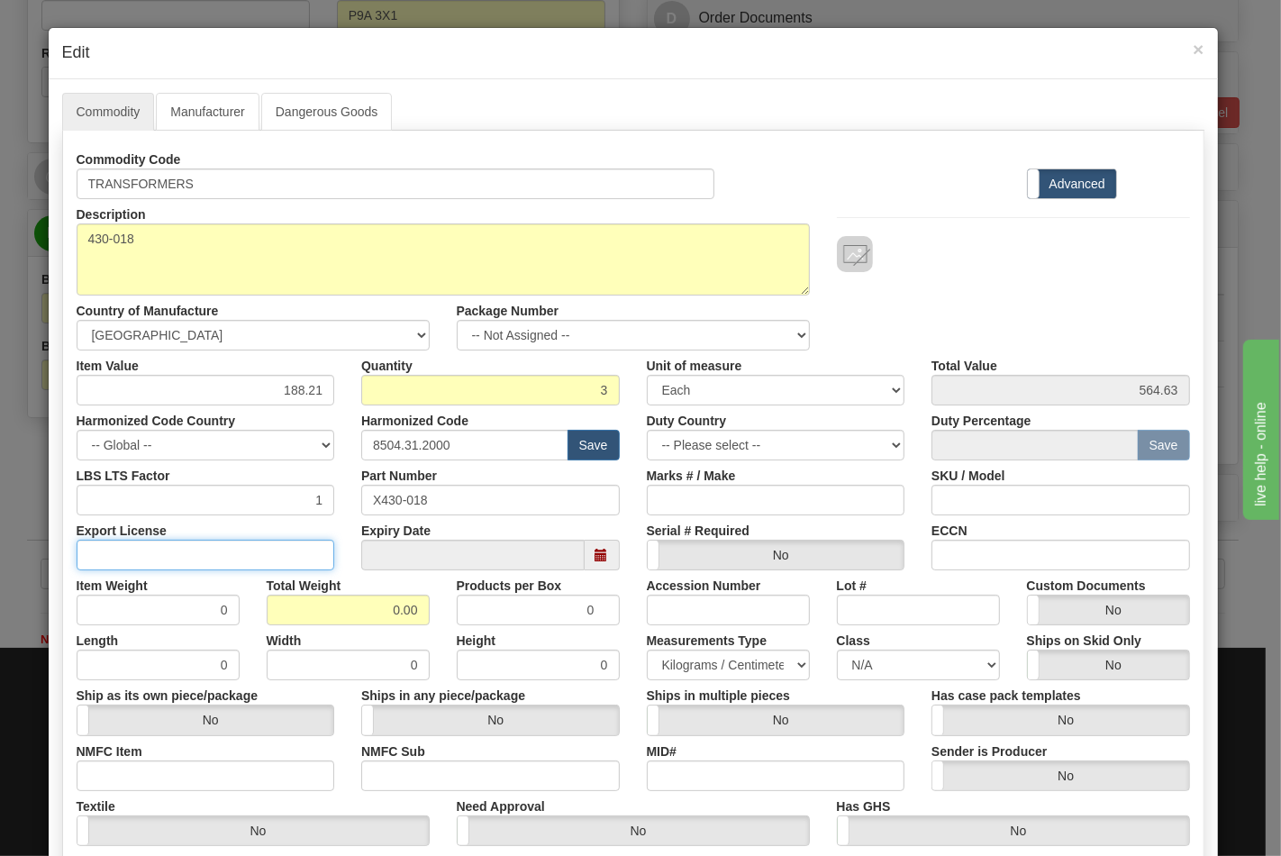
click at [160, 554] on input "Export License" at bounding box center [206, 555] width 259 height 31
type input "NLR"
click at [123, 771] on input "NMFC Item" at bounding box center [206, 776] width 259 height 31
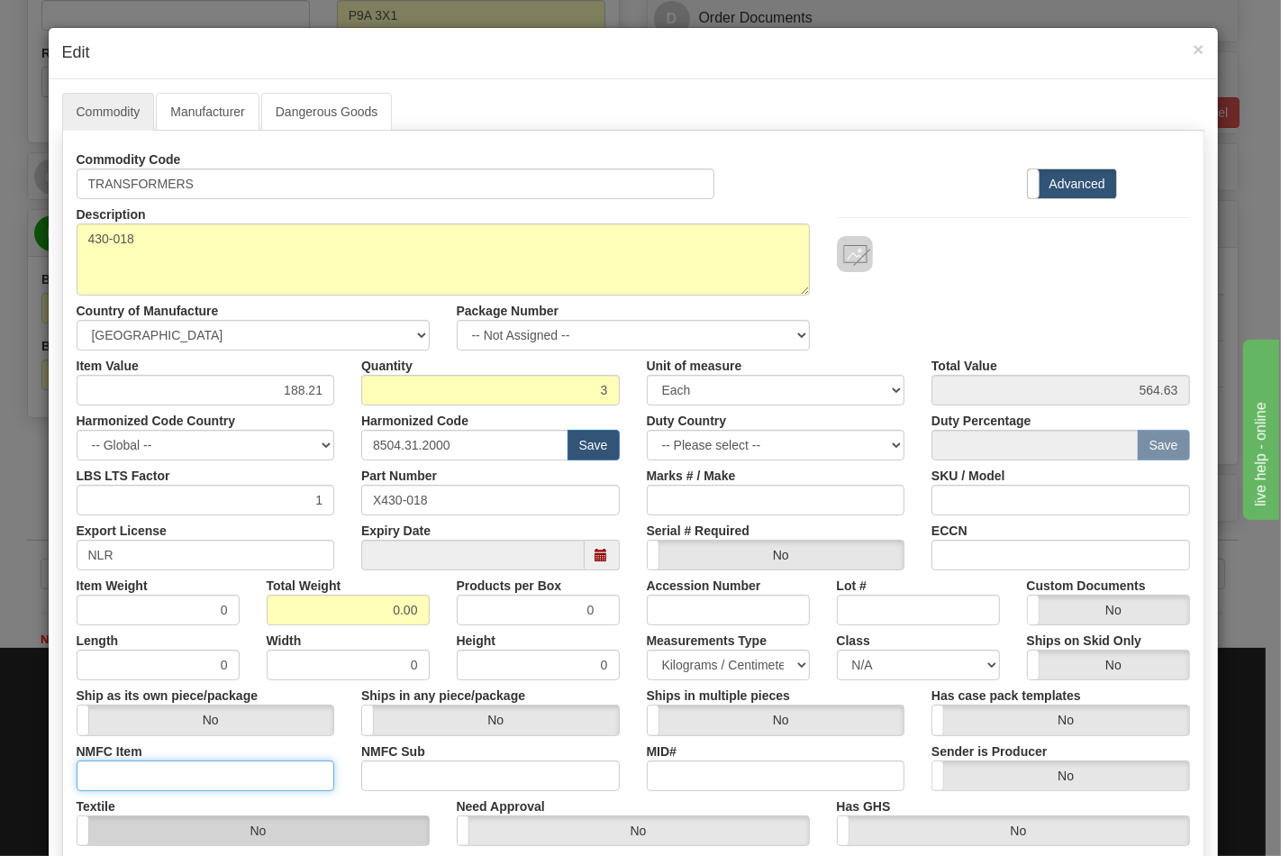
type input "63170"
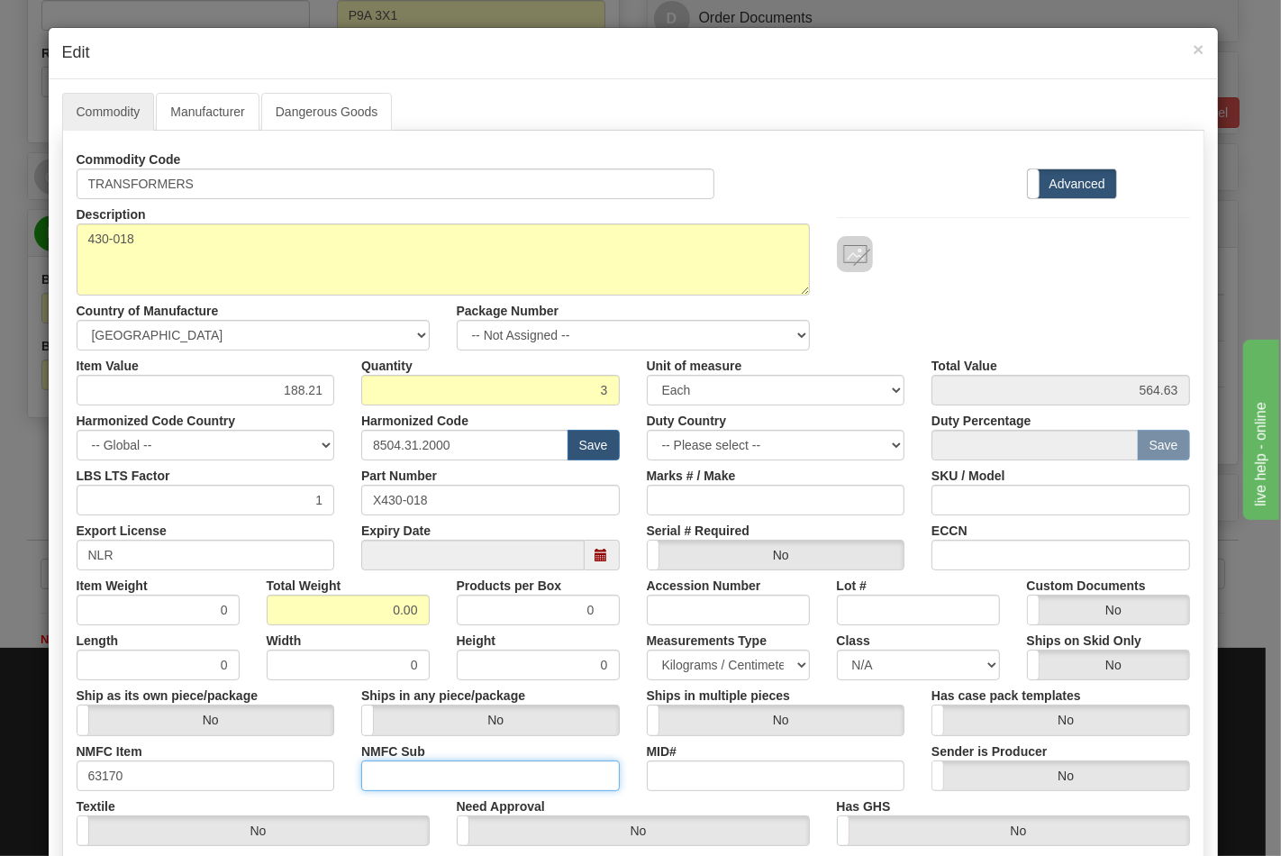
click at [398, 770] on input "NMFC Sub" at bounding box center [490, 776] width 259 height 31
type input "4"
drag, startPoint x: 369, startPoint y: 615, endPoint x: 433, endPoint y: 615, distance: 63.1
click at [433, 615] on div "Total Weight 0.00" at bounding box center [348, 597] width 190 height 55
type input "24"
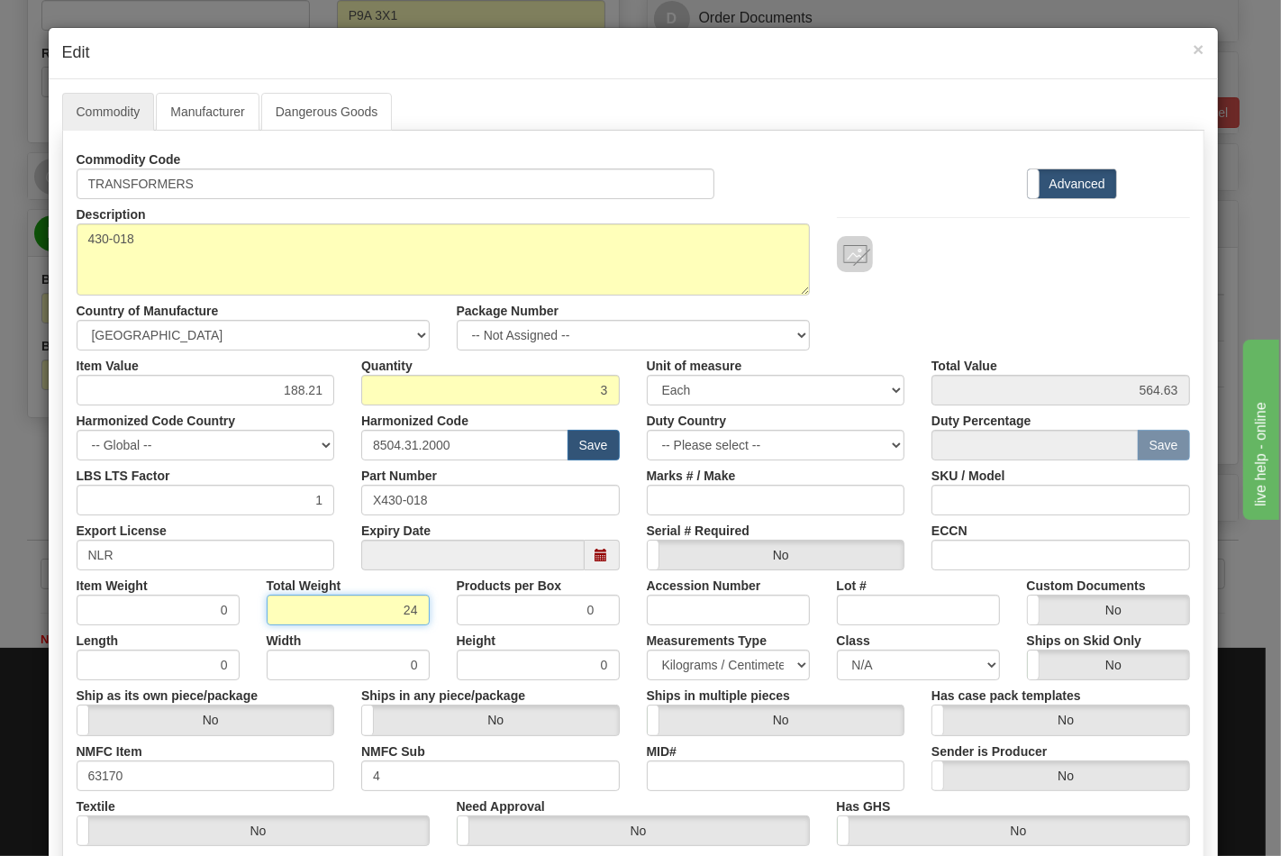
type input "8.0000"
click at [886, 654] on select "N/A 50.0 55.0 60.0 65.0 70.0 85.0 92.5 100.0 125.0 175.0 250.0 300.0 400.0" at bounding box center [918, 665] width 163 height 31
select select "70.0"
click at [837, 650] on select "N/A 50.0 55.0 60.0 65.0 70.0 85.0 92.5 100.0 125.0 175.0 250.0 300.0 400.0" at bounding box center [918, 665] width 163 height 31
click at [1023, 559] on input "ECCN" at bounding box center [1061, 555] width 259 height 31
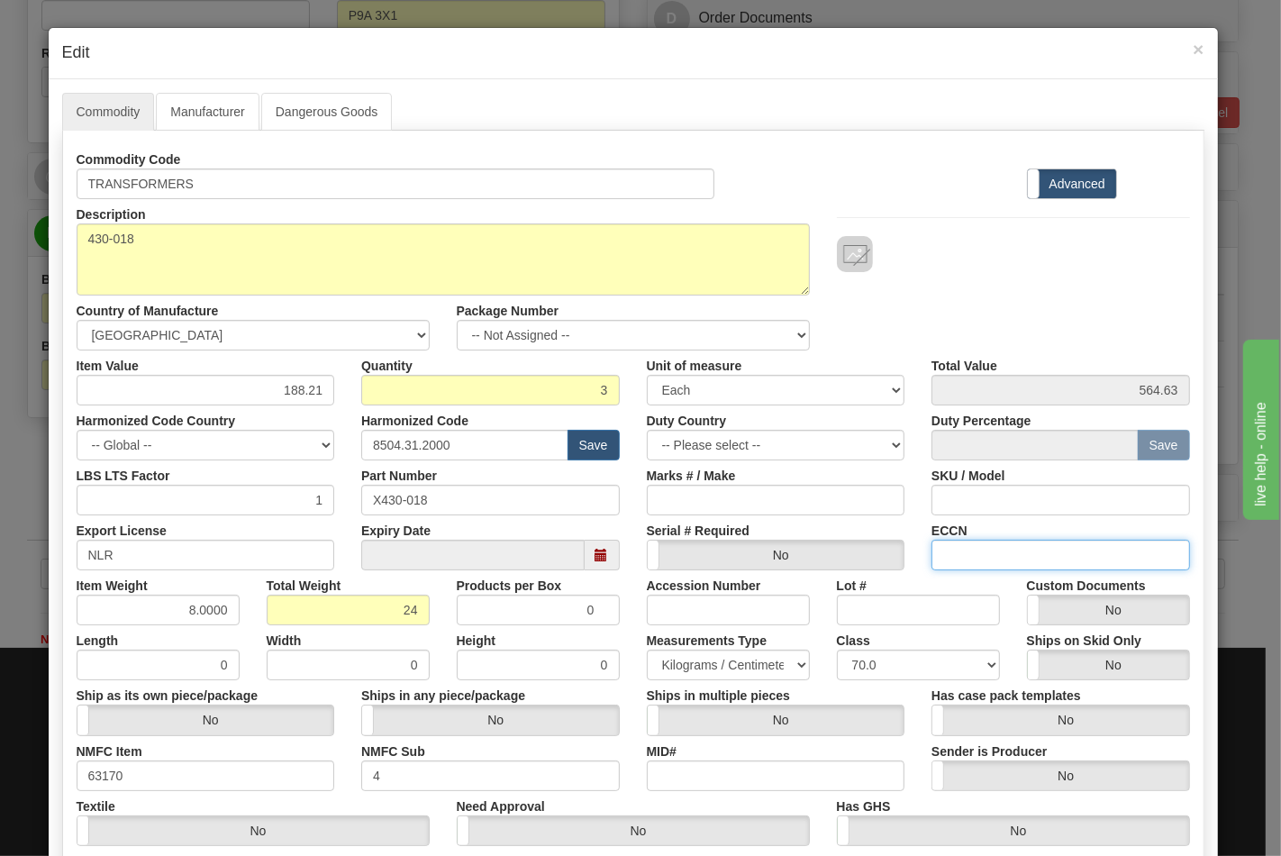
type input "EAR99"
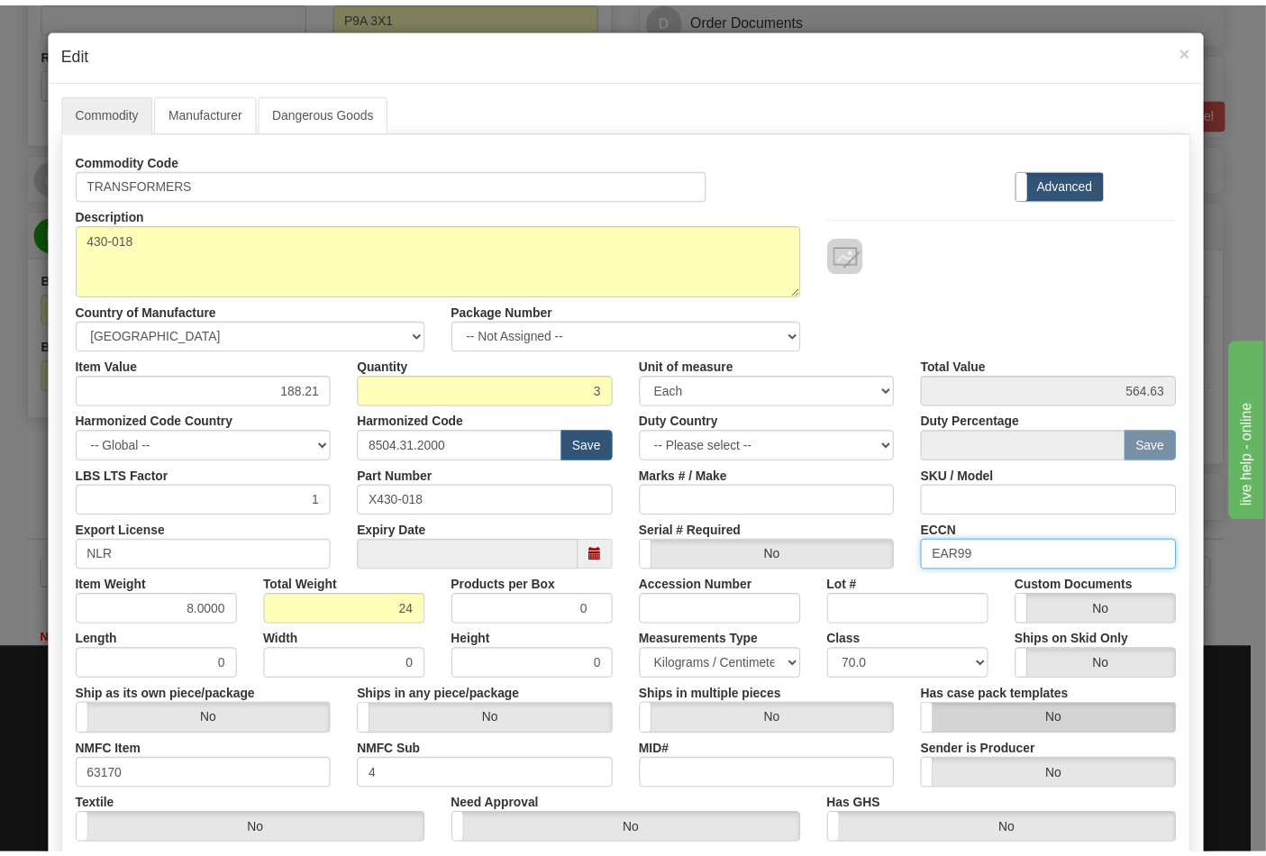
scroll to position [259, 0]
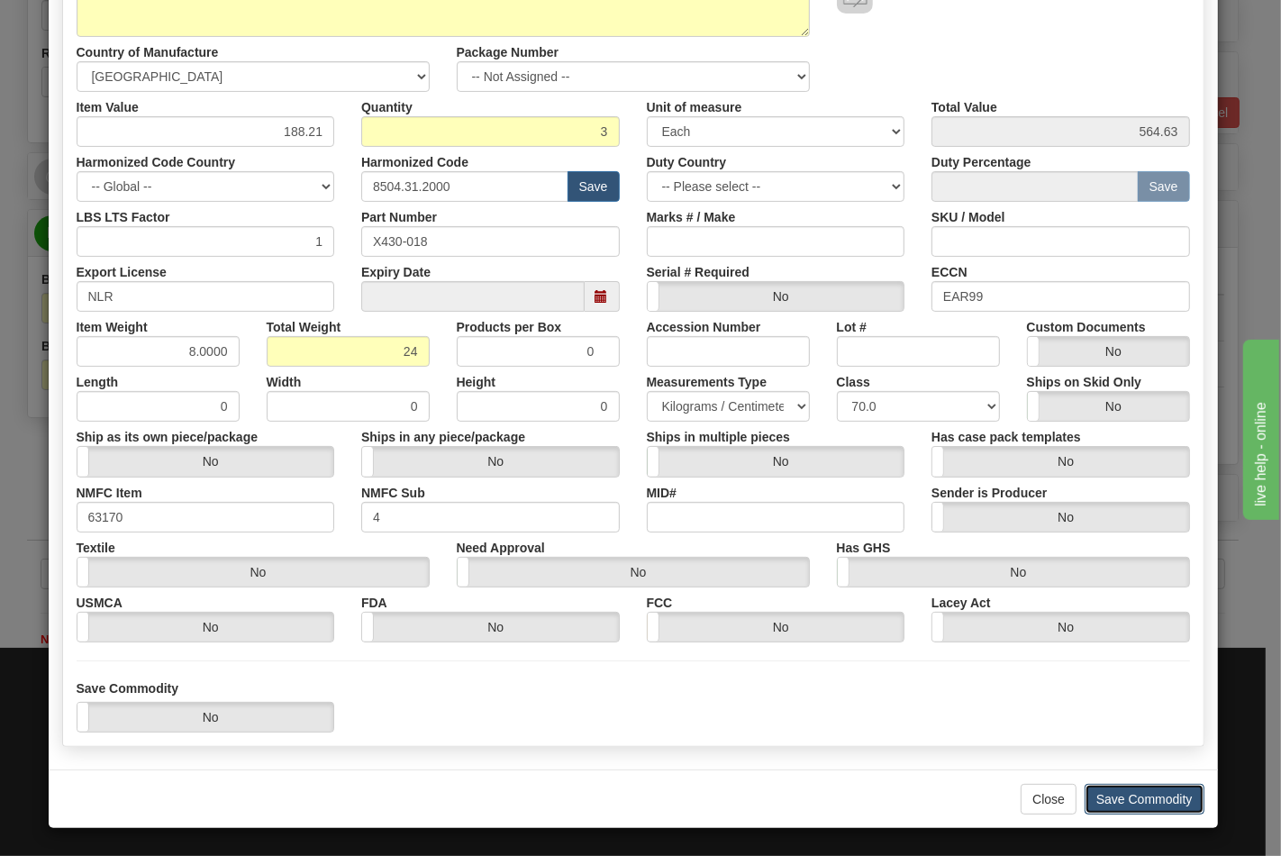
click at [1142, 794] on button "Save Commodity" at bounding box center [1145, 799] width 120 height 31
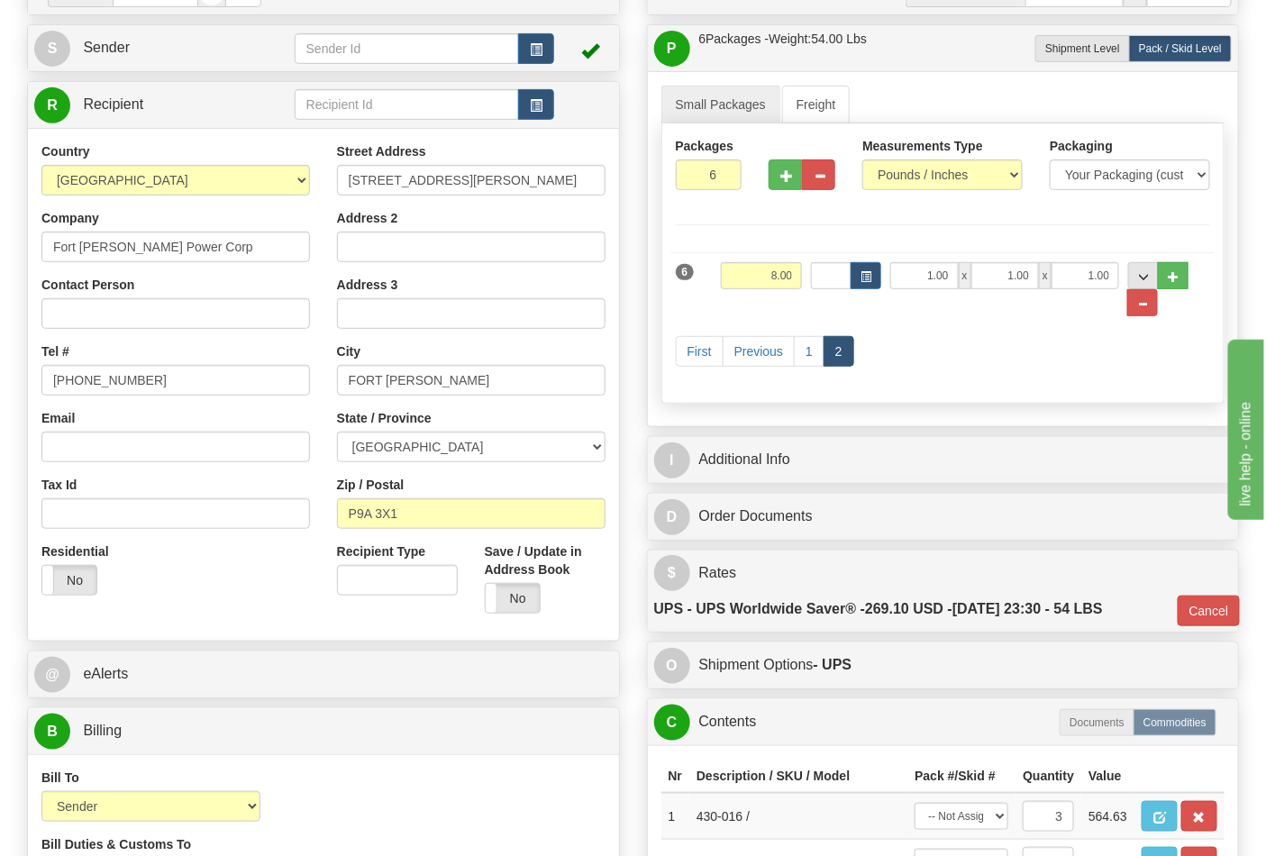
scroll to position [100, 0]
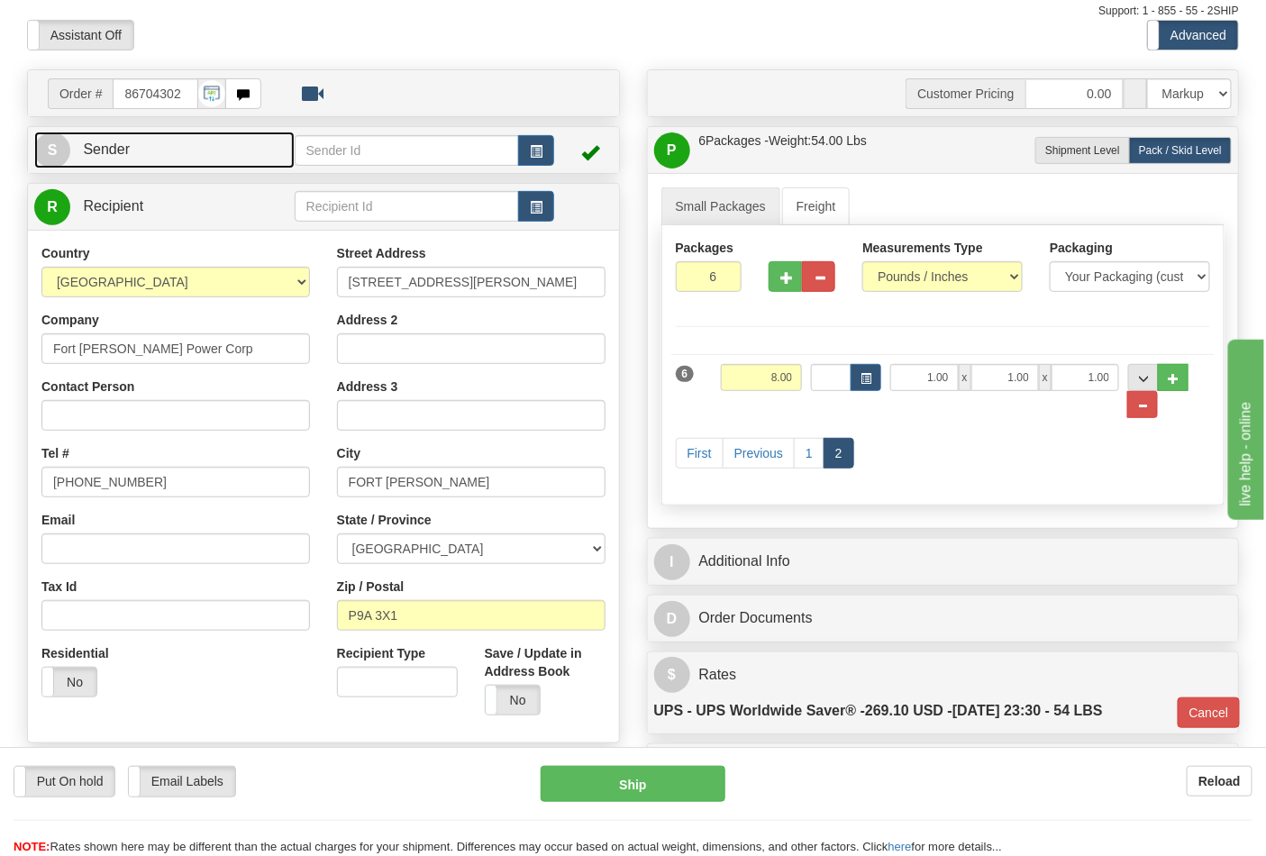
click at [145, 159] on link "S Sender" at bounding box center [164, 150] width 260 height 37
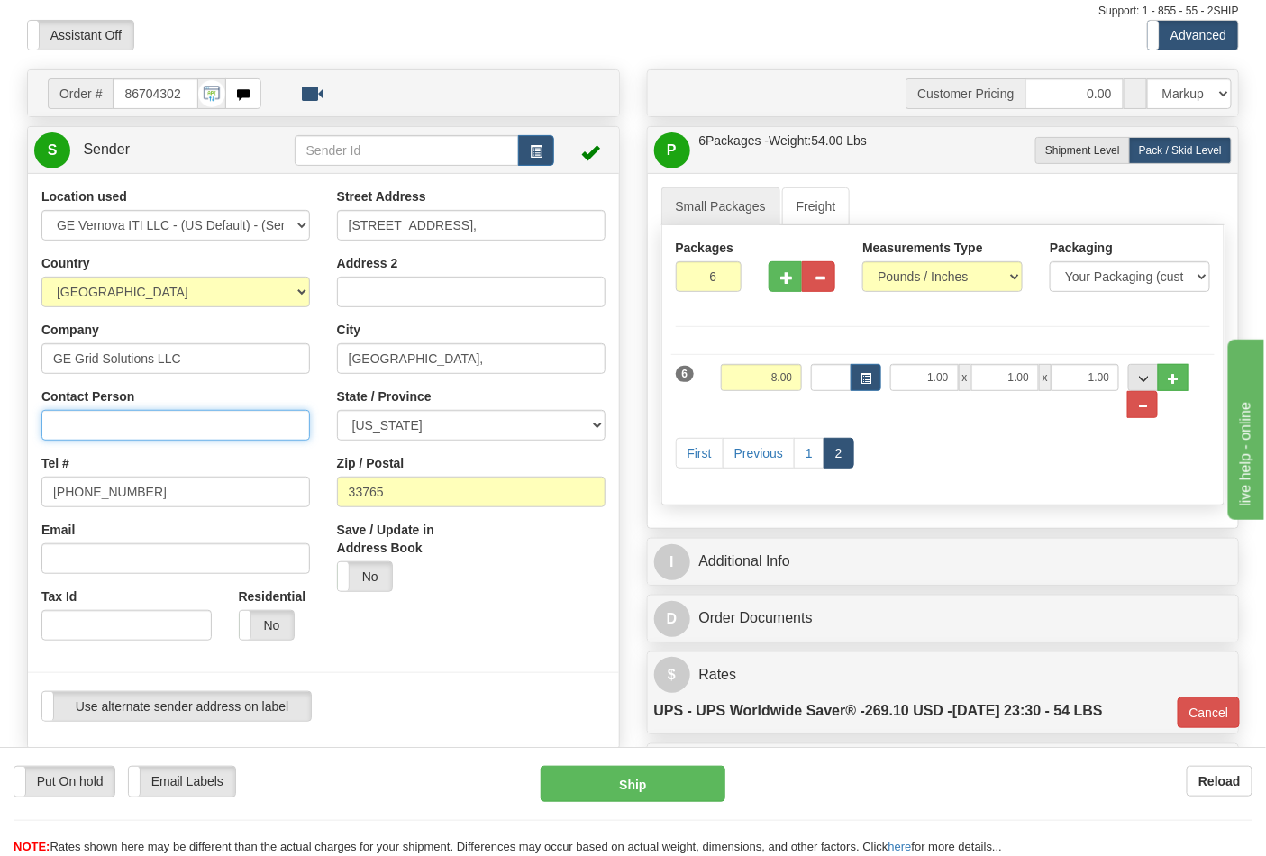
click at [84, 422] on input "Contact Person" at bounding box center [175, 425] width 269 height 31
type input "Nephtali Linares"
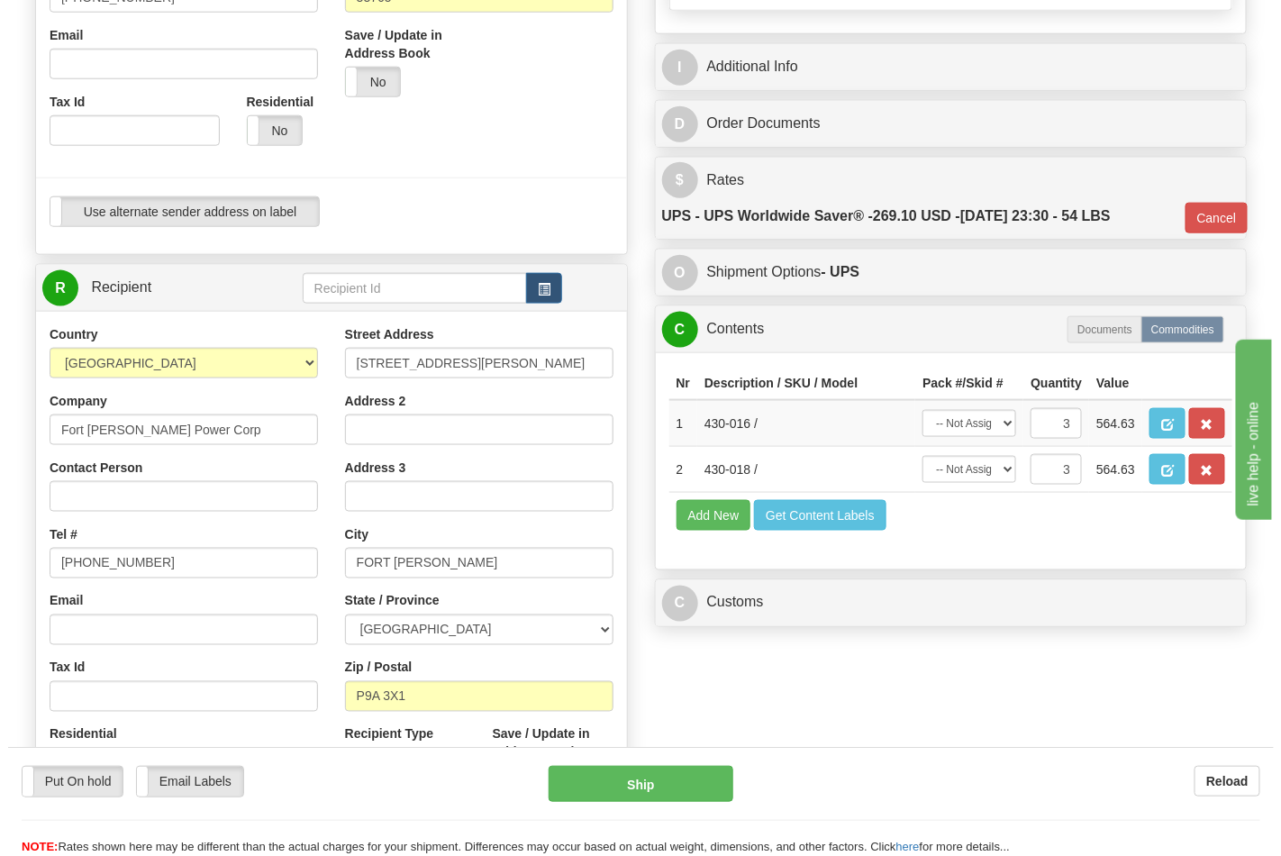
scroll to position [600, 0]
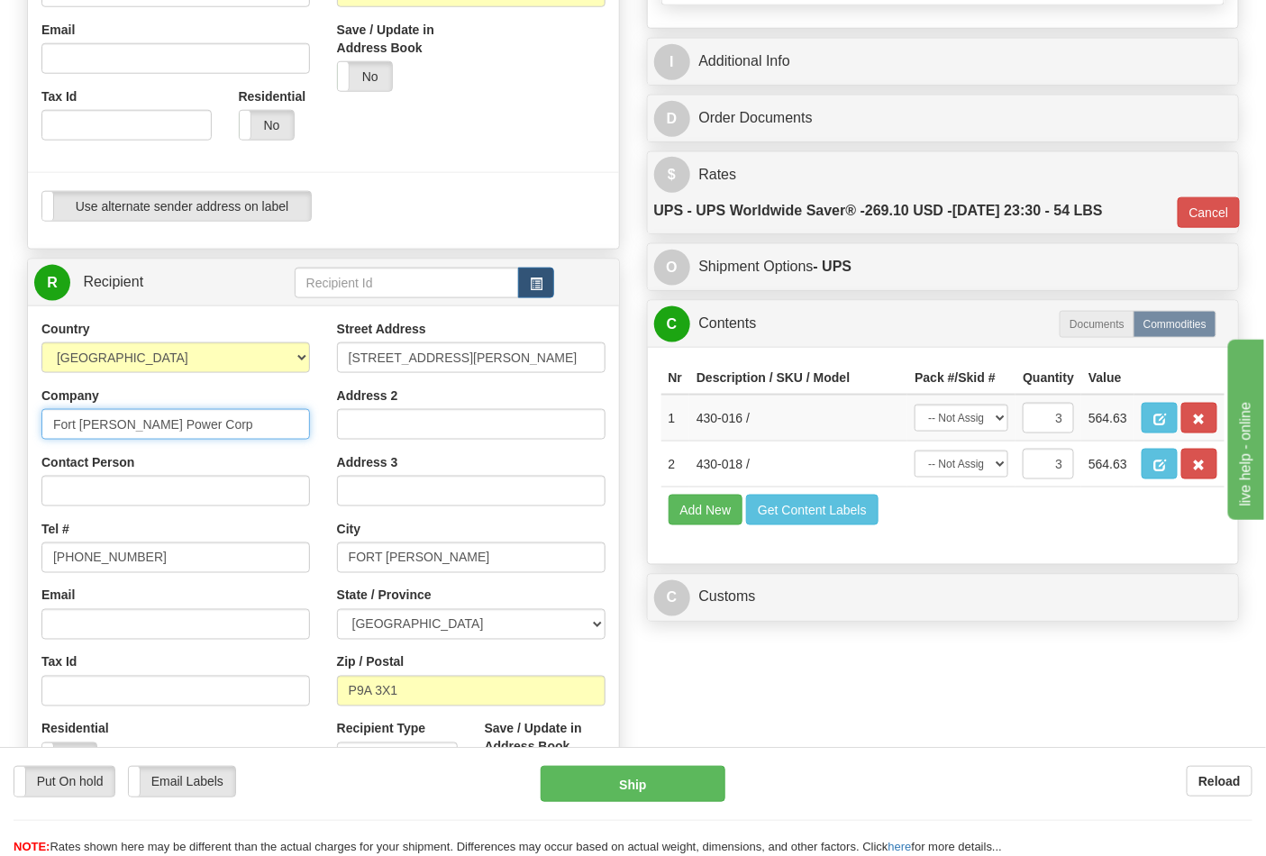
drag, startPoint x: 120, startPoint y: 440, endPoint x: 222, endPoint y: 437, distance: 101.9
click at [222, 437] on input "Fort Frances Power Corp" at bounding box center [175, 424] width 269 height 31
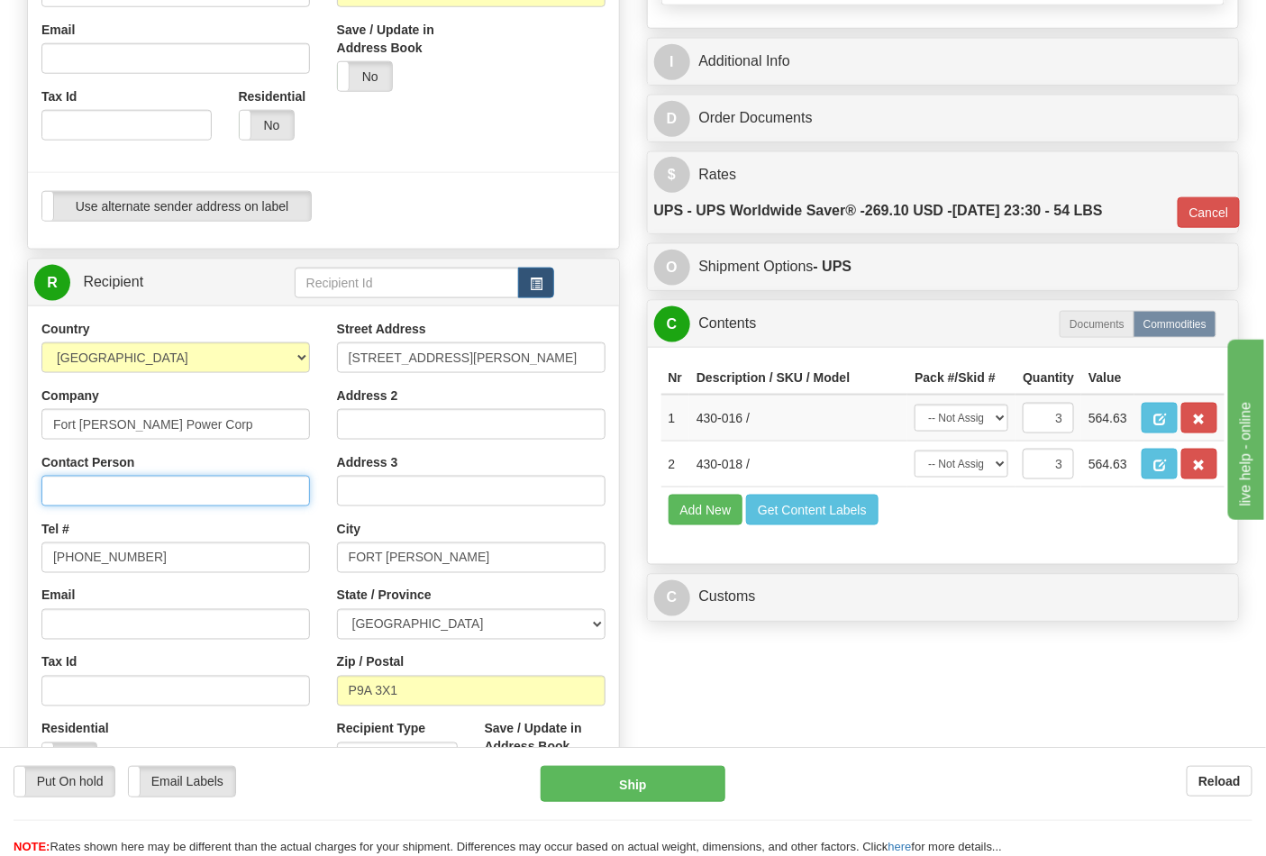
click at [168, 484] on input "Contact Person" at bounding box center [175, 491] width 269 height 31
paste input "Fort Frances Power Corp"
type input "Fort Frances Power Corp"
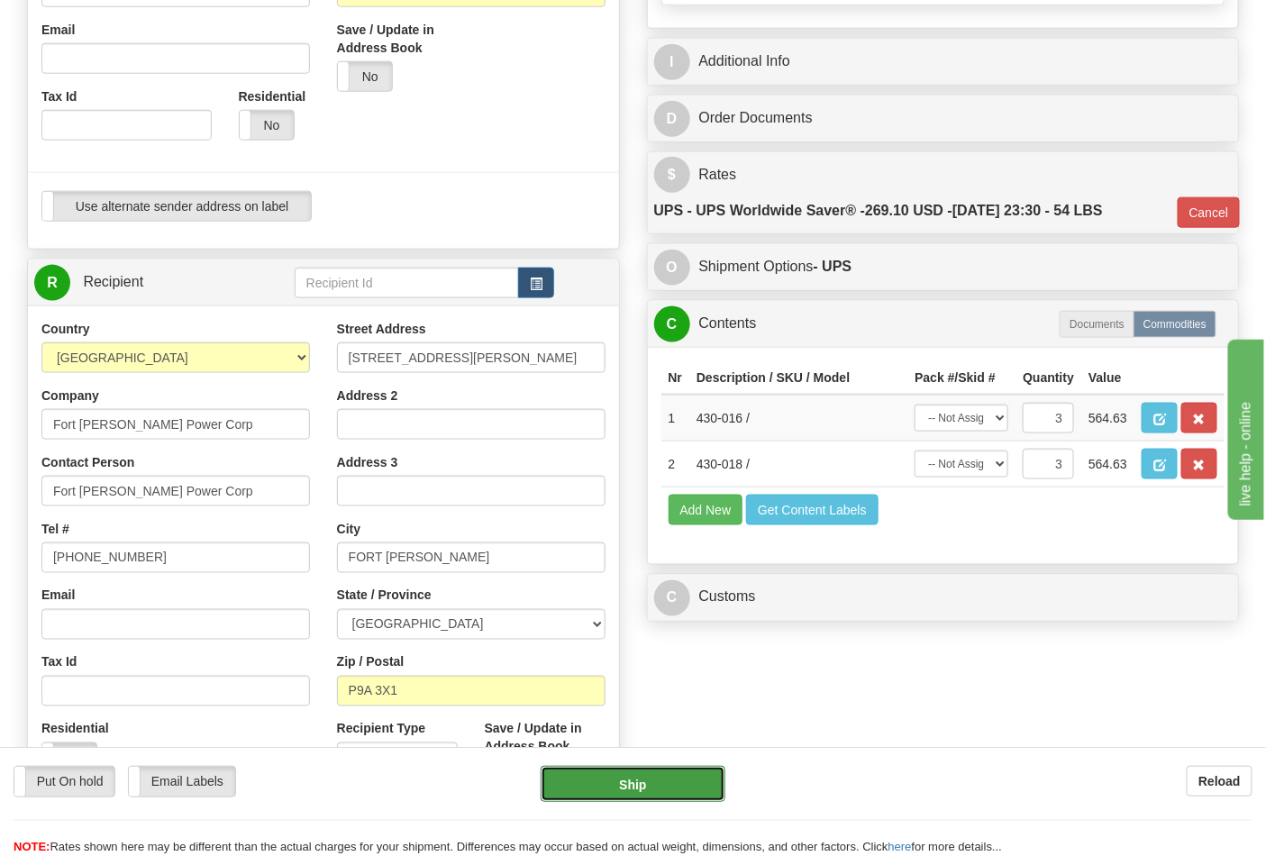
click at [649, 789] on button "Ship" at bounding box center [633, 784] width 184 height 36
